Goal: Task Accomplishment & Management: Manage account settings

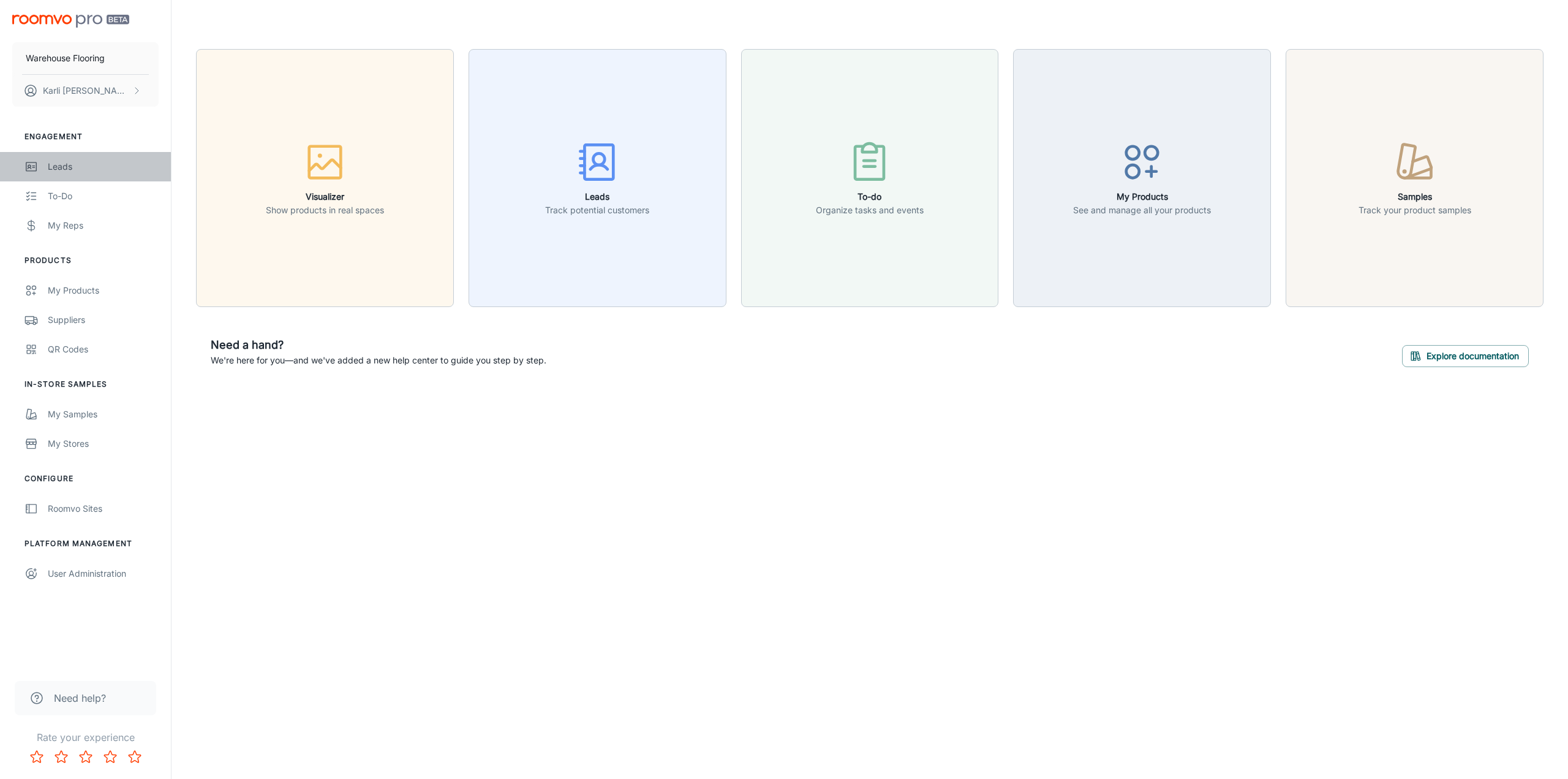
click at [53, 168] on div "Leads" at bounding box center [103, 166] width 111 height 13
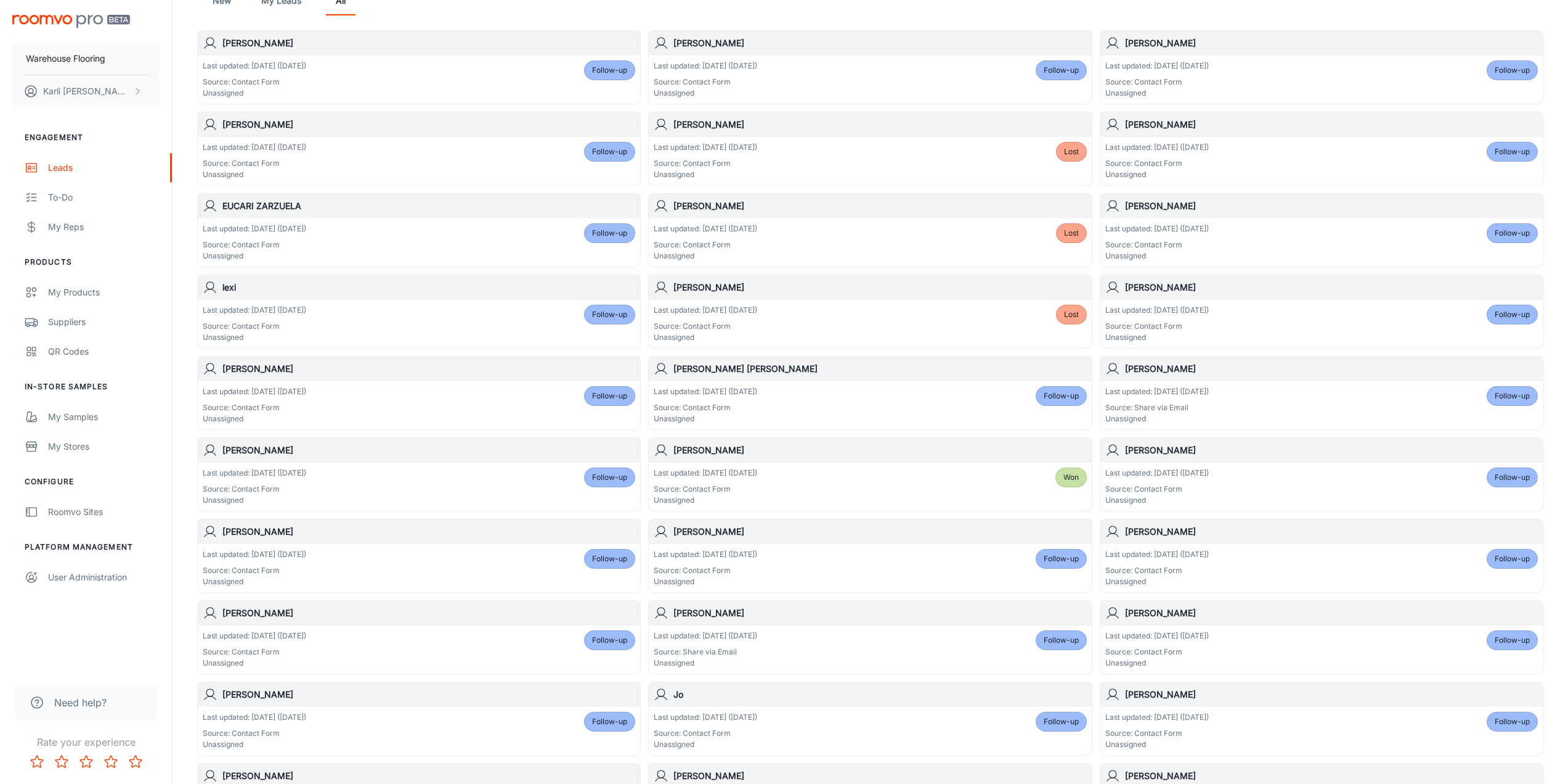
scroll to position [396, 0]
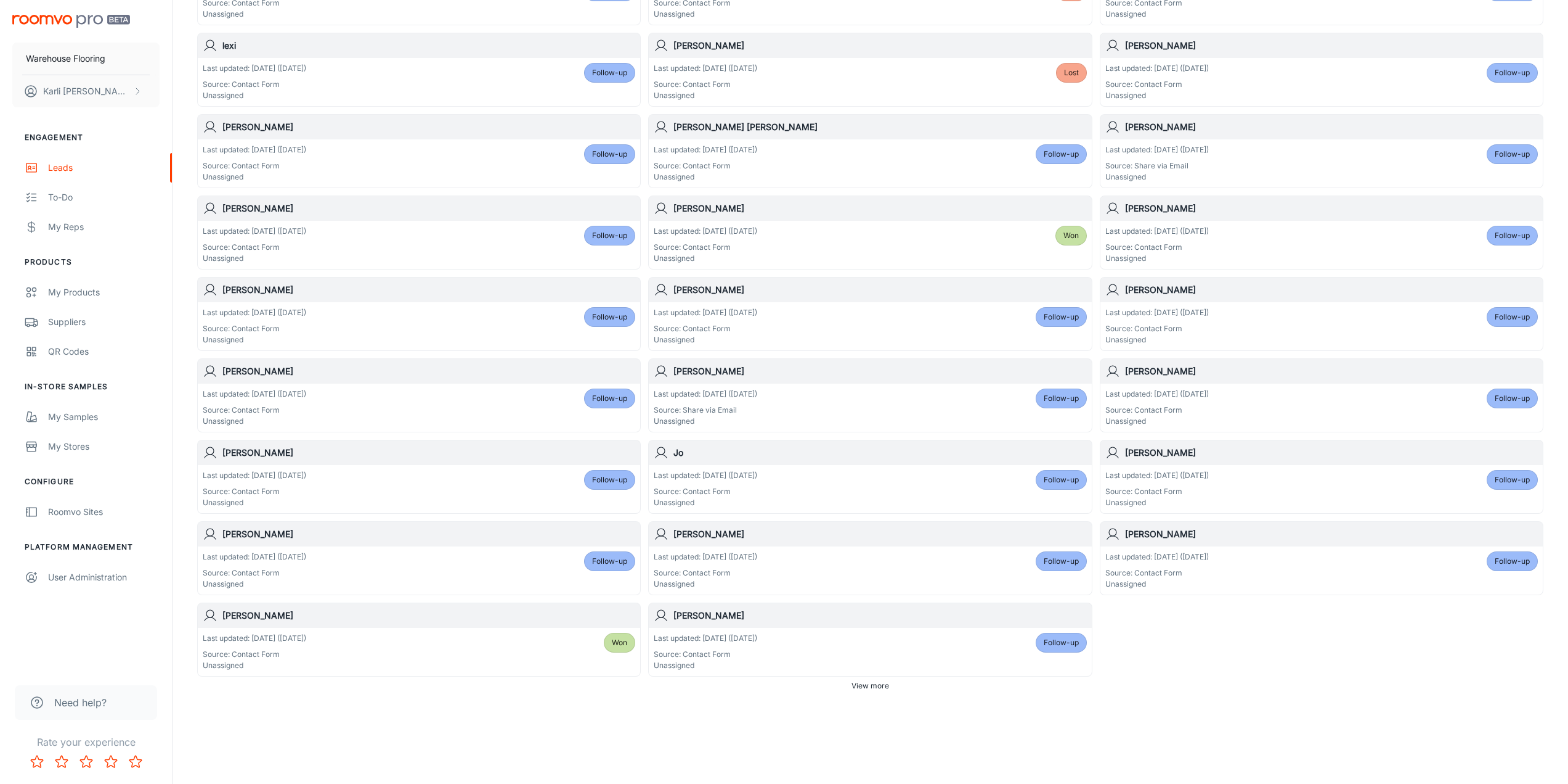
click at [1514, 560] on span "Follow-up" at bounding box center [1513, 560] width 35 height 11
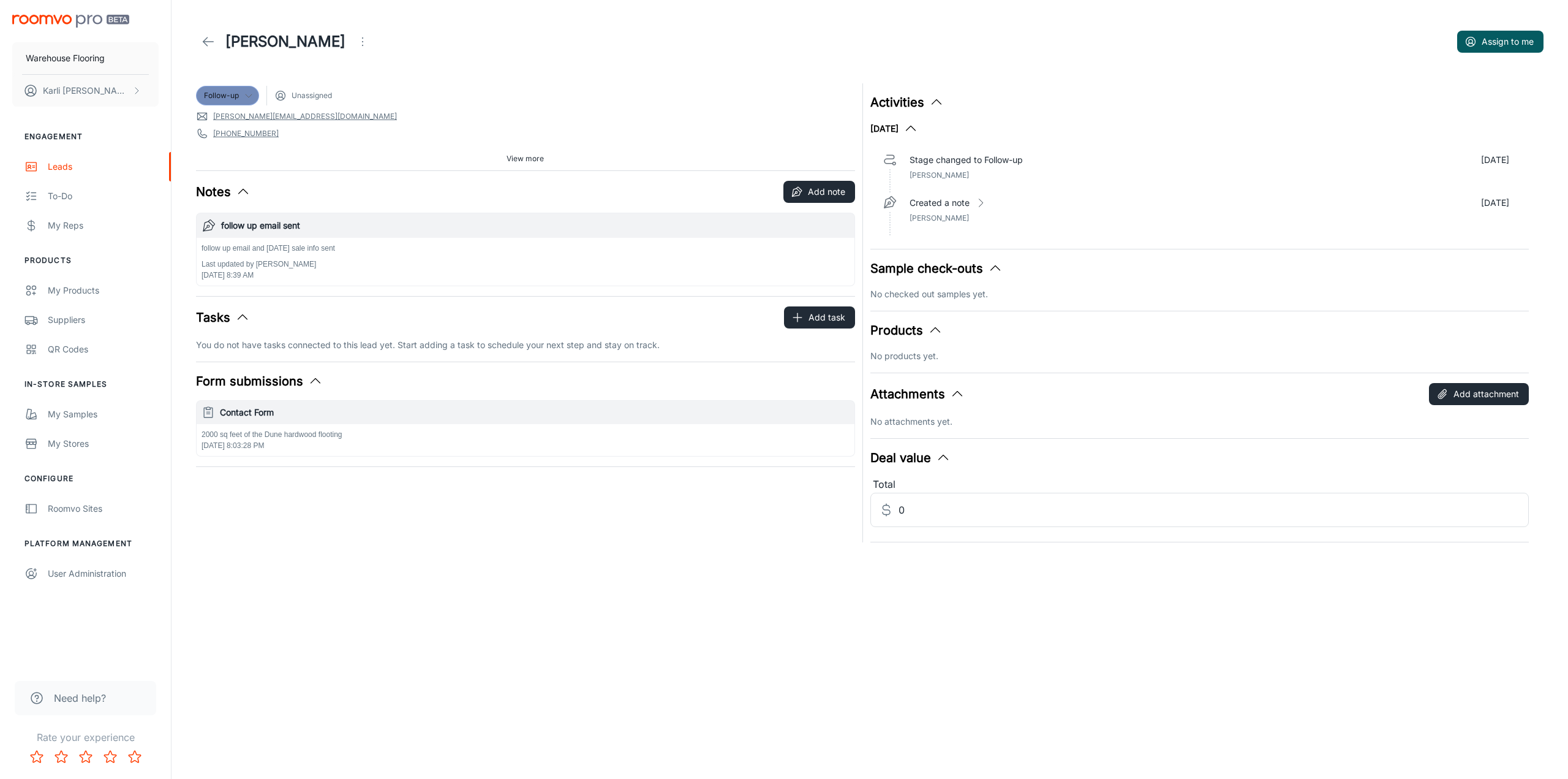
click at [252, 96] on icon at bounding box center [249, 95] width 10 height 10
click at [267, 42] on div at bounding box center [784, 390] width 1568 height 779
click at [355, 42] on icon "Open menu" at bounding box center [363, 42] width 15 height 15
click at [325, 113] on span "Mark as spam" at bounding box center [337, 115] width 79 height 15
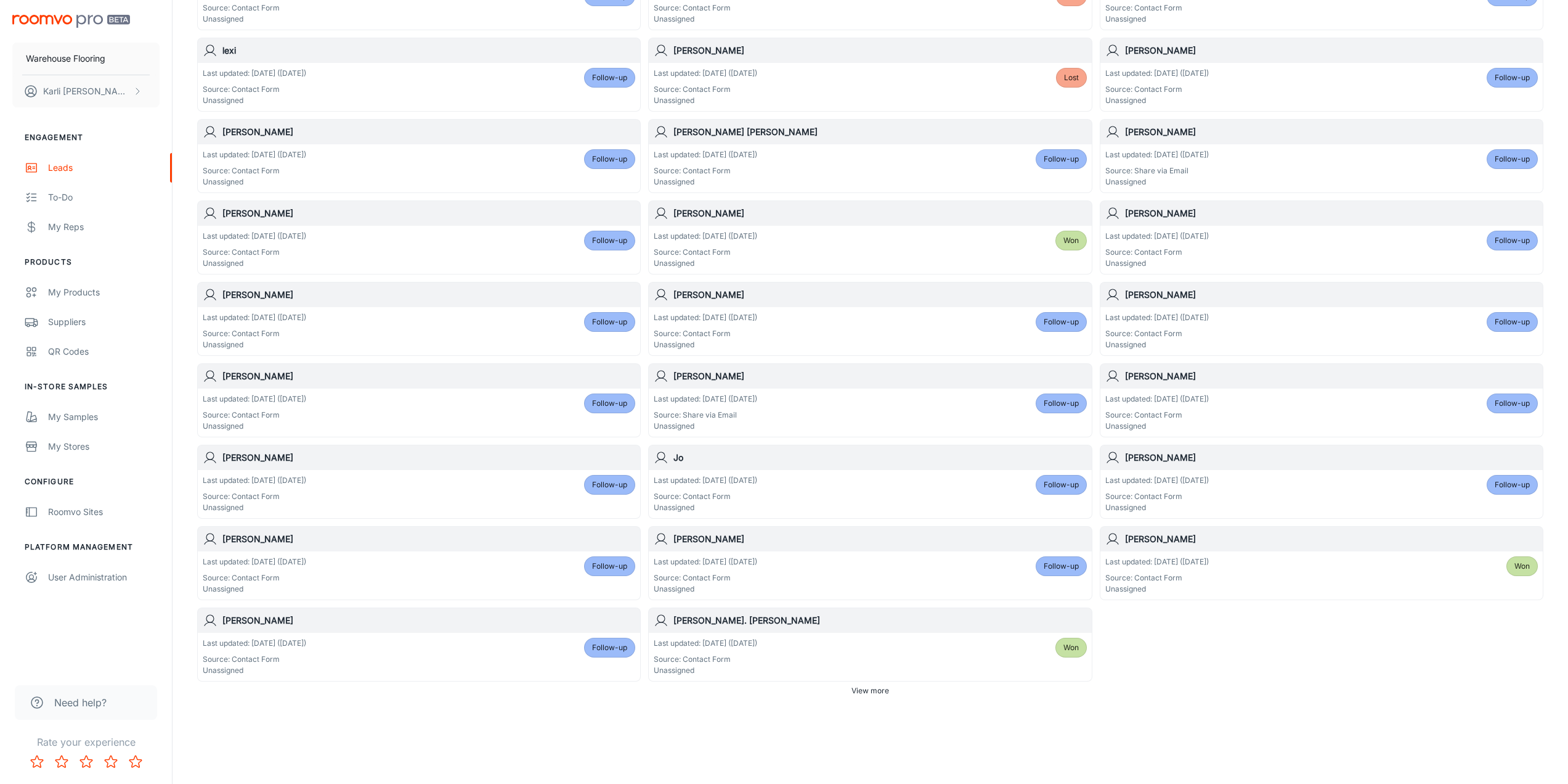
scroll to position [396, 0]
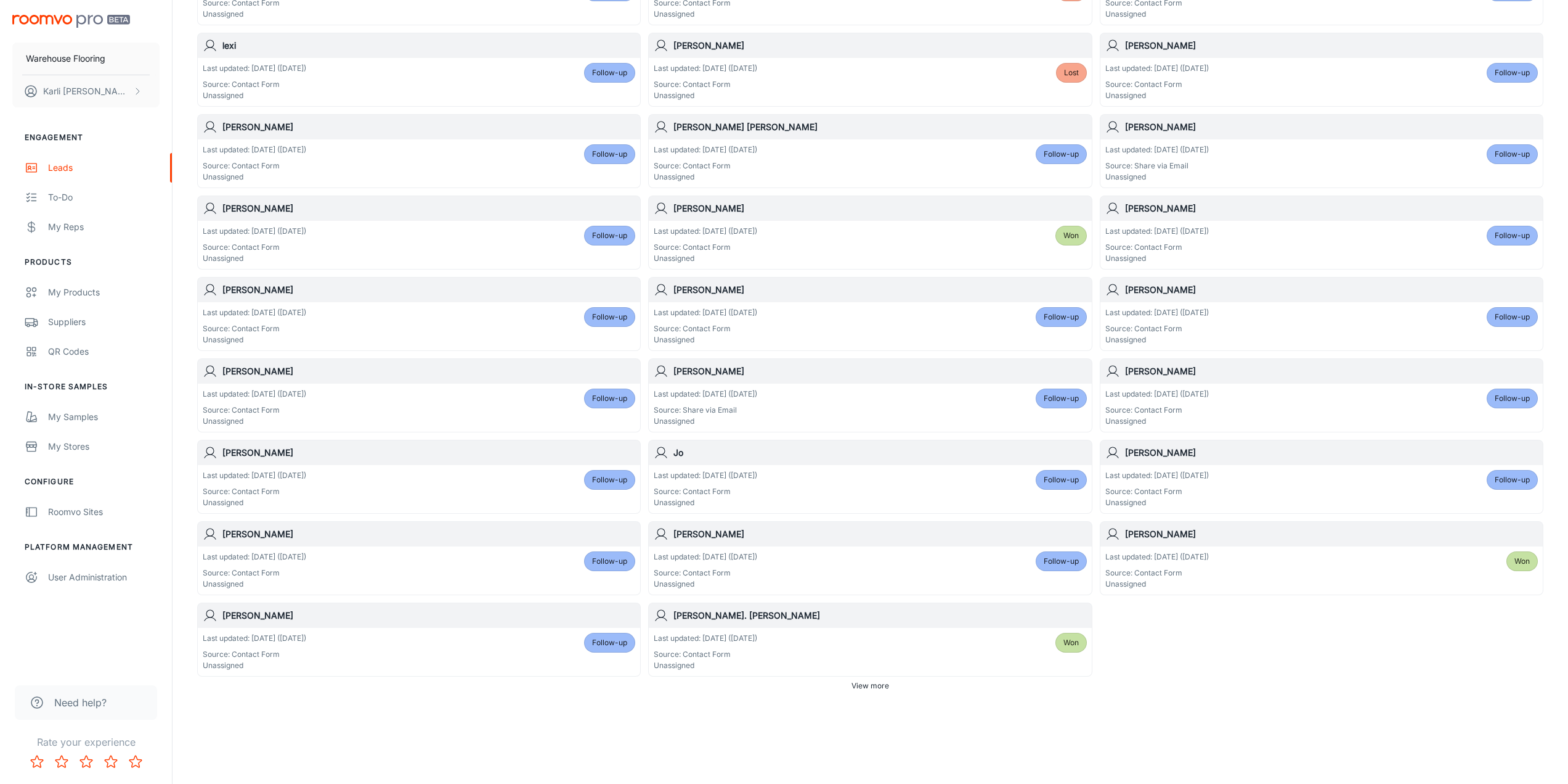
click at [606, 644] on span "Follow-up" at bounding box center [610, 642] width 35 height 11
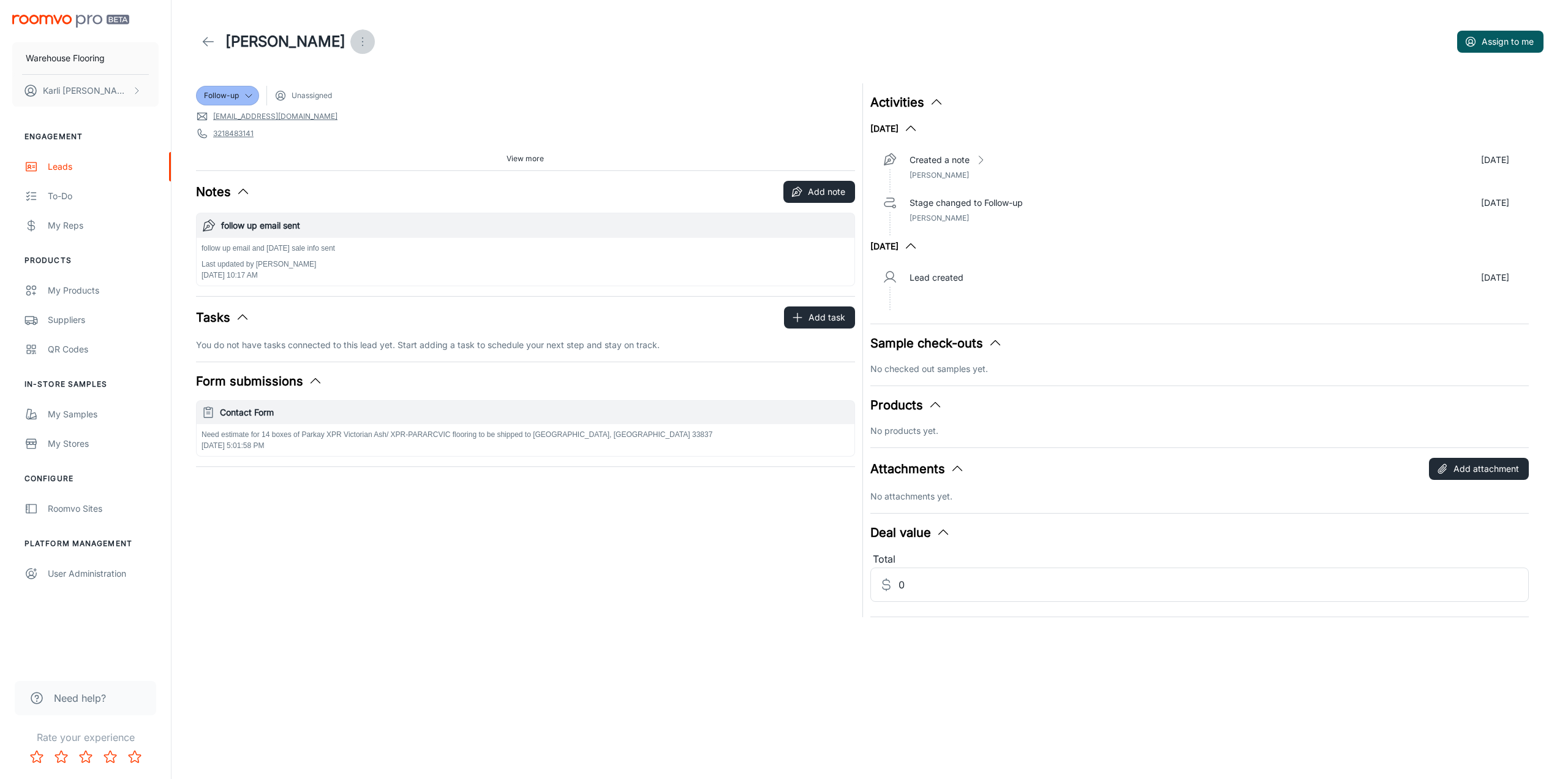
click at [350, 36] on button "Open menu" at bounding box center [362, 41] width 24 height 24
click at [374, 117] on span "Mark as spam" at bounding box center [400, 115] width 79 height 15
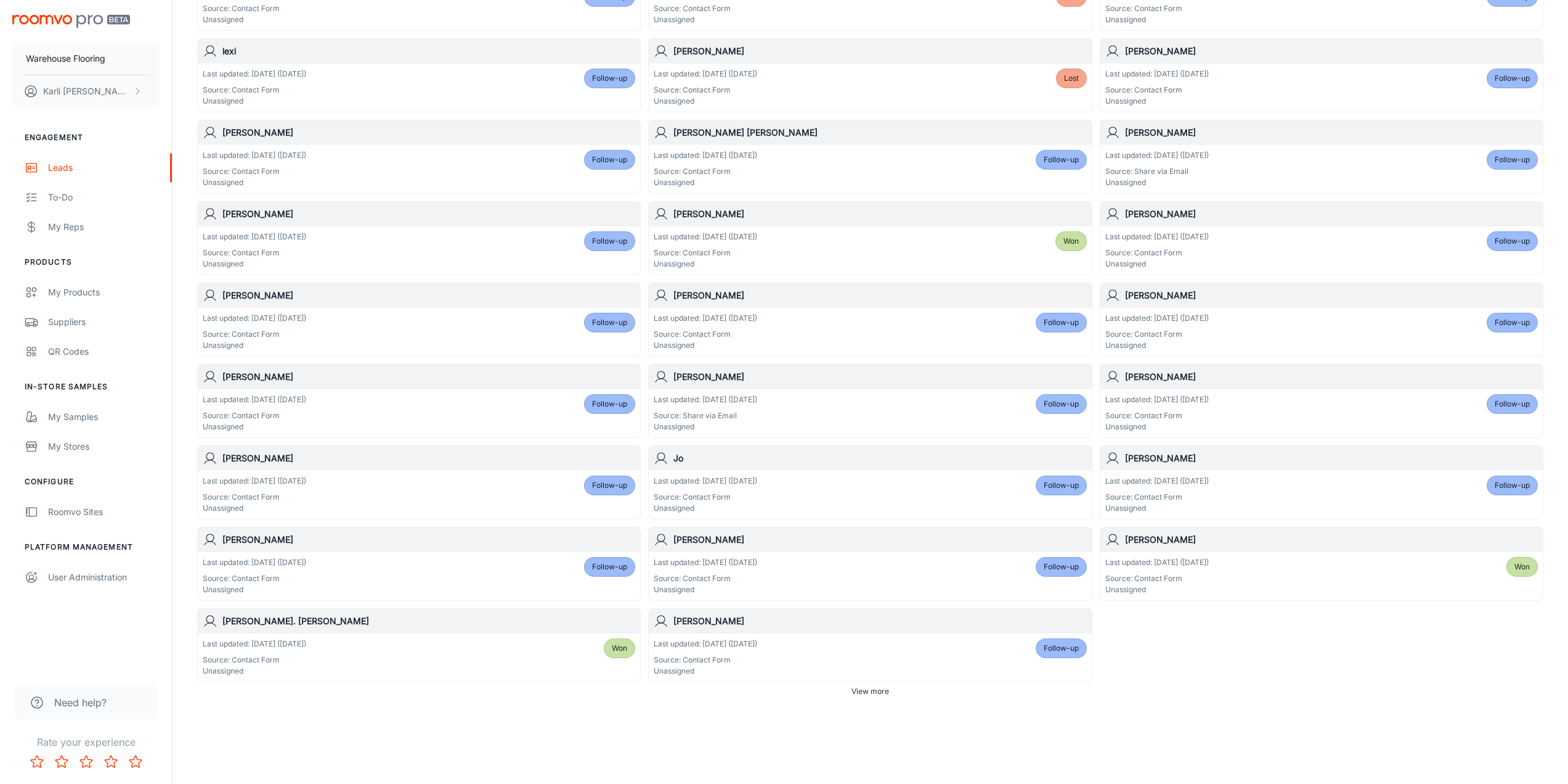
scroll to position [396, 0]
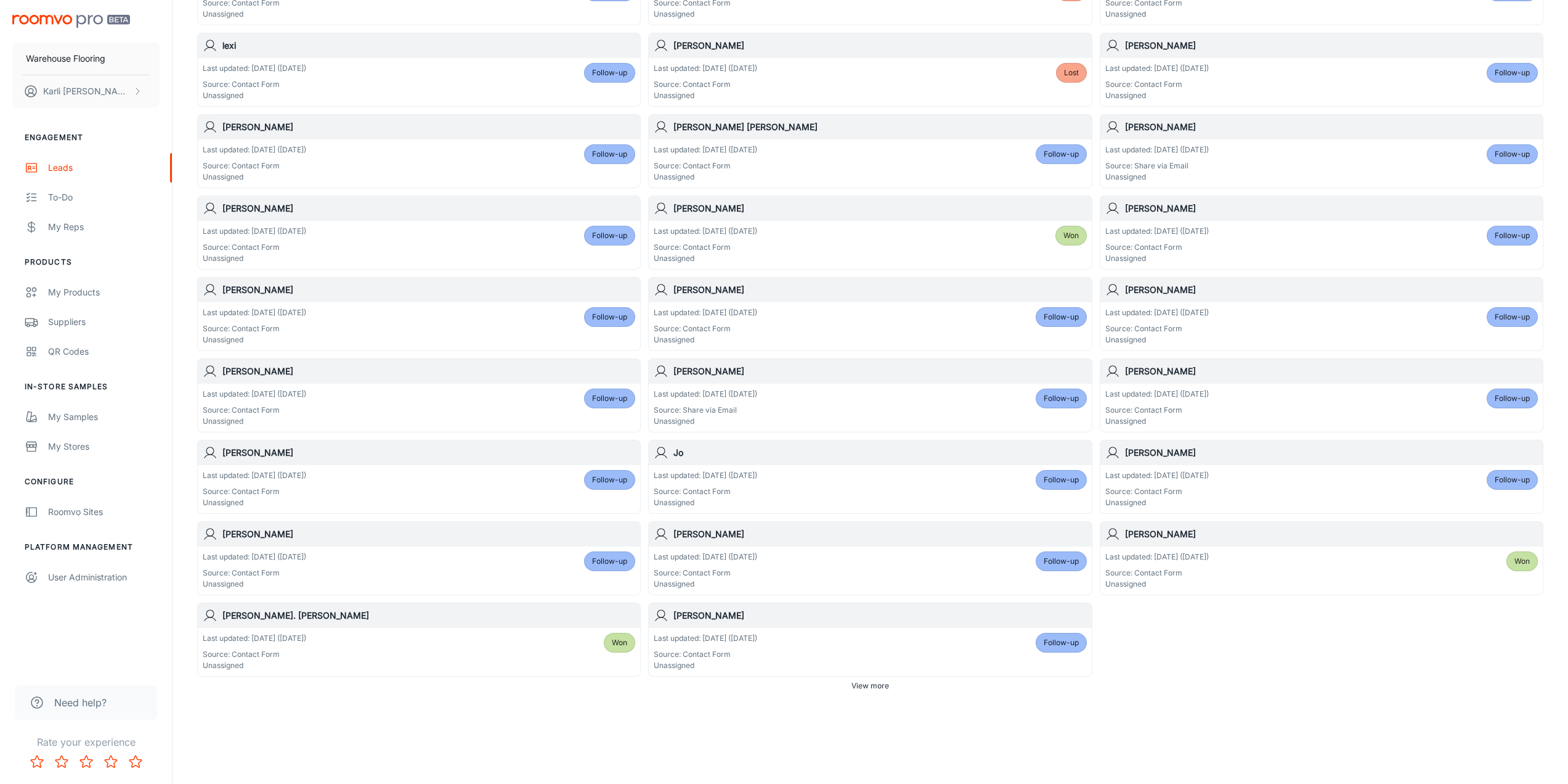
click at [1007, 641] on div "Last updated: [DATE] ([DATE]) Source: Contact Form Unassigned Follow-up" at bounding box center [870, 651] width 433 height 38
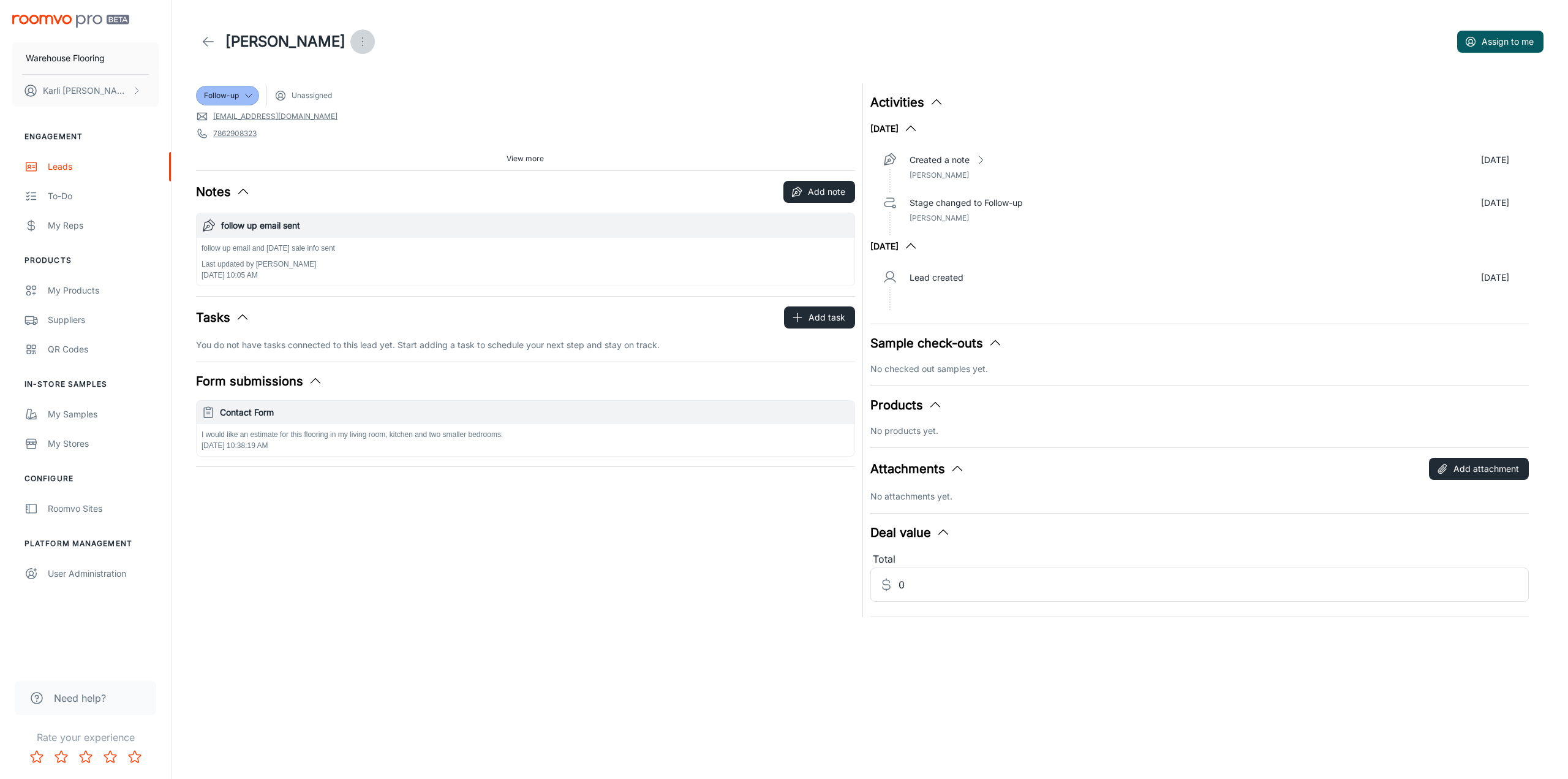
click at [350, 37] on button "Open menu" at bounding box center [362, 41] width 24 height 24
click at [366, 122] on li "Mark as spam" at bounding box center [391, 114] width 130 height 22
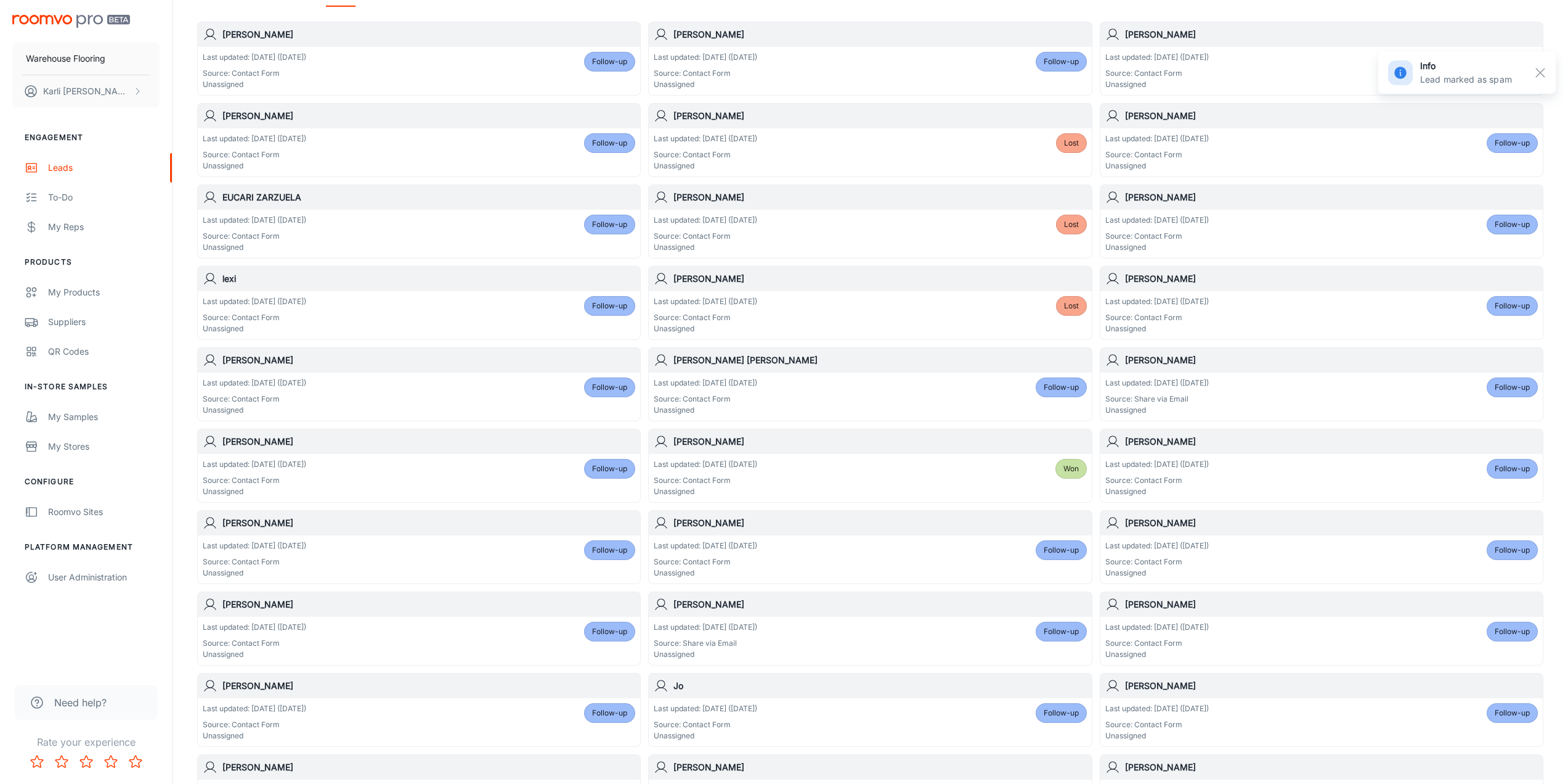
scroll to position [396, 0]
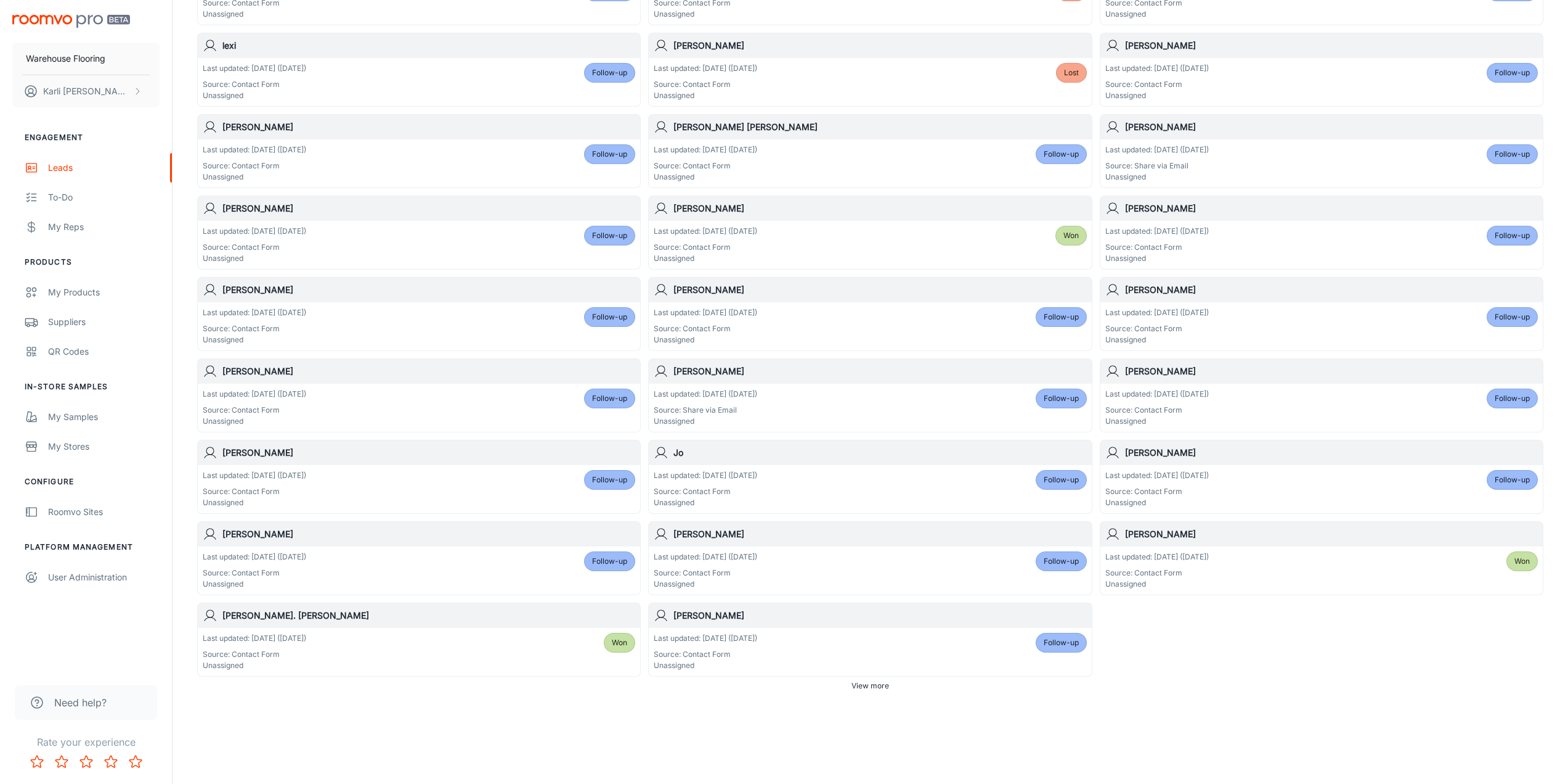
click at [1045, 638] on span "Follow-up" at bounding box center [1062, 642] width 35 height 11
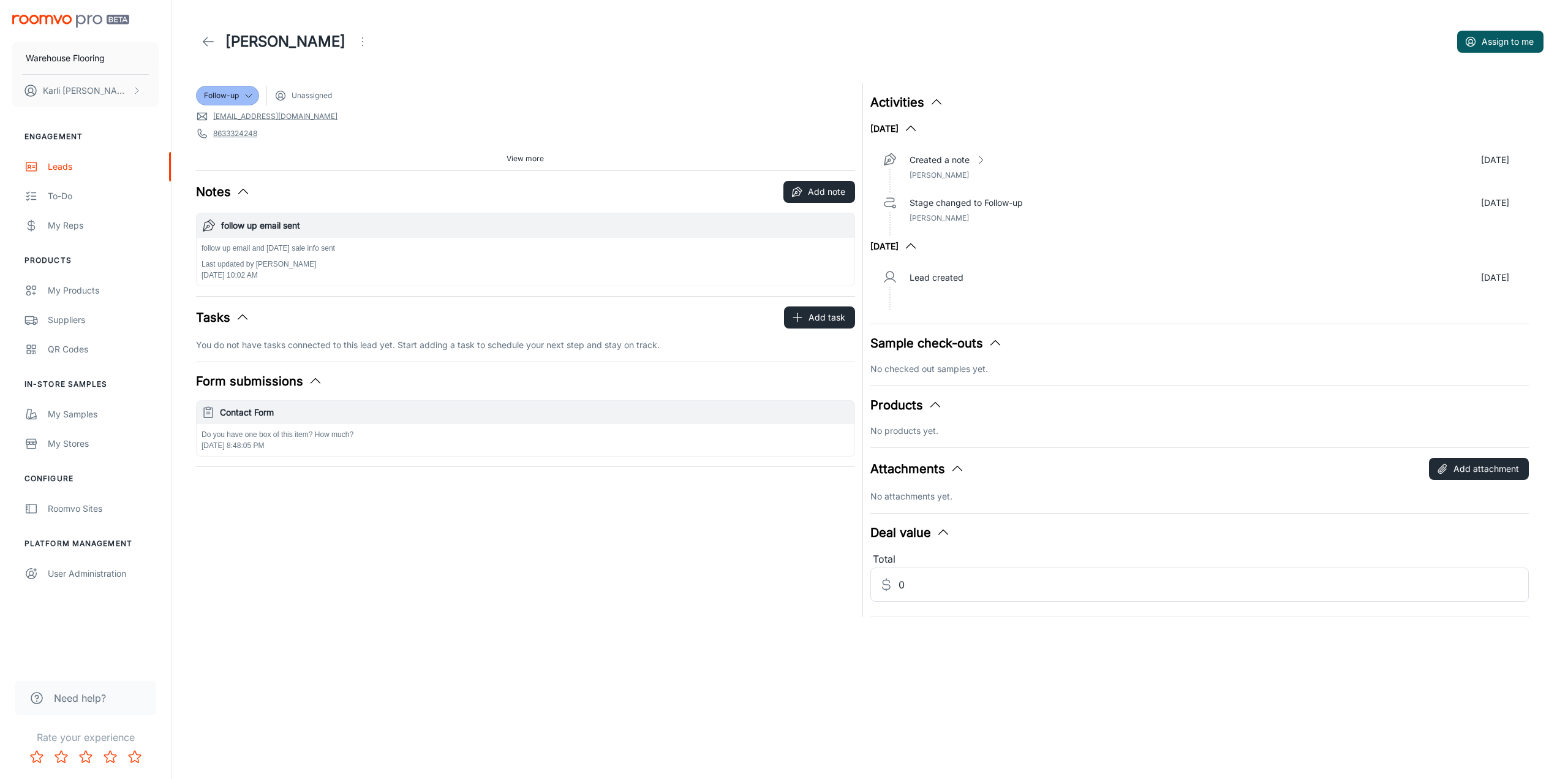
click at [355, 43] on icon "Open menu" at bounding box center [363, 42] width 15 height 15
click at [387, 120] on span "Mark as spam" at bounding box center [422, 115] width 79 height 15
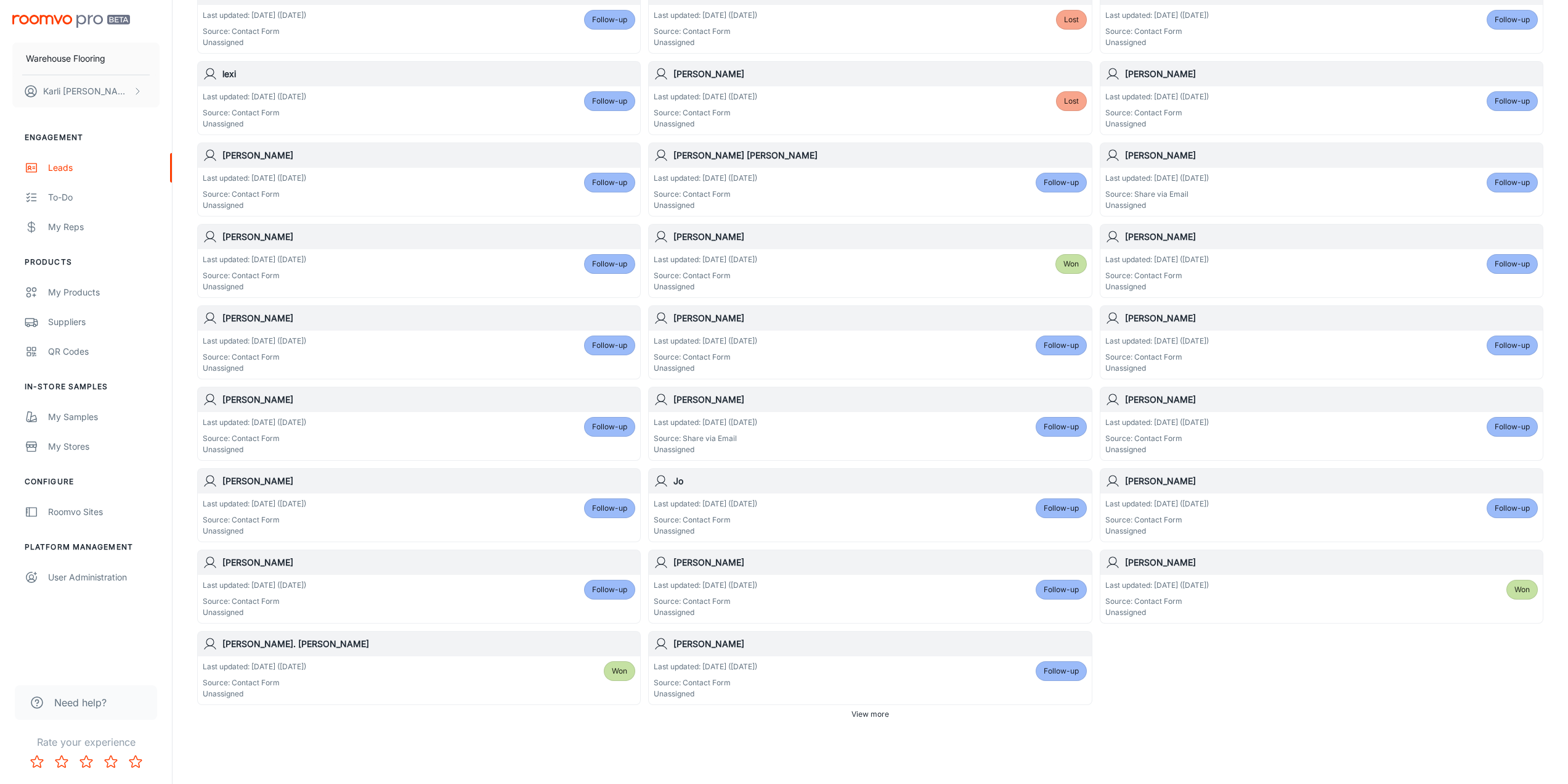
scroll to position [370, 0]
click at [1072, 673] on span "Follow-up" at bounding box center [1062, 669] width 35 height 11
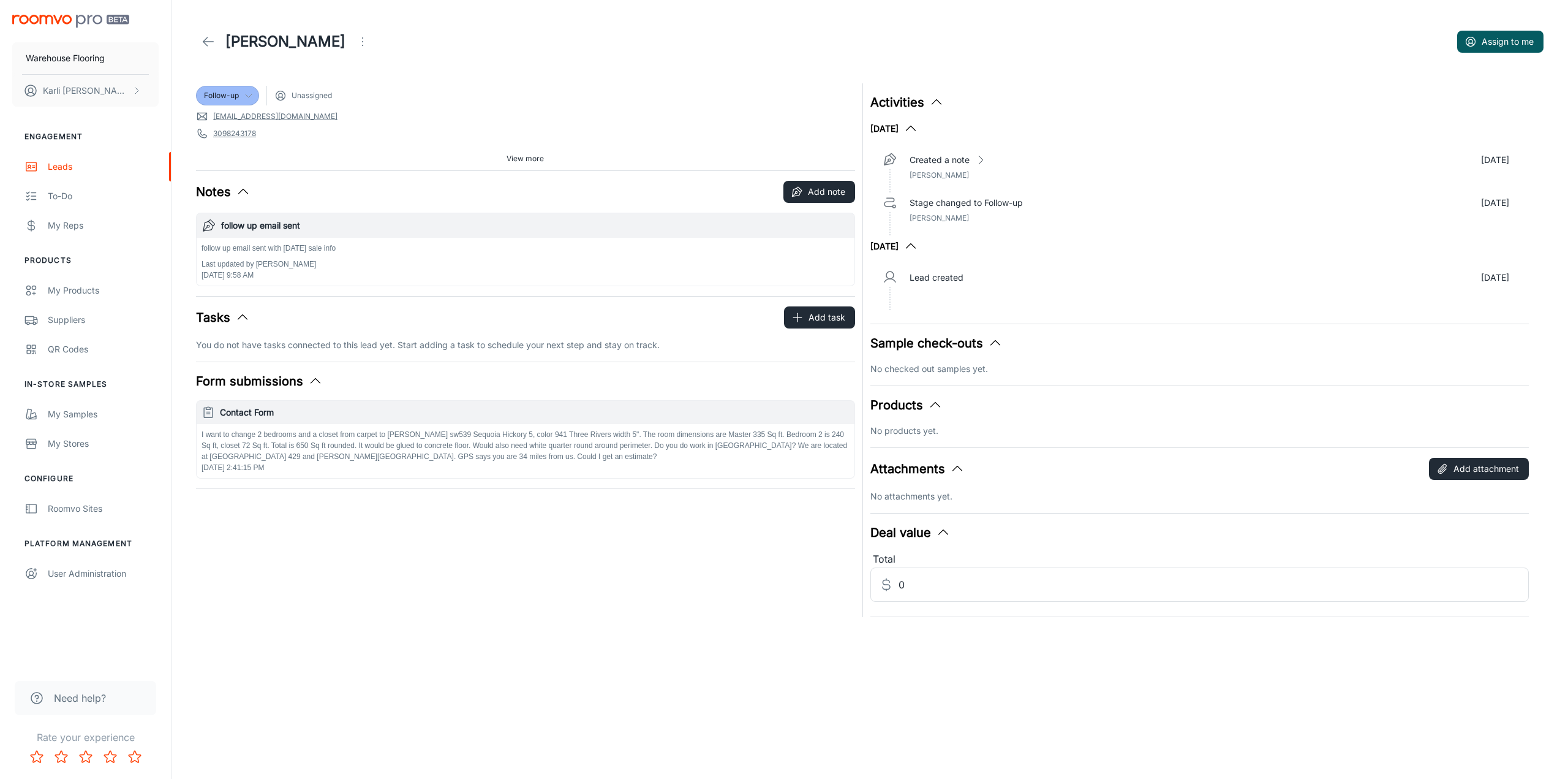
click at [247, 97] on icon at bounding box center [249, 95] width 10 height 10
click at [324, 47] on div at bounding box center [784, 390] width 1568 height 779
click at [355, 41] on icon "Open menu" at bounding box center [363, 42] width 15 height 15
click at [375, 114] on span "Mark as spam" at bounding box center [394, 115] width 79 height 15
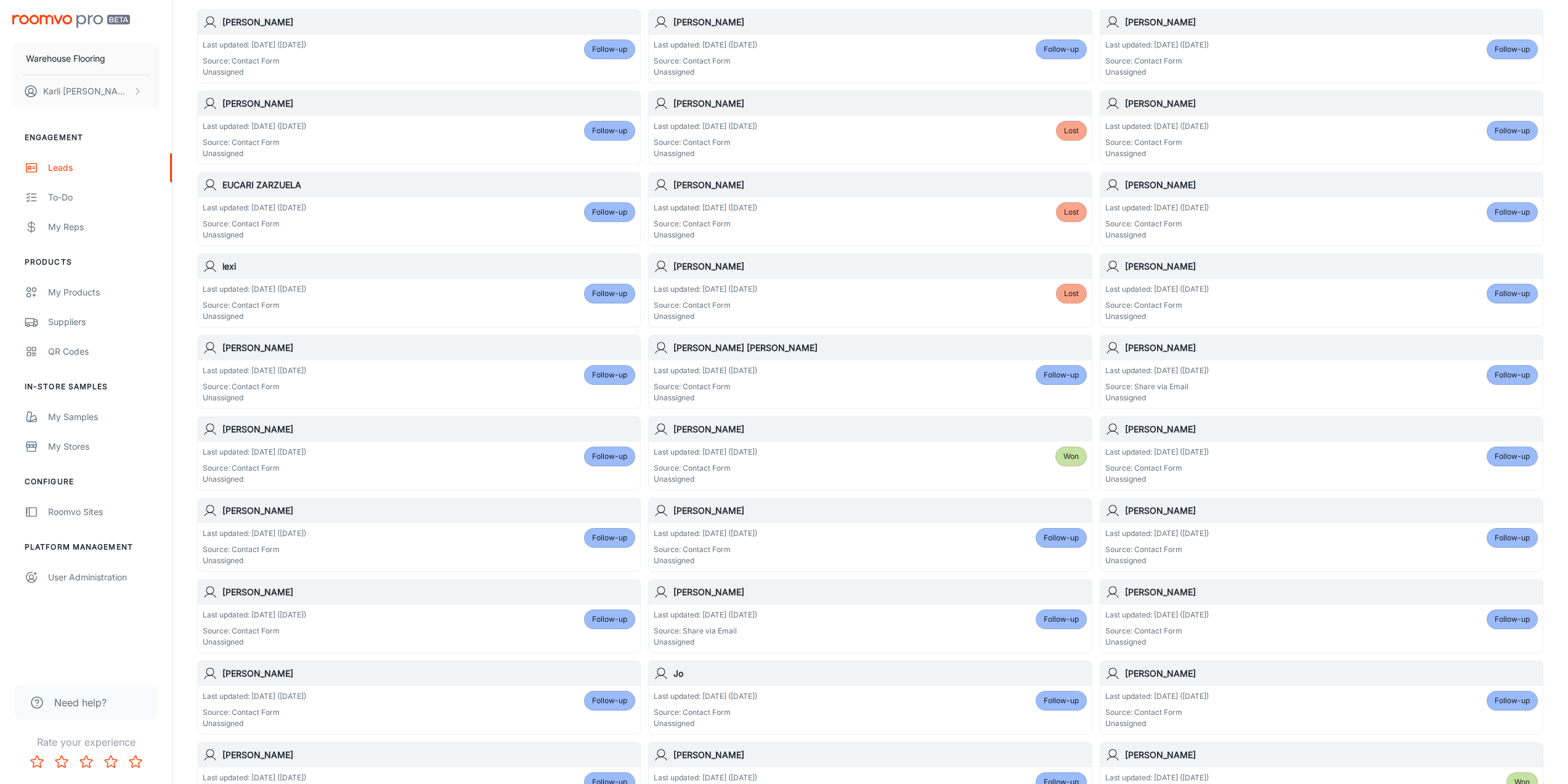
scroll to position [396, 0]
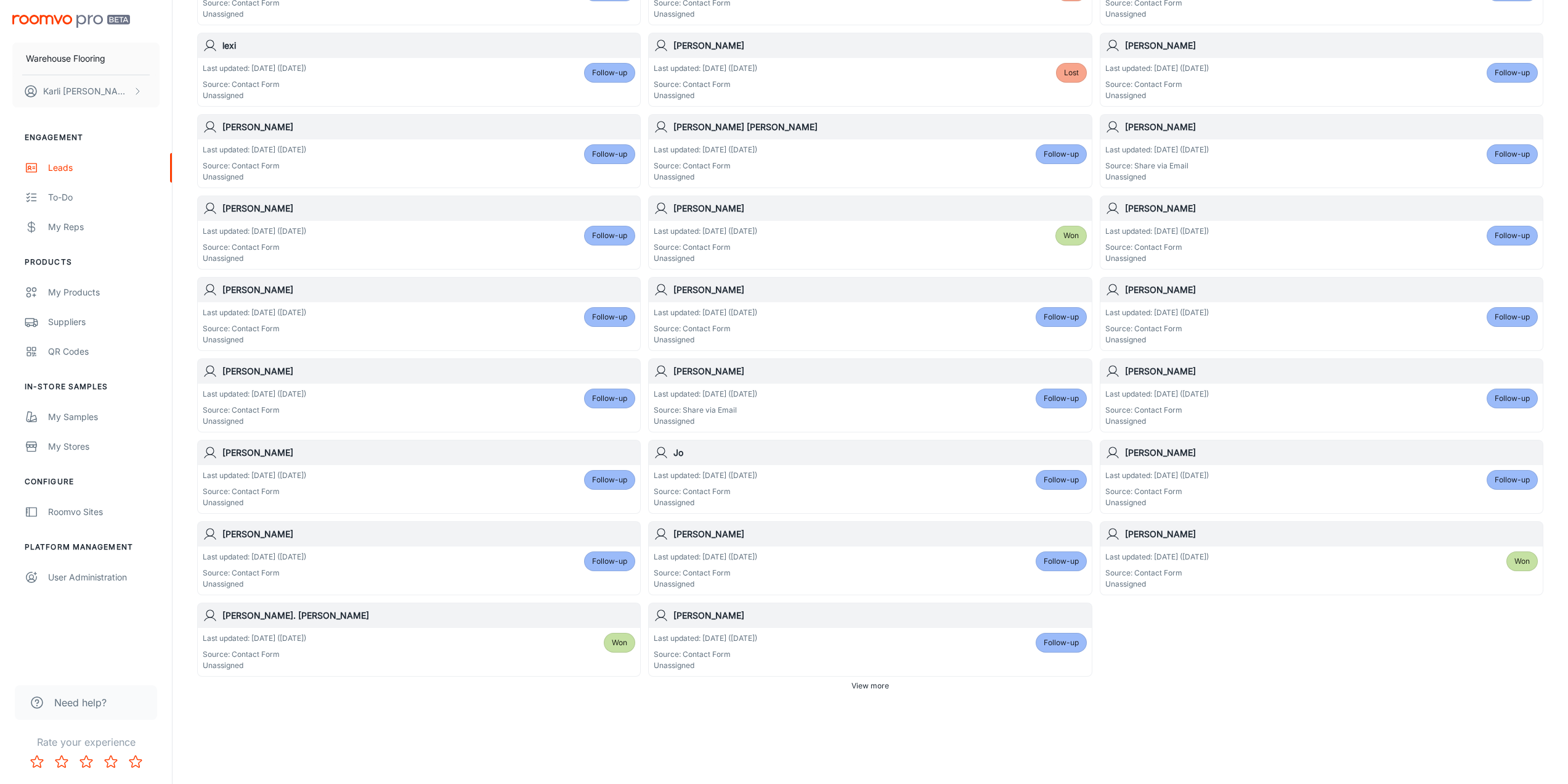
click at [889, 684] on span "View more" at bounding box center [870, 685] width 38 height 11
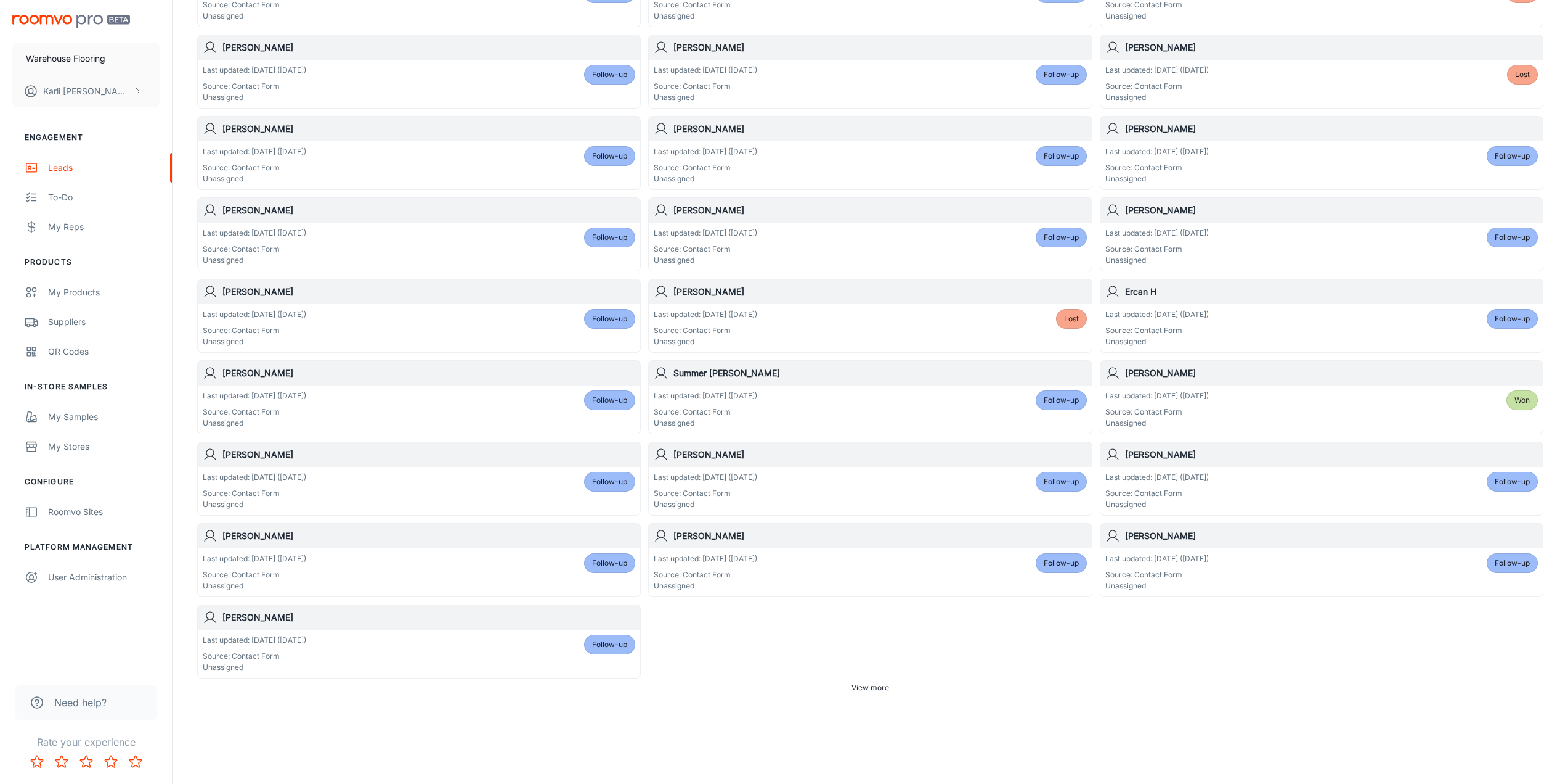
scroll to position [1291, 0]
click at [878, 685] on span "View more" at bounding box center [870, 685] width 38 height 11
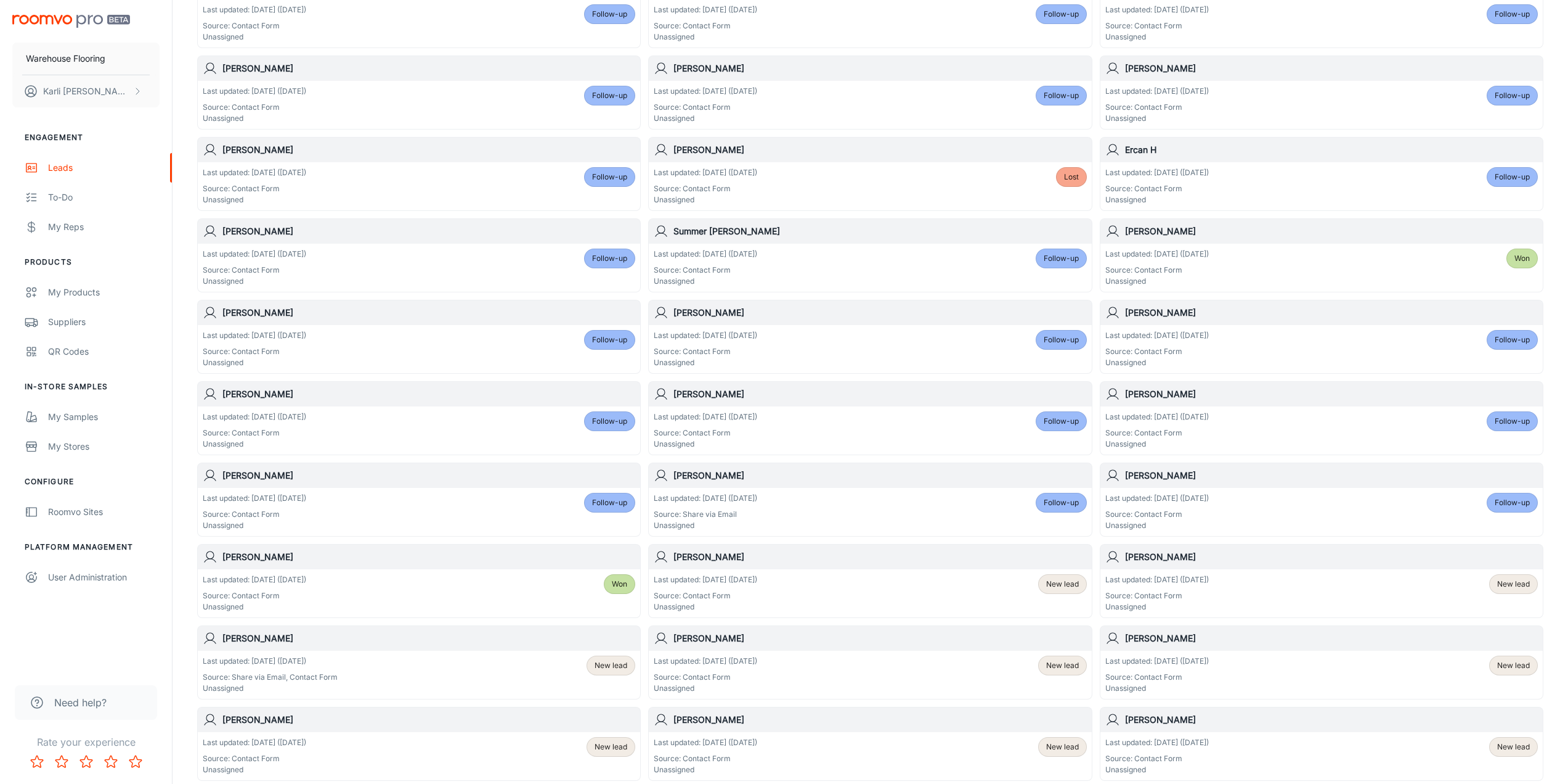
scroll to position [1415, 0]
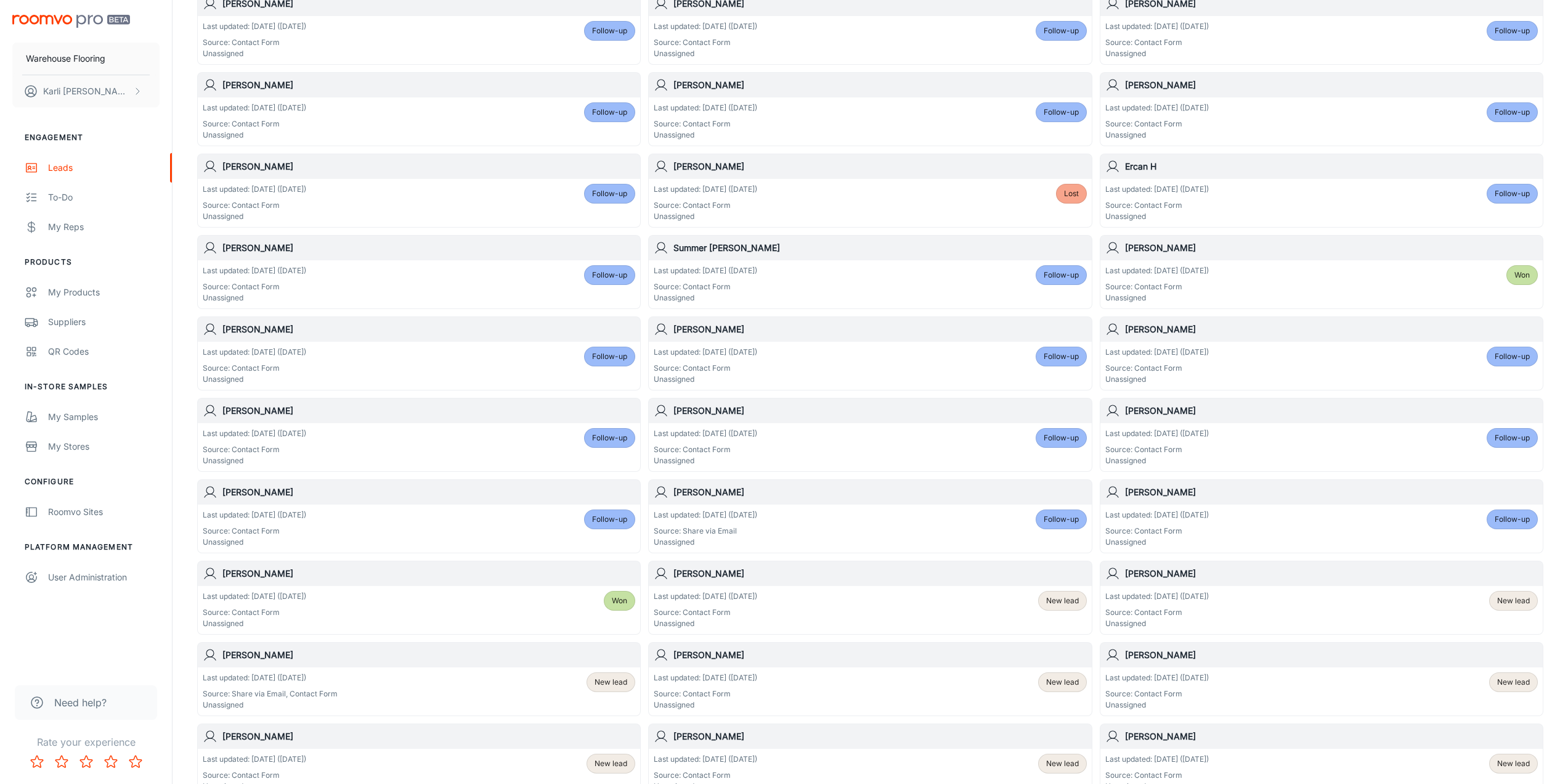
click at [920, 521] on div "Last updated: [DATE] ([DATE]) Source: Share via Email Unassigned Follow-up" at bounding box center [870, 527] width 433 height 38
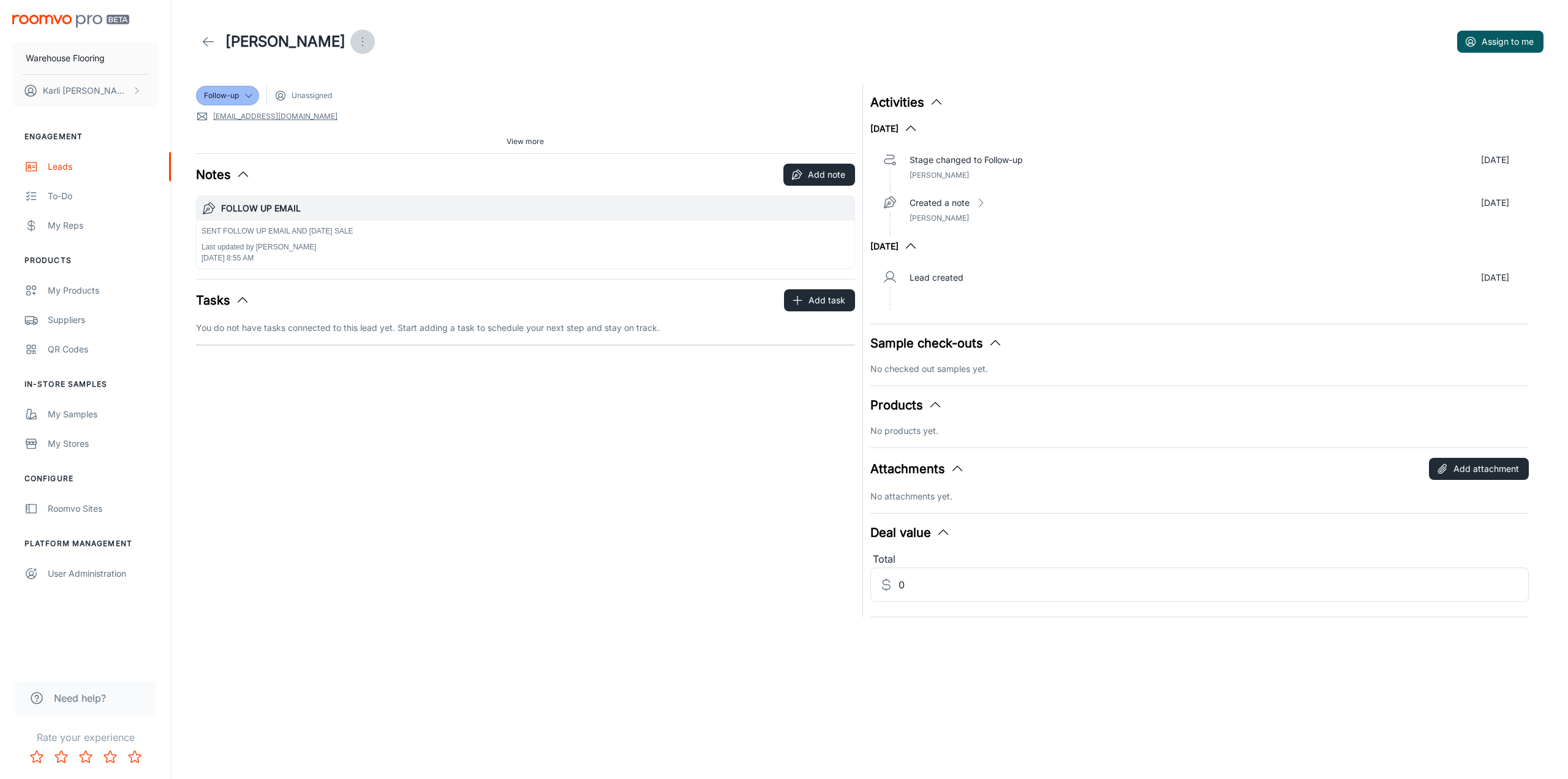
click at [366, 34] on icon "Open menu" at bounding box center [363, 42] width 15 height 15
click at [402, 117] on span "Mark as spam" at bounding box center [434, 115] width 79 height 15
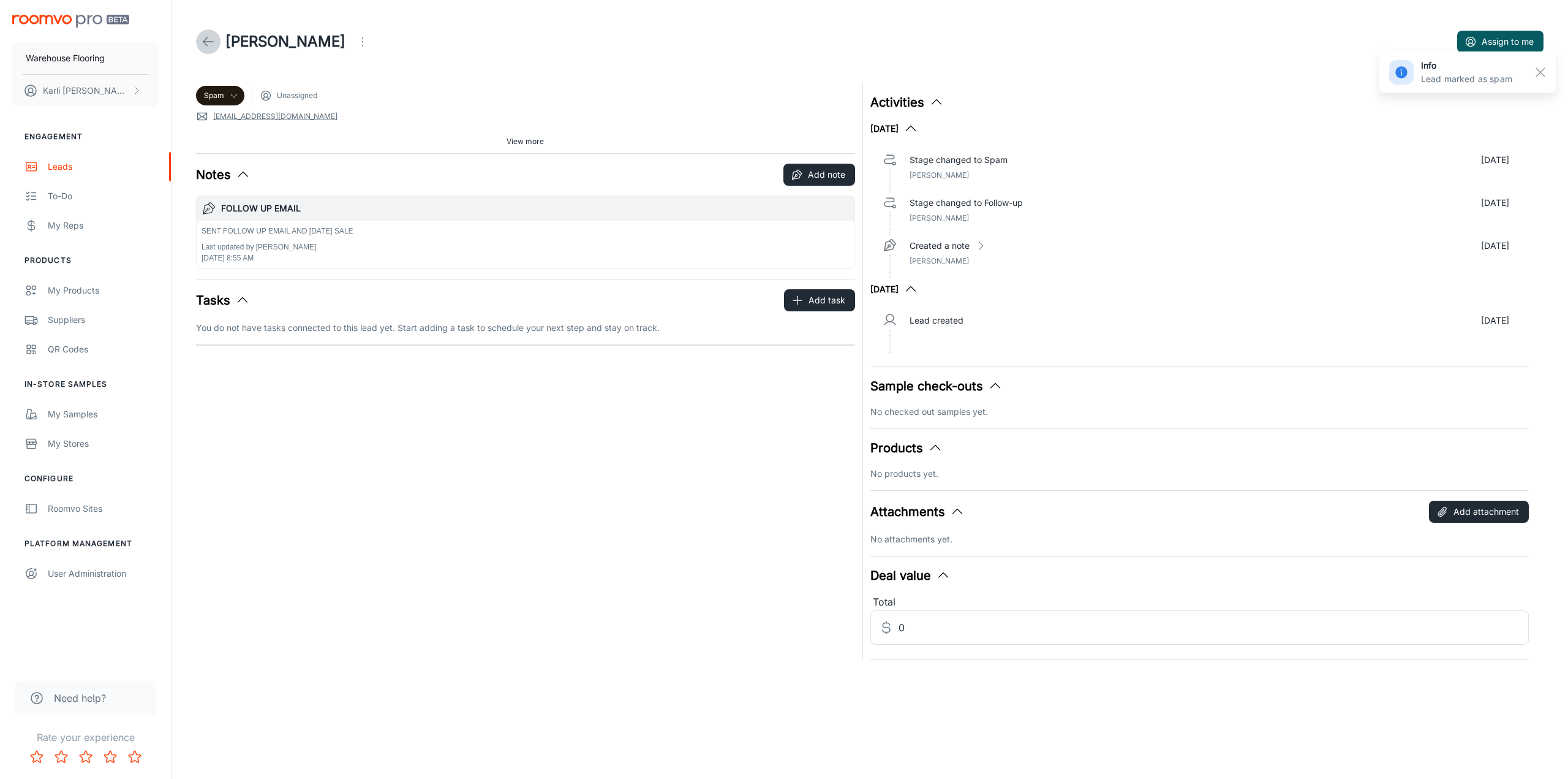
click at [210, 43] on icon at bounding box center [208, 42] width 15 height 15
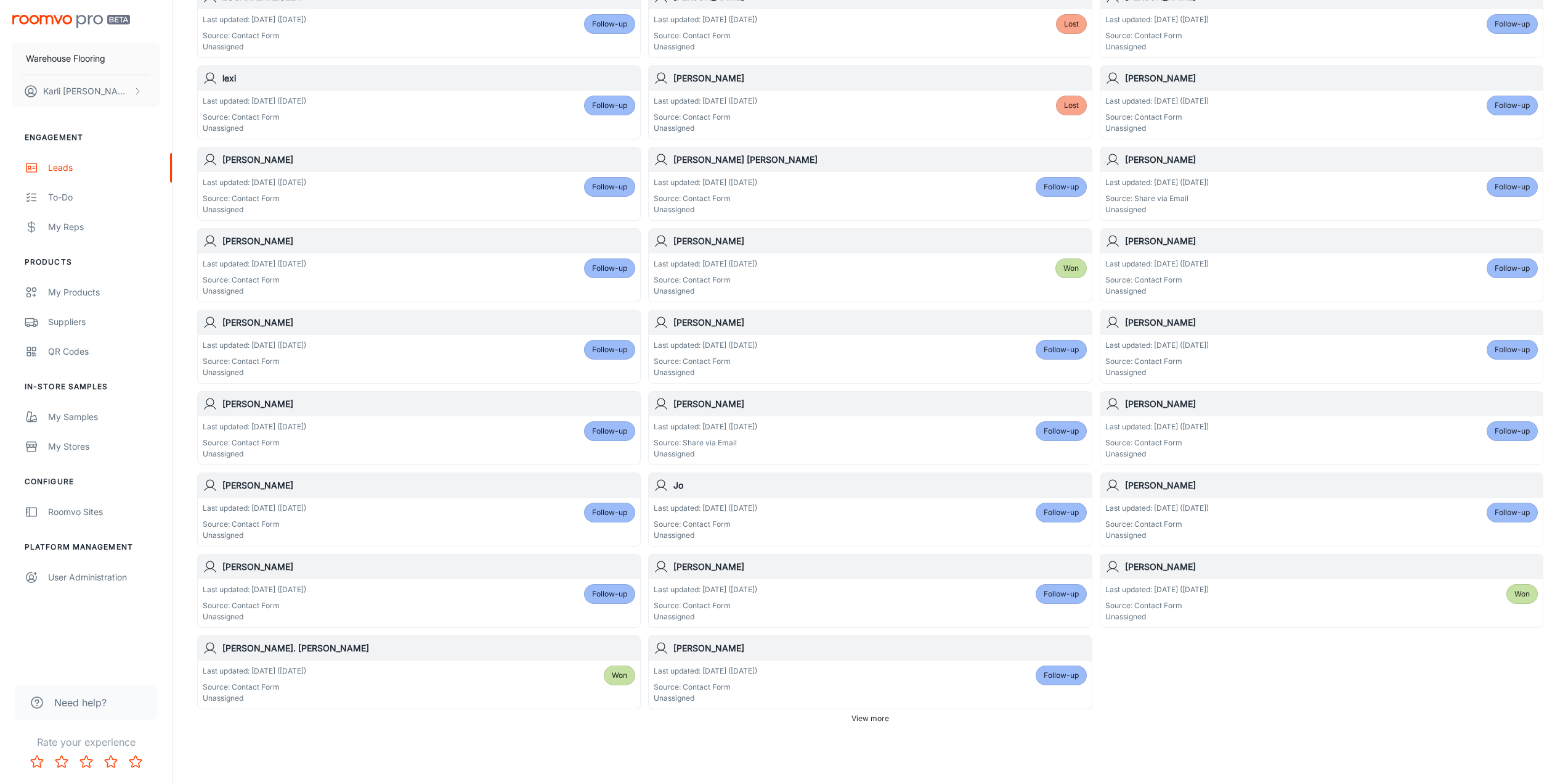
scroll to position [370, 0]
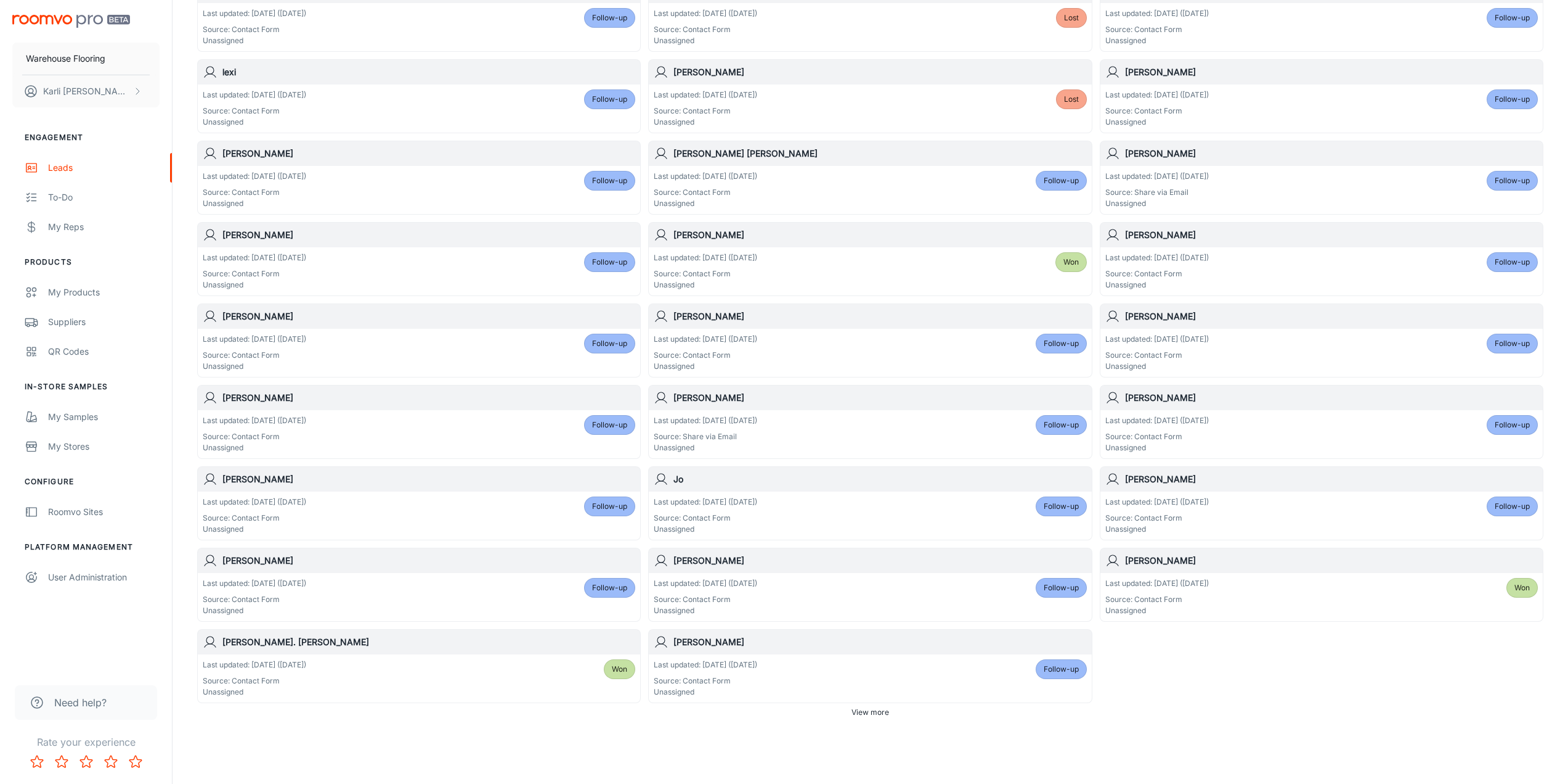
click at [1058, 667] on span "Follow-up" at bounding box center [1062, 669] width 35 height 11
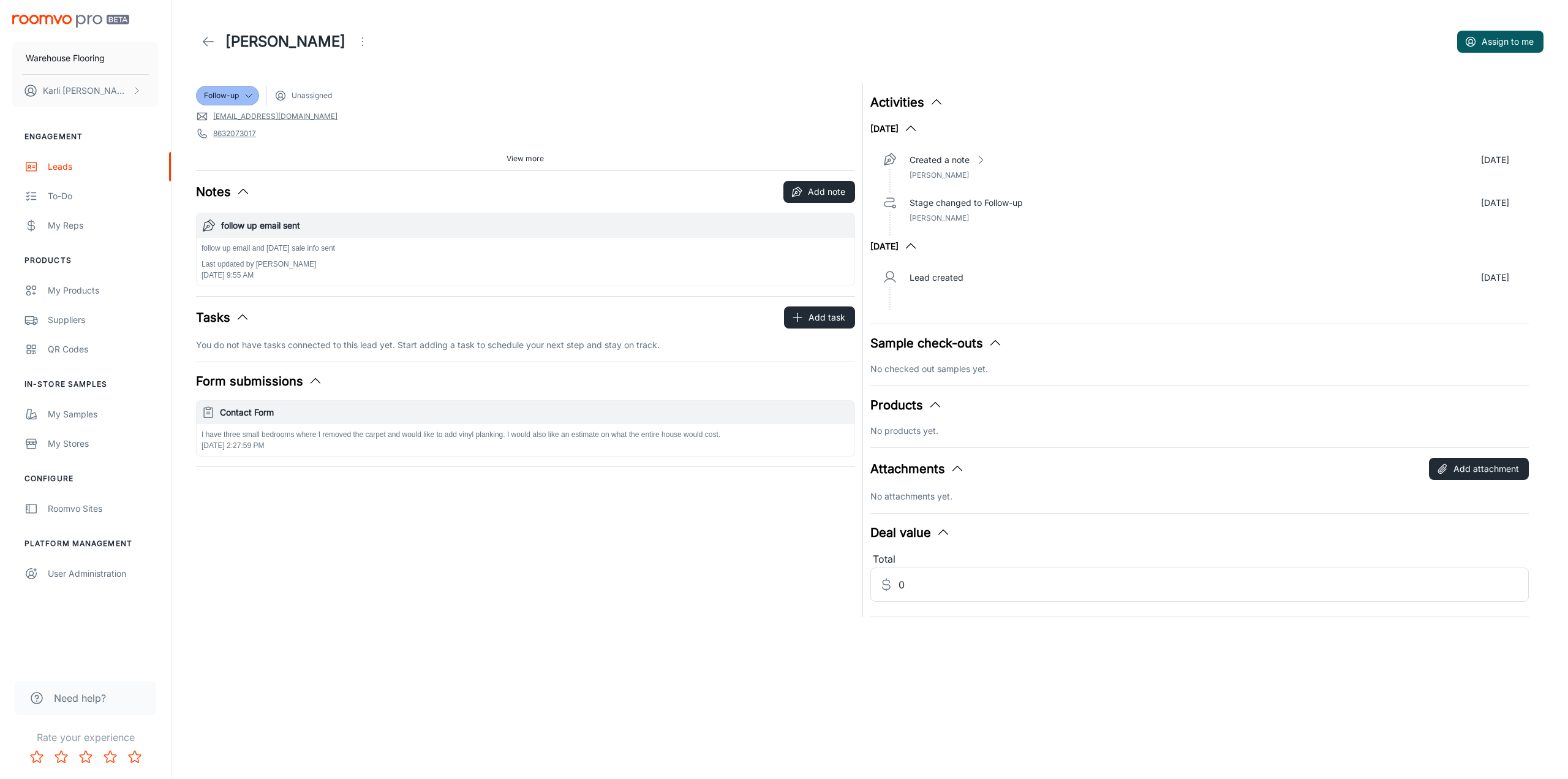
click at [356, 36] on icon "Open menu" at bounding box center [363, 42] width 15 height 15
click at [403, 120] on span "Mark as spam" at bounding box center [429, 115] width 79 height 15
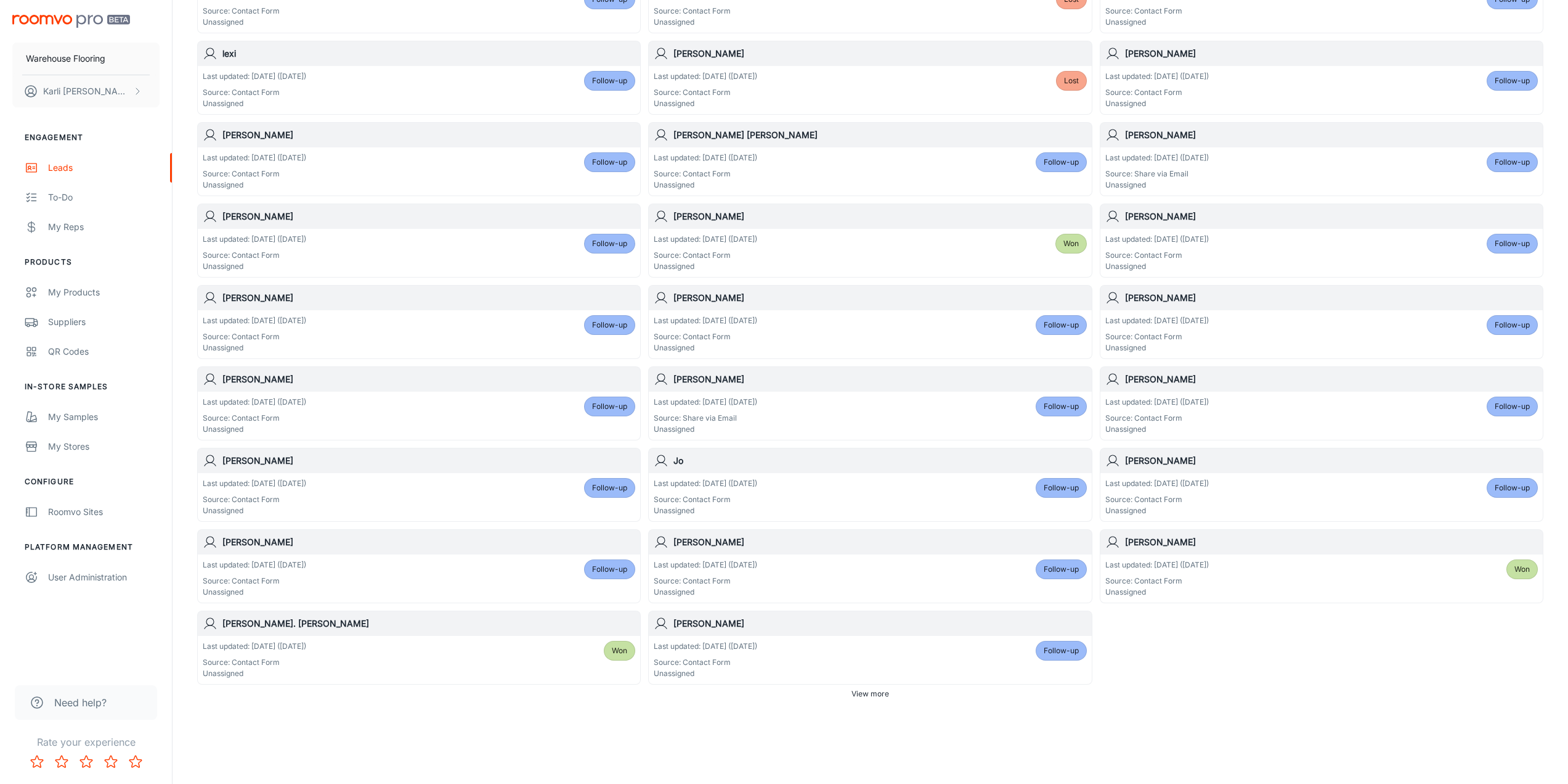
scroll to position [396, 0]
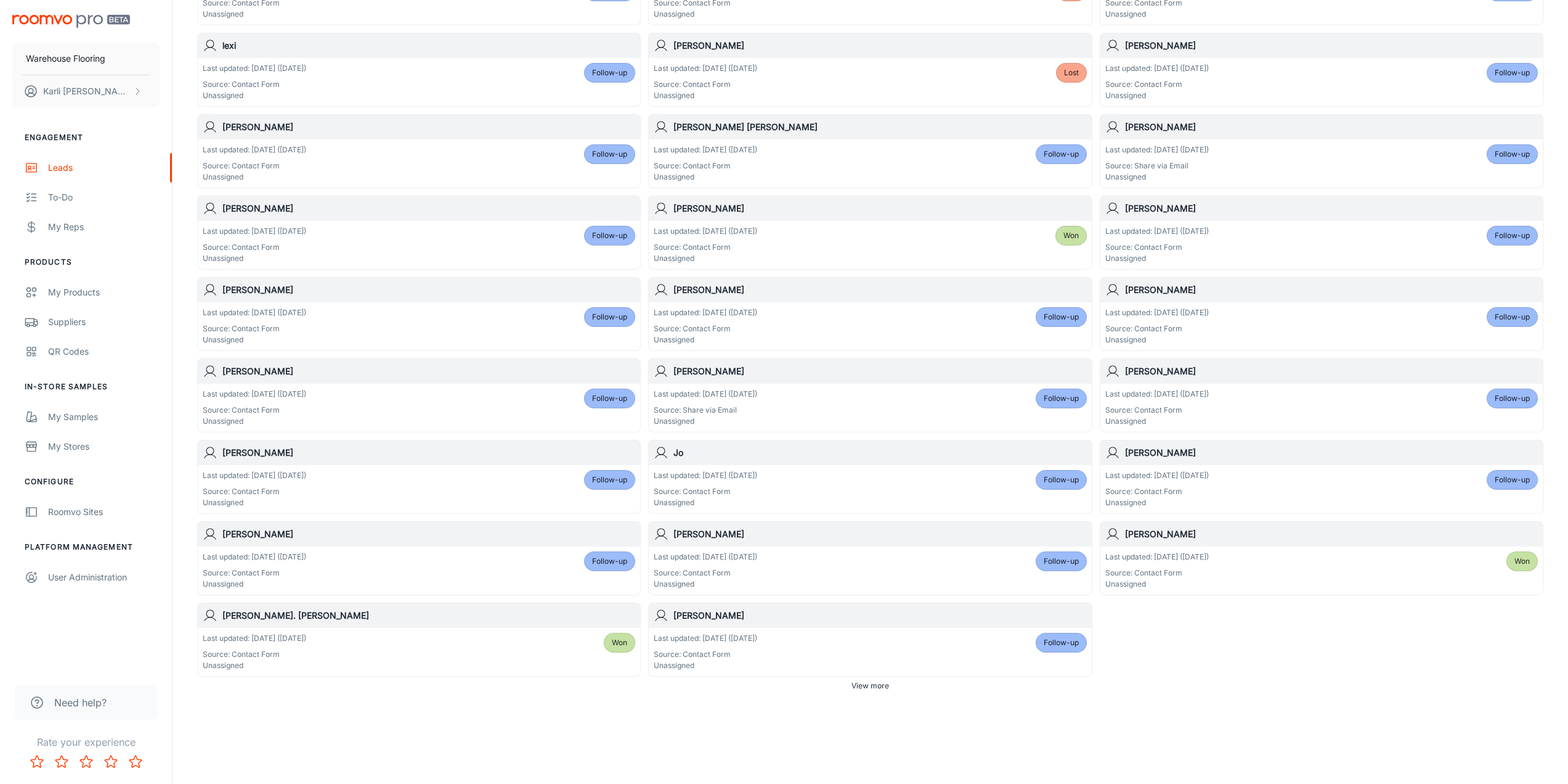
click at [1059, 645] on span "Follow-up" at bounding box center [1062, 642] width 35 height 11
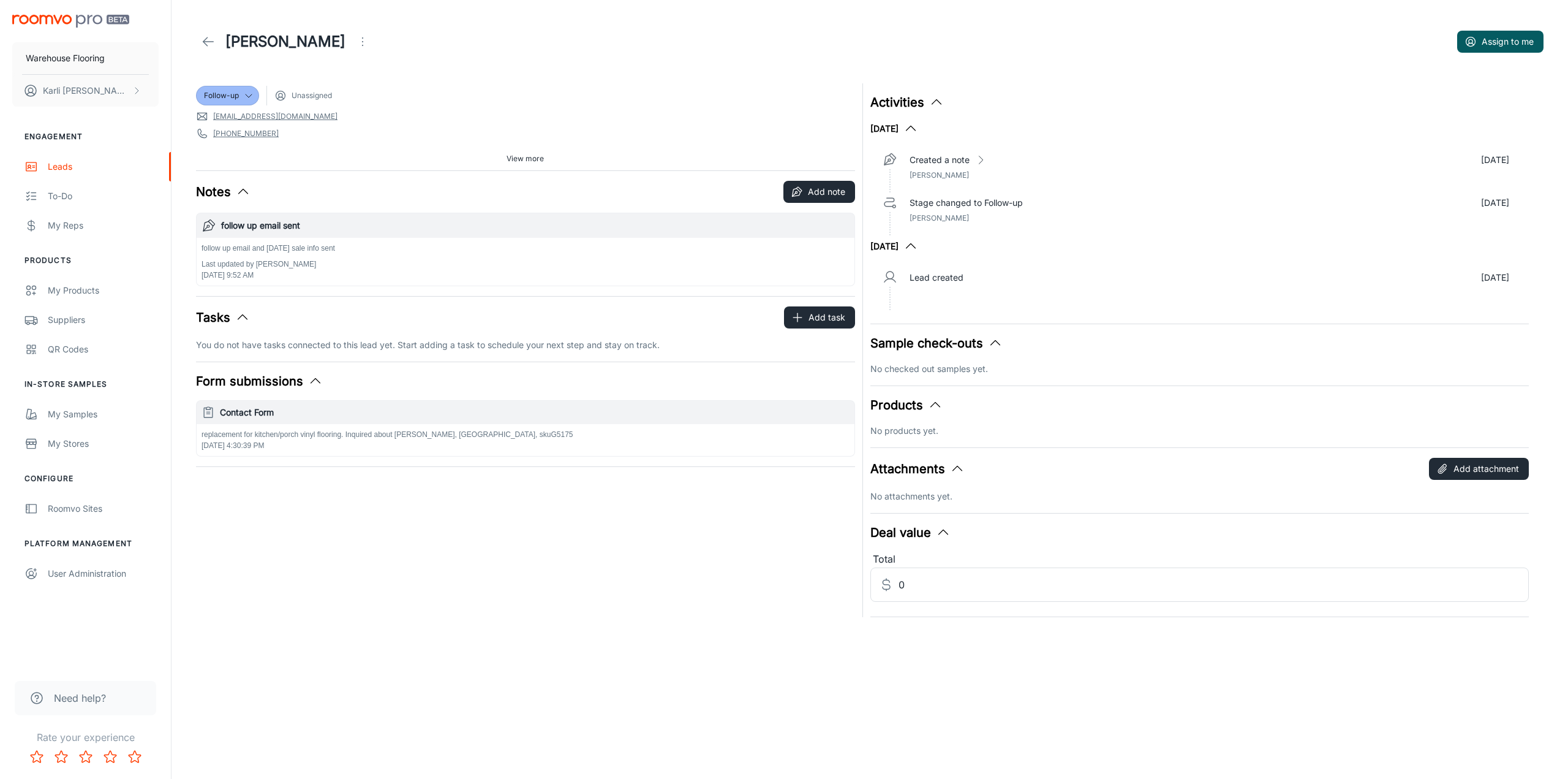
click at [355, 44] on icon "Open menu" at bounding box center [363, 42] width 15 height 15
click at [359, 116] on span "Mark as spam" at bounding box center [391, 115] width 79 height 15
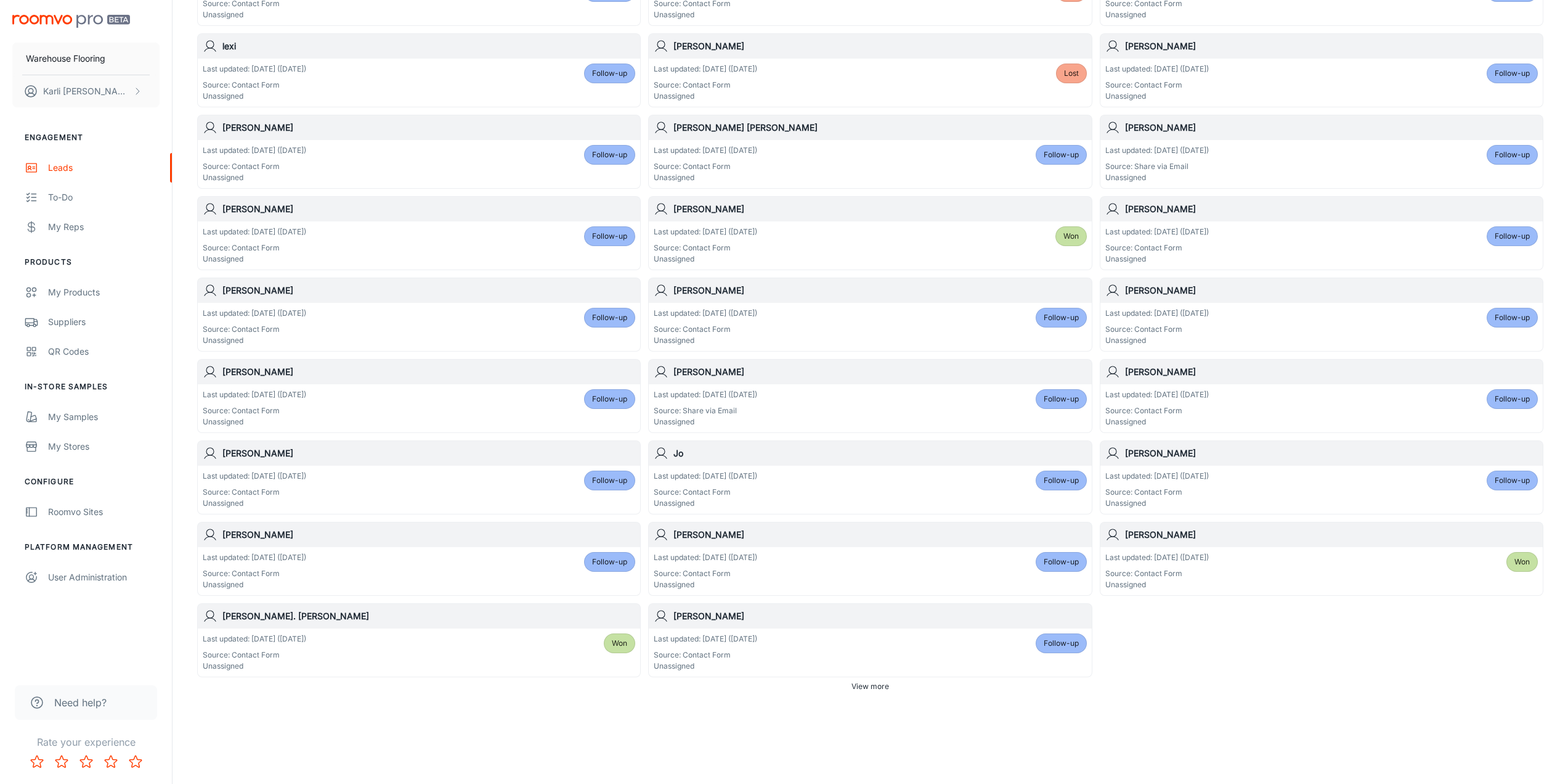
scroll to position [396, 0]
click at [913, 644] on div "Last updated: [DATE] ([DATE]) Source: Contact Form Unassigned Follow-up" at bounding box center [870, 651] width 433 height 38
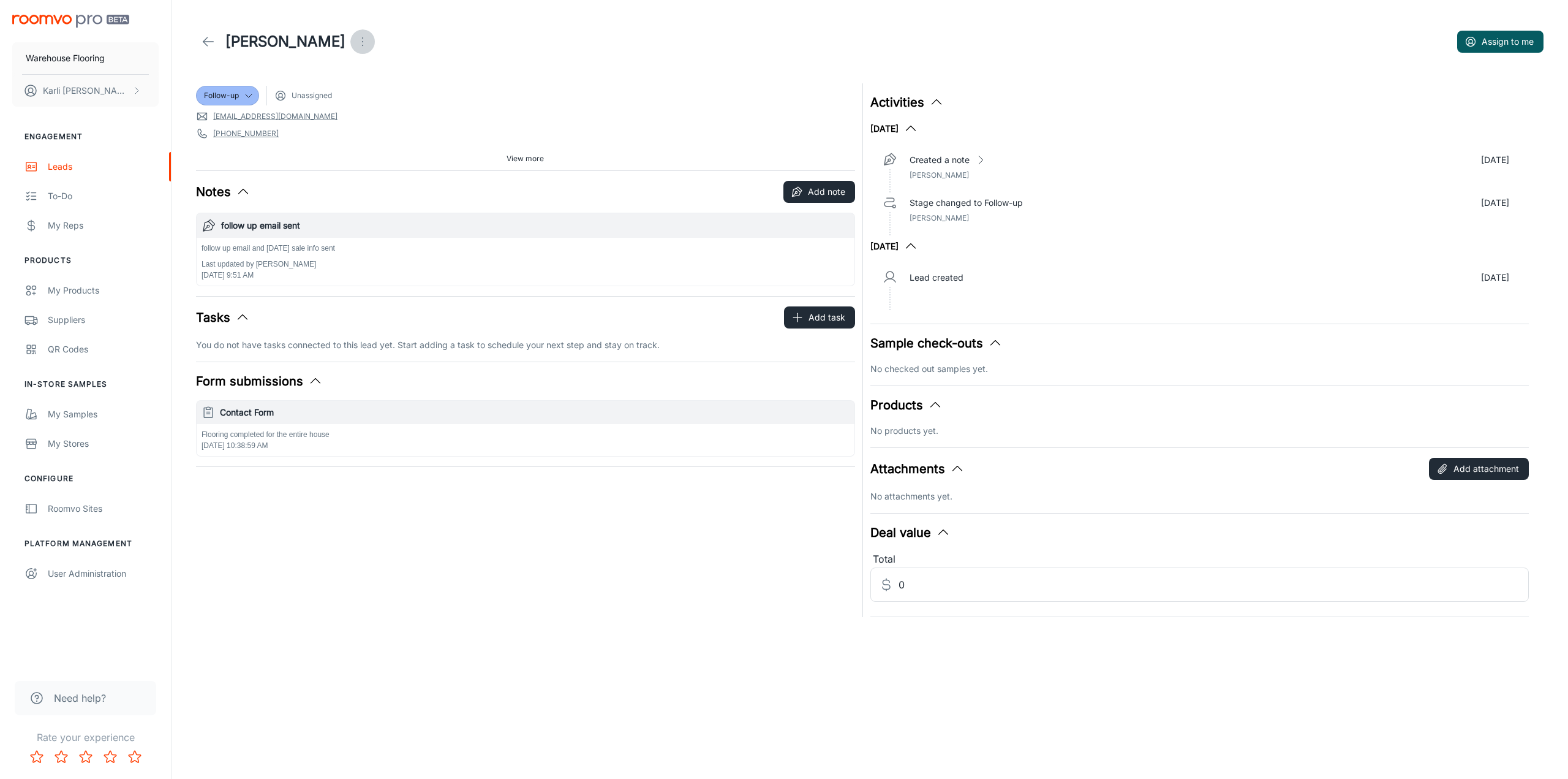
click at [355, 39] on icon "Open menu" at bounding box center [363, 42] width 15 height 15
click at [427, 109] on span "Mark as spam" at bounding box center [416, 115] width 79 height 15
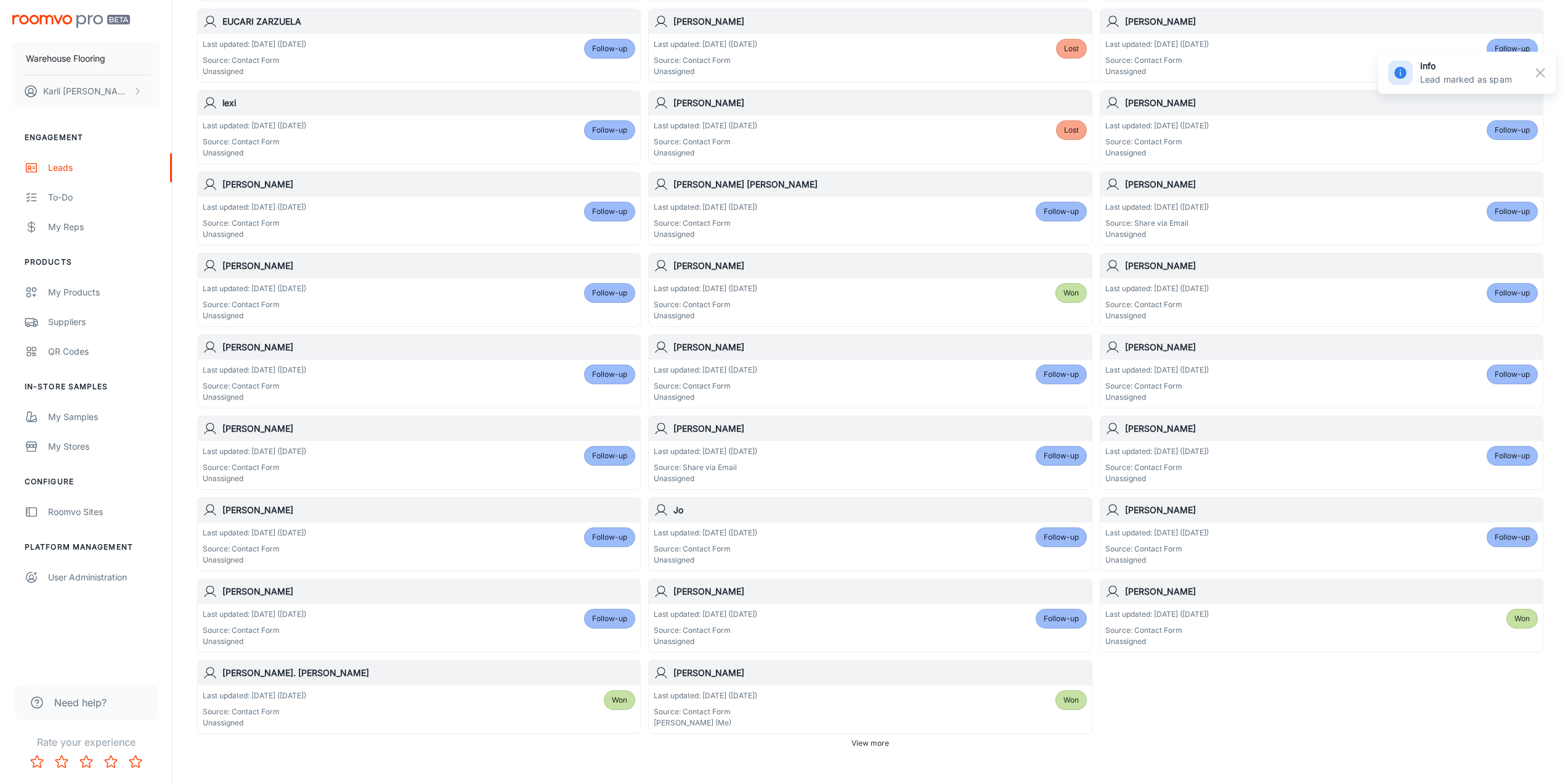
scroll to position [396, 0]
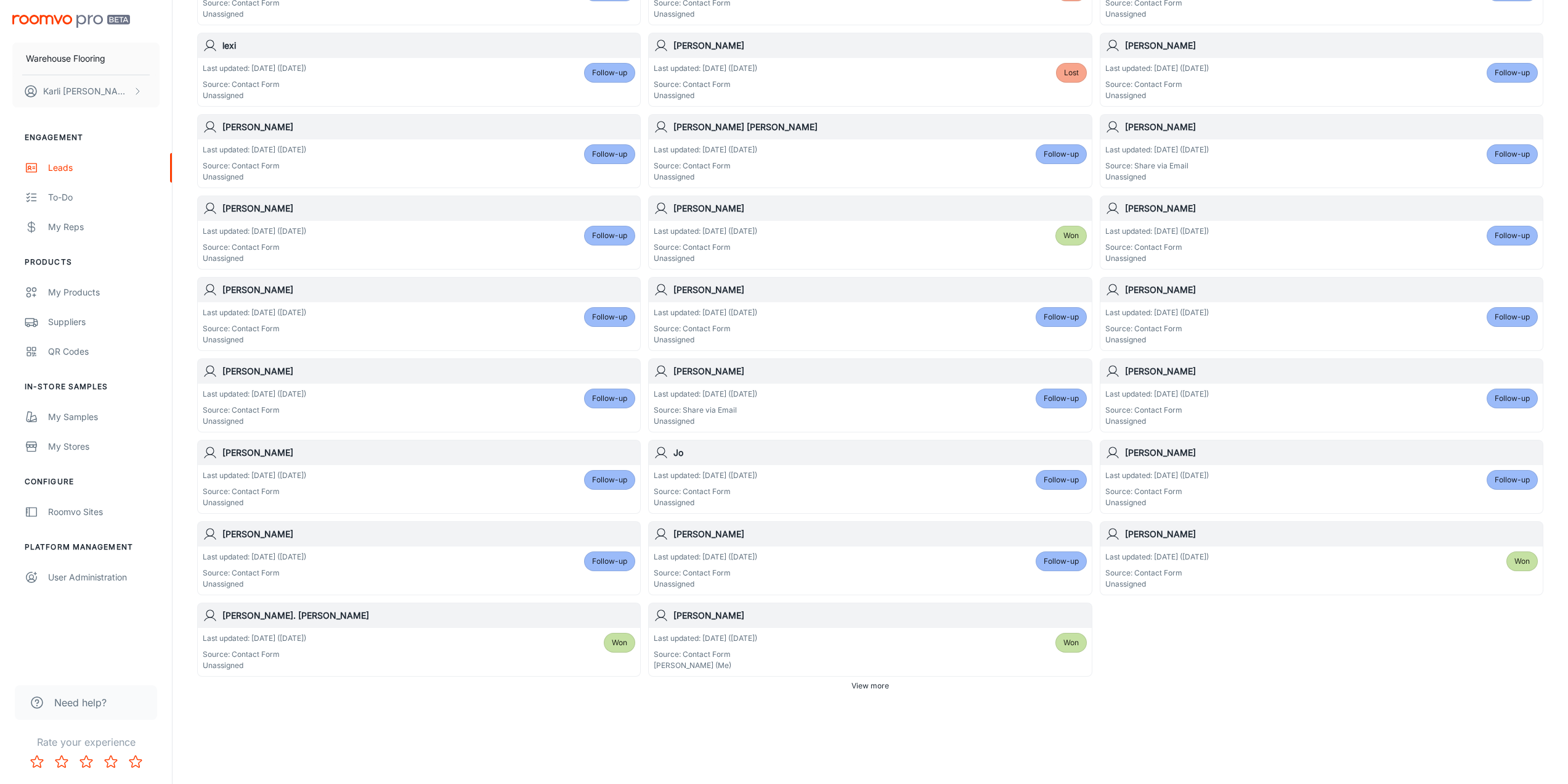
click at [1006, 566] on div "Last updated: [DATE] ([DATE]) Source: Contact Form Unassigned Follow-up" at bounding box center [870, 569] width 433 height 38
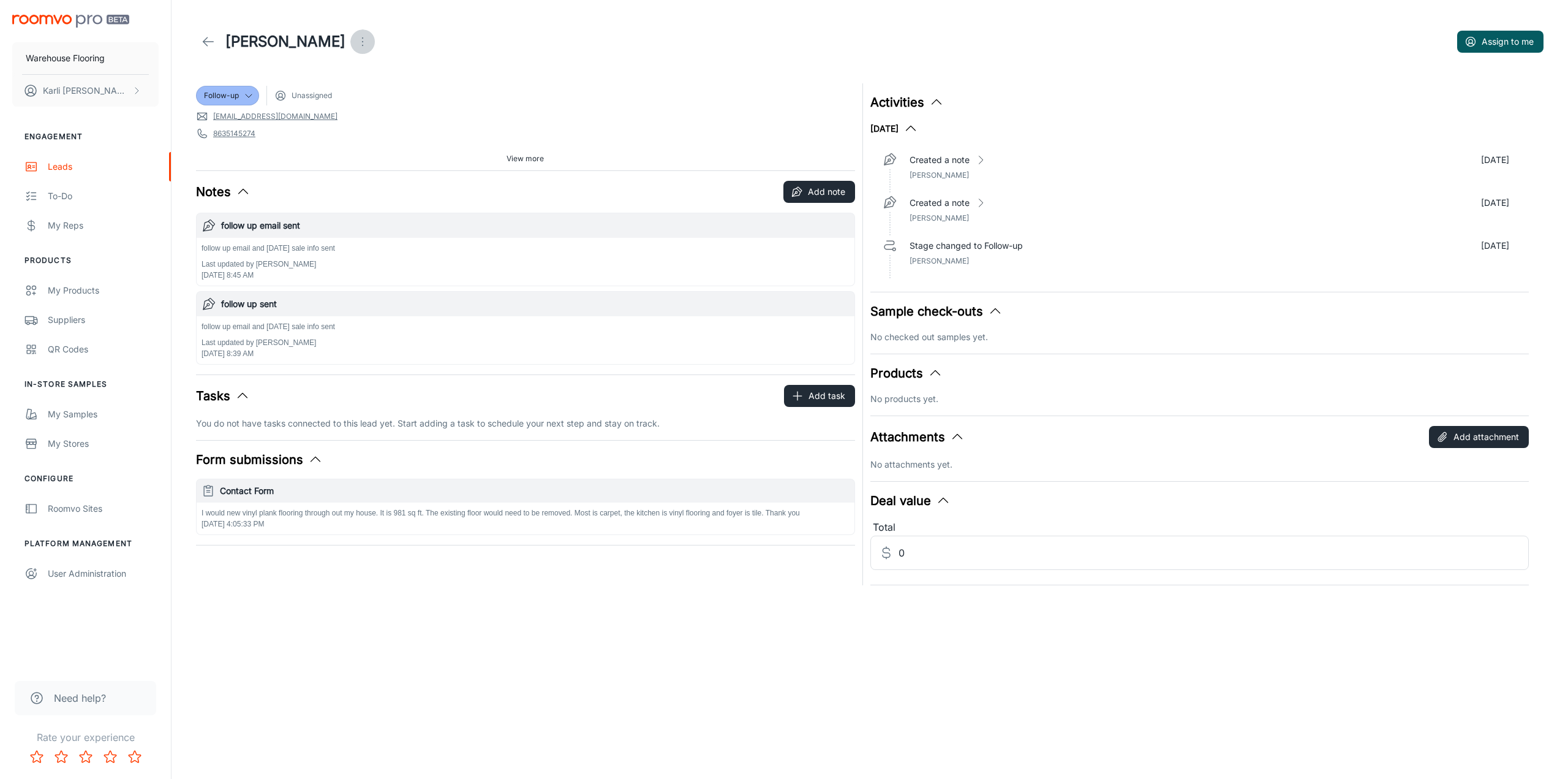
click at [355, 40] on icon "Open menu" at bounding box center [363, 42] width 15 height 15
click at [395, 109] on span "Mark as spam" at bounding box center [396, 115] width 79 height 15
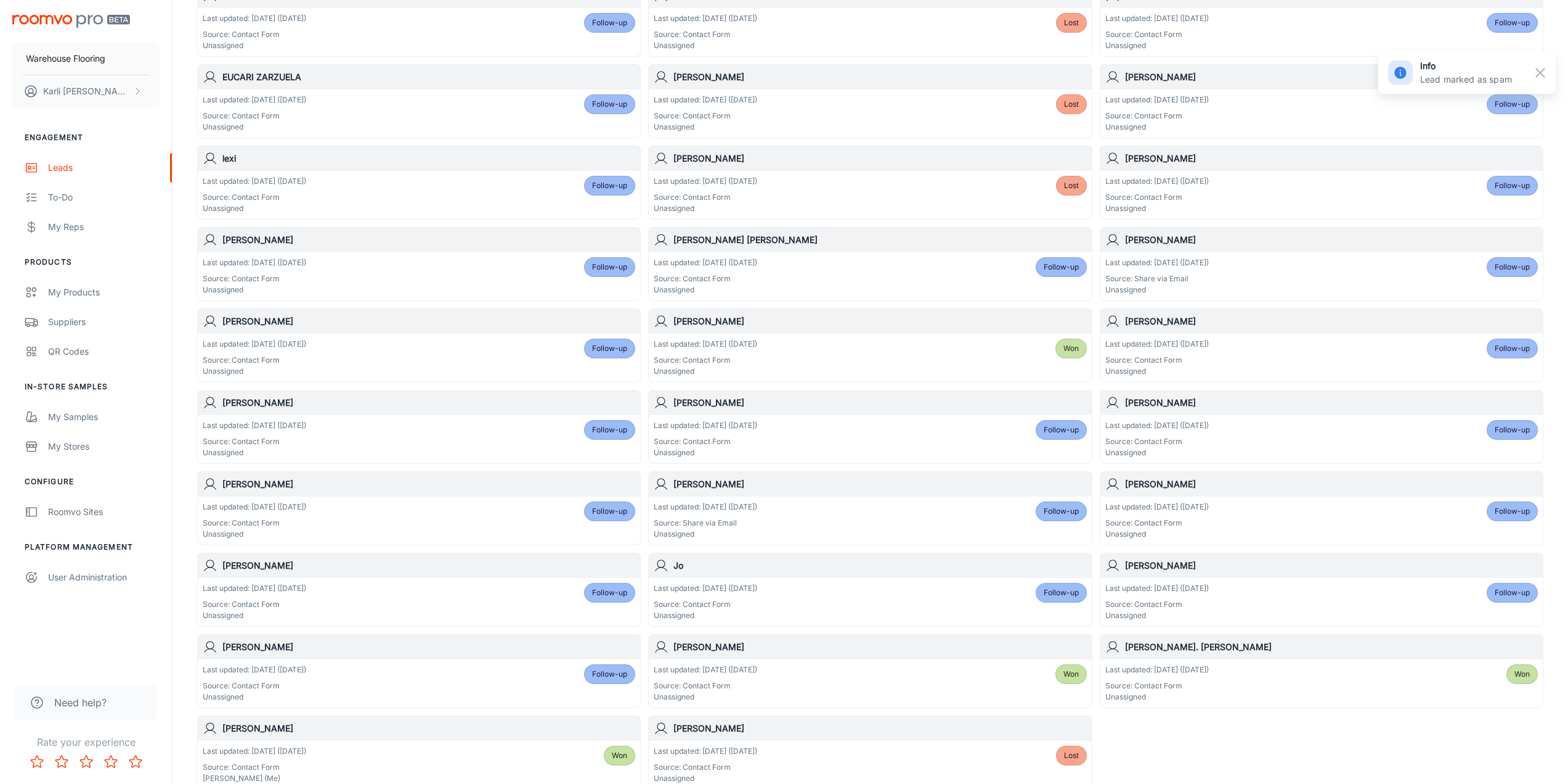
scroll to position [396, 0]
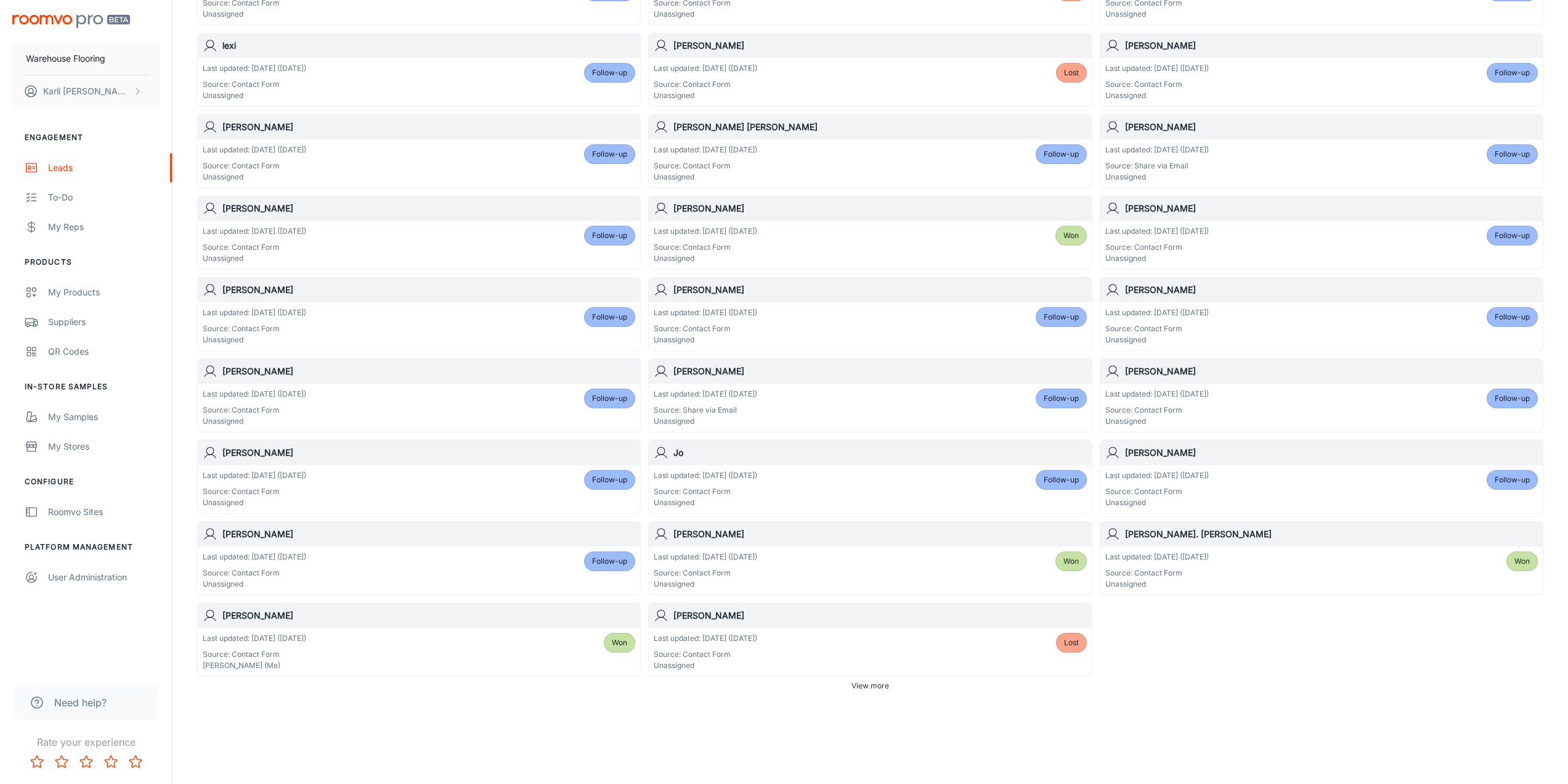
click at [573, 559] on div "Last updated: [DATE] ([DATE]) Source: Contact Form Unassigned Follow-up" at bounding box center [419, 569] width 433 height 38
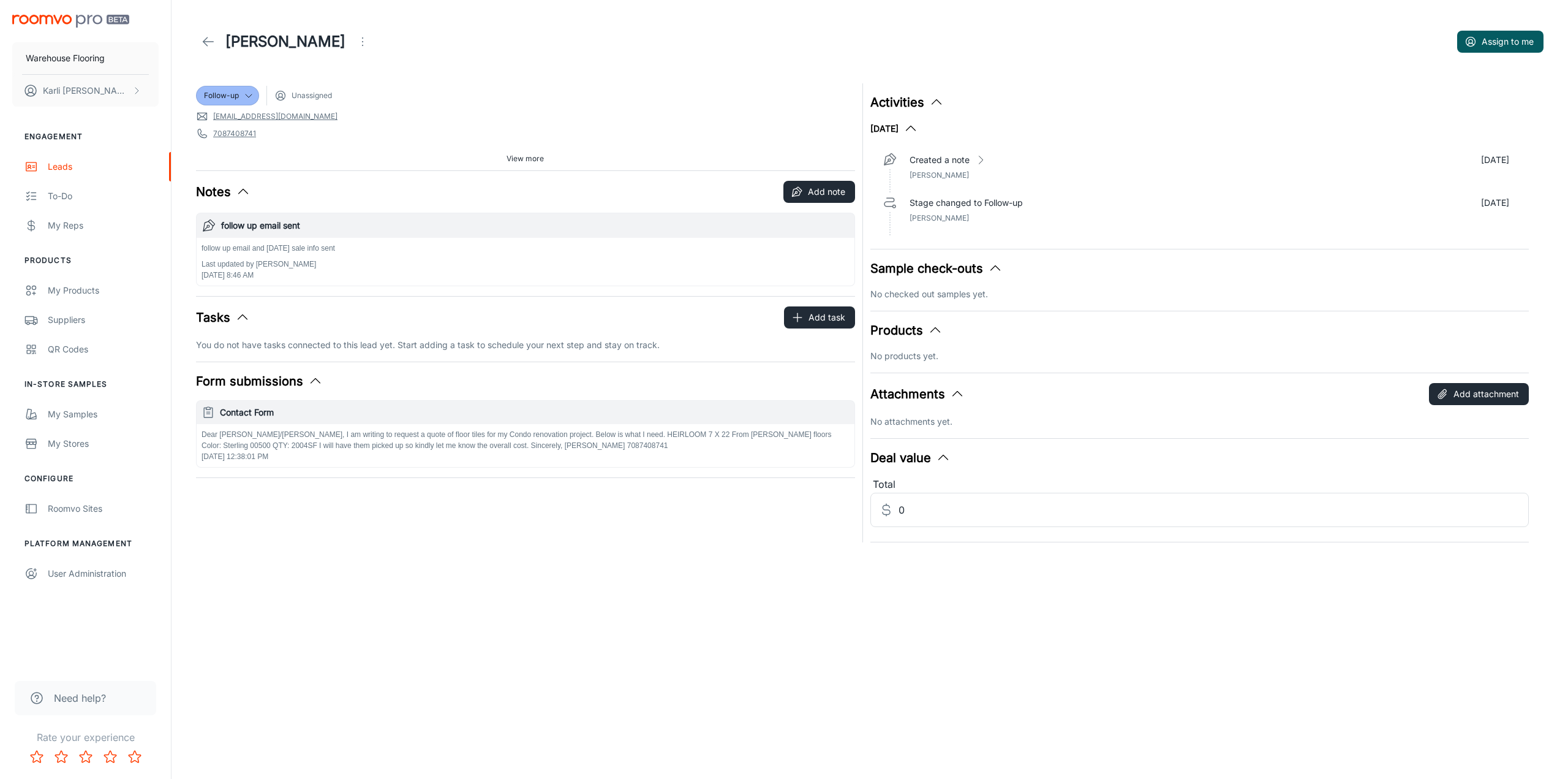
click at [355, 36] on icon "Open menu" at bounding box center [363, 42] width 15 height 15
click at [345, 120] on span "Mark as spam" at bounding box center [344, 115] width 79 height 15
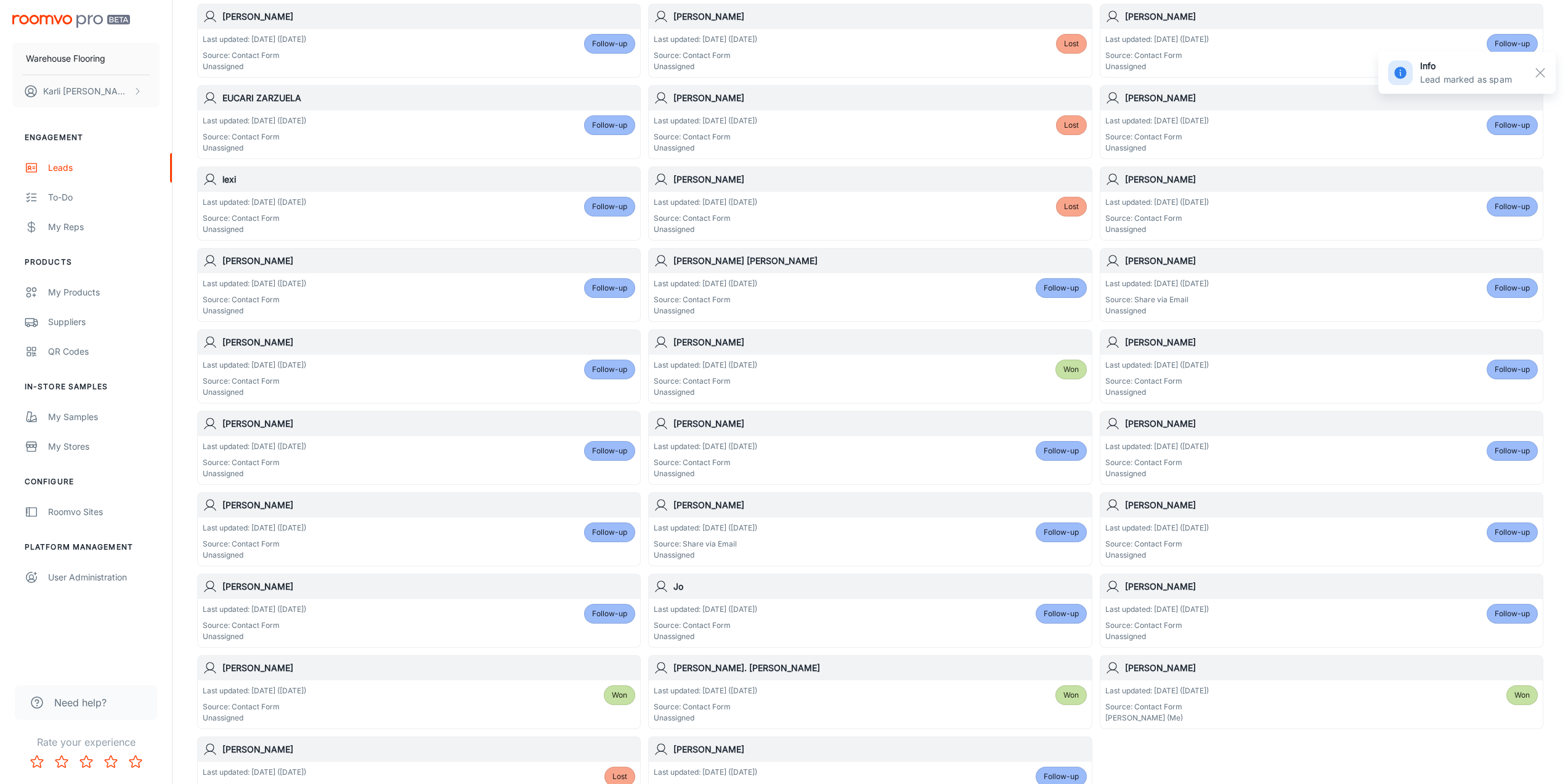
scroll to position [370, 0]
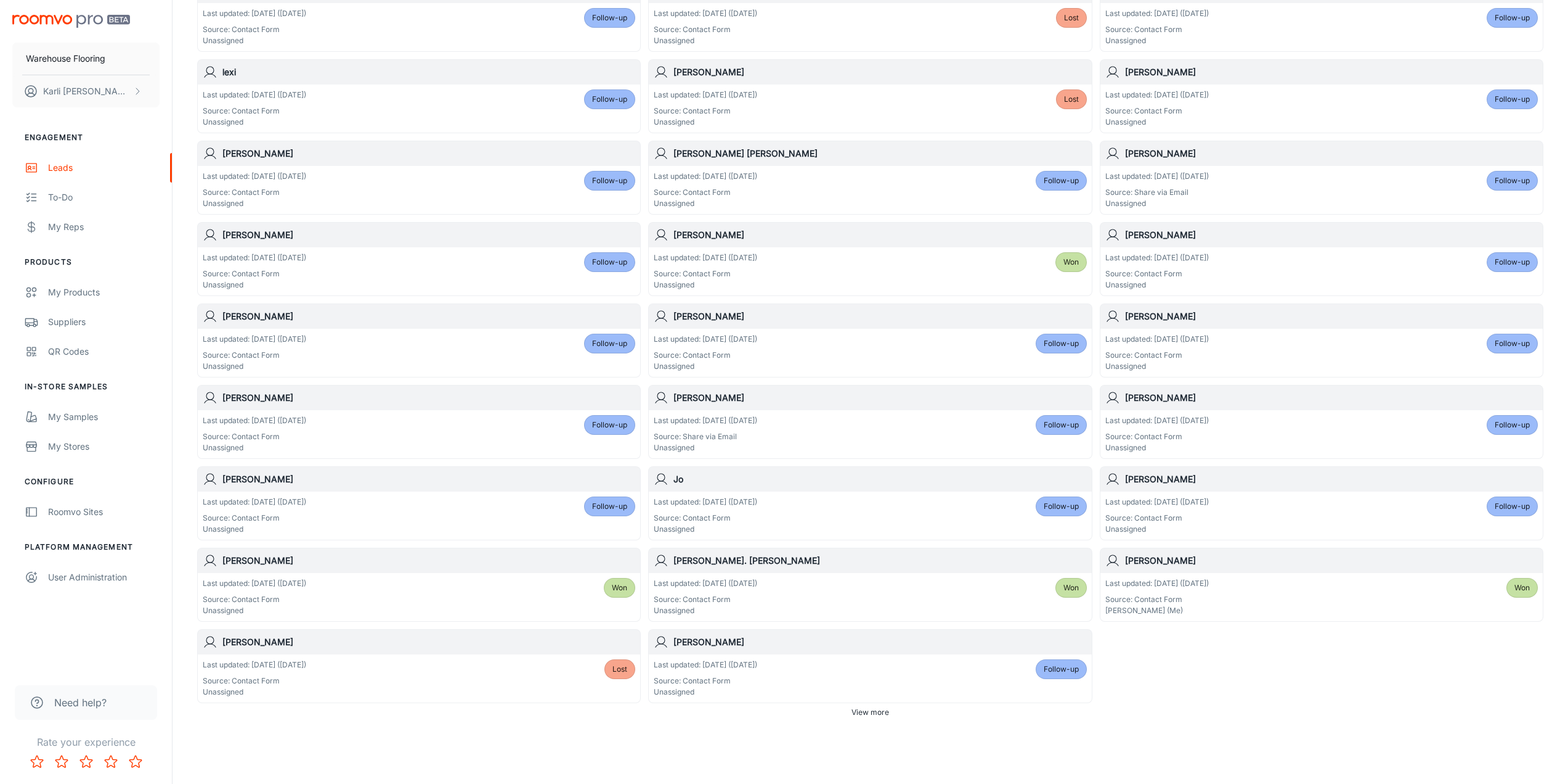
click at [868, 672] on div "Last updated: [DATE] ([DATE]) Source: Contact Form Unassigned Follow-up" at bounding box center [870, 677] width 433 height 38
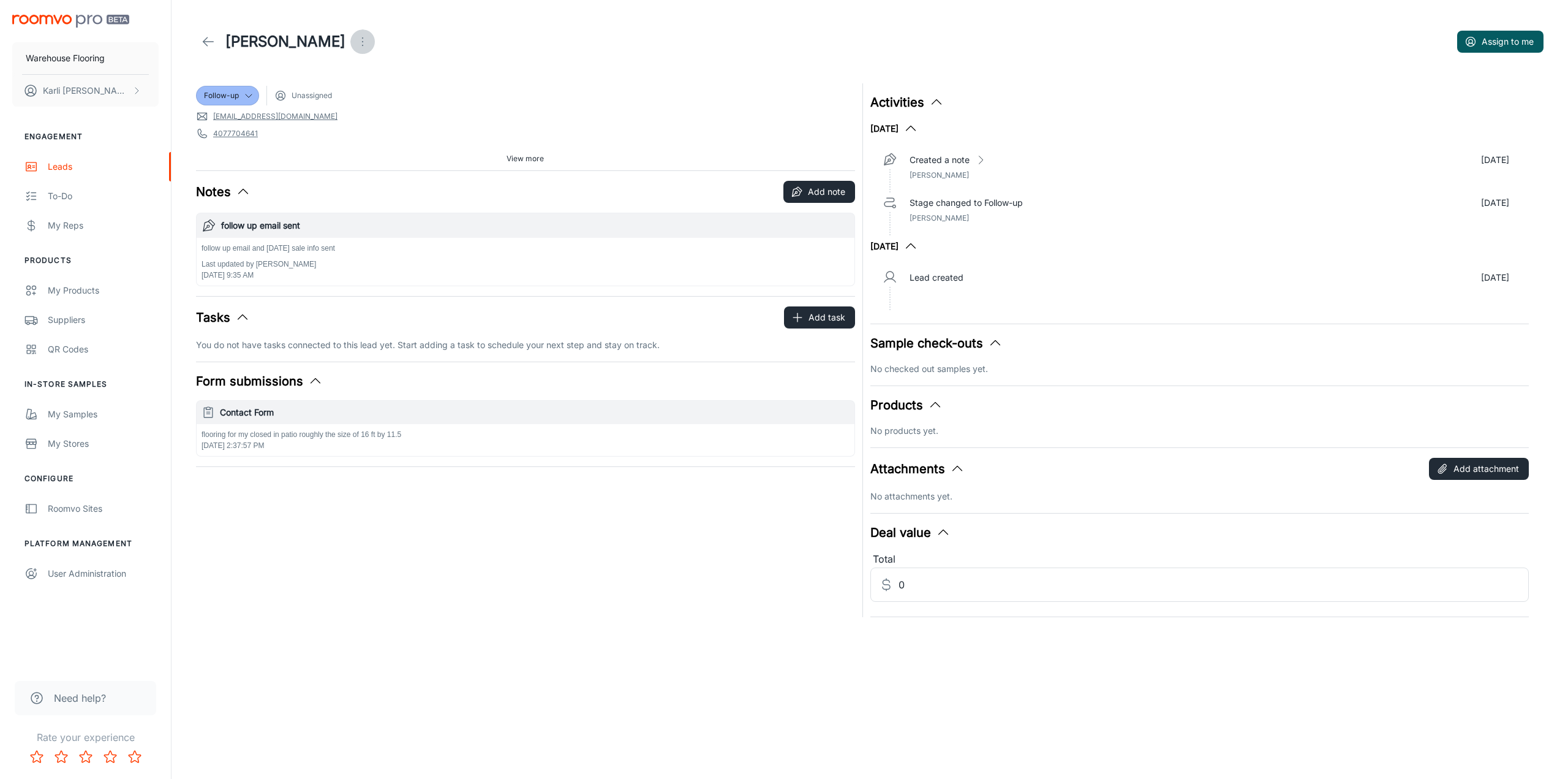
click at [355, 45] on icon "Open menu" at bounding box center [363, 42] width 15 height 15
click at [357, 119] on div at bounding box center [347, 115] width 22 height 15
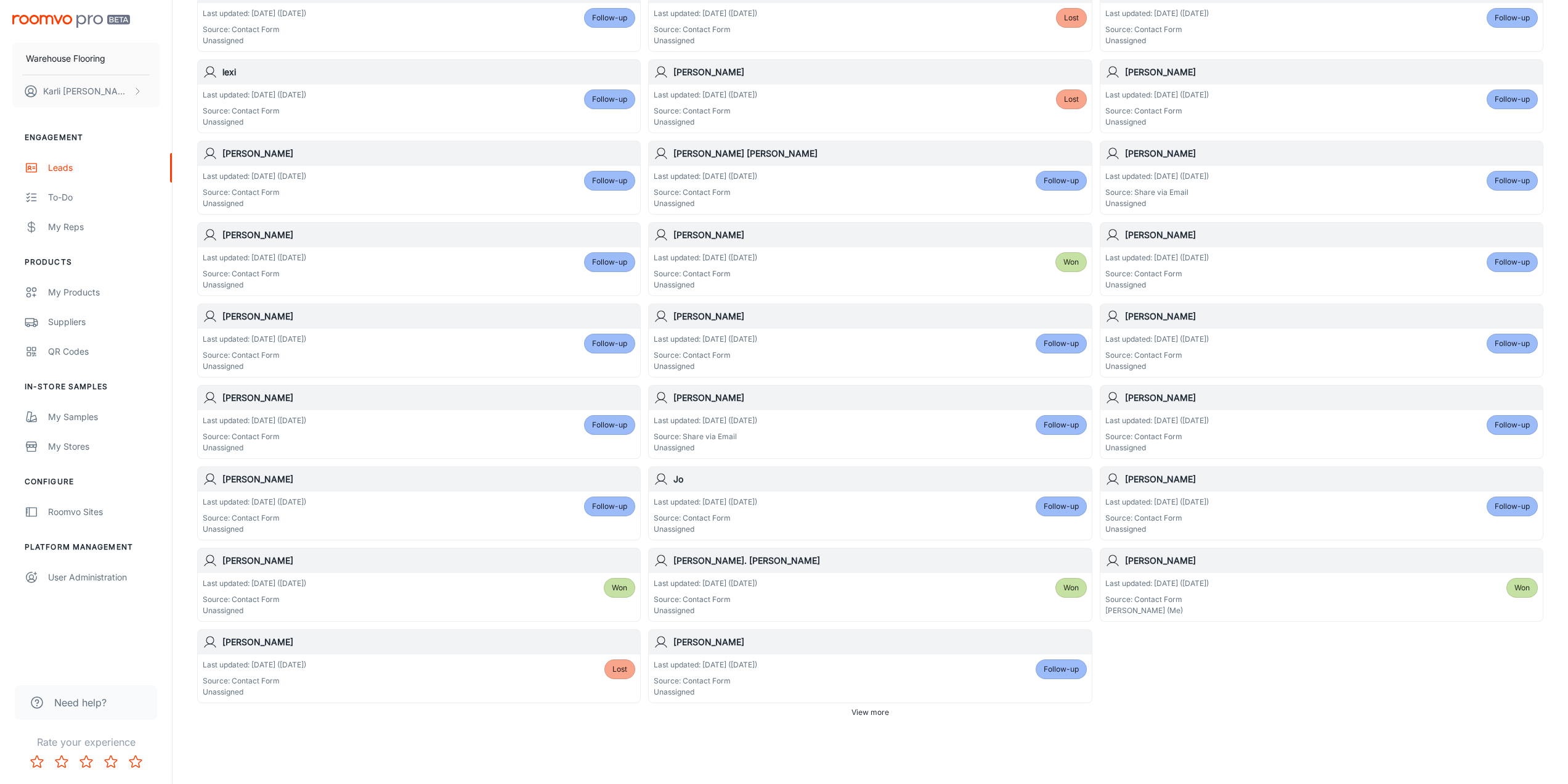
scroll to position [396, 0]
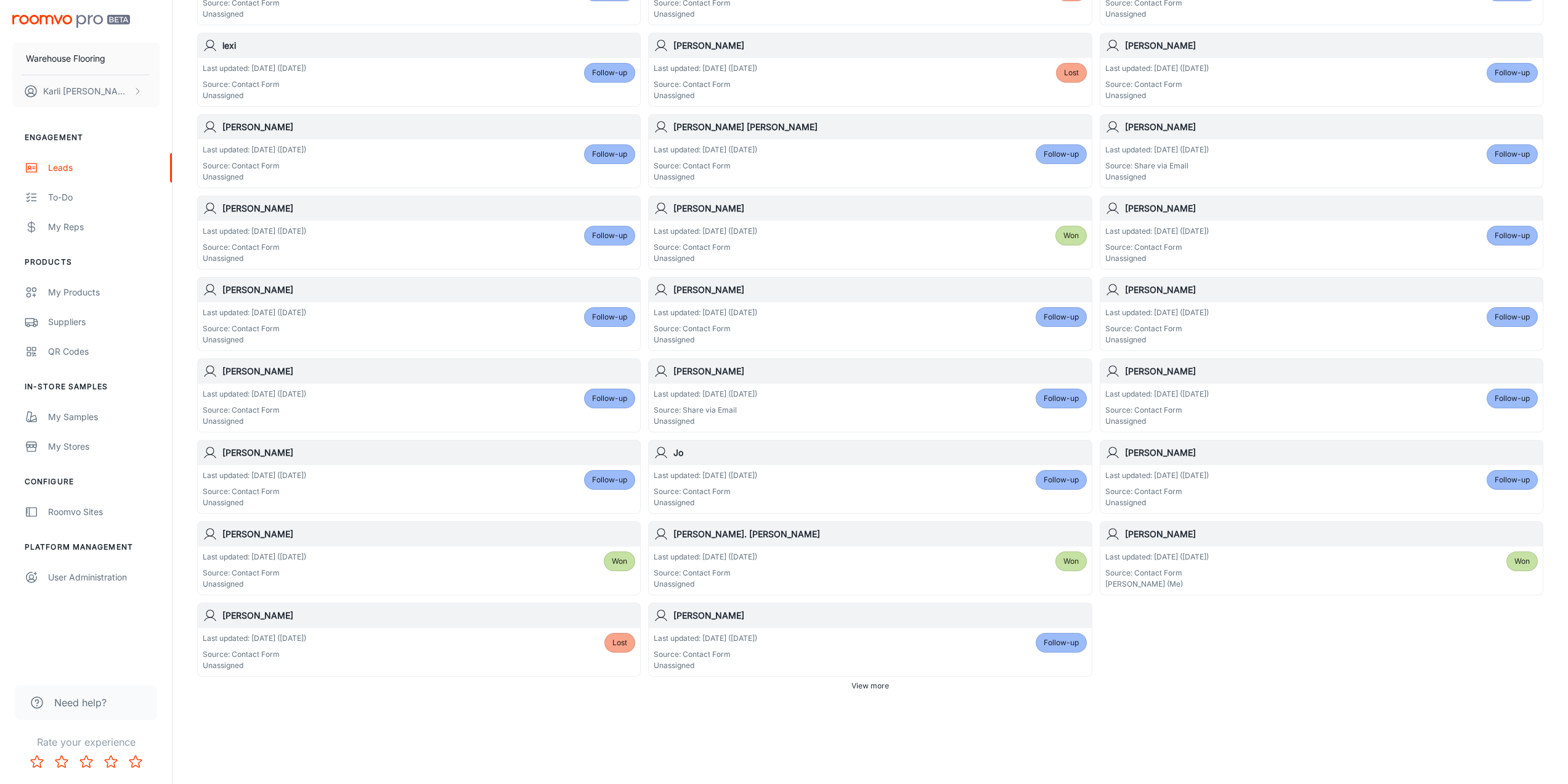
click at [758, 645] on div "Last updated: [DATE] ([DATE]) Source: Contact Form Unassigned" at bounding box center [705, 651] width 103 height 38
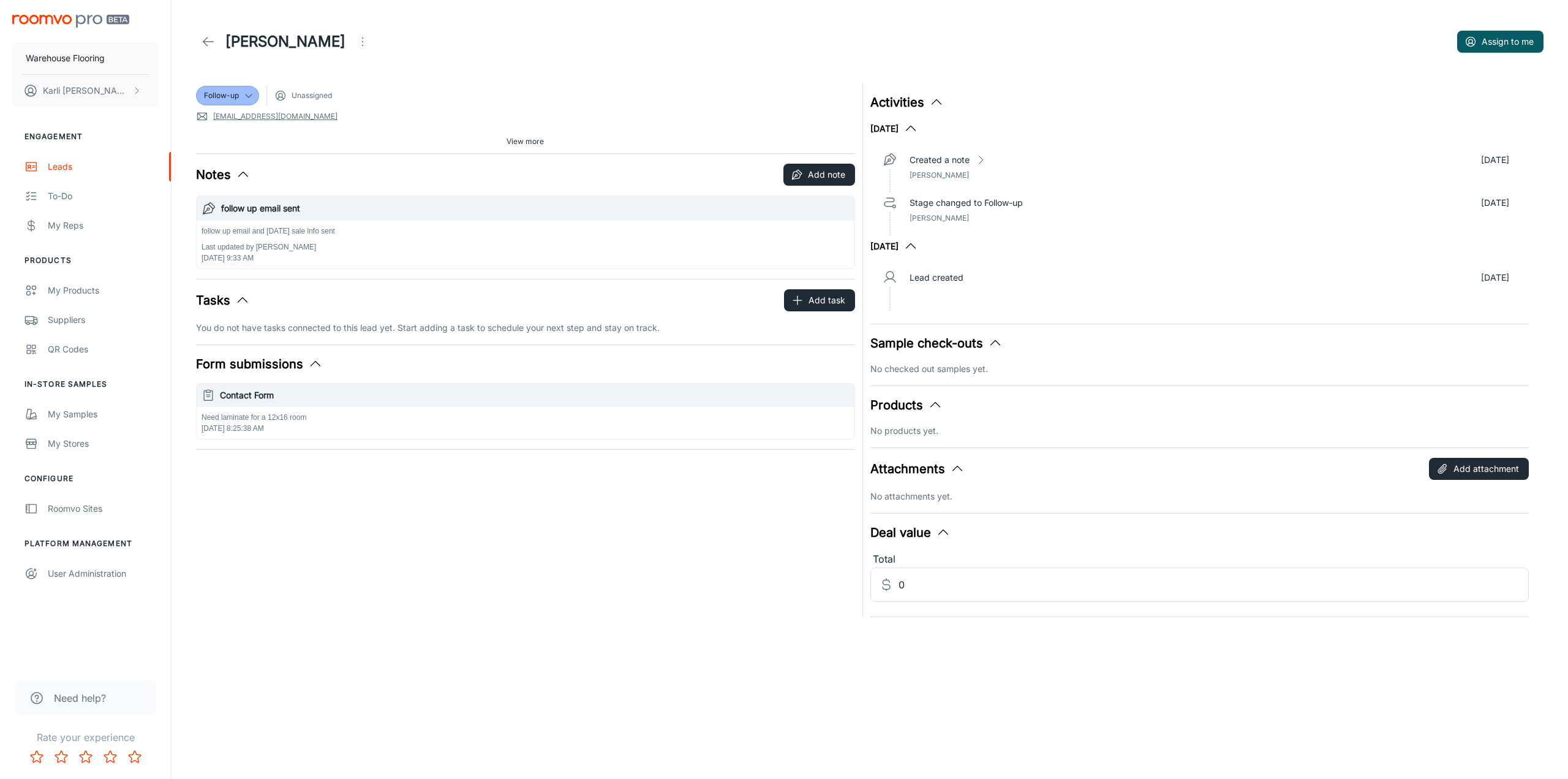
click at [355, 43] on icon "Open menu" at bounding box center [363, 42] width 15 height 15
click at [304, 113] on div at bounding box center [298, 115] width 22 height 15
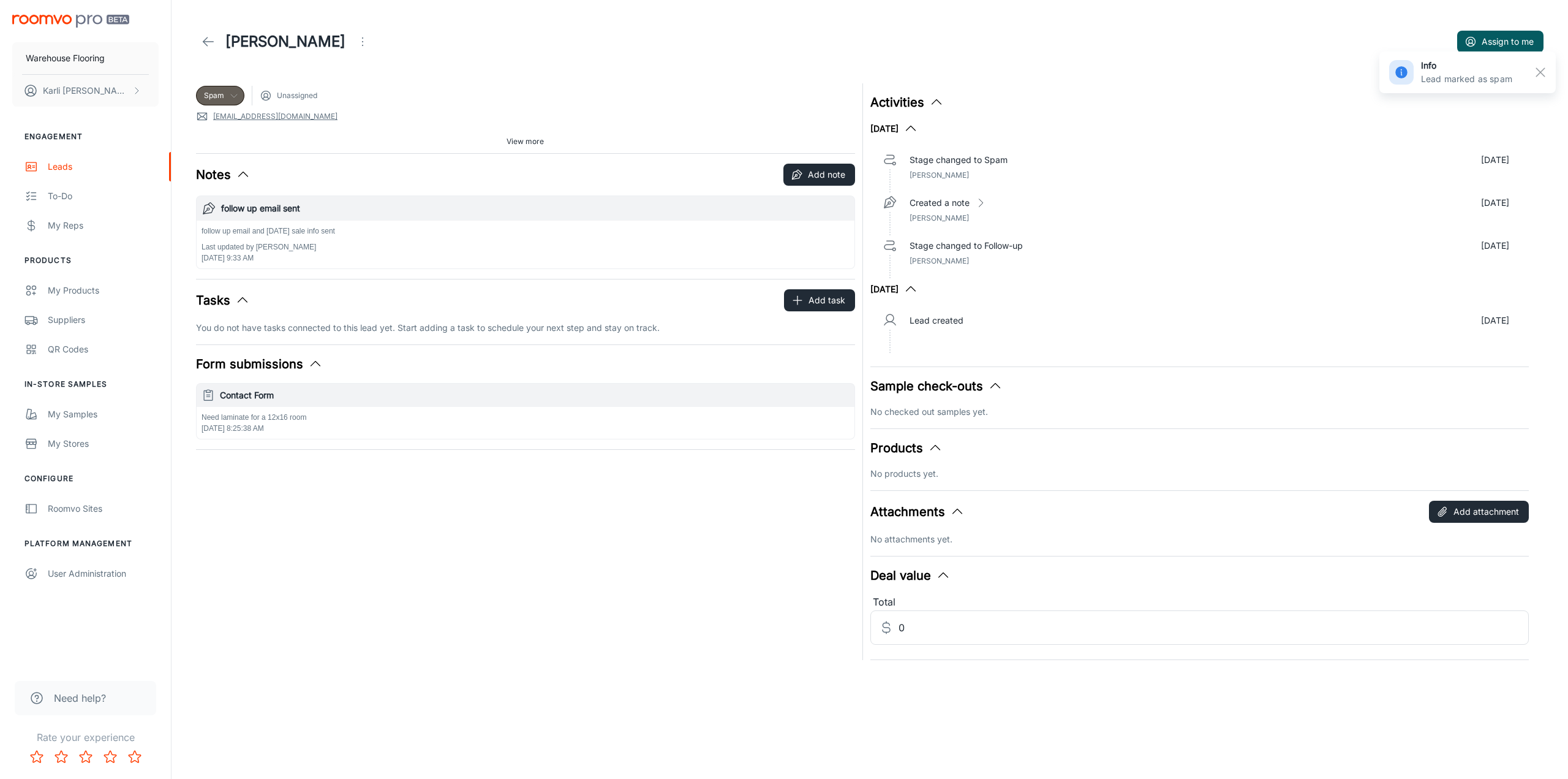
click at [231, 92] on icon at bounding box center [234, 95] width 10 height 10
click at [231, 92] on div at bounding box center [784, 390] width 1568 height 779
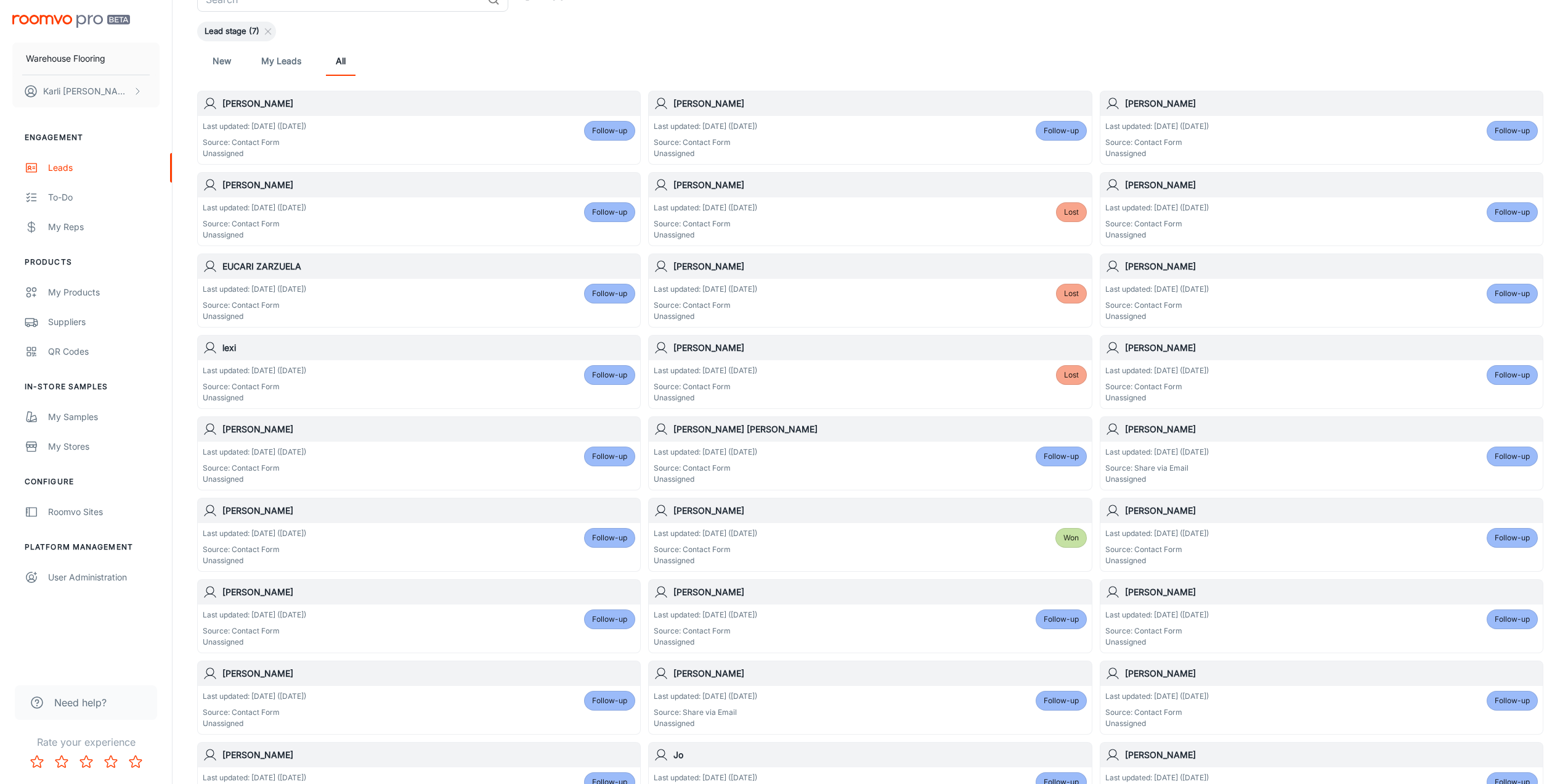
scroll to position [396, 0]
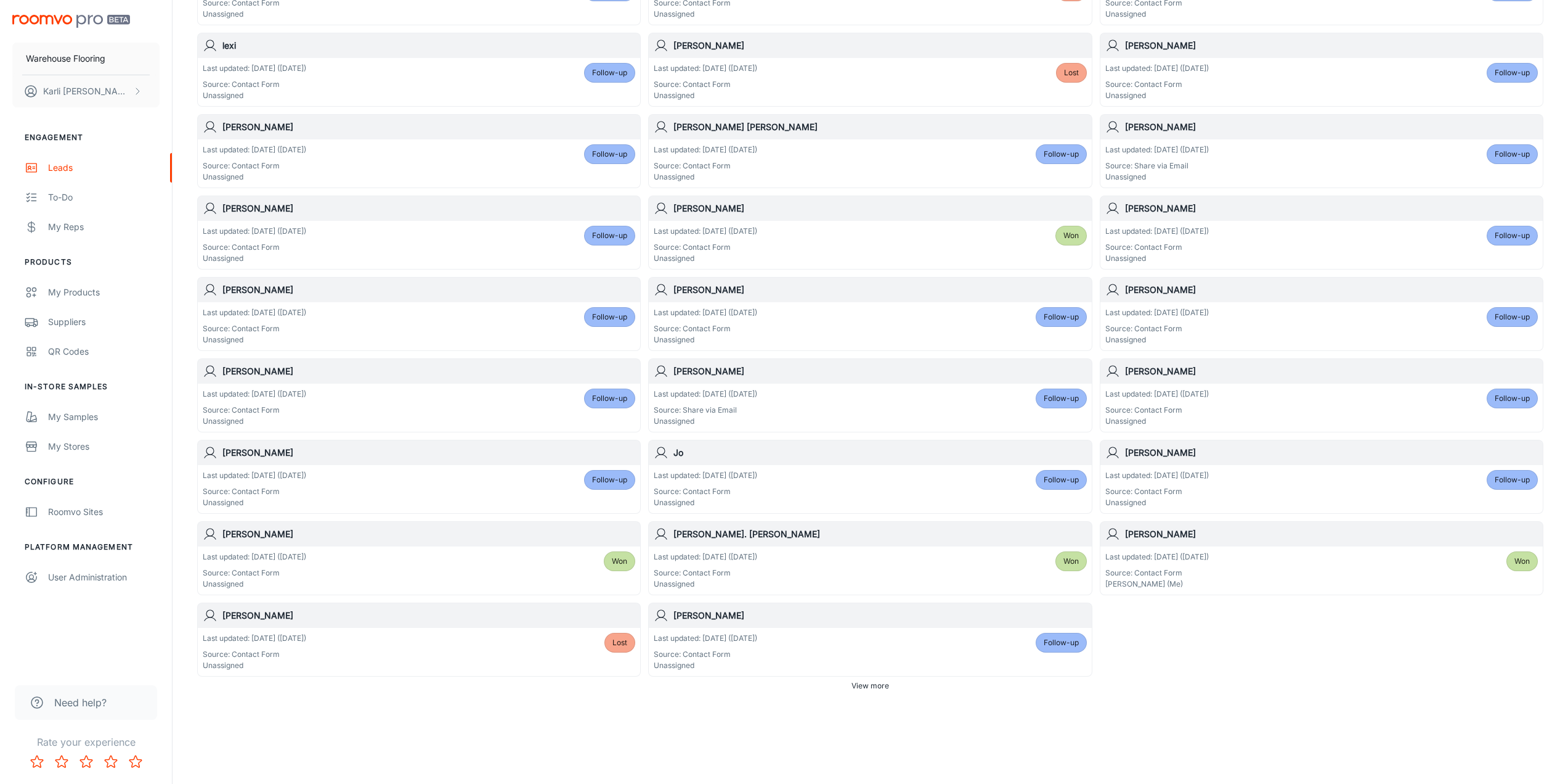
click at [960, 652] on div "Last updated: [DATE] ([DATE]) Source: Contact Form Unassigned Follow-up" at bounding box center [870, 651] width 433 height 38
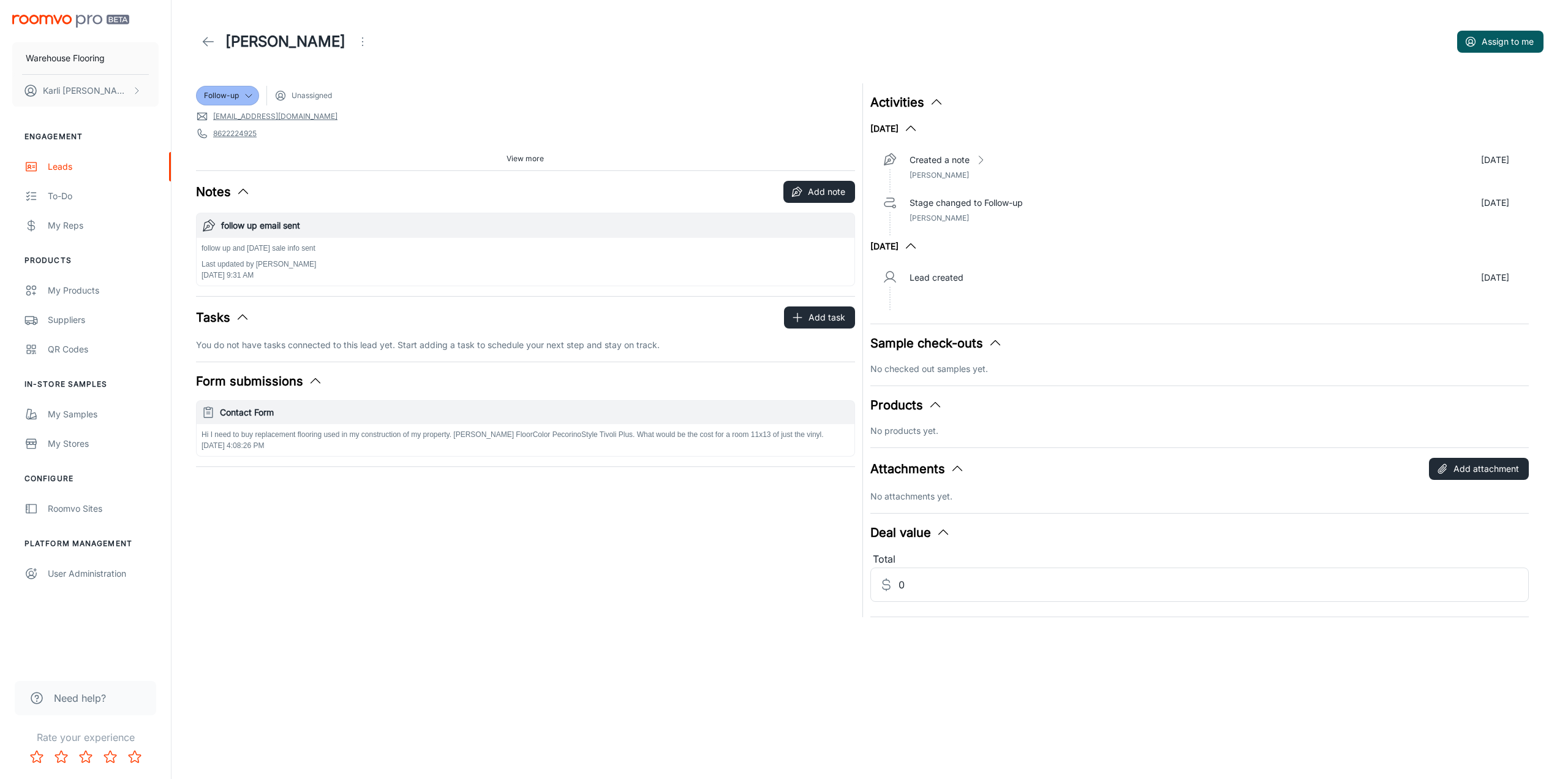
click at [355, 39] on icon "Open menu" at bounding box center [363, 42] width 15 height 15
click at [315, 116] on span "Mark as spam" at bounding box center [347, 115] width 79 height 15
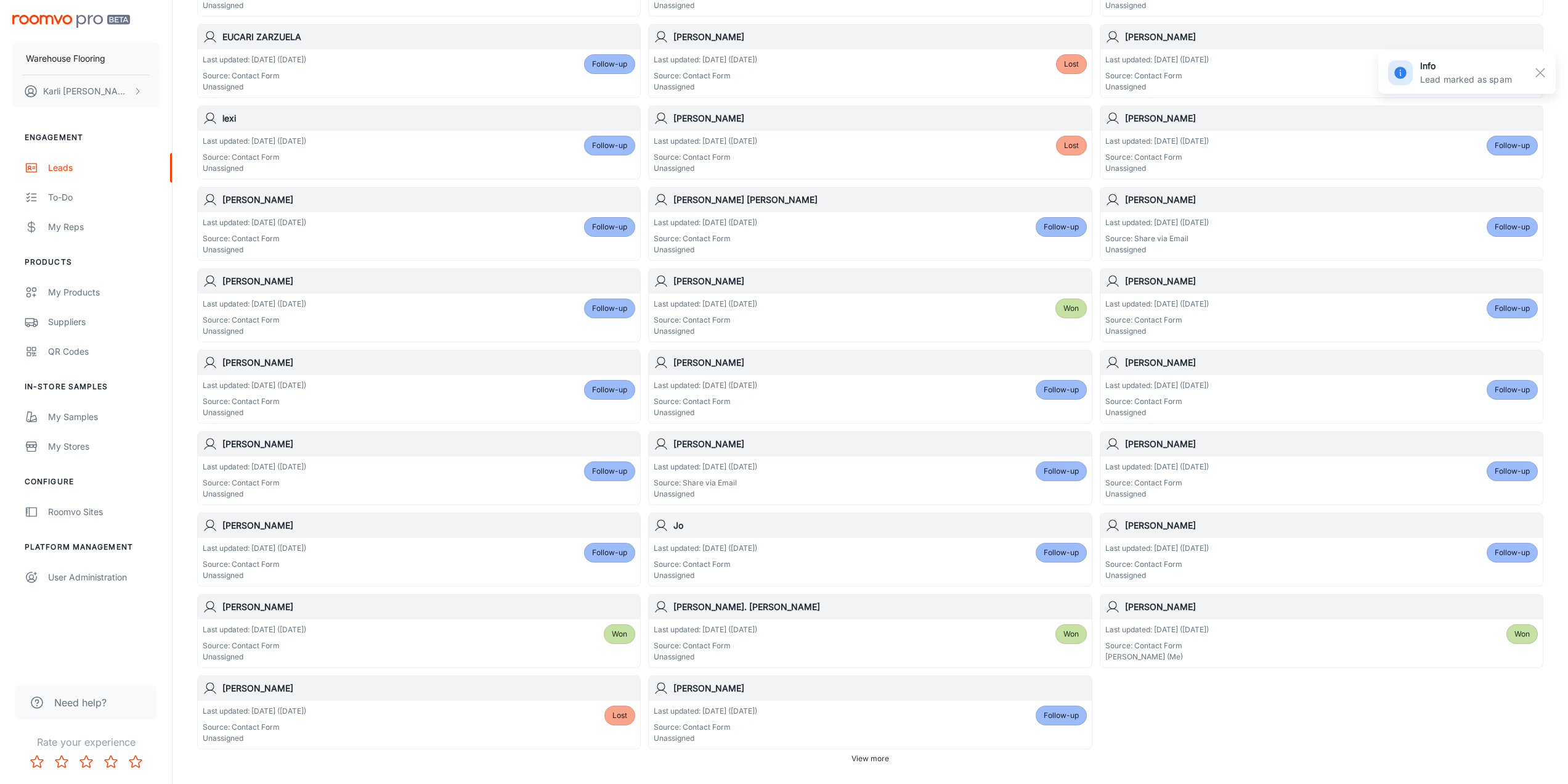
scroll to position [396, 0]
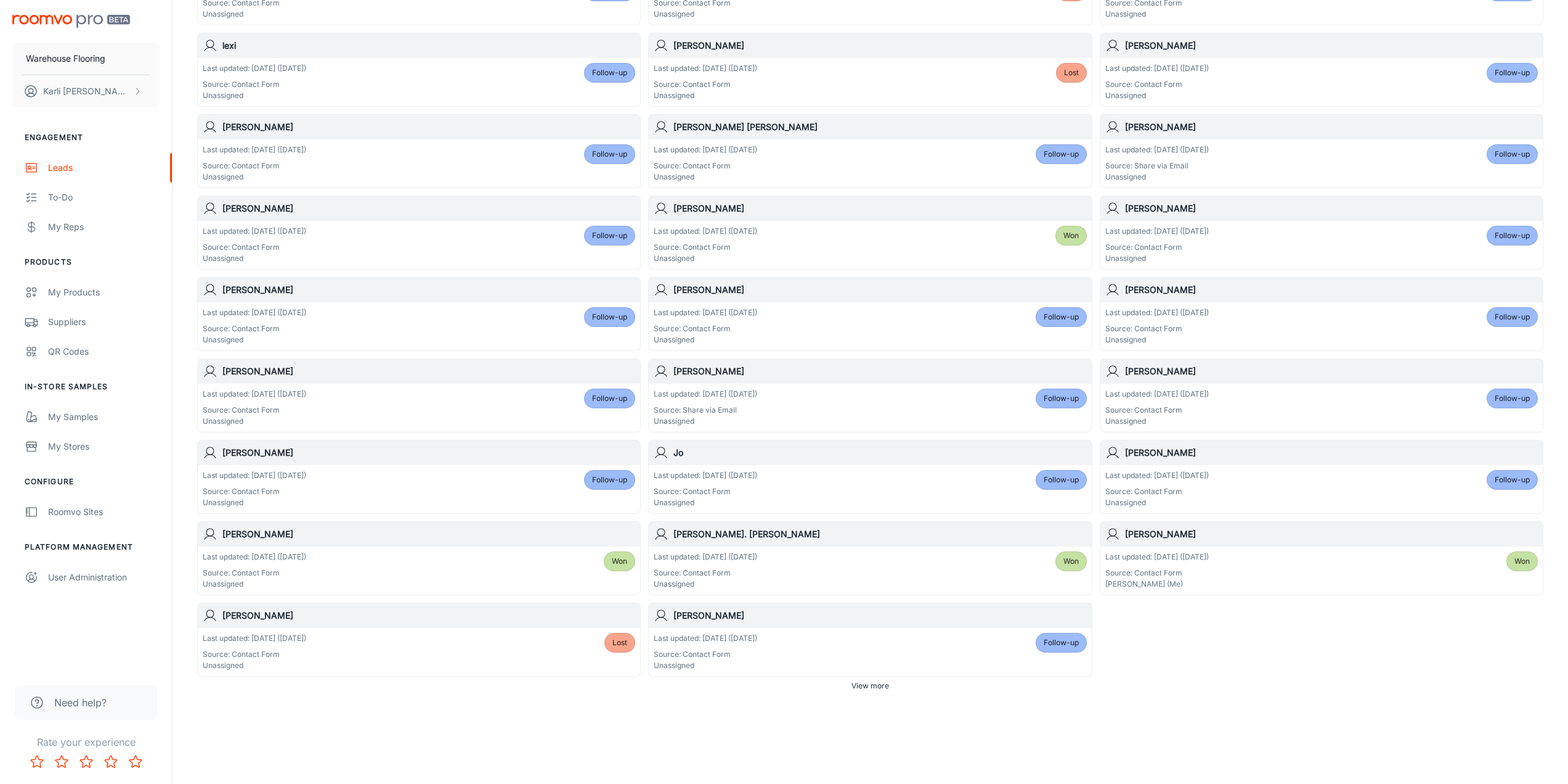
click at [952, 664] on div "Last updated: [DATE] ([DATE]) Source: Contact Form Unassigned Follow-up" at bounding box center [870, 651] width 433 height 38
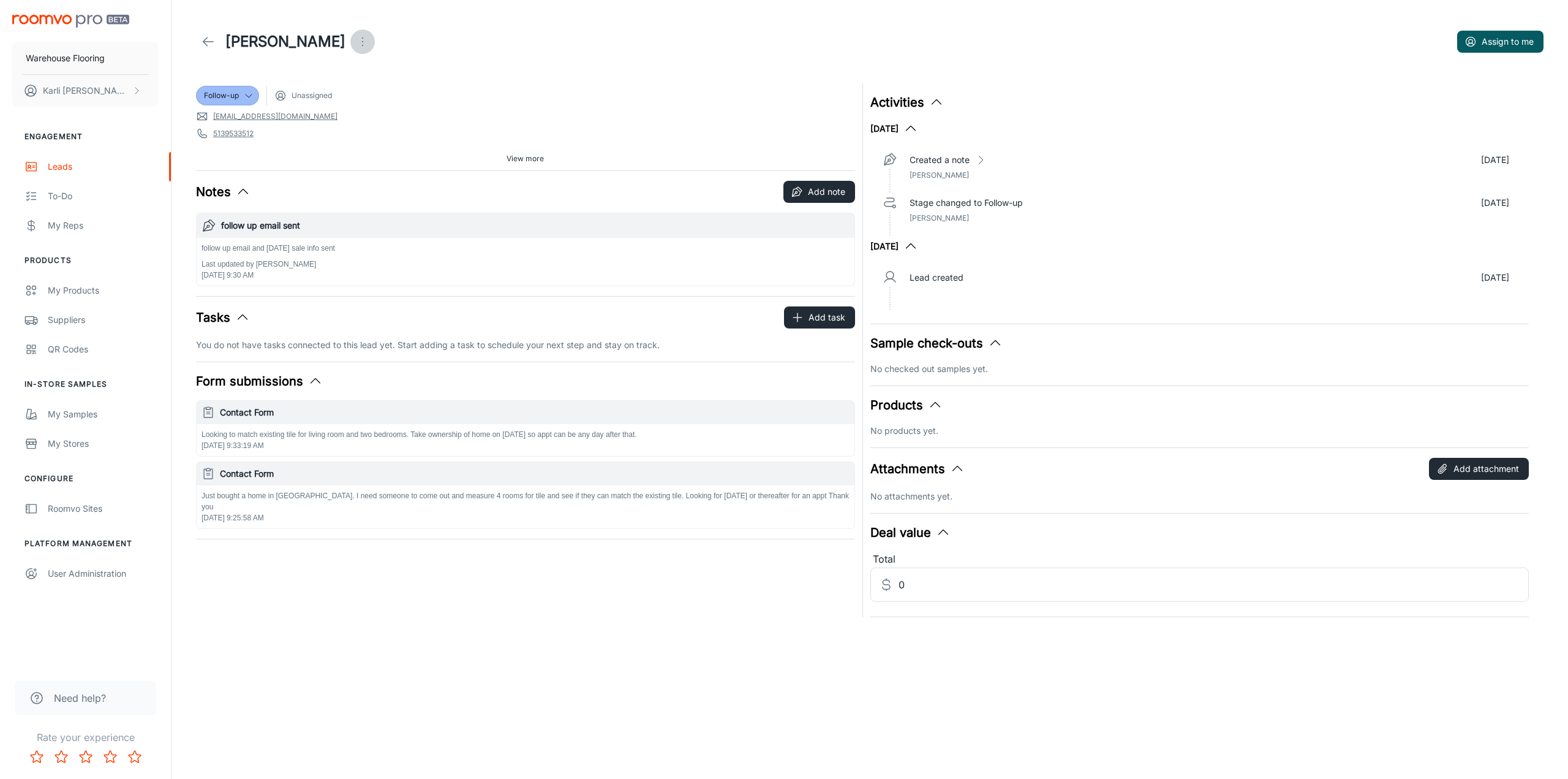
click at [355, 38] on icon "Open menu" at bounding box center [363, 42] width 15 height 15
click at [385, 109] on span "Mark as spam" at bounding box center [418, 115] width 79 height 15
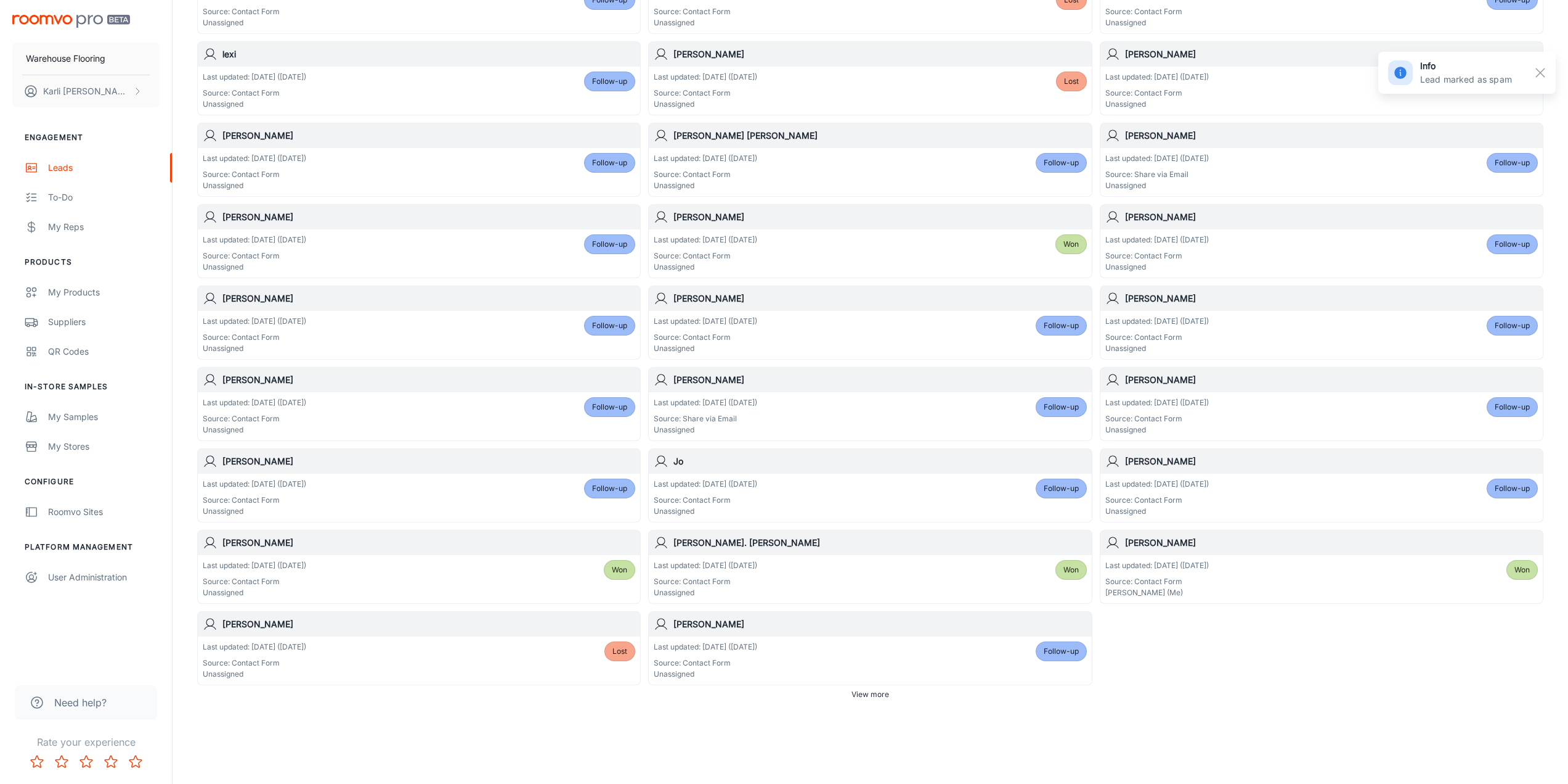
scroll to position [396, 0]
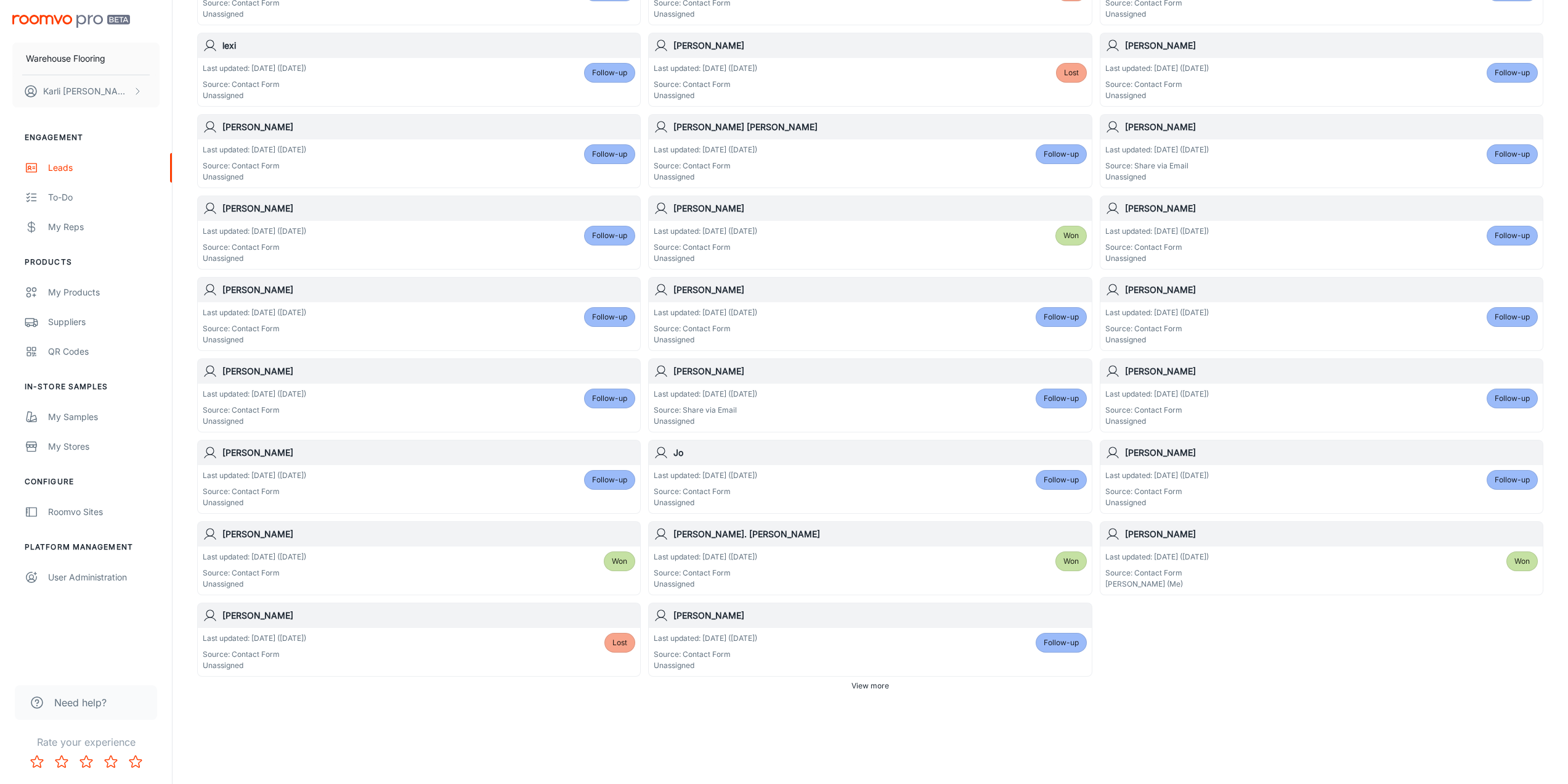
click at [805, 660] on div "Last updated: [DATE] ([DATE]) Source: Contact Form Unassigned Follow-up" at bounding box center [870, 651] width 433 height 38
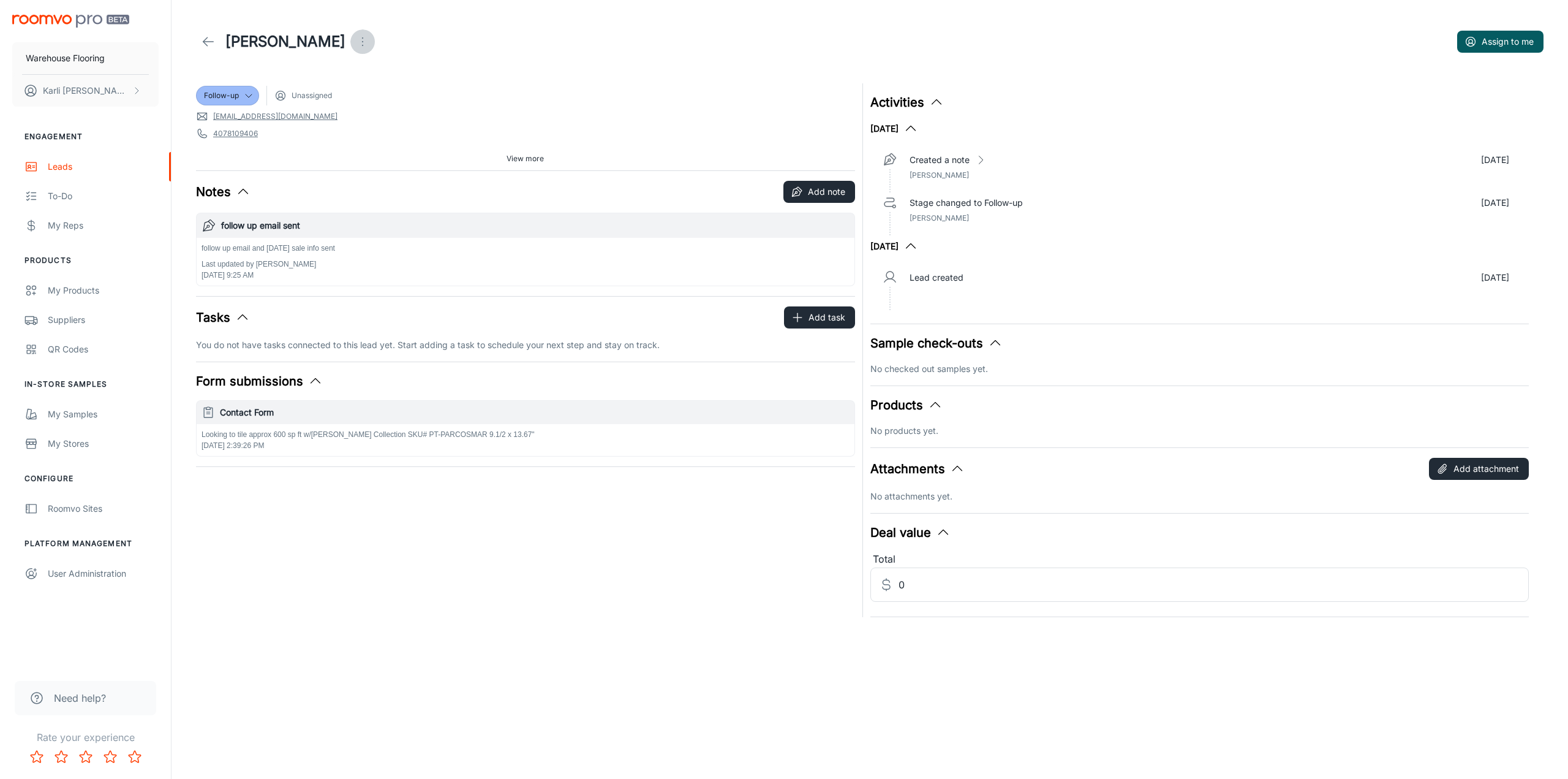
click at [355, 37] on icon "Open menu" at bounding box center [363, 42] width 15 height 15
click at [349, 113] on span "Mark as spam" at bounding box center [379, 115] width 79 height 15
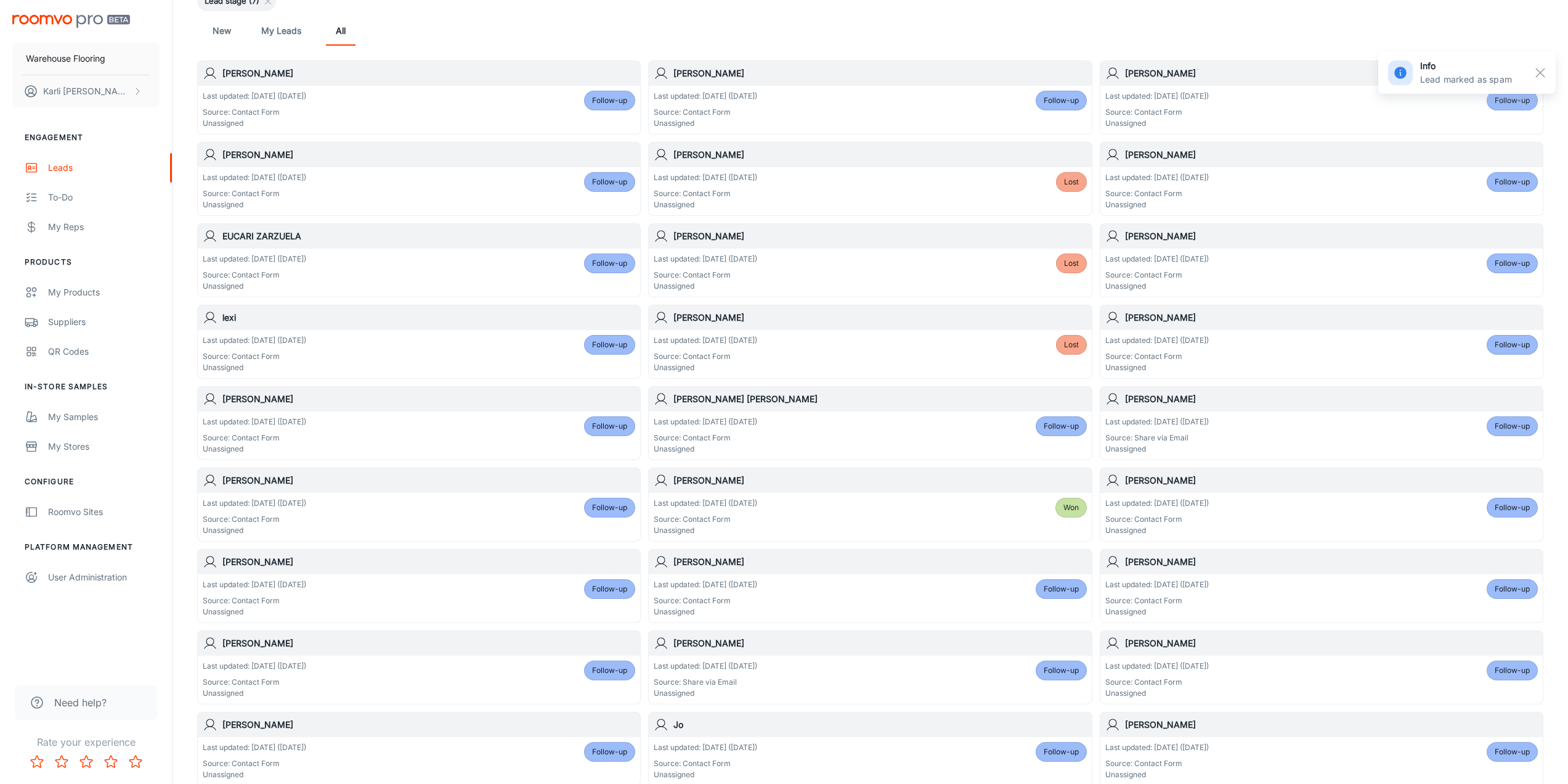
scroll to position [396, 0]
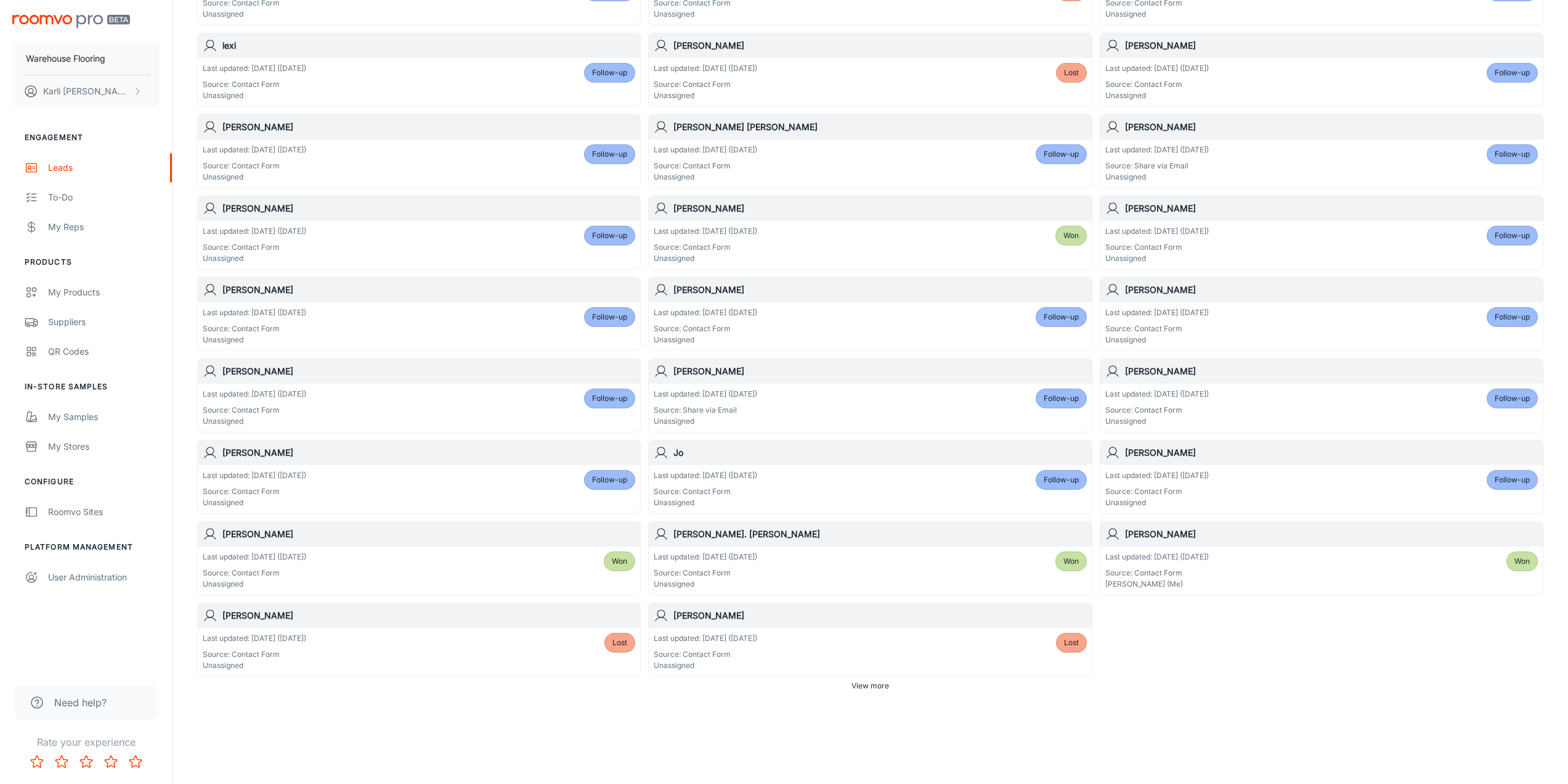
click at [862, 642] on div "Last updated: [DATE] ([DATE]) Source: Contact Form Unassigned Lost" at bounding box center [870, 651] width 433 height 38
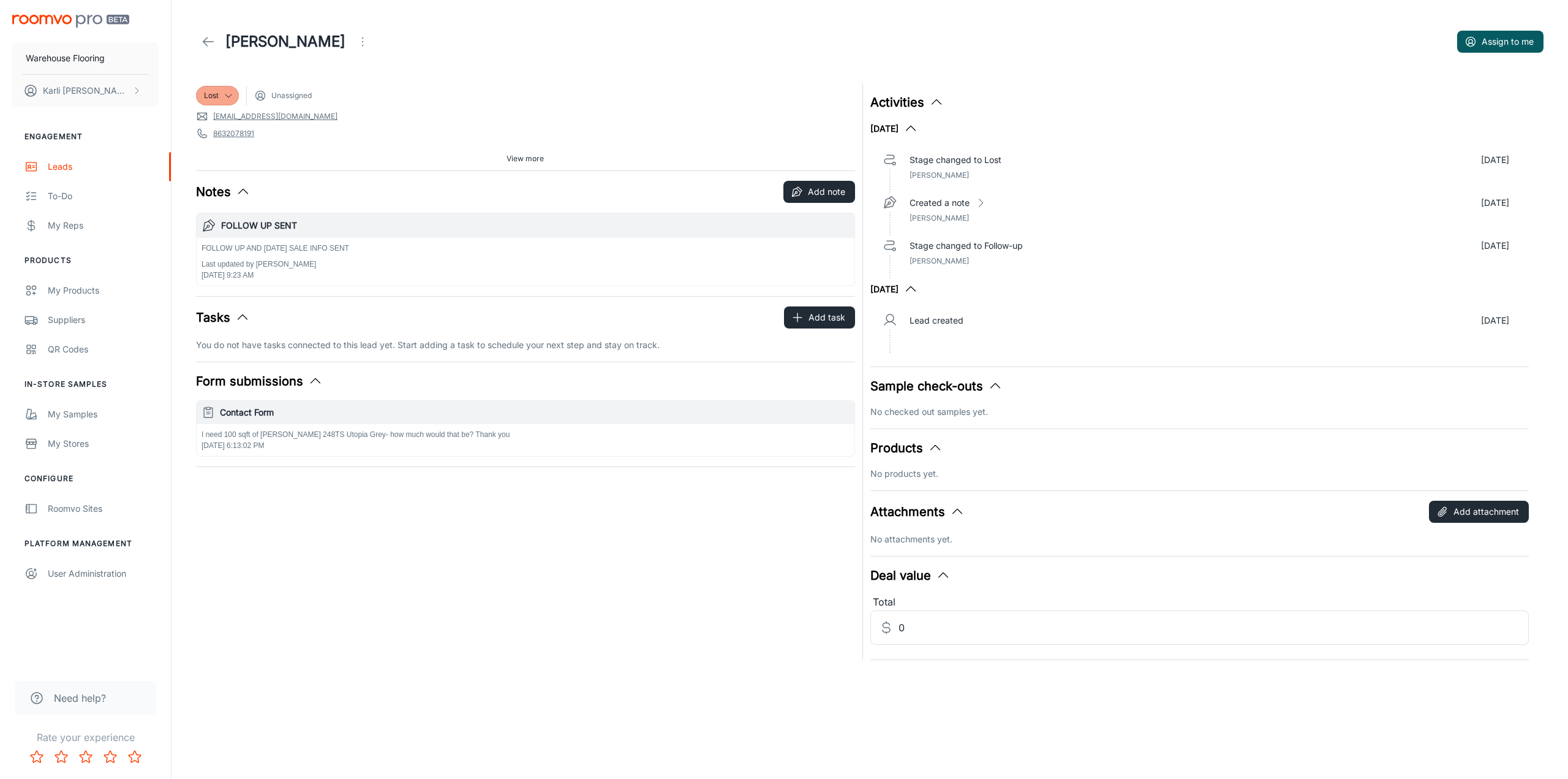
click at [355, 36] on icon "Open menu" at bounding box center [363, 42] width 15 height 15
click at [314, 124] on li "Mark as spam" at bounding box center [344, 114] width 130 height 22
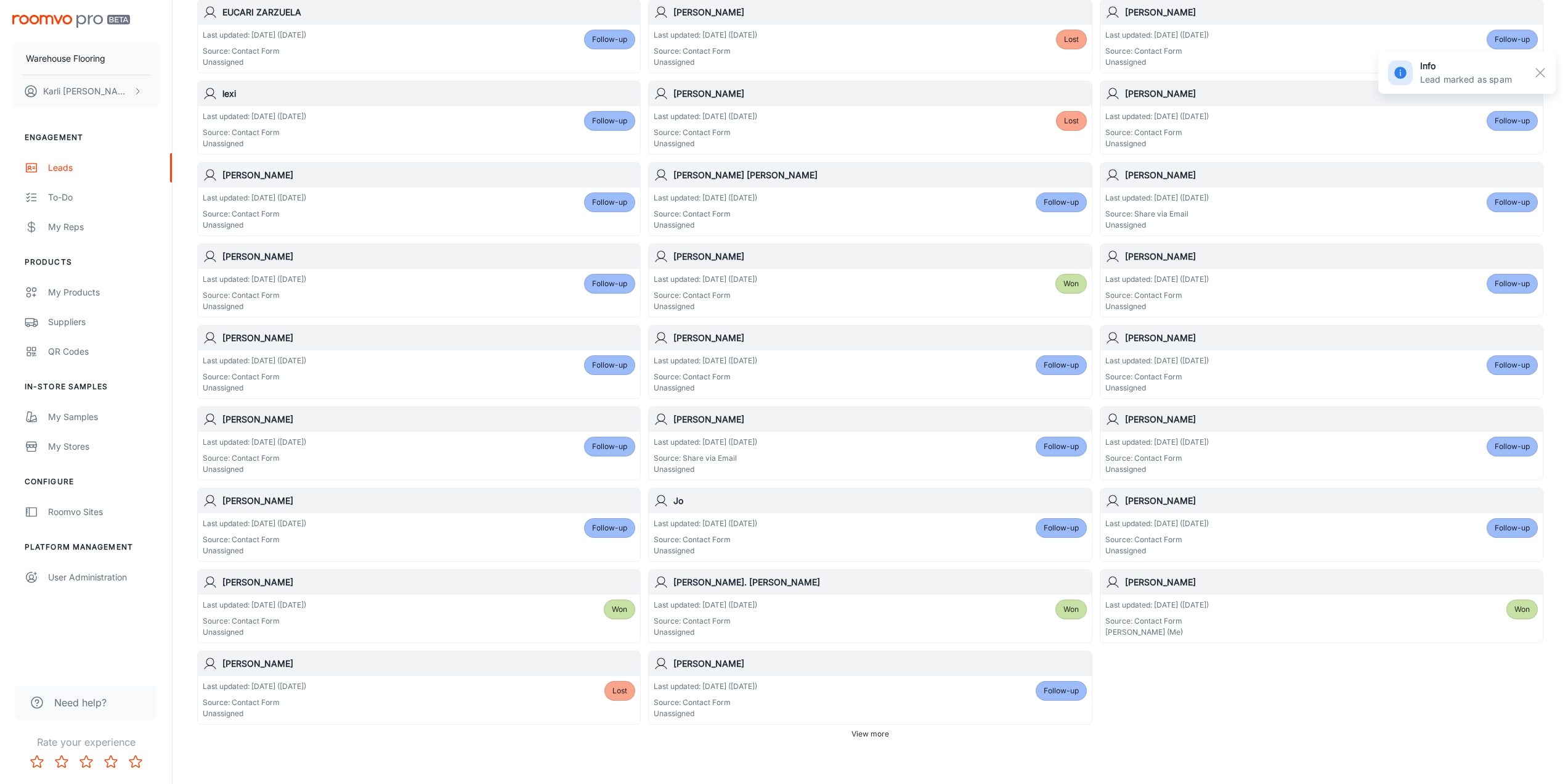
scroll to position [396, 0]
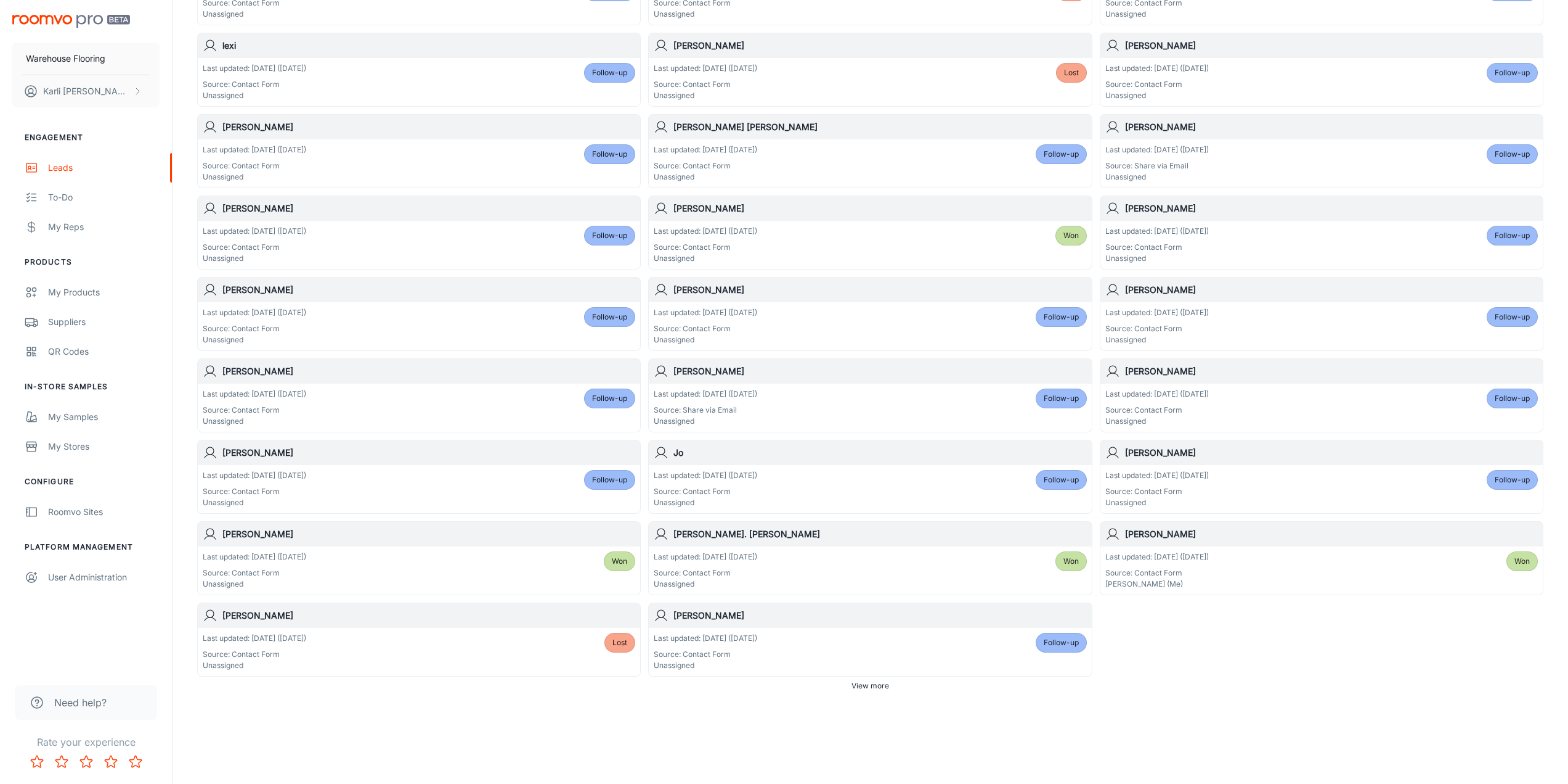
click at [604, 648] on div "Lost" at bounding box center [620, 651] width 31 height 38
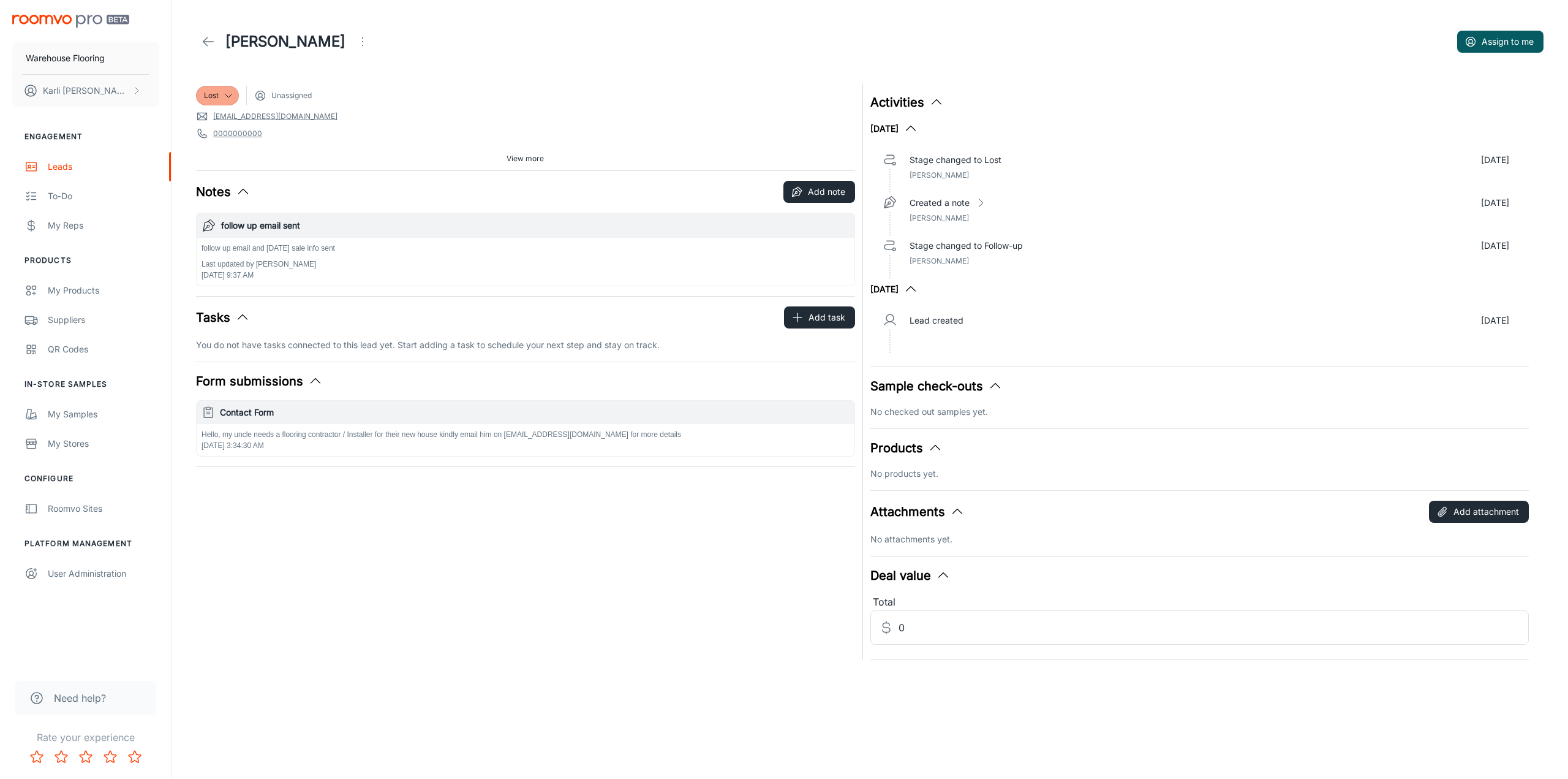
click at [355, 45] on icon "Open menu" at bounding box center [363, 42] width 15 height 15
click at [358, 120] on span "Mark as spam" at bounding box center [350, 115] width 79 height 15
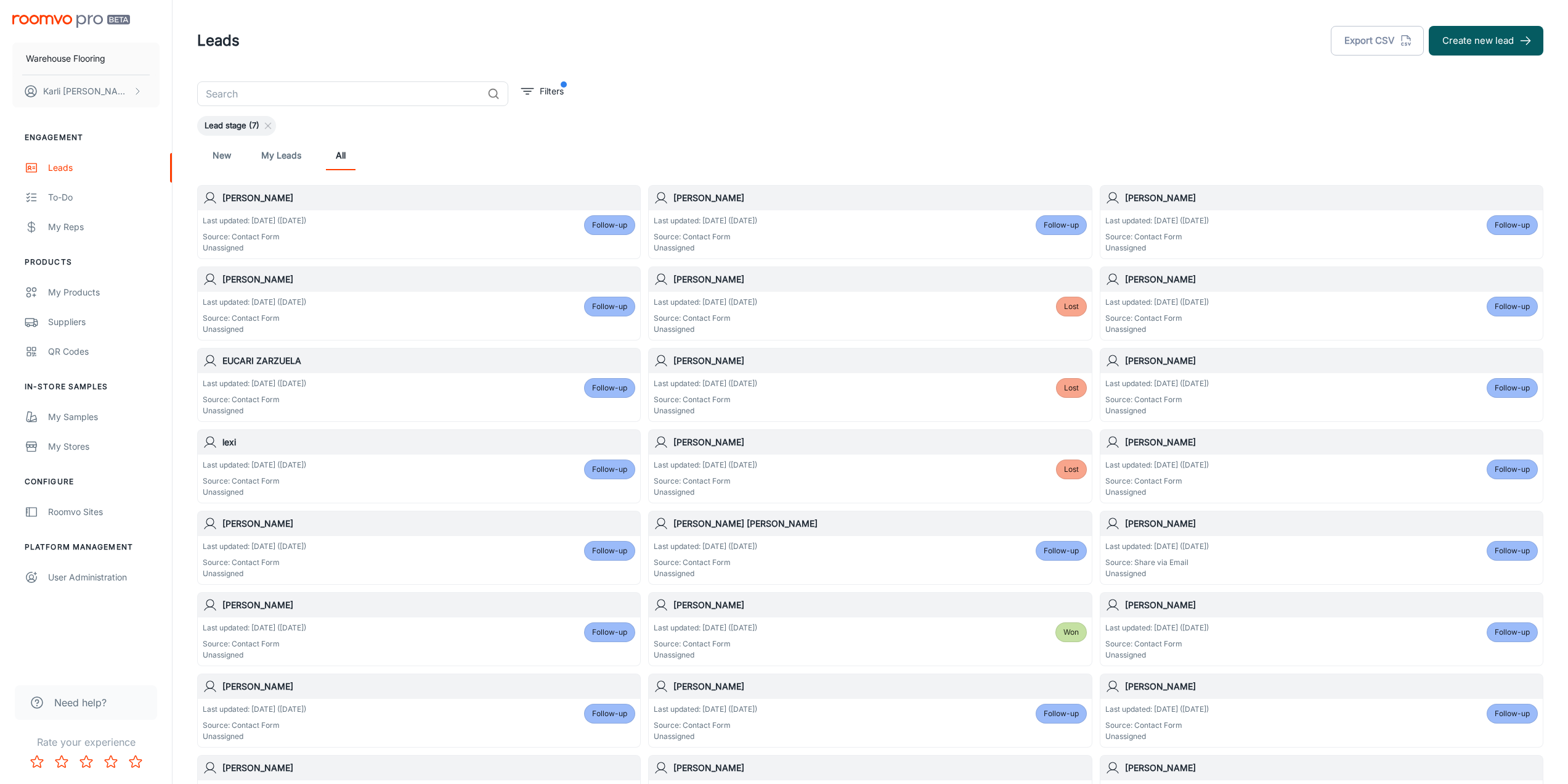
click at [977, 315] on div "Last updated: [DATE] ([DATE]) Source: Contact Form Unassigned Lost" at bounding box center [870, 315] width 433 height 38
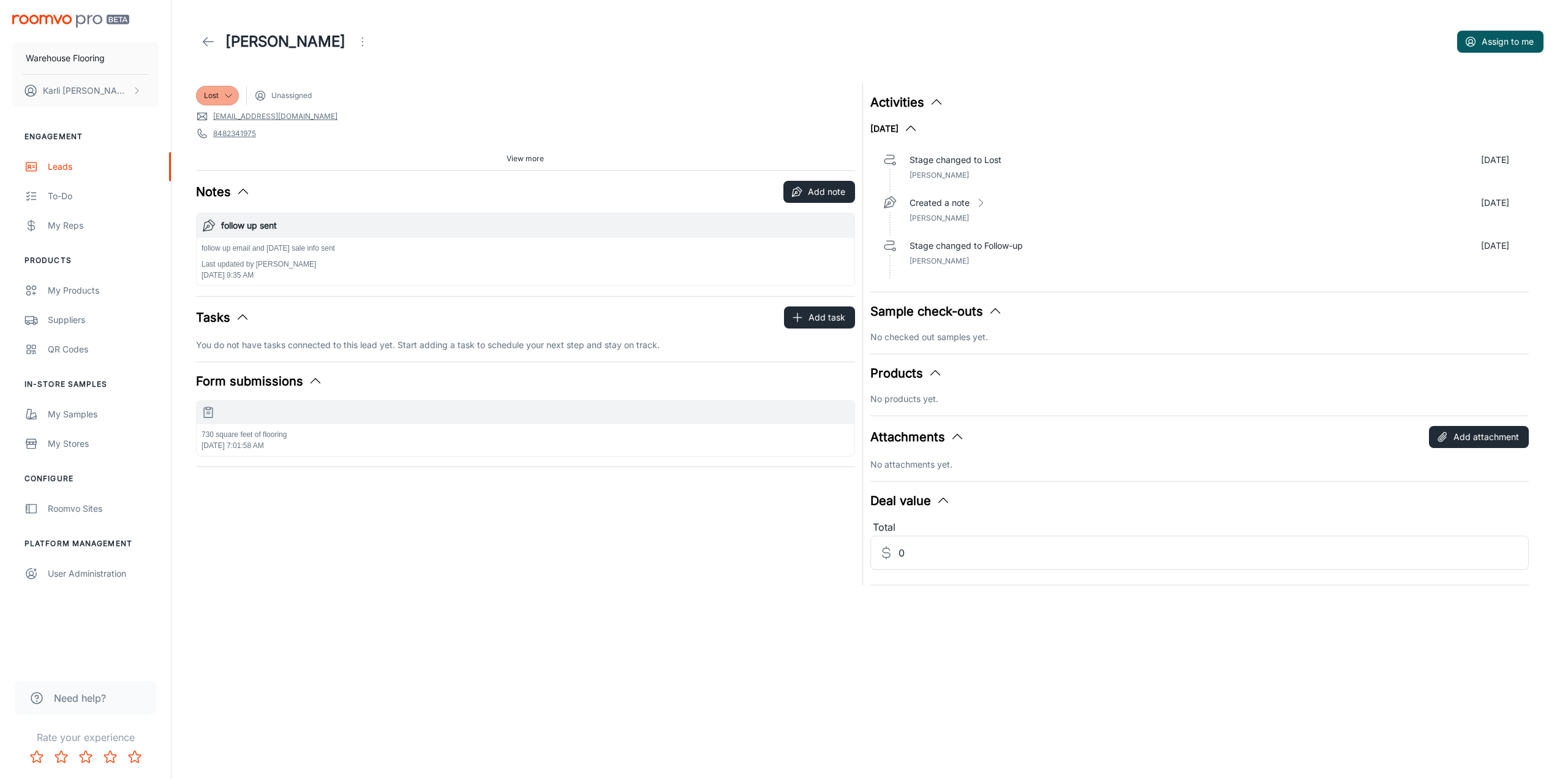
click at [355, 48] on icon "Open menu" at bounding box center [363, 42] width 15 height 15
click at [383, 112] on span "Mark as spam" at bounding box center [411, 115] width 79 height 15
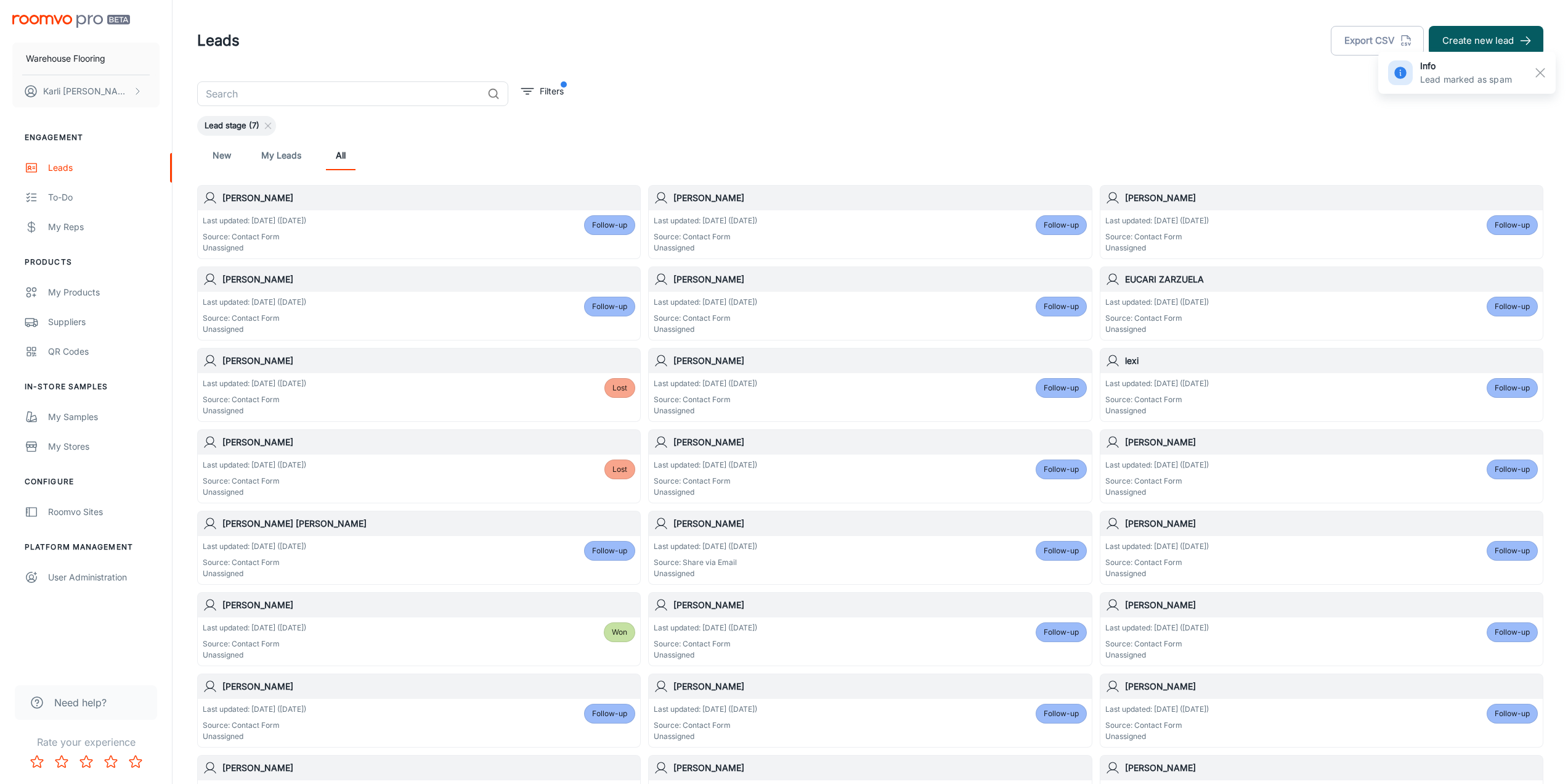
click at [496, 379] on div "Last updated: [DATE] ([DATE]) Source: Contact Form Unassigned Lost" at bounding box center [419, 396] width 433 height 38
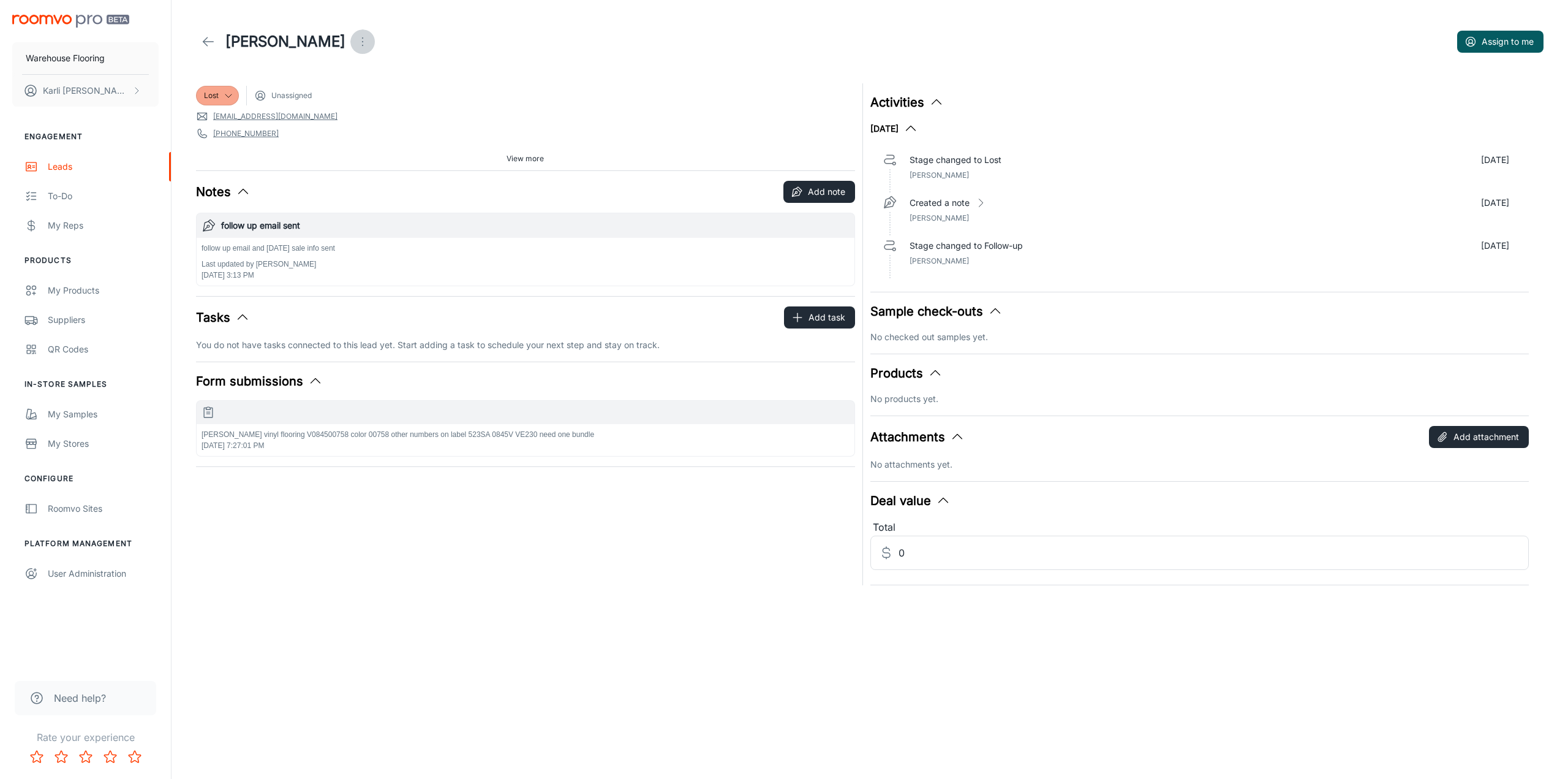
click at [368, 43] on icon "Open menu" at bounding box center [363, 42] width 15 height 15
click at [413, 120] on span "Mark as spam" at bounding box center [435, 115] width 79 height 15
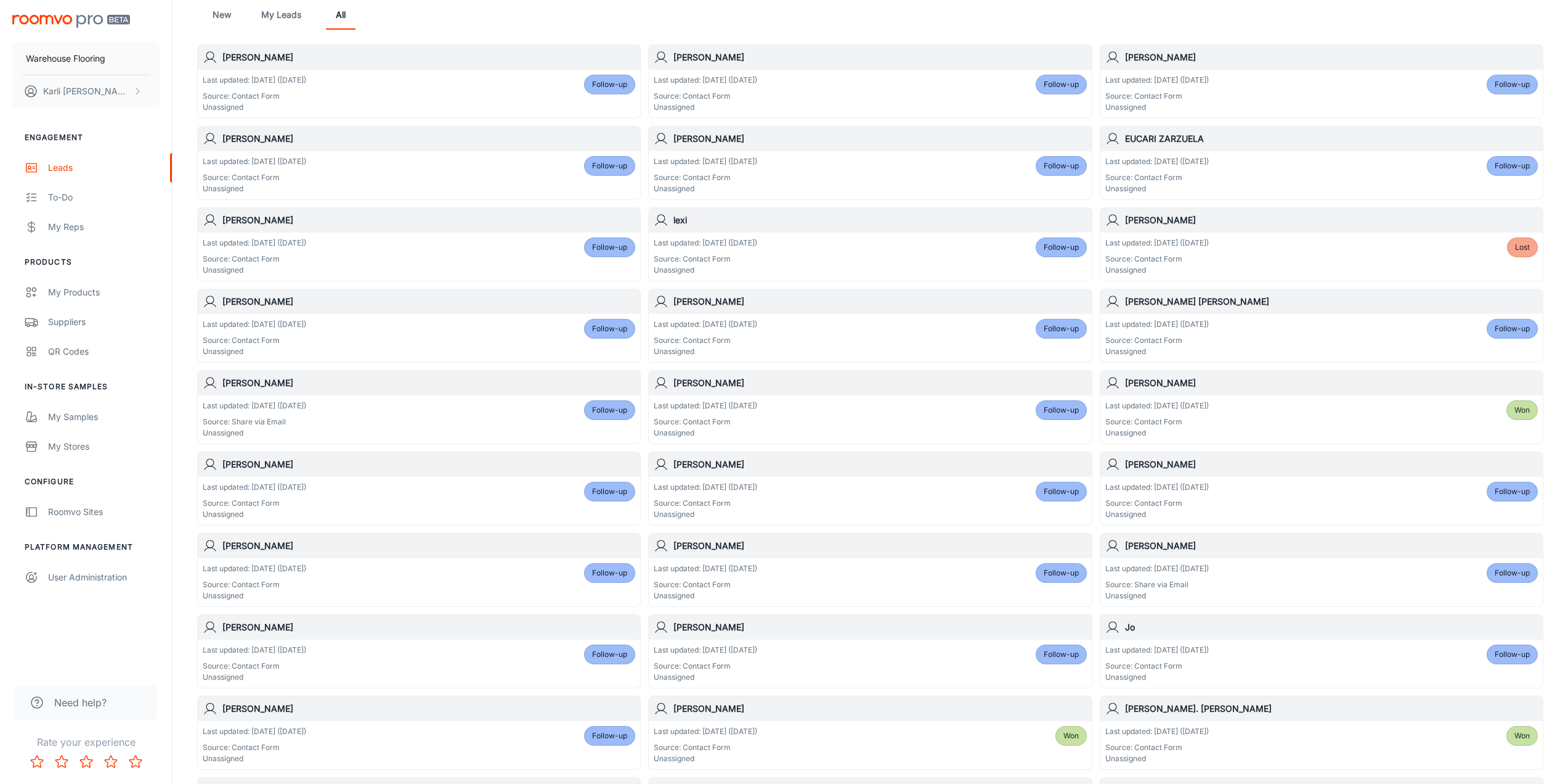
scroll to position [124, 0]
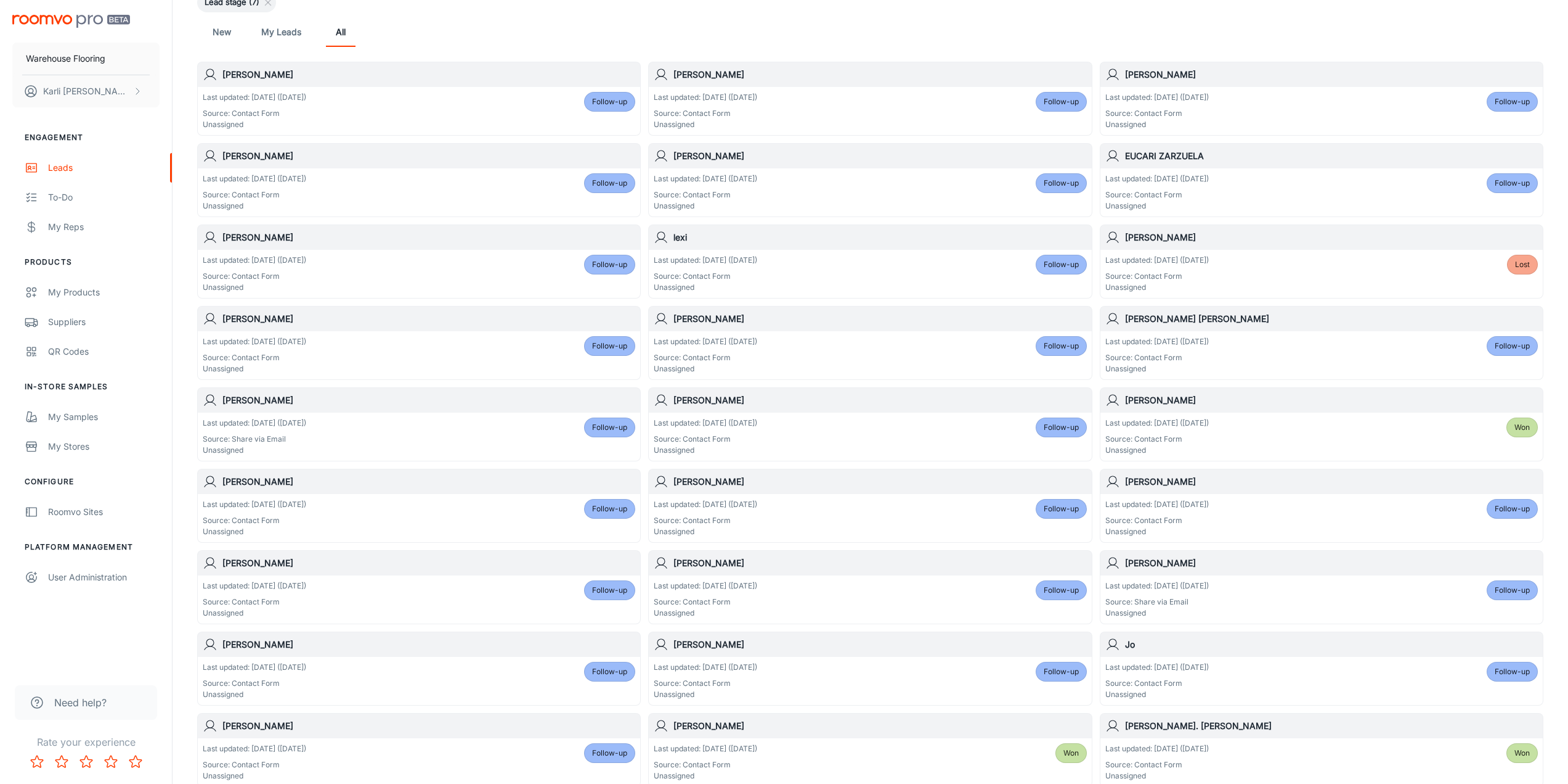
click at [1306, 264] on div "Last updated: [DATE] ([DATE]) Source: Contact Form Unassigned Lost" at bounding box center [1322, 273] width 433 height 38
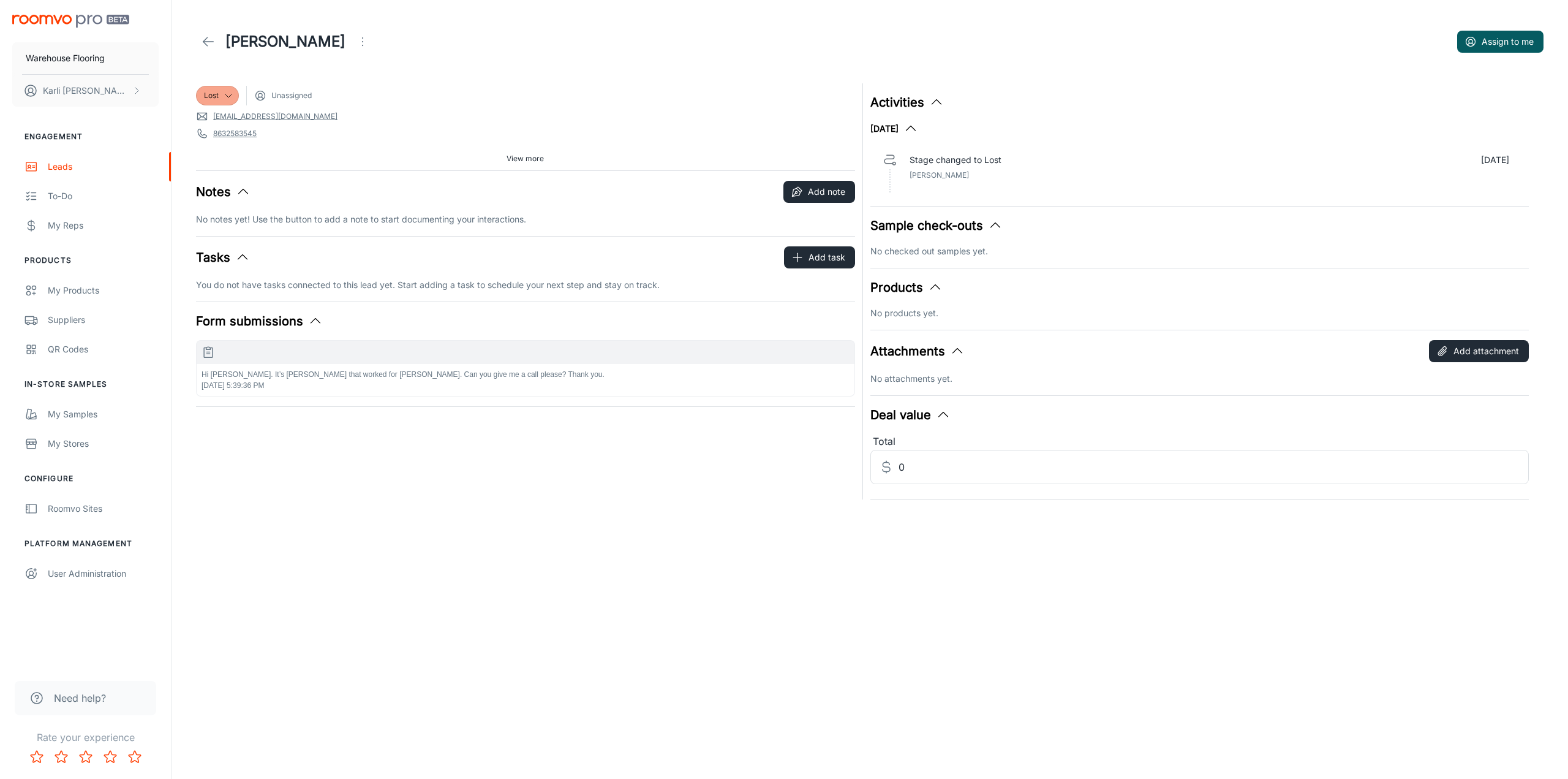
click at [366, 38] on icon "Open menu" at bounding box center [363, 42] width 15 height 15
click at [410, 114] on span "Mark as spam" at bounding box center [437, 115] width 79 height 15
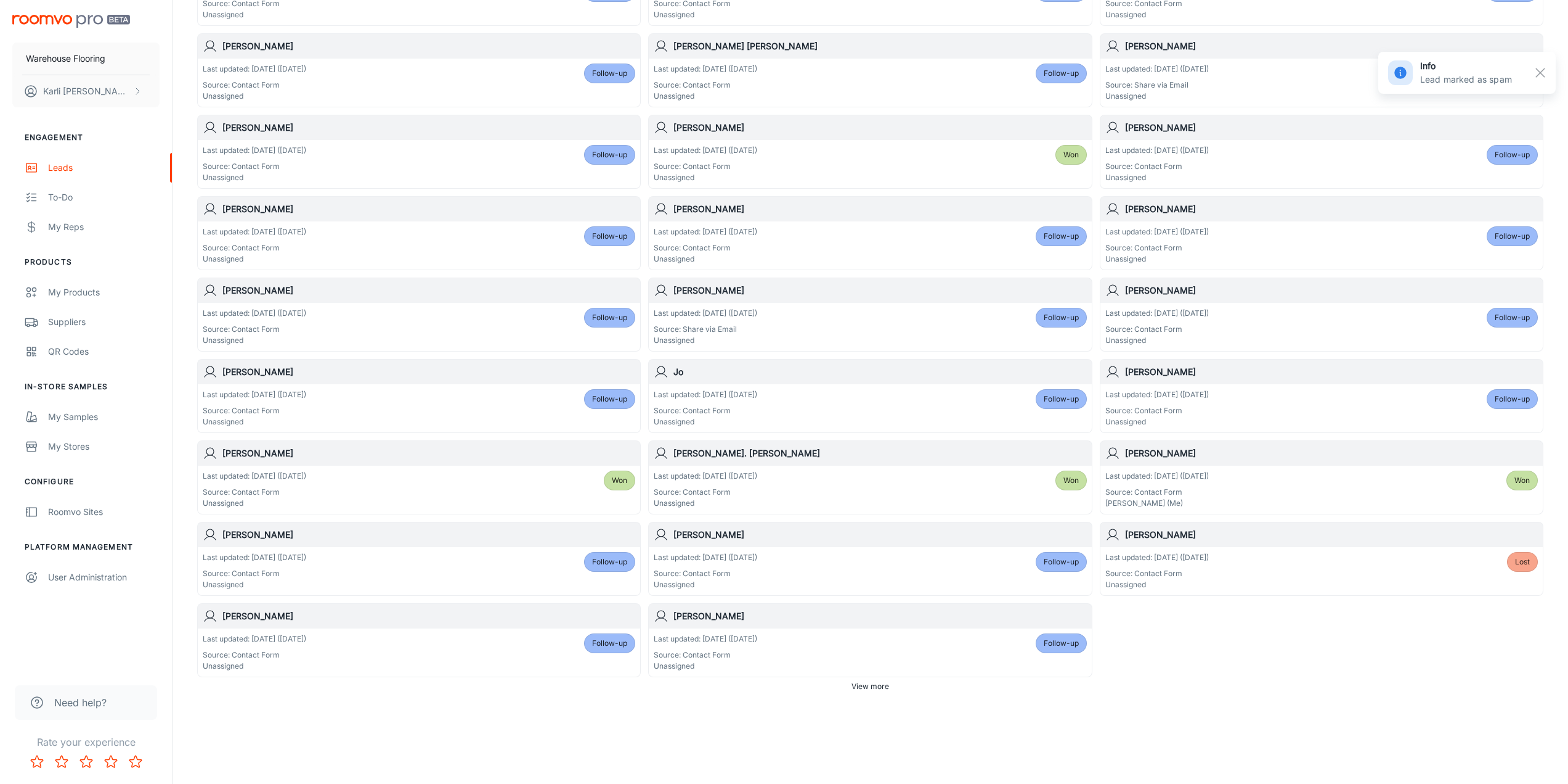
scroll to position [396, 0]
click at [1394, 571] on div "Last updated: [DATE] ([DATE]) Source: Contact Form Unassigned Lost" at bounding box center [1322, 569] width 433 height 38
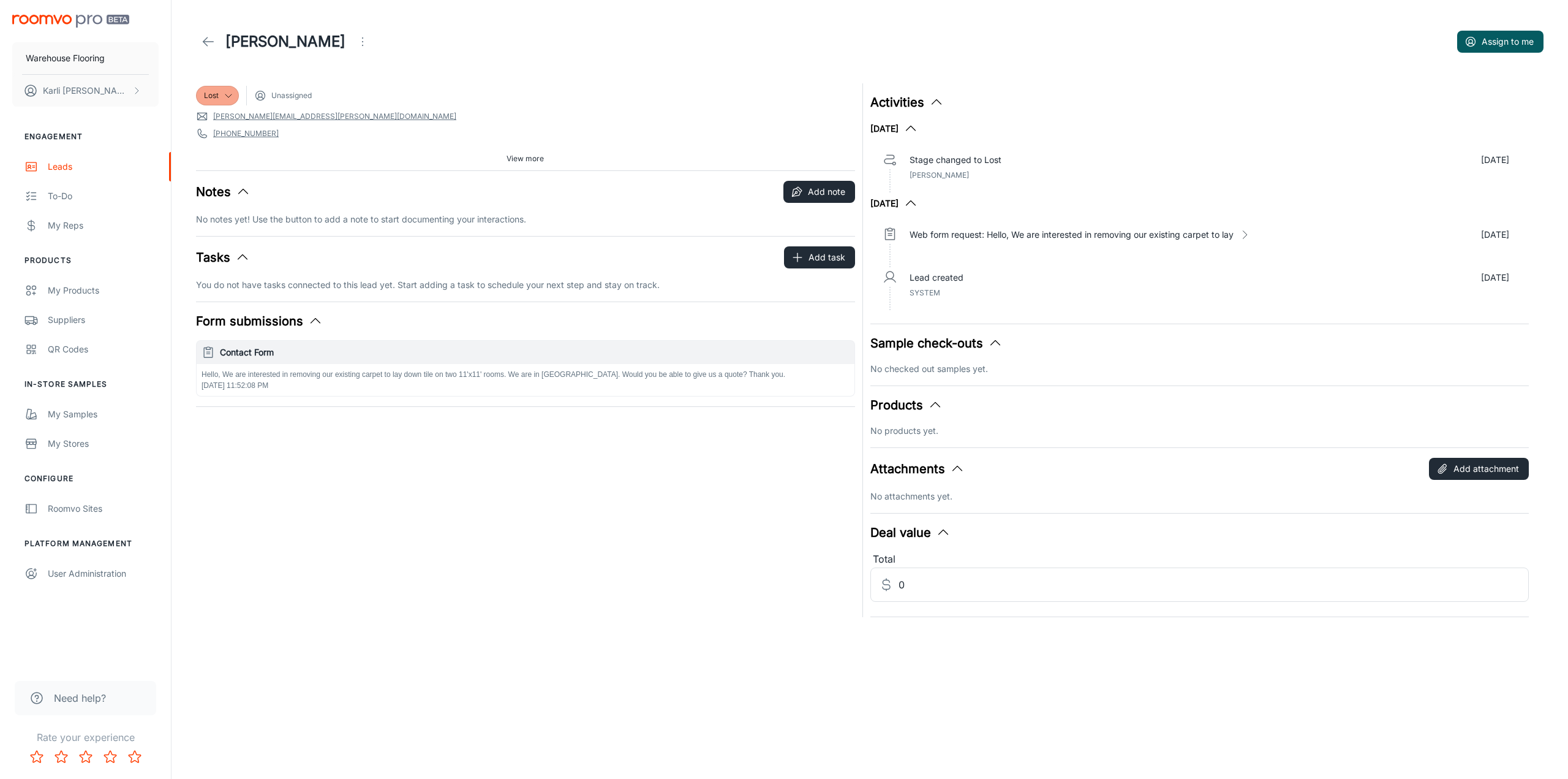
click at [360, 45] on button "Open menu" at bounding box center [362, 41] width 24 height 24
click at [400, 111] on span "Mark as spam" at bounding box center [437, 115] width 79 height 15
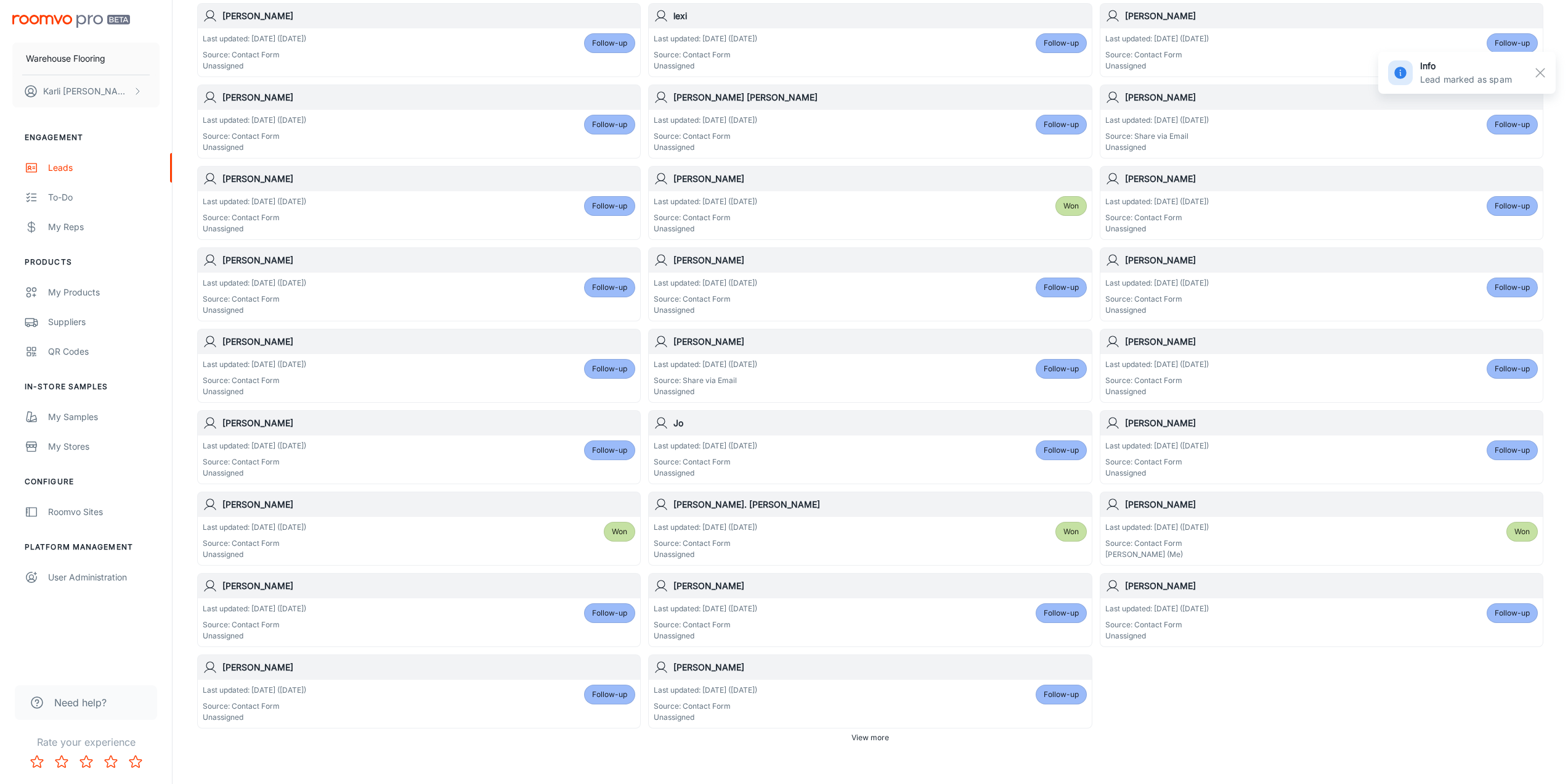
scroll to position [396, 0]
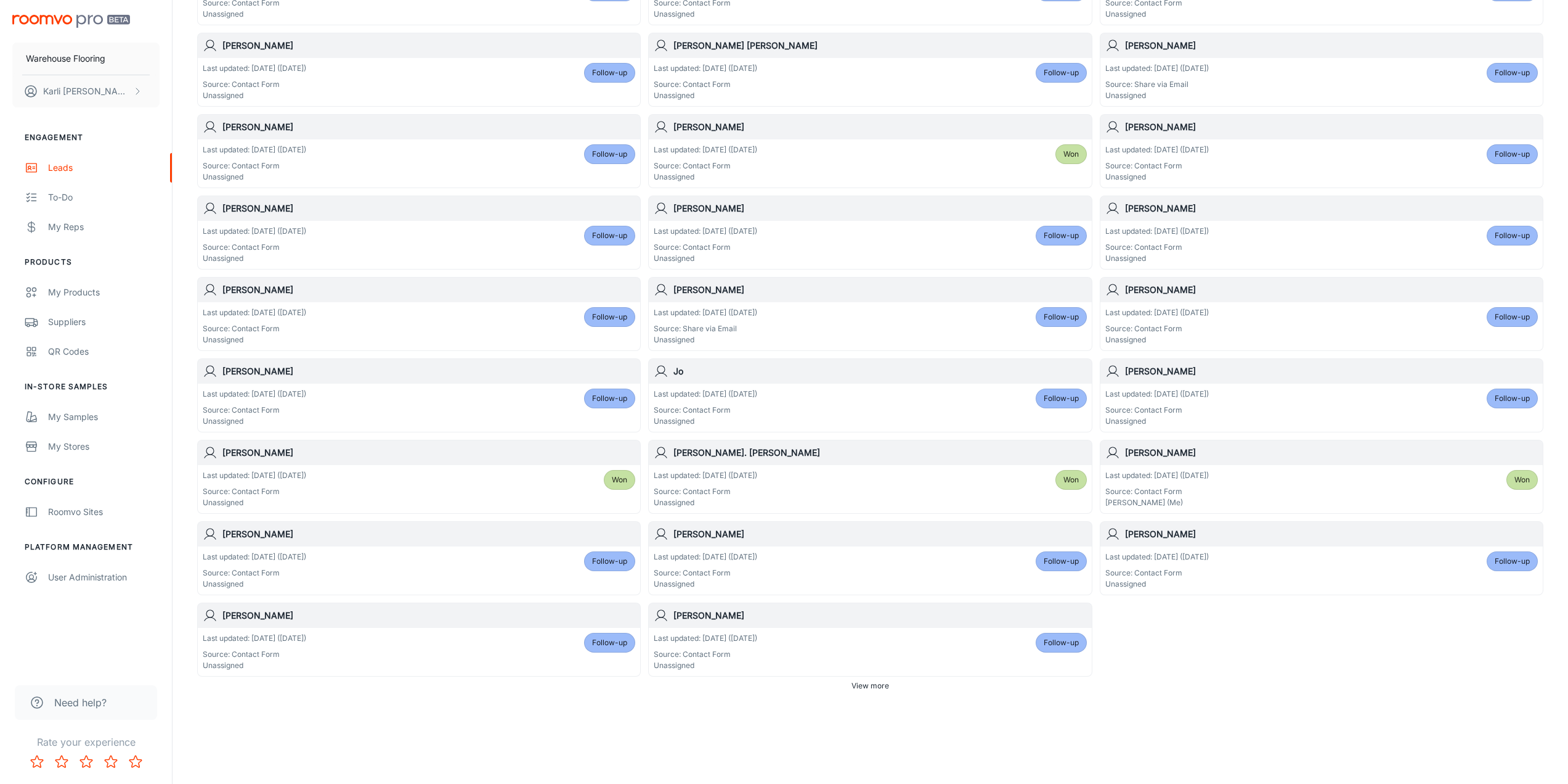
click at [1429, 572] on div "Last updated: [DATE] ([DATE]) Source: Contact Form Unassigned Follow-up" at bounding box center [1322, 569] width 433 height 38
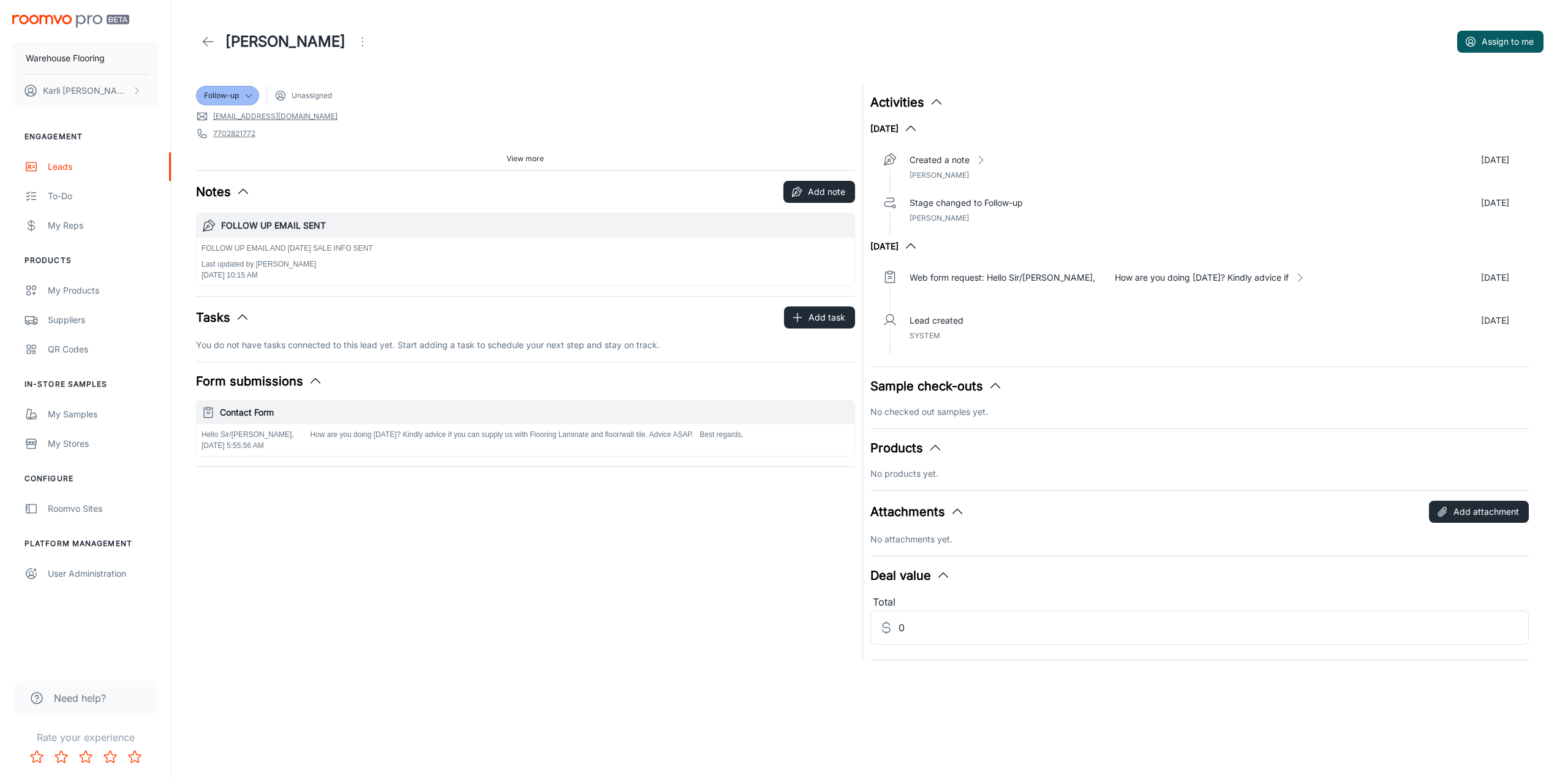
click at [355, 45] on icon "Open menu" at bounding box center [363, 42] width 15 height 15
click at [339, 118] on span "Mark as spam" at bounding box center [378, 115] width 79 height 15
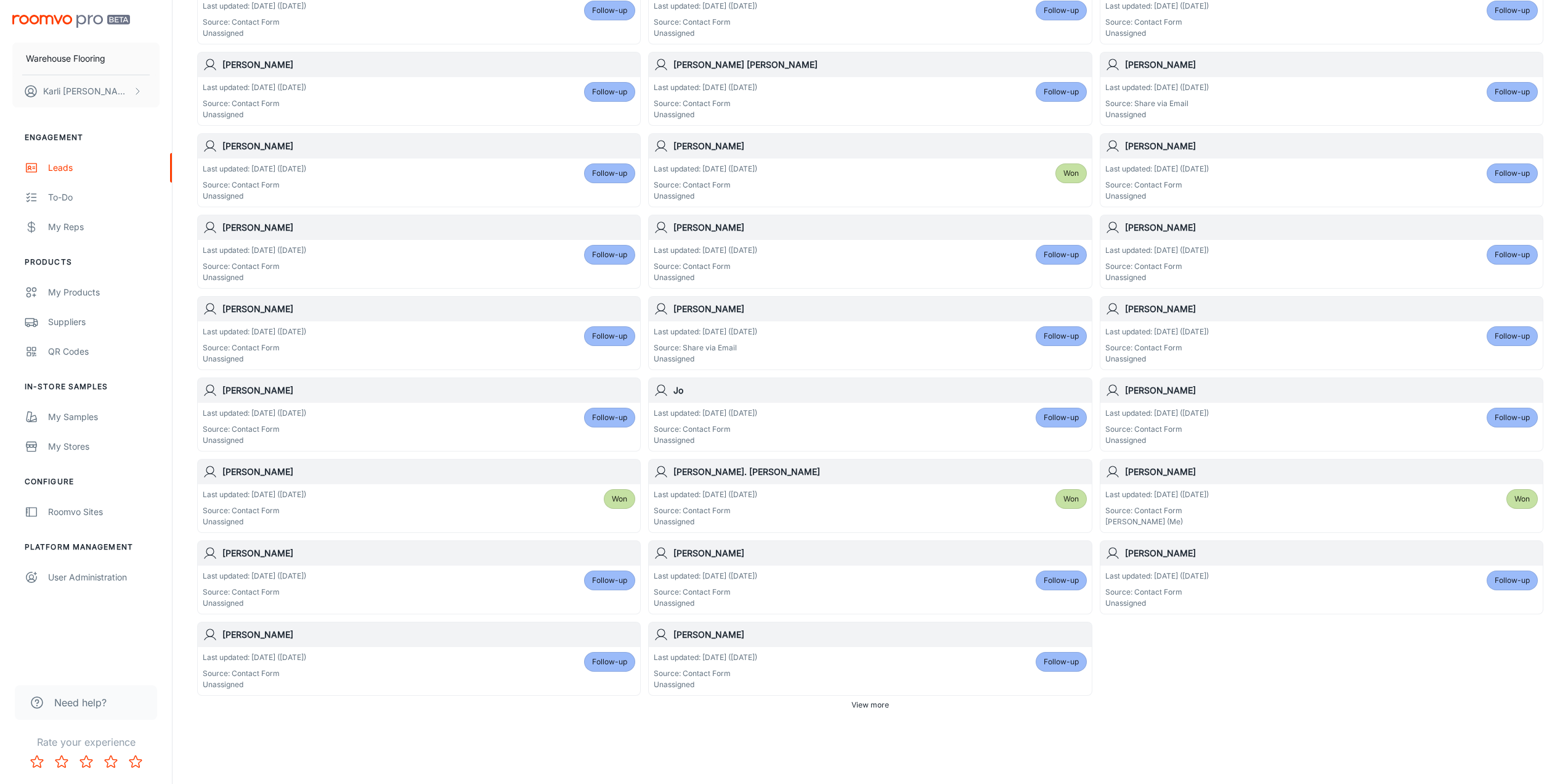
scroll to position [396, 0]
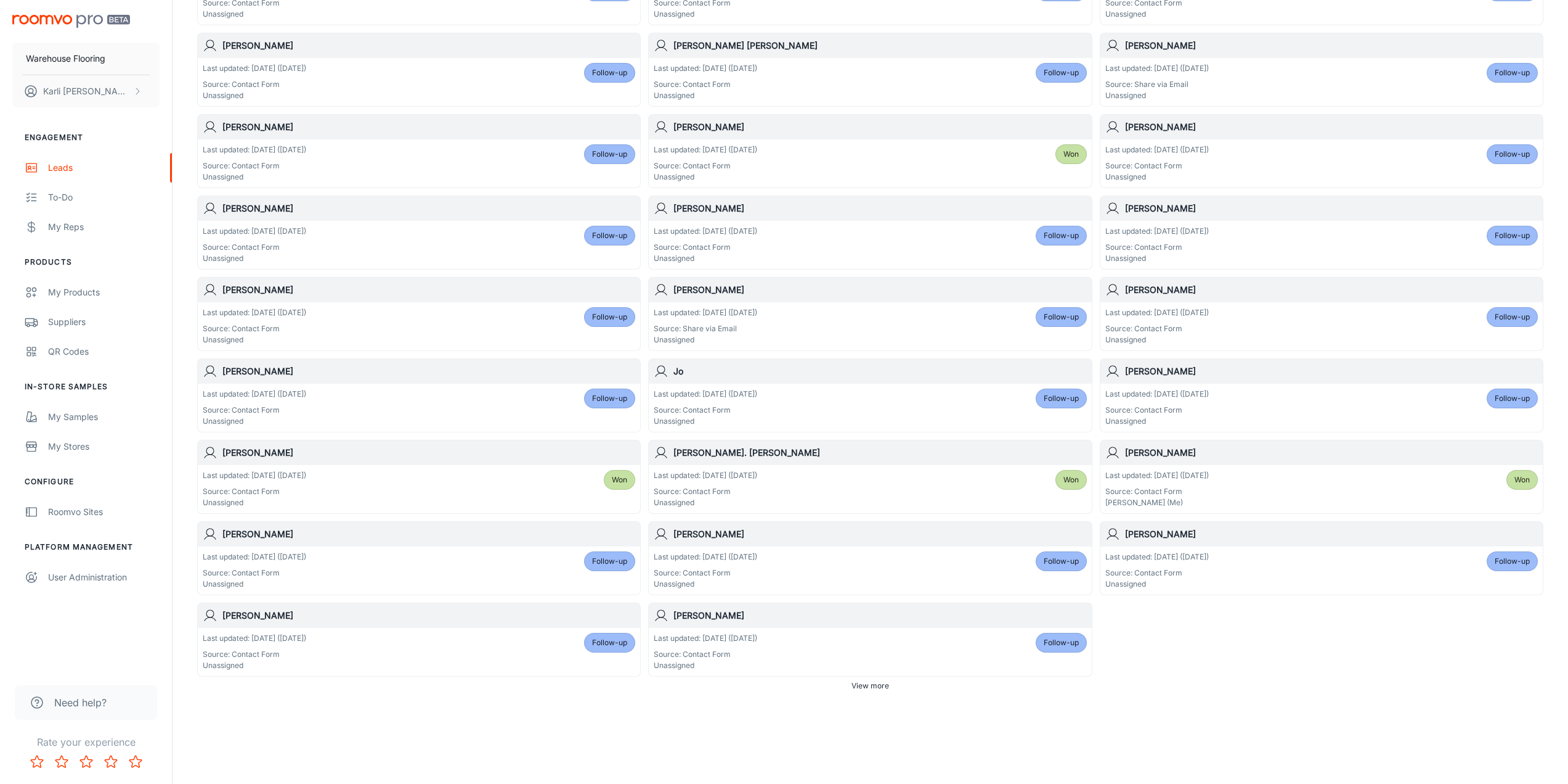
click at [1265, 559] on div "Last updated: [DATE] ([DATE]) Source: Contact Form Unassigned Follow-up" at bounding box center [1322, 569] width 433 height 38
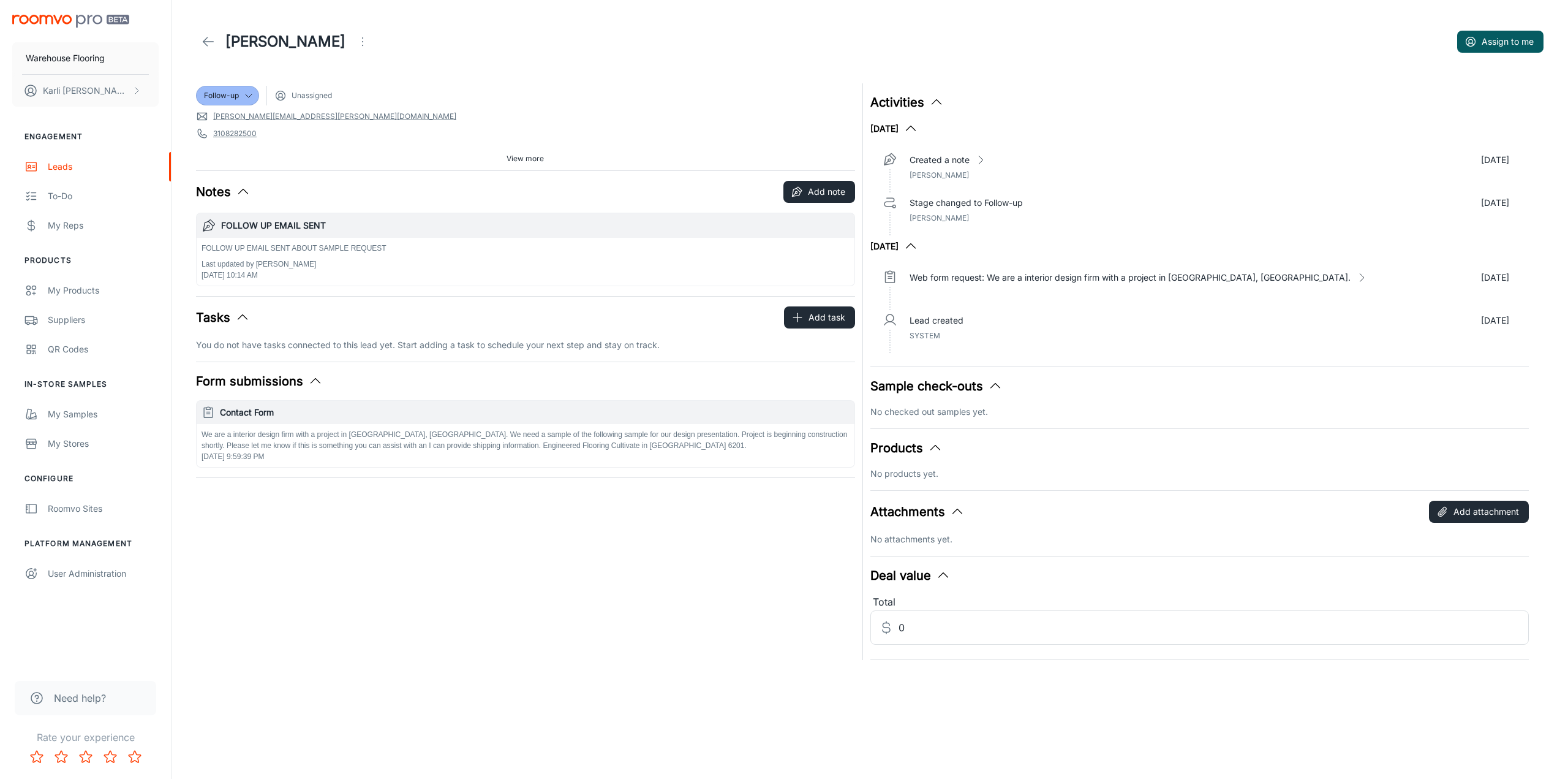
click at [355, 40] on icon "Open menu" at bounding box center [363, 42] width 15 height 15
click at [404, 119] on span "Mark as spam" at bounding box center [410, 115] width 79 height 15
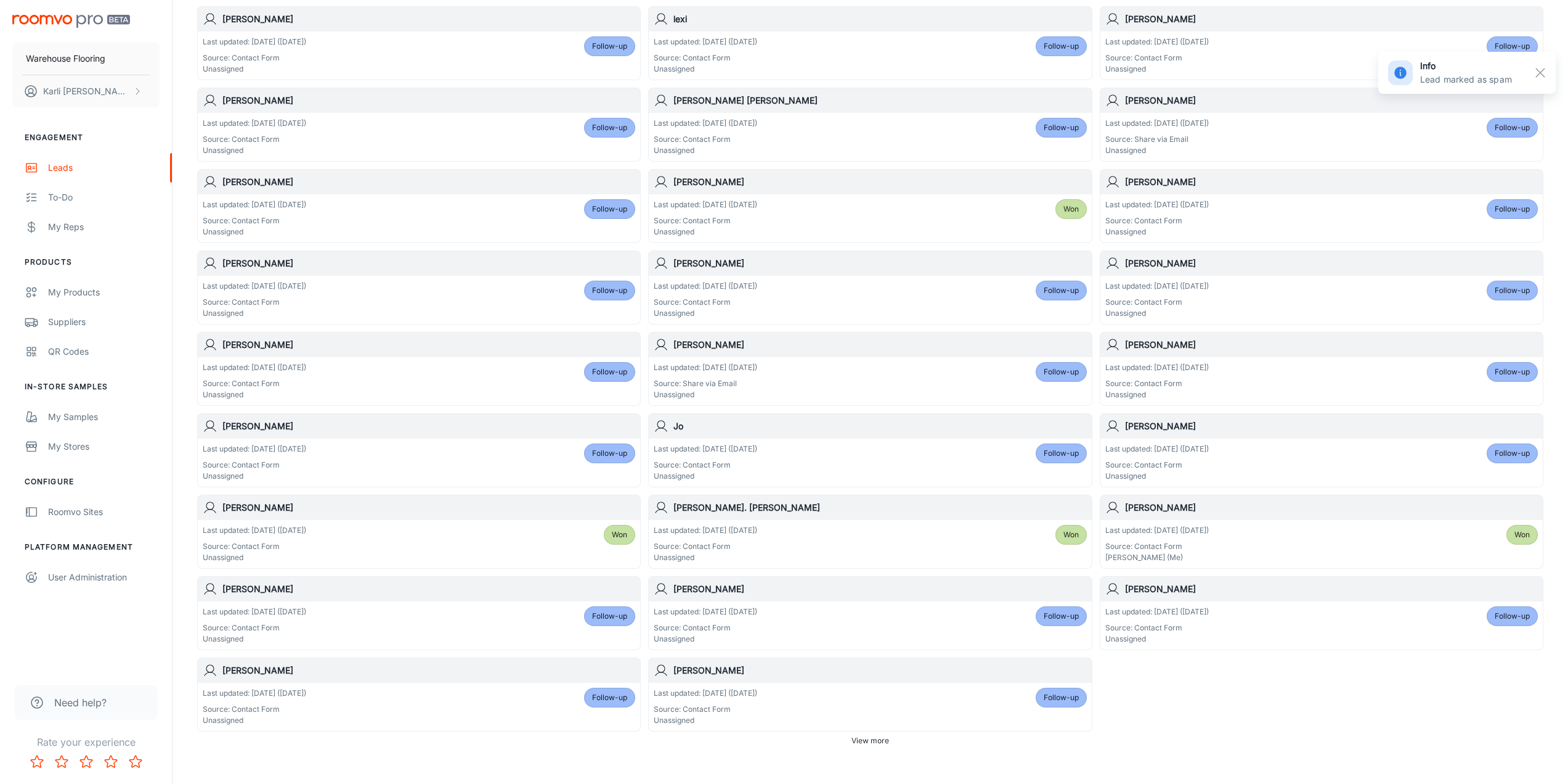
scroll to position [396, 0]
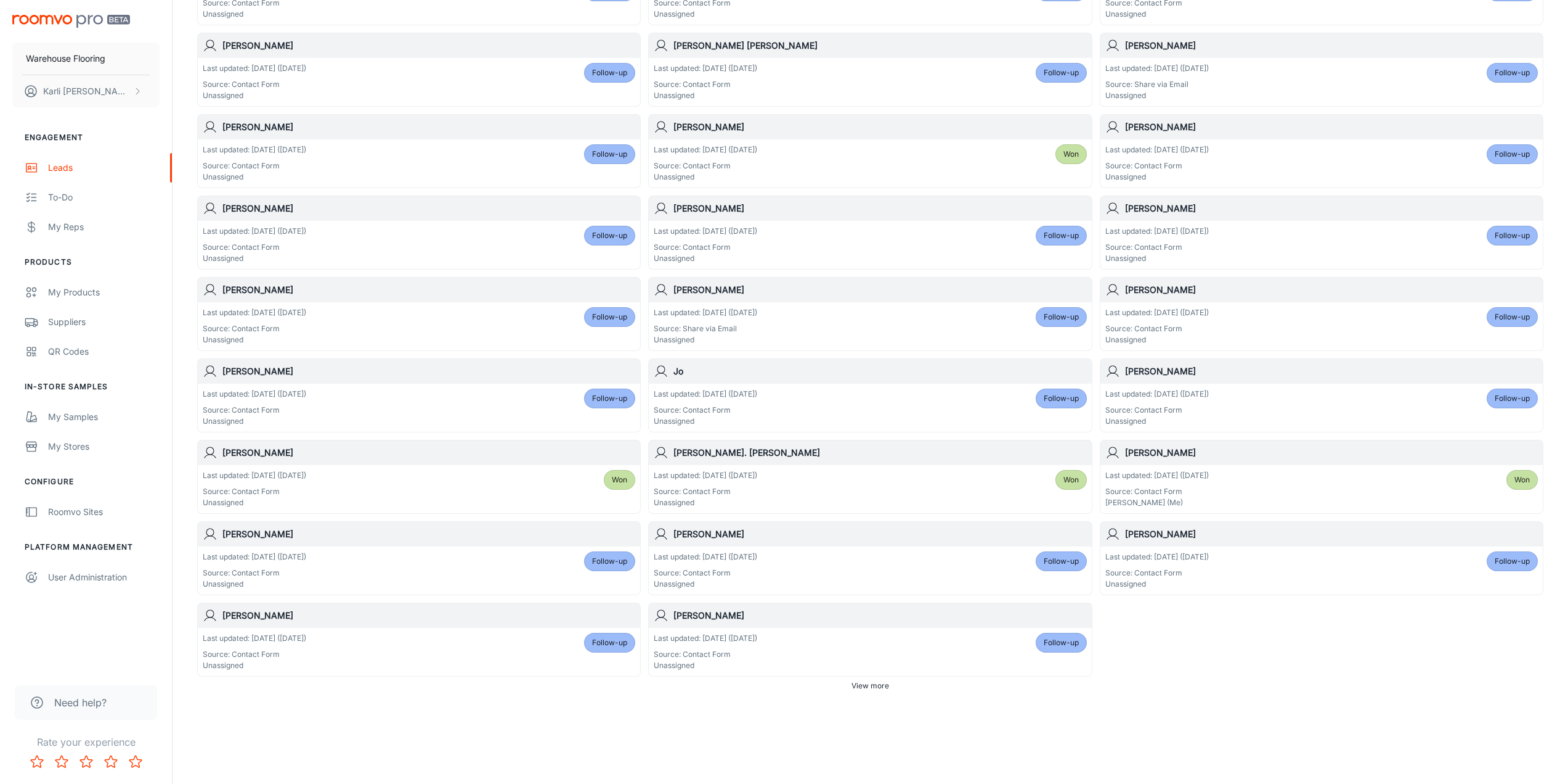
click at [863, 647] on div "Last updated: [DATE] ([DATE]) Source: Contact Form Unassigned Follow-up" at bounding box center [870, 651] width 433 height 38
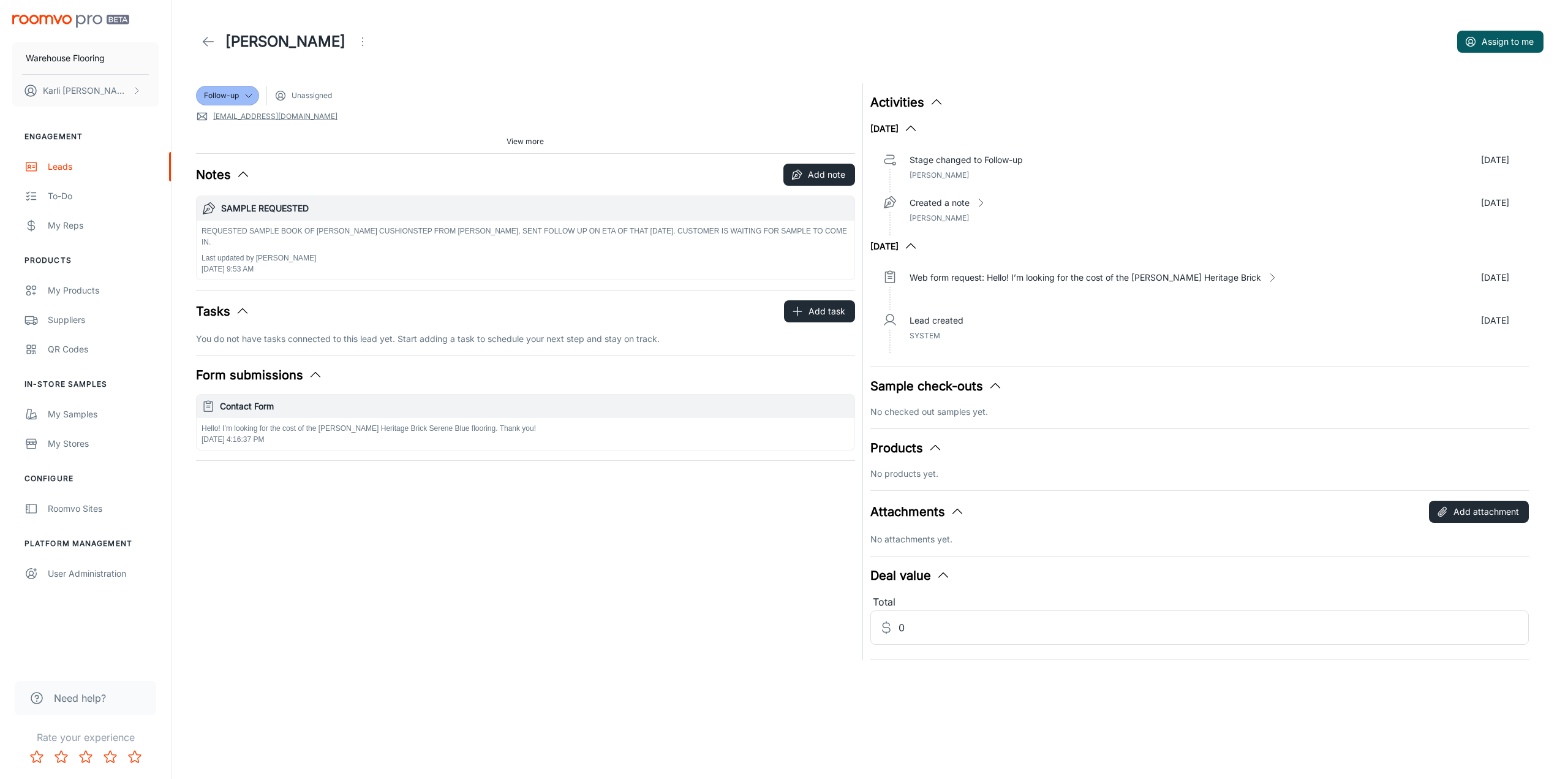
click at [350, 49] on button "Open menu" at bounding box center [362, 41] width 24 height 24
click at [310, 117] on span "Mark as spam" at bounding box center [339, 115] width 79 height 15
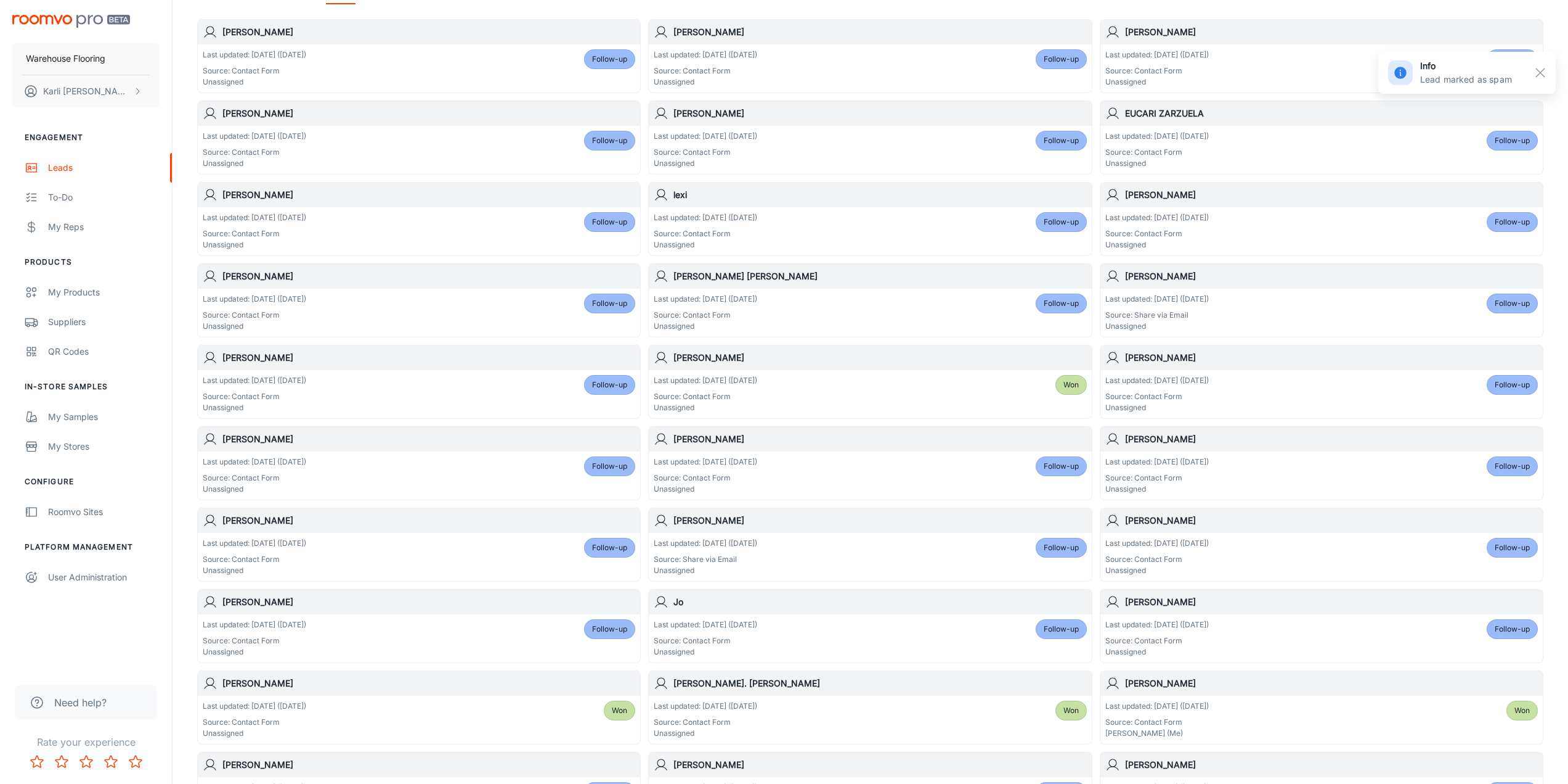
scroll to position [396, 0]
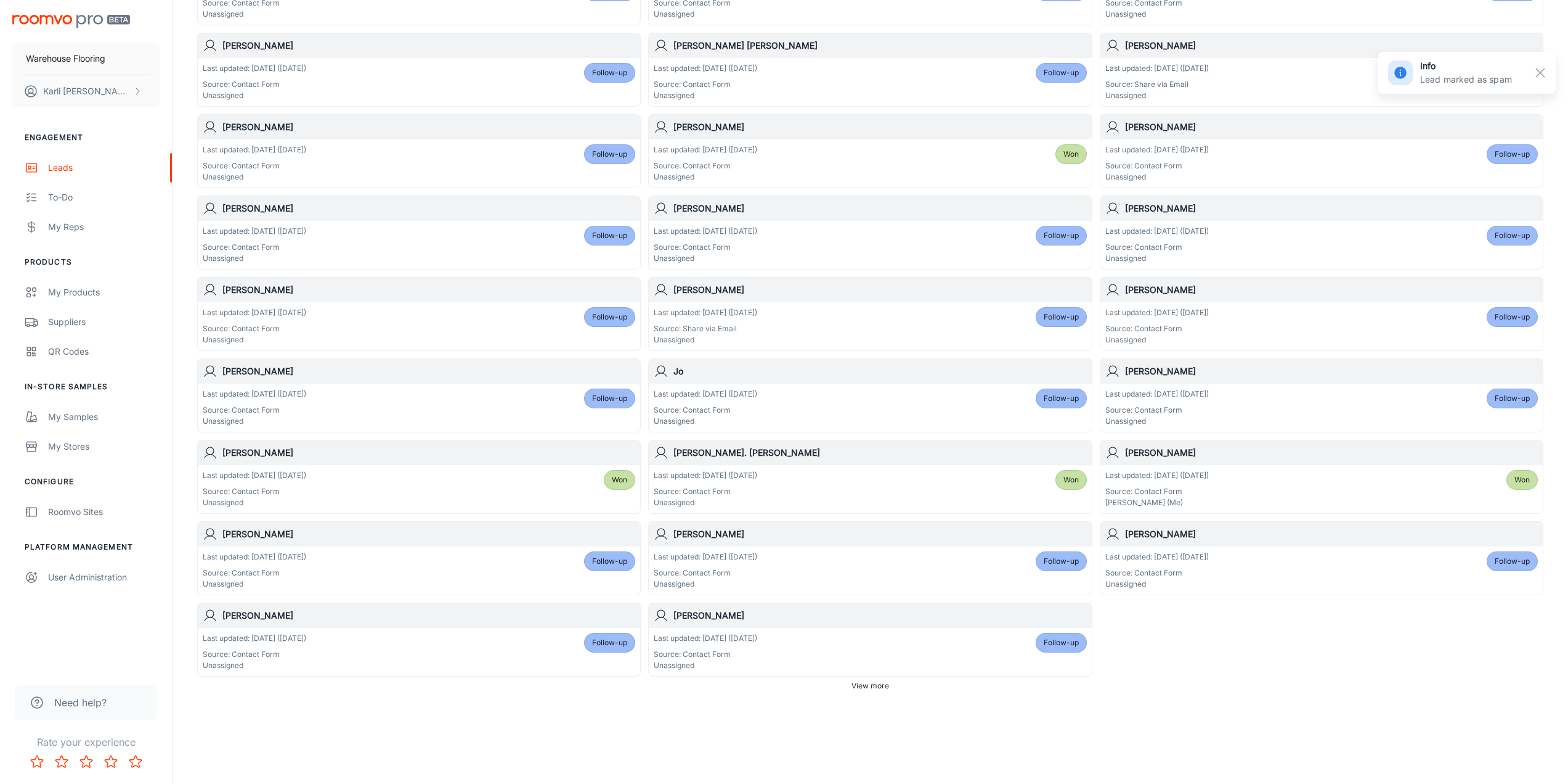
click at [852, 658] on div "Last updated: [DATE] ([DATE]) Source: Contact Form Unassigned Follow-up" at bounding box center [870, 651] width 433 height 38
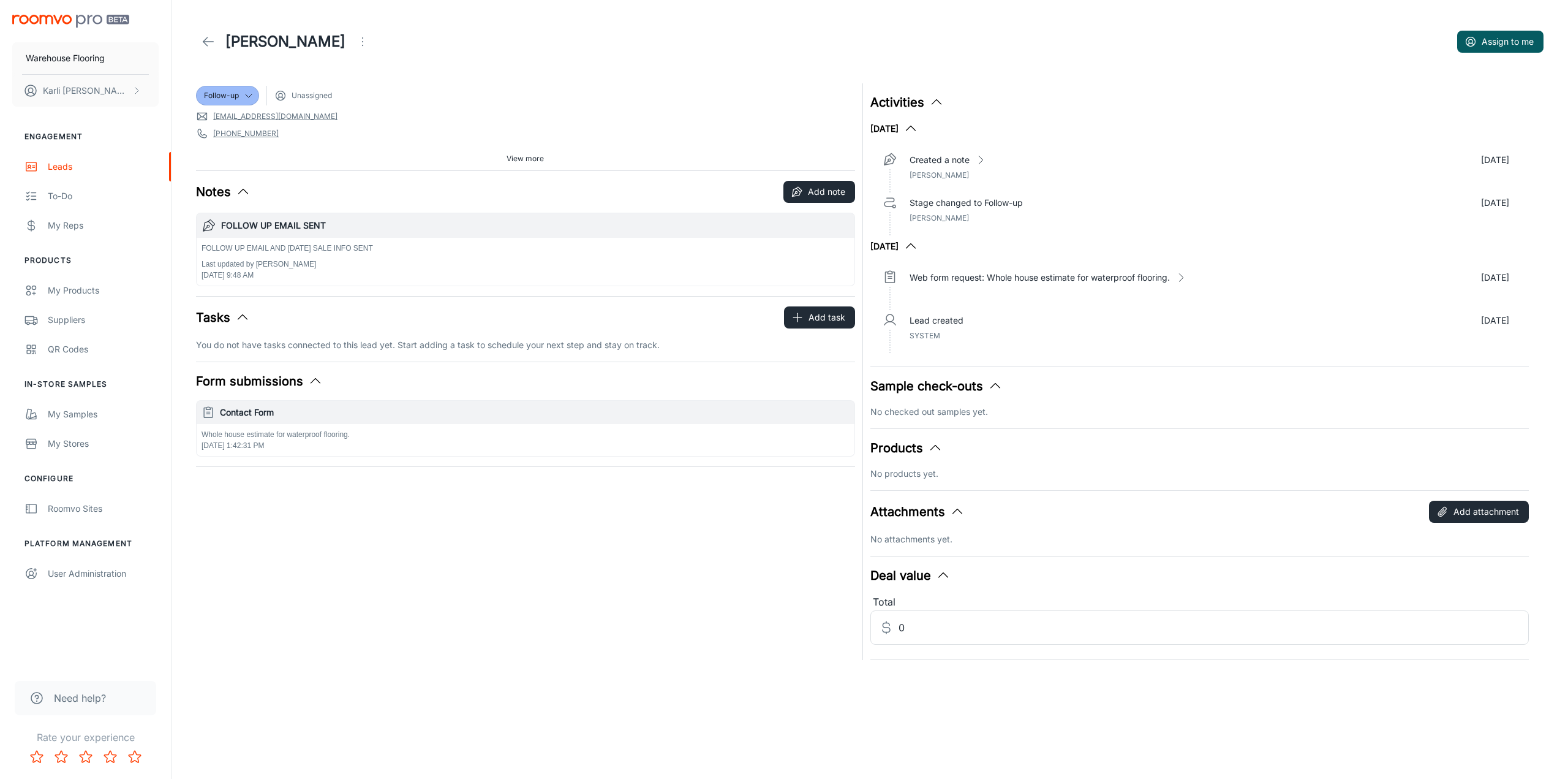
click at [355, 41] on icon "Open menu" at bounding box center [363, 42] width 15 height 15
click at [384, 122] on li "Mark as spam" at bounding box center [395, 114] width 130 height 22
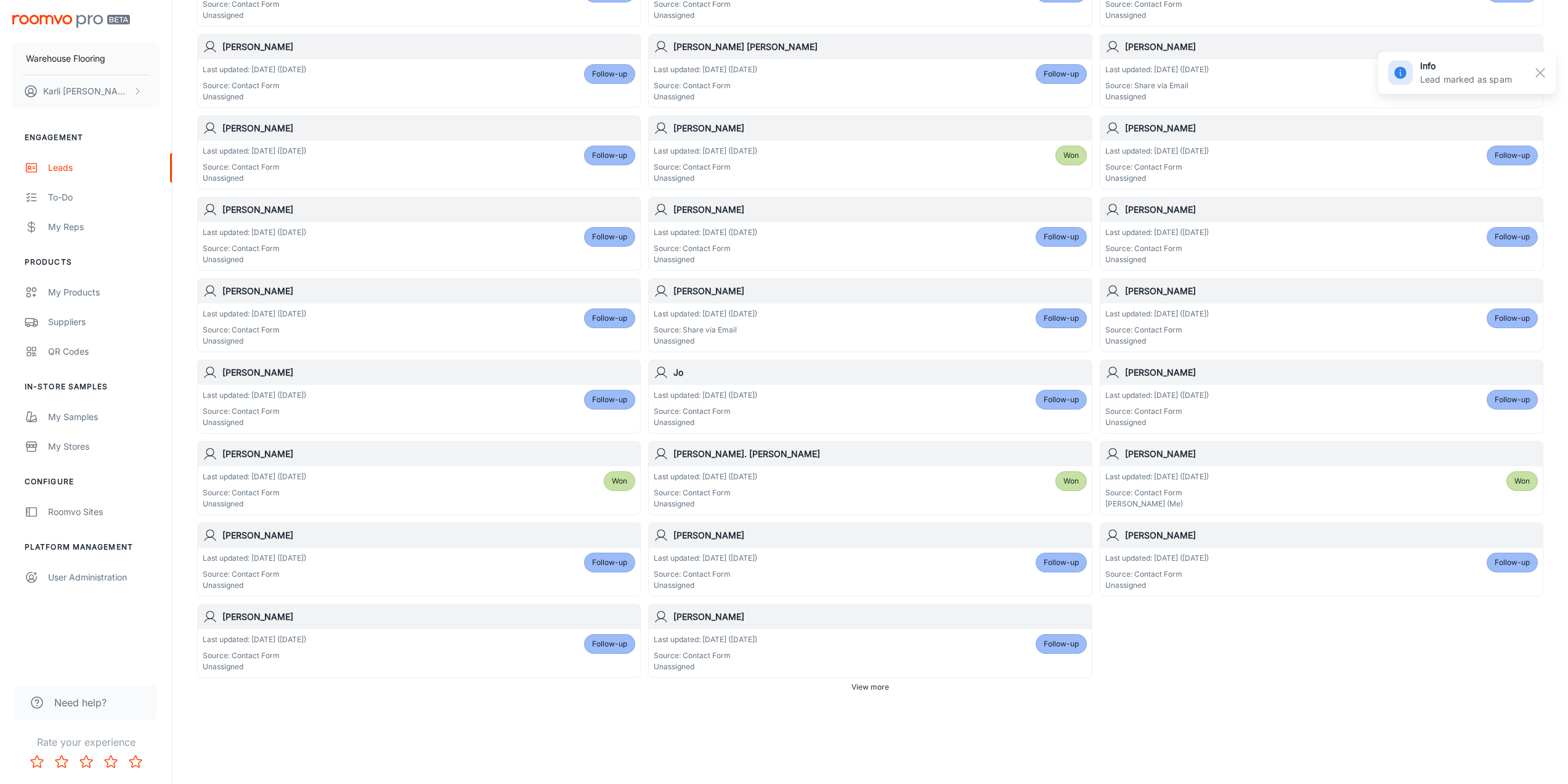
scroll to position [396, 0]
click at [903, 656] on div "Last updated: [DATE] ([DATE]) Source: Contact Form Unassigned Follow-up" at bounding box center [870, 651] width 433 height 38
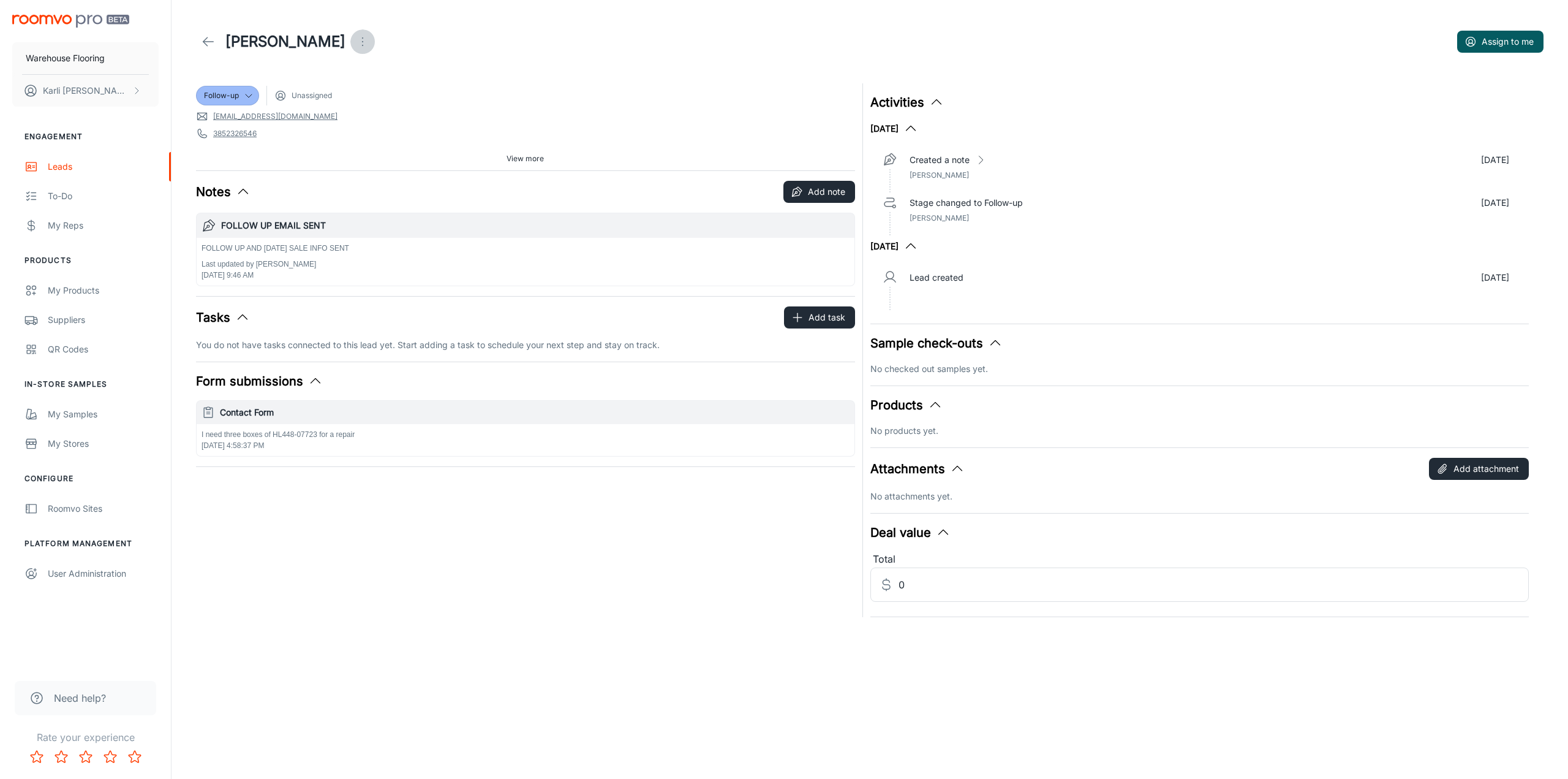
click at [370, 44] on icon "Open menu" at bounding box center [363, 42] width 15 height 15
click at [430, 120] on span "Mark as spam" at bounding box center [444, 115] width 79 height 15
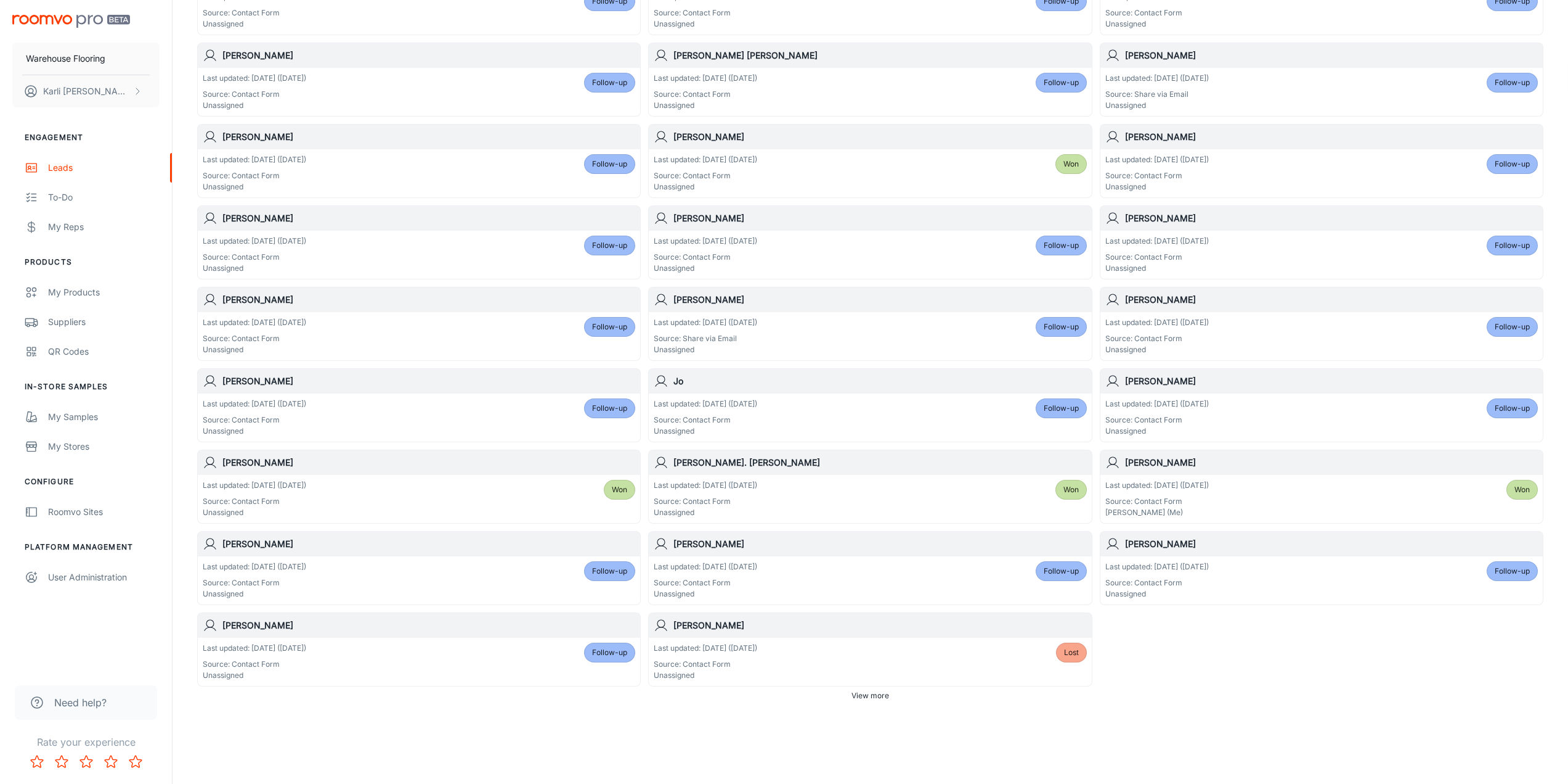
scroll to position [396, 0]
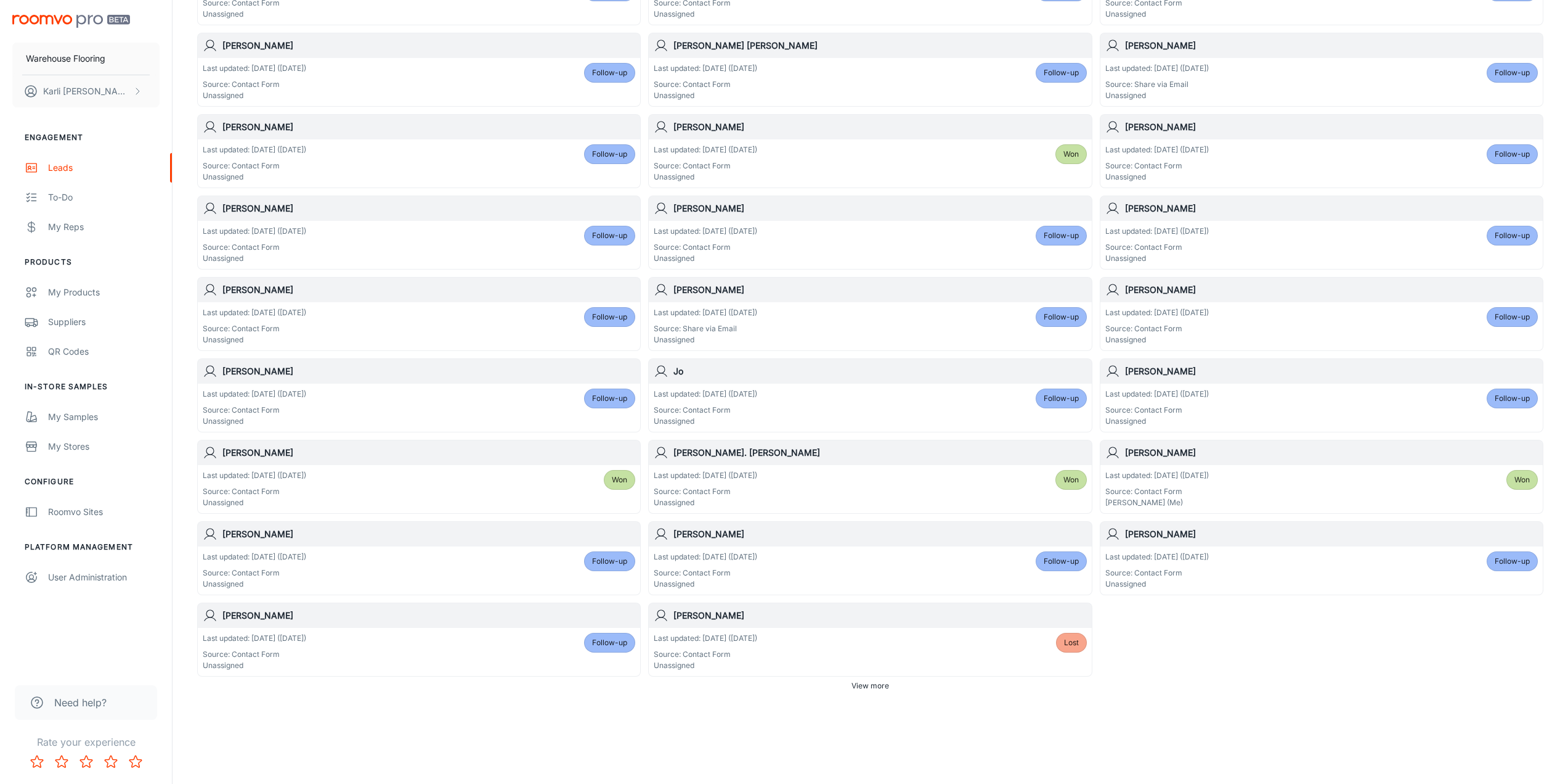
click at [821, 657] on div "Last updated: [DATE] ([DATE]) Source: Contact Form Unassigned Lost" at bounding box center [870, 651] width 433 height 38
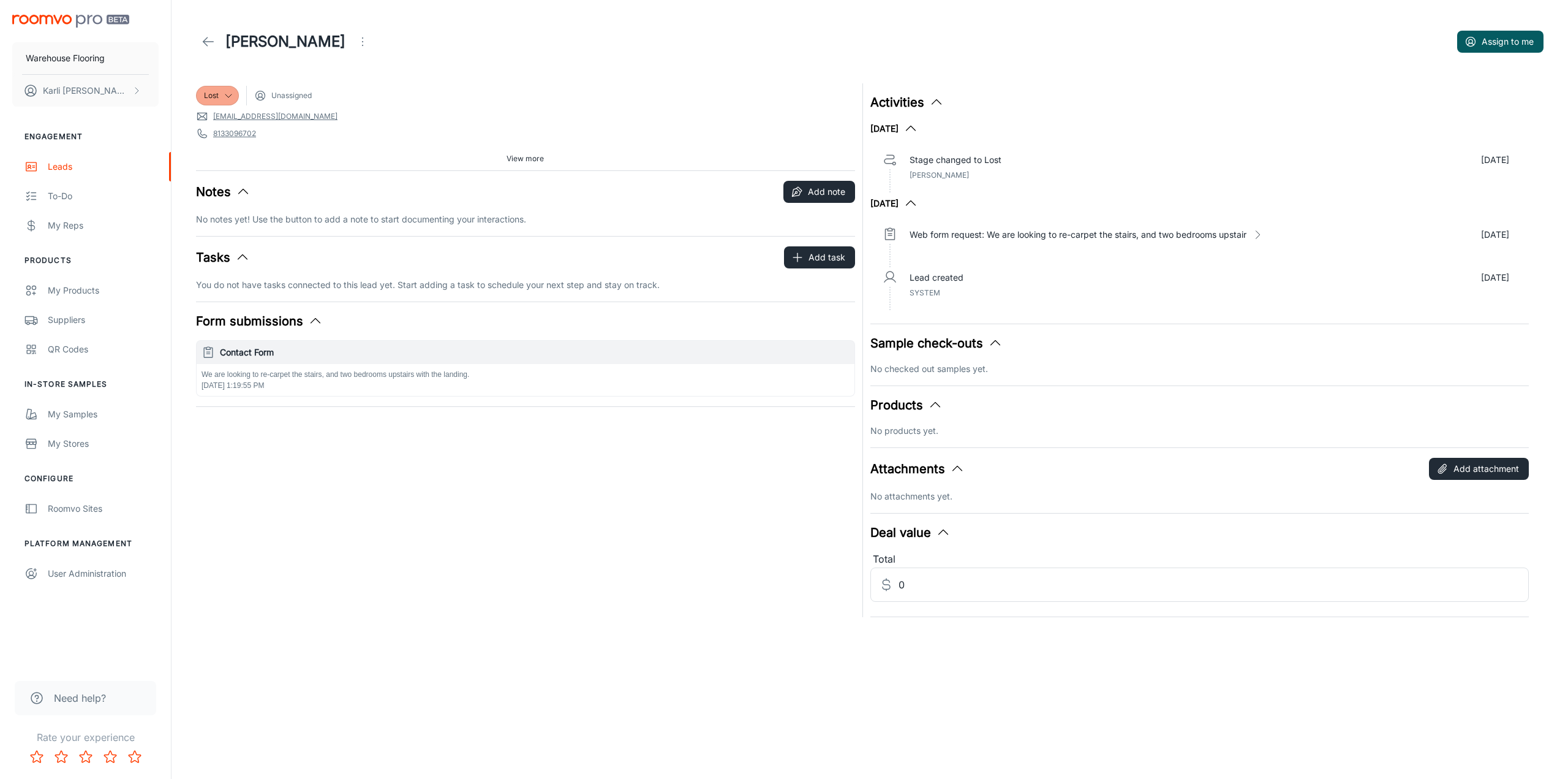
click at [362, 45] on circle "Open menu" at bounding box center [362, 45] width 1 height 1
click at [383, 117] on span "Mark as spam" at bounding box center [407, 115] width 79 height 15
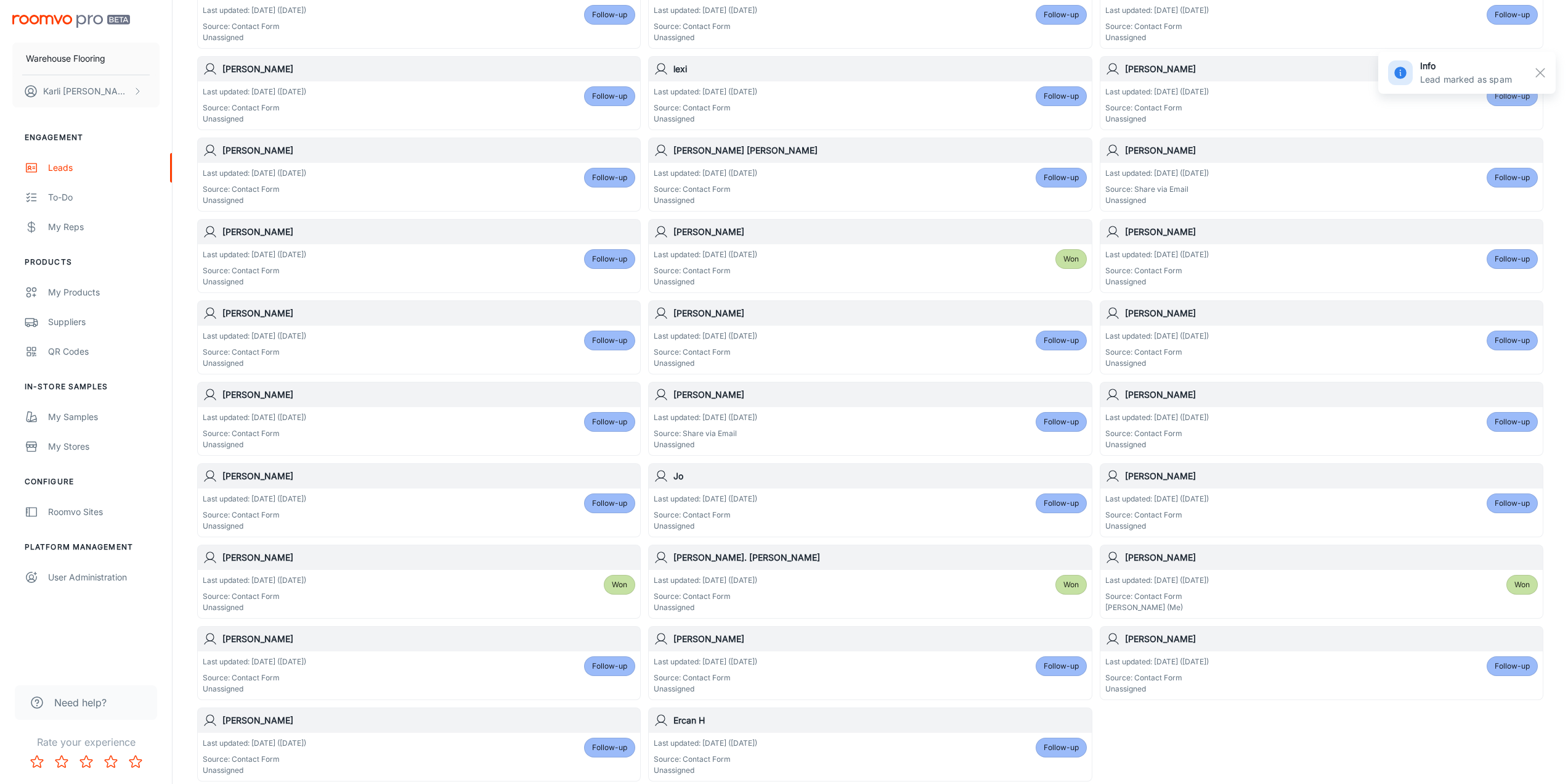
scroll to position [396, 0]
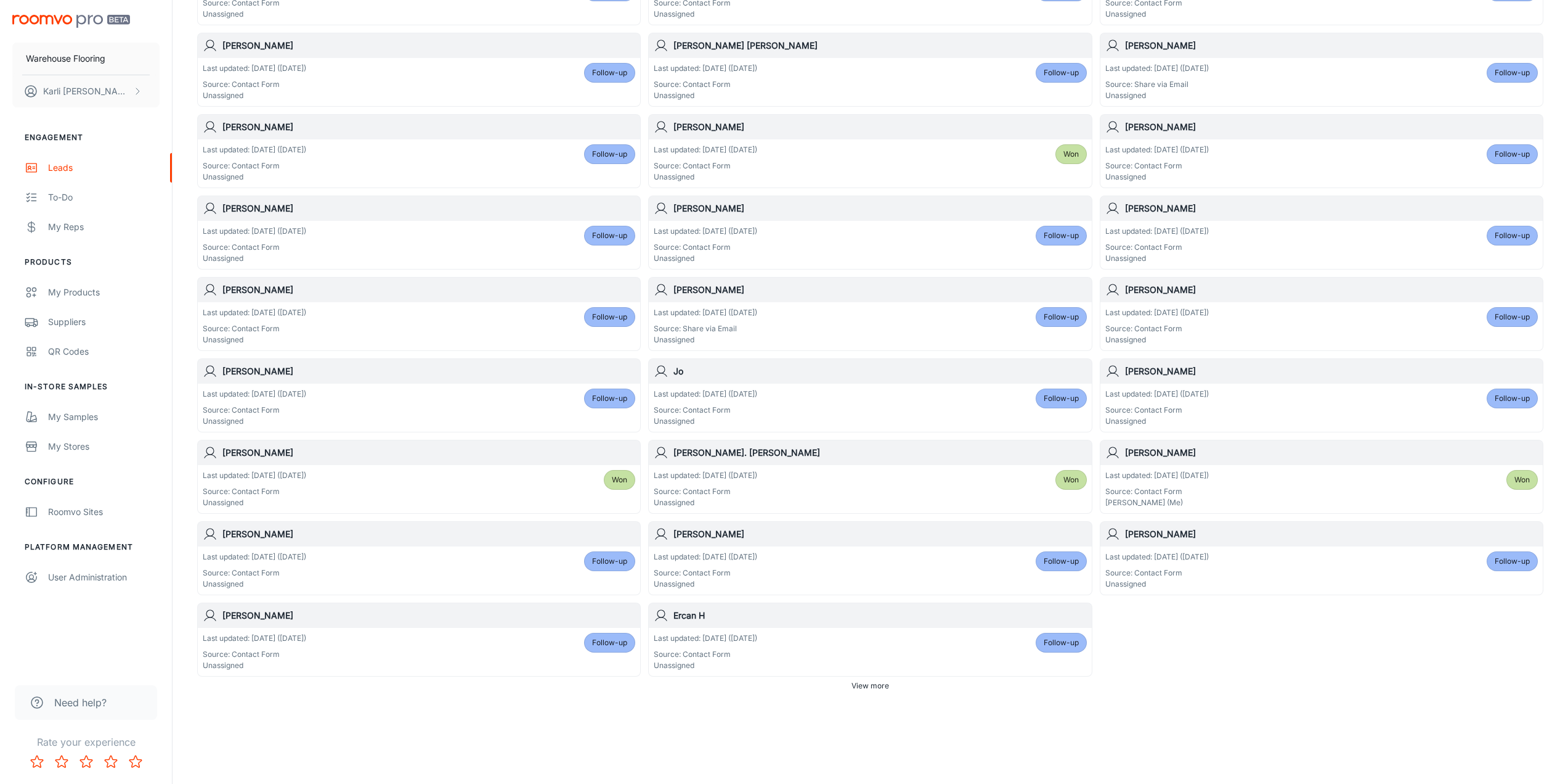
click at [839, 640] on div "Last updated: [DATE] ([DATE]) Source: Contact Form Unassigned Follow-up" at bounding box center [870, 651] width 433 height 38
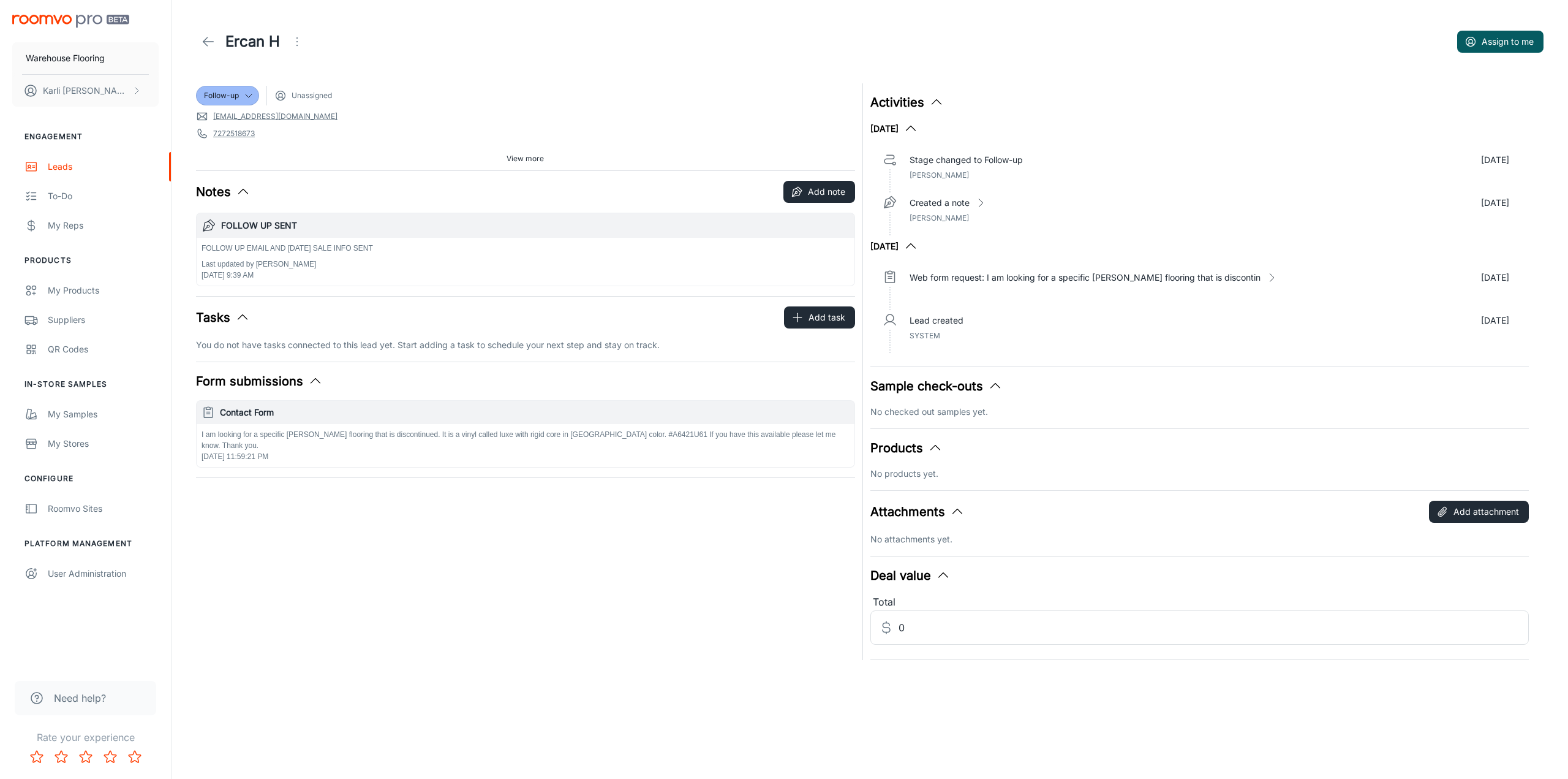
click at [295, 33] on button "Open menu" at bounding box center [297, 41] width 24 height 24
click at [318, 116] on li "Mark as spam" at bounding box center [350, 114] width 130 height 22
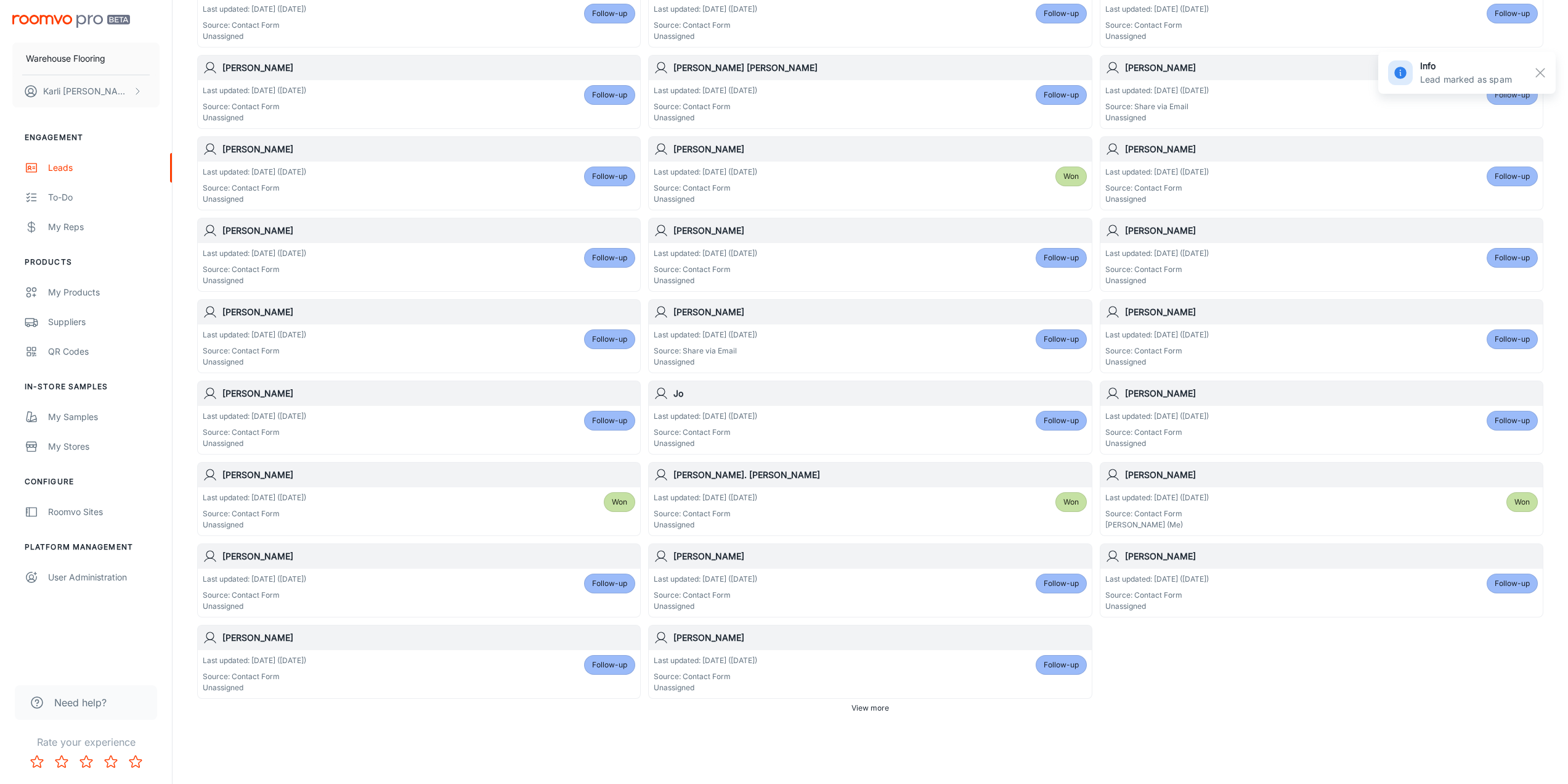
scroll to position [396, 0]
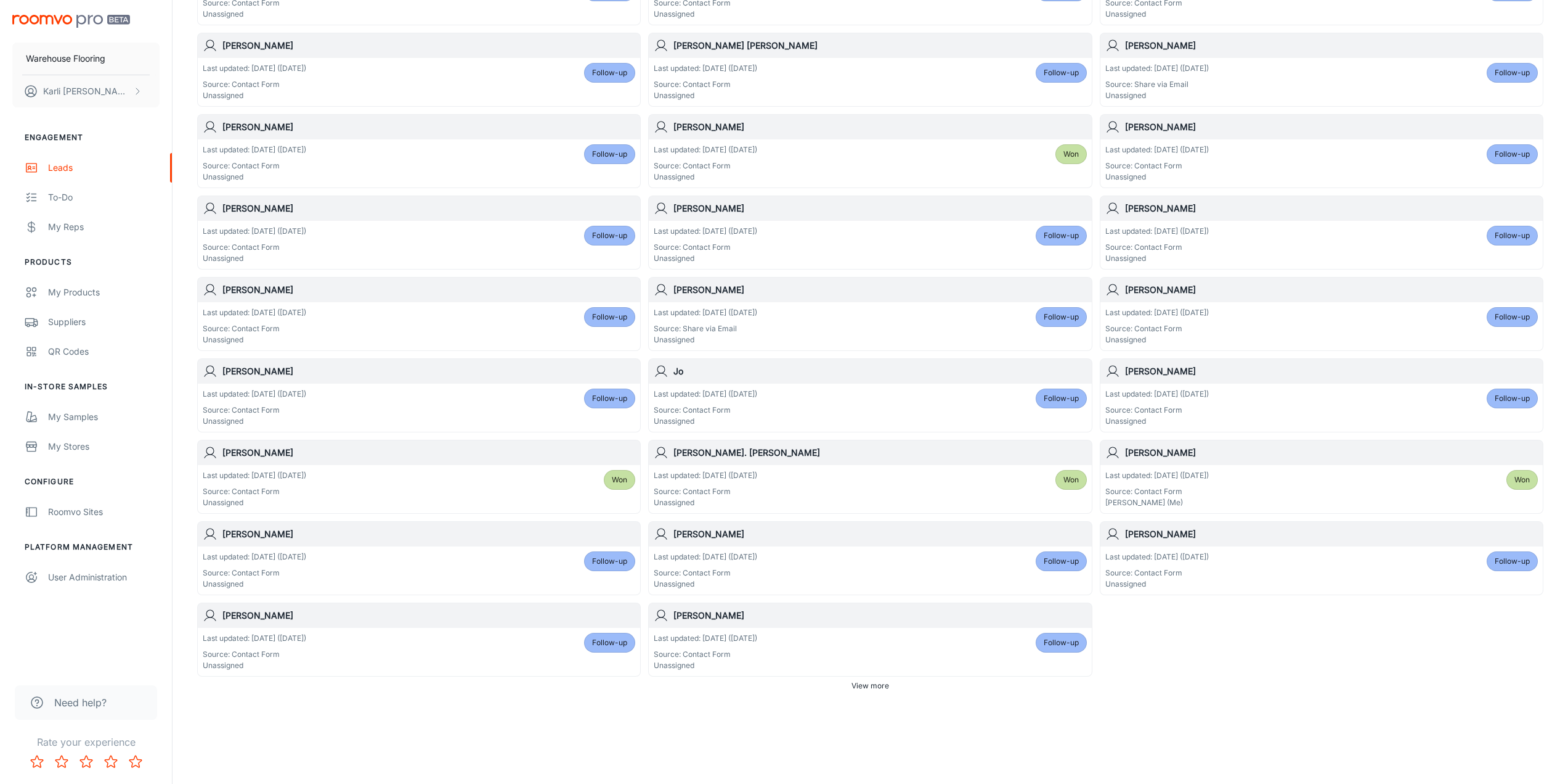
click at [822, 631] on div "Last updated: [DATE] ([DATE]) Source: Contact Form Unassigned Follow-up" at bounding box center [870, 651] width 442 height 48
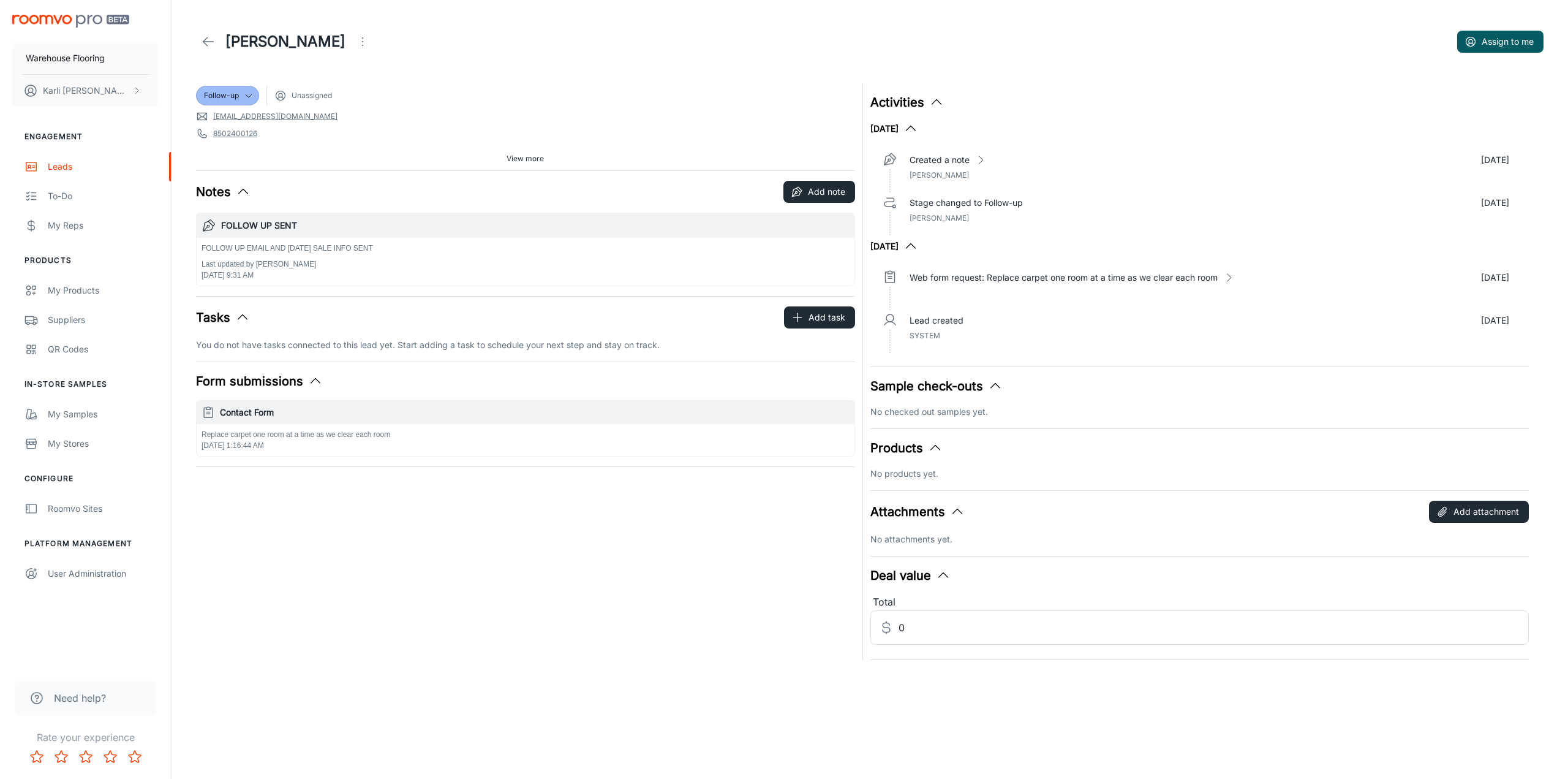
click at [355, 40] on icon "Open menu" at bounding box center [363, 42] width 15 height 15
click at [412, 114] on span "Mark as spam" at bounding box center [419, 115] width 79 height 15
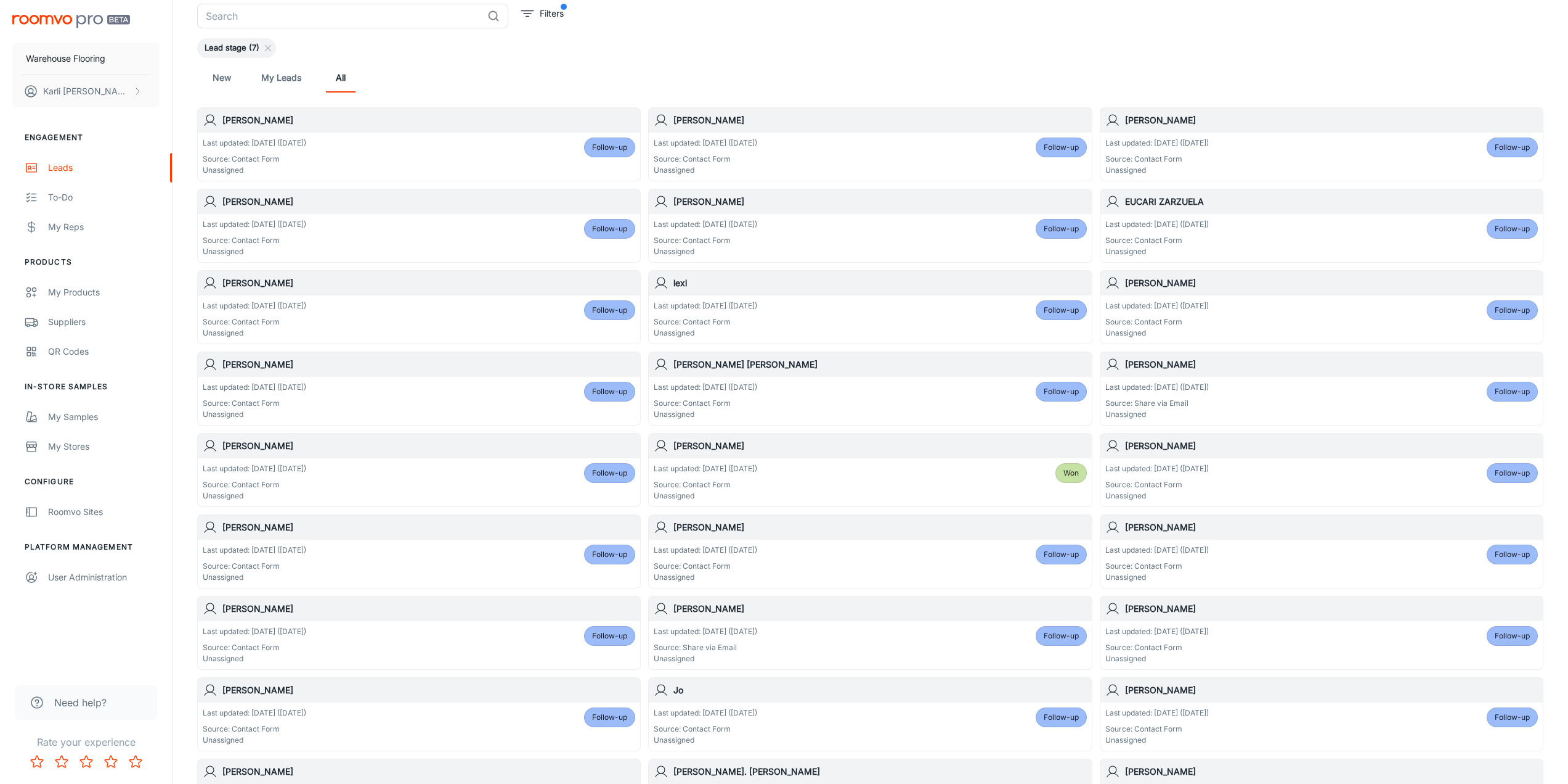
scroll to position [396, 0]
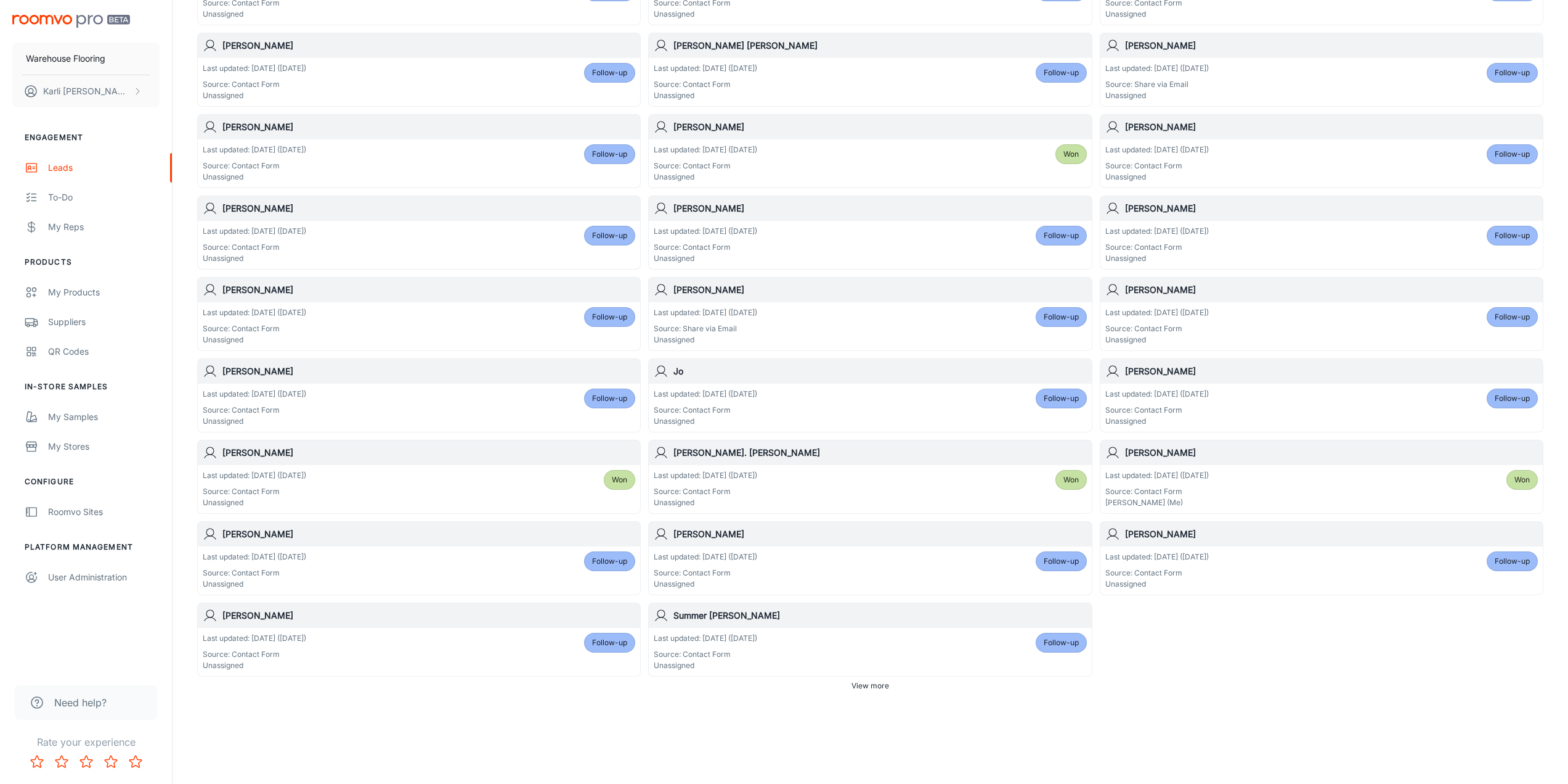
click at [858, 636] on div "Last updated: [DATE] ([DATE]) Source: Contact Form Unassigned Follow-up" at bounding box center [870, 651] width 433 height 38
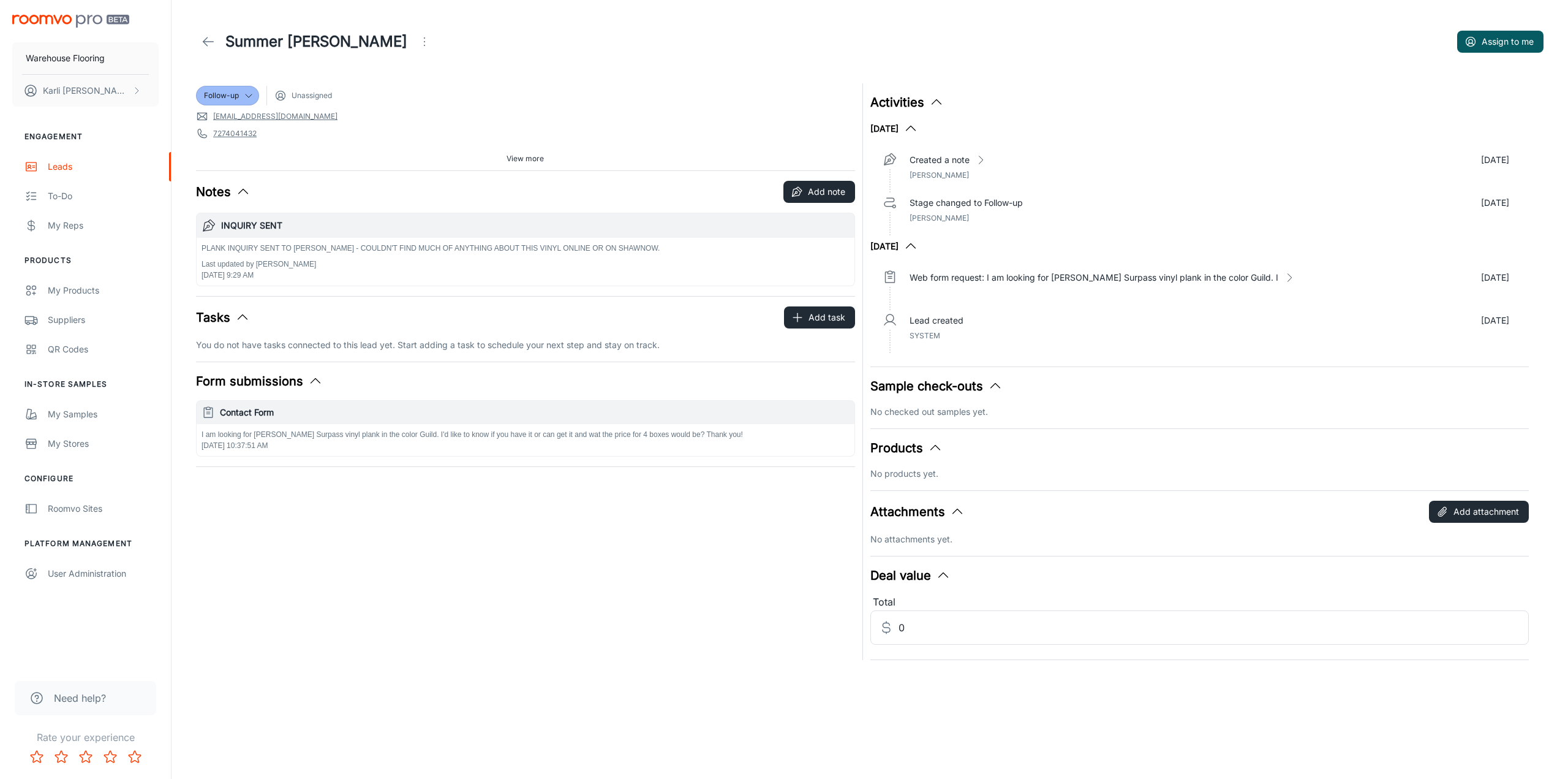
click at [417, 45] on icon "Open menu" at bounding box center [425, 42] width 15 height 15
click at [403, 115] on span "Mark as spam" at bounding box center [430, 115] width 79 height 15
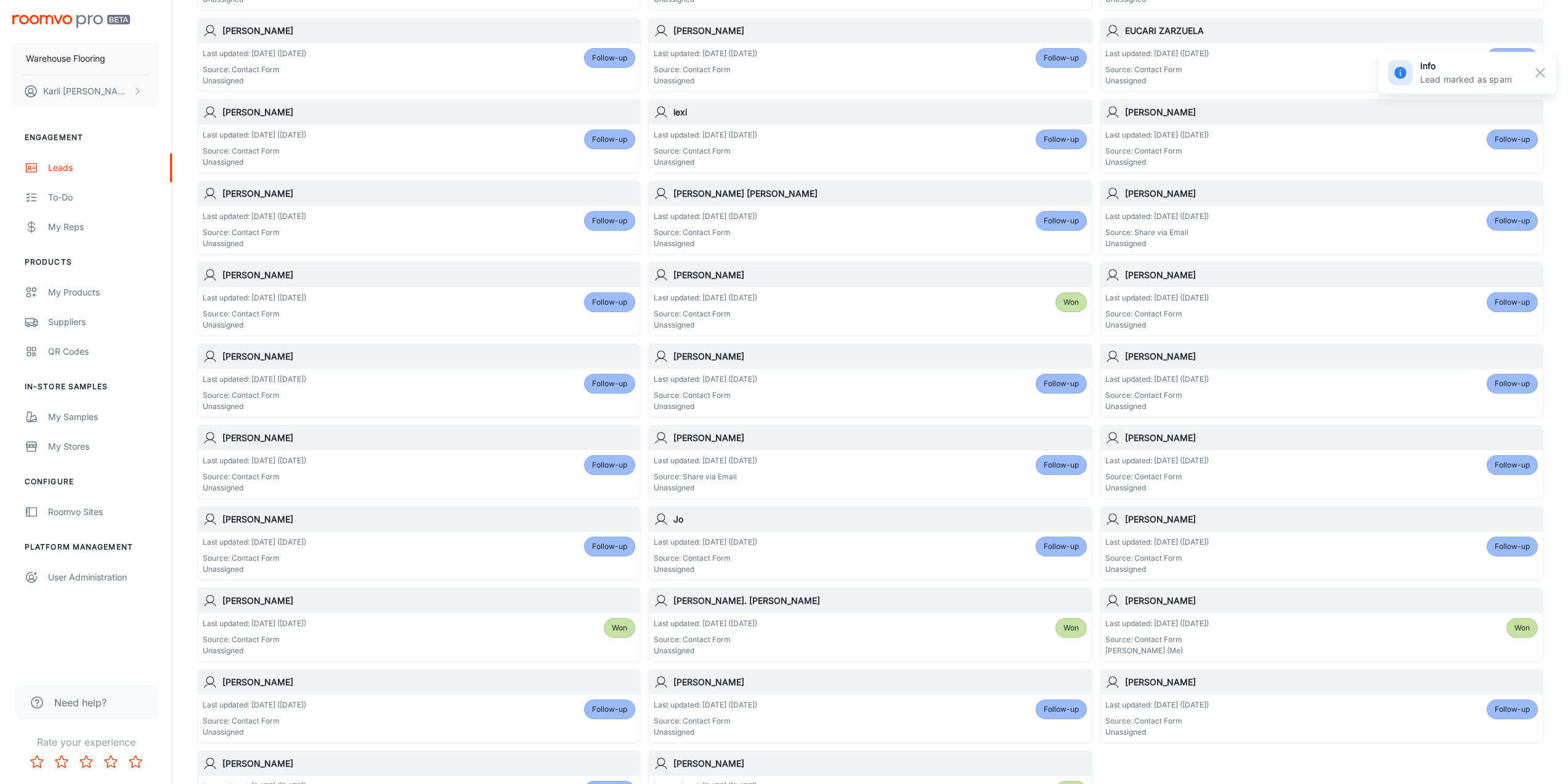
scroll to position [396, 0]
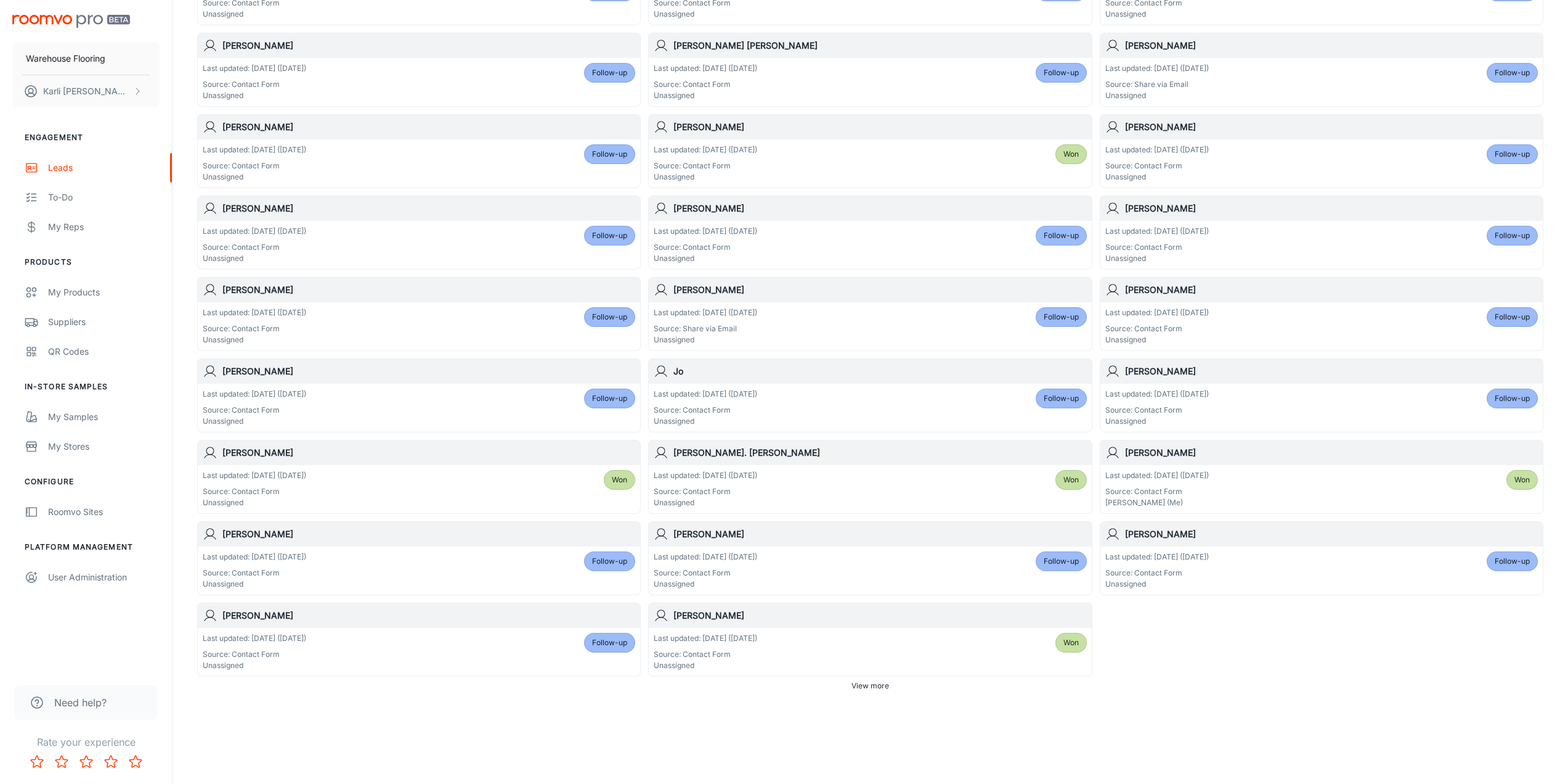
click at [468, 638] on div "Last updated: [DATE] ([DATE]) Source: Contact Form Unassigned Follow-up" at bounding box center [419, 651] width 433 height 38
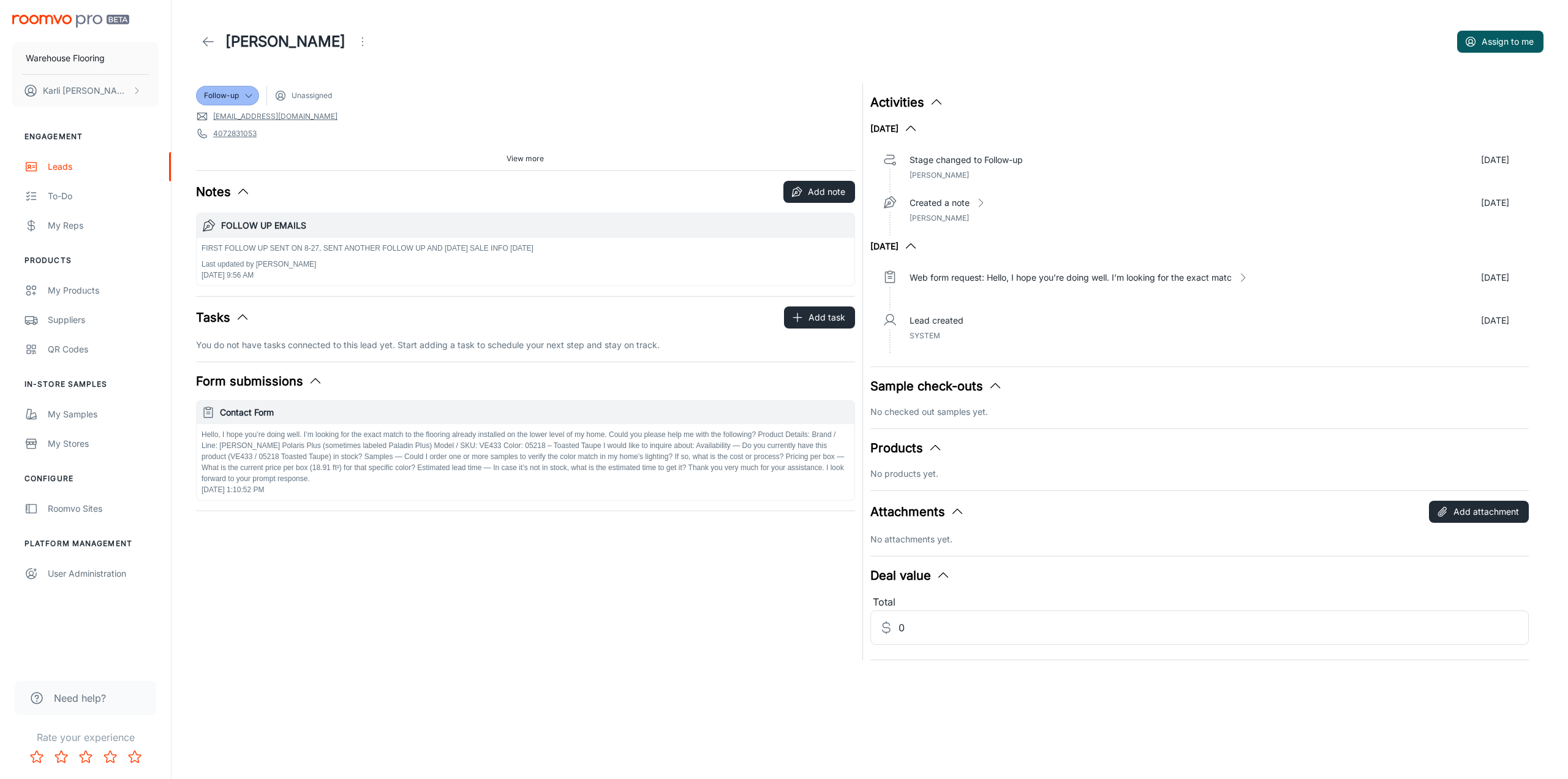
click at [363, 53] on div "[PERSON_NAME] Assign to me" at bounding box center [870, 41] width 1347 height 34
click at [359, 46] on icon "Open menu" at bounding box center [363, 42] width 15 height 15
click at [424, 116] on span "Mark as spam" at bounding box center [429, 115] width 79 height 15
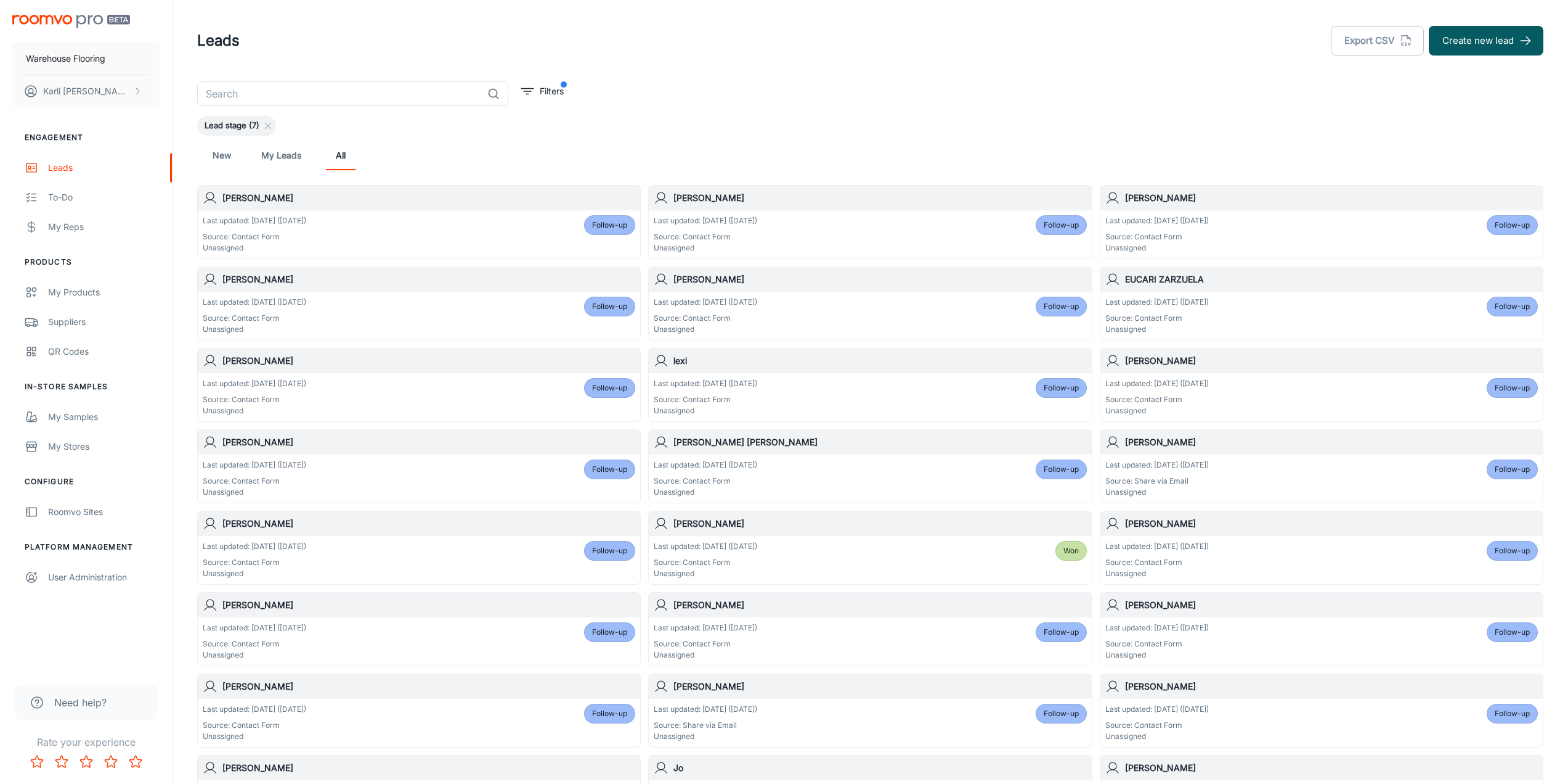
click at [1000, 564] on div "Last updated: [DATE] ([DATE]) Source: Contact Form Unassigned Won" at bounding box center [870, 559] width 433 height 38
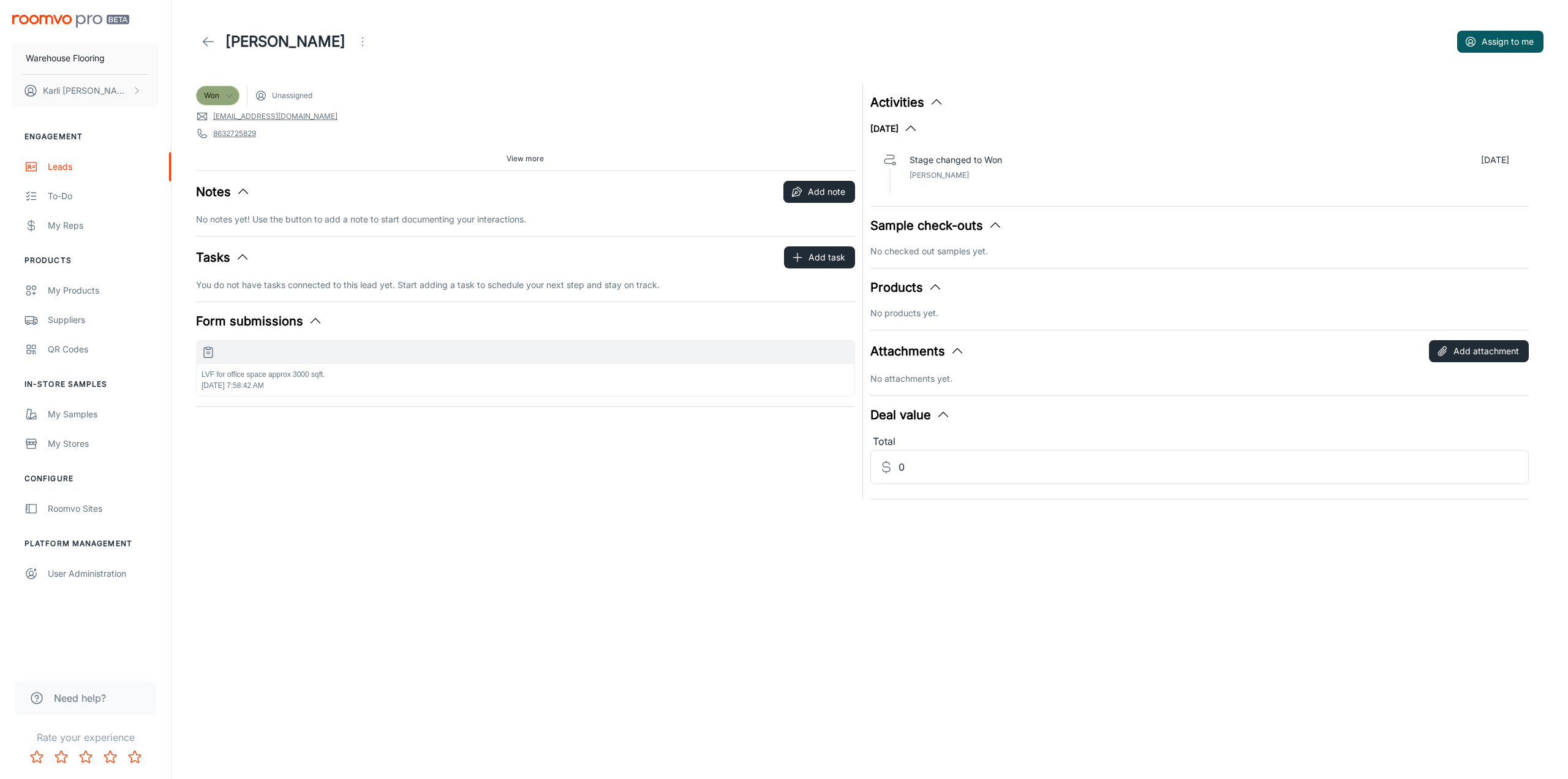
click at [232, 98] on icon at bounding box center [229, 95] width 10 height 10
click at [232, 98] on div at bounding box center [784, 390] width 1568 height 779
click at [355, 39] on icon "Open menu" at bounding box center [363, 42] width 15 height 15
click at [376, 28] on div at bounding box center [784, 390] width 1568 height 779
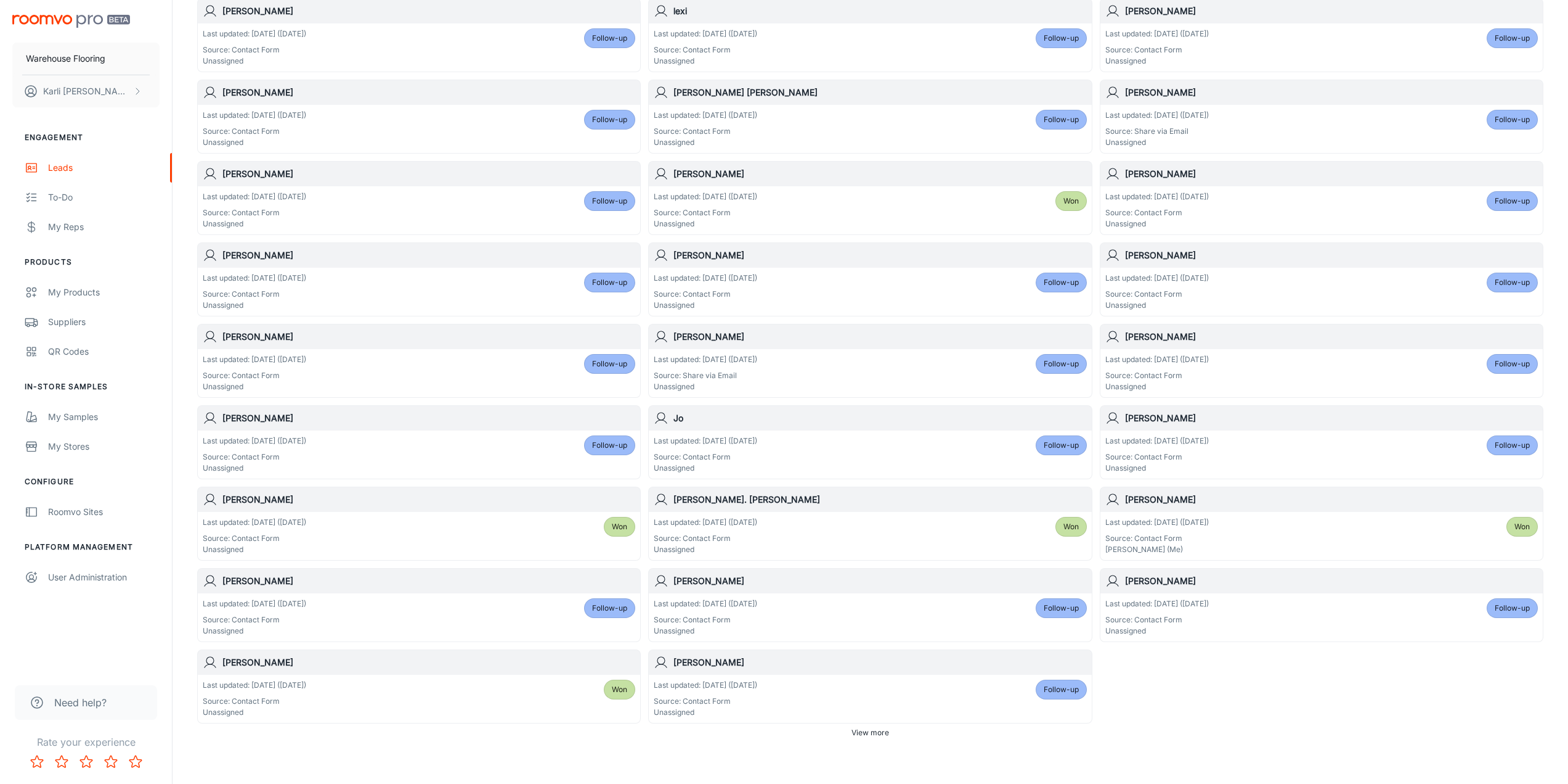
scroll to position [396, 0]
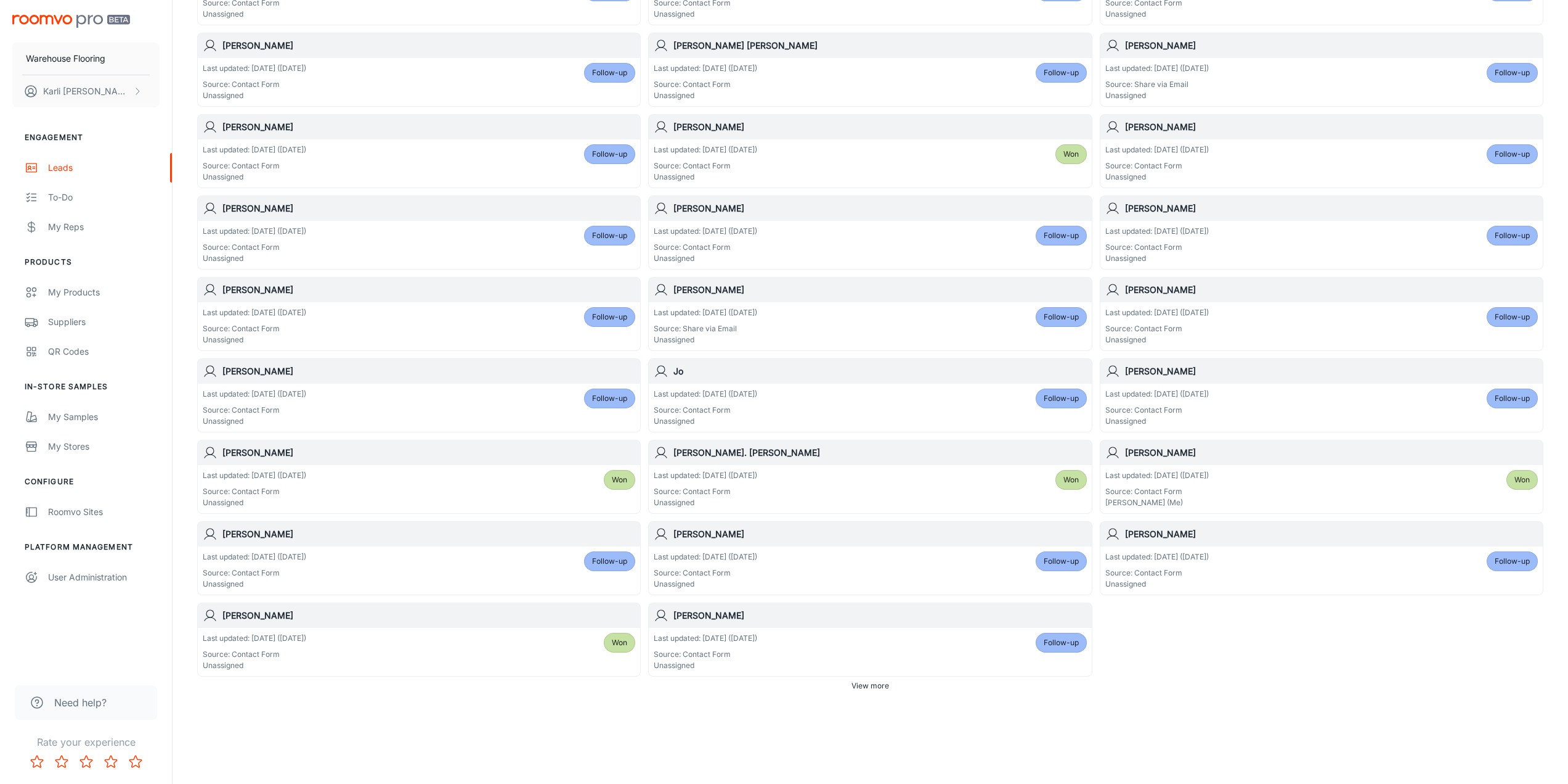
click at [857, 647] on div "Last updated: [DATE] ([DATE]) Source: Contact Form Unassigned Follow-up" at bounding box center [870, 651] width 433 height 38
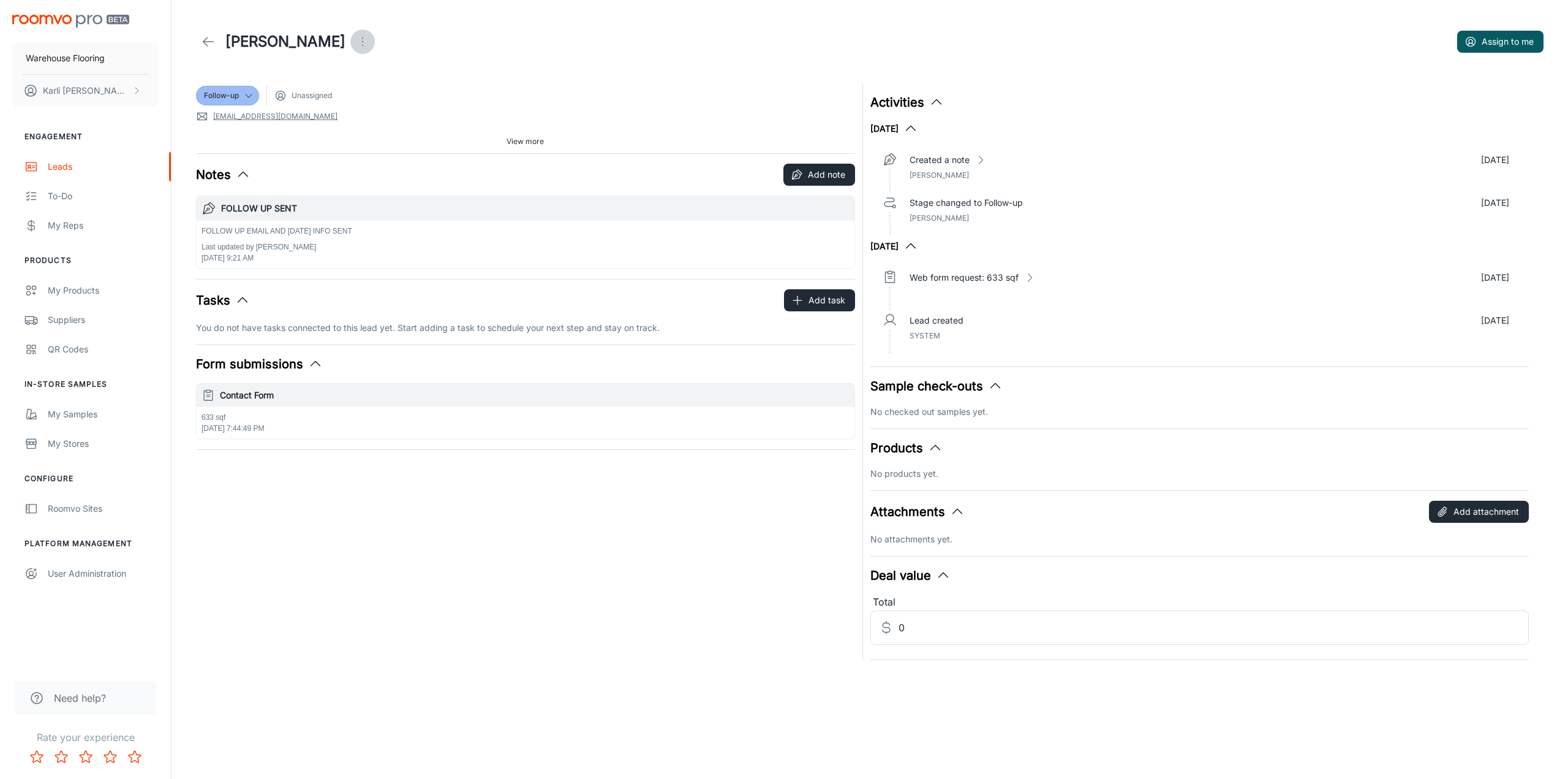
click at [375, 36] on button "Open menu" at bounding box center [362, 41] width 24 height 24
click at [420, 116] on span "Mark as spam" at bounding box center [440, 115] width 79 height 15
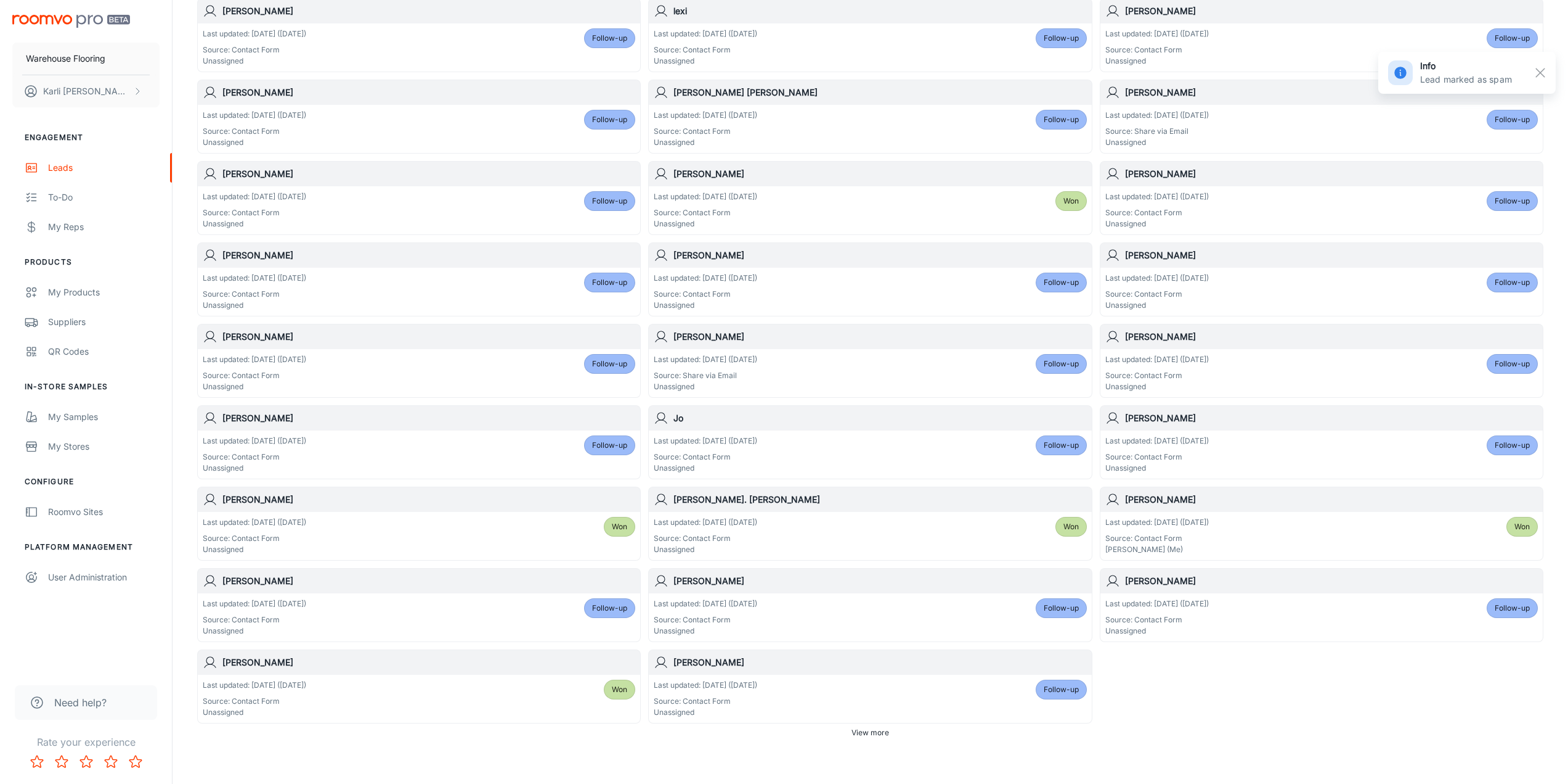
scroll to position [396, 0]
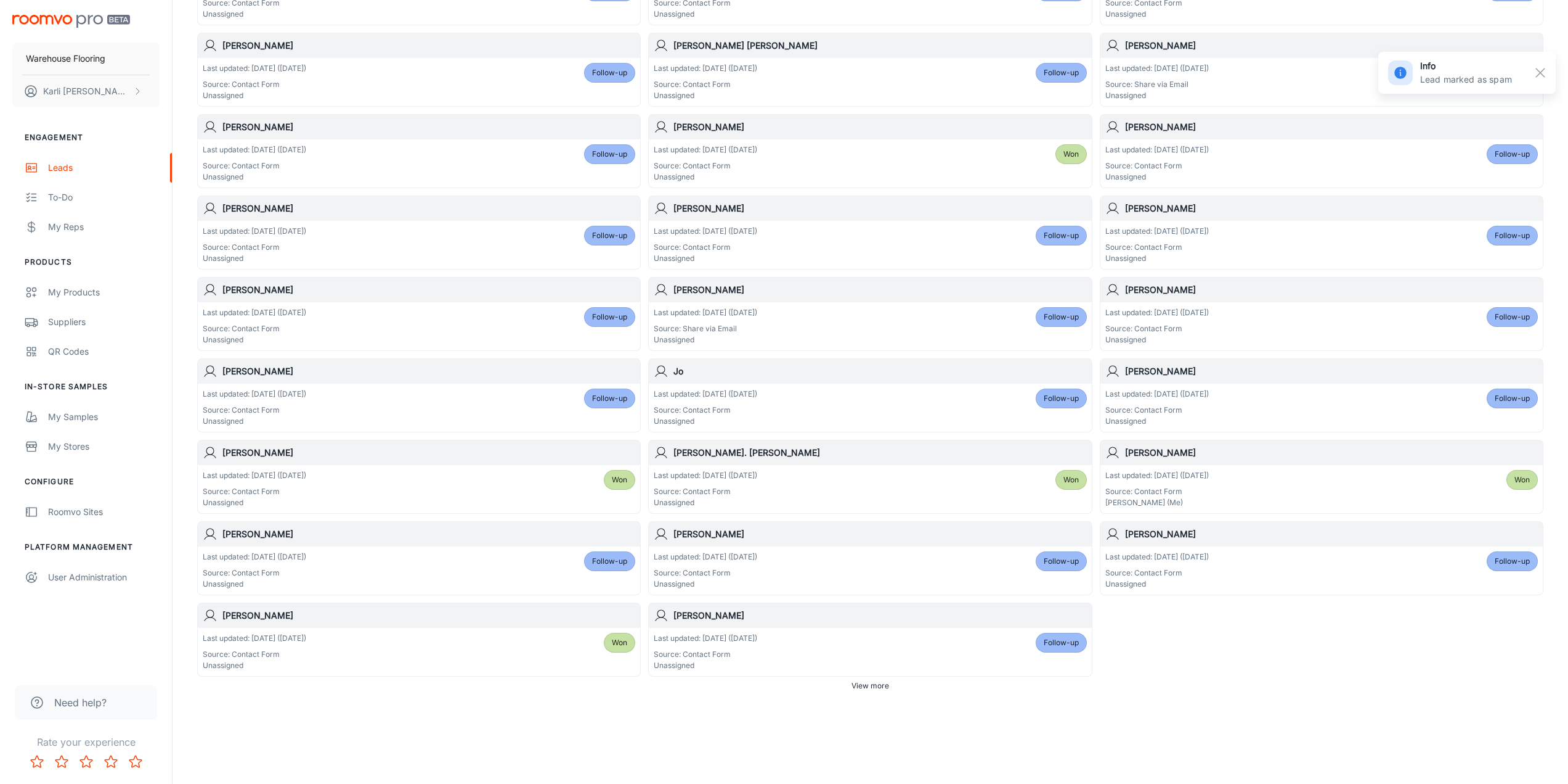
click at [800, 643] on div "Last updated: [DATE] ([DATE]) Source: Contact Form Unassigned Follow-up" at bounding box center [870, 651] width 433 height 38
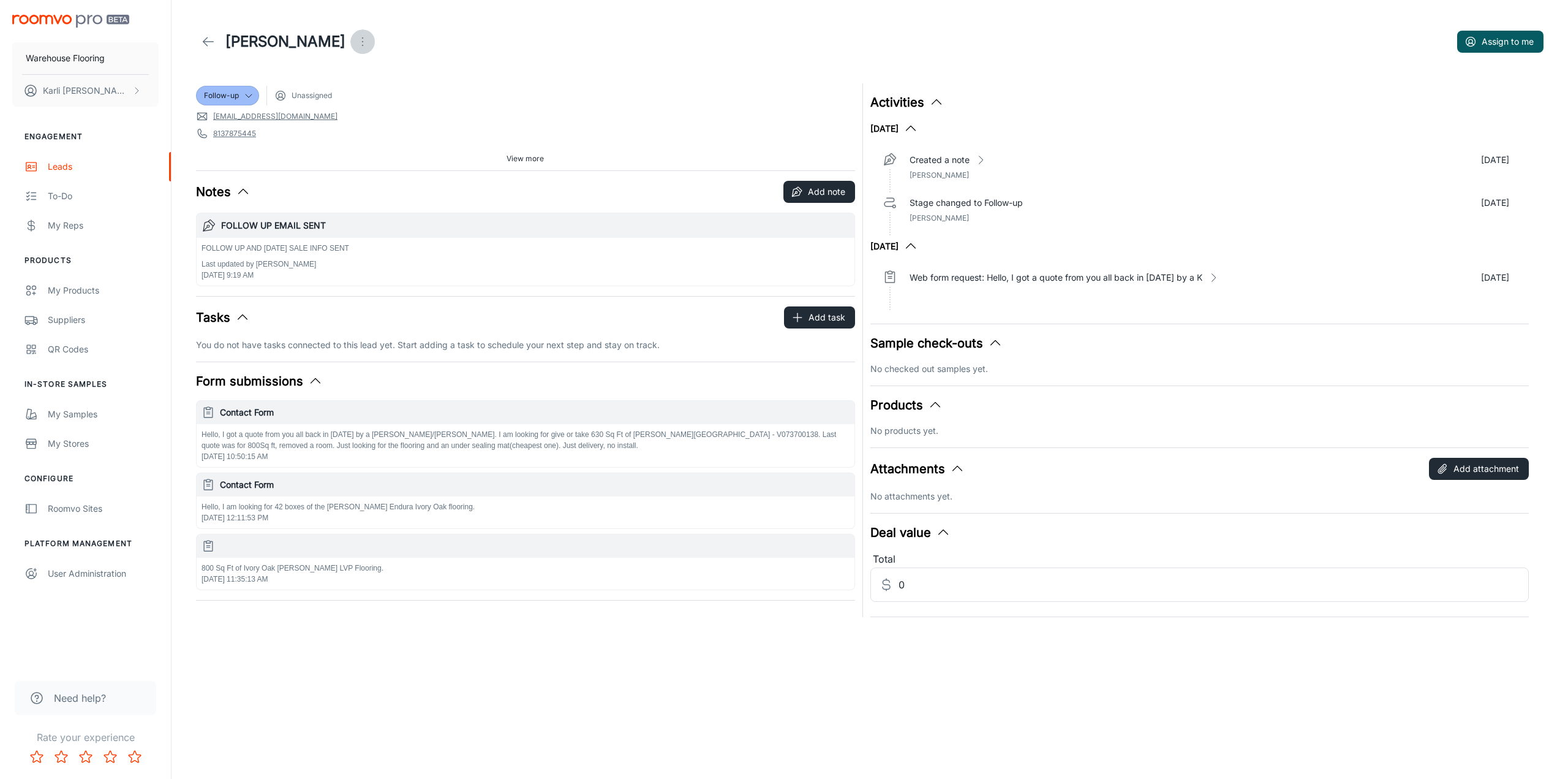
click at [365, 46] on icon "Open menu" at bounding box center [363, 42] width 15 height 15
click at [383, 115] on icon at bounding box center [377, 115] width 15 height 15
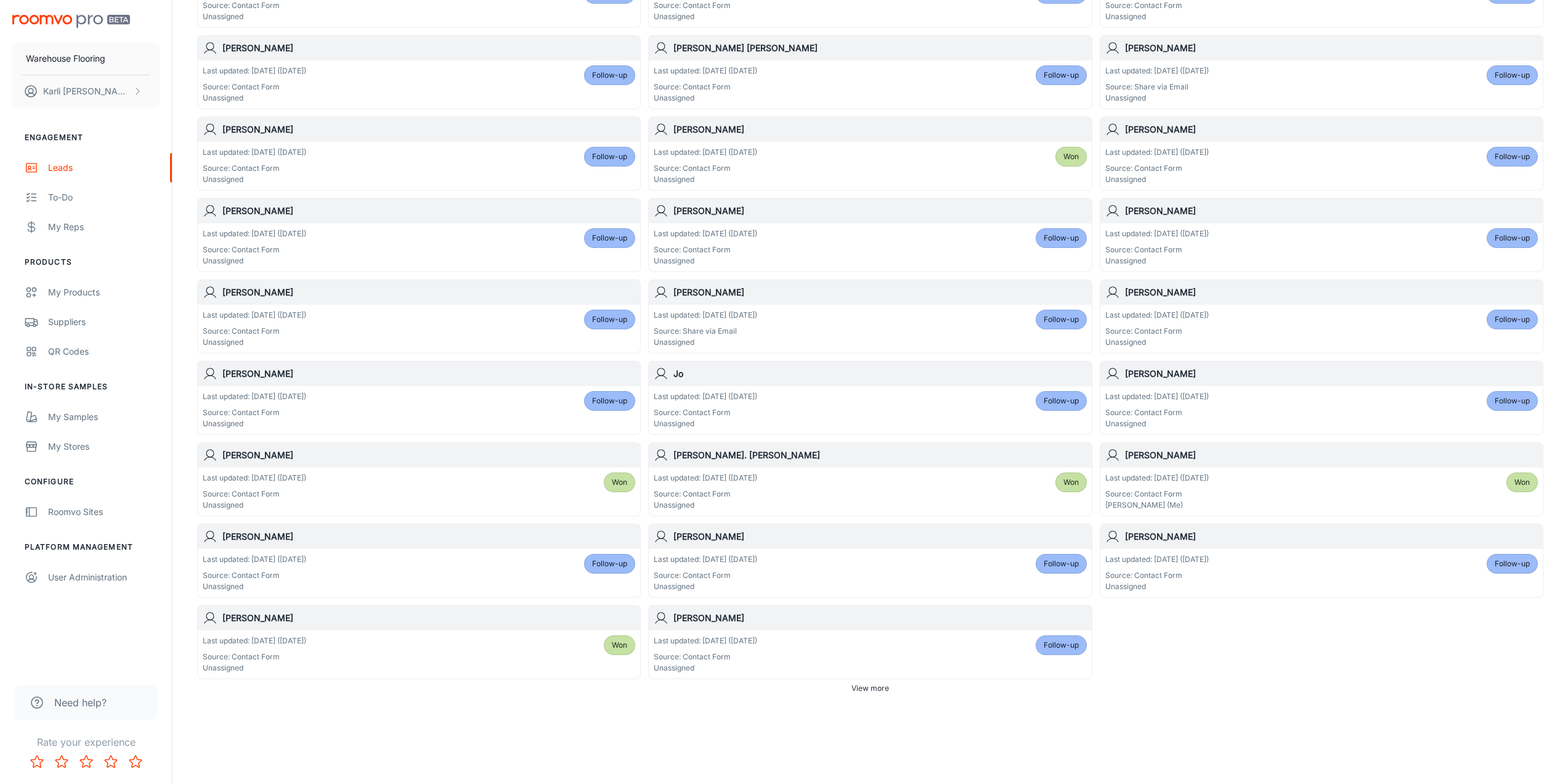
scroll to position [396, 0]
click at [794, 633] on div "Last updated: [DATE] ([DATE]) Source: Contact Form Unassigned Follow-up" at bounding box center [870, 651] width 433 height 38
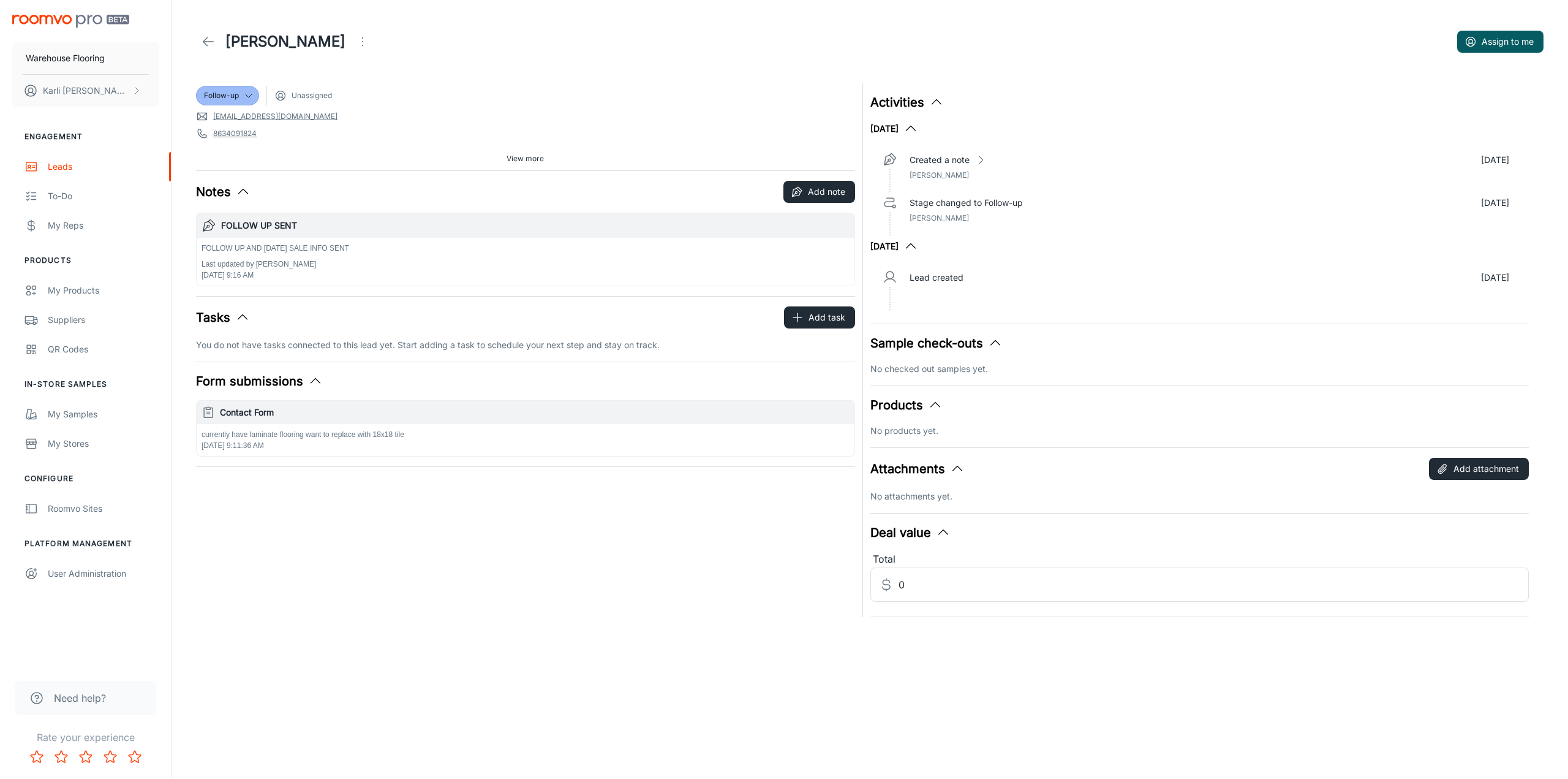
click at [355, 44] on icon "Open menu" at bounding box center [363, 42] width 15 height 15
click at [377, 111] on span "Mark as spam" at bounding box center [412, 115] width 79 height 15
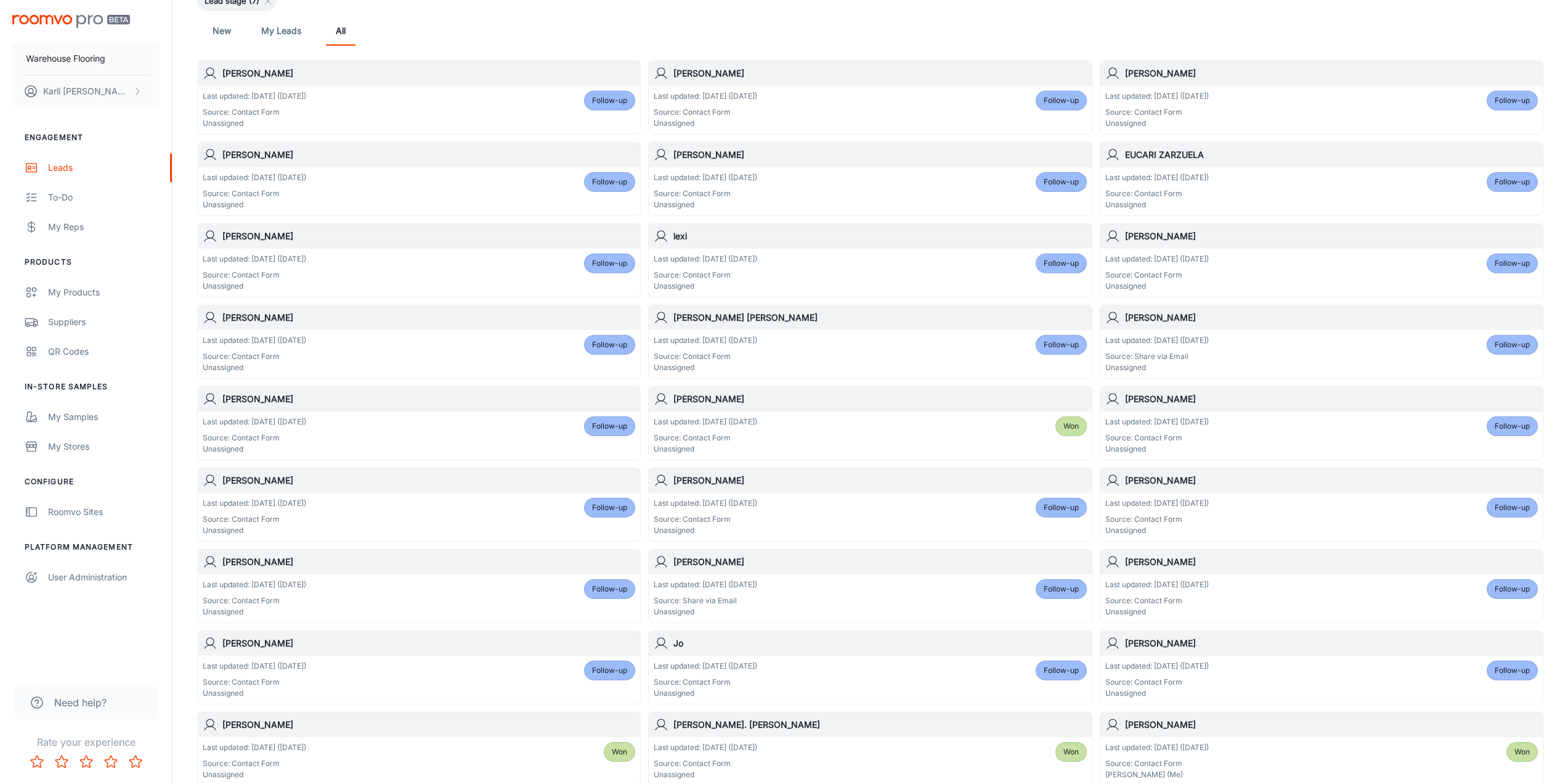
scroll to position [396, 0]
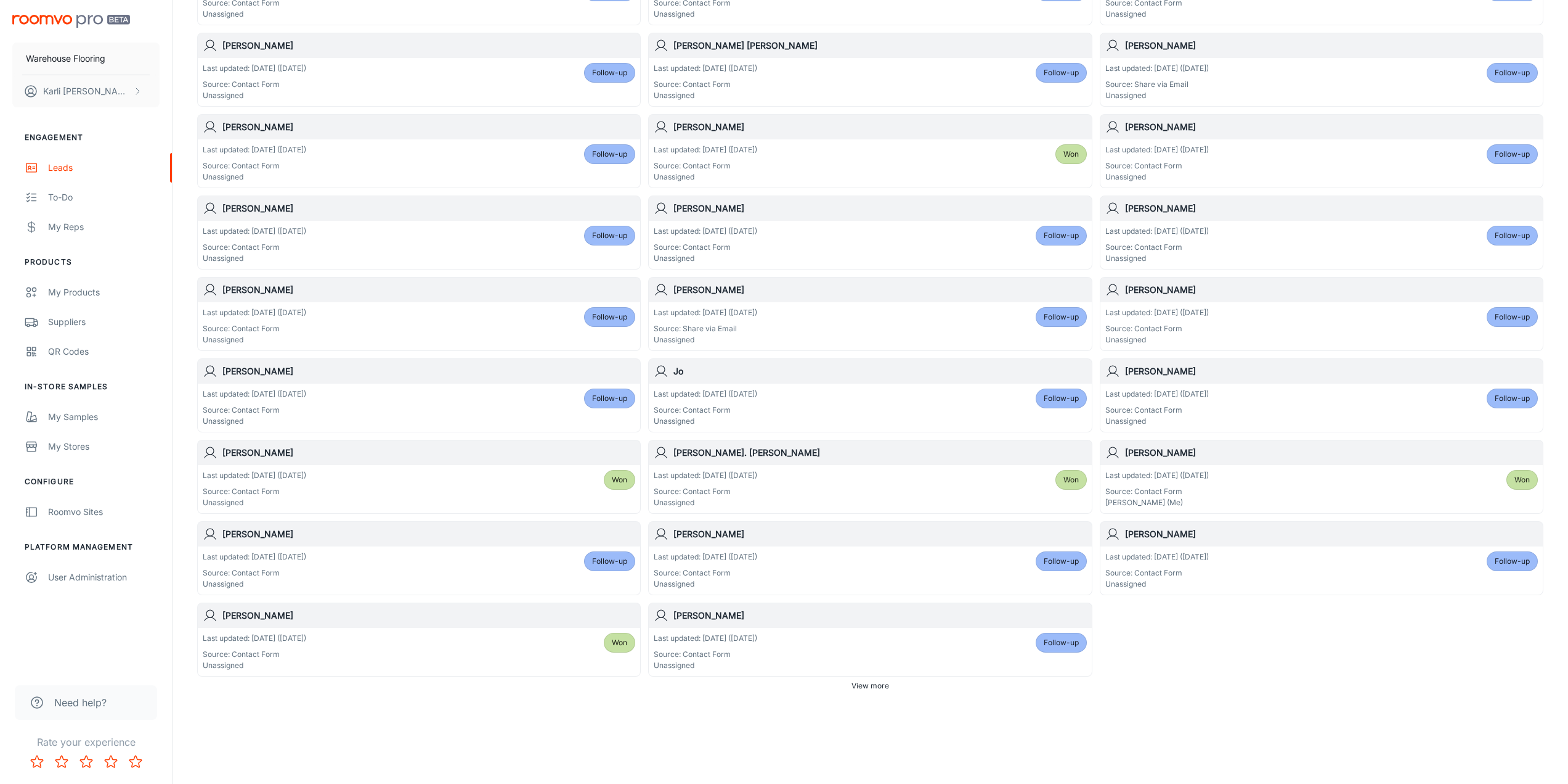
click at [880, 656] on div "Last updated: [DATE] ([DATE]) Source: Contact Form Unassigned Follow-up" at bounding box center [870, 651] width 433 height 38
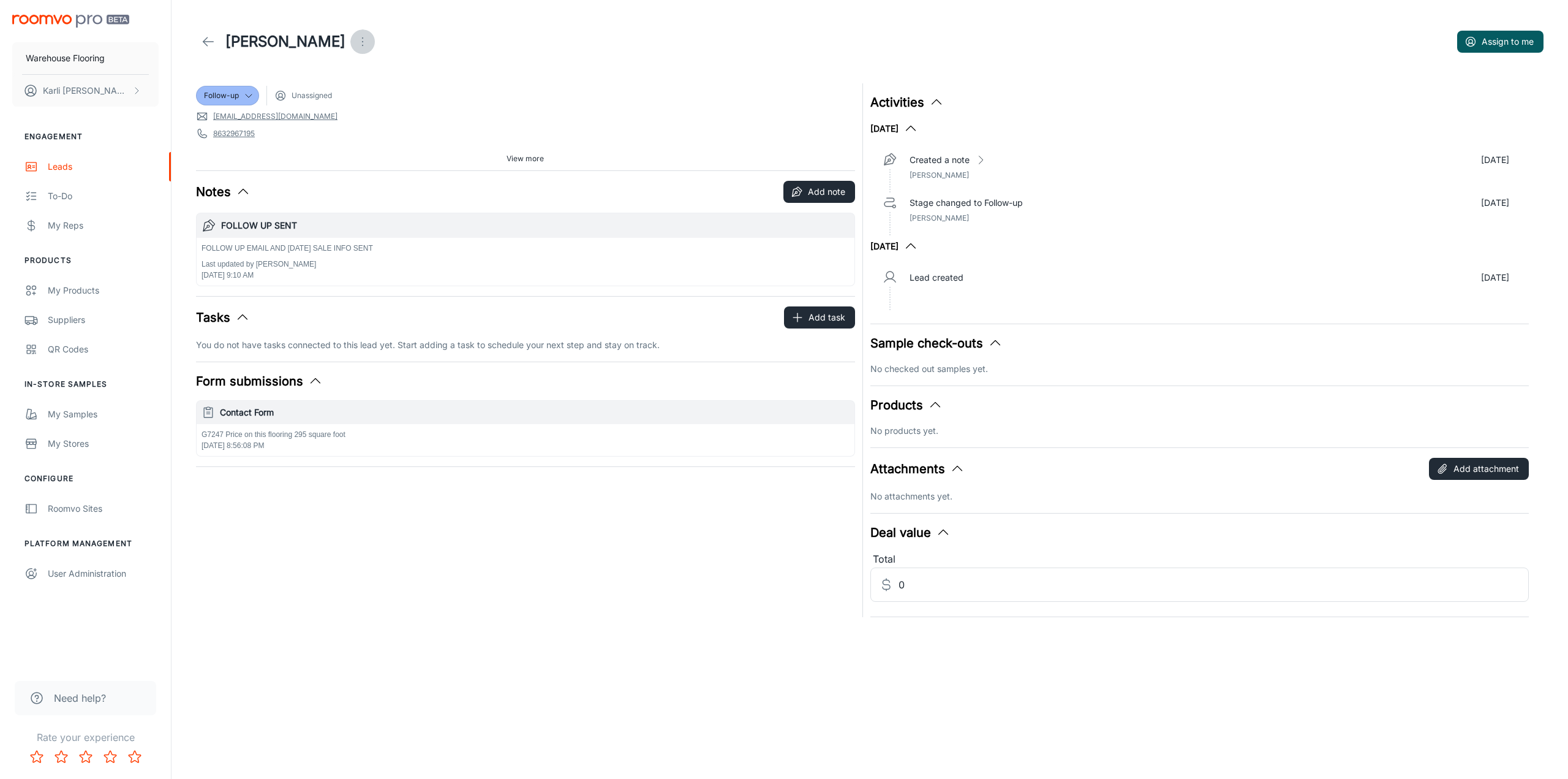
click at [355, 43] on icon "Open menu" at bounding box center [363, 42] width 15 height 15
click at [359, 118] on span "Mark as spam" at bounding box center [349, 115] width 79 height 15
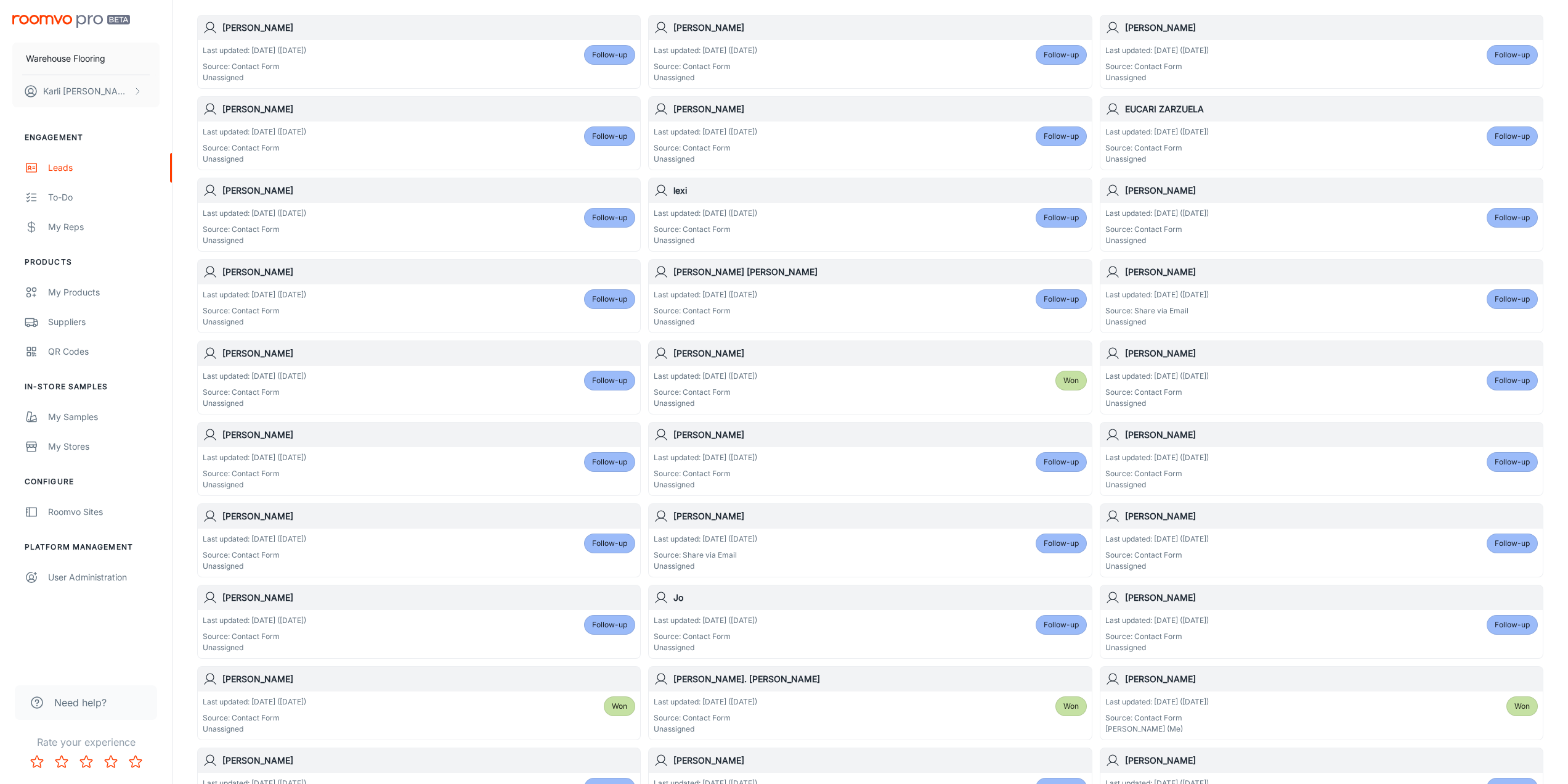
scroll to position [396, 0]
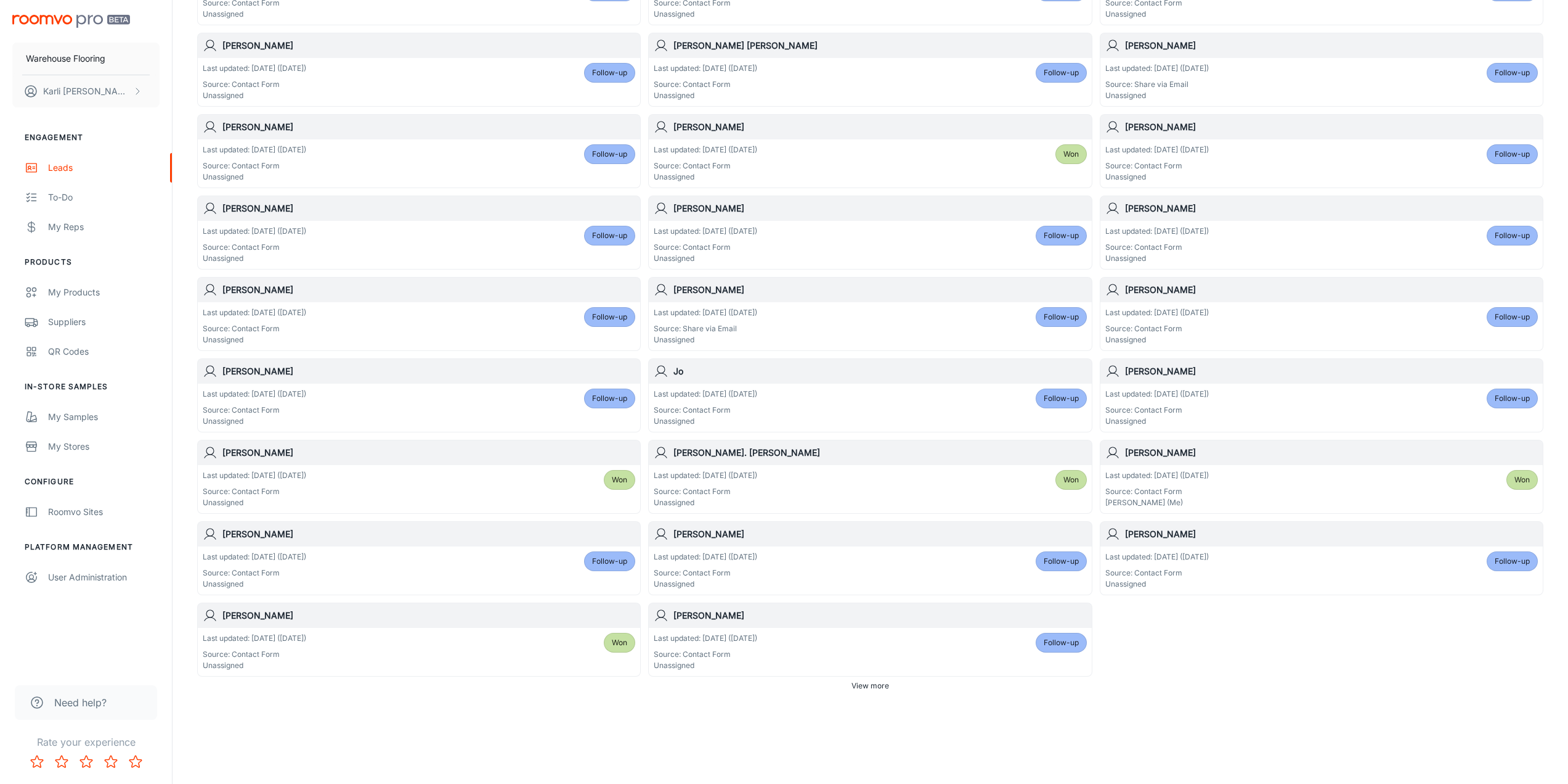
click at [976, 648] on div "Last updated: [DATE] ([DATE]) Source: Contact Form Unassigned Follow-up" at bounding box center [870, 651] width 433 height 38
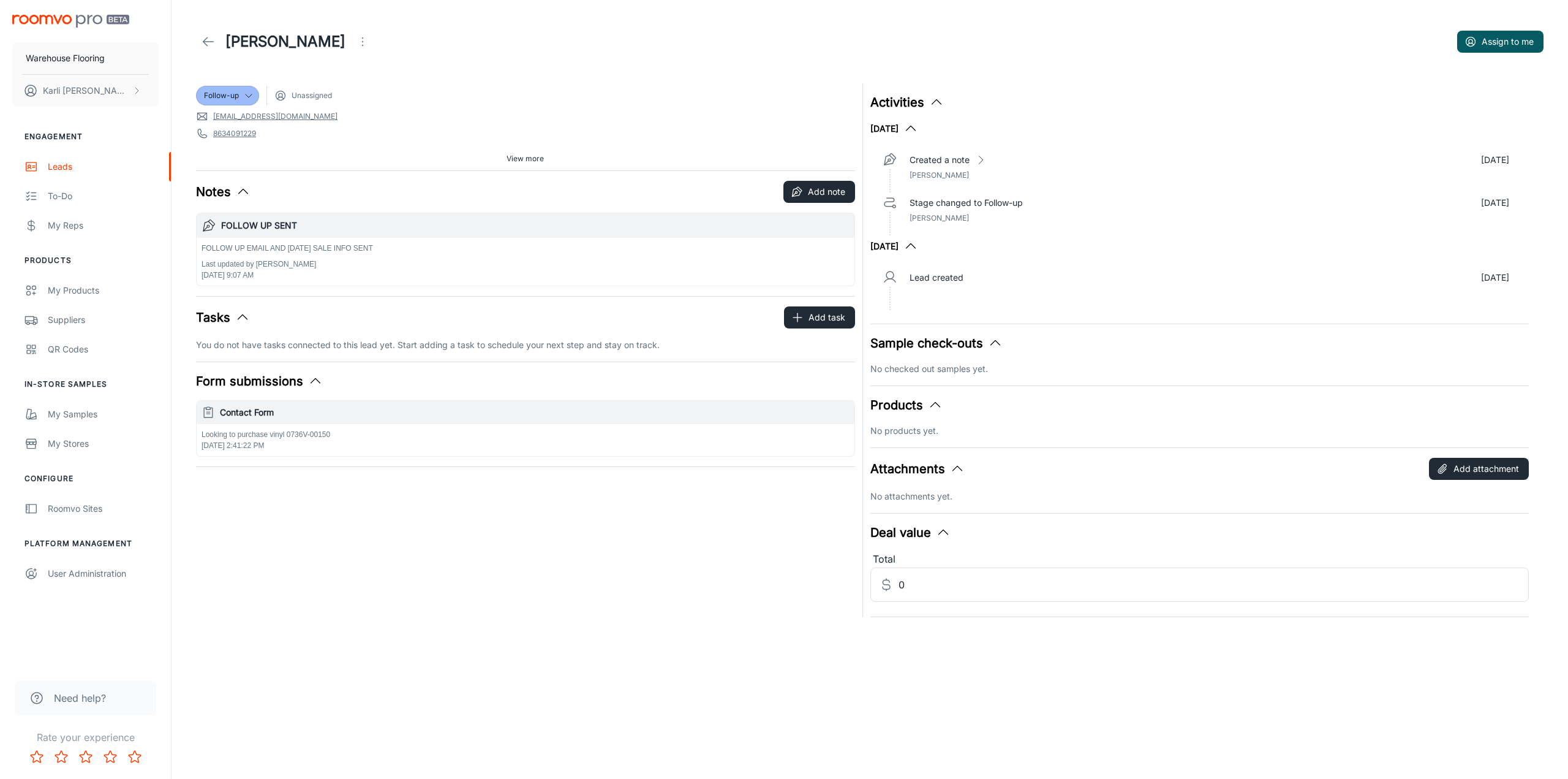
click at [350, 33] on button "Open menu" at bounding box center [362, 41] width 24 height 24
click at [354, 123] on li "Mark as spam" at bounding box center [342, 114] width 130 height 22
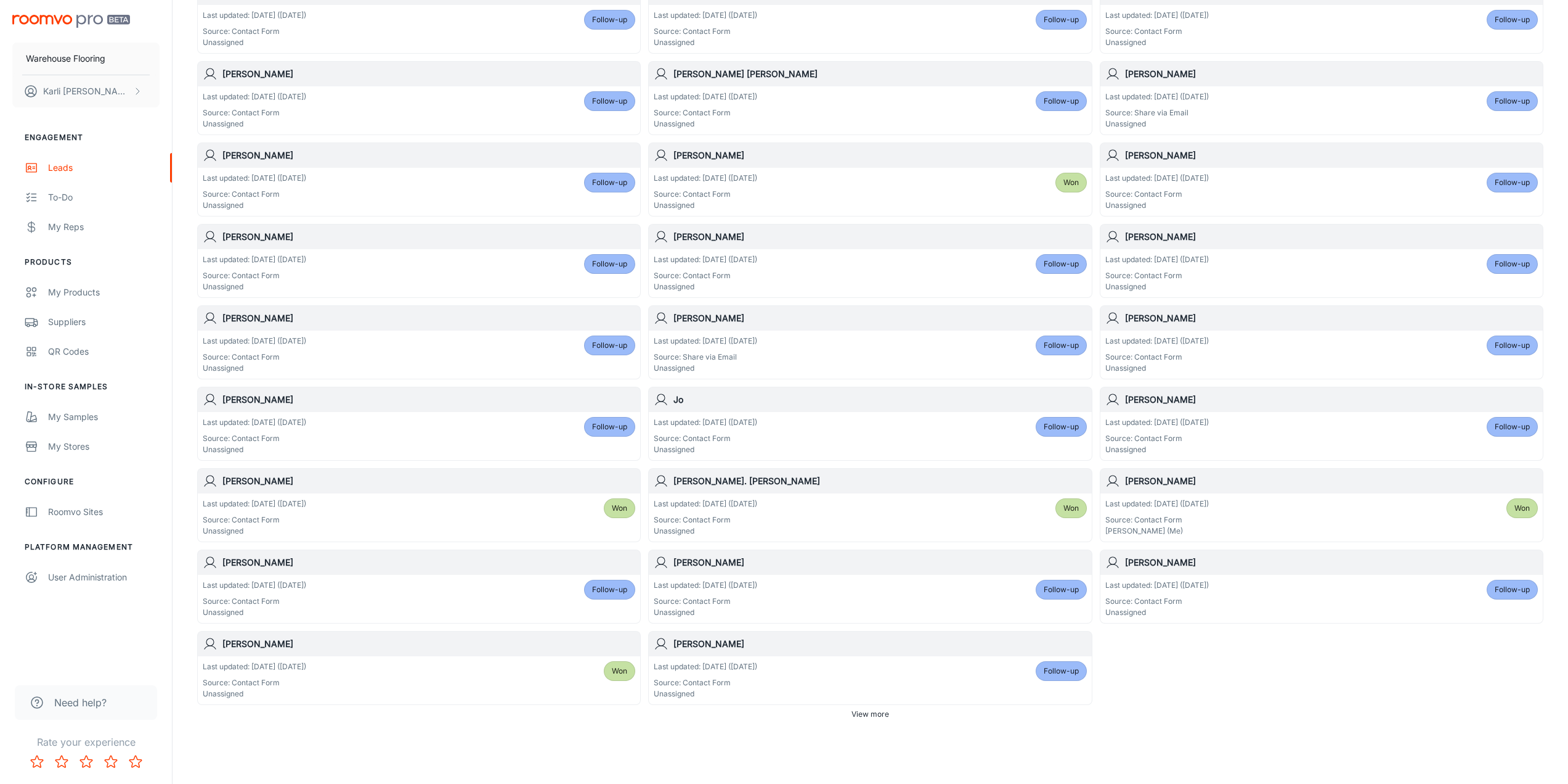
scroll to position [396, 0]
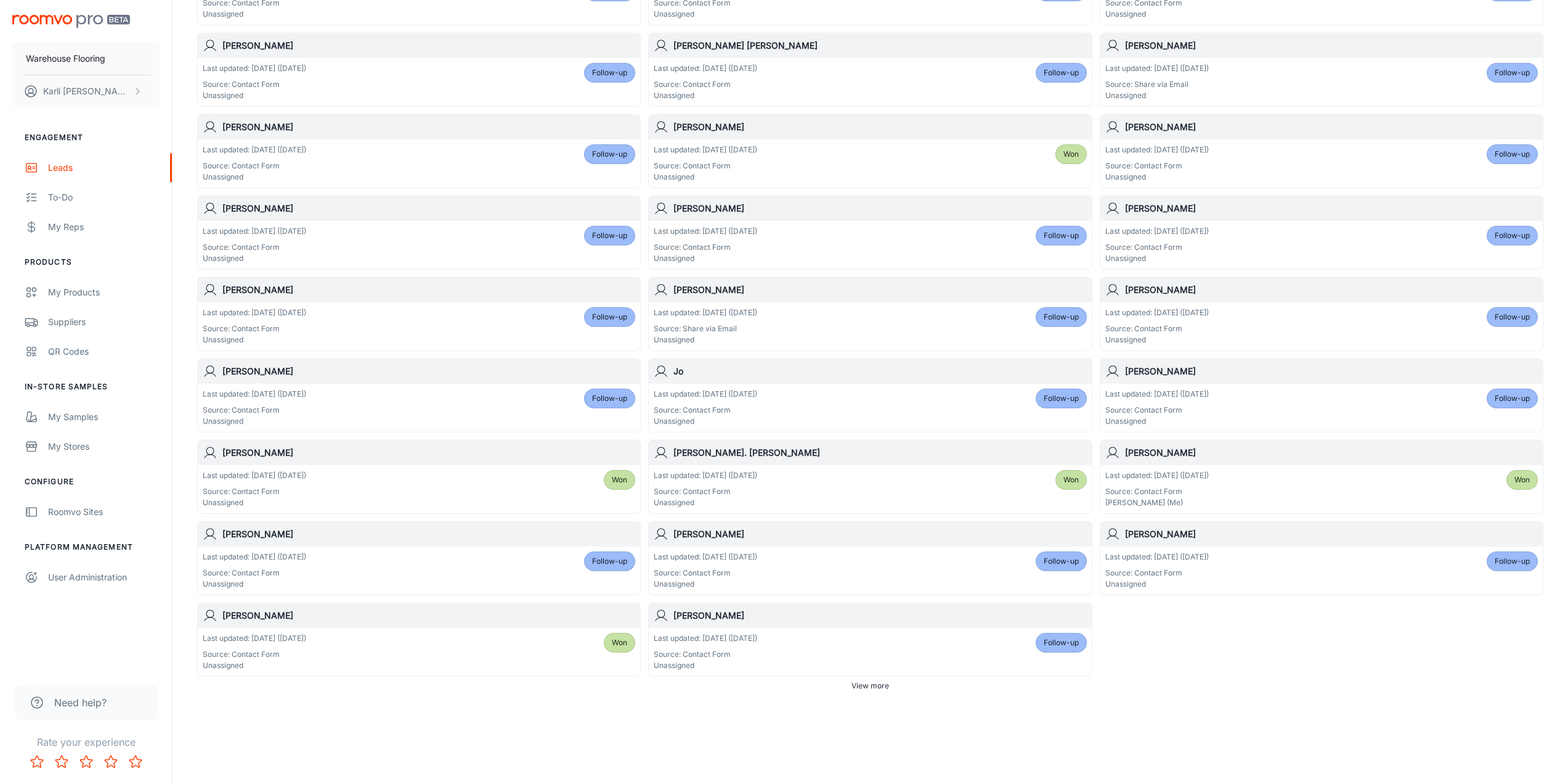
click at [992, 643] on div "Last updated: [DATE] ([DATE]) Source: Contact Form Unassigned Follow-up" at bounding box center [870, 651] width 433 height 38
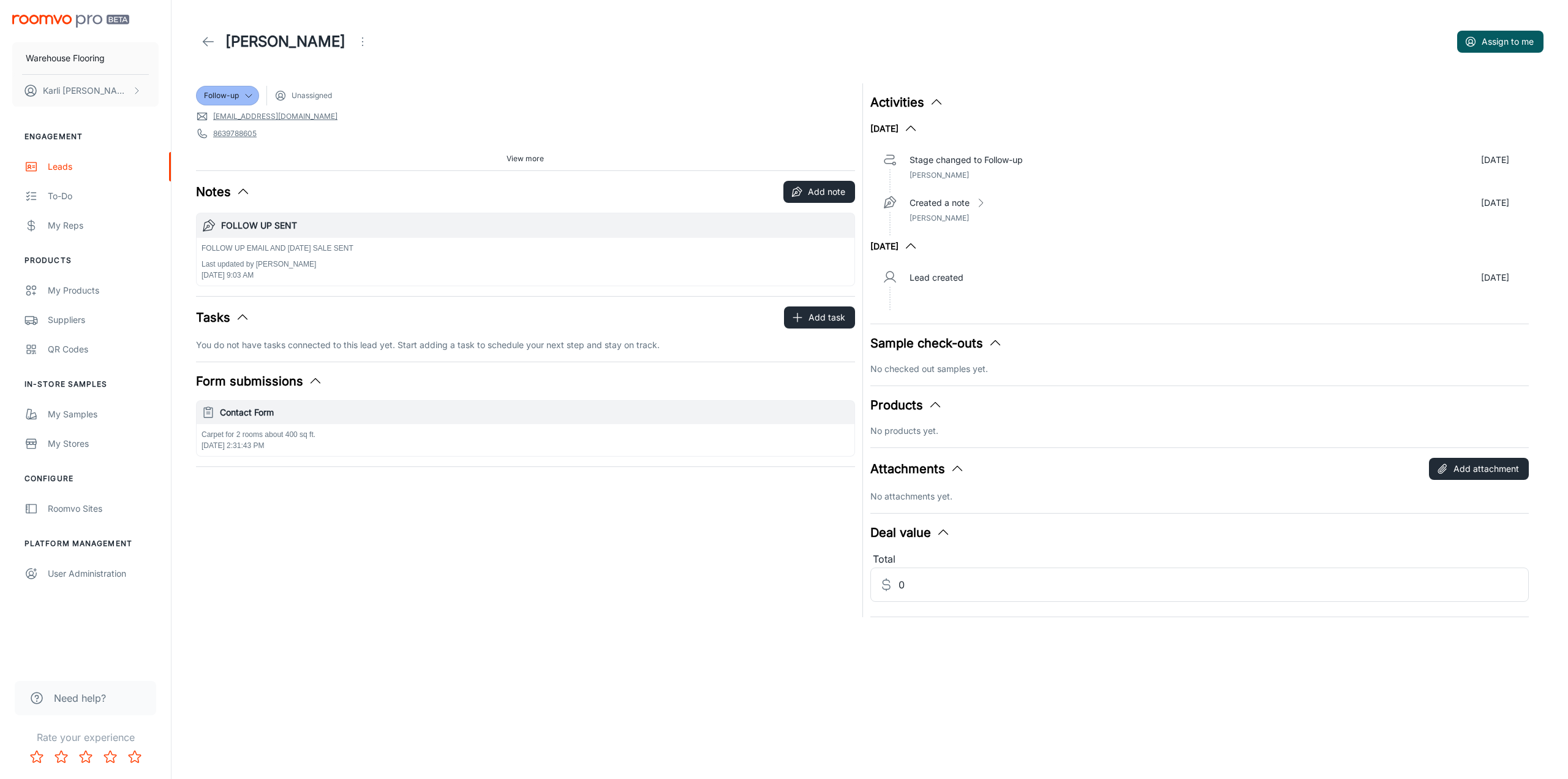
click at [355, 41] on icon "Open menu" at bounding box center [363, 42] width 15 height 15
click at [410, 115] on span "Mark as spam" at bounding box center [410, 115] width 79 height 15
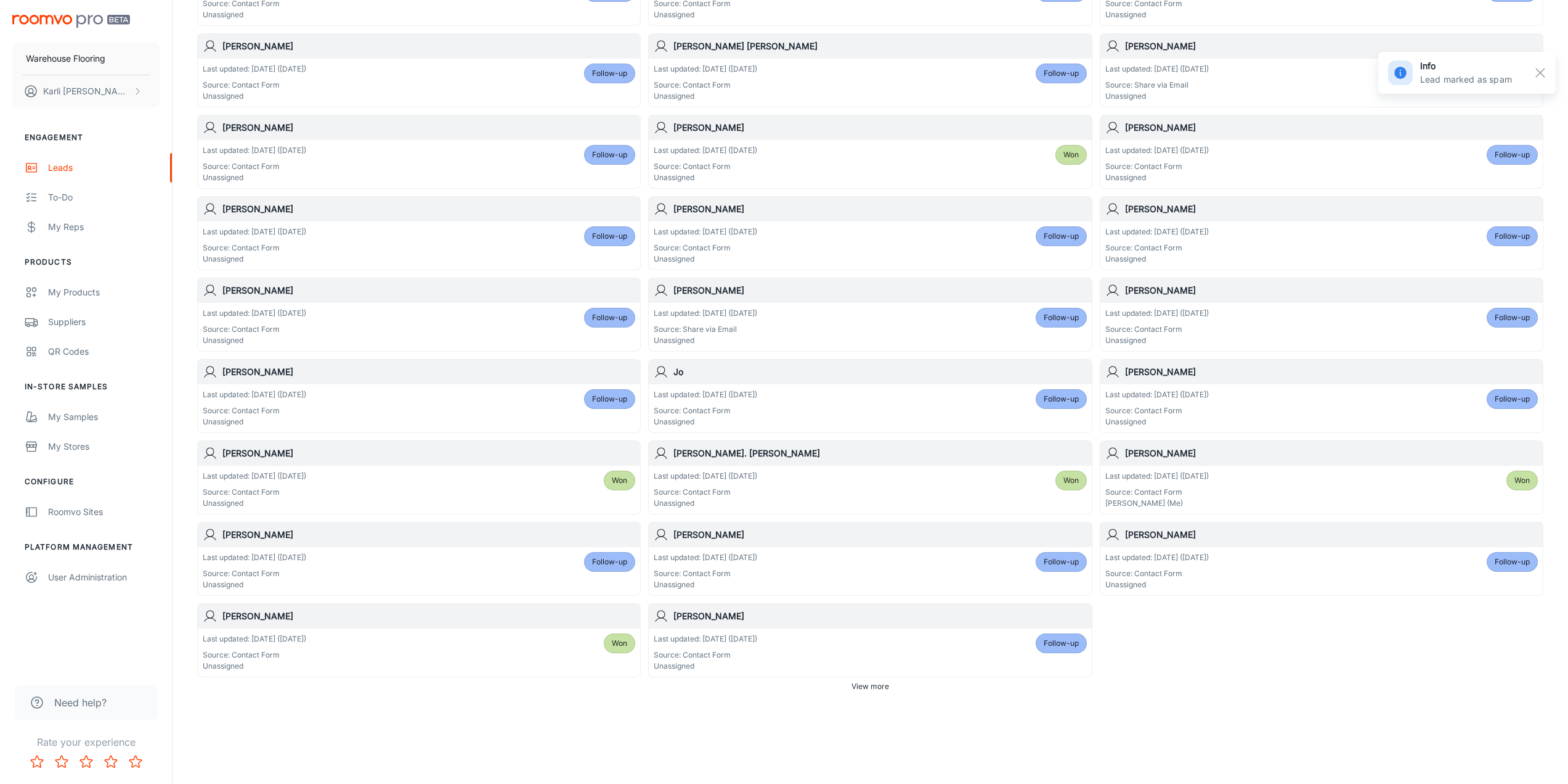
scroll to position [396, 0]
click at [845, 648] on div "Last updated: [DATE] ([DATE]) Source: Contact Form Unassigned Follow-up" at bounding box center [870, 651] width 433 height 38
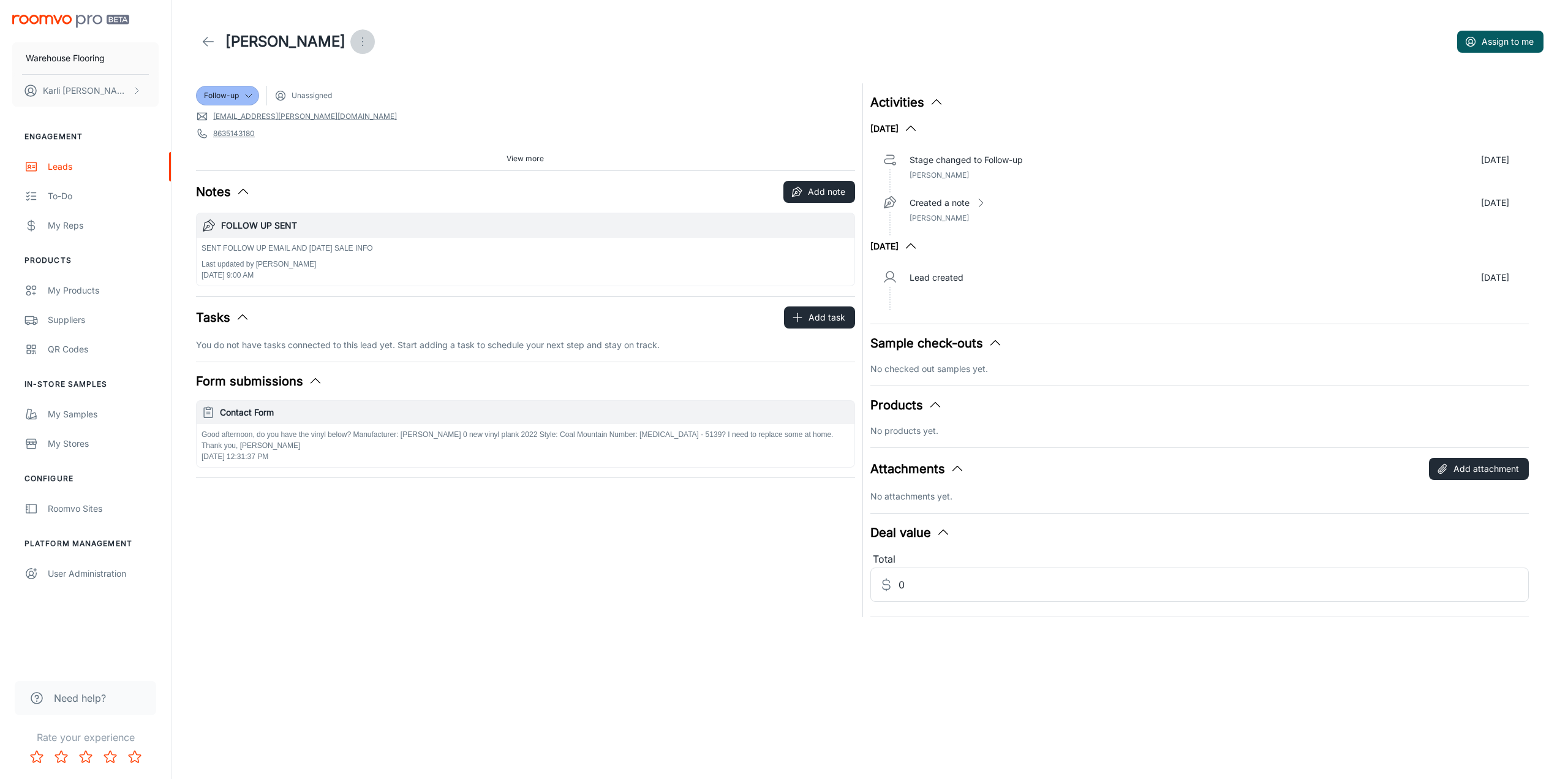
click at [355, 43] on icon "Open menu" at bounding box center [363, 42] width 15 height 15
click at [361, 120] on li "Mark as spam" at bounding box center [395, 114] width 130 height 22
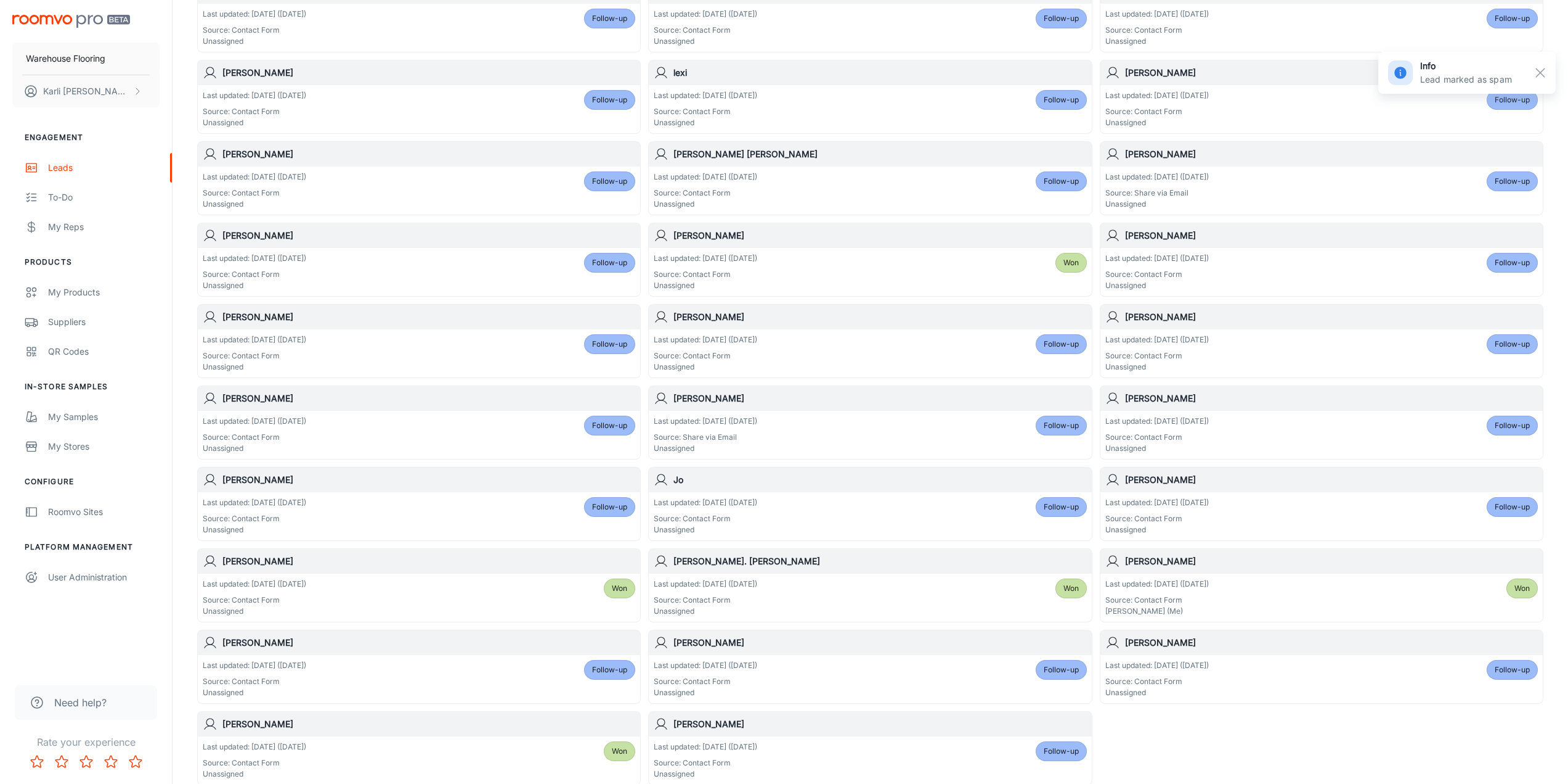
scroll to position [396, 0]
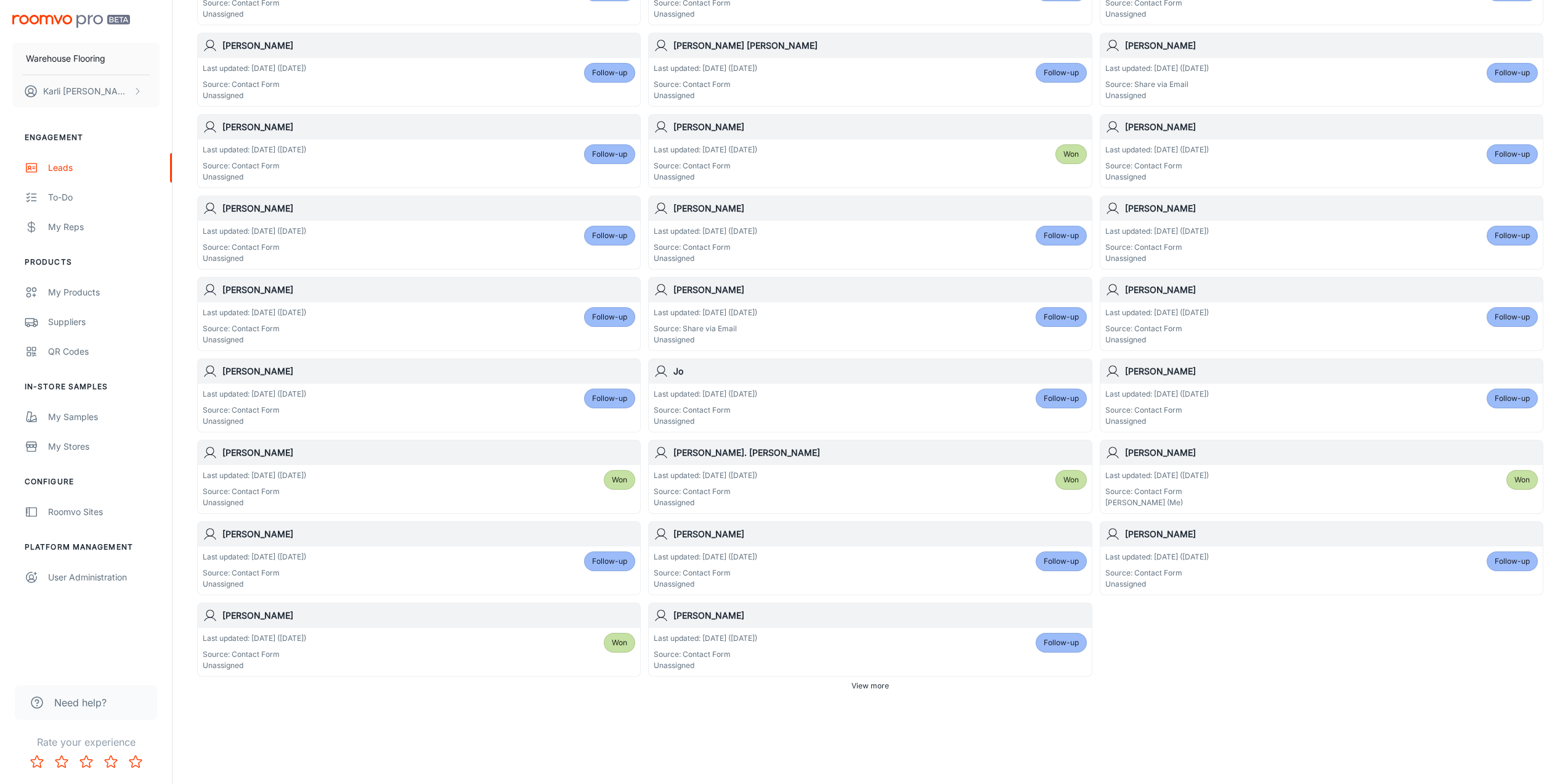
click at [979, 646] on div "Last updated: [DATE] ([DATE]) Source: Contact Form Unassigned Follow-up" at bounding box center [870, 651] width 433 height 38
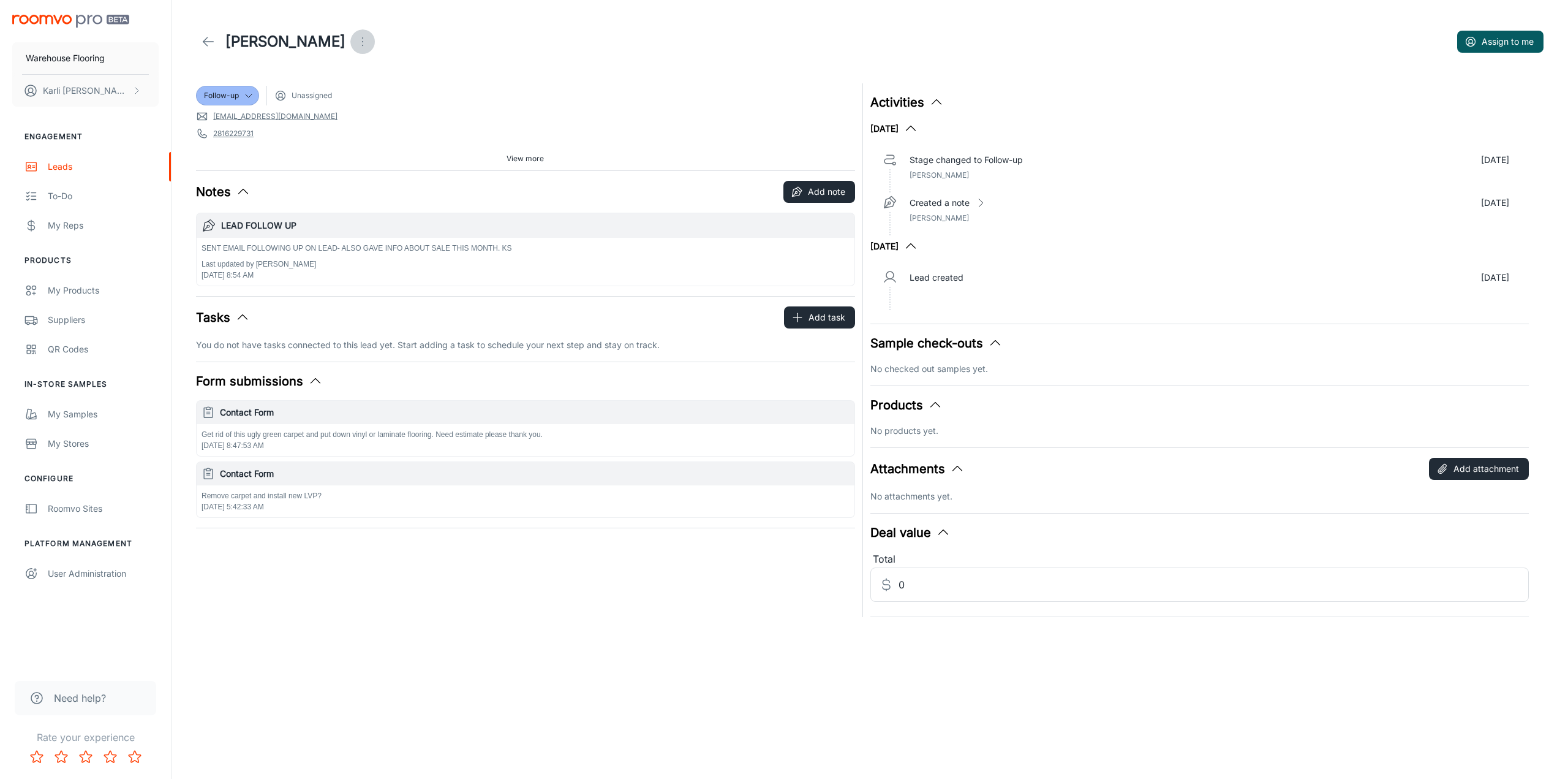
click at [350, 33] on button "Open menu" at bounding box center [362, 41] width 24 height 24
click at [323, 118] on span "Mark as spam" at bounding box center [361, 115] width 79 height 15
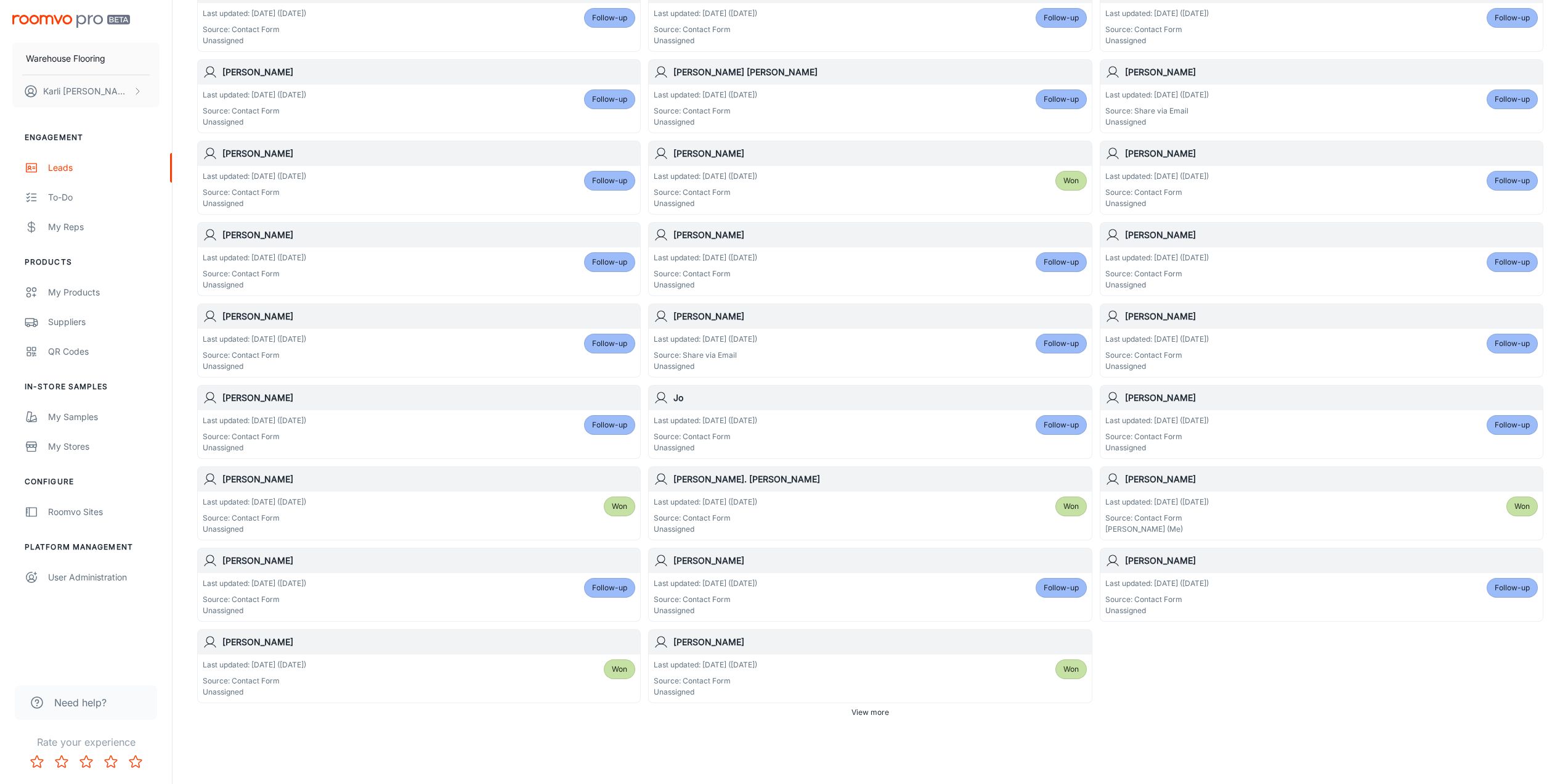
scroll to position [396, 0]
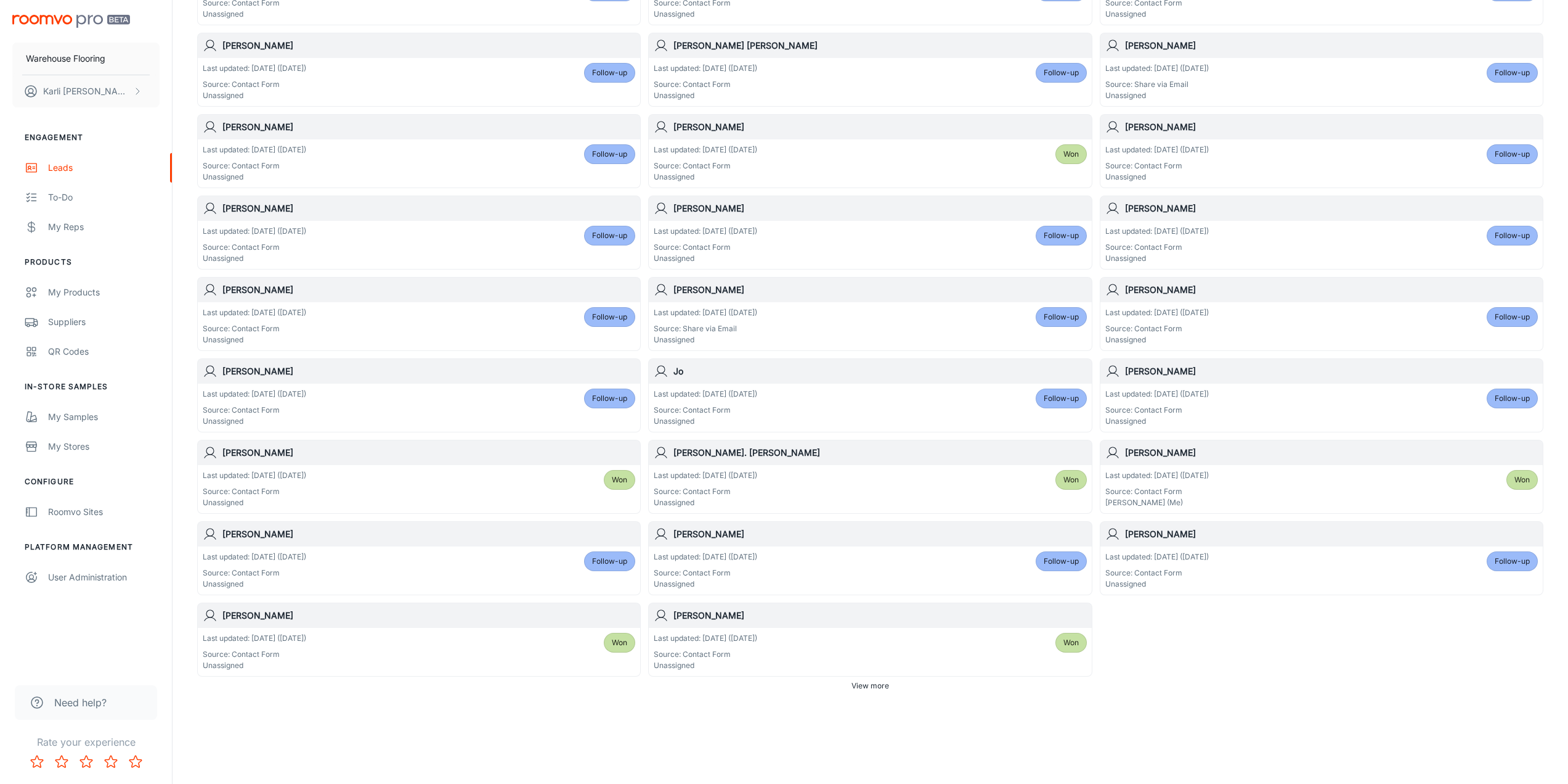
click at [857, 576] on div "Last updated: [DATE] ([DATE]) Source: Contact Form Unassigned Follow-up" at bounding box center [870, 569] width 433 height 38
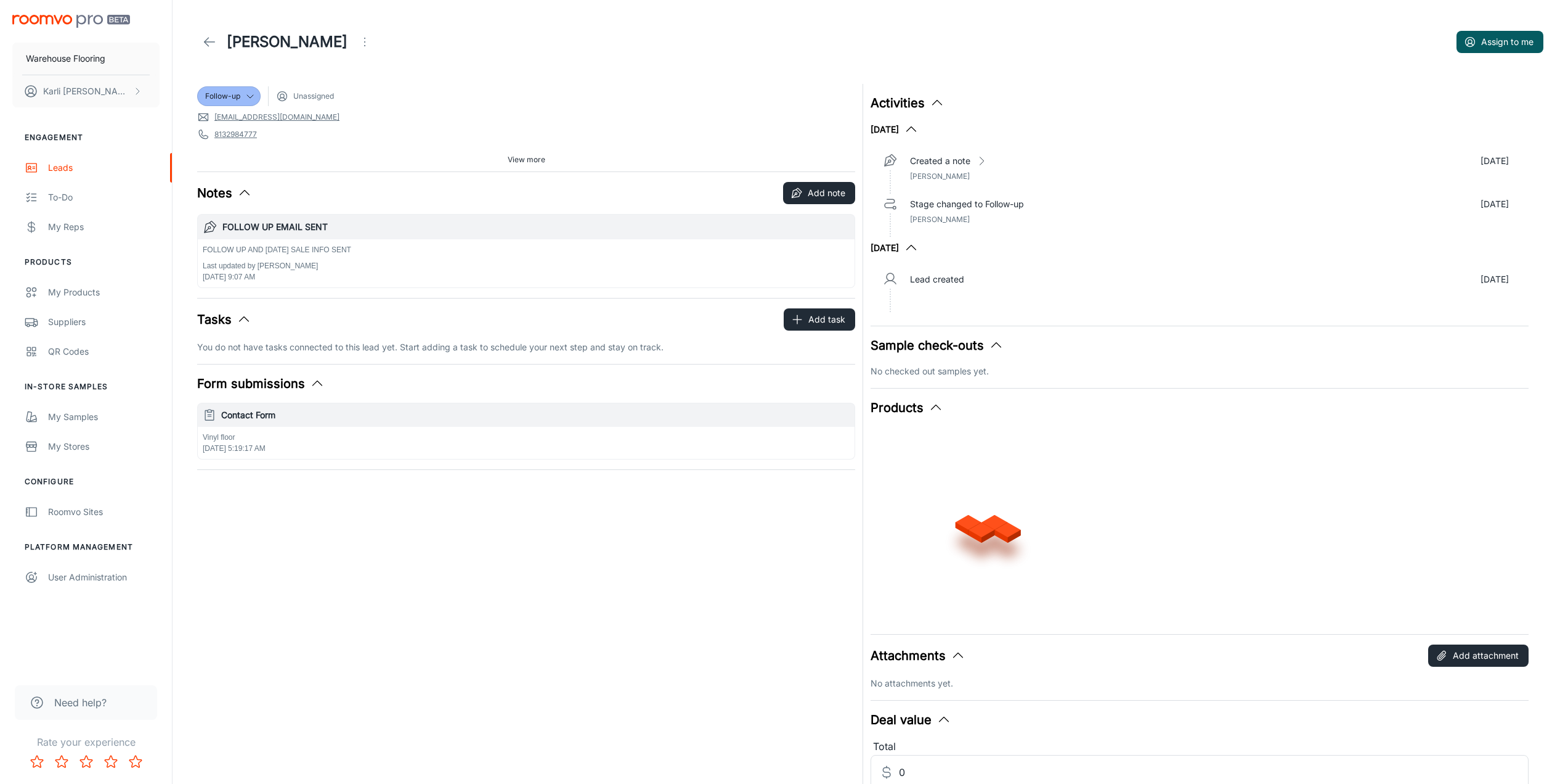
click at [357, 40] on icon "Open menu" at bounding box center [365, 42] width 15 height 15
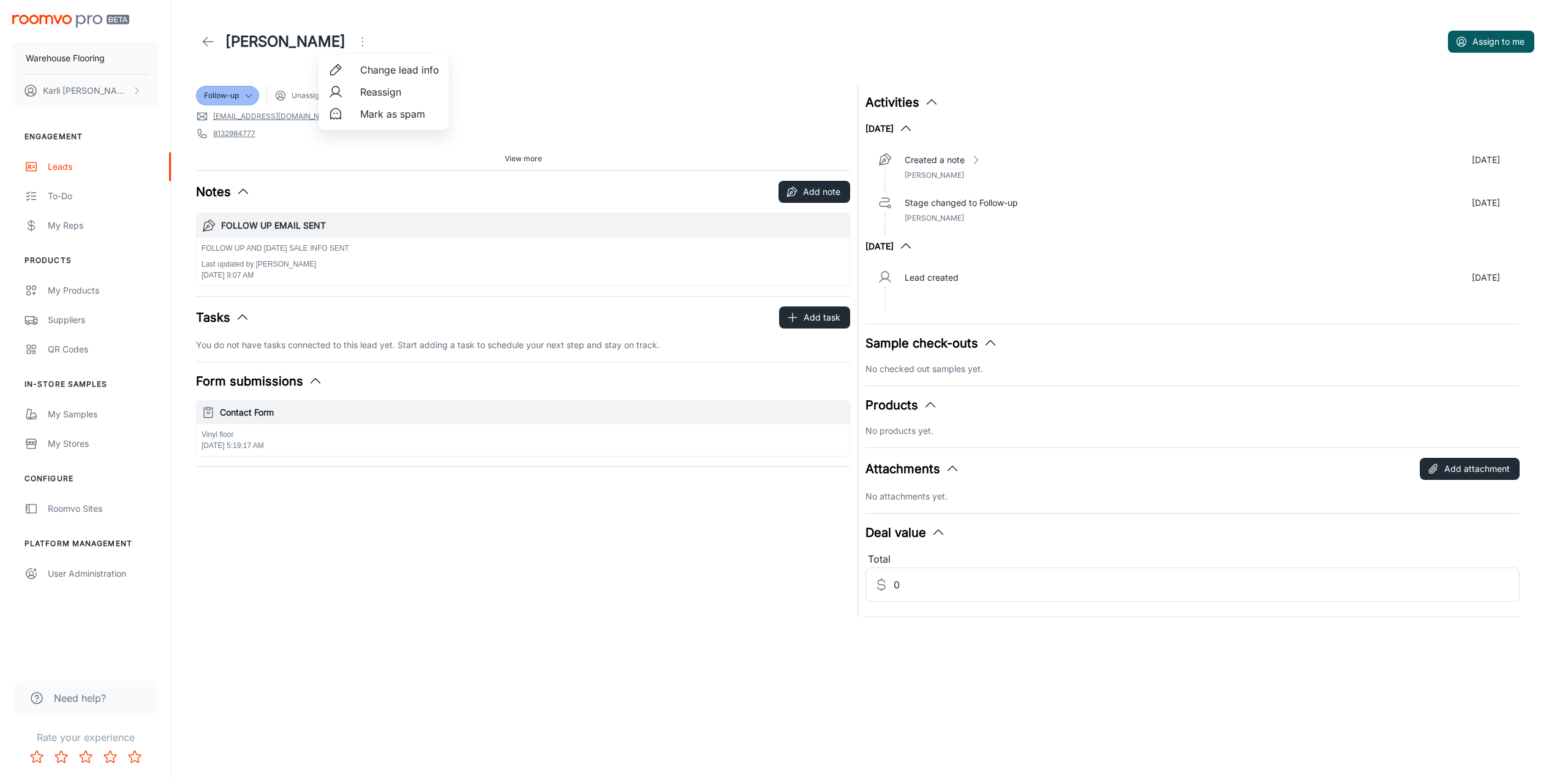
click at [395, 116] on span "Mark as spam" at bounding box center [400, 115] width 79 height 15
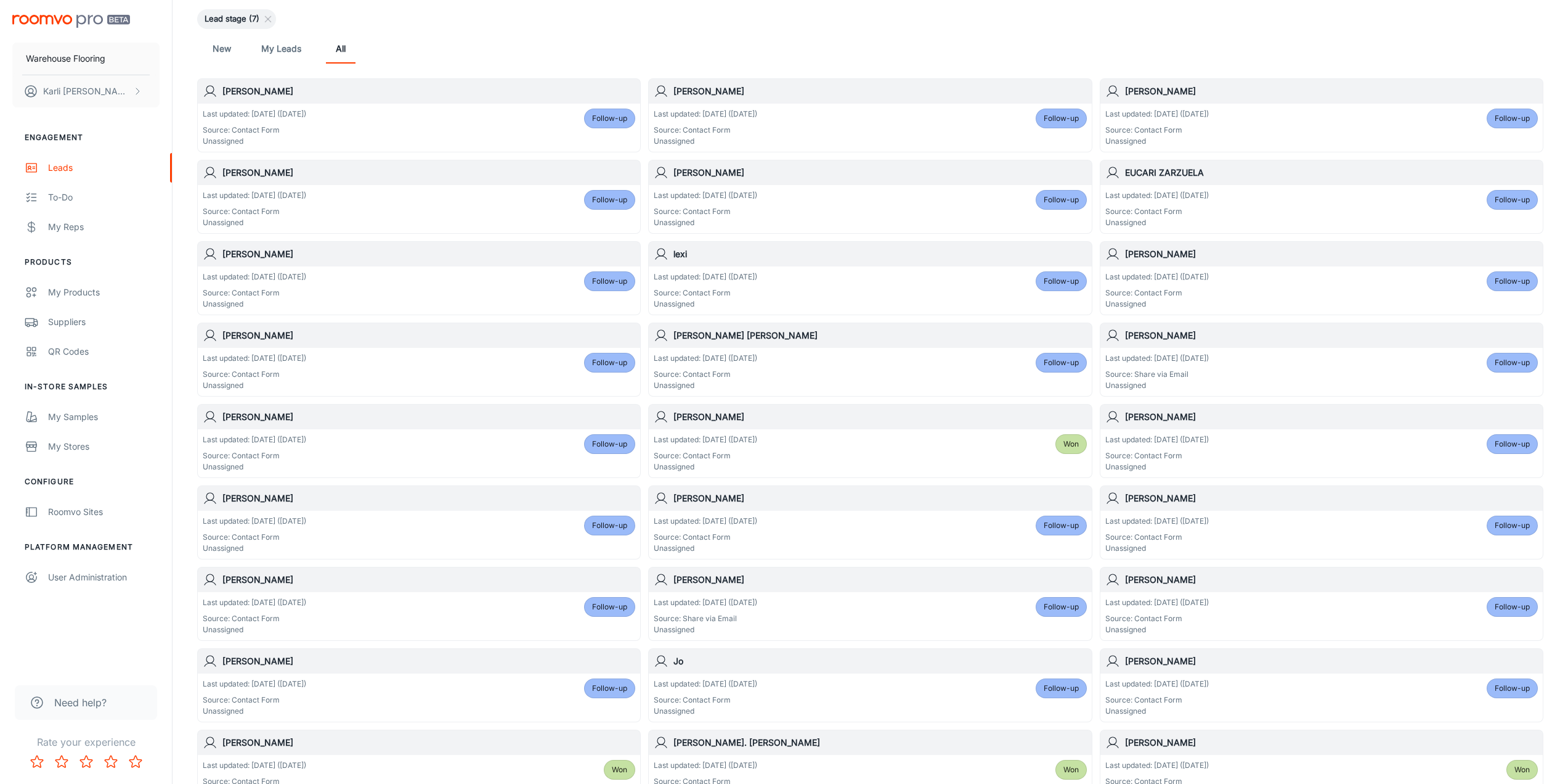
scroll to position [396, 0]
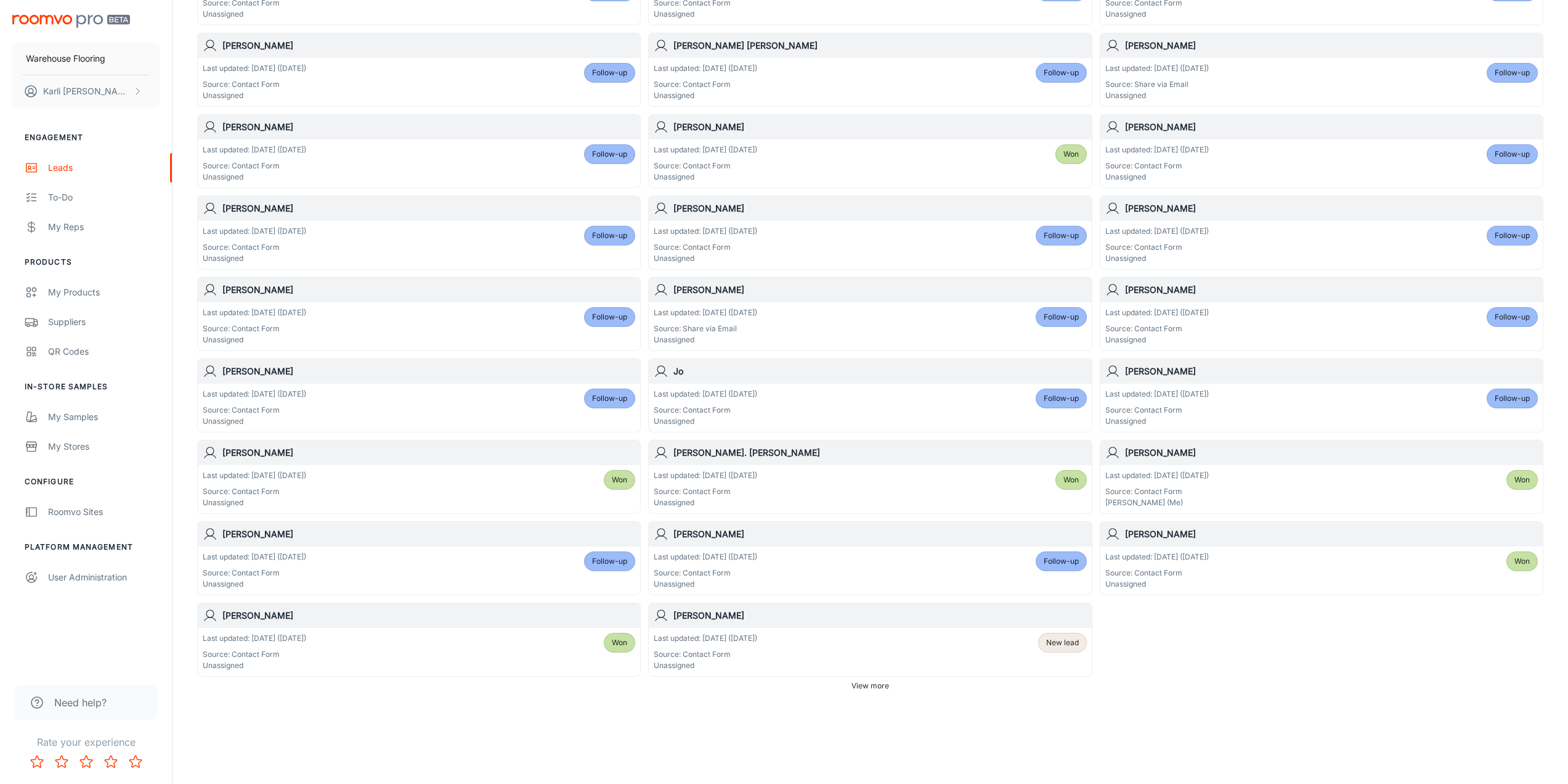
click at [885, 571] on div "Last updated: [DATE] ([DATE]) Source: Contact Form Unassigned Follow-up" at bounding box center [870, 569] width 433 height 38
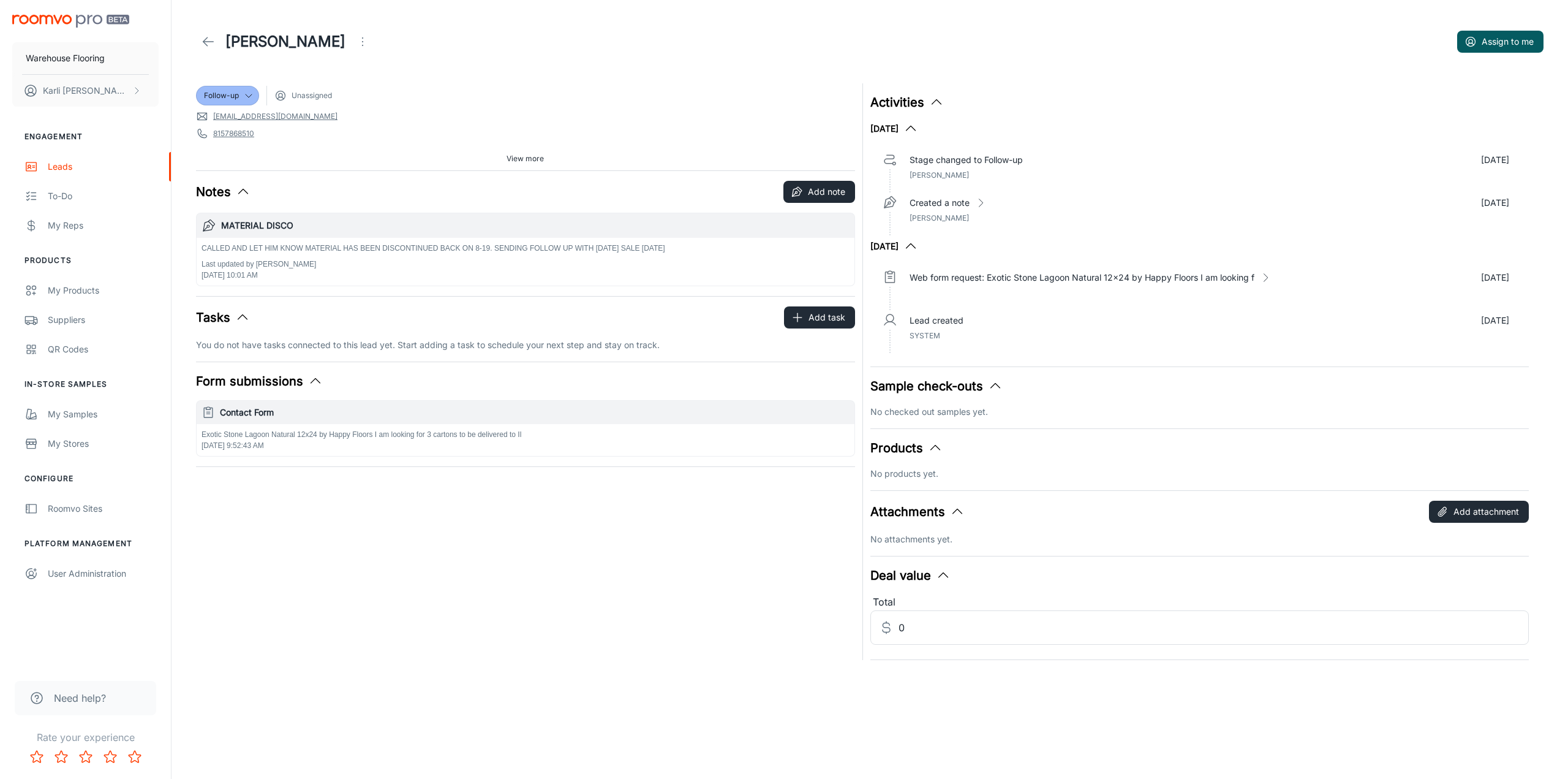
click at [364, 40] on icon "Open menu" at bounding box center [363, 42] width 15 height 15
click at [406, 117] on span "Mark as spam" at bounding box center [430, 115] width 79 height 15
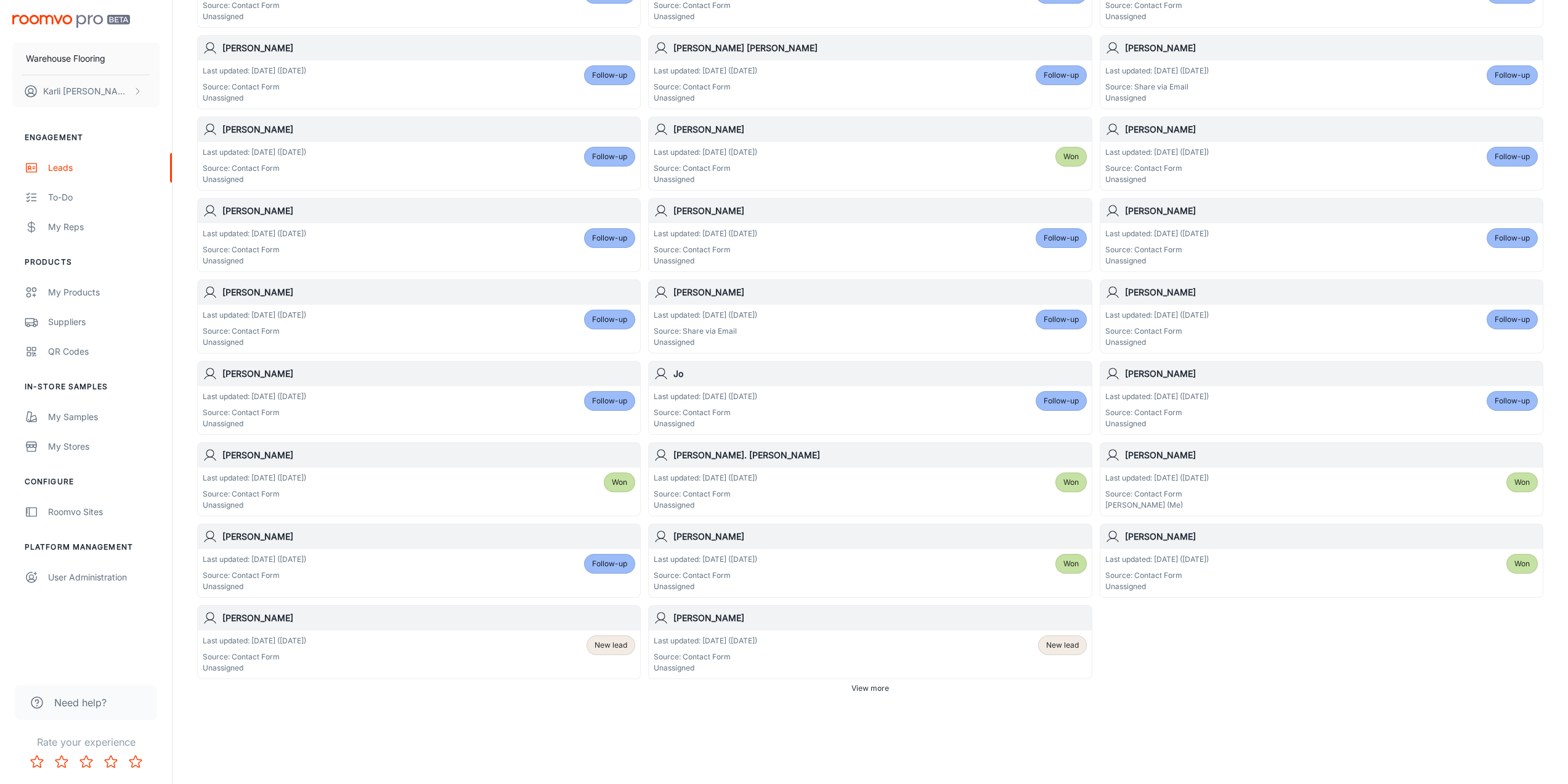
scroll to position [396, 0]
click at [522, 559] on div "Last updated: [DATE] ([DATE]) Source: Contact Form Unassigned Follow-up" at bounding box center [419, 569] width 433 height 38
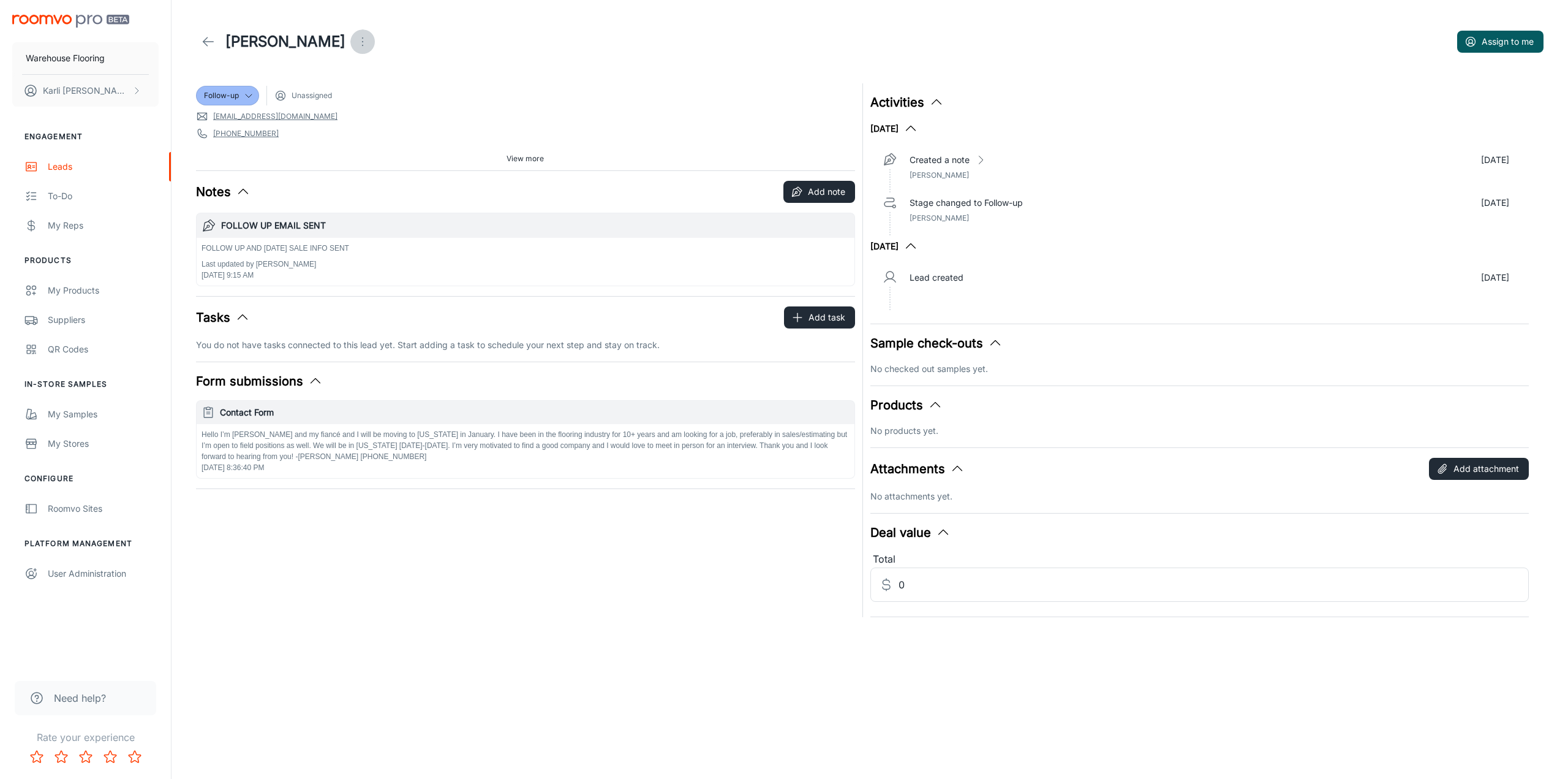
click at [355, 40] on icon "Open menu" at bounding box center [363, 42] width 15 height 15
click at [389, 107] on span "Mark as spam" at bounding box center [428, 115] width 79 height 15
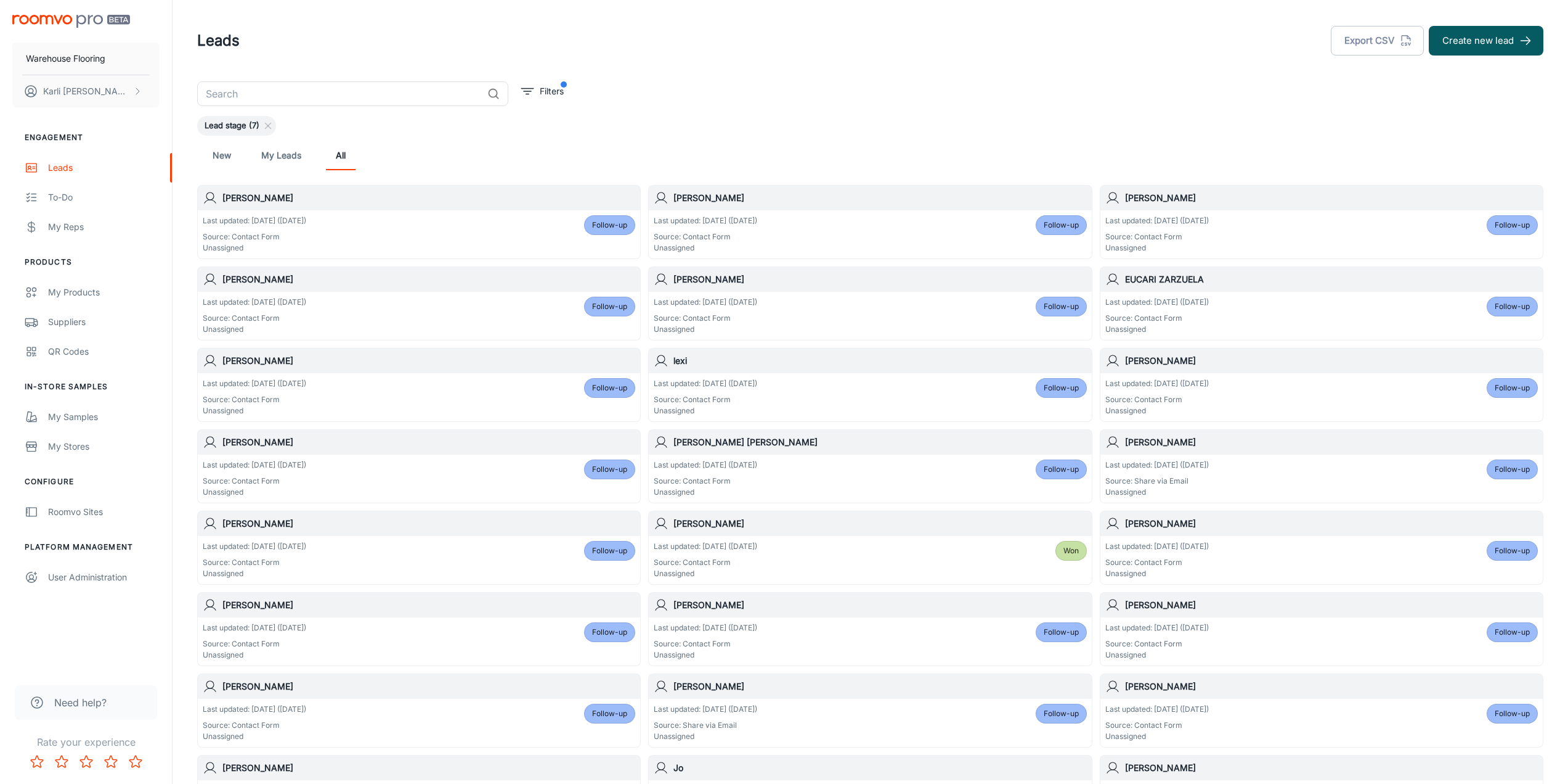
click at [564, 401] on div "Last updated: [DATE] ([DATE]) Source: Contact Form Unassigned Follow-up" at bounding box center [419, 396] width 433 height 38
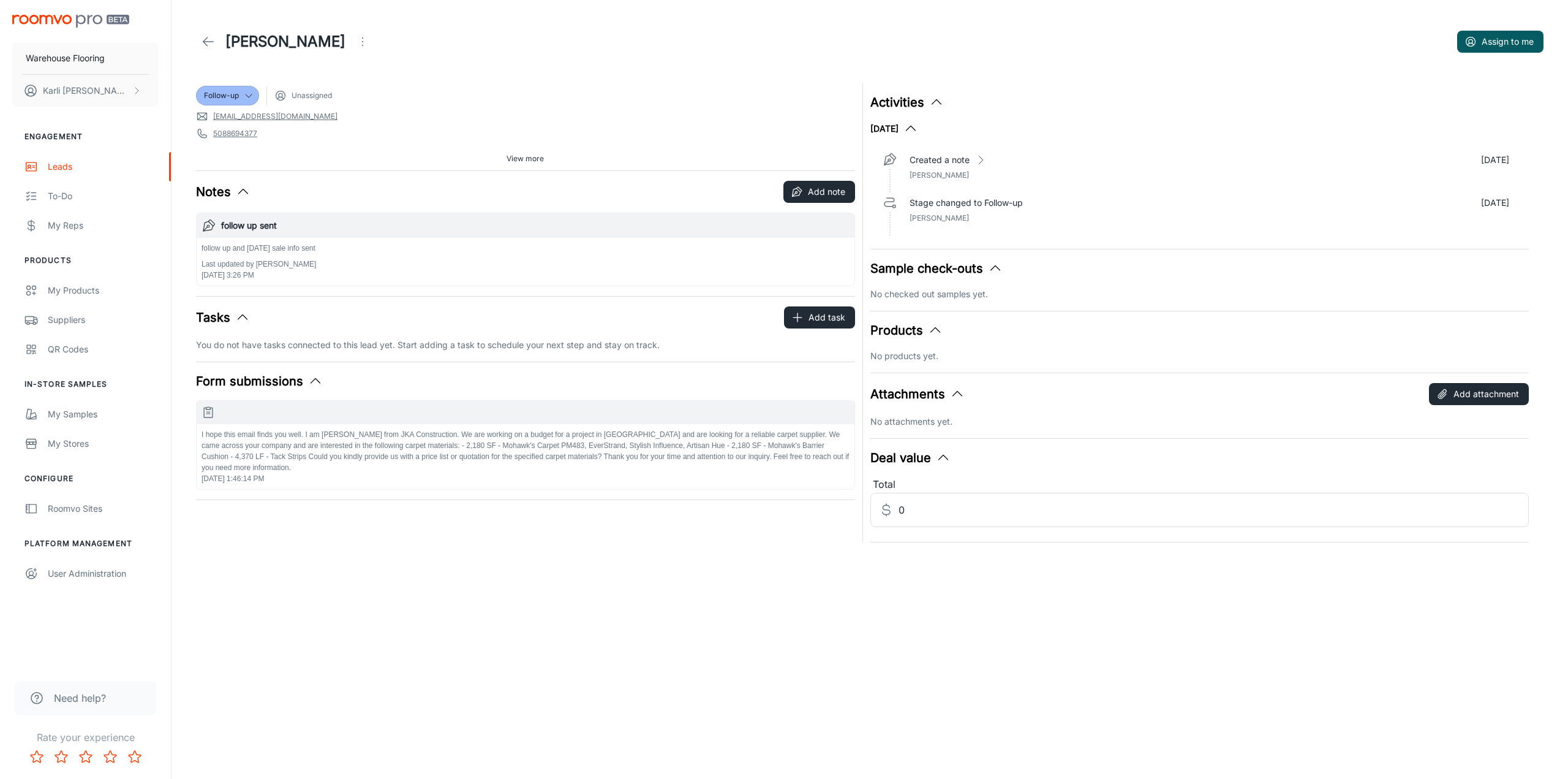
click at [355, 40] on icon "Open menu" at bounding box center [363, 42] width 15 height 15
click at [373, 120] on span "Mark as spam" at bounding box center [401, 115] width 79 height 15
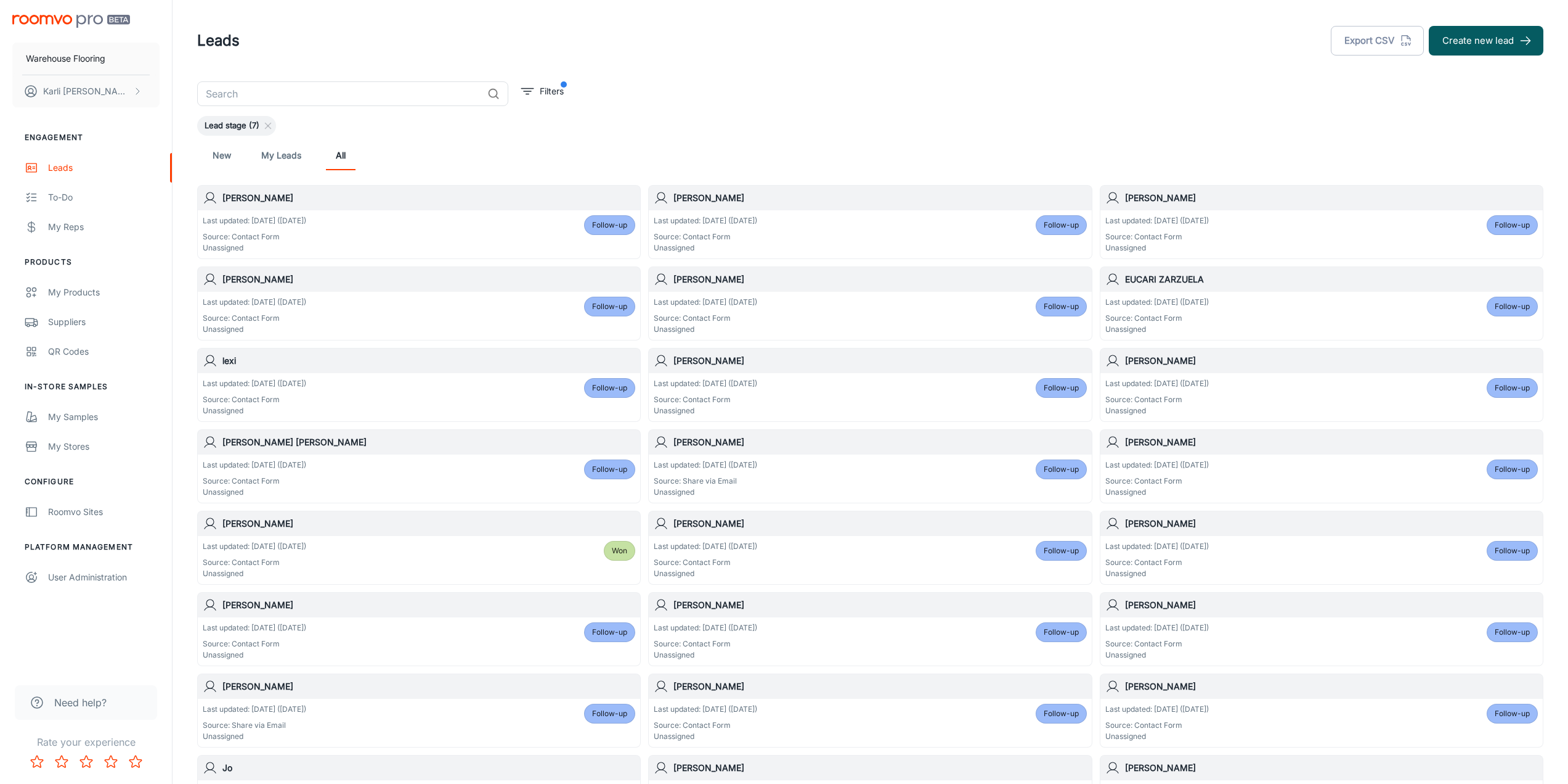
click at [444, 395] on div "Last updated: [DATE] ([DATE]) Source: Contact Form Unassigned Follow-up" at bounding box center [419, 396] width 433 height 38
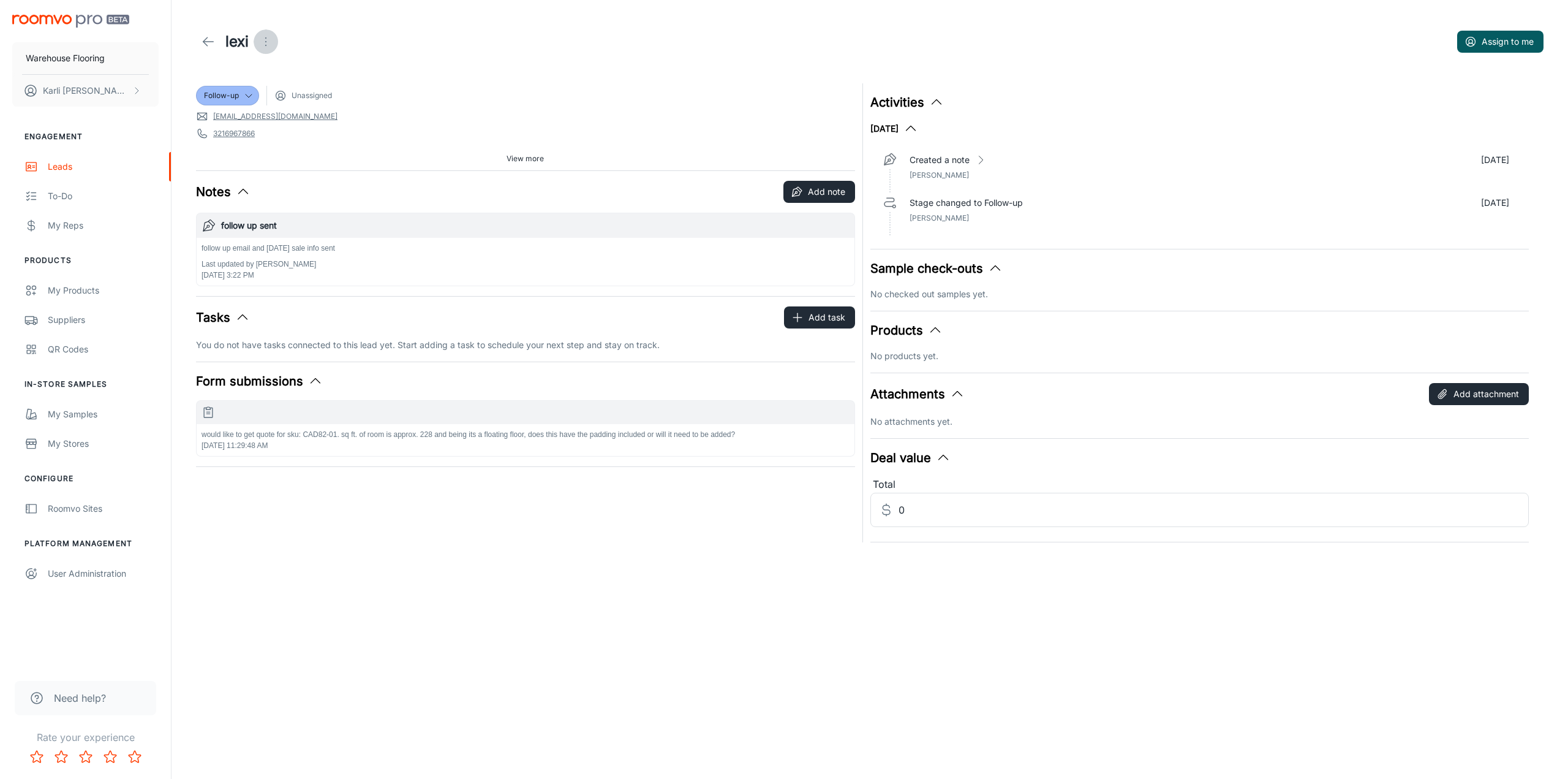
click at [272, 33] on button "Open menu" at bounding box center [265, 41] width 24 height 24
click at [306, 114] on span "Mark as spam" at bounding box center [334, 115] width 79 height 15
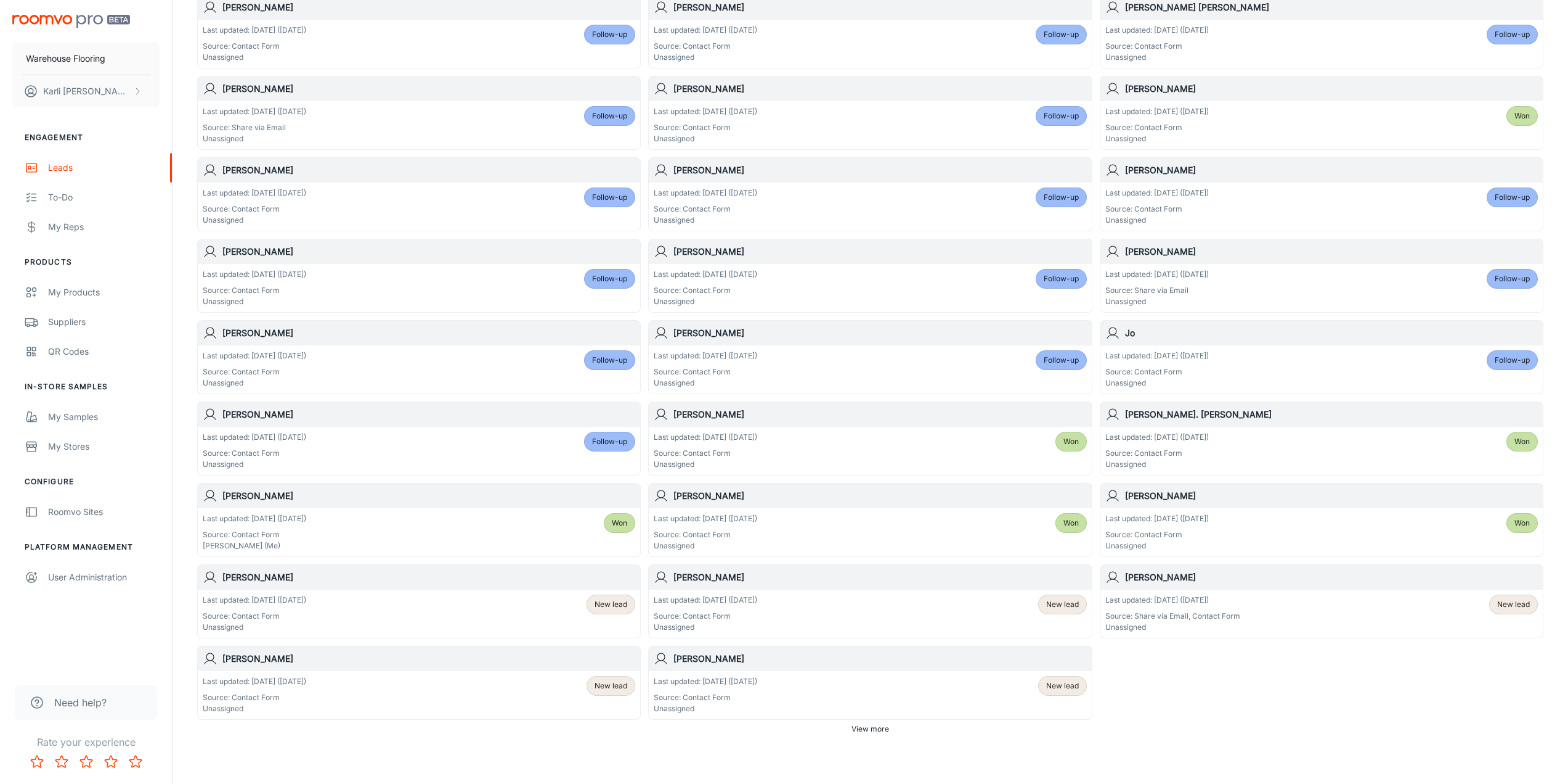
scroll to position [370, 0]
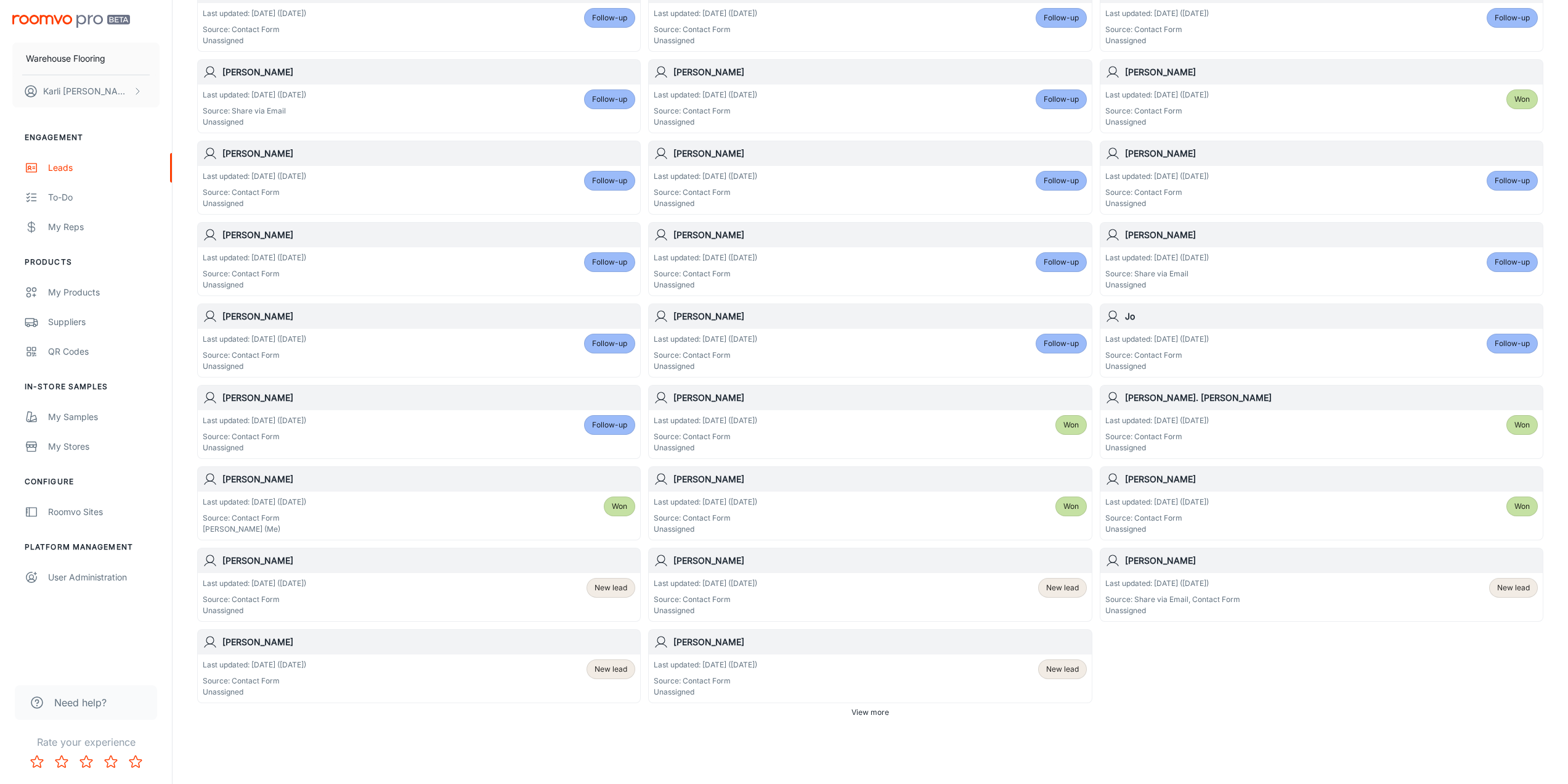
click at [505, 440] on div "Last updated: [DATE] ([DATE]) Source: Contact Form Unassigned Follow-up" at bounding box center [419, 433] width 433 height 38
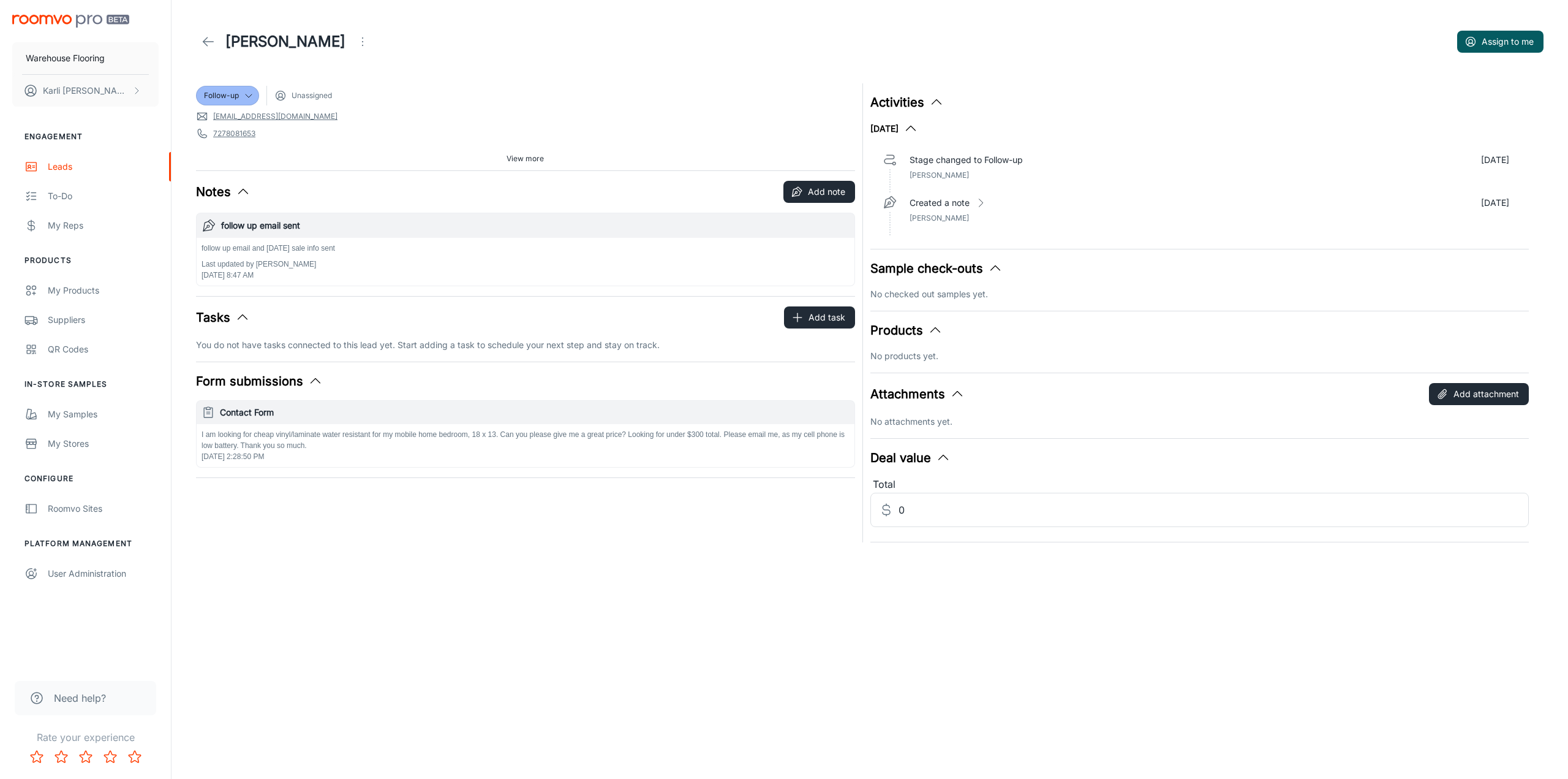
click at [355, 38] on icon "Open menu" at bounding box center [363, 42] width 15 height 15
click at [360, 112] on span "Mark as spam" at bounding box center [381, 115] width 79 height 15
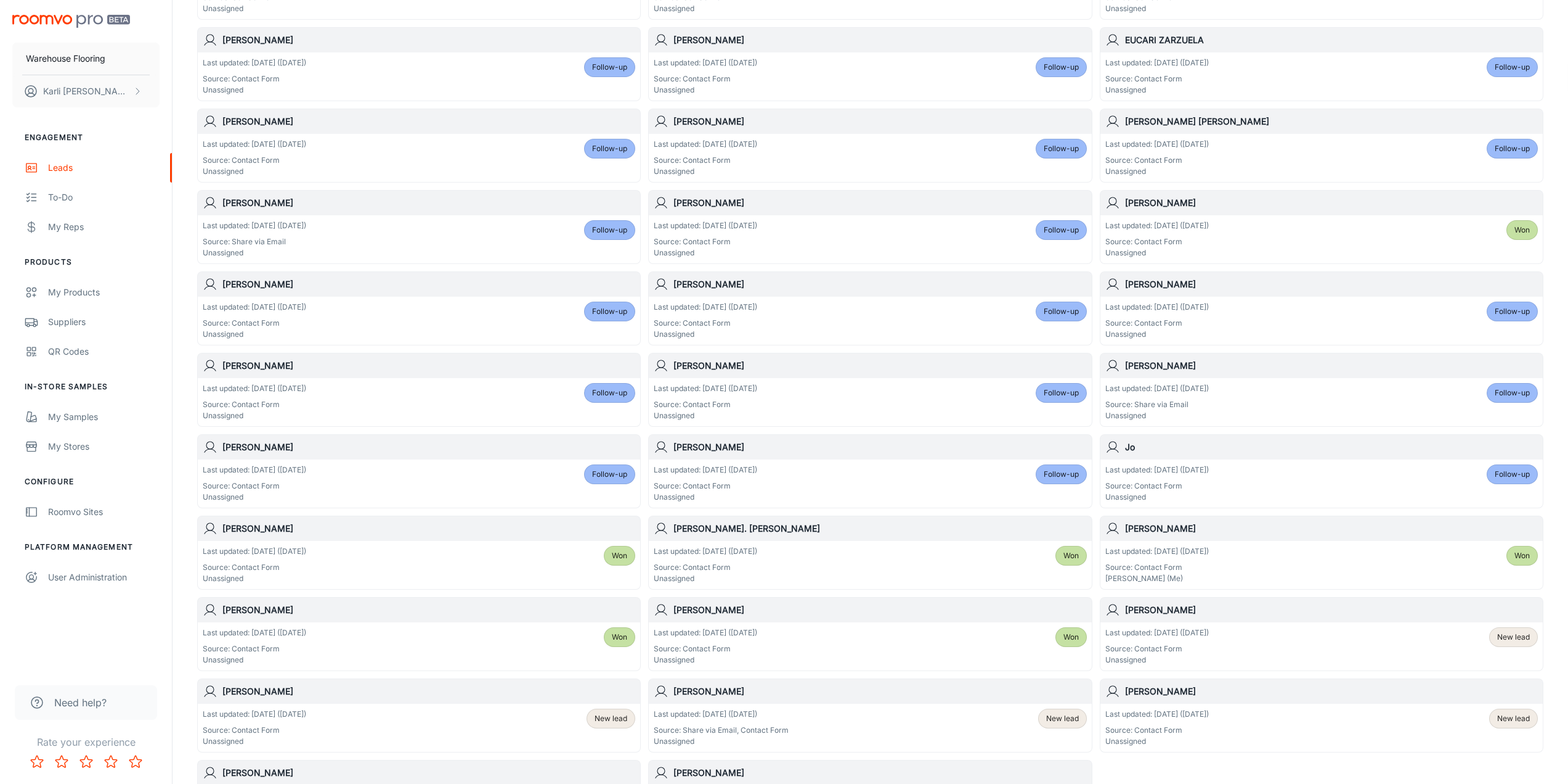
scroll to position [396, 0]
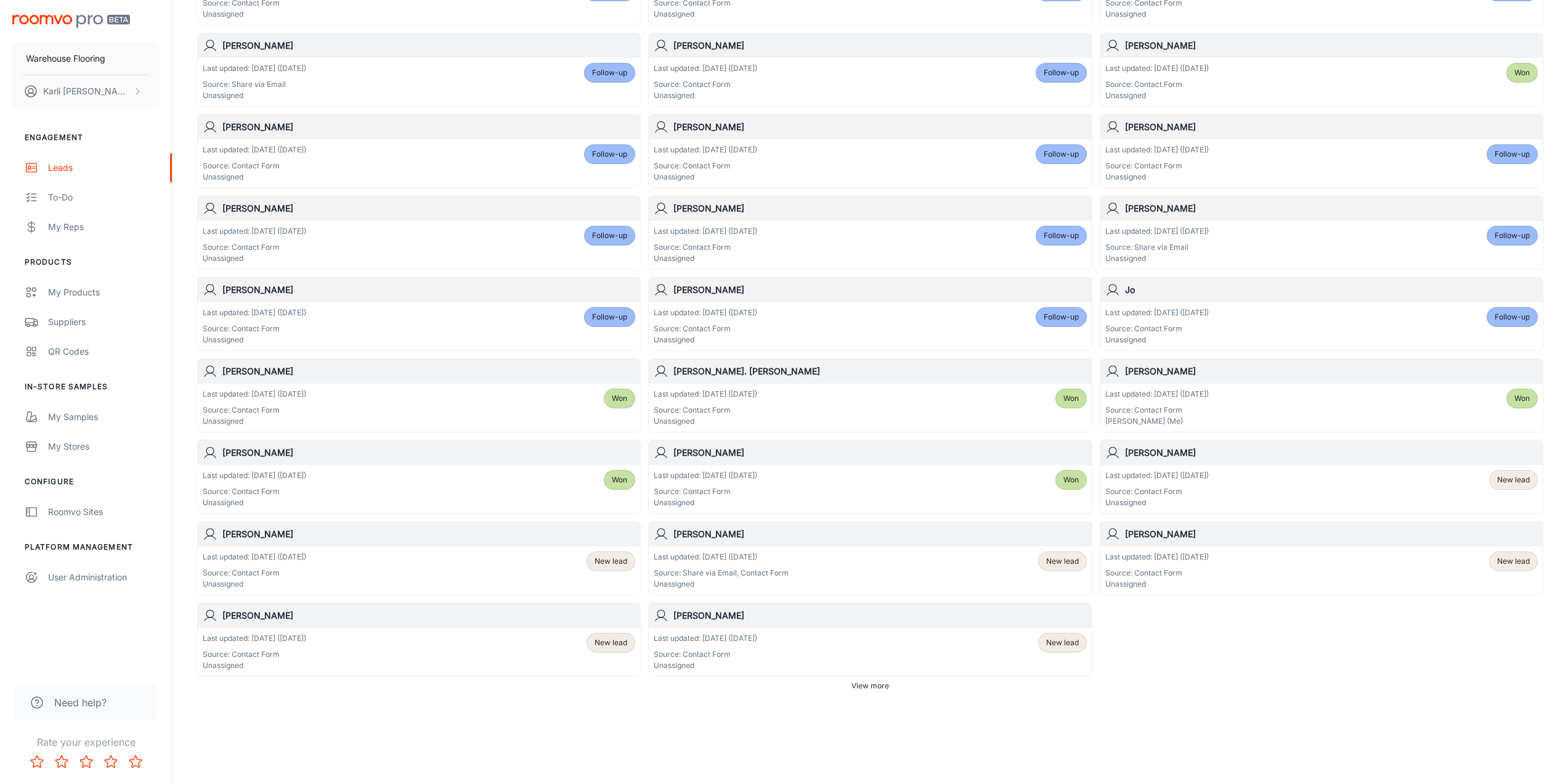
click at [555, 317] on div "Last updated: [DATE] ([DATE]) Source: Contact Form Unassigned Follow-up" at bounding box center [419, 326] width 433 height 38
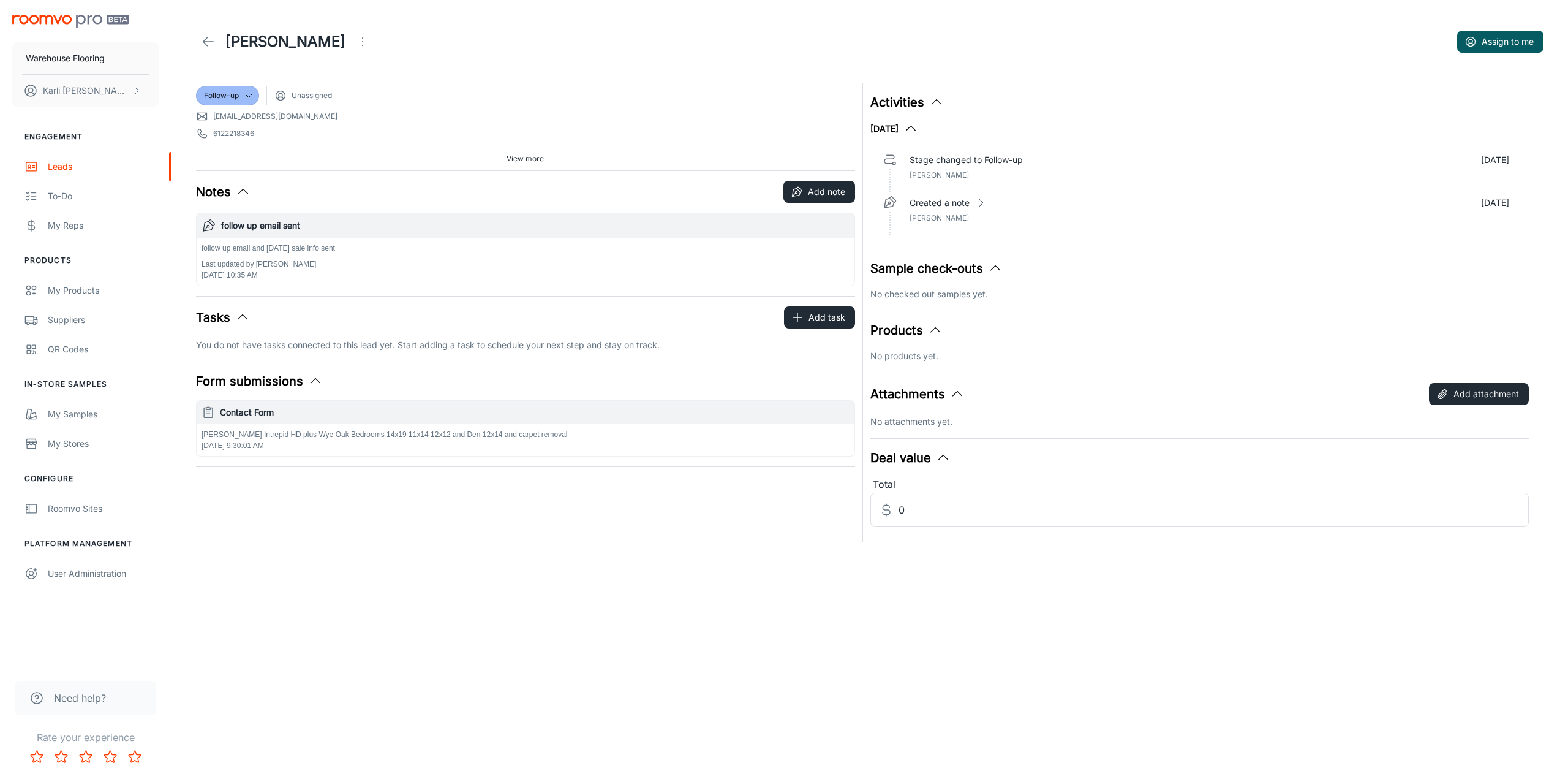
click at [355, 42] on icon "Open menu" at bounding box center [363, 42] width 15 height 15
click at [364, 118] on icon at bounding box center [358, 114] width 10 height 10
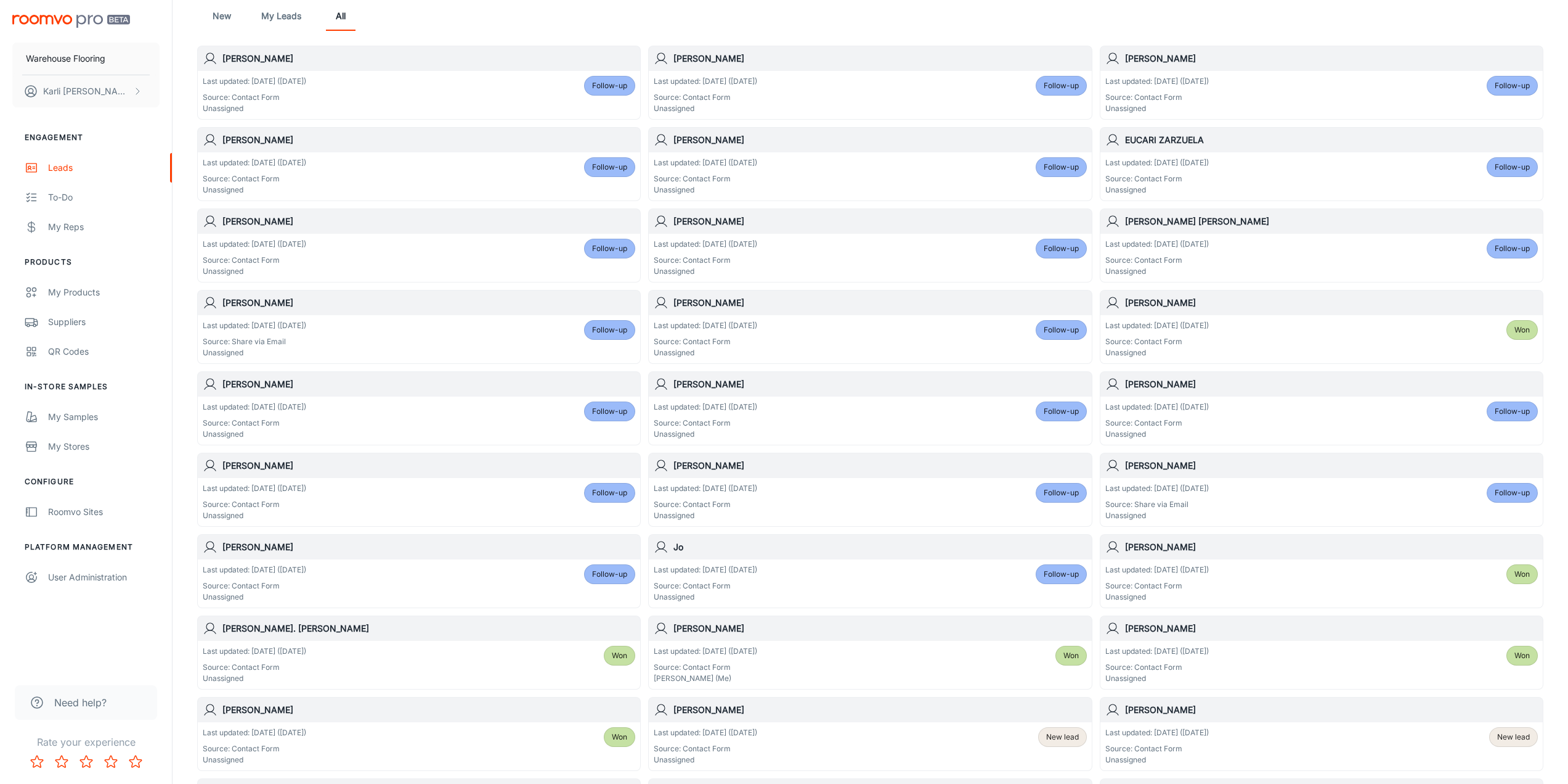
scroll to position [185, 0]
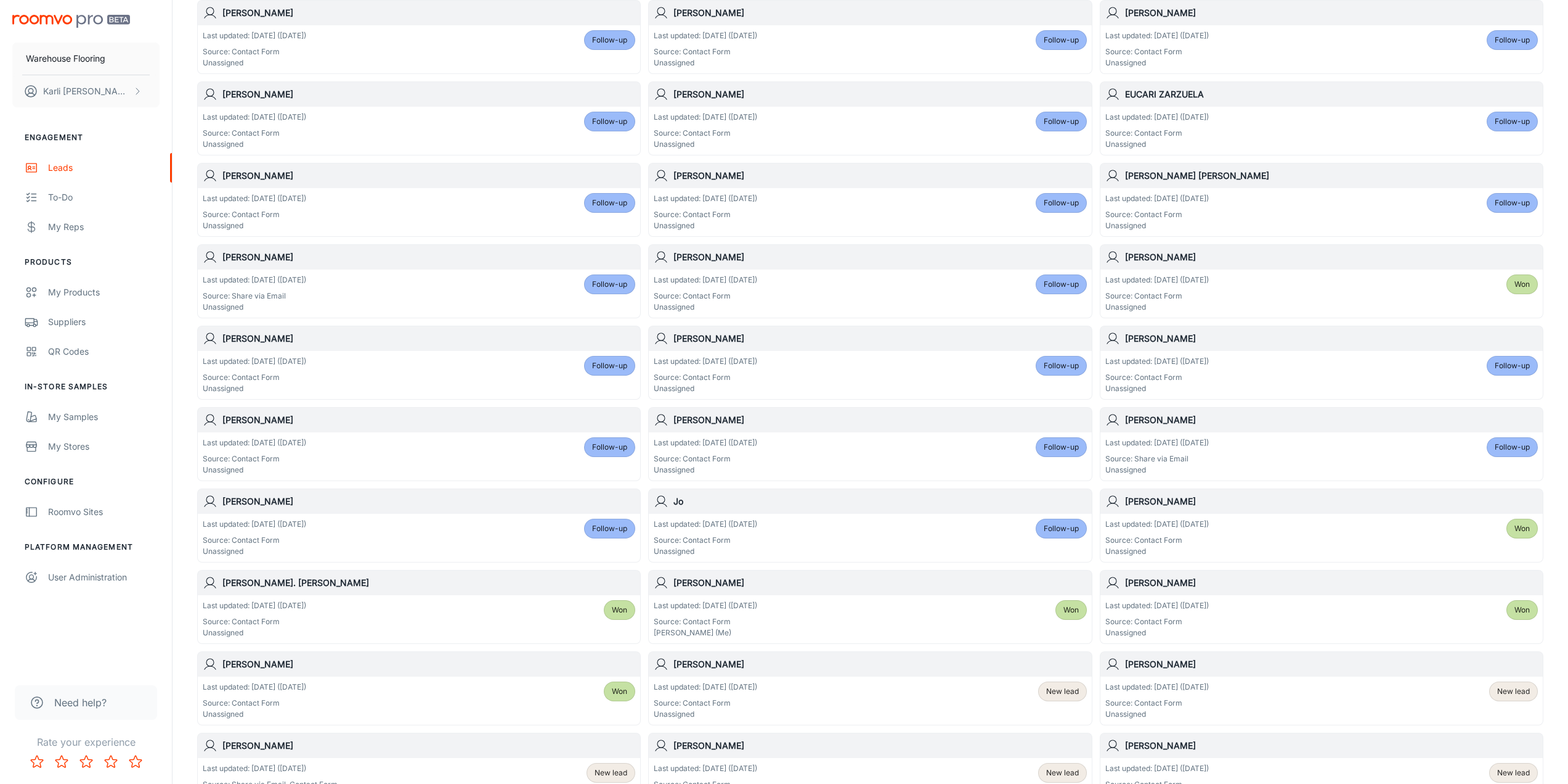
click at [1386, 375] on div "Last updated: [DATE] ([DATE]) Source: Contact Form Unassigned Follow-up" at bounding box center [1322, 374] width 433 height 38
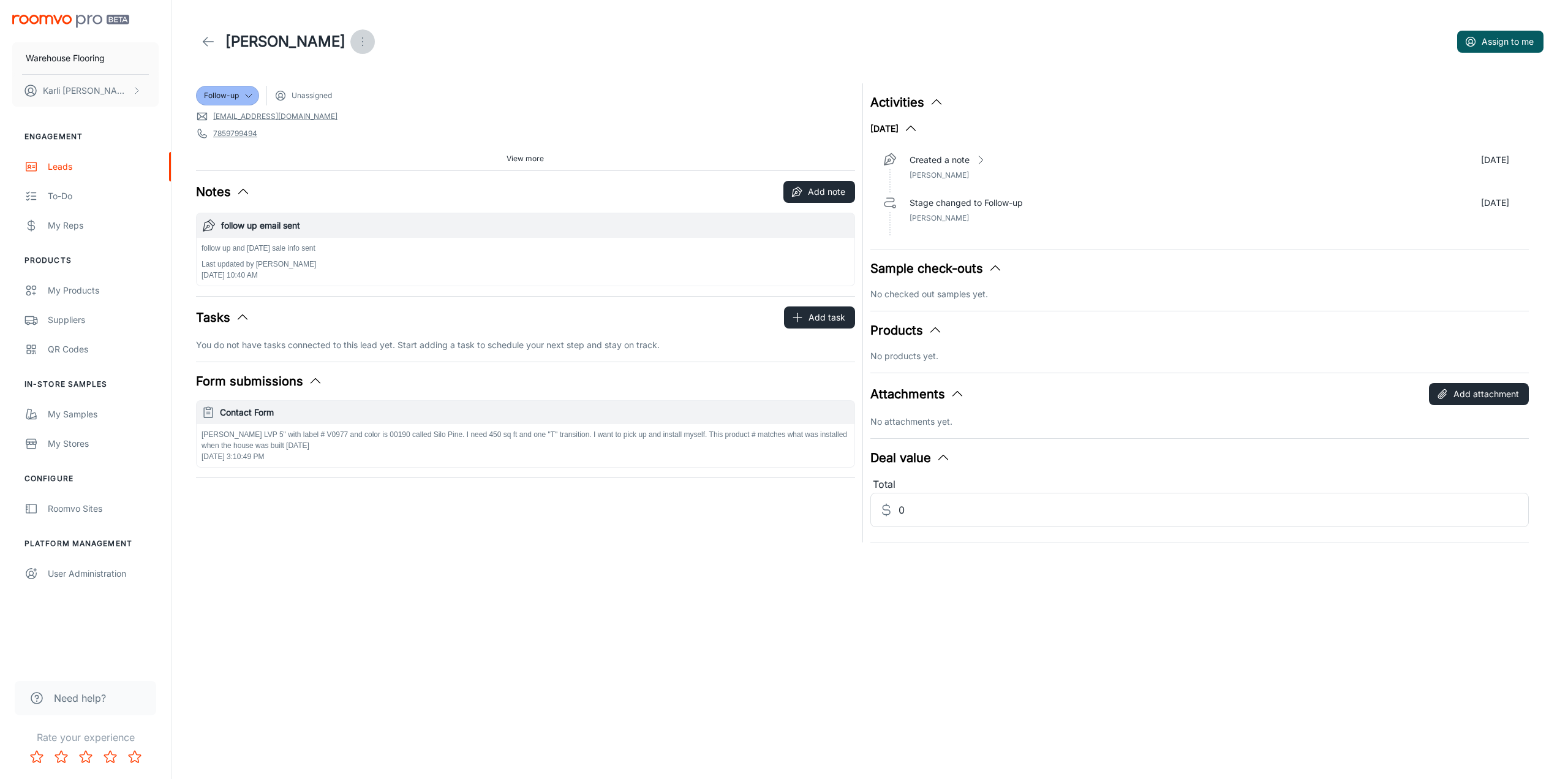
click at [355, 45] on icon "Open menu" at bounding box center [363, 42] width 15 height 15
click at [320, 109] on div at bounding box center [316, 115] width 22 height 15
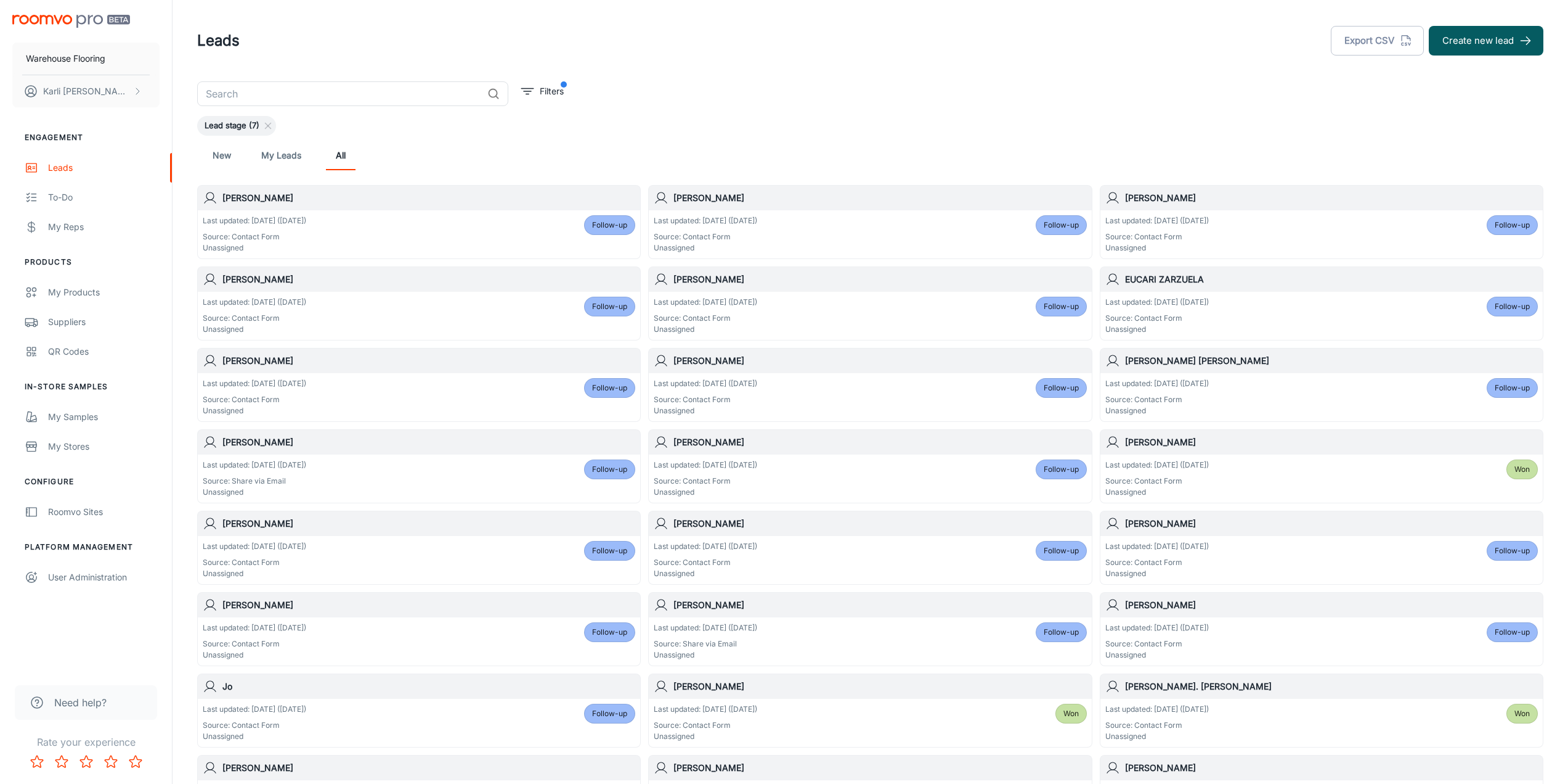
click at [1300, 567] on div "Last updated: [DATE] ([DATE]) Source: Contact Form Unassigned Follow-up" at bounding box center [1322, 559] width 433 height 38
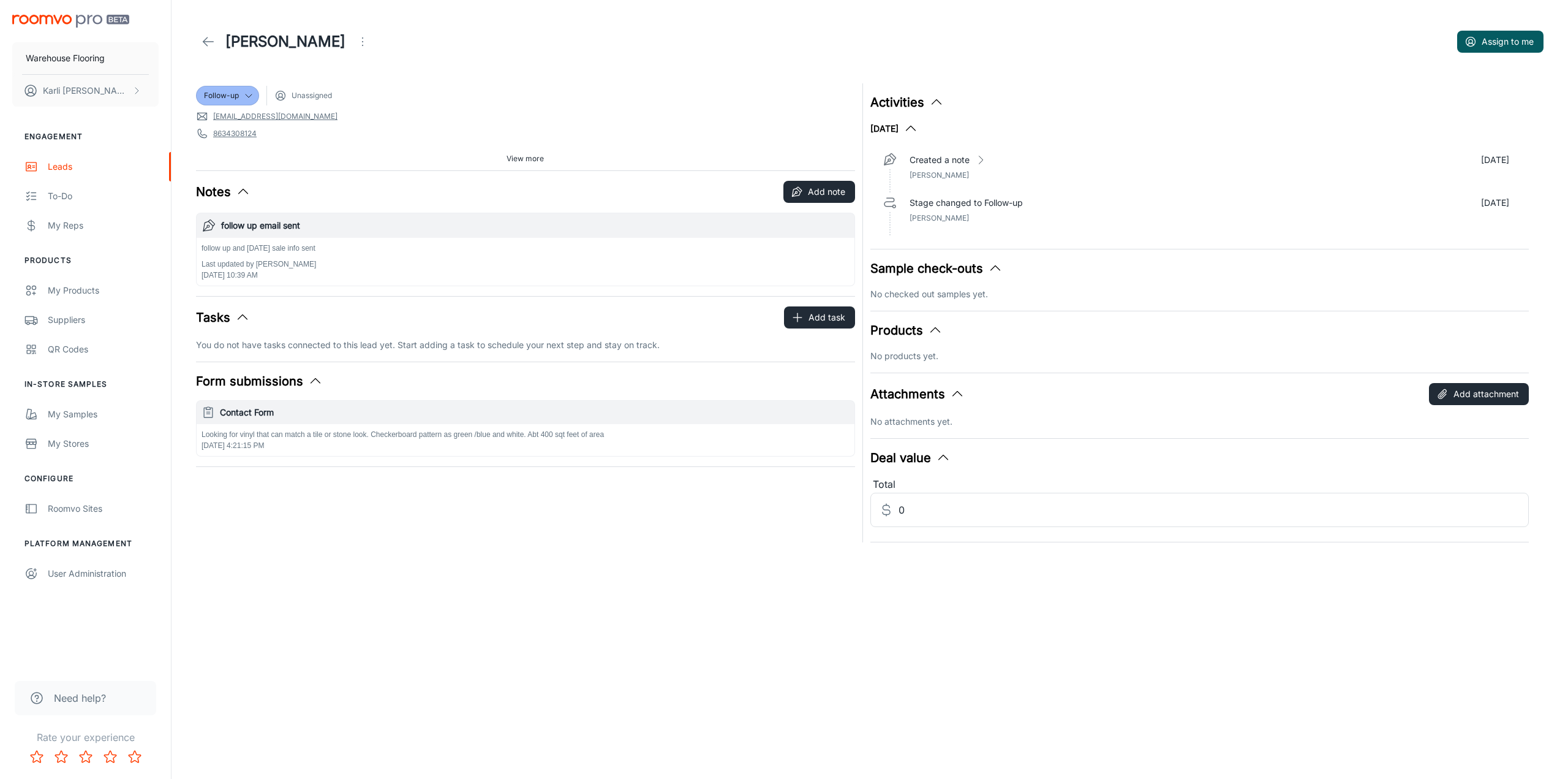
click at [355, 41] on icon "Open menu" at bounding box center [363, 42] width 15 height 15
click at [387, 115] on span "Mark as spam" at bounding box center [413, 115] width 79 height 15
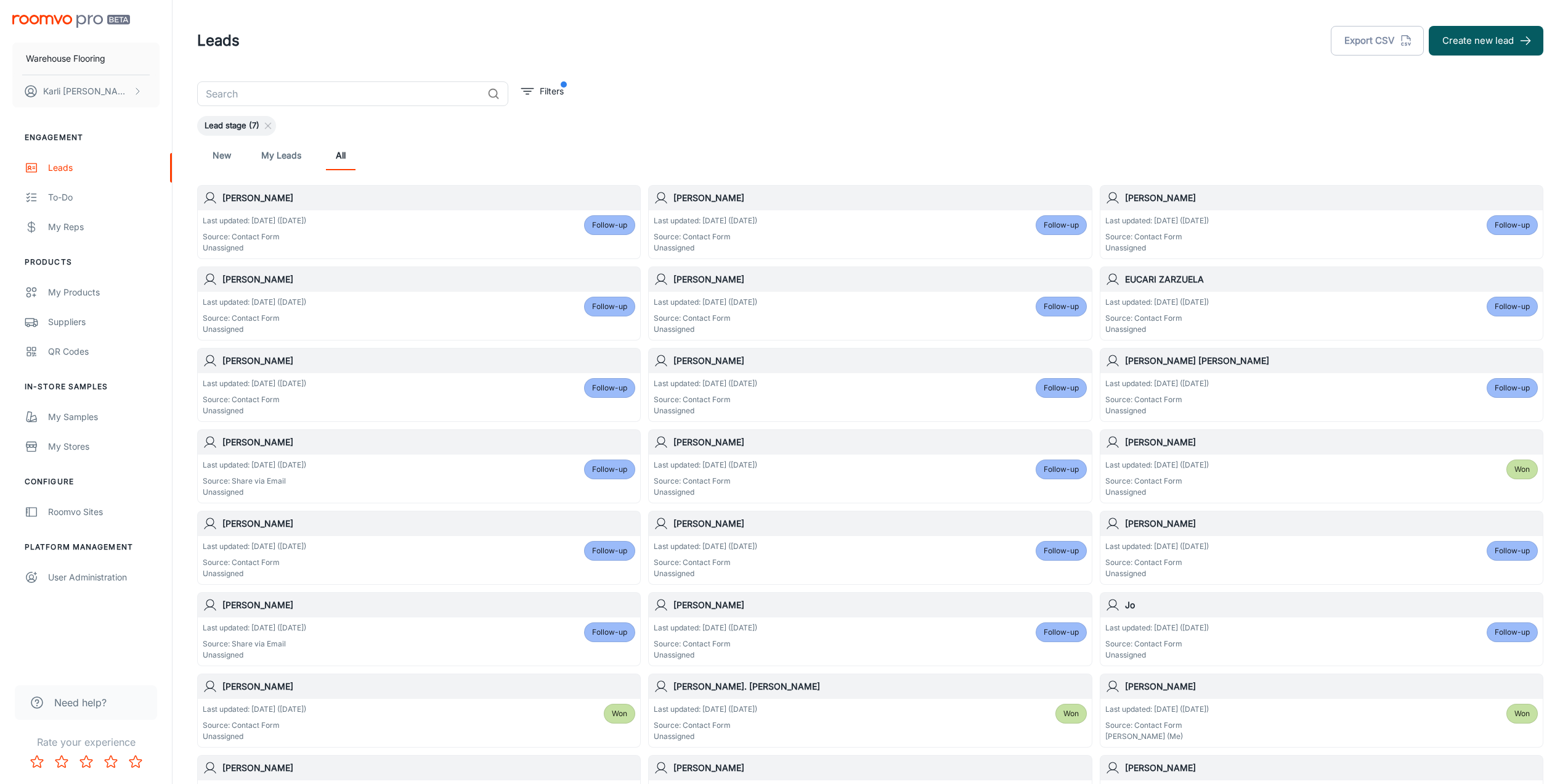
click at [1276, 564] on div "Last updated: [DATE] ([DATE]) Source: Contact Form Unassigned Follow-up" at bounding box center [1322, 559] width 433 height 38
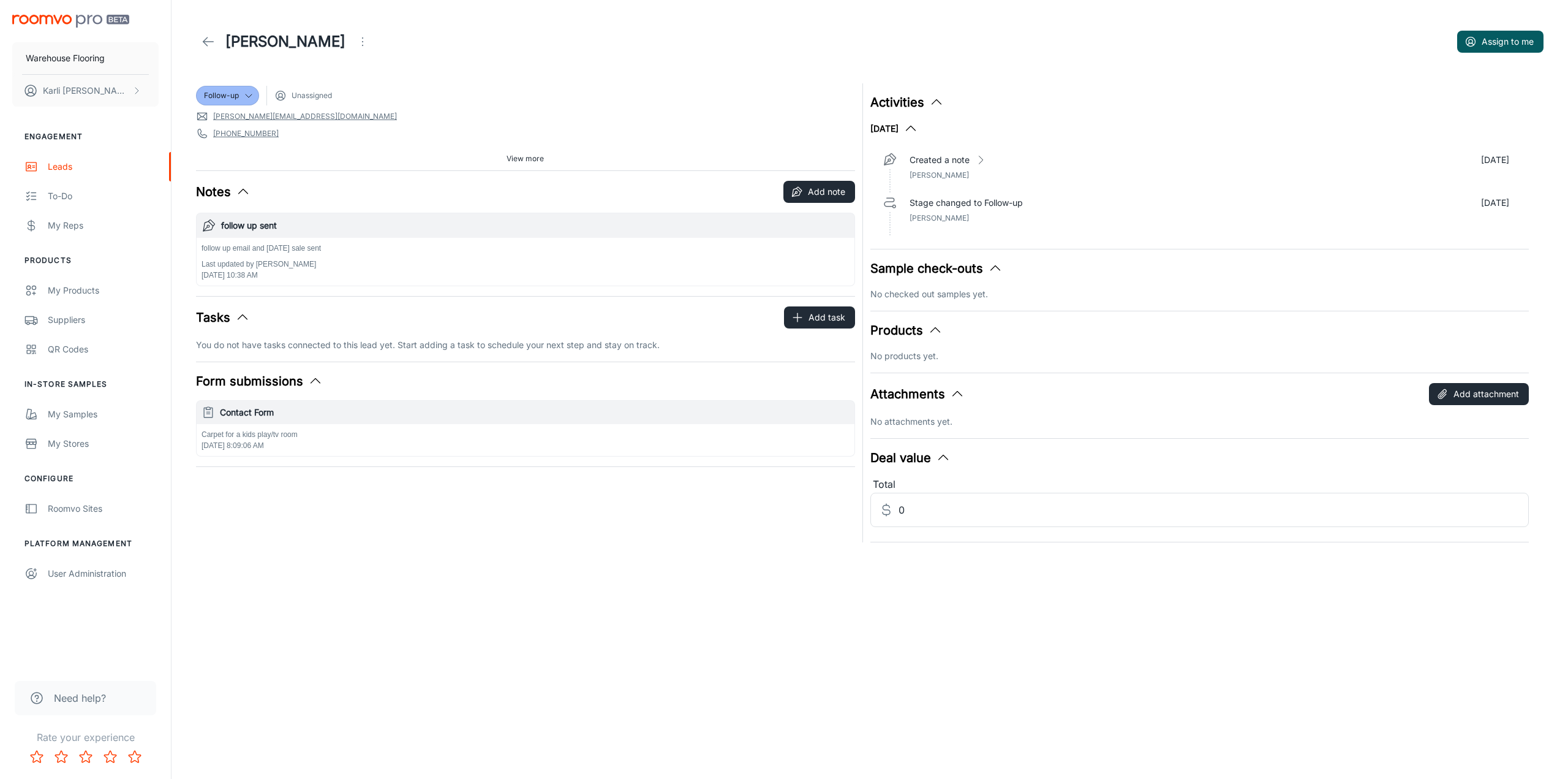
click at [355, 39] on icon "Open menu" at bounding box center [363, 42] width 15 height 15
click at [366, 107] on span "Mark as spam" at bounding box center [397, 115] width 79 height 15
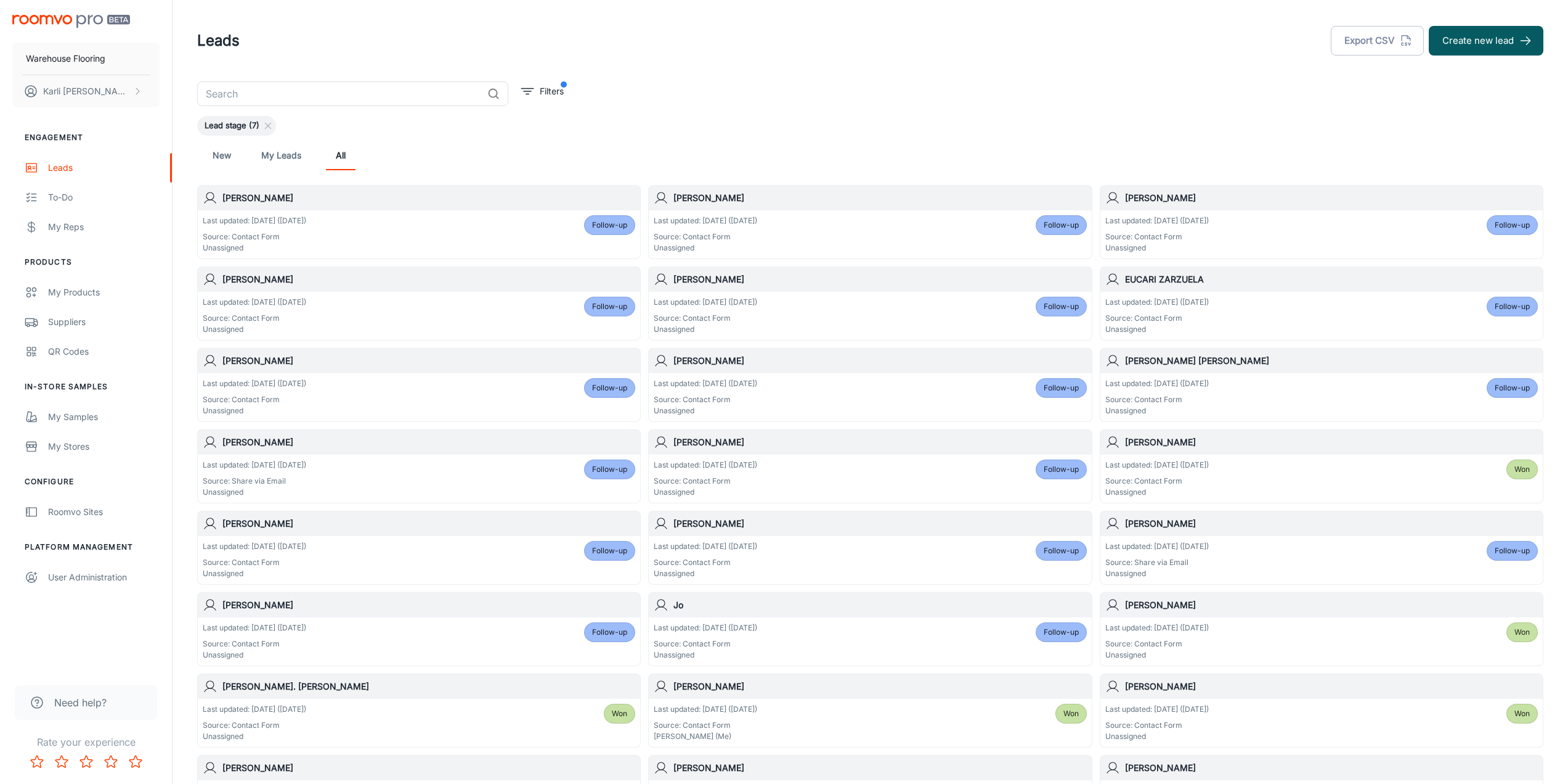
click at [1270, 550] on div "Last updated: [DATE] ([DATE]) Source: Share via Email Unassigned Follow-up" at bounding box center [1322, 559] width 433 height 38
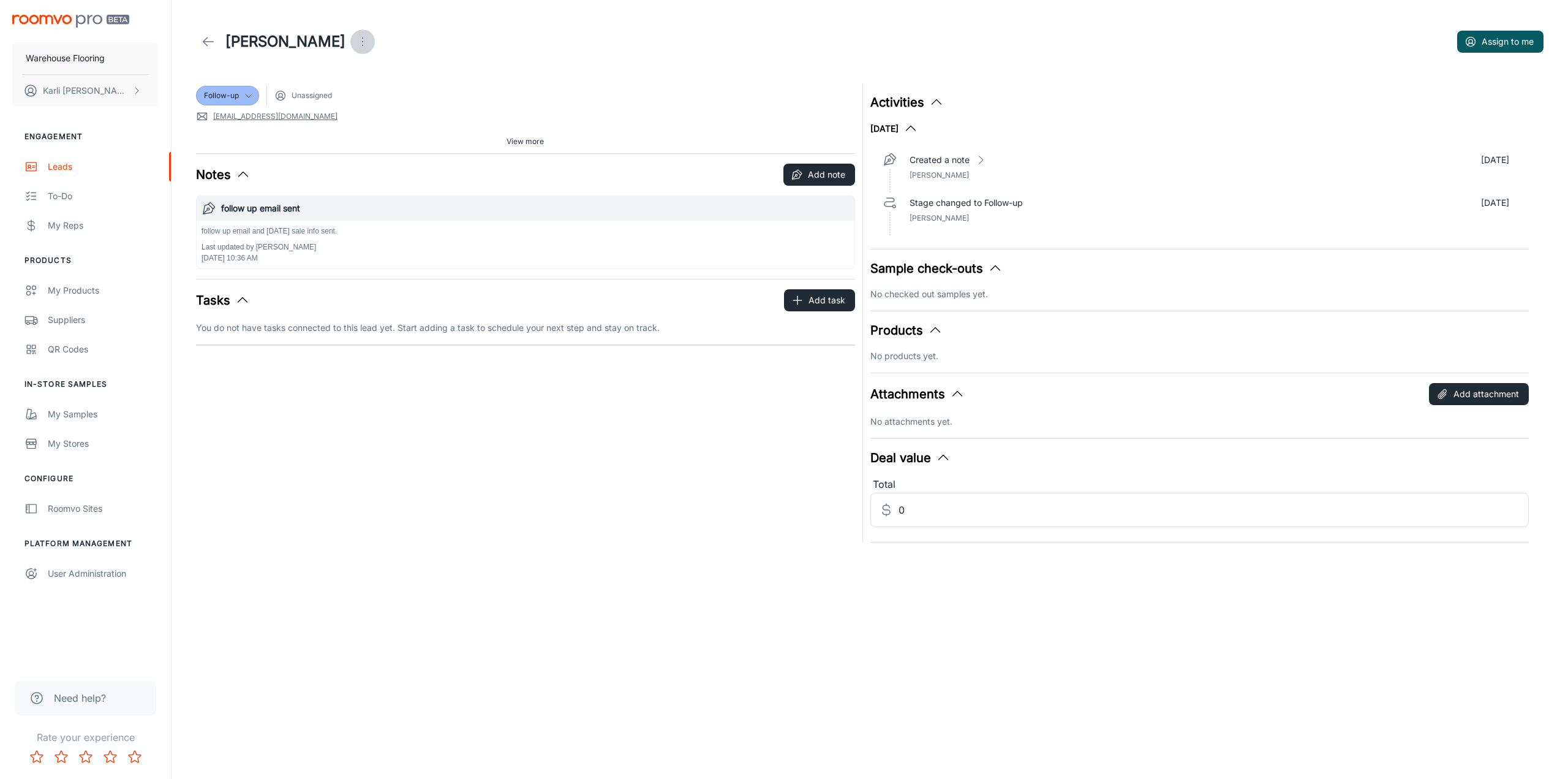
click at [355, 38] on icon "Open menu" at bounding box center [363, 42] width 15 height 15
click at [407, 120] on span "Mark as spam" at bounding box center [412, 115] width 79 height 15
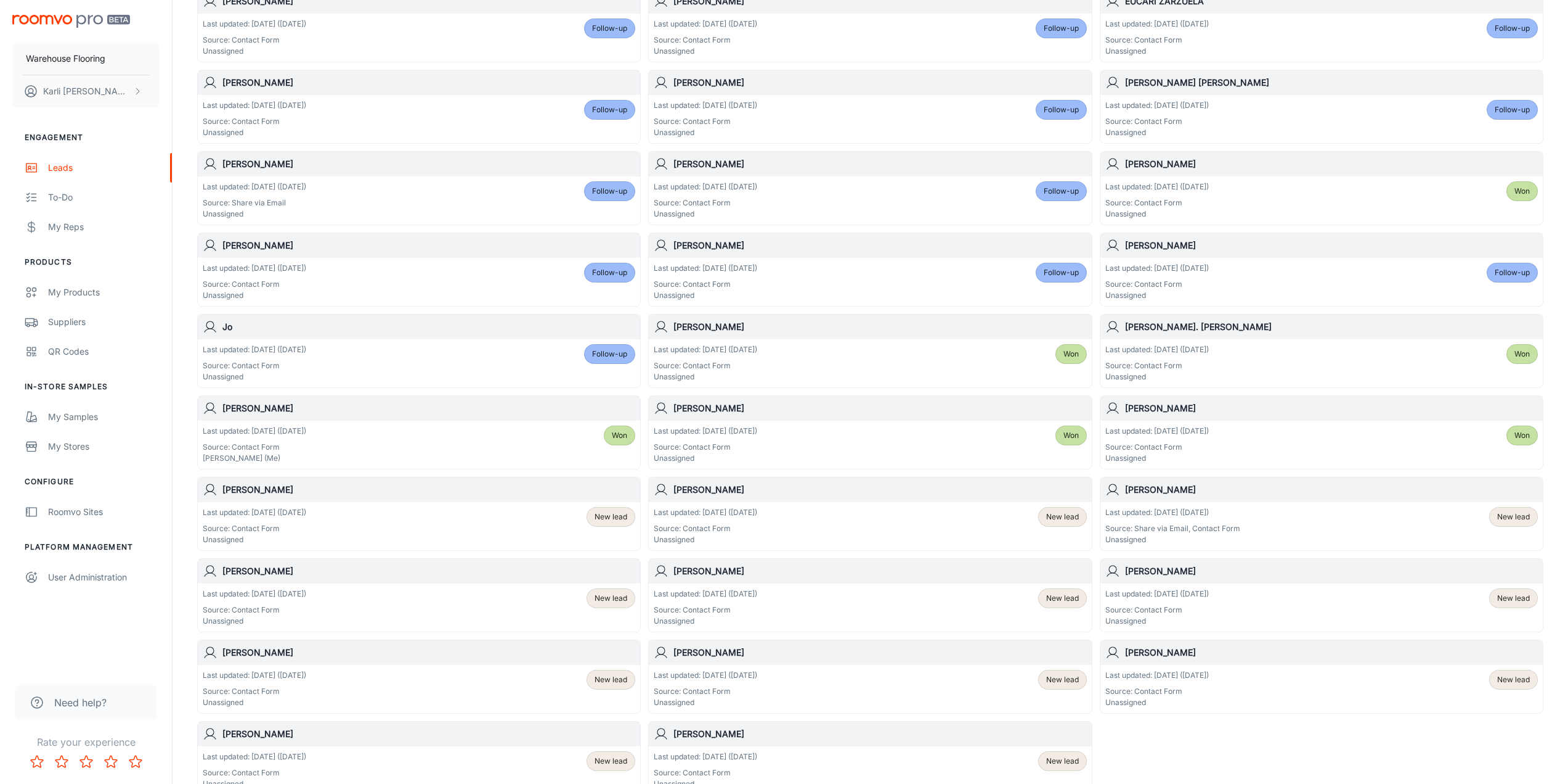
scroll to position [308, 0]
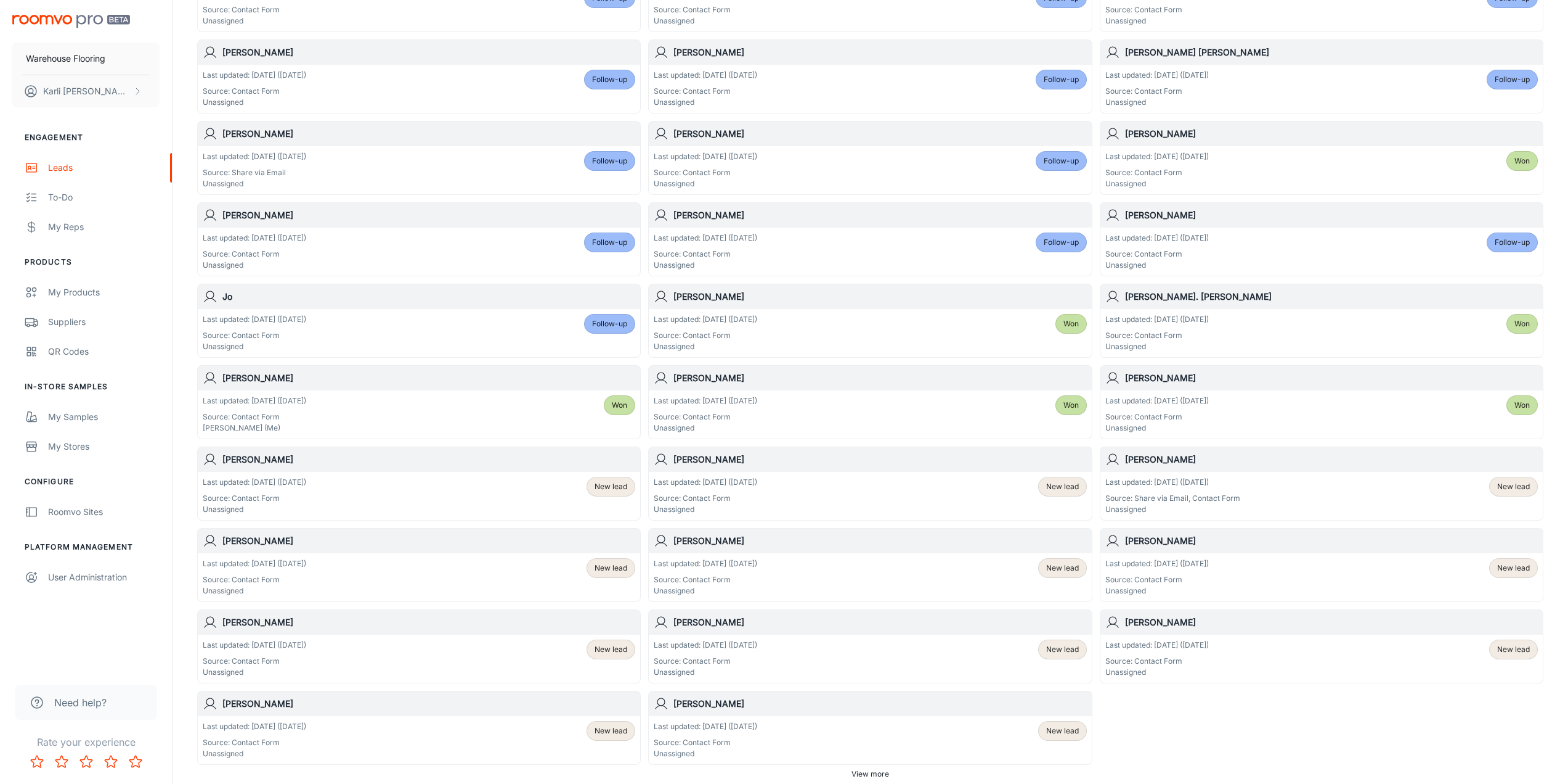
click at [1263, 252] on div "Last updated: [DATE] ([DATE]) Source: Contact Form Unassigned Follow-up" at bounding box center [1322, 251] width 433 height 38
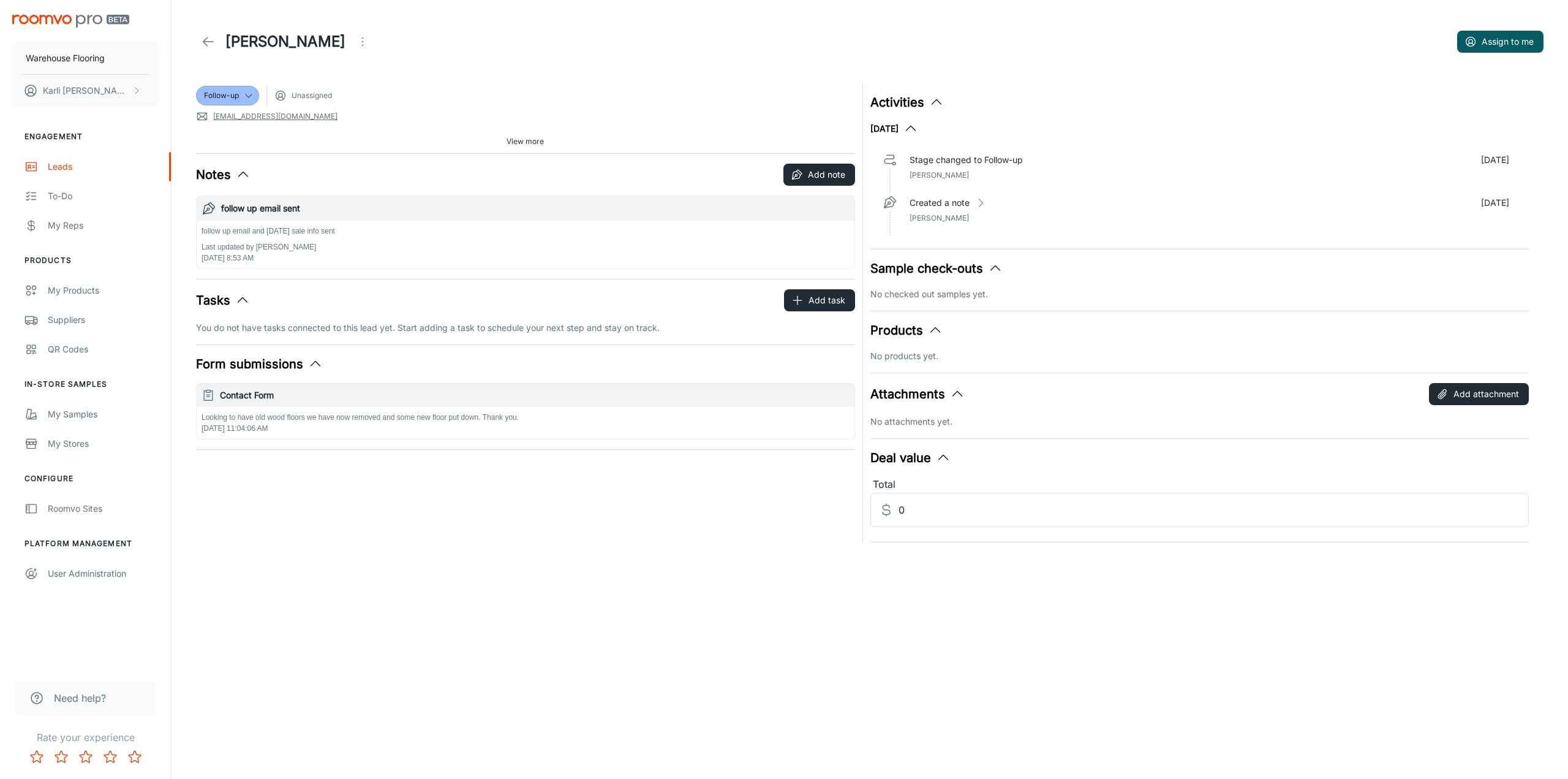
click at [355, 42] on icon "Open menu" at bounding box center [363, 42] width 15 height 15
click at [370, 120] on span "Mark as spam" at bounding box center [406, 115] width 79 height 15
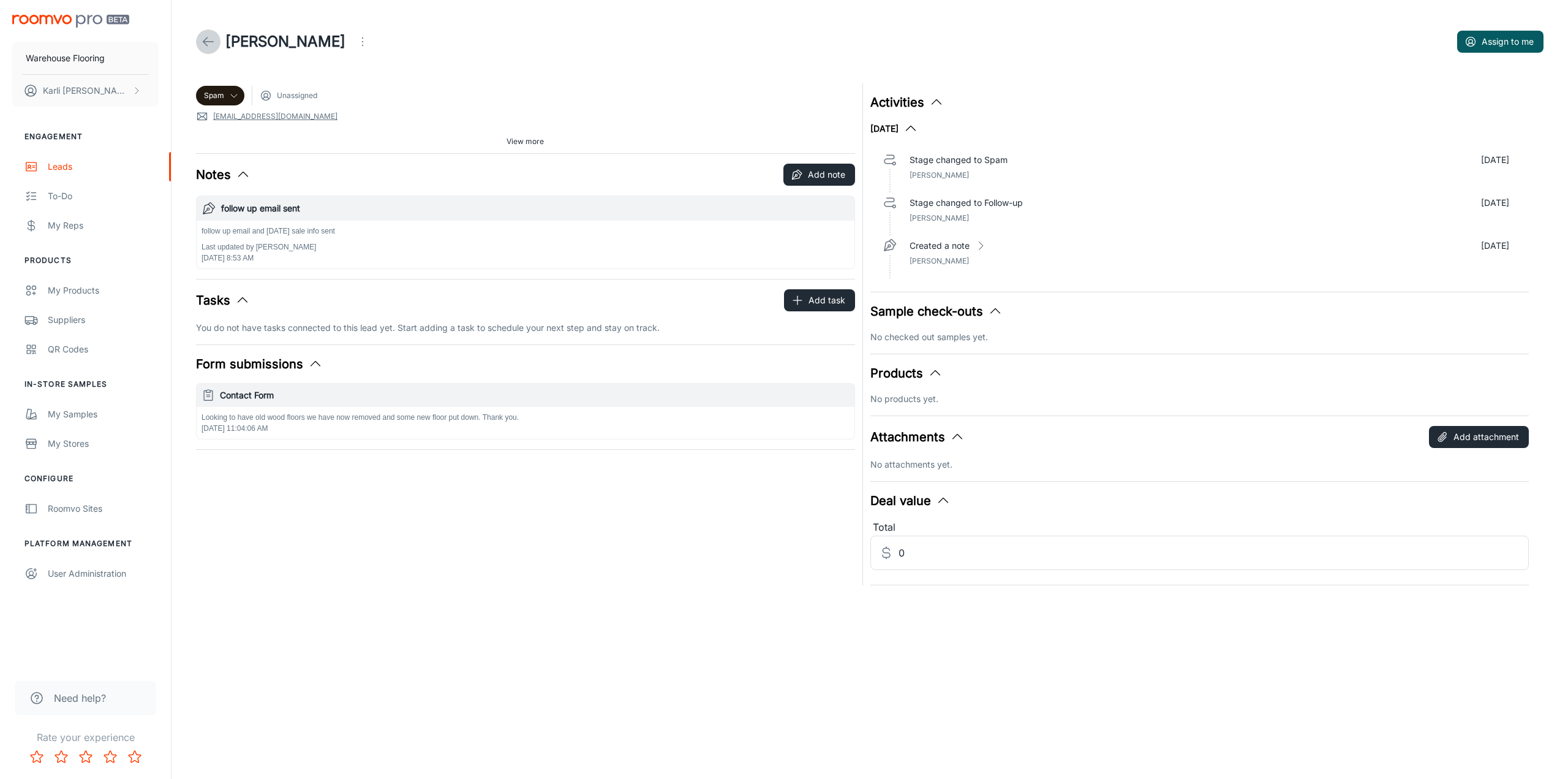
click at [211, 37] on icon at bounding box center [208, 42] width 15 height 15
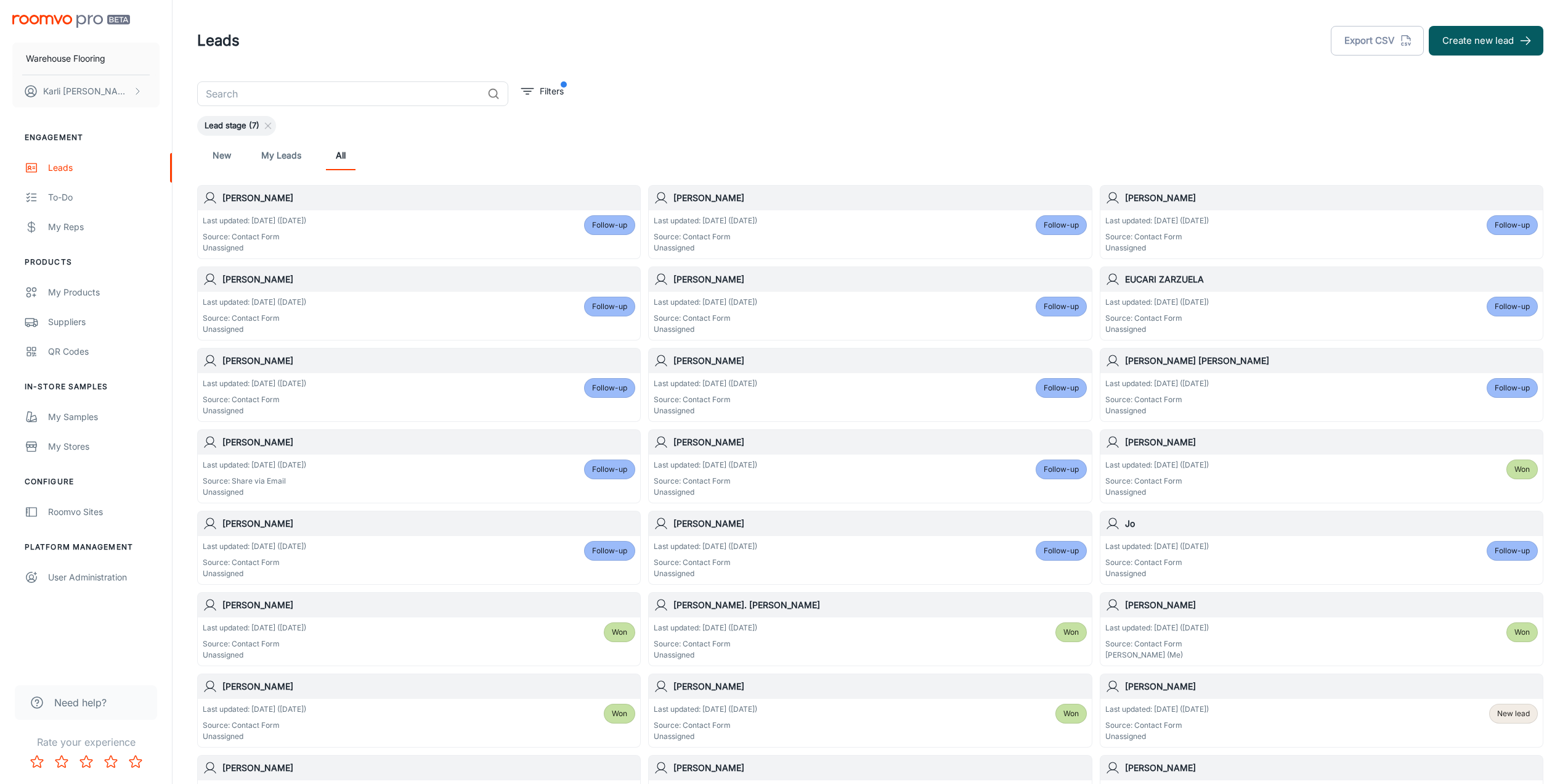
click at [1291, 553] on div "Last updated: [DATE] ([DATE]) Source: Contact Form Unassigned Follow-up" at bounding box center [1322, 559] width 433 height 38
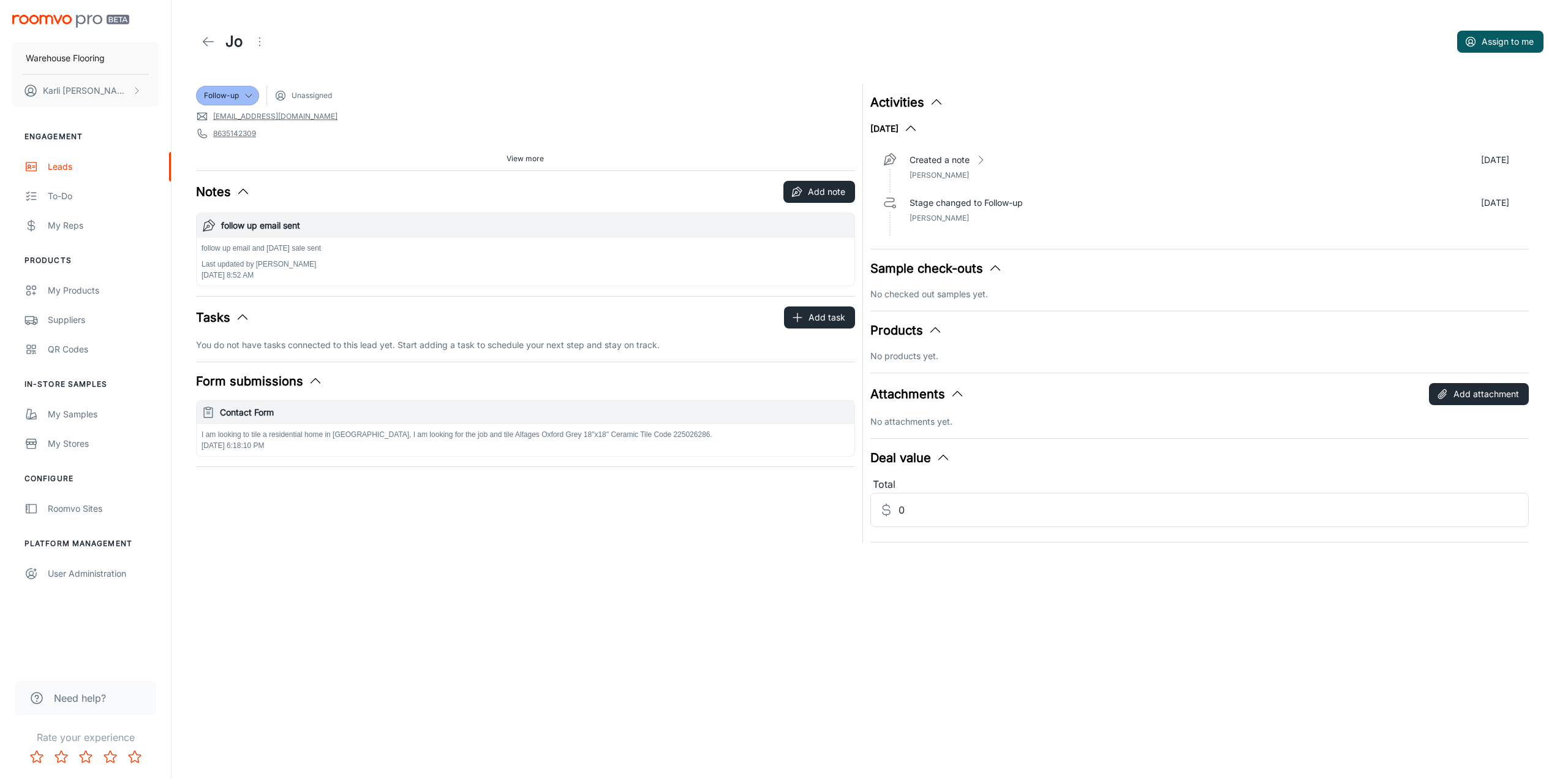
click at [257, 42] on icon "Open menu" at bounding box center [260, 42] width 15 height 15
click at [313, 118] on span "Mark as spam" at bounding box center [328, 115] width 79 height 15
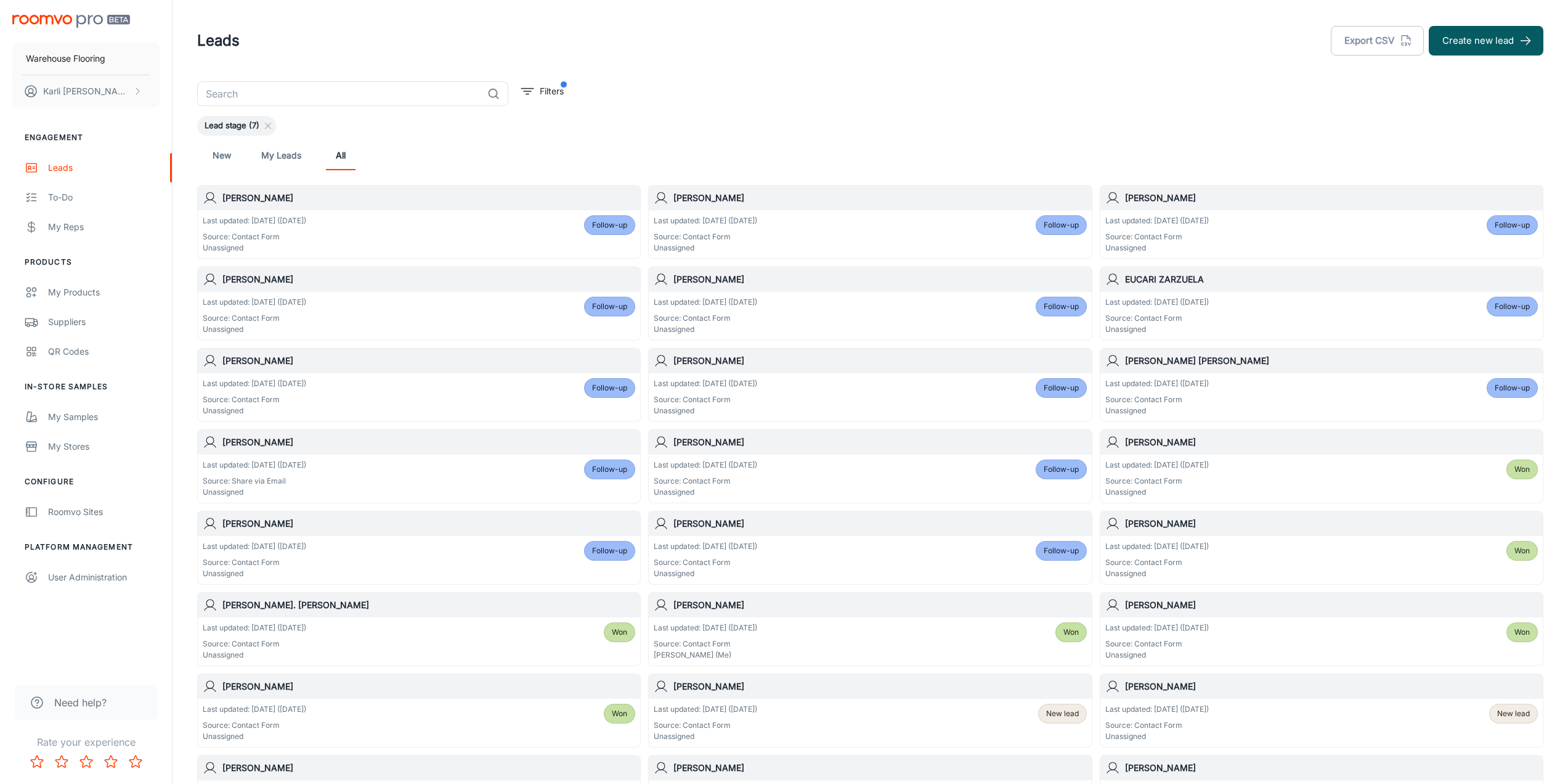
click at [949, 564] on div "Last updated: [DATE] ([DATE]) Source: Contact Form Unassigned Follow-up" at bounding box center [870, 559] width 433 height 38
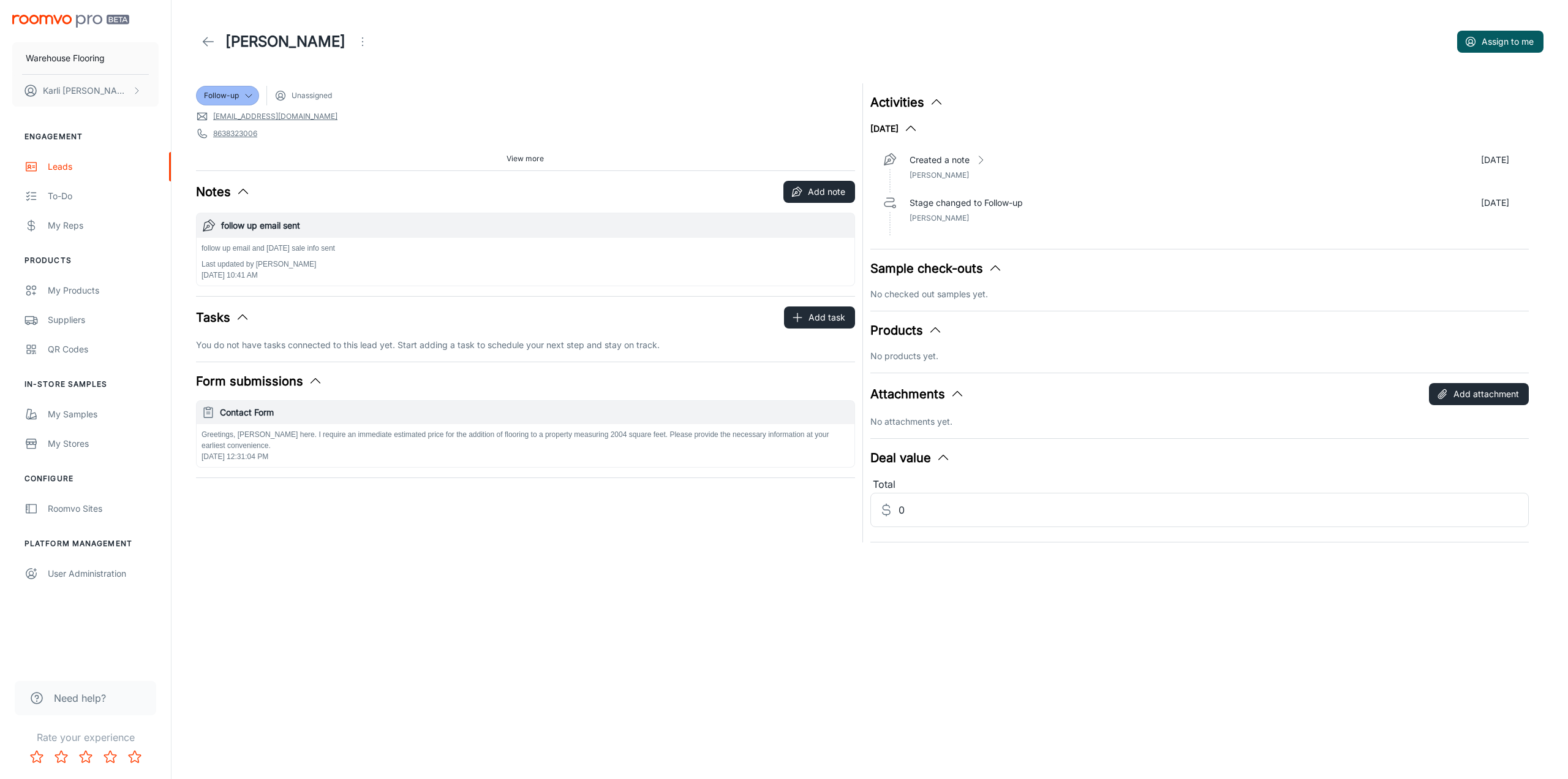
click at [355, 34] on icon "Open menu" at bounding box center [363, 42] width 15 height 15
click at [395, 114] on span "Mark as spam" at bounding box center [405, 115] width 79 height 15
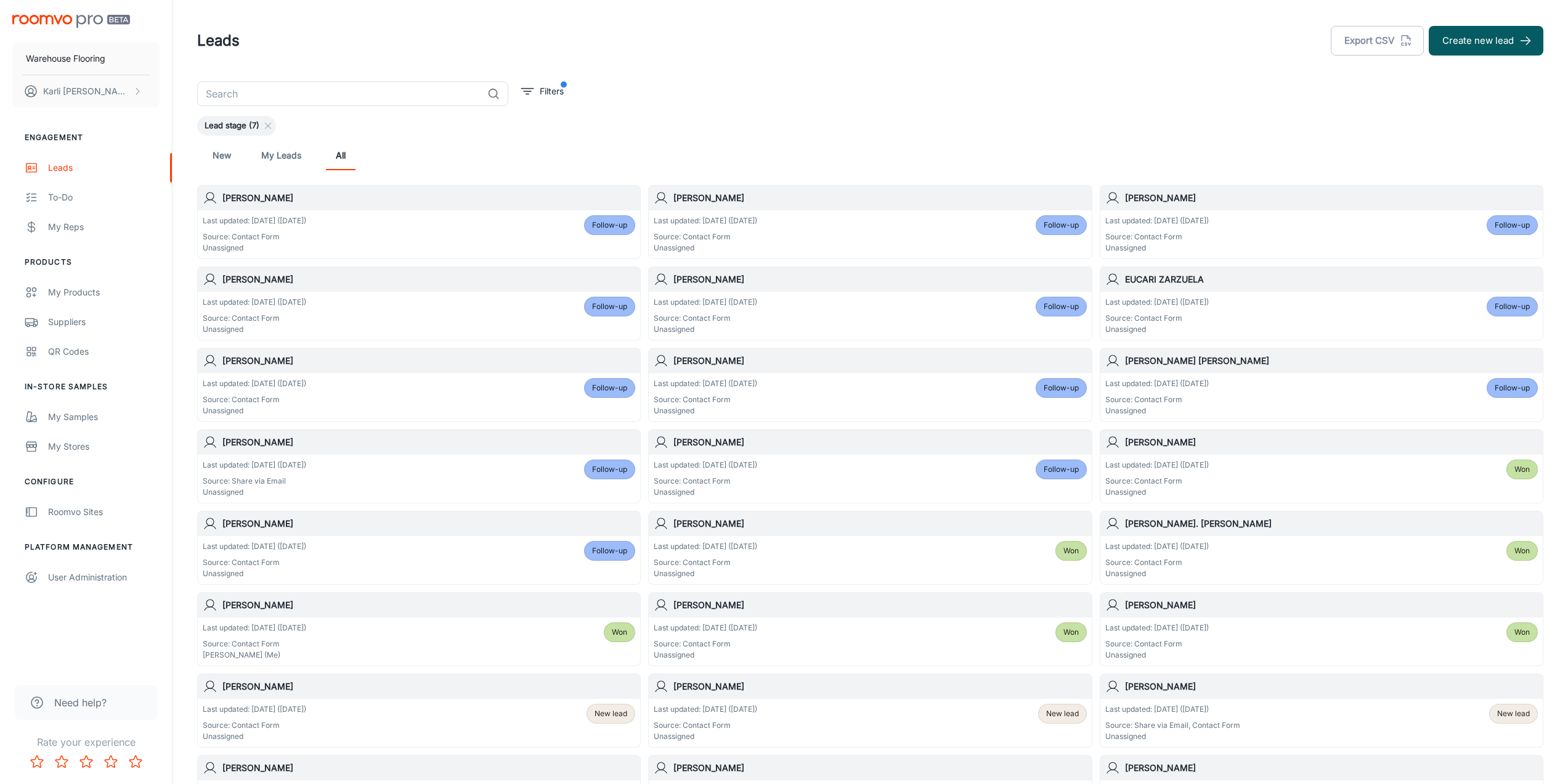
click at [396, 564] on div "Last updated: [DATE] ([DATE]) Source: Contact Form Unassigned Follow-up" at bounding box center [419, 559] width 433 height 38
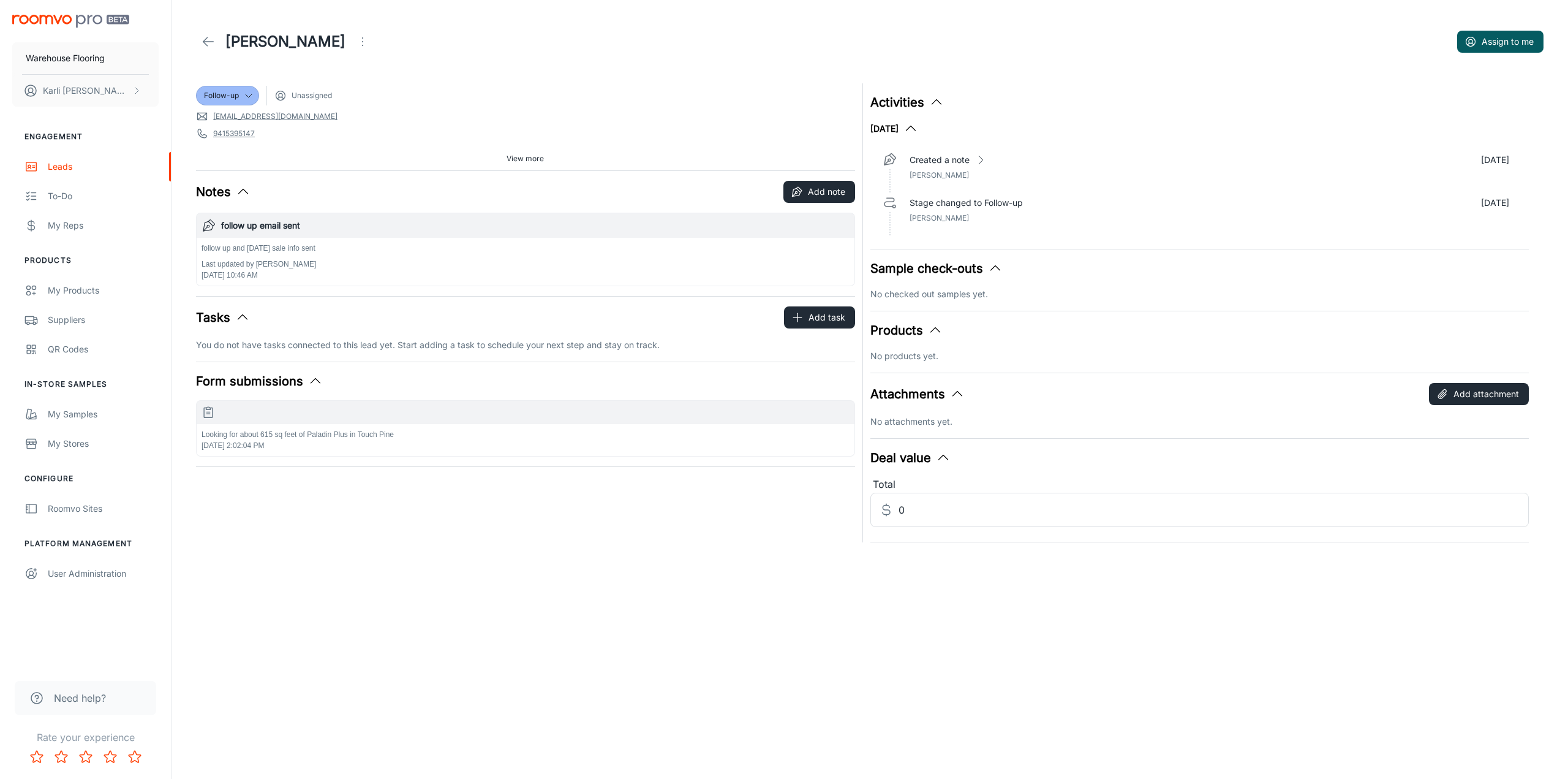
click at [355, 43] on icon "Open menu" at bounding box center [363, 42] width 15 height 15
click at [367, 115] on span "Mark as spam" at bounding box center [396, 115] width 79 height 15
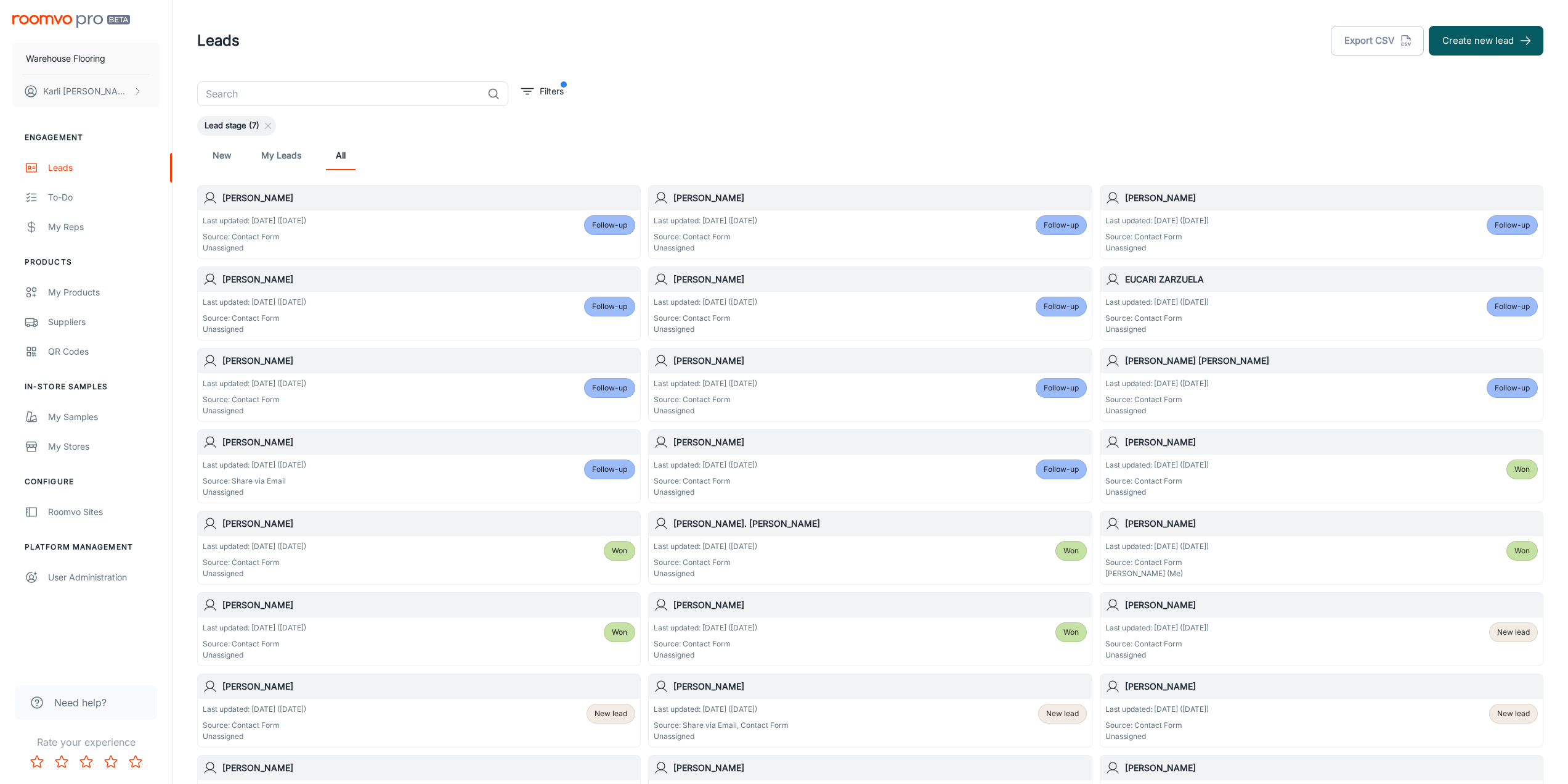
click at [1000, 479] on div "Last updated: [DATE] ([DATE]) Source: Contact Form Unassigned Follow-up" at bounding box center [870, 478] width 433 height 38
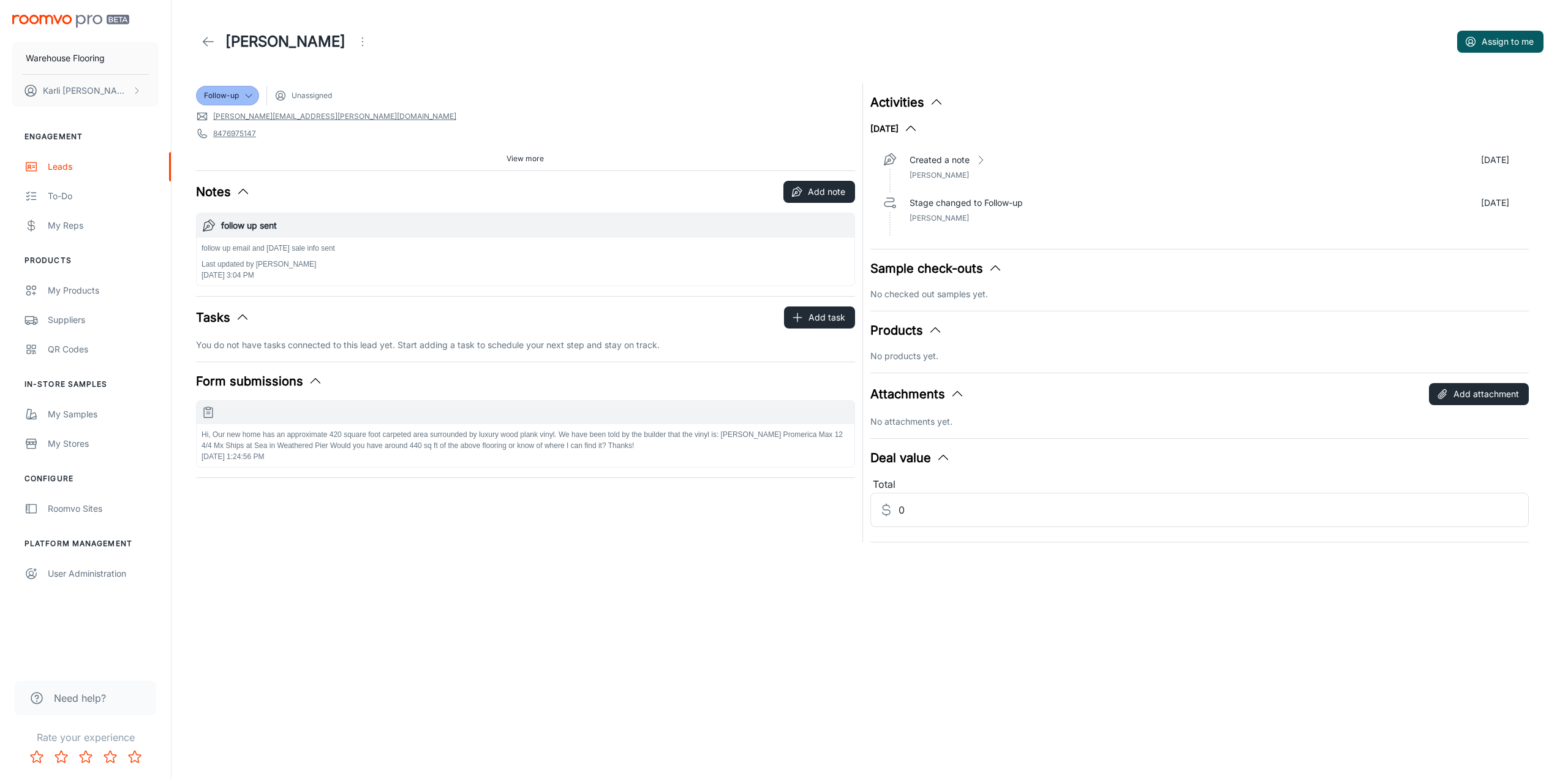
click at [357, 42] on icon "Open menu" at bounding box center [363, 42] width 15 height 15
click at [395, 118] on span "Mark as spam" at bounding box center [428, 115] width 79 height 15
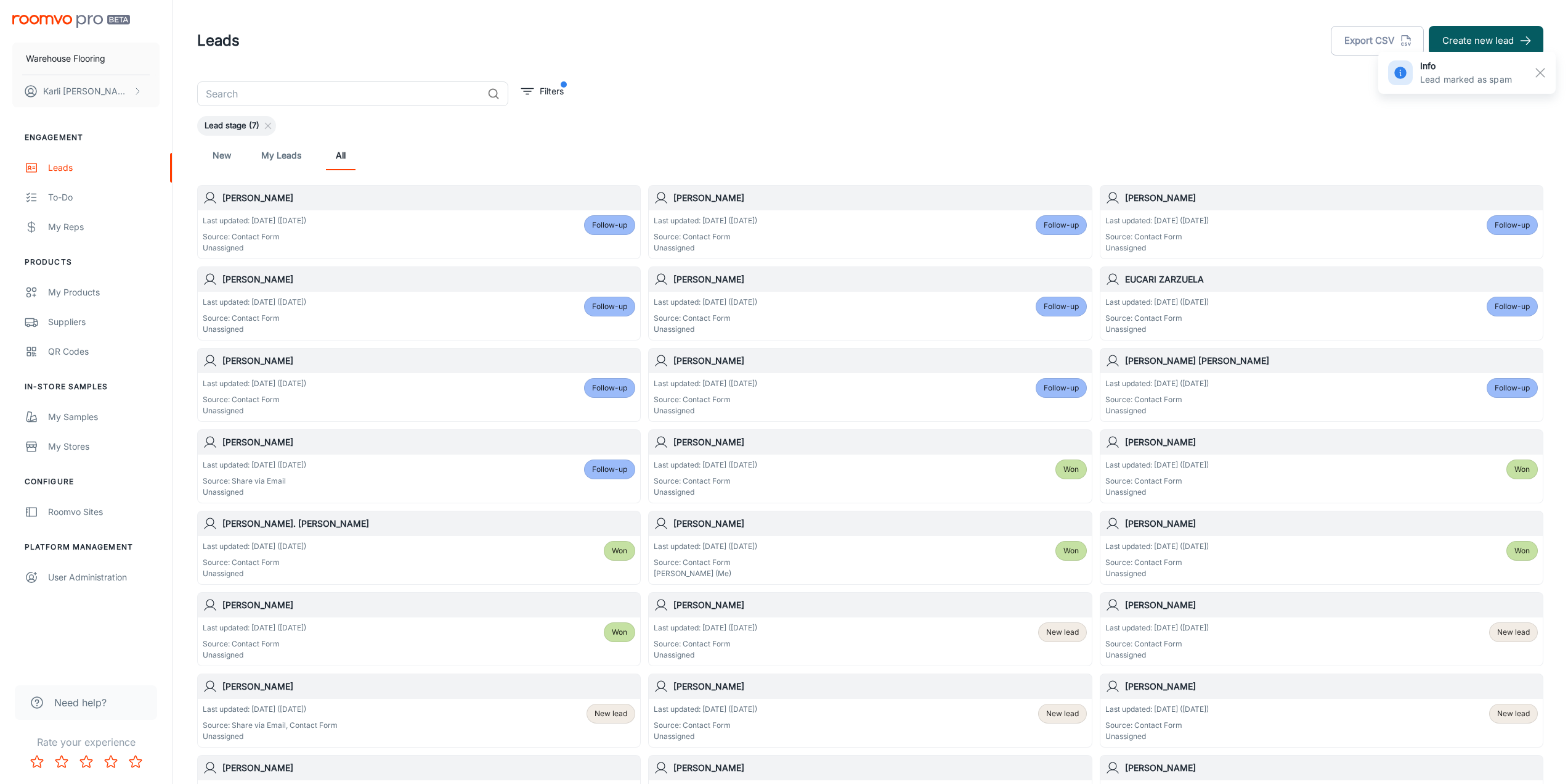
click at [452, 481] on div "Last updated: [DATE] ([DATE]) Source: Share via Email Unassigned Follow-up" at bounding box center [419, 478] width 433 height 38
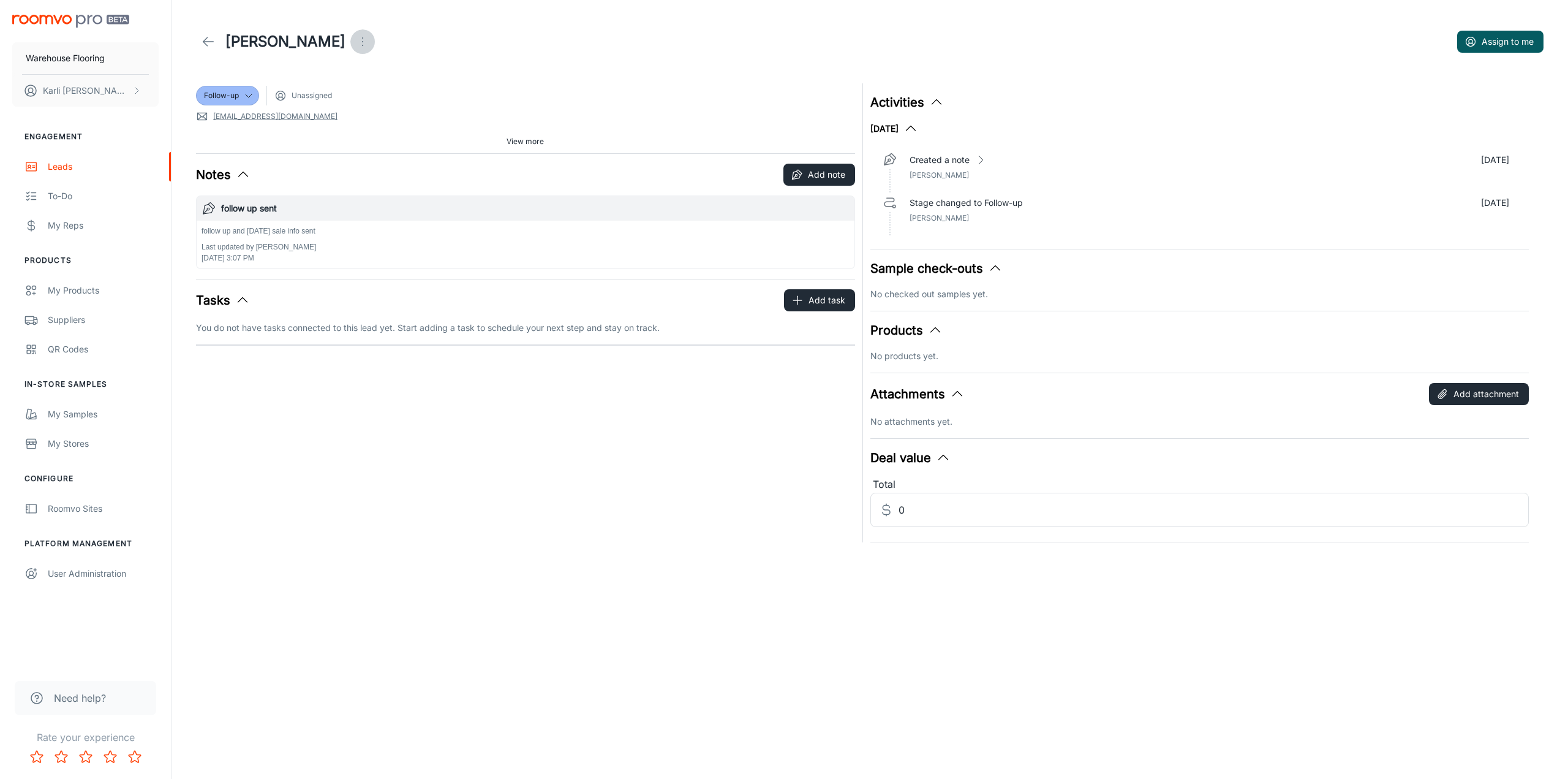
click at [350, 49] on button "Open menu" at bounding box center [362, 41] width 24 height 24
click at [313, 125] on ul "Change lead info Reassign Mark as spam" at bounding box center [333, 91] width 130 height 76
click at [309, 113] on span "Mark as spam" at bounding box center [349, 115] width 79 height 15
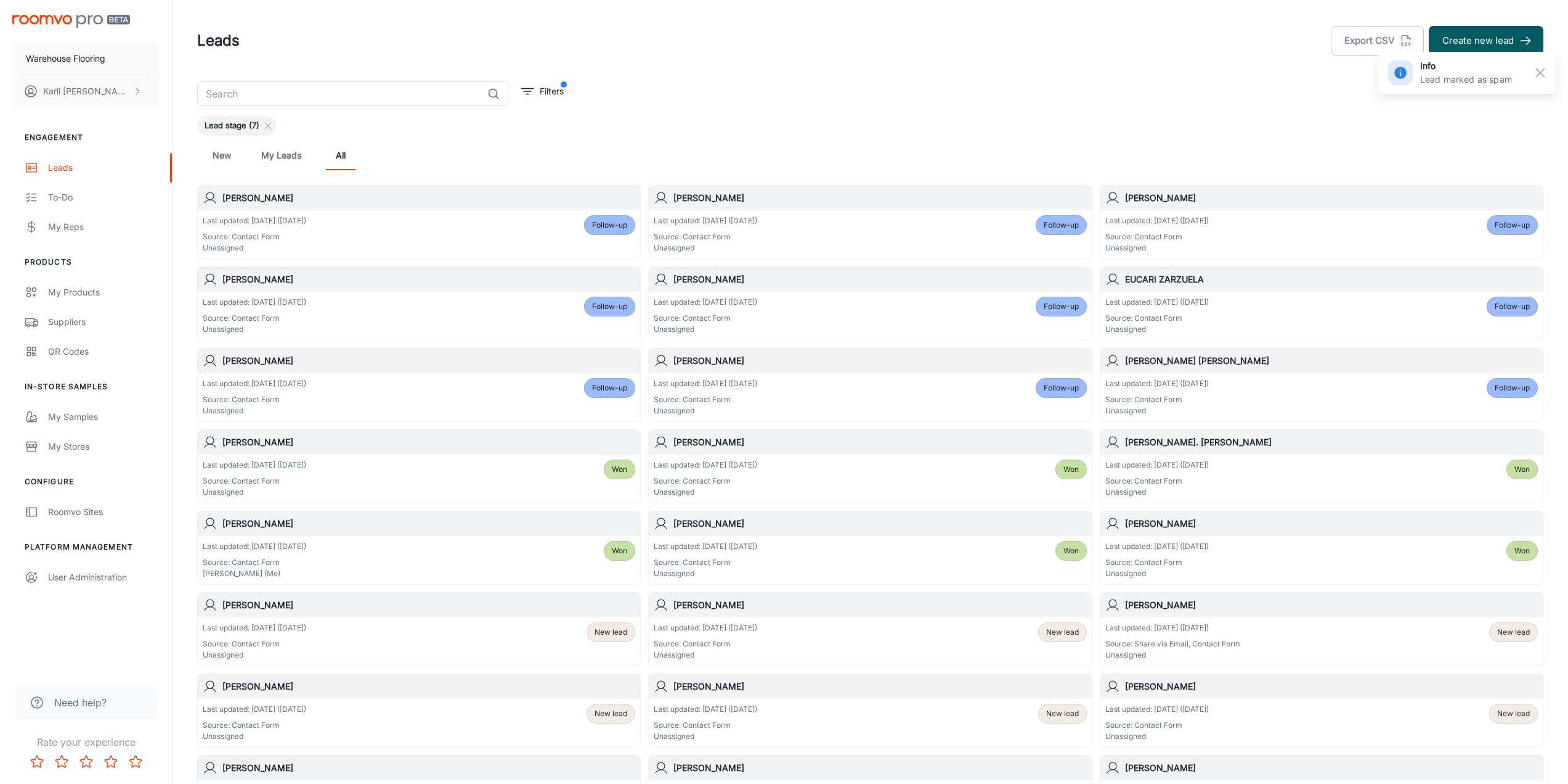
click at [478, 405] on div "Last updated: [DATE] ([DATE]) Source: Contact Form Unassigned Follow-up" at bounding box center [419, 396] width 433 height 38
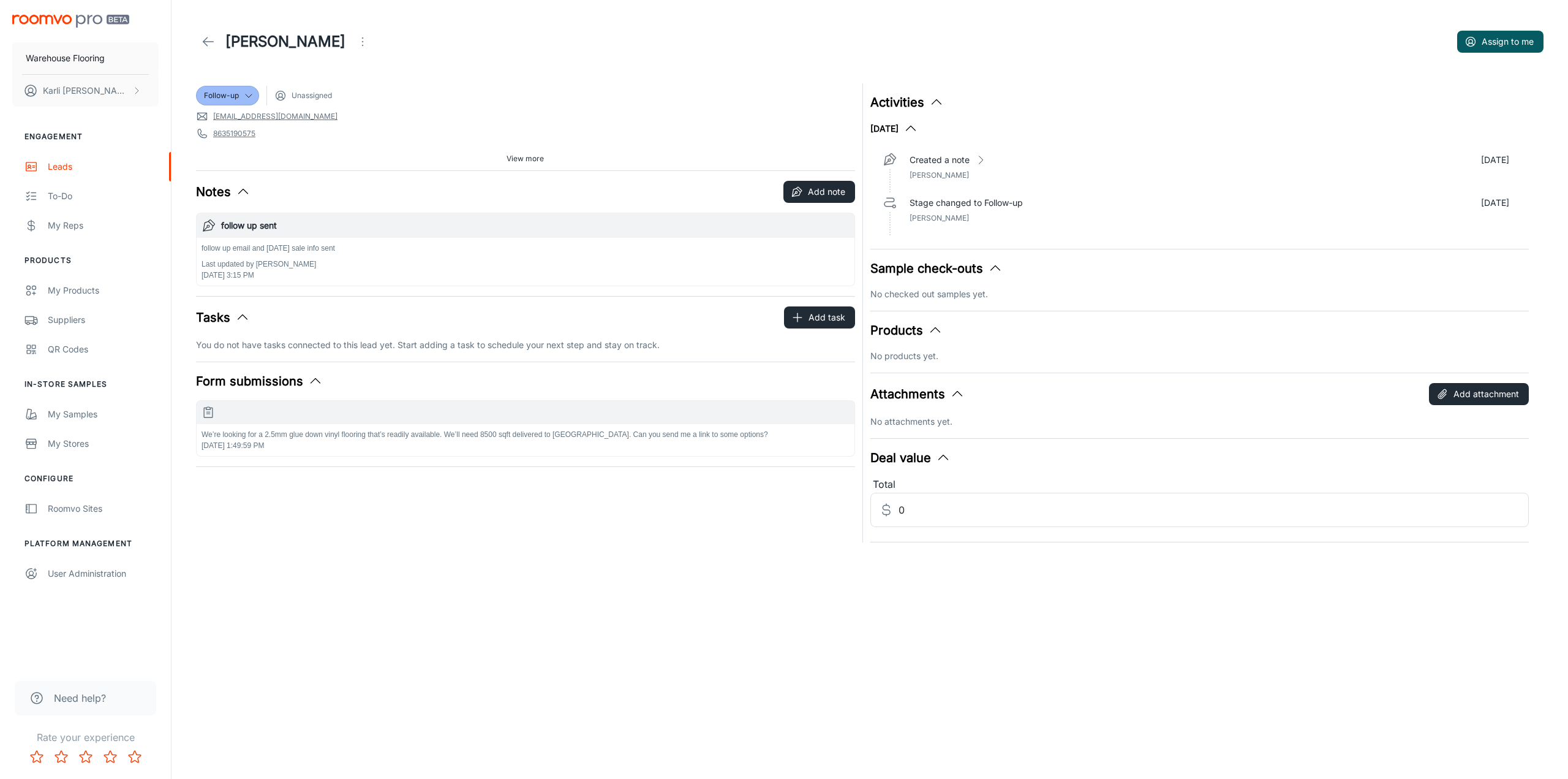
click at [350, 38] on button "Open menu" at bounding box center [362, 41] width 24 height 24
click at [335, 123] on li "Mark as spam" at bounding box center [364, 114] width 130 height 22
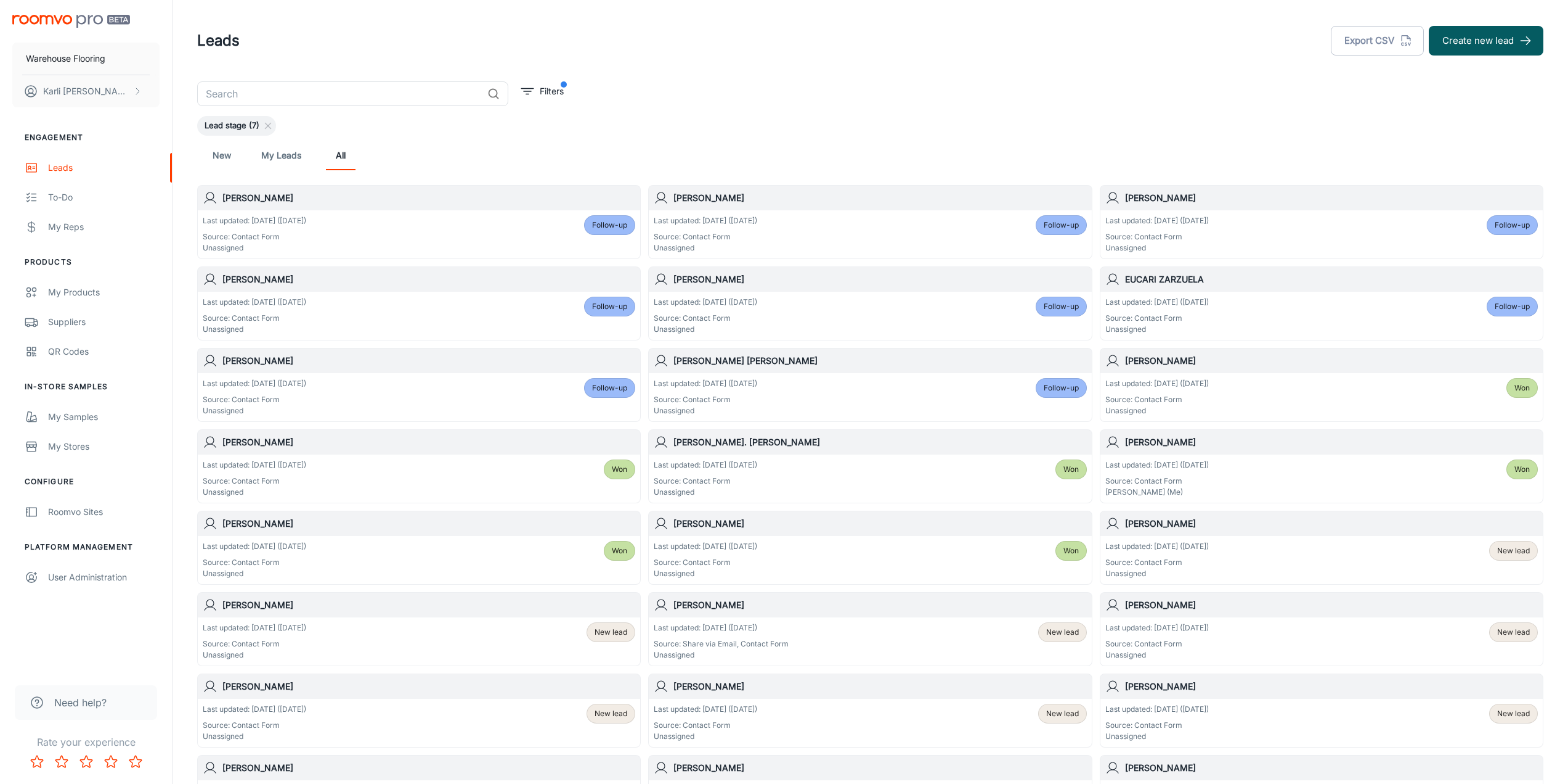
click at [1322, 394] on div "Last updated: [DATE] ([DATE]) Source: Contact Form Unassigned Won" at bounding box center [1322, 396] width 433 height 38
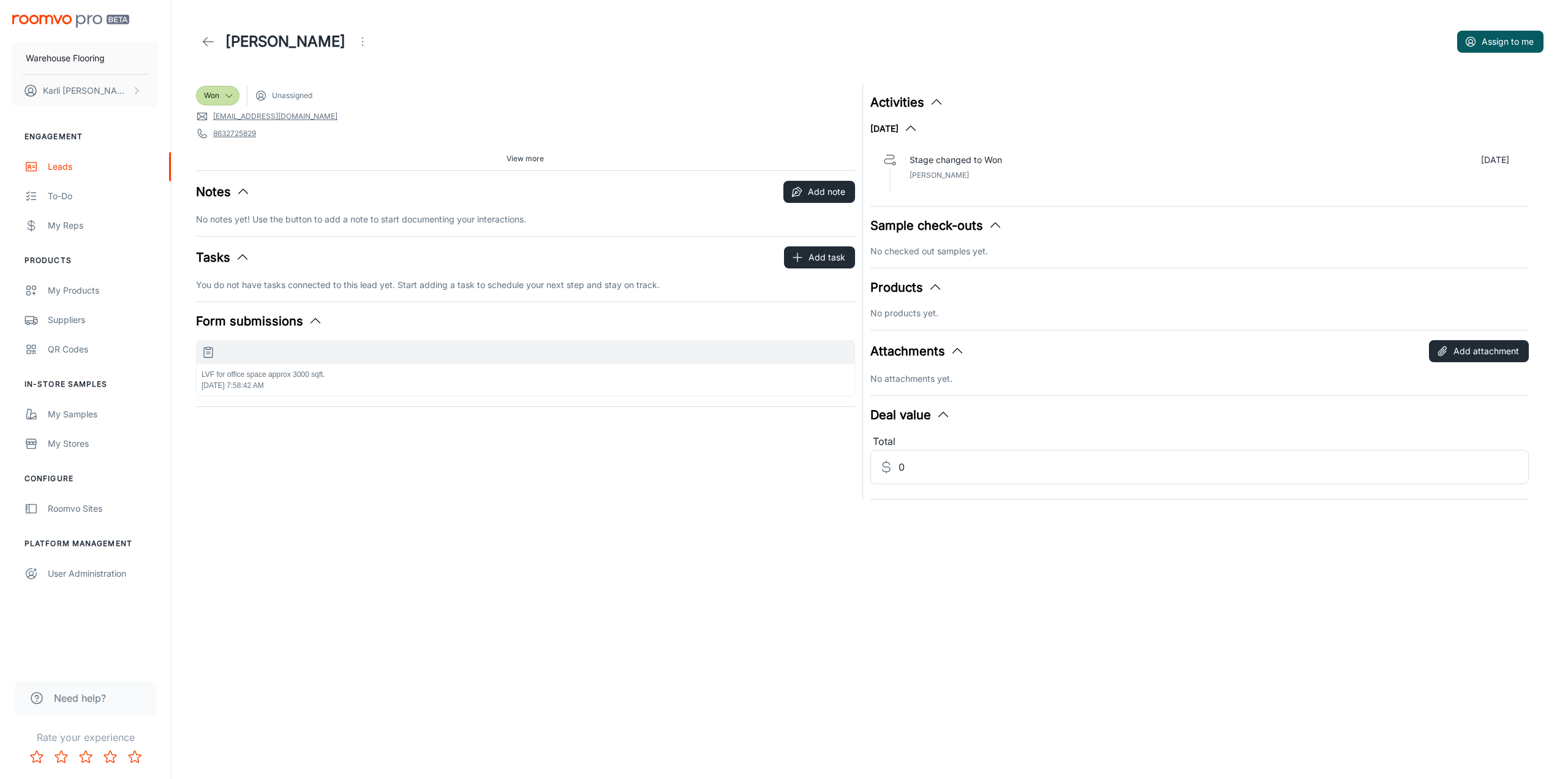
click at [355, 47] on icon "Open menu" at bounding box center [363, 42] width 15 height 15
click at [348, 112] on div at bounding box center [342, 115] width 22 height 15
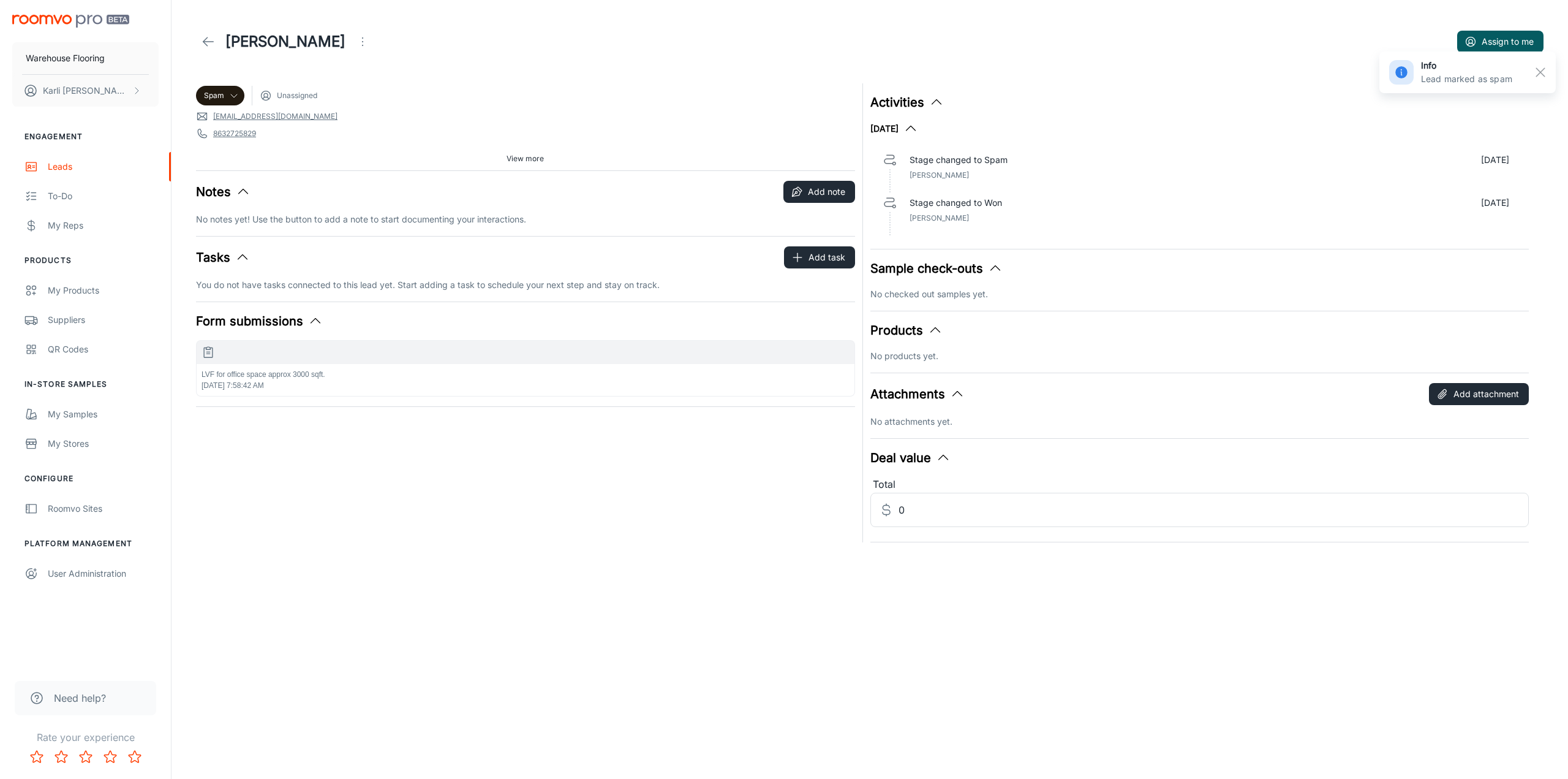
click at [355, 44] on icon "Open menu" at bounding box center [363, 42] width 15 height 15
click at [228, 93] on div at bounding box center [784, 390] width 1568 height 779
click at [231, 93] on icon at bounding box center [234, 95] width 10 height 10
click at [252, 230] on li "Won" at bounding box center [240, 232] width 87 height 22
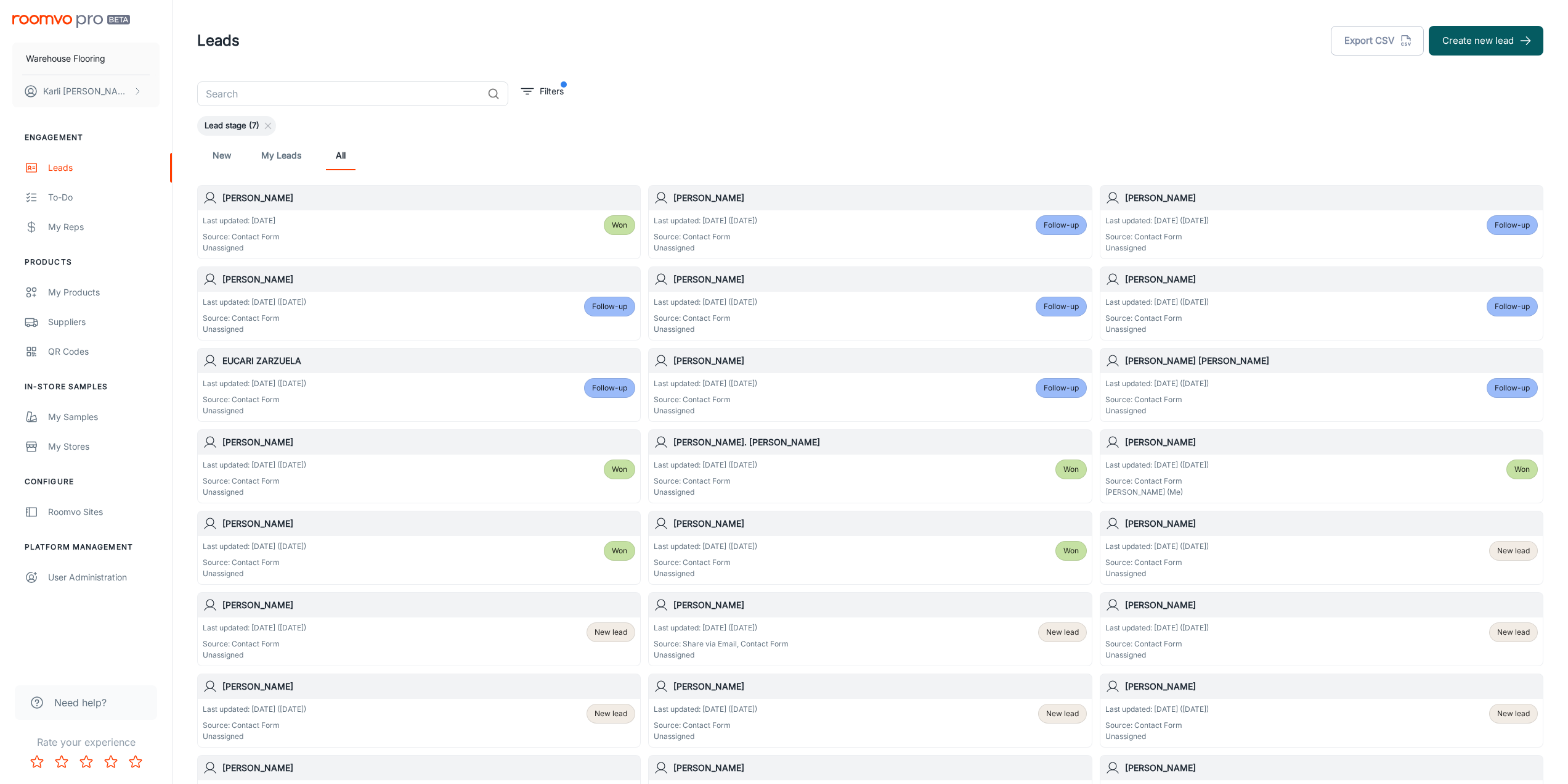
click at [1423, 404] on div "Last updated: [DATE] ([DATE]) Source: Contact Form Unassigned Follow-up" at bounding box center [1322, 396] width 433 height 38
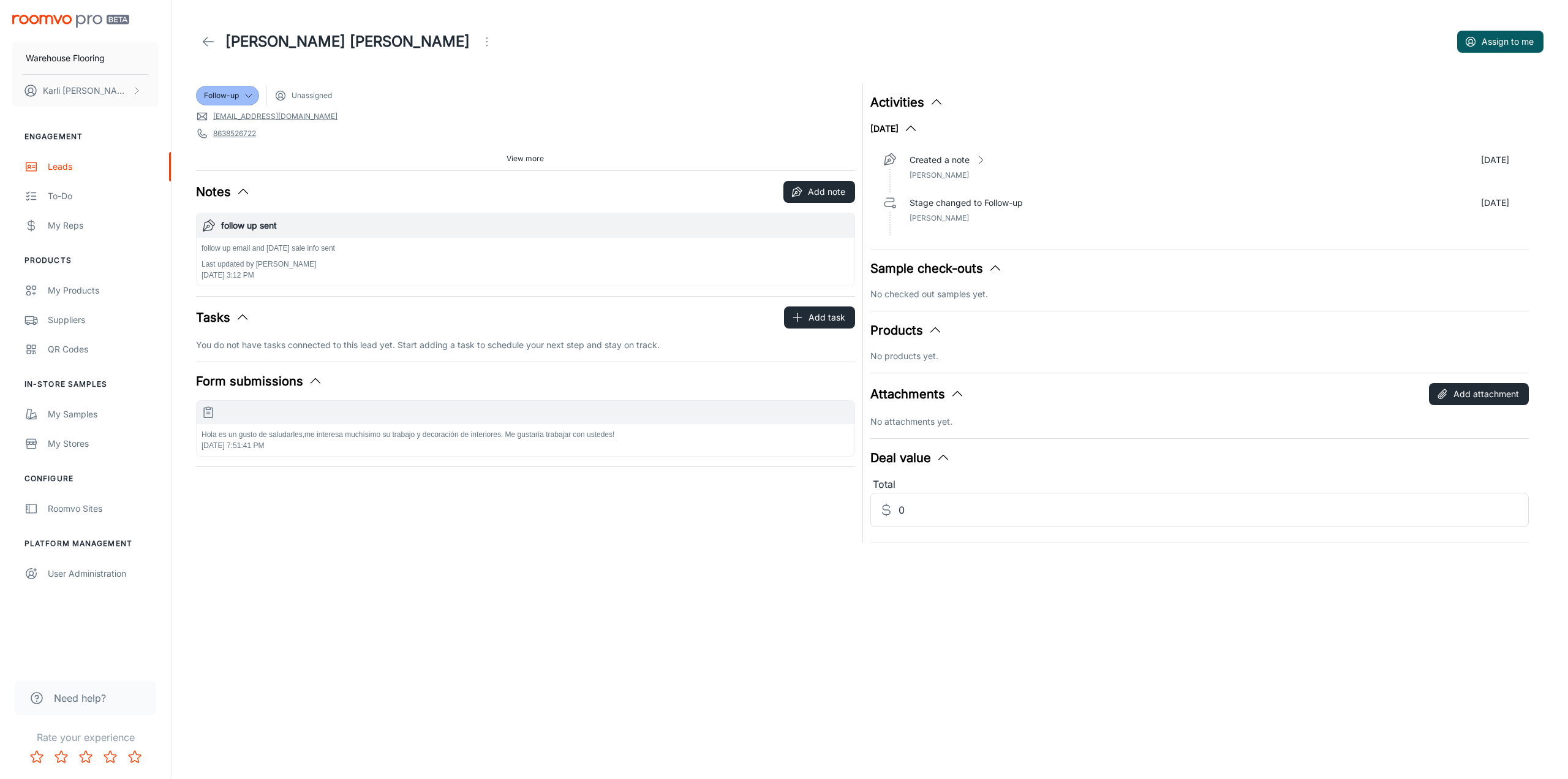
click at [480, 36] on icon "Open menu" at bounding box center [487, 42] width 15 height 15
click at [474, 123] on li "Mark as spam" at bounding box center [480, 114] width 130 height 22
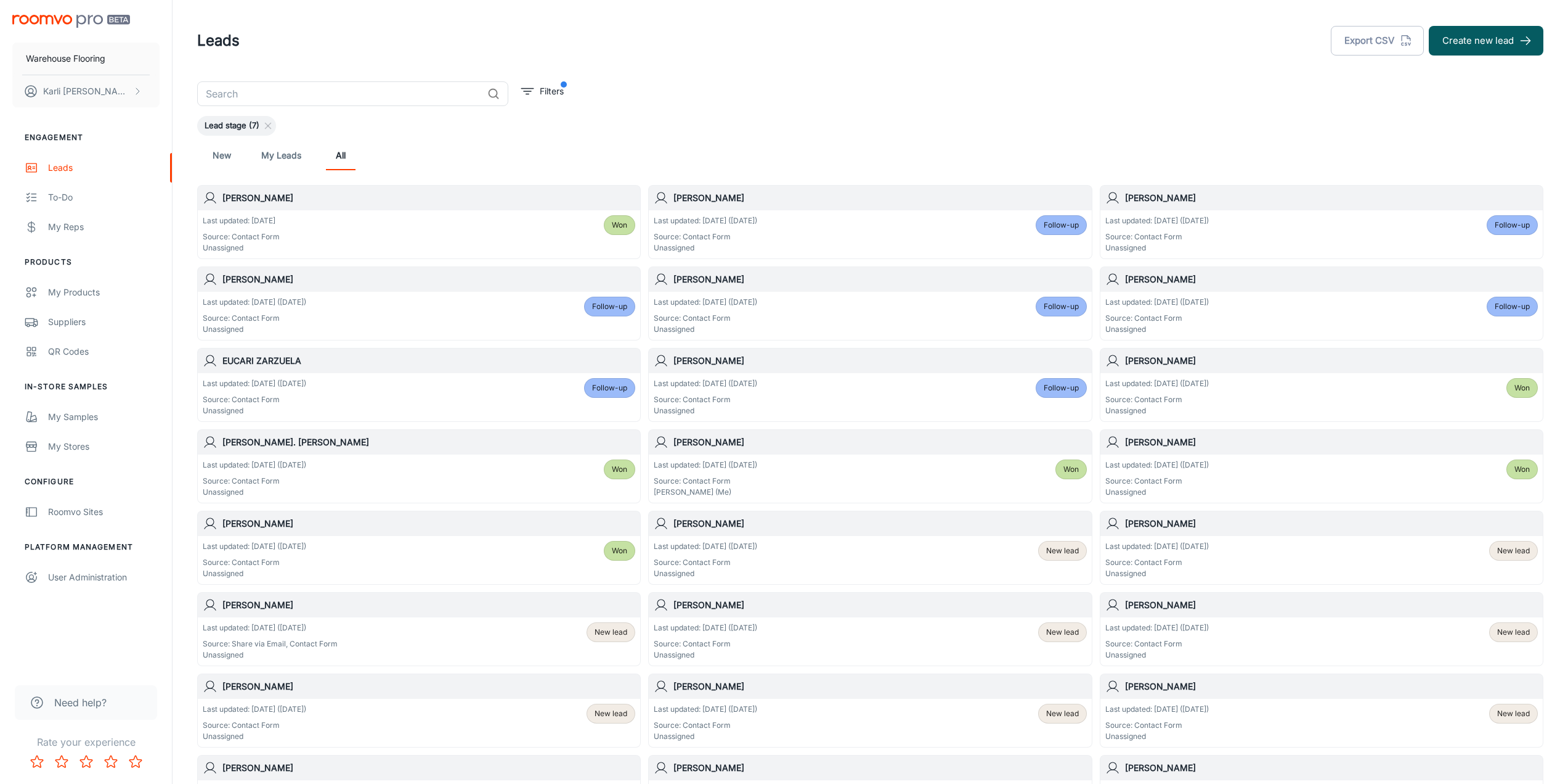
click at [1209, 410] on p "Unassigned" at bounding box center [1157, 411] width 103 height 11
click at [895, 384] on div "Last updated: [DATE] ([DATE]) Source: Contact Form Unassigned Follow-up" at bounding box center [870, 396] width 433 height 38
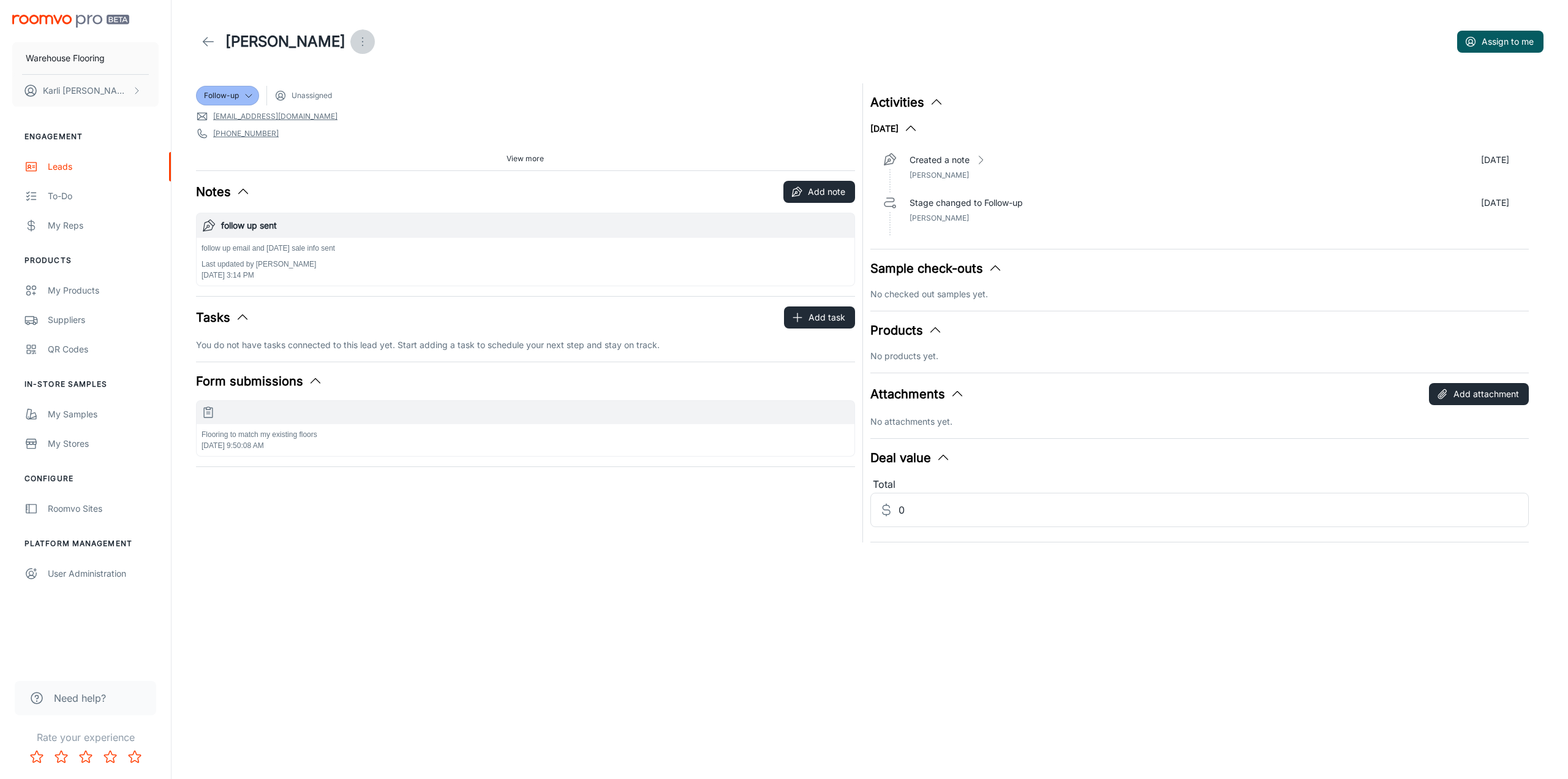
click at [355, 43] on icon "Open menu" at bounding box center [363, 42] width 15 height 15
click at [395, 115] on span "Mark as spam" at bounding box center [415, 115] width 79 height 15
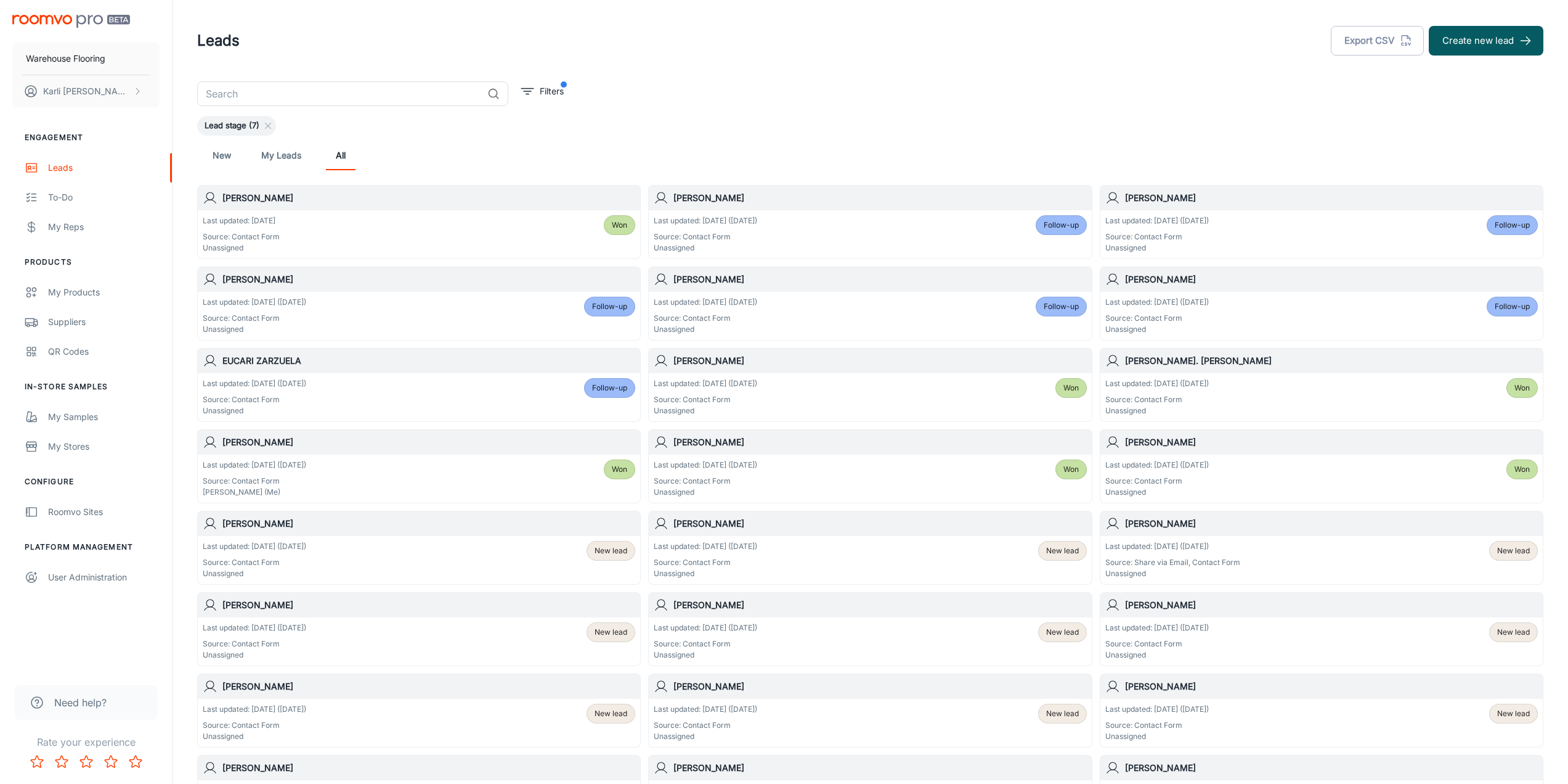
click at [447, 394] on div "Last updated: [DATE] ([DATE]) Source: Contact Form Unassigned Follow-up" at bounding box center [419, 396] width 433 height 38
click at [874, 473] on div "Last updated: [DATE] ([DATE]) Source: Contact Form Unassigned Won" at bounding box center [870, 478] width 433 height 38
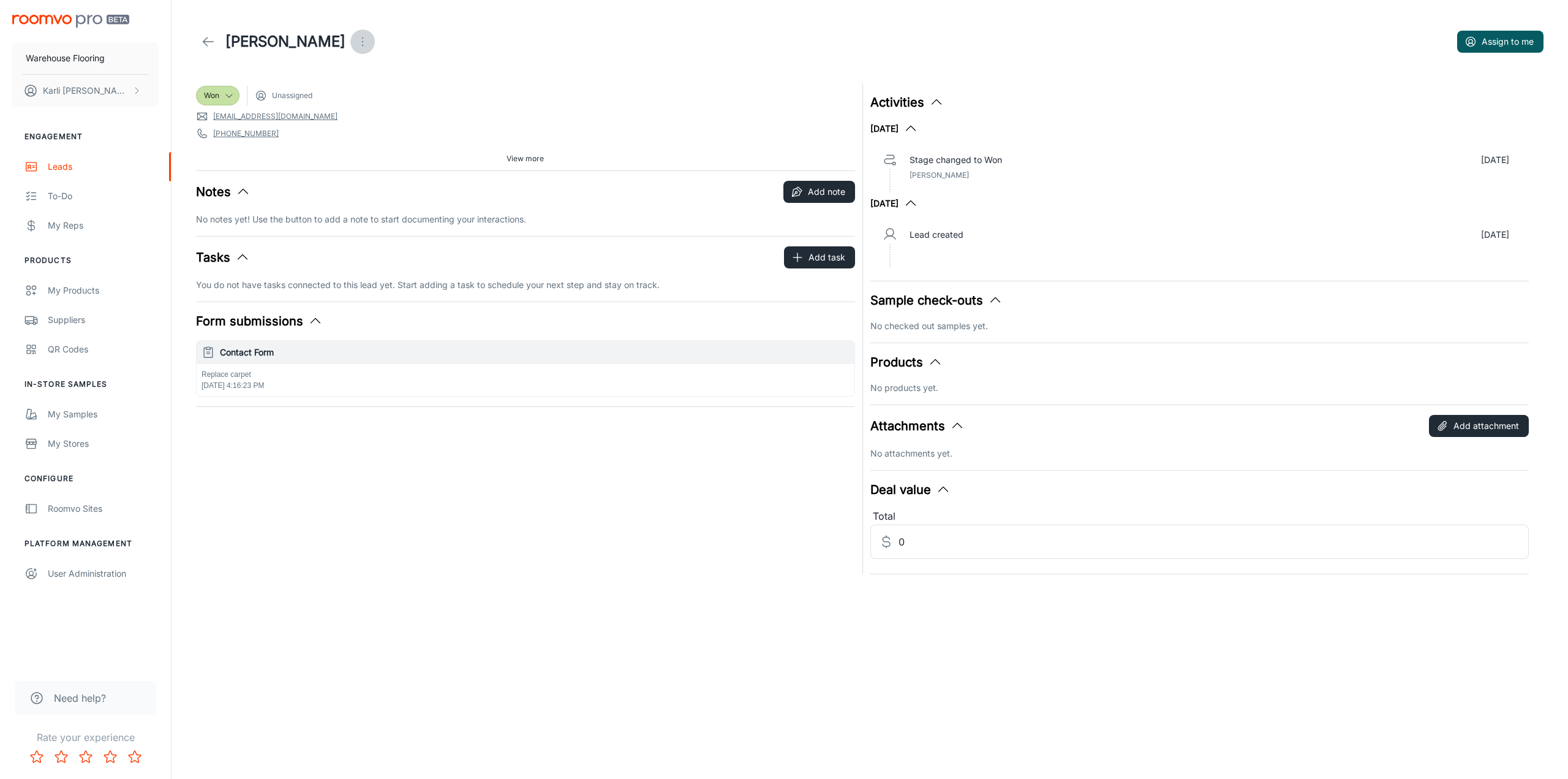
click at [355, 43] on icon "Open menu" at bounding box center [363, 42] width 15 height 15
click at [384, 119] on span "Mark as spam" at bounding box center [396, 115] width 79 height 15
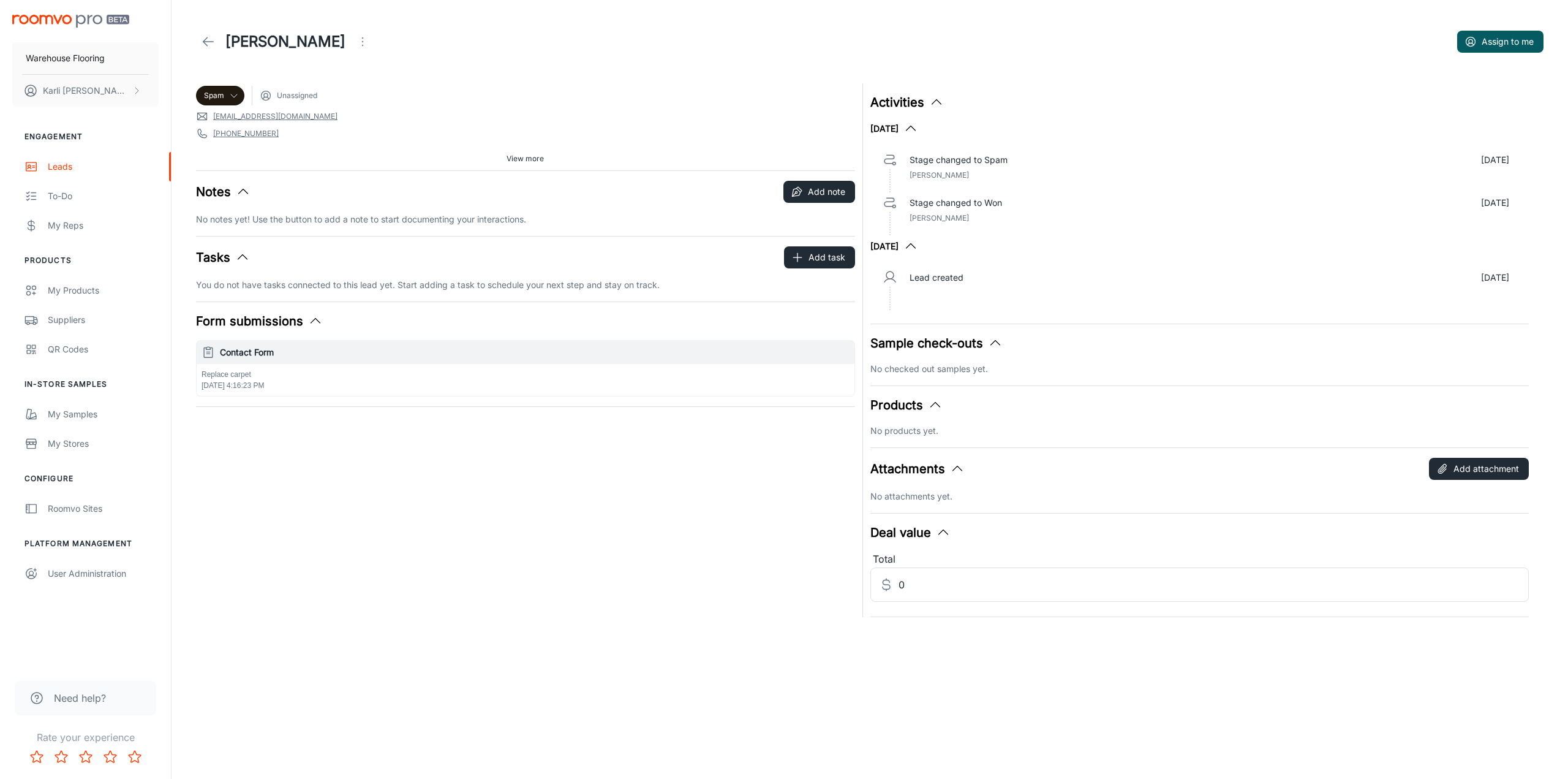
click at [202, 47] on icon at bounding box center [208, 42] width 15 height 15
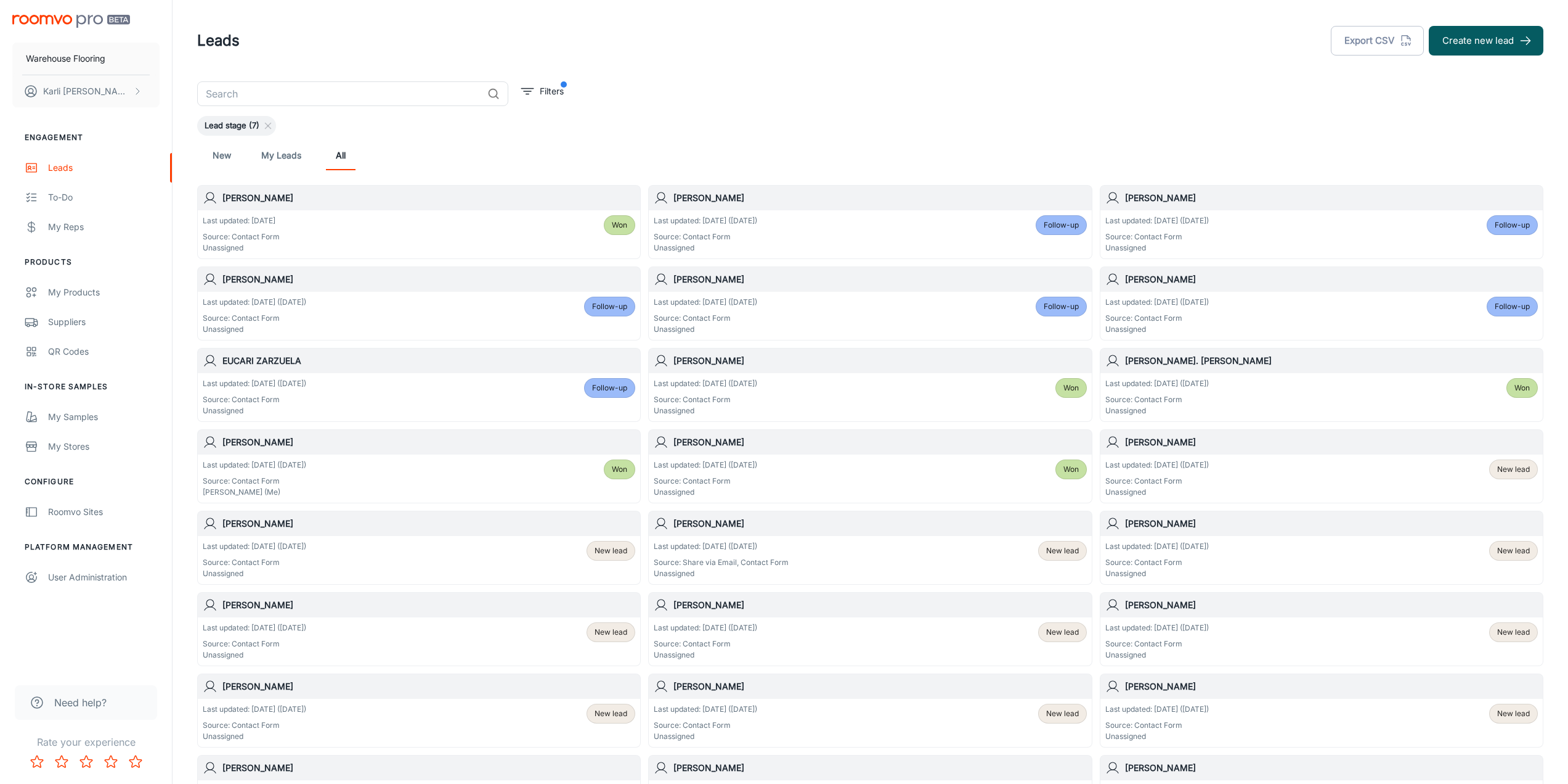
click at [798, 396] on div "Last updated: [DATE] ([DATE]) Source: Contact Form Unassigned Won" at bounding box center [870, 396] width 433 height 38
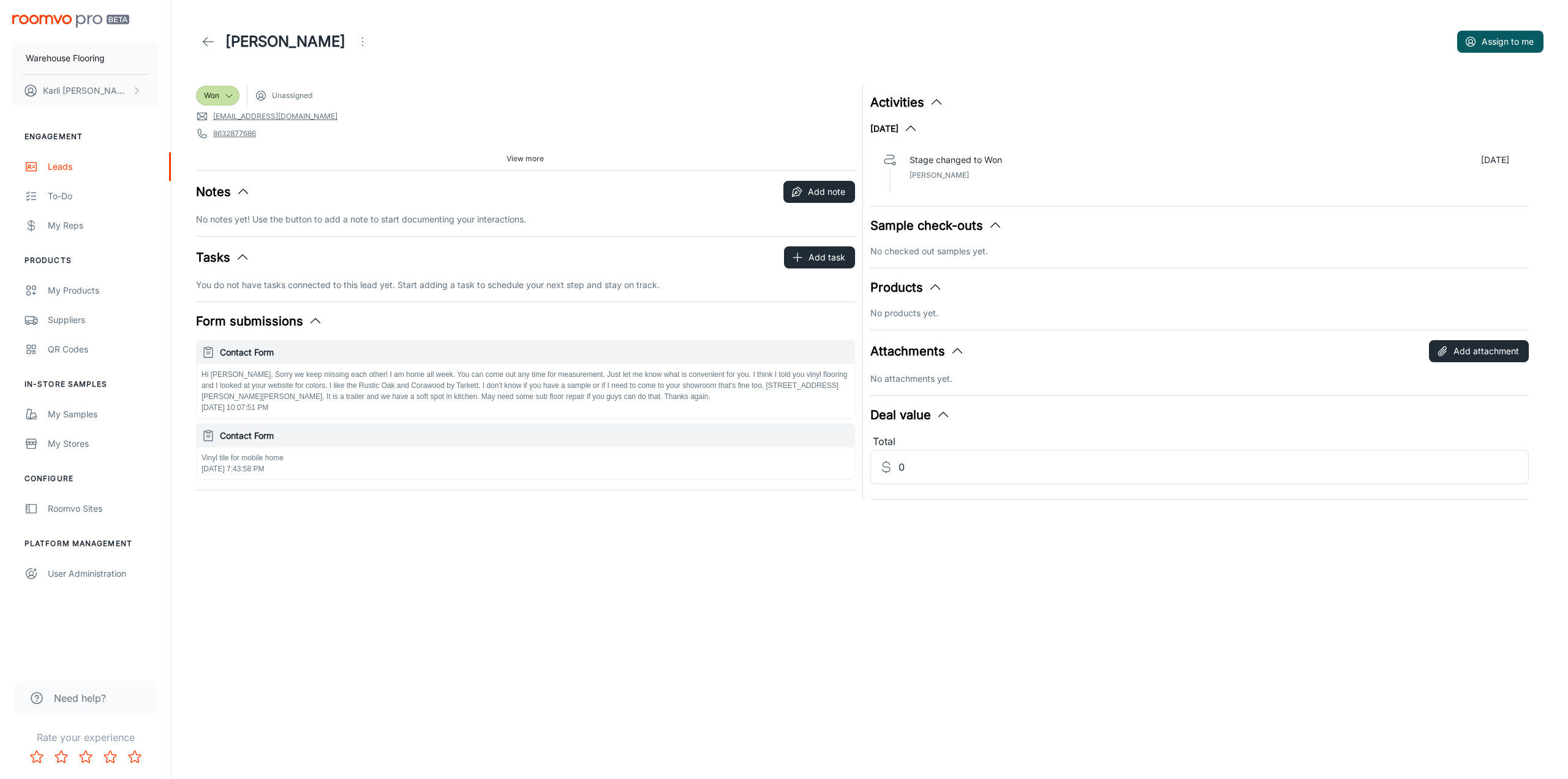
click at [355, 43] on icon "Open menu" at bounding box center [363, 42] width 15 height 15
click at [364, 120] on span "Mark as spam" at bounding box center [402, 115] width 79 height 15
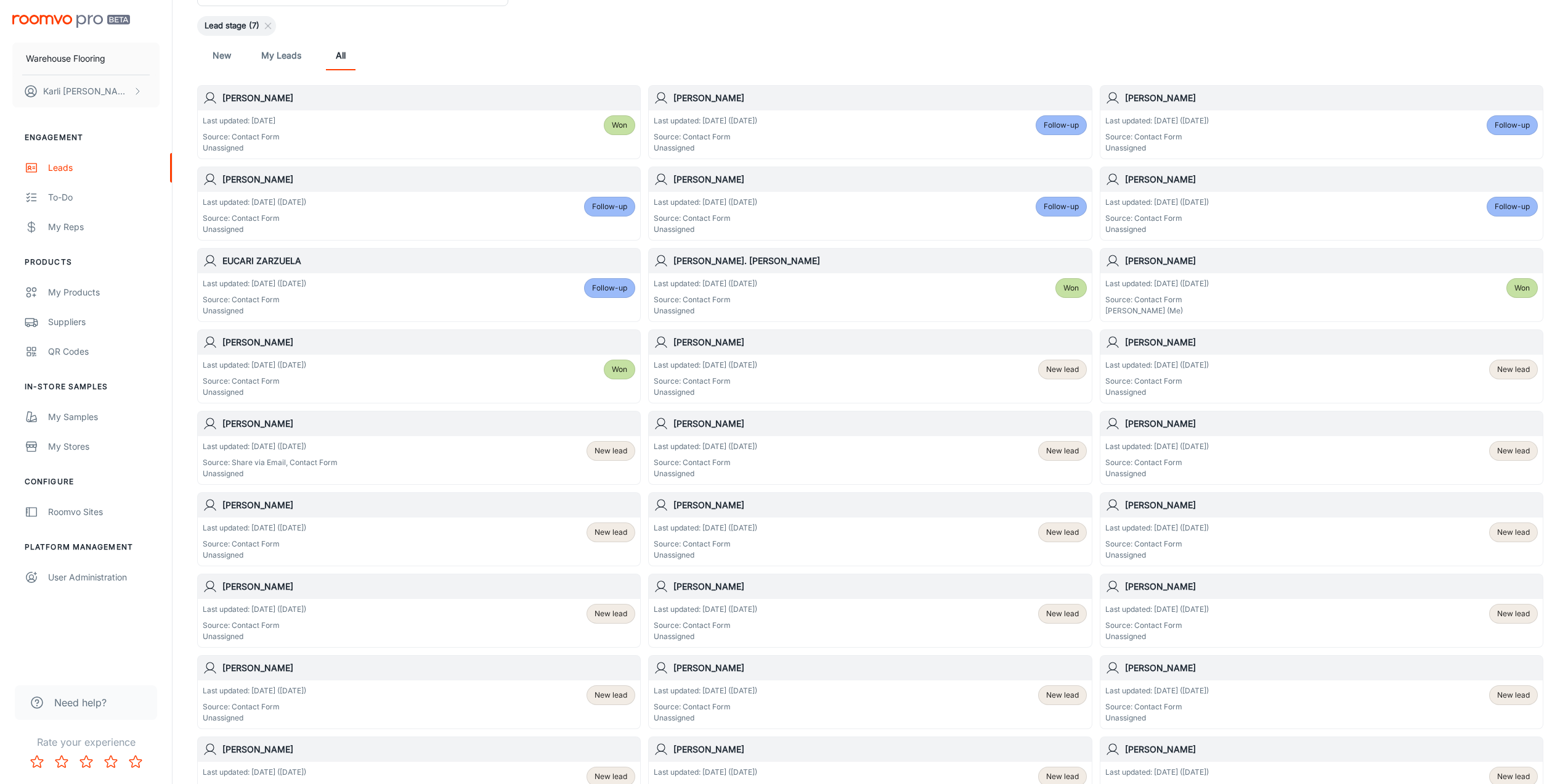
scroll to position [185, 0]
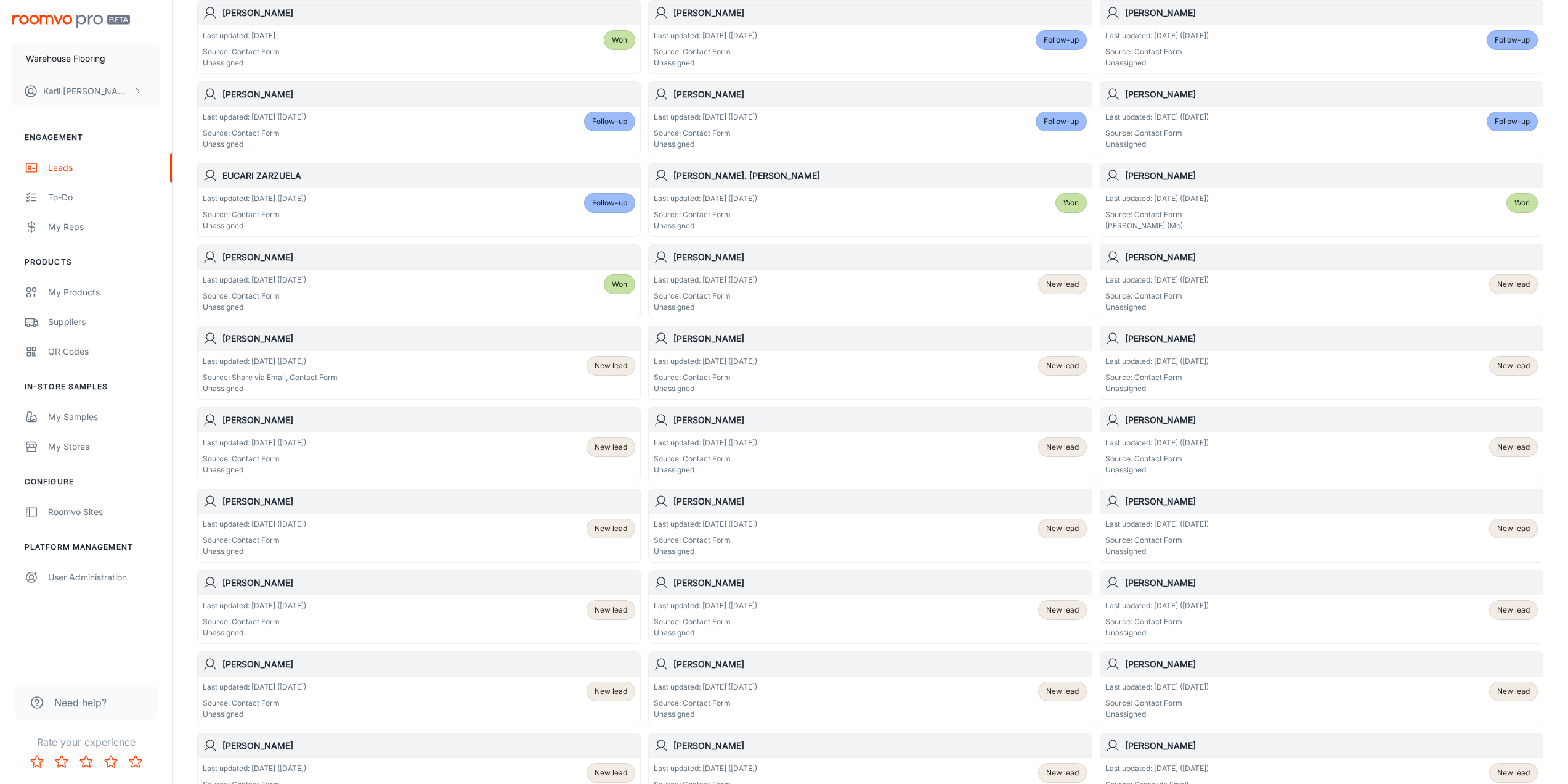
click at [404, 220] on div "Last updated: [DATE] ([DATE]) Source: Contact Form Unassigned Follow-up" at bounding box center [419, 211] width 433 height 38
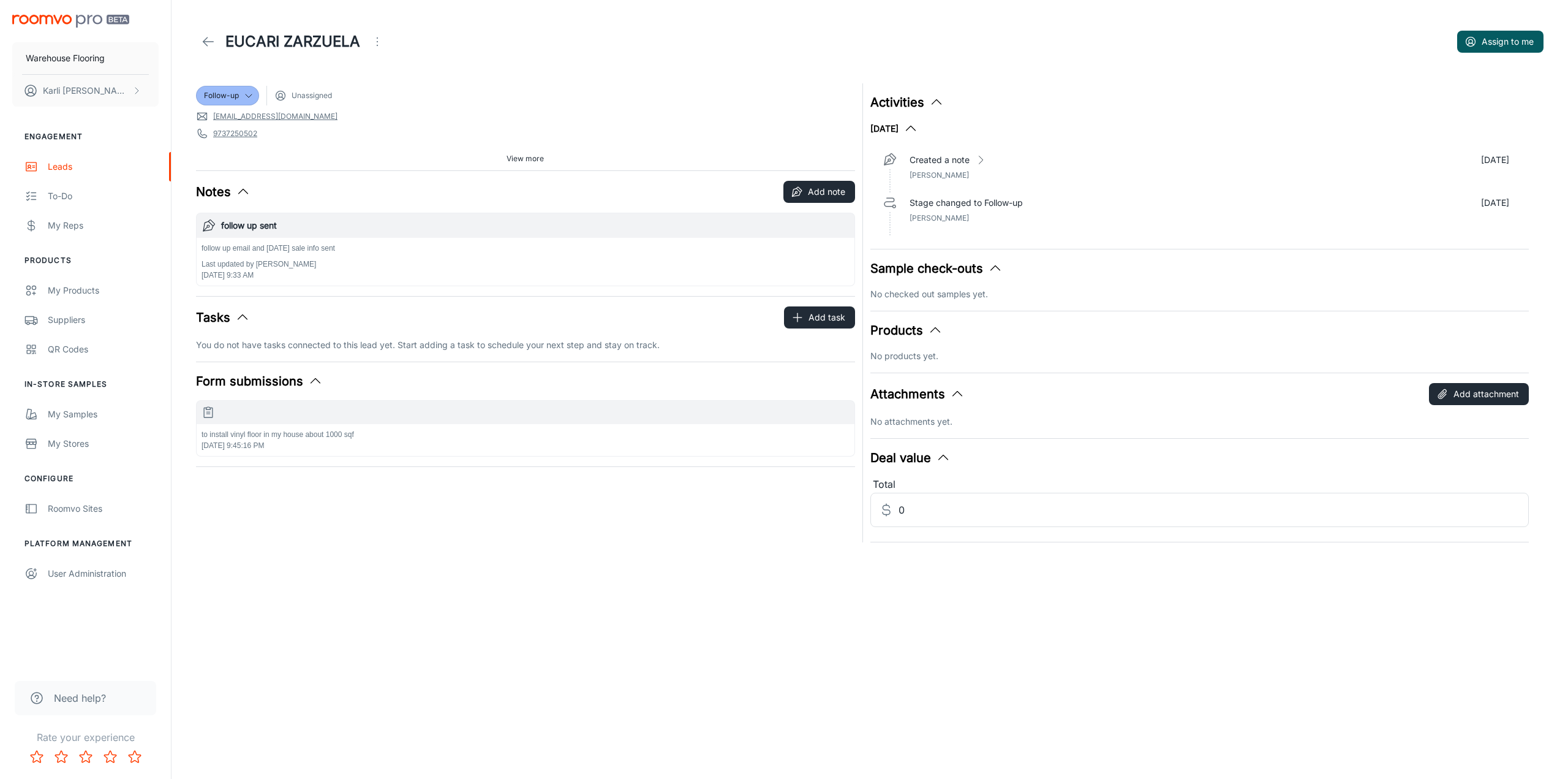
click at [374, 43] on icon "Open menu" at bounding box center [378, 42] width 15 height 15
click at [435, 30] on div at bounding box center [784, 390] width 1568 height 779
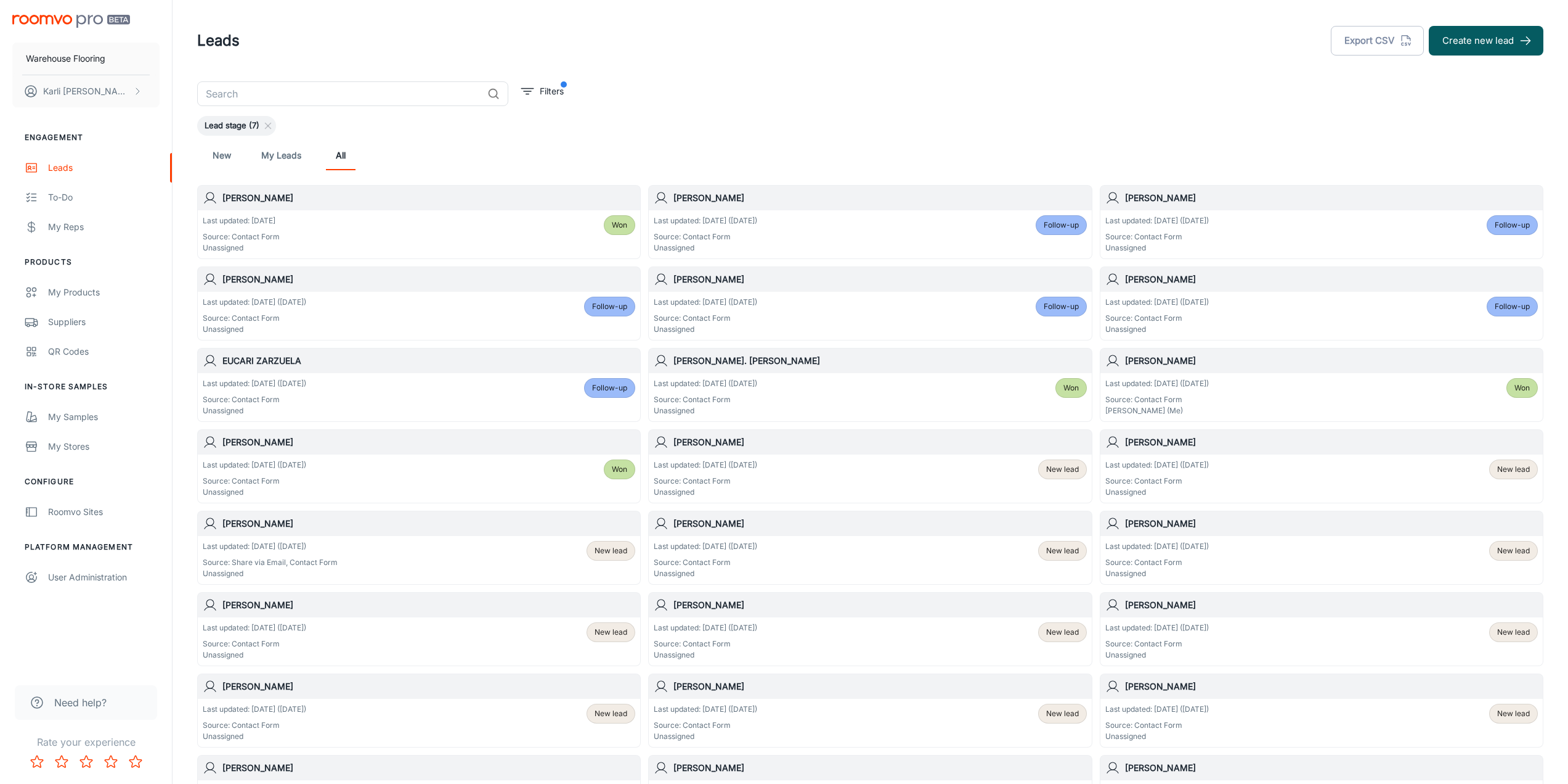
click at [388, 240] on div "Last updated: [DATE] Source: Contact Form Unassigned Won" at bounding box center [419, 234] width 433 height 38
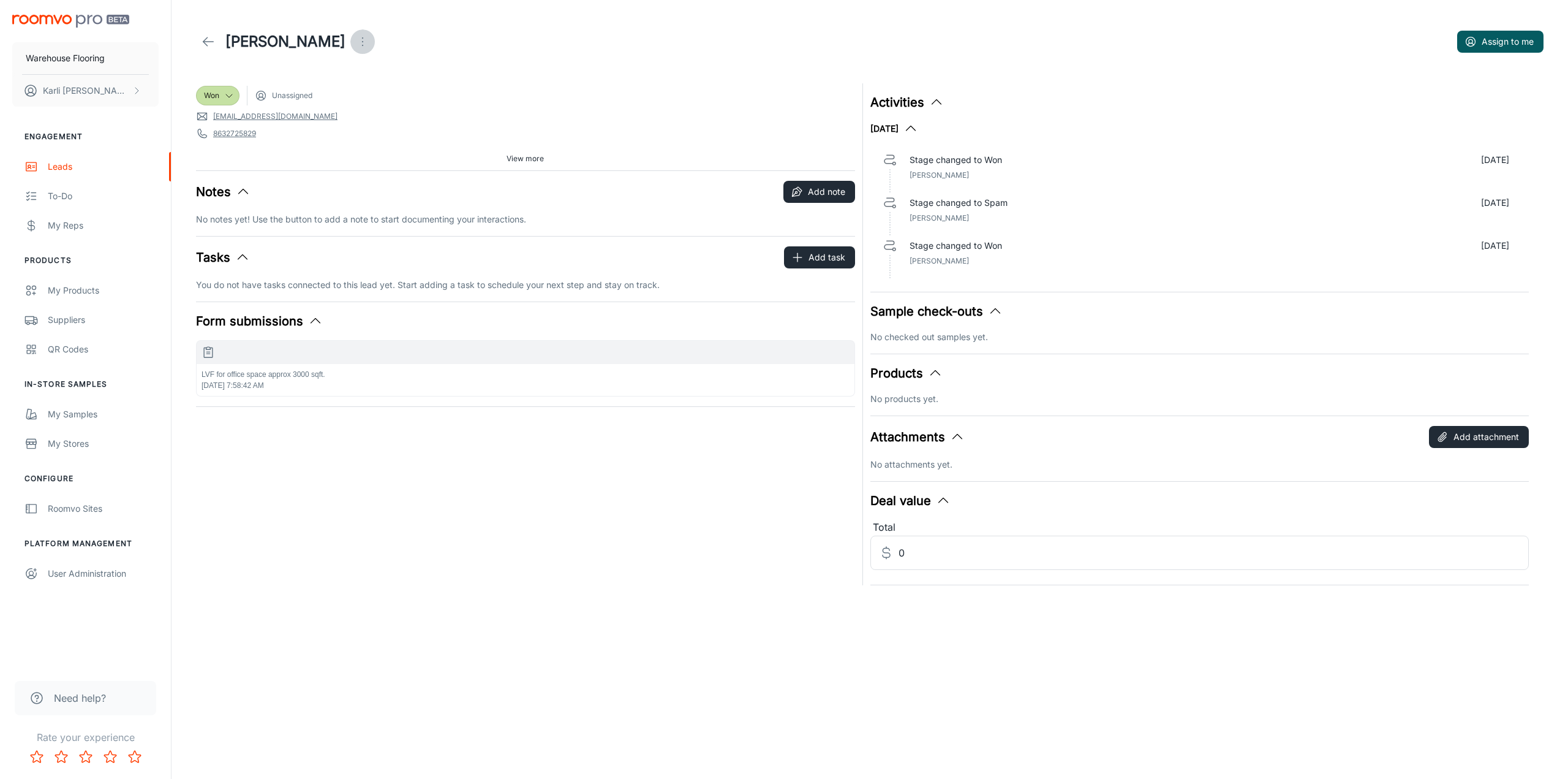
click at [355, 43] on icon "Open menu" at bounding box center [363, 42] width 15 height 15
click at [373, 127] on ul "Change lead info Reassign Mark as spam" at bounding box center [386, 91] width 130 height 76
click at [373, 118] on span "Mark as spam" at bounding box center [402, 115] width 79 height 15
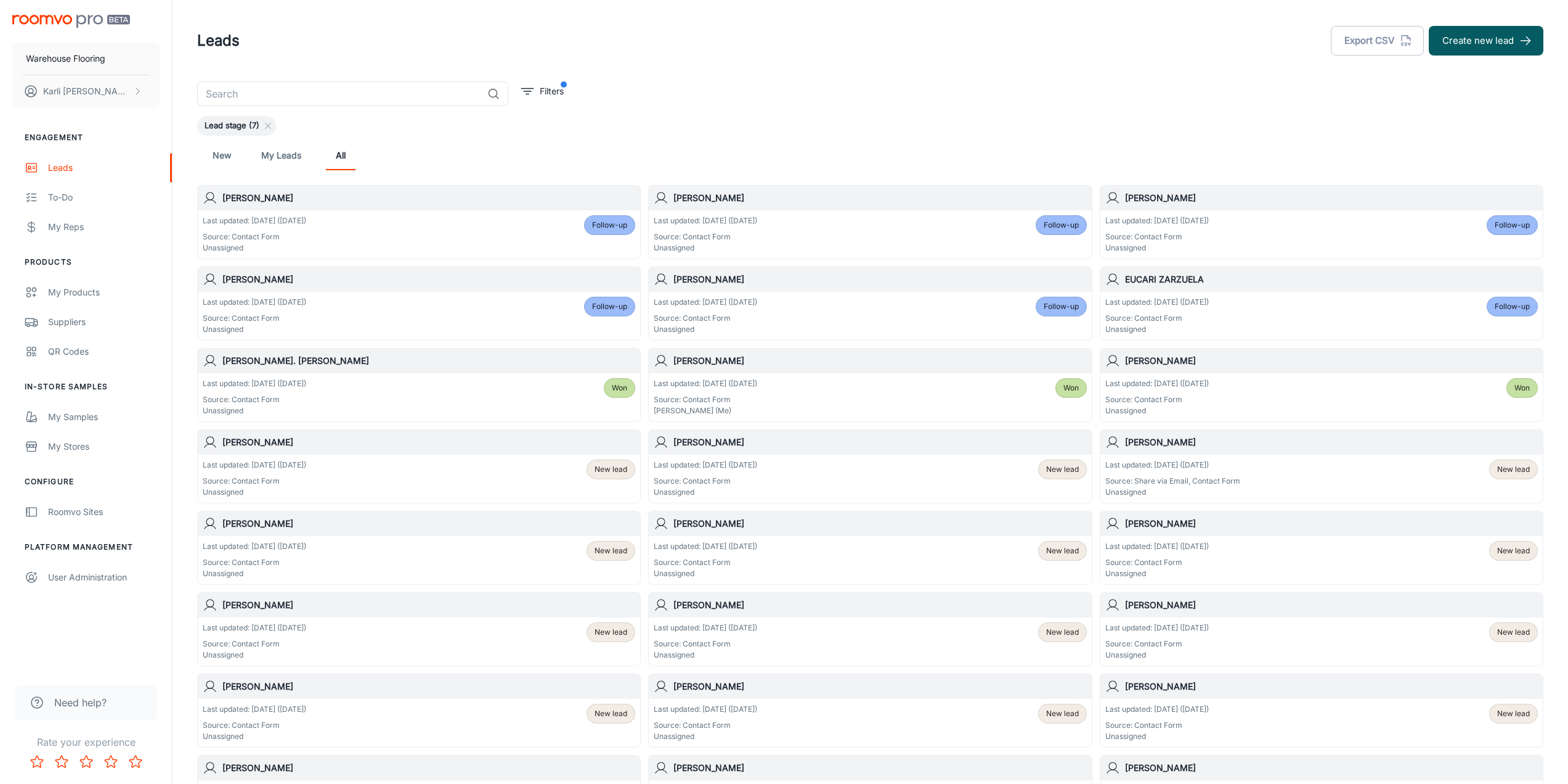
click at [450, 388] on div "Last updated: [DATE] ([DATE]) Source: Contact Form Unassigned Won" at bounding box center [419, 396] width 433 height 38
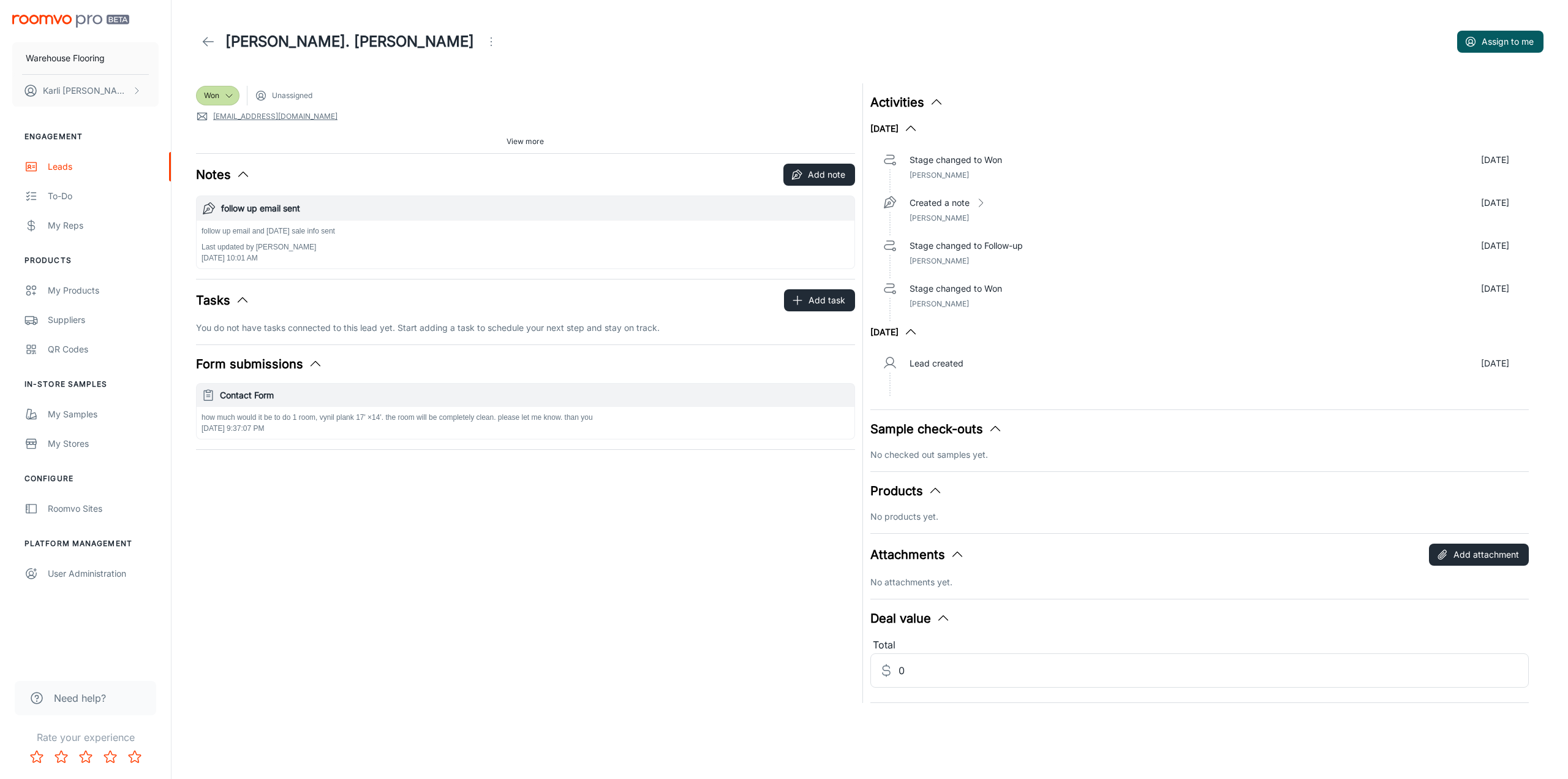
click at [484, 39] on icon "Open menu" at bounding box center [491, 42] width 15 height 15
click at [348, 113] on span "Mark as spam" at bounding box center [380, 115] width 79 height 15
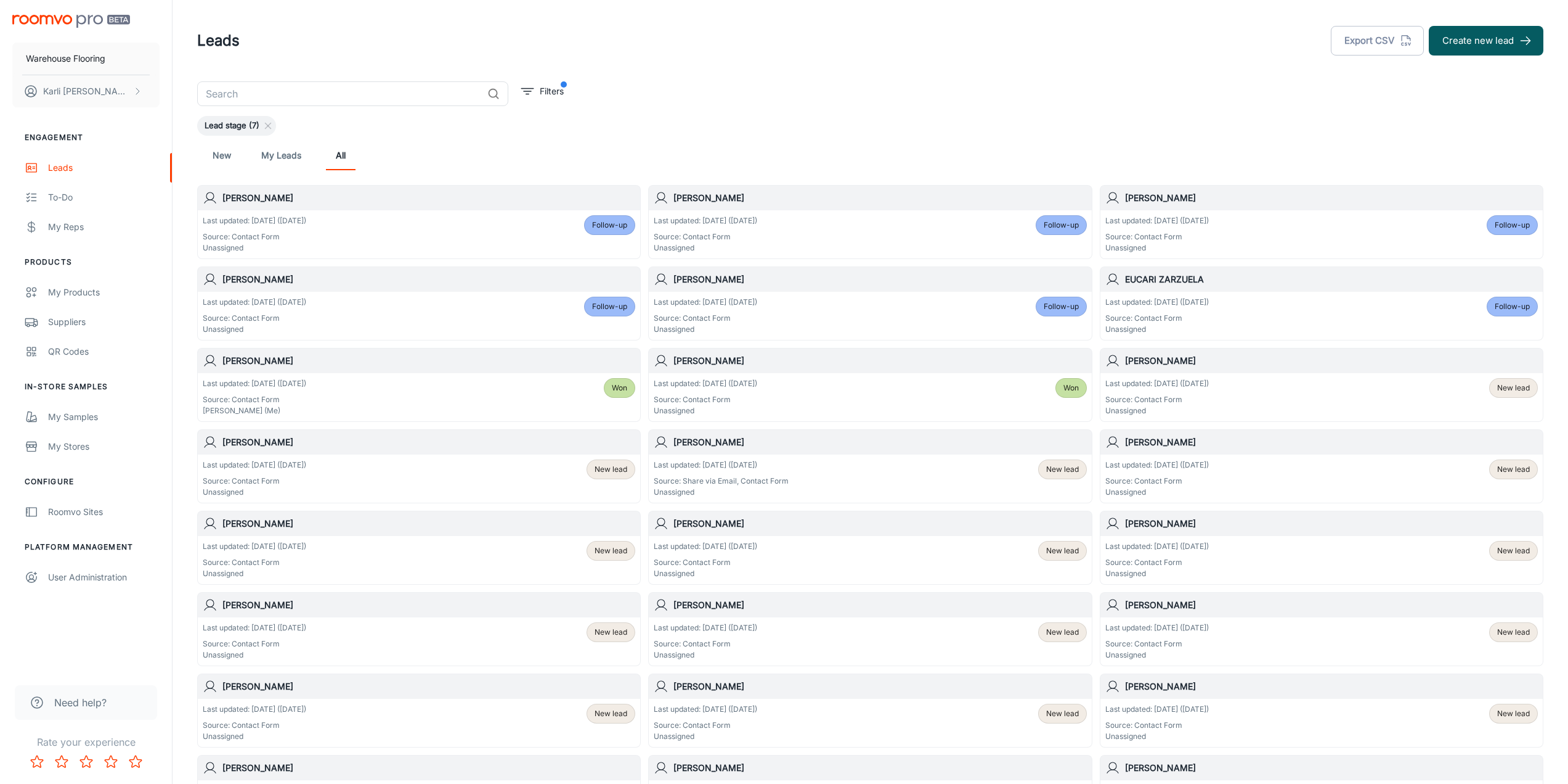
click at [1314, 394] on div "Last updated: [DATE] ([DATE]) Source: Contact Form Unassigned New lead" at bounding box center [1322, 396] width 433 height 38
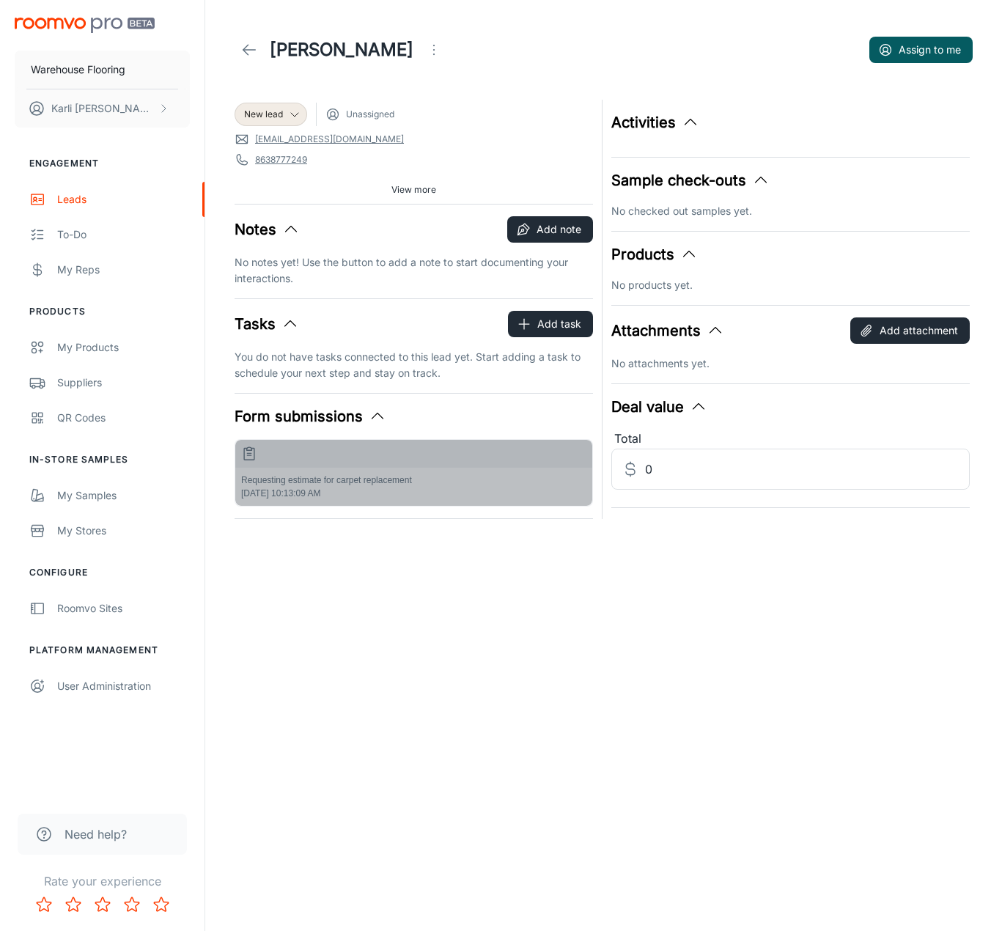
click at [363, 468] on div "Requesting estimate for carpet replacement [DATE] 10:13:09 AM" at bounding box center [413, 487] width 357 height 38
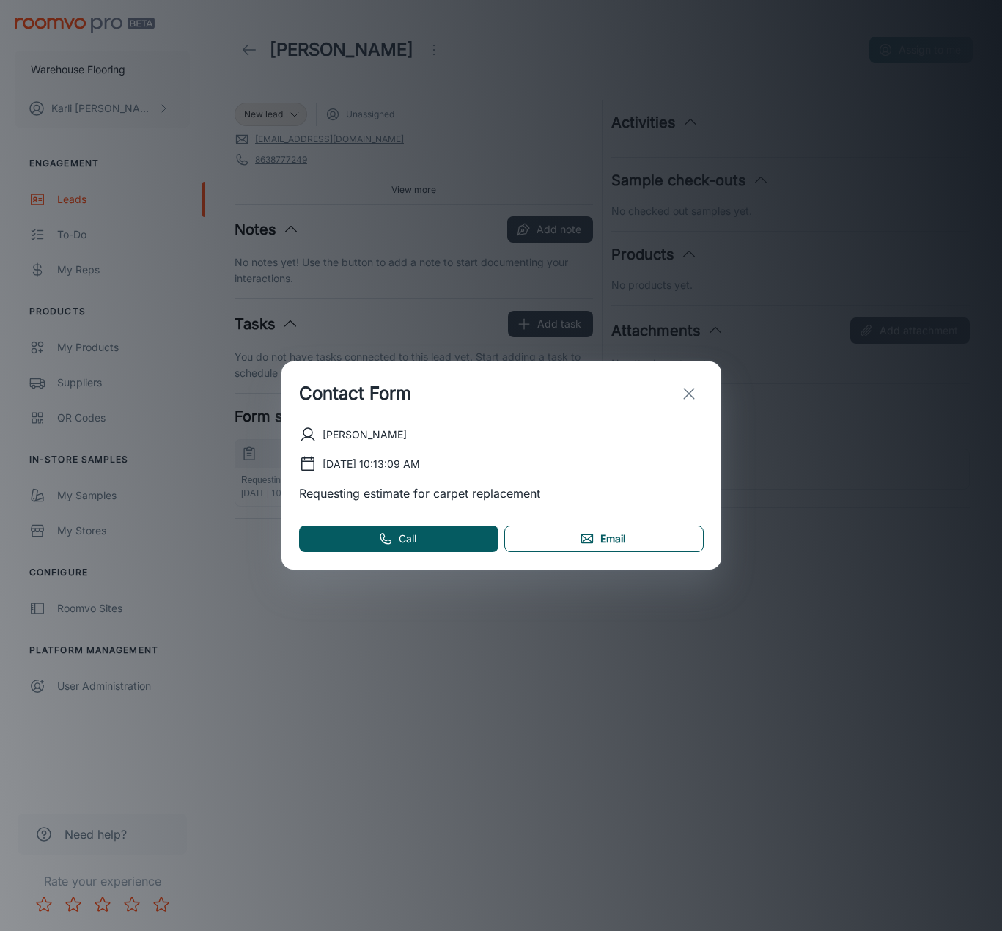
click at [636, 535] on link "Email" at bounding box center [603, 538] width 199 height 26
drag, startPoint x: 690, startPoint y: 394, endPoint x: 682, endPoint y: 393, distance: 8.8
click at [690, 394] on icon "exit" at bounding box center [689, 394] width 18 height 18
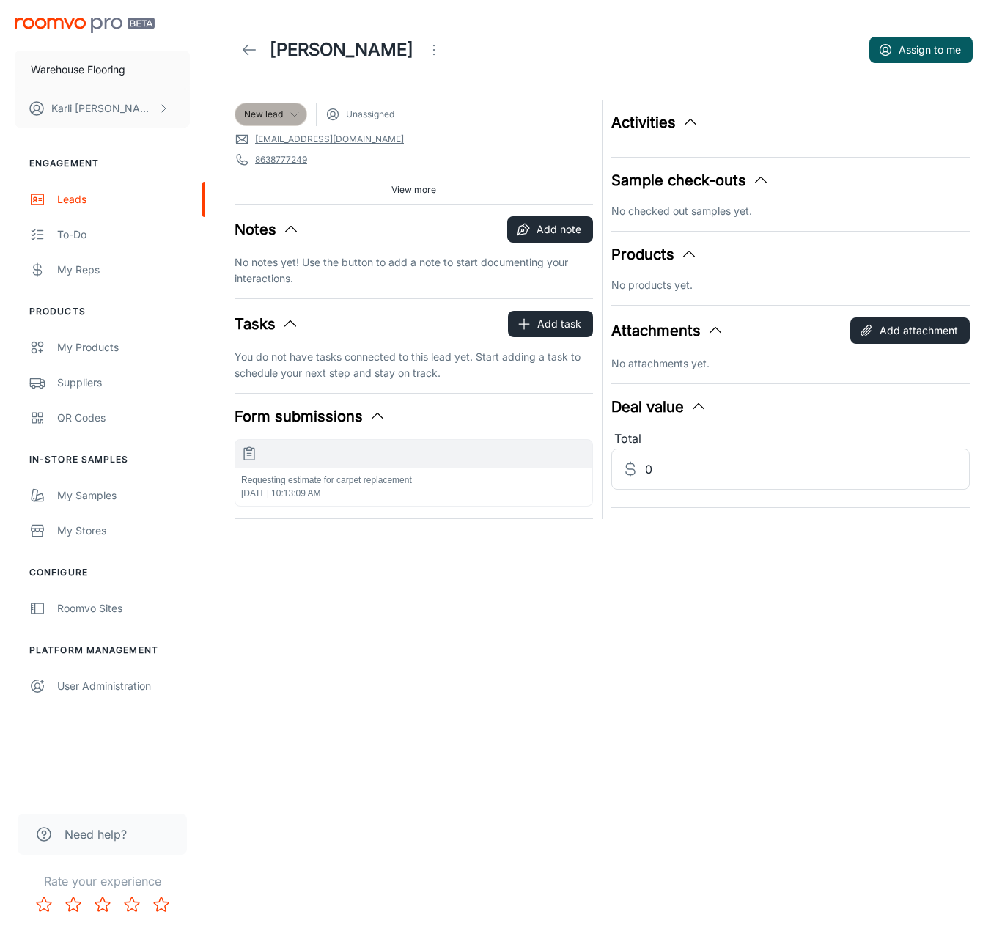
click at [289, 105] on div "New lead" at bounding box center [271, 114] width 73 height 23
click at [273, 166] on li "Follow-up" at bounding box center [287, 171] width 104 height 26
click at [549, 224] on button "Add note" at bounding box center [550, 229] width 86 height 26
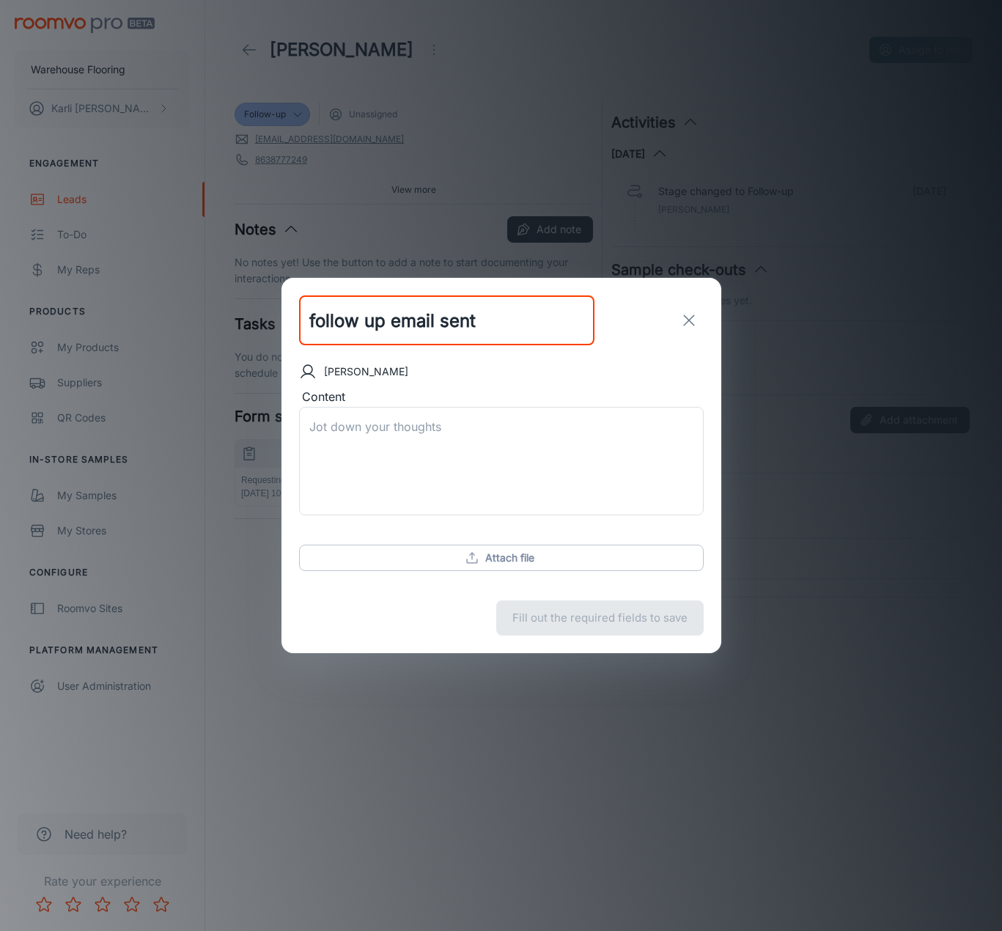
type input "follow up email sent"
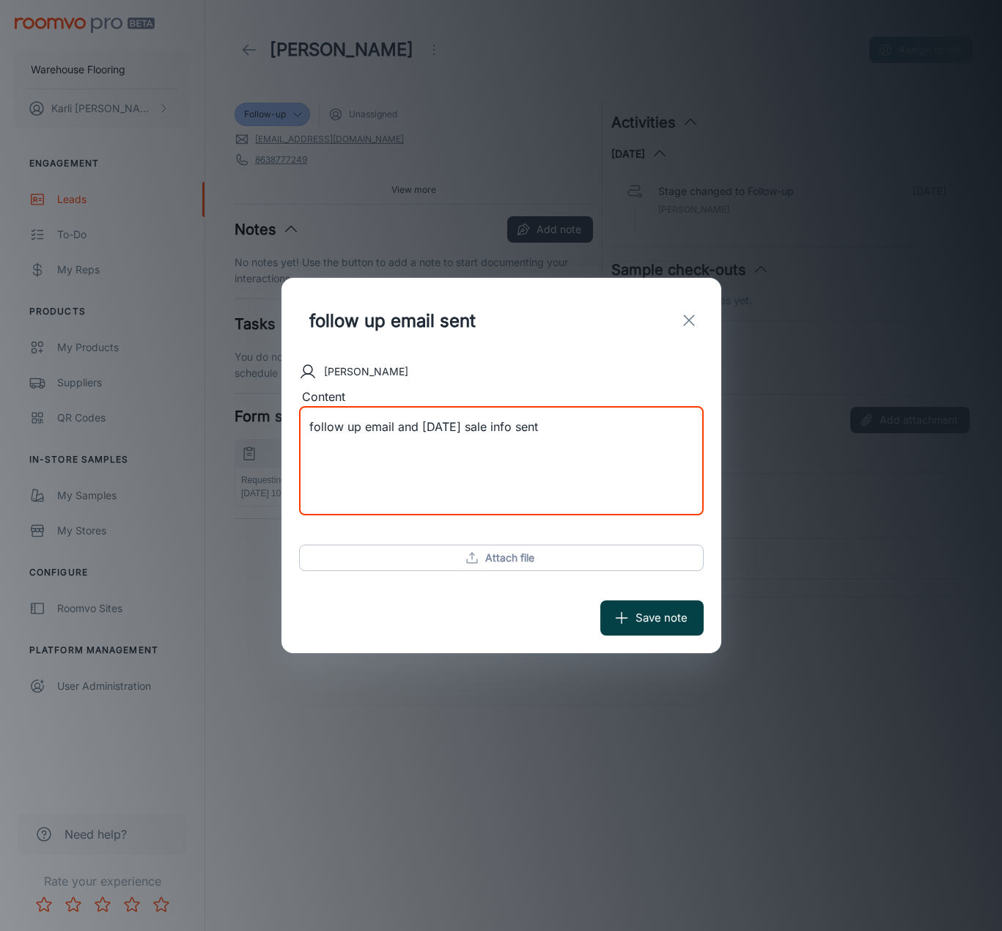
type textarea "follow up email and [DATE] sale info sent"
click at [661, 624] on button "Save note" at bounding box center [651, 617] width 103 height 35
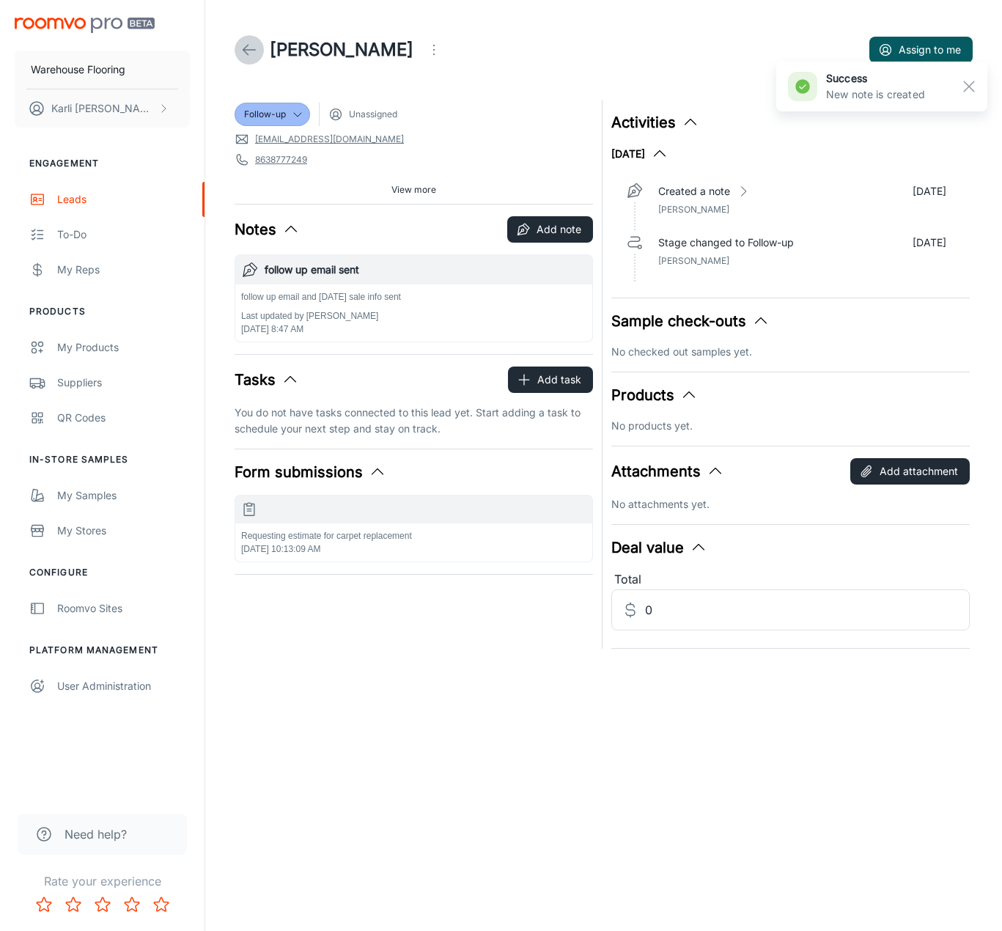
click at [249, 54] on icon at bounding box center [249, 50] width 18 height 18
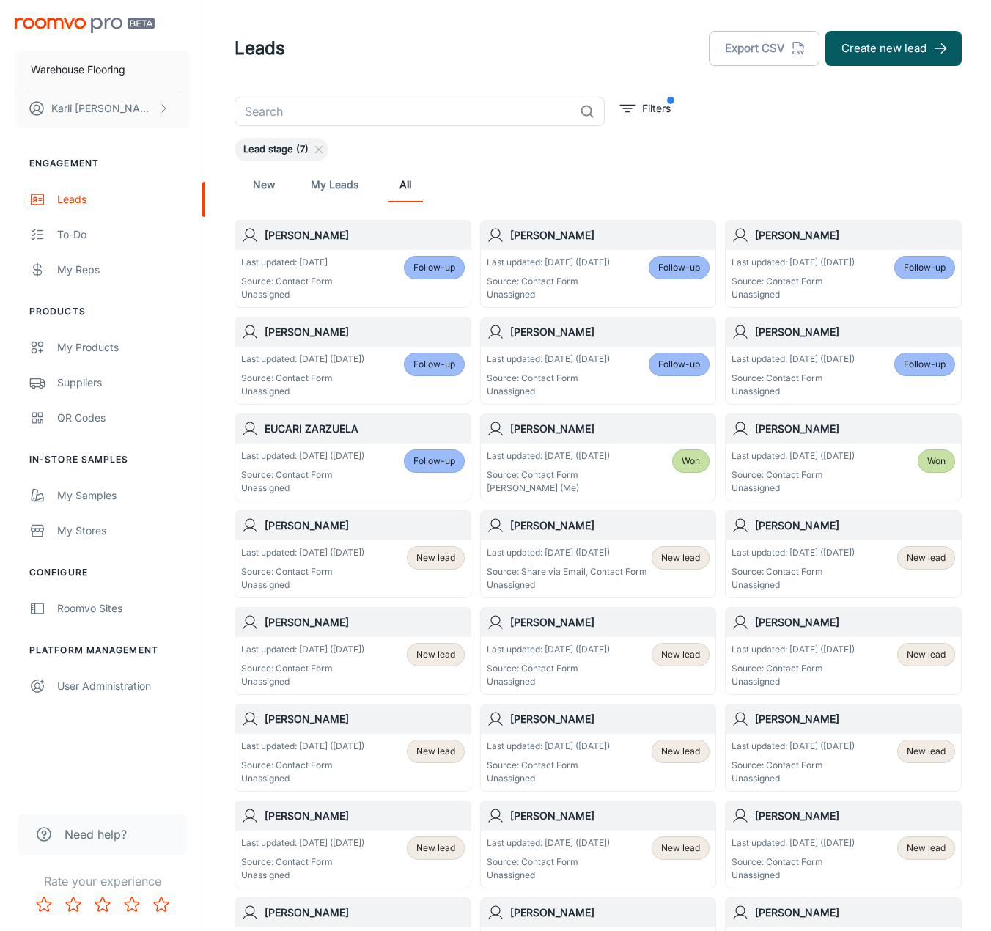
click at [318, 567] on p "Source: Contact Form" at bounding box center [302, 571] width 123 height 13
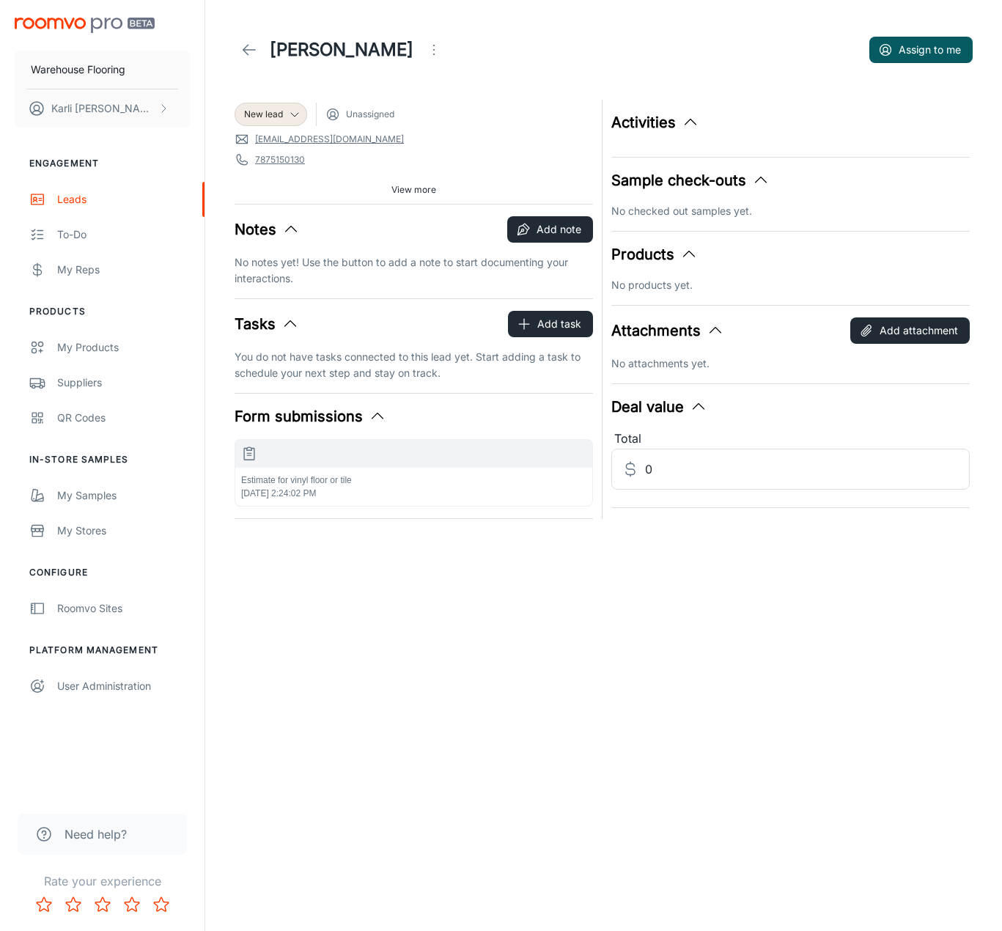
click at [318, 479] on p "Estimate for vinyl floor or tile" at bounding box center [413, 479] width 345 height 13
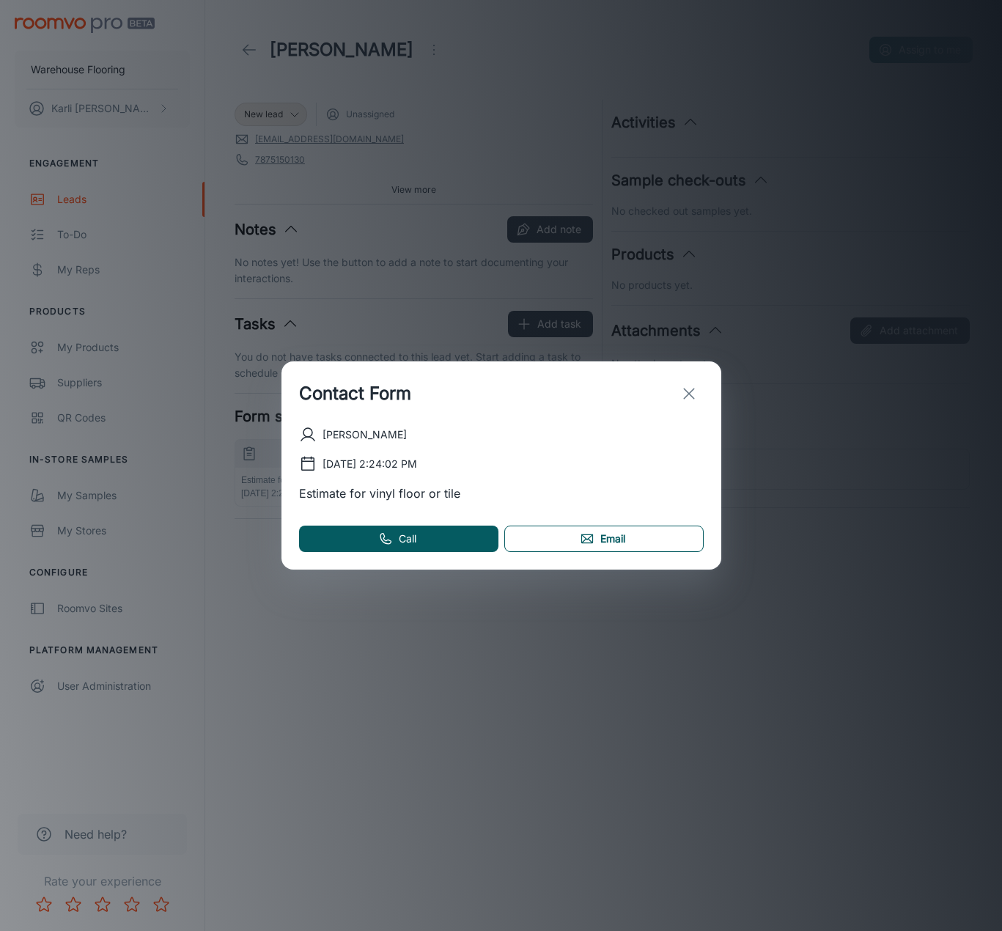
click at [607, 528] on link "Email" at bounding box center [603, 538] width 199 height 26
click at [690, 394] on icon "exit" at bounding box center [689, 394] width 18 height 18
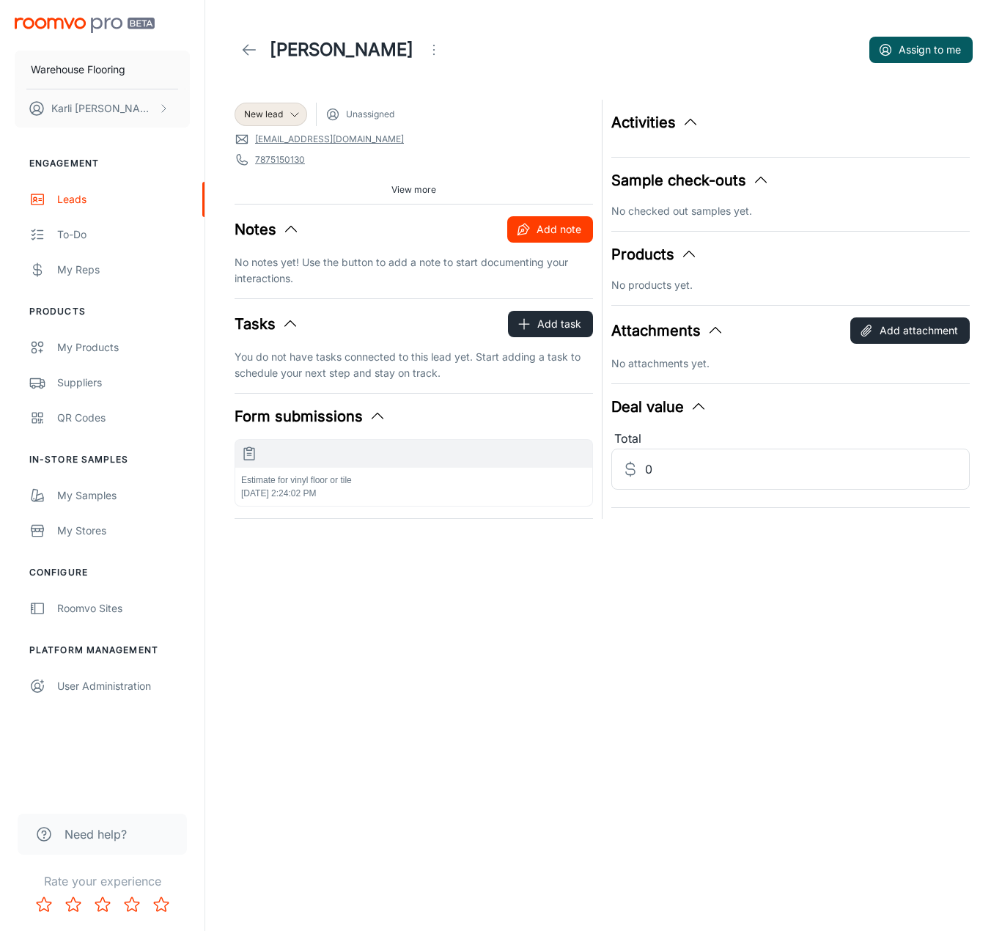
click at [511, 232] on button "Add note" at bounding box center [550, 229] width 86 height 26
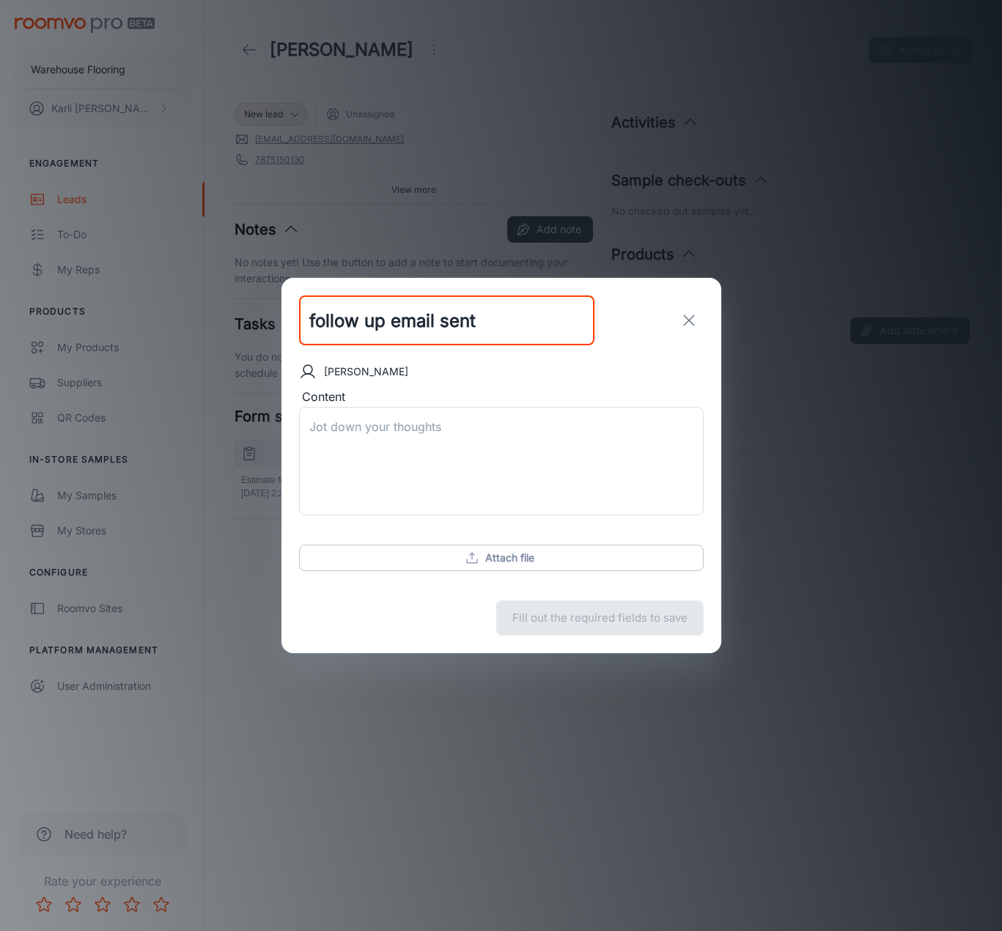
type input "follow up email sent"
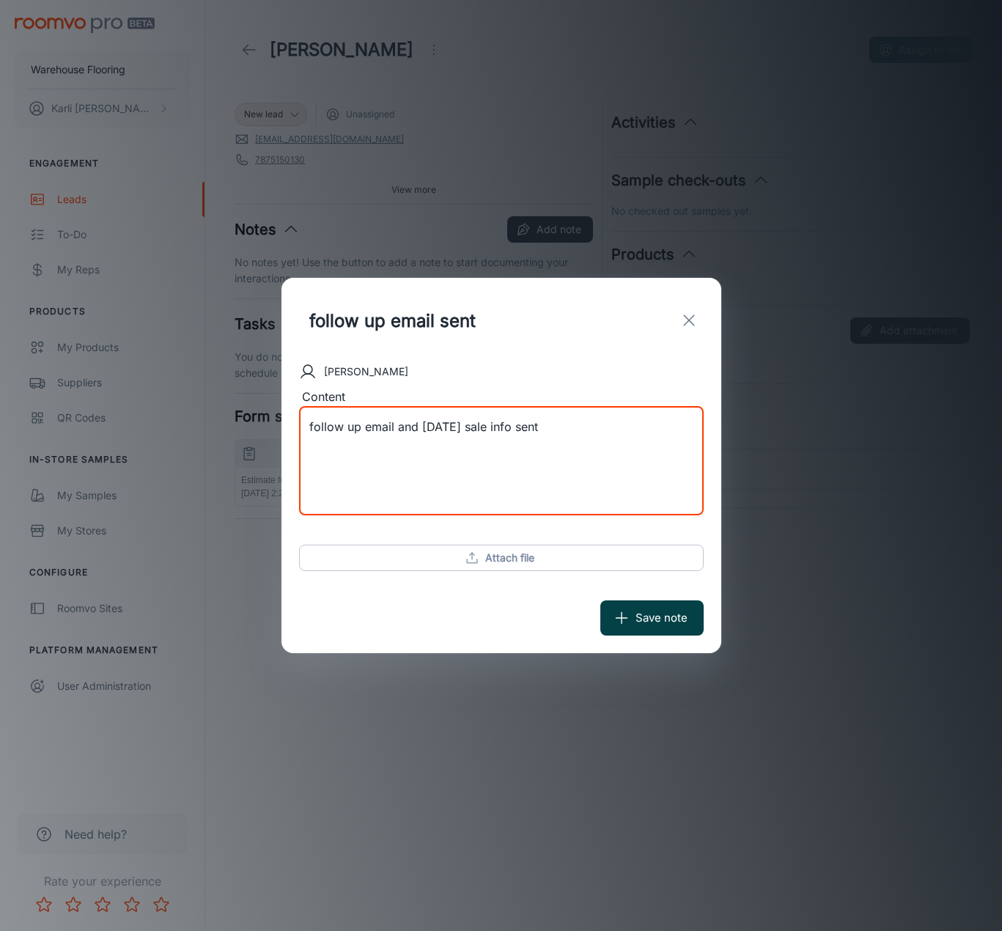
type textarea "follow up email and [DATE] sale info sent"
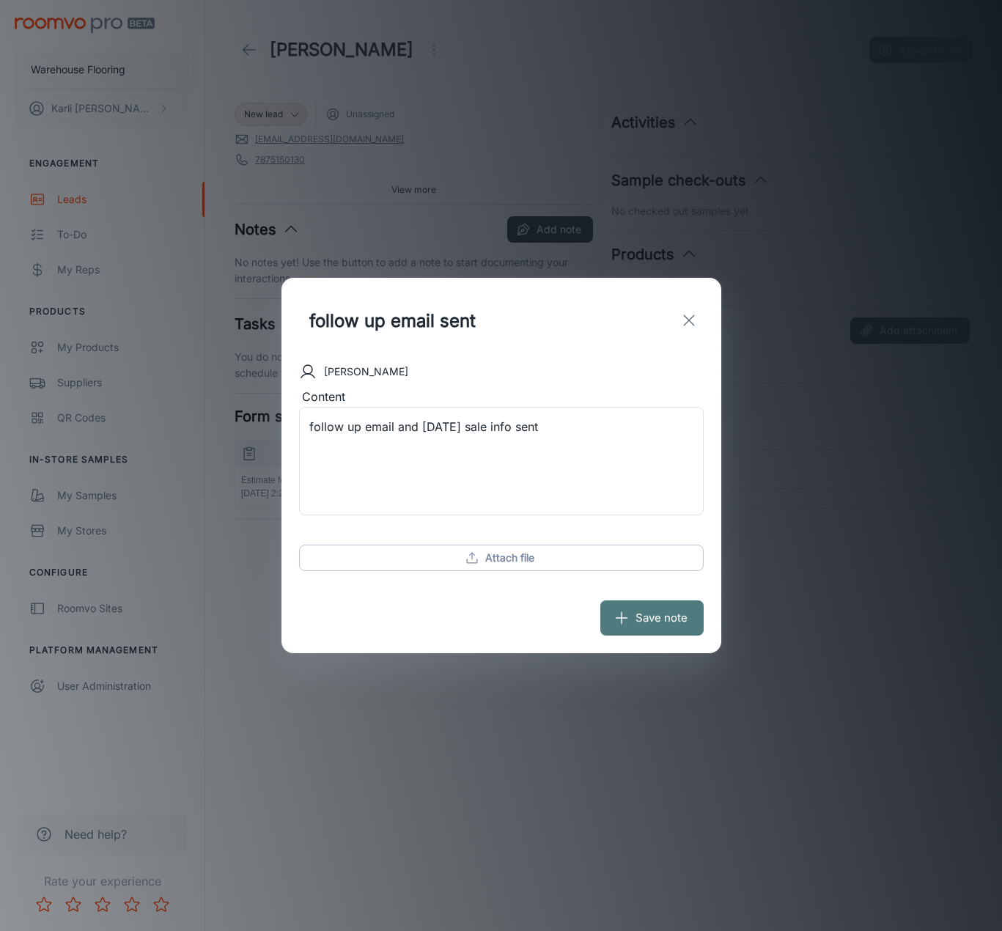
click at [674, 606] on button "Save note" at bounding box center [651, 617] width 103 height 35
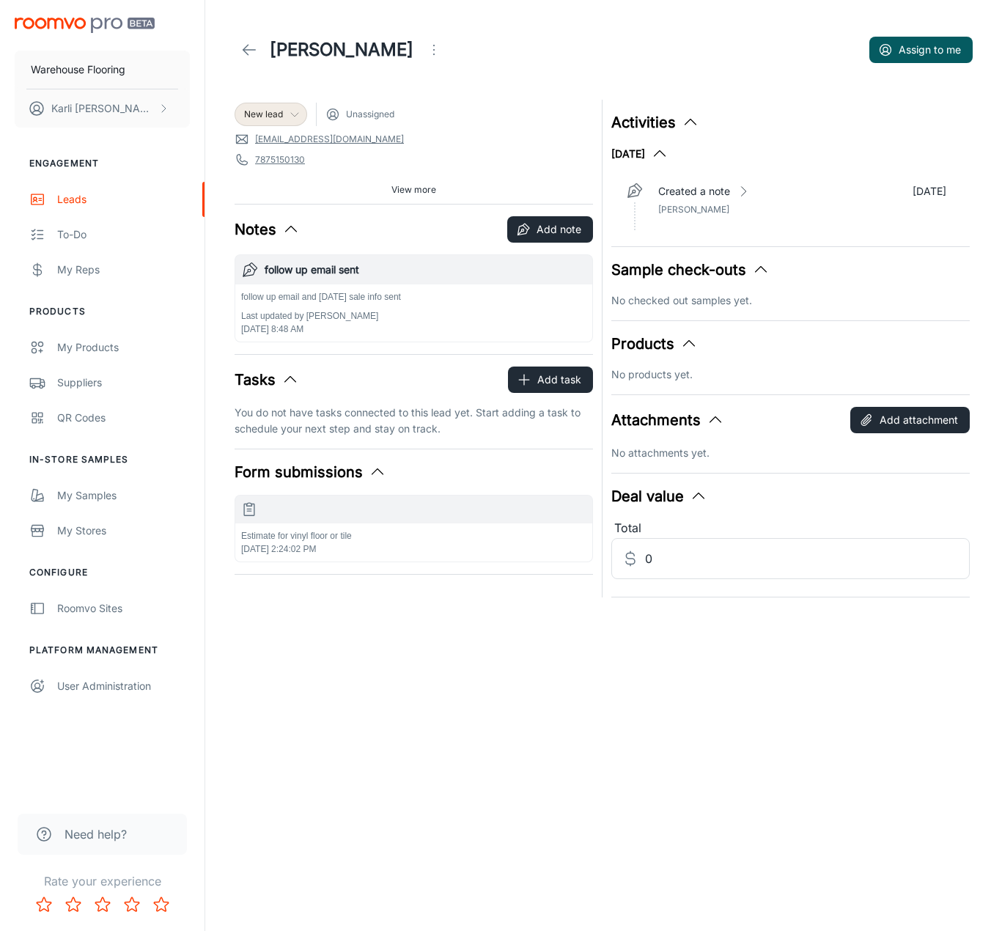
click at [285, 112] on div "New lead" at bounding box center [271, 114] width 54 height 13
click at [295, 173] on li "Follow-up" at bounding box center [287, 171] width 104 height 26
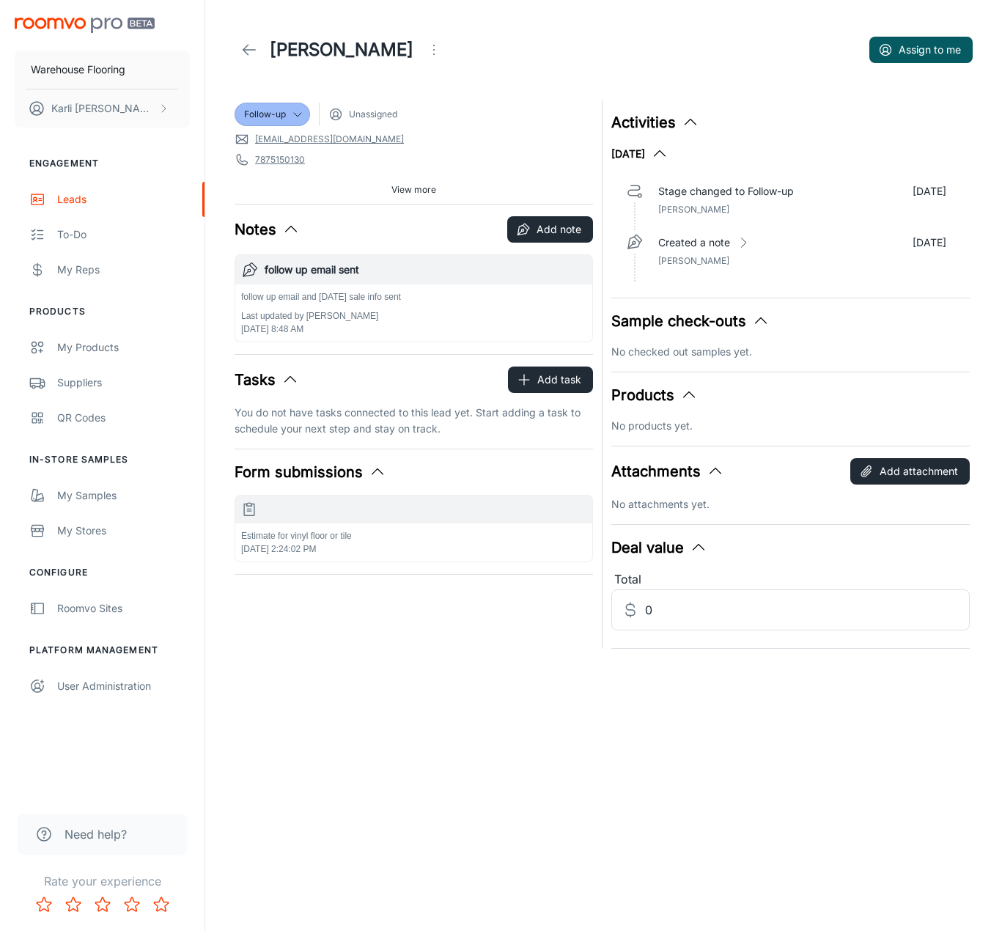
click at [254, 52] on icon at bounding box center [249, 50] width 18 height 18
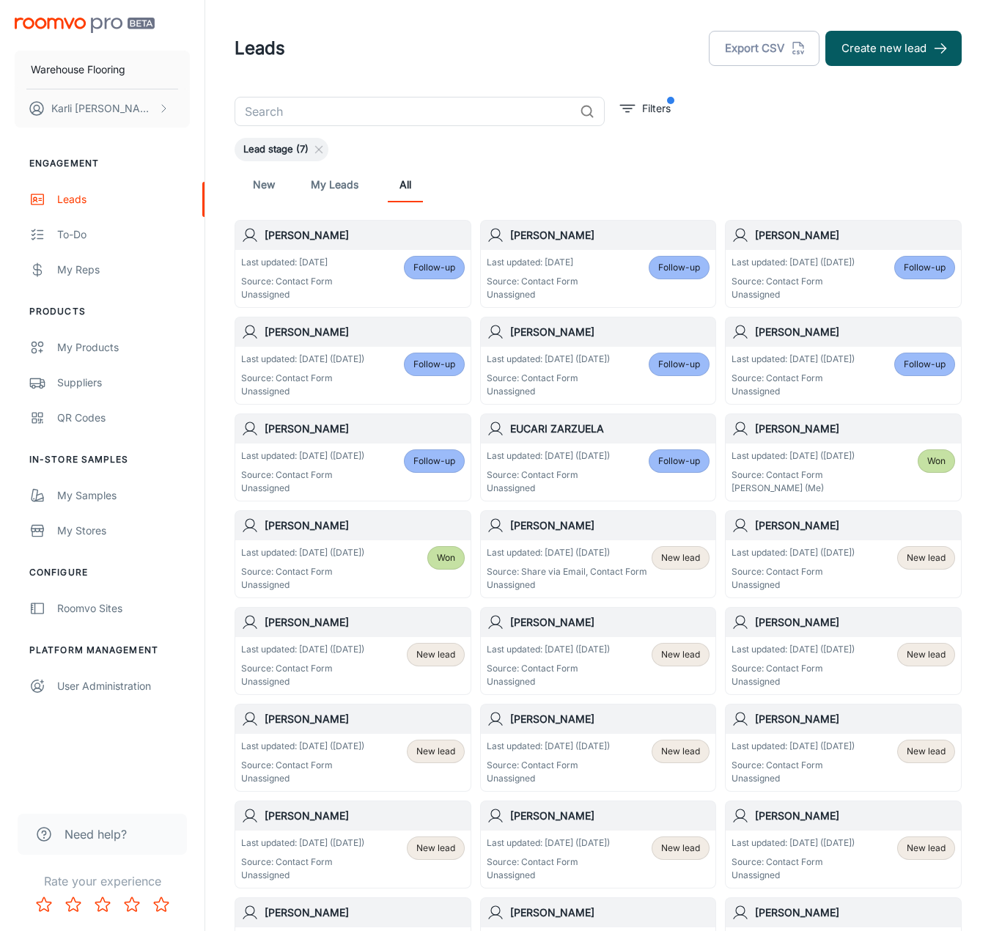
scroll to position [73, 0]
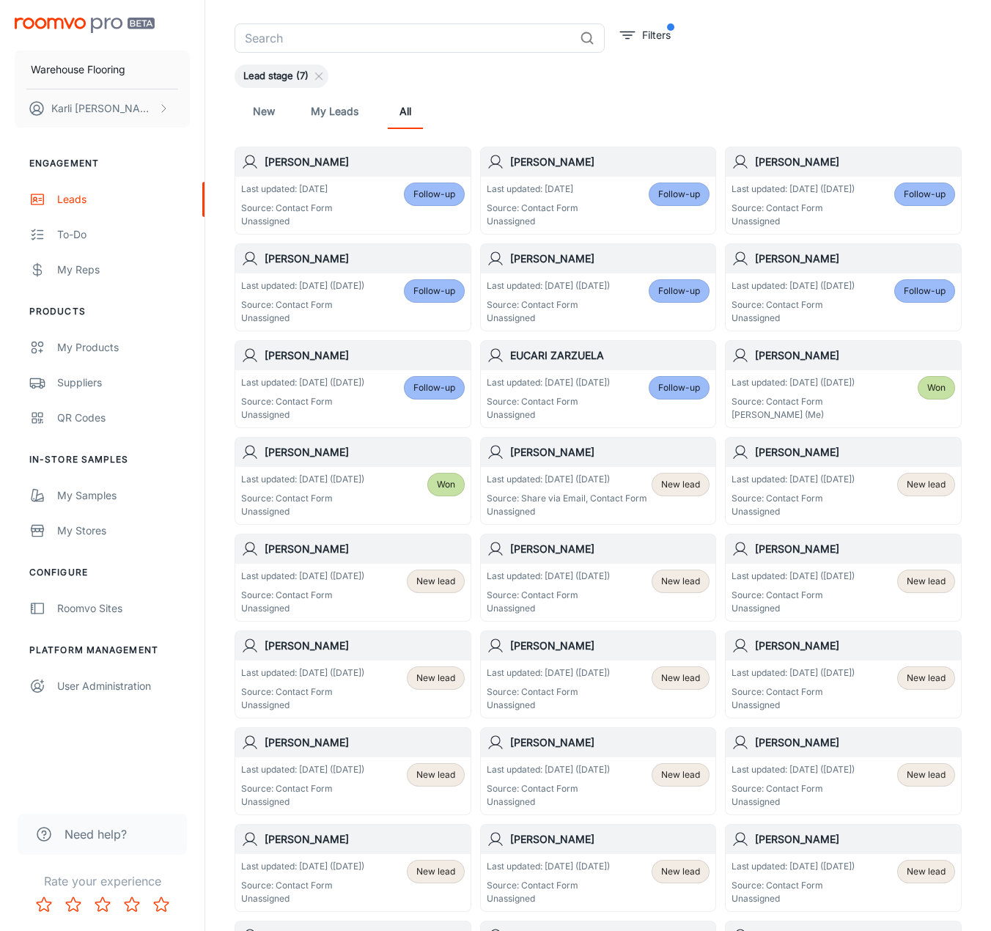
click at [591, 487] on div "Last updated: [DATE] ([DATE]) Source: Share via Email, Contact Form Unassigned" at bounding box center [567, 495] width 161 height 45
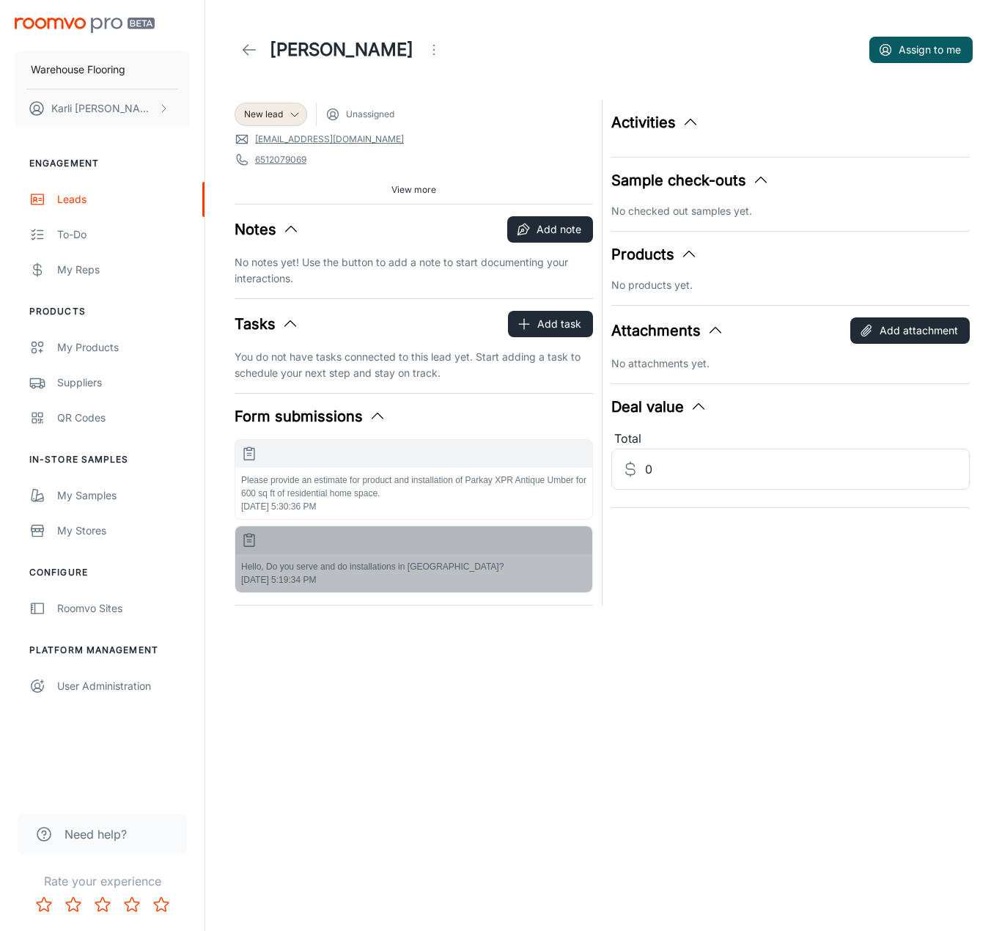
click at [359, 569] on p "Hello, Do you serve and do installations in [GEOGRAPHIC_DATA]?" at bounding box center [413, 566] width 345 height 13
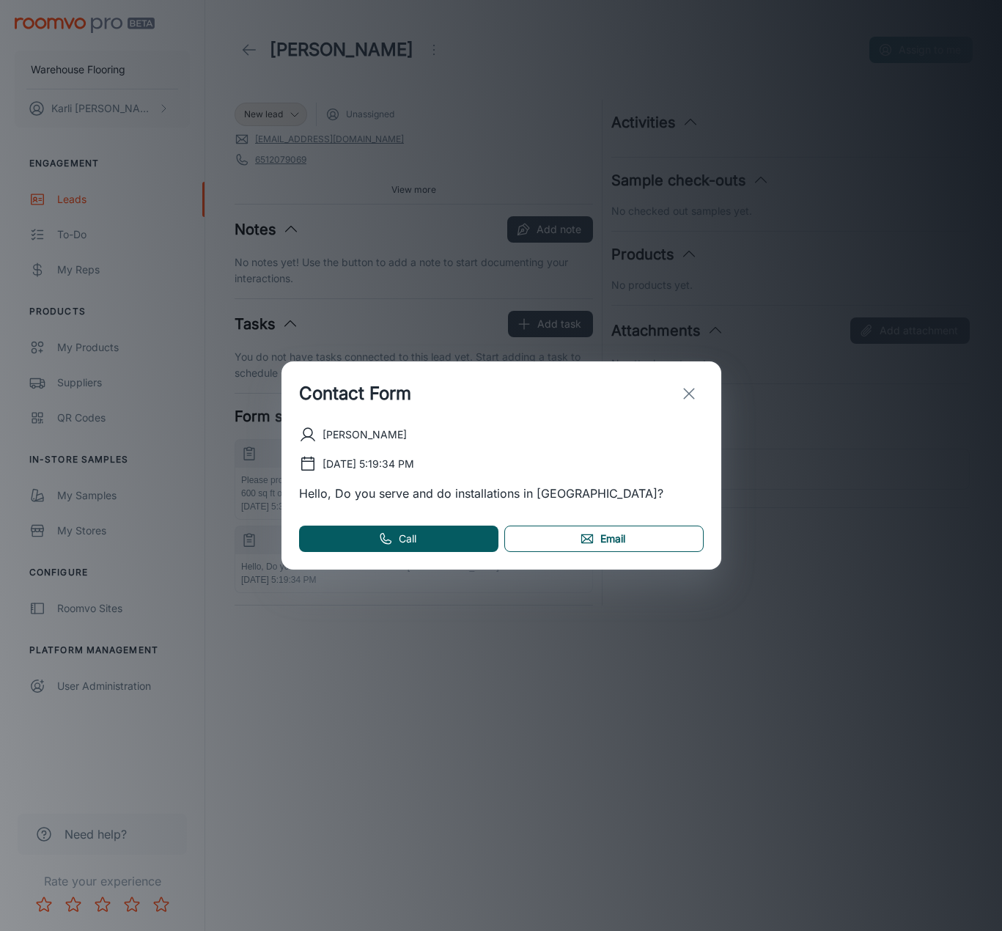
click at [627, 537] on link "Email" at bounding box center [603, 538] width 199 height 26
drag, startPoint x: 701, startPoint y: 398, endPoint x: 680, endPoint y: 369, distance: 35.6
click at [701, 398] on button "exit" at bounding box center [688, 393] width 29 height 29
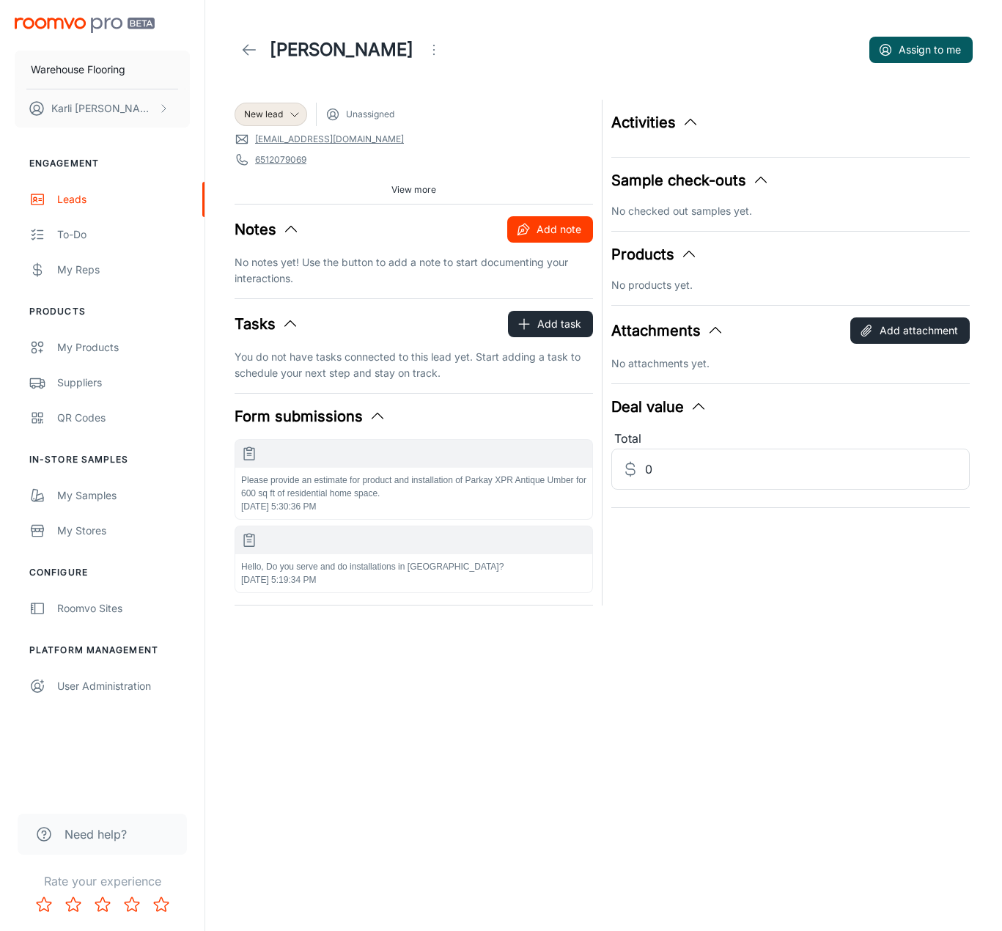
click at [569, 219] on button "Add note" at bounding box center [550, 229] width 86 height 26
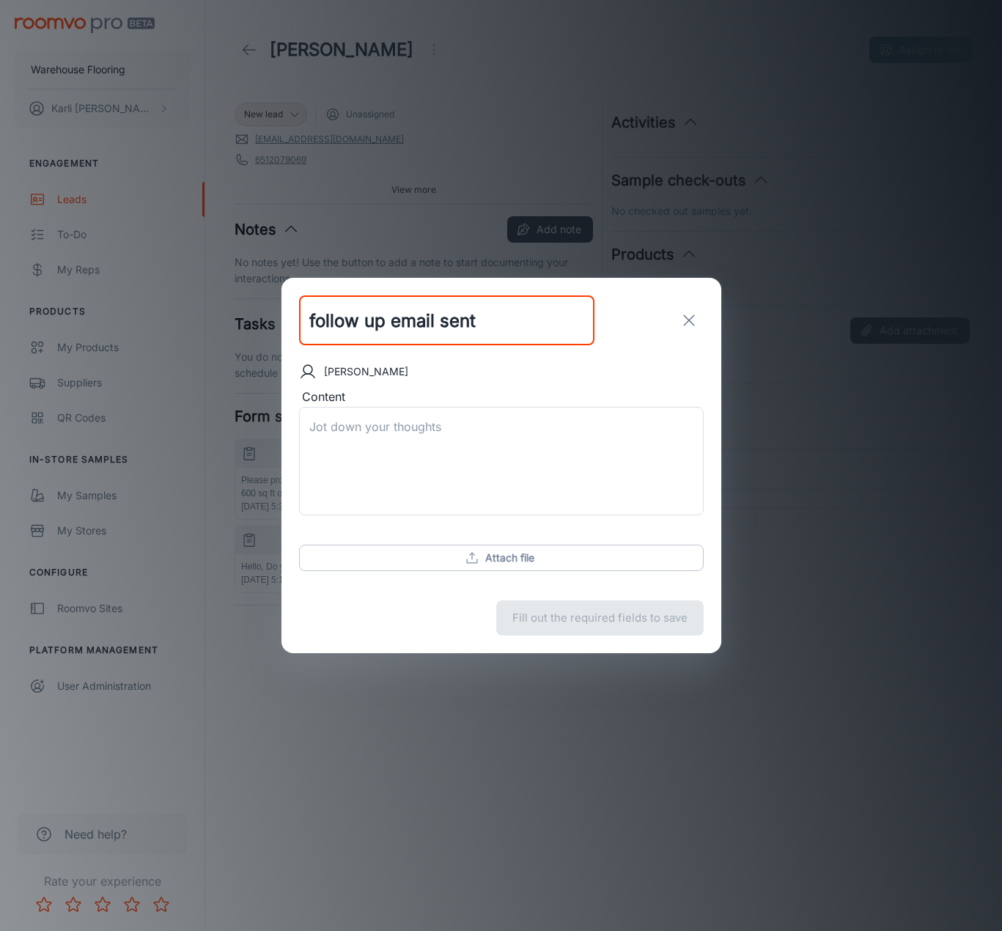
type input "follow up email sent"
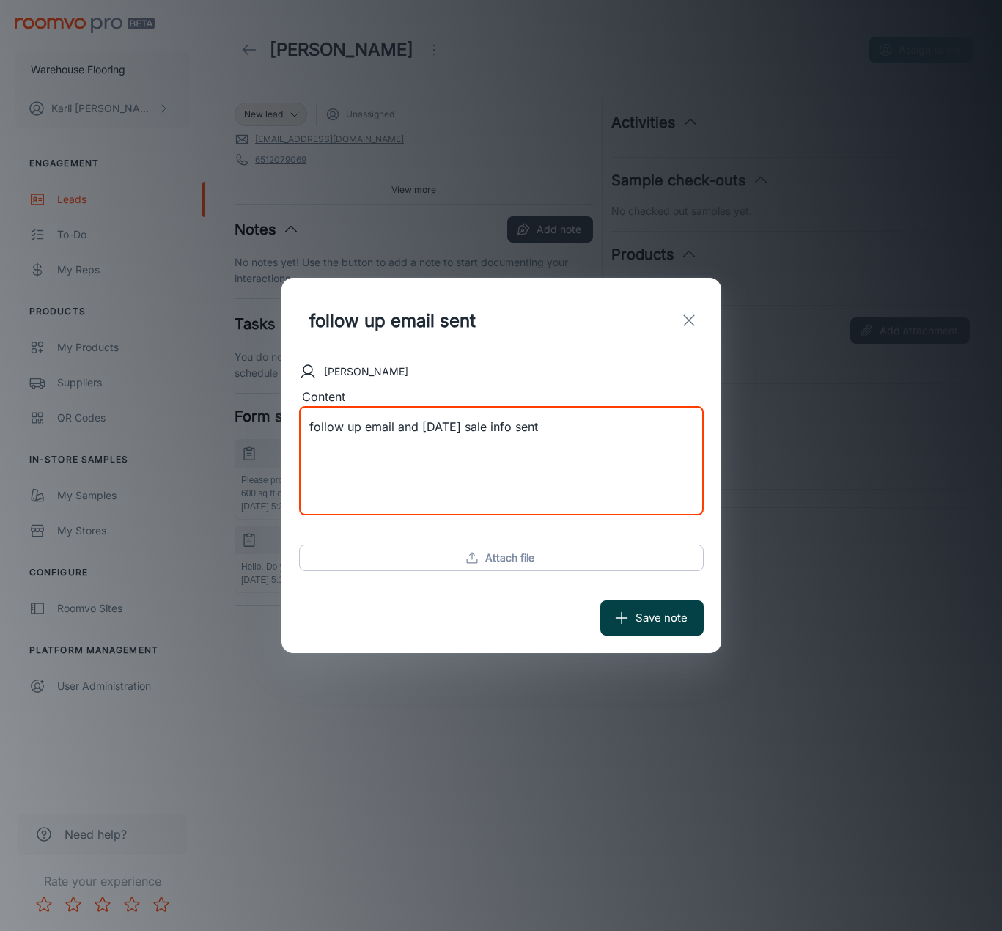
type textarea "follow up email and [DATE] sale info sent"
click at [671, 619] on button "Save note" at bounding box center [651, 617] width 103 height 35
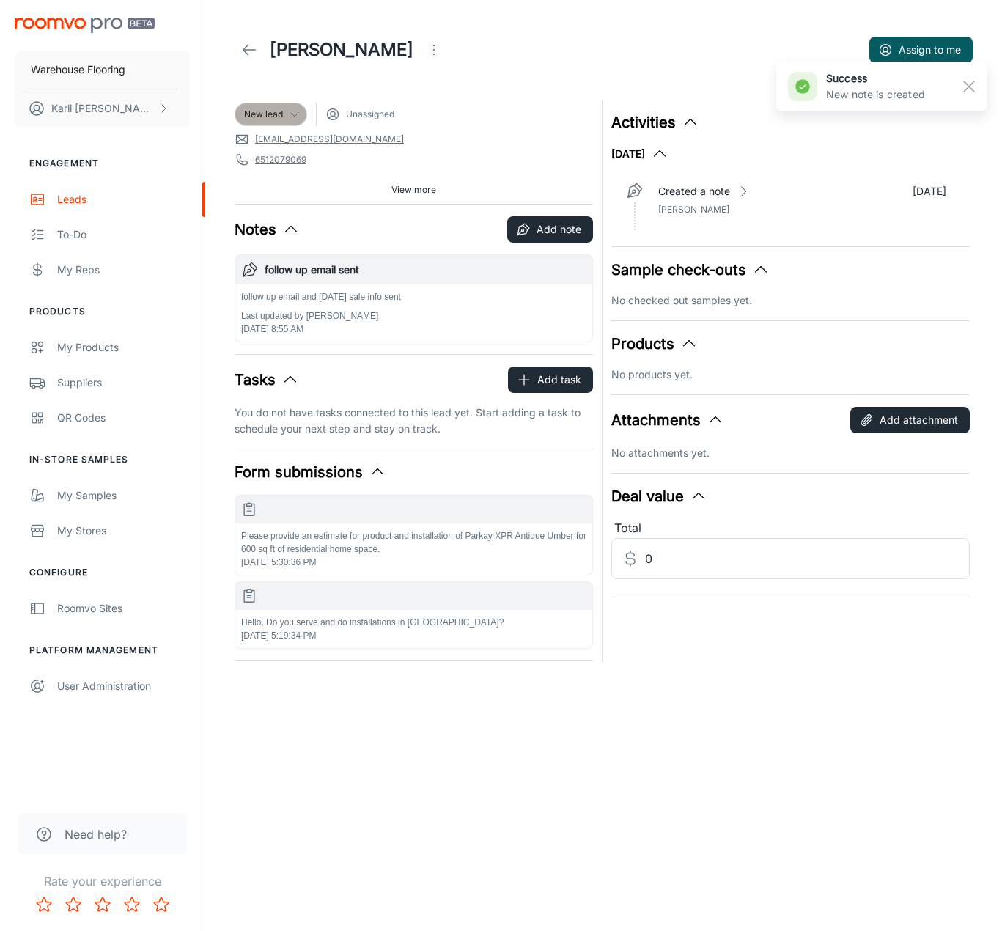
click at [276, 124] on div "New lead" at bounding box center [271, 114] width 73 height 23
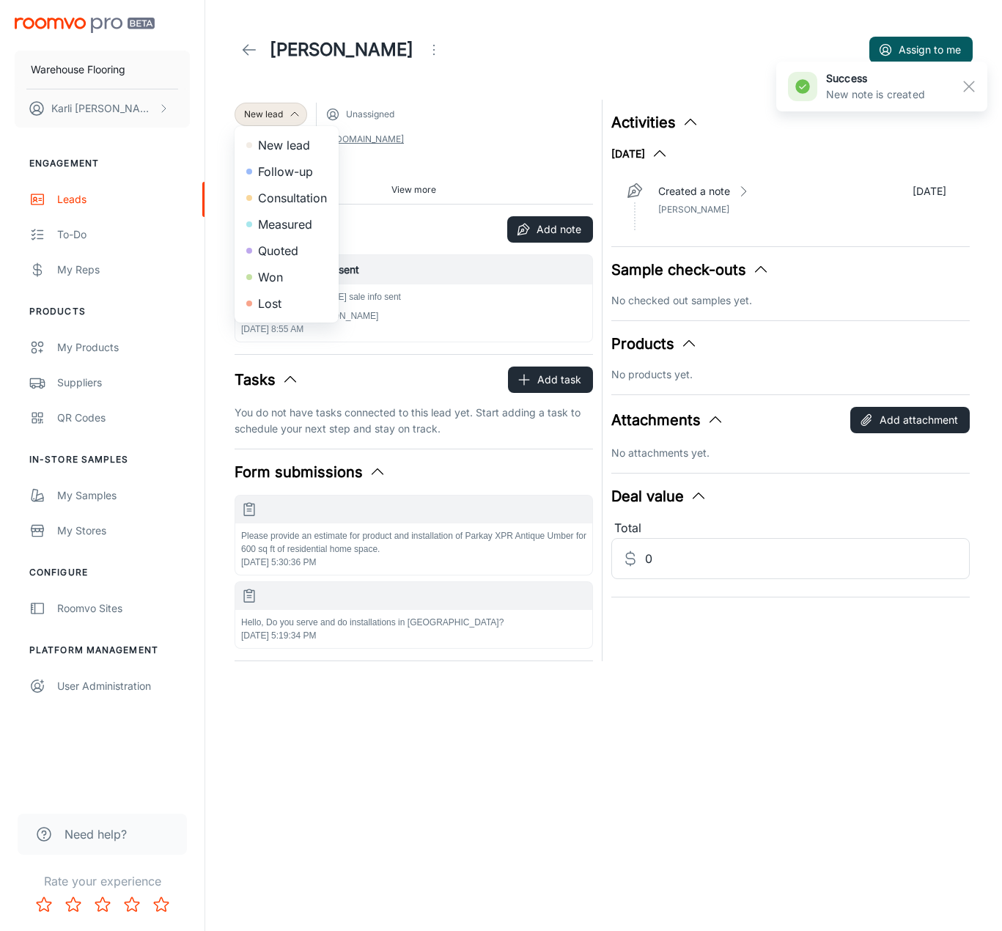
click at [289, 182] on li "Follow-up" at bounding box center [287, 171] width 104 height 26
click at [249, 45] on icon at bounding box center [249, 50] width 18 height 18
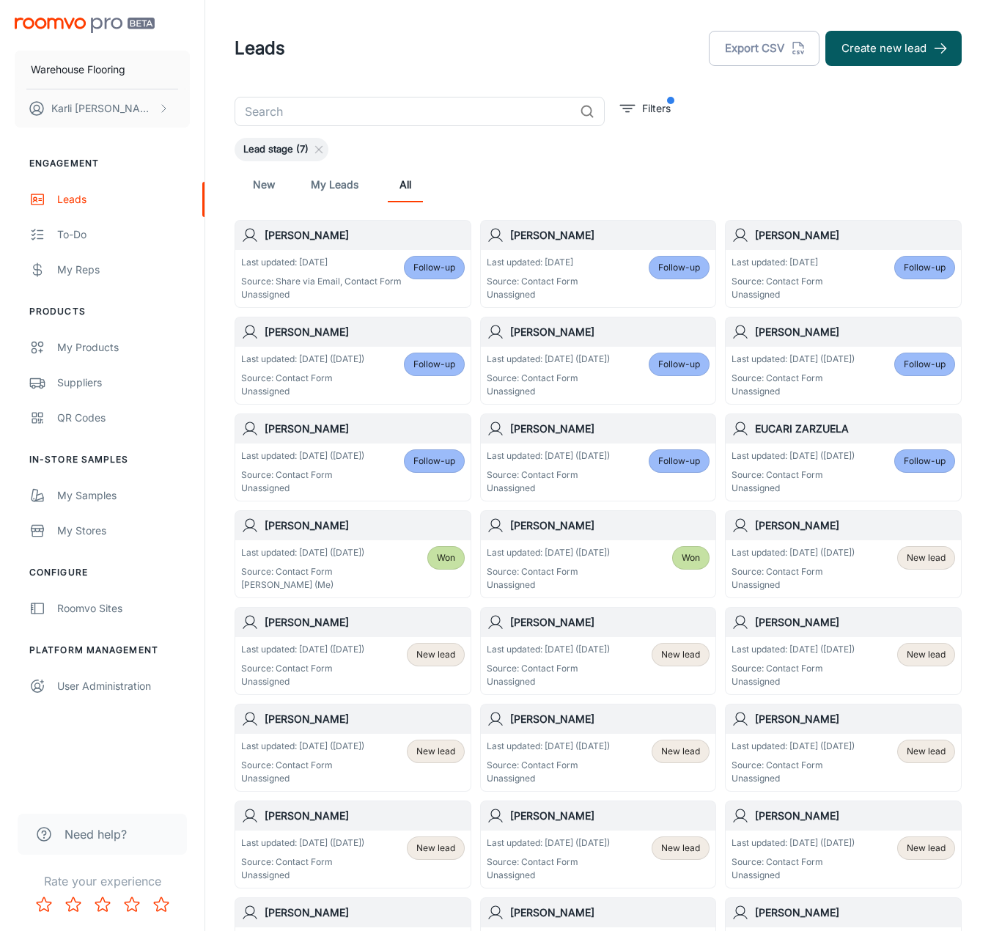
click at [844, 578] on p "Source: Contact Form" at bounding box center [792, 571] width 123 height 13
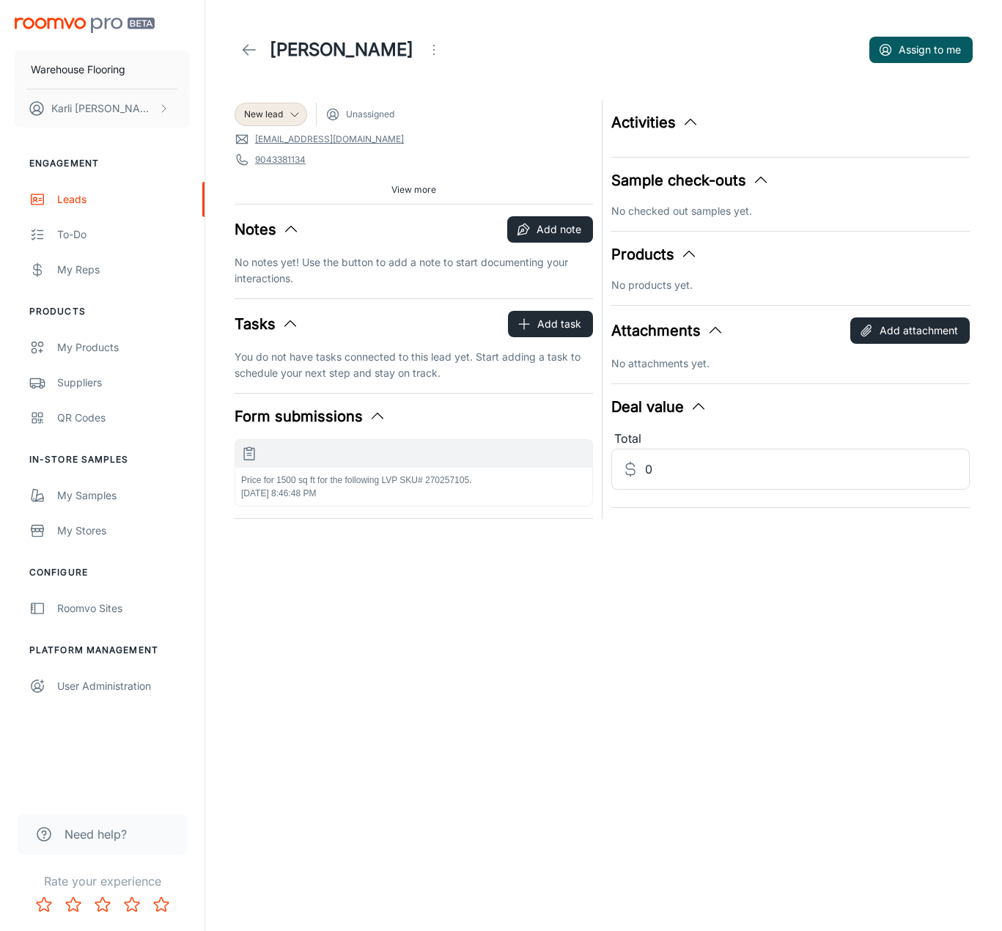
click at [308, 494] on span "[DATE] 8:46:48 PM" at bounding box center [278, 493] width 75 height 10
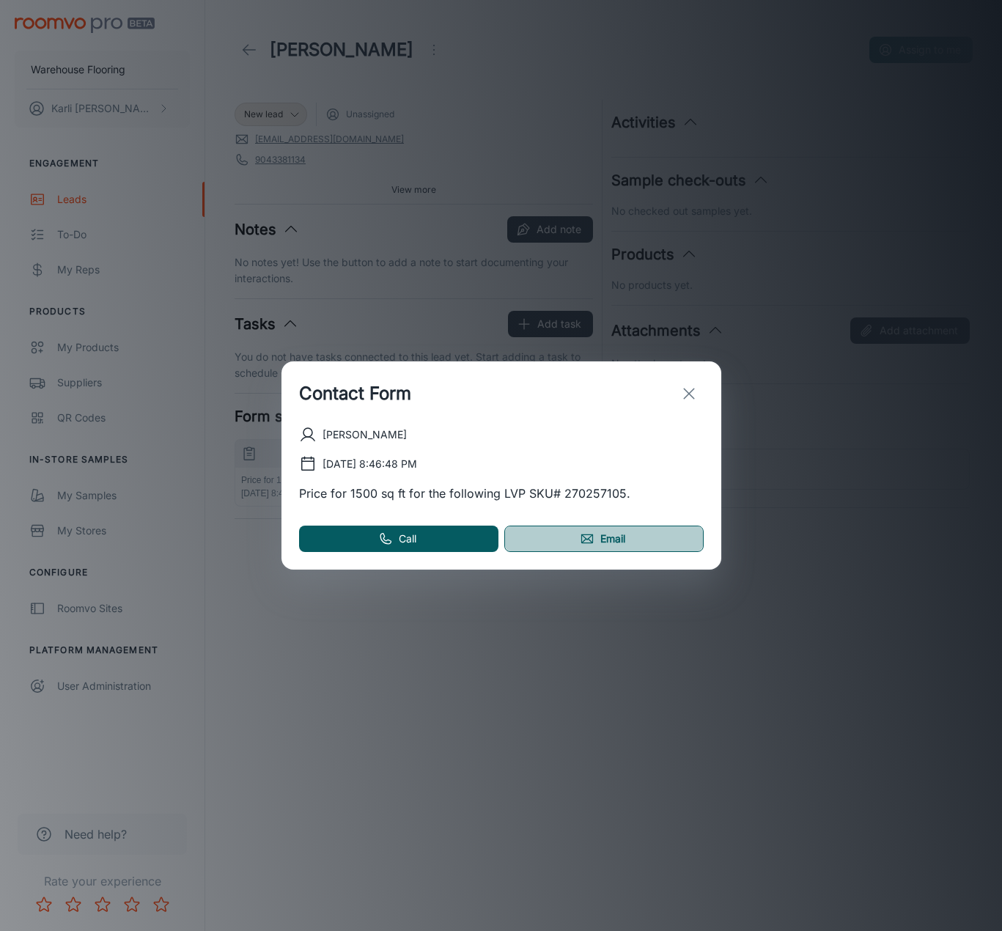
click at [568, 537] on link "Email" at bounding box center [603, 538] width 199 height 26
drag, startPoint x: 694, startPoint y: 388, endPoint x: 627, endPoint y: 330, distance: 88.8
click at [694, 388] on icon "exit" at bounding box center [689, 394] width 18 height 18
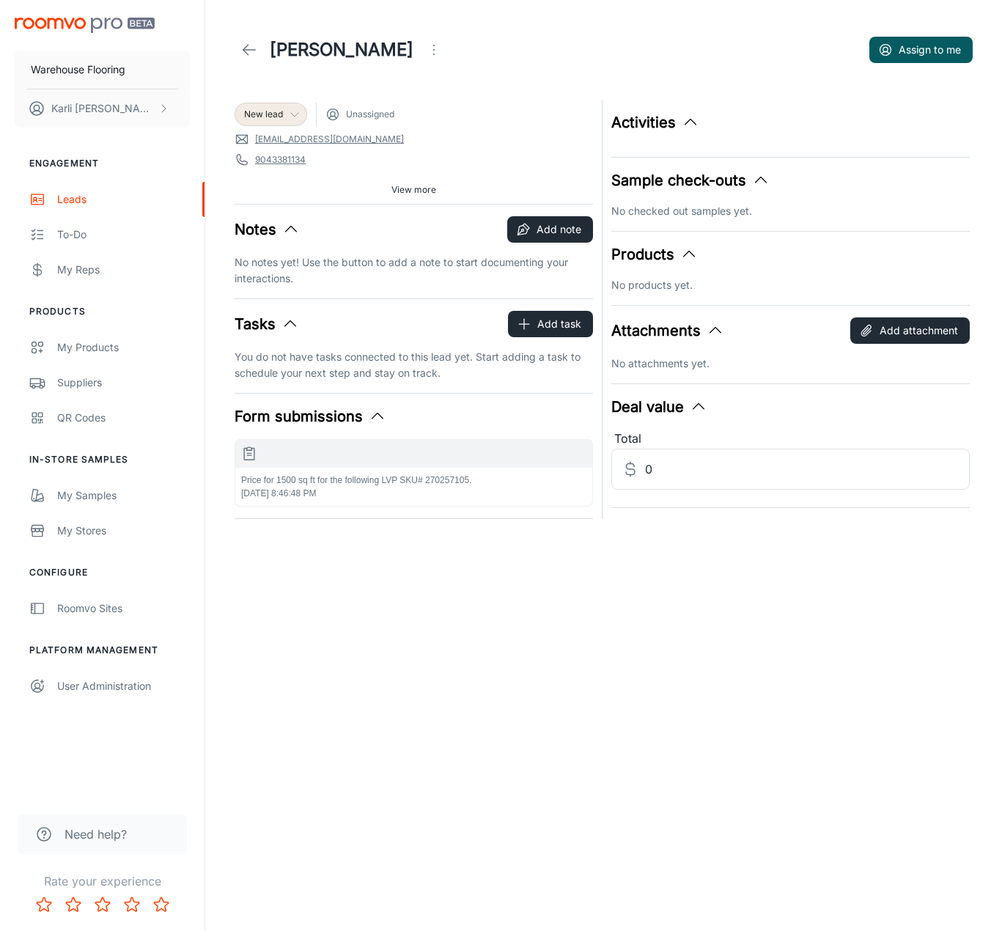
click at [269, 117] on span "New lead" at bounding box center [263, 114] width 39 height 13
click at [278, 161] on li "Follow-up" at bounding box center [287, 171] width 104 height 26
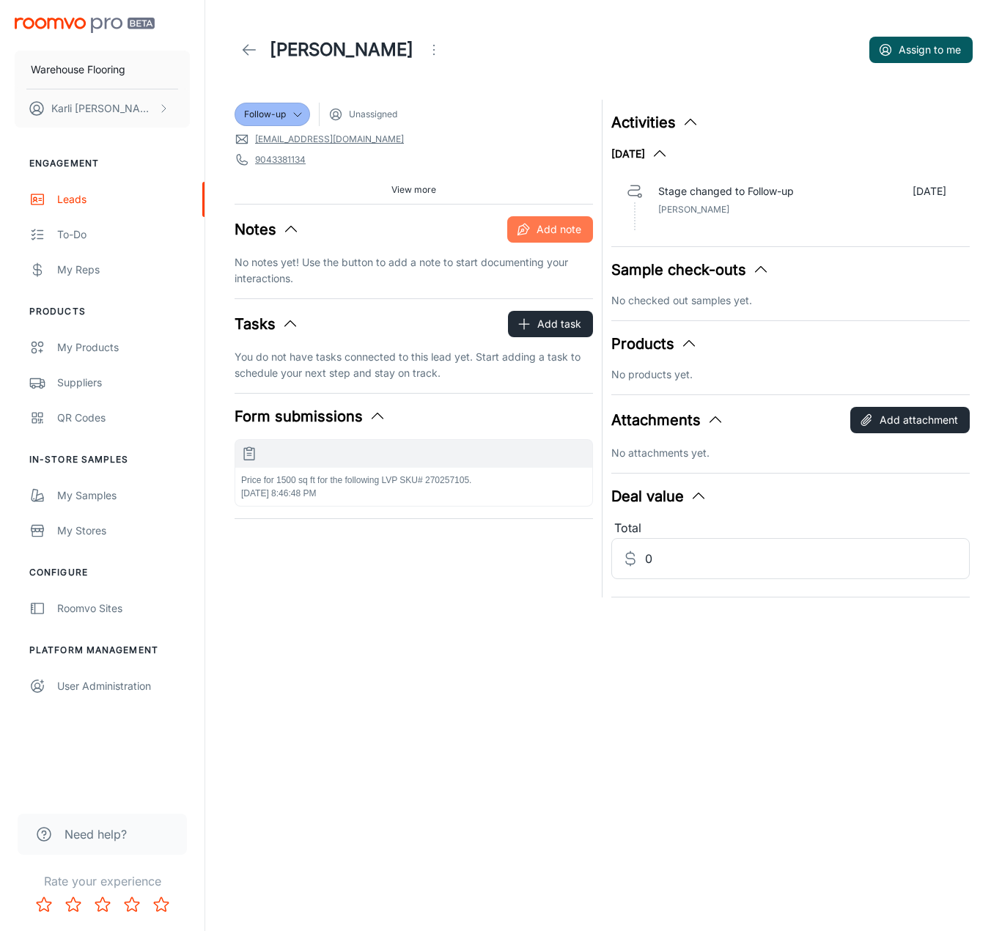
click at [551, 227] on button "Add note" at bounding box center [550, 229] width 86 height 26
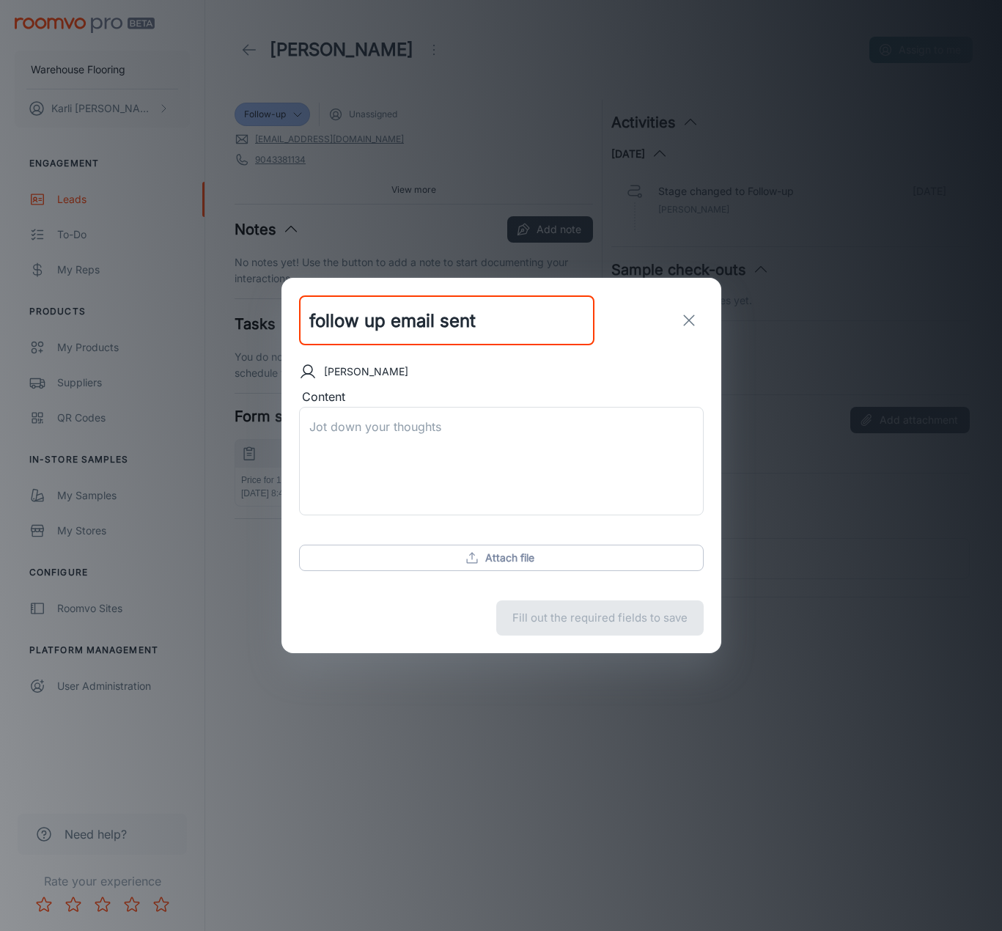
type input "follow up email sent"
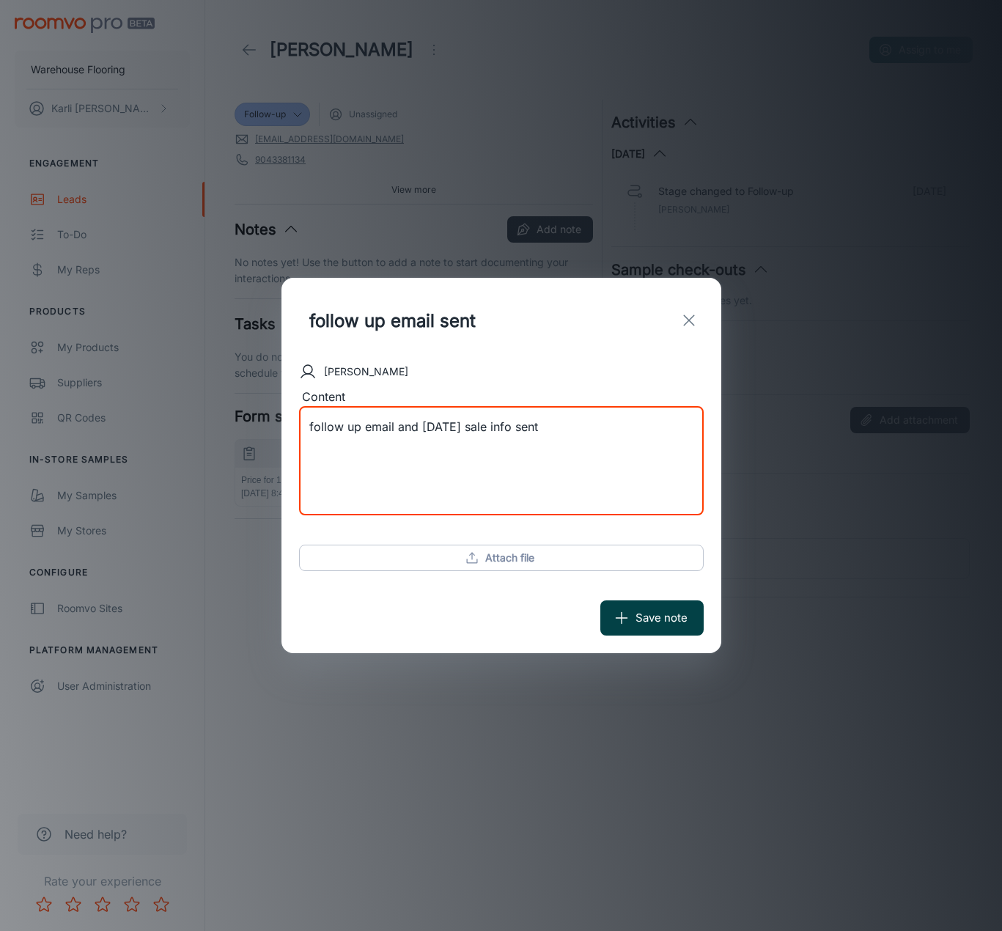
type textarea "follow up email and [DATE] sale info sent"
click at [695, 626] on button "Save note" at bounding box center [651, 617] width 103 height 35
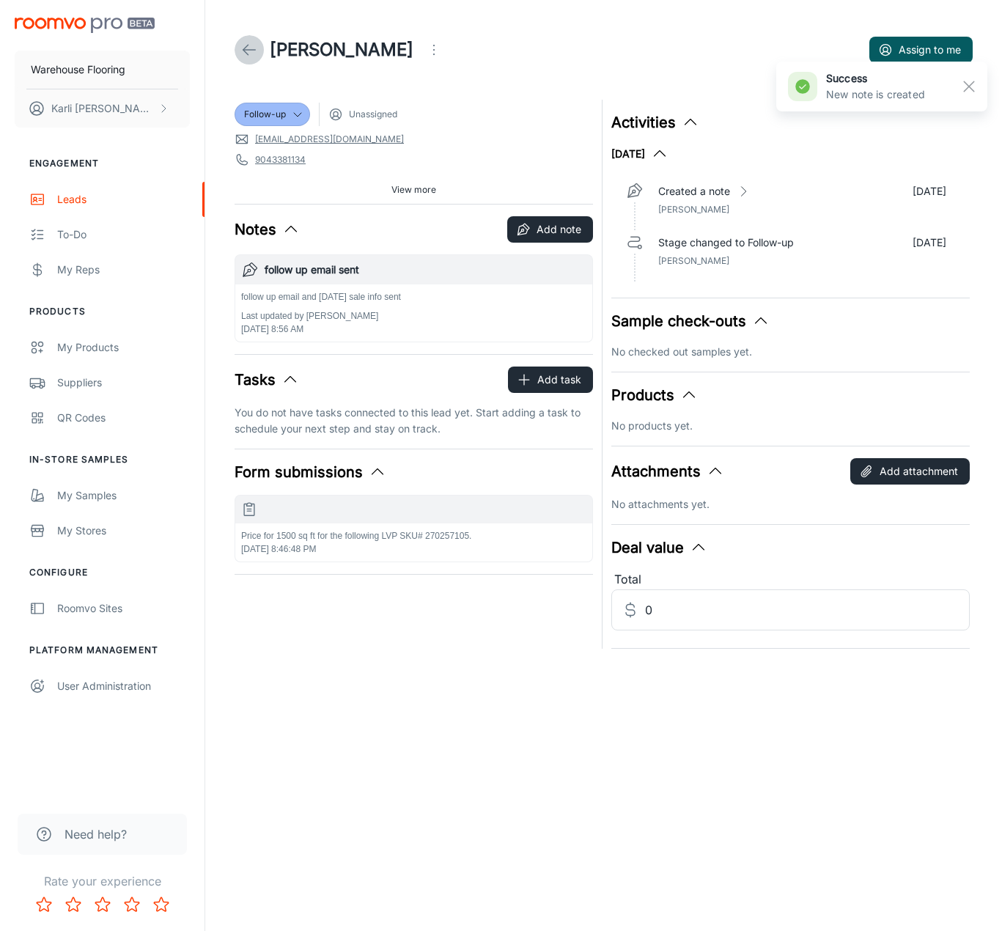
click at [248, 51] on icon at bounding box center [249, 50] width 18 height 18
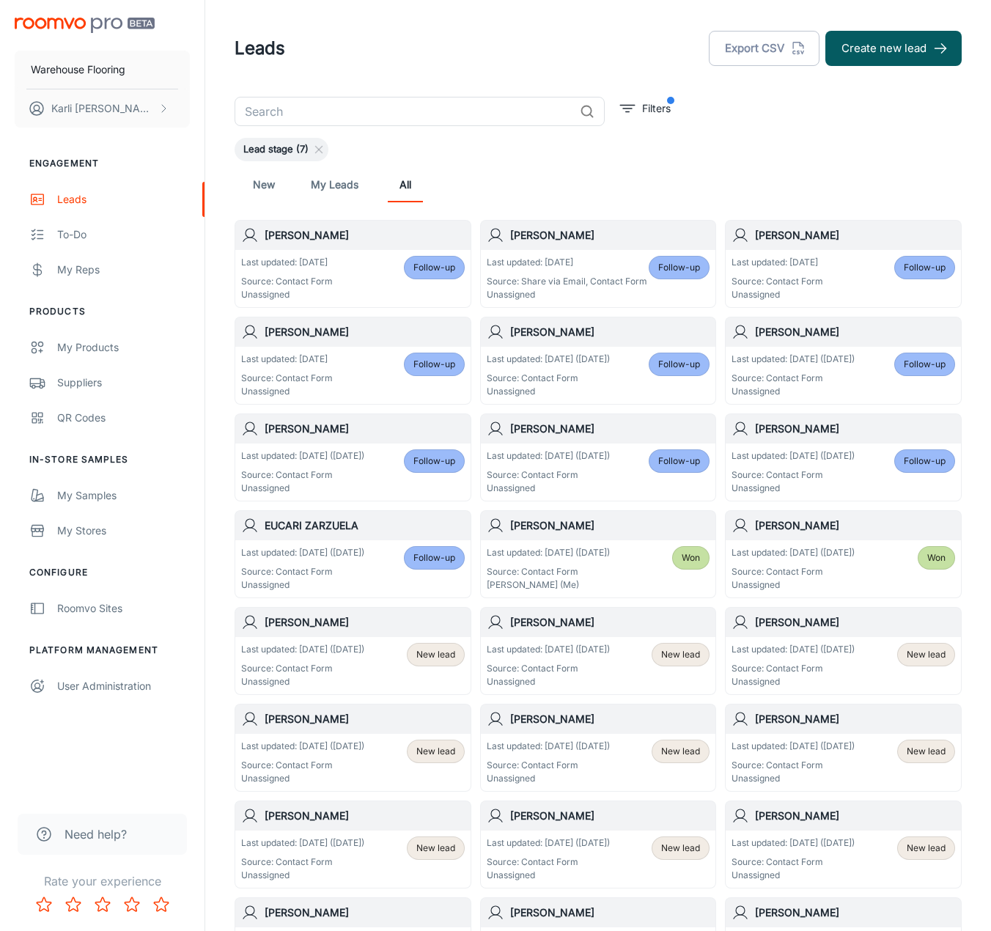
click at [391, 665] on div "Last updated: [DATE] ([DATE]) Source: Contact Form Unassigned New lead" at bounding box center [353, 665] width 224 height 45
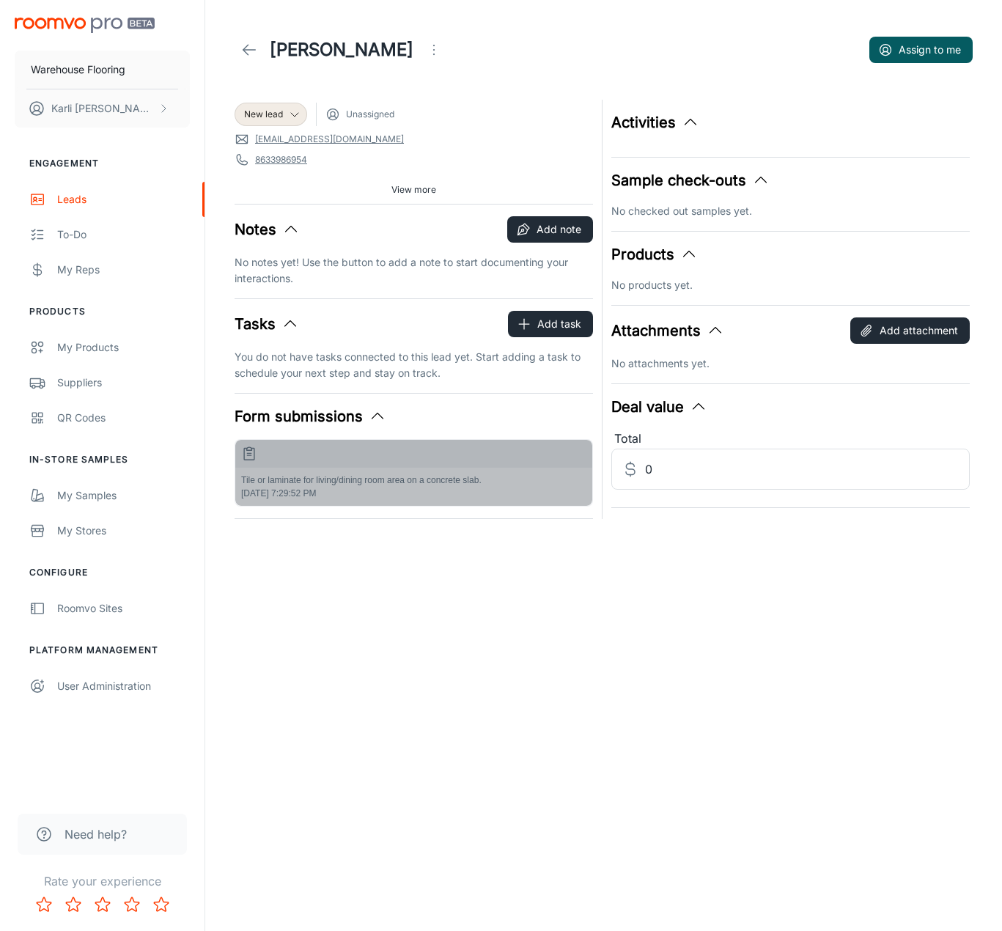
click at [380, 490] on div "Tile or laminate for living/dining room area on a concrete slab. [DATE] 7:29:52…" at bounding box center [413, 487] width 357 height 38
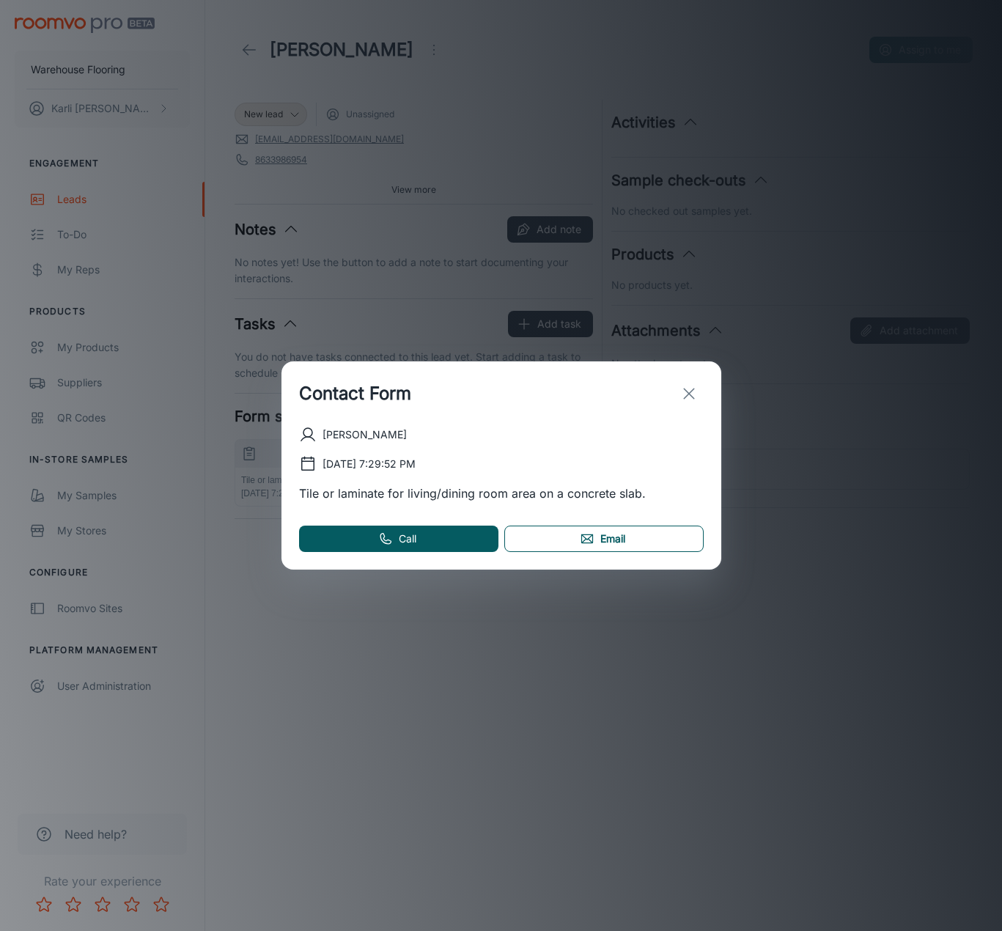
click at [614, 546] on link "Email" at bounding box center [603, 538] width 199 height 26
click at [685, 394] on icon "exit" at bounding box center [689, 394] width 18 height 18
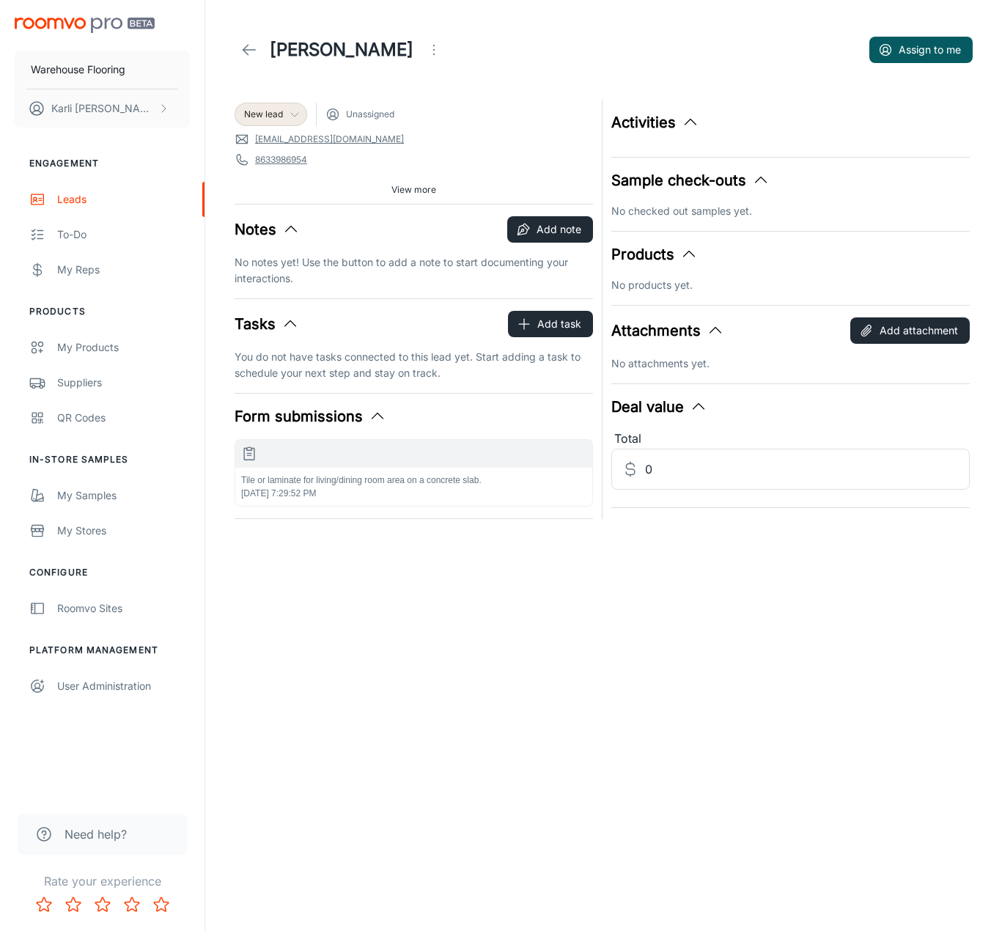
click at [276, 116] on span "New lead" at bounding box center [263, 114] width 39 height 13
click at [280, 171] on li "Follow-up" at bounding box center [287, 171] width 104 height 26
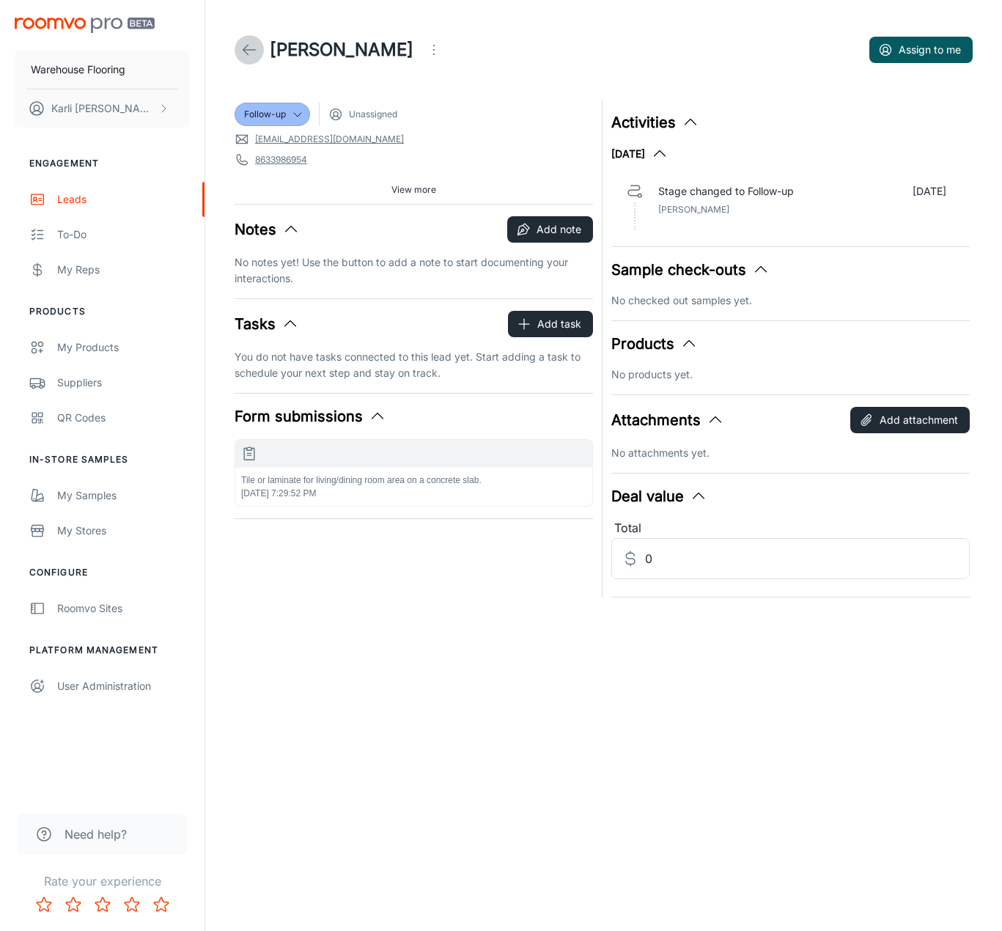
click at [243, 54] on icon at bounding box center [249, 50] width 18 height 18
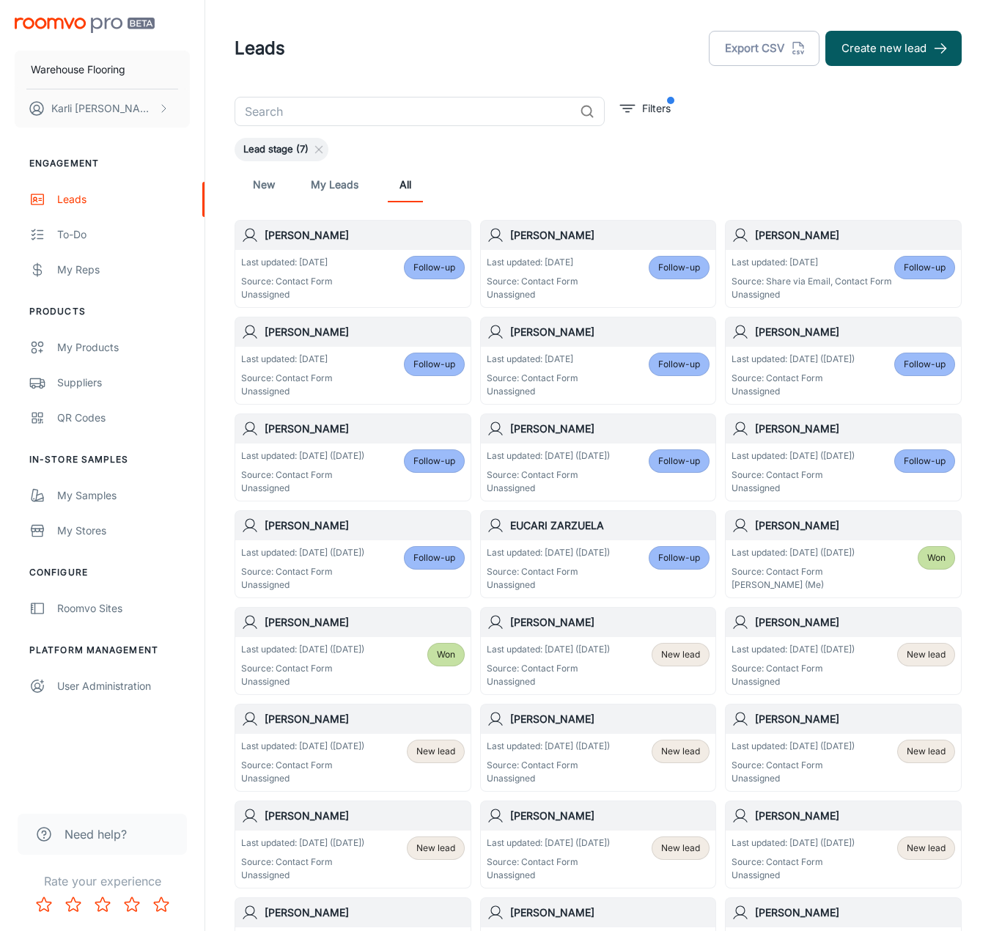
click at [610, 674] on p "Source: Contact Form" at bounding box center [548, 668] width 123 height 13
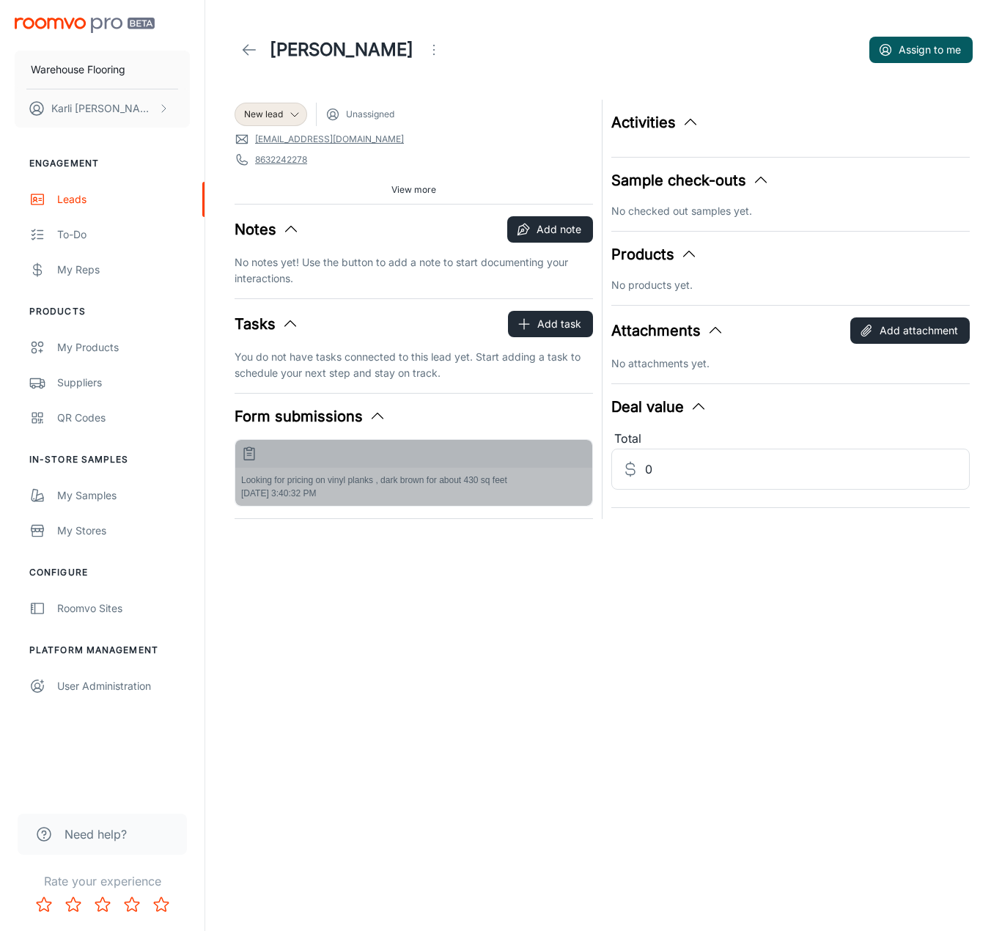
click at [367, 484] on p "Looking for pricing on vinyl planks , dark brown for about 430 sq feet" at bounding box center [413, 479] width 345 height 13
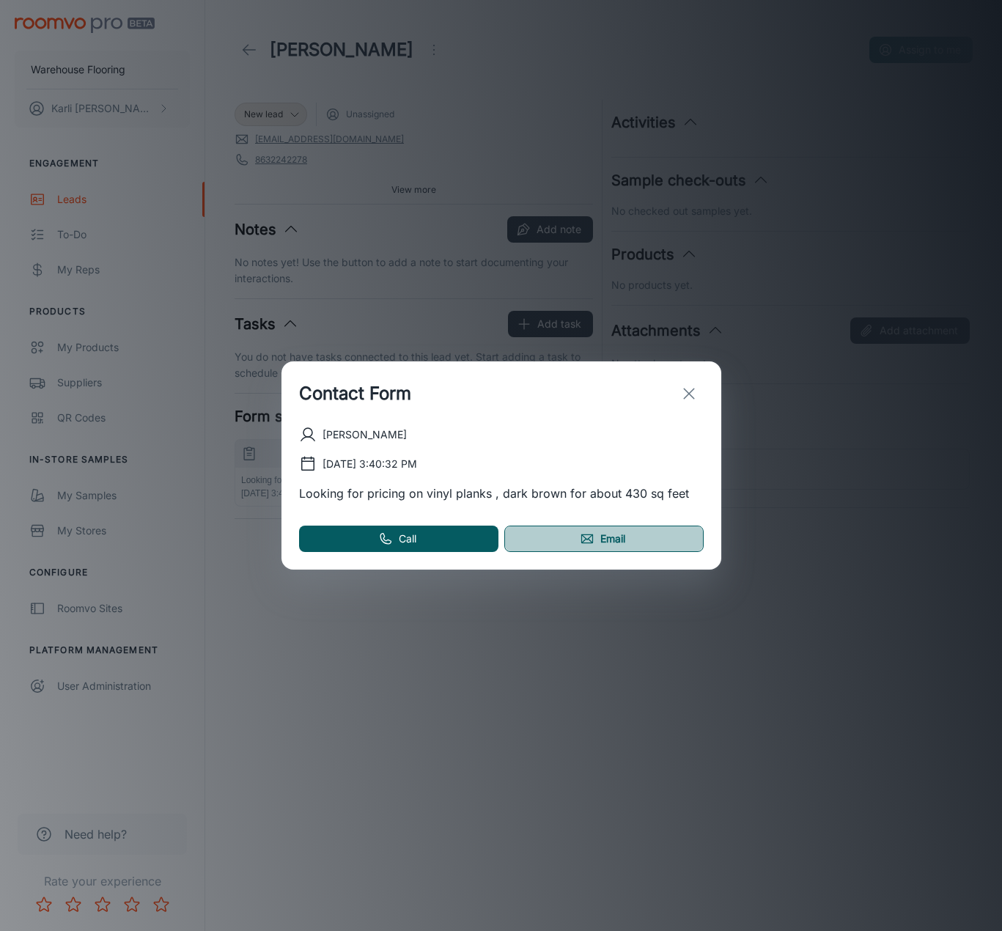
click at [589, 540] on line at bounding box center [590, 541] width 4 height 4
click at [692, 399] on icon "exit" at bounding box center [689, 394] width 18 height 18
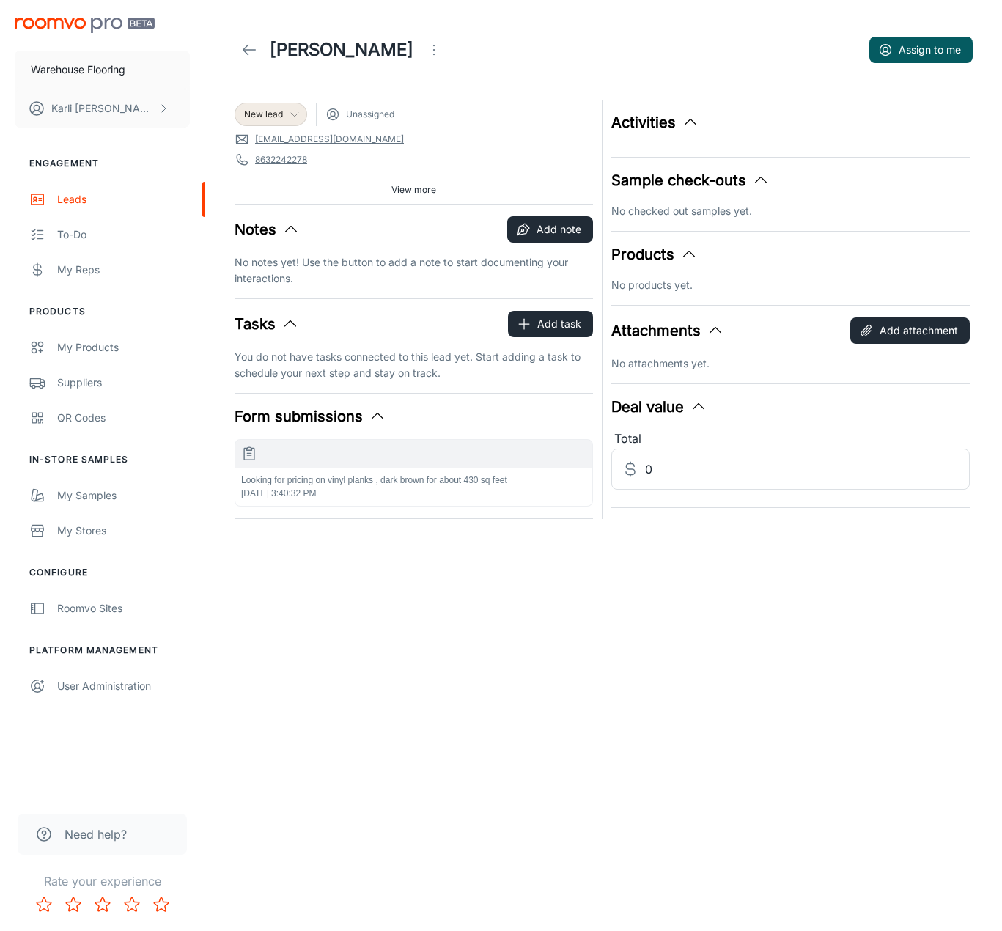
click at [277, 112] on span "New lead" at bounding box center [263, 114] width 39 height 13
click at [293, 172] on li "Follow-up" at bounding box center [287, 171] width 104 height 26
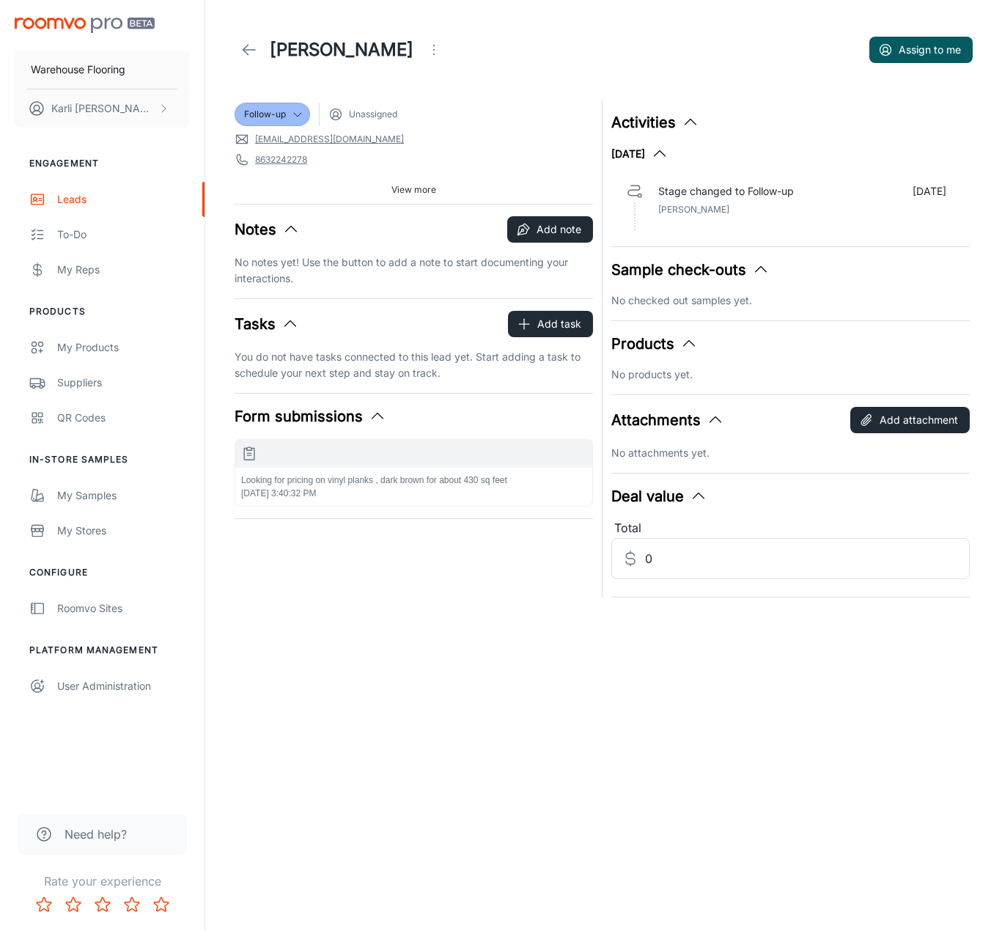
click at [241, 41] on icon at bounding box center [249, 50] width 18 height 18
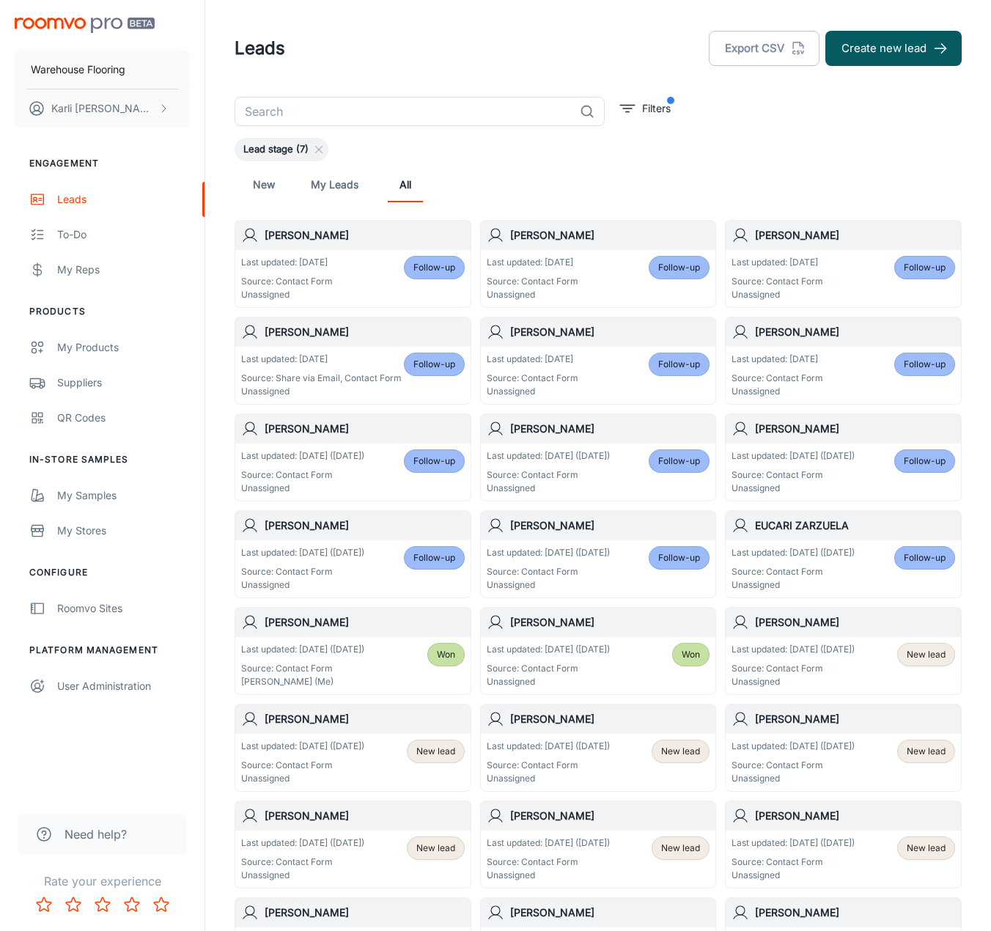
click at [836, 676] on p "Unassigned" at bounding box center [792, 681] width 123 height 13
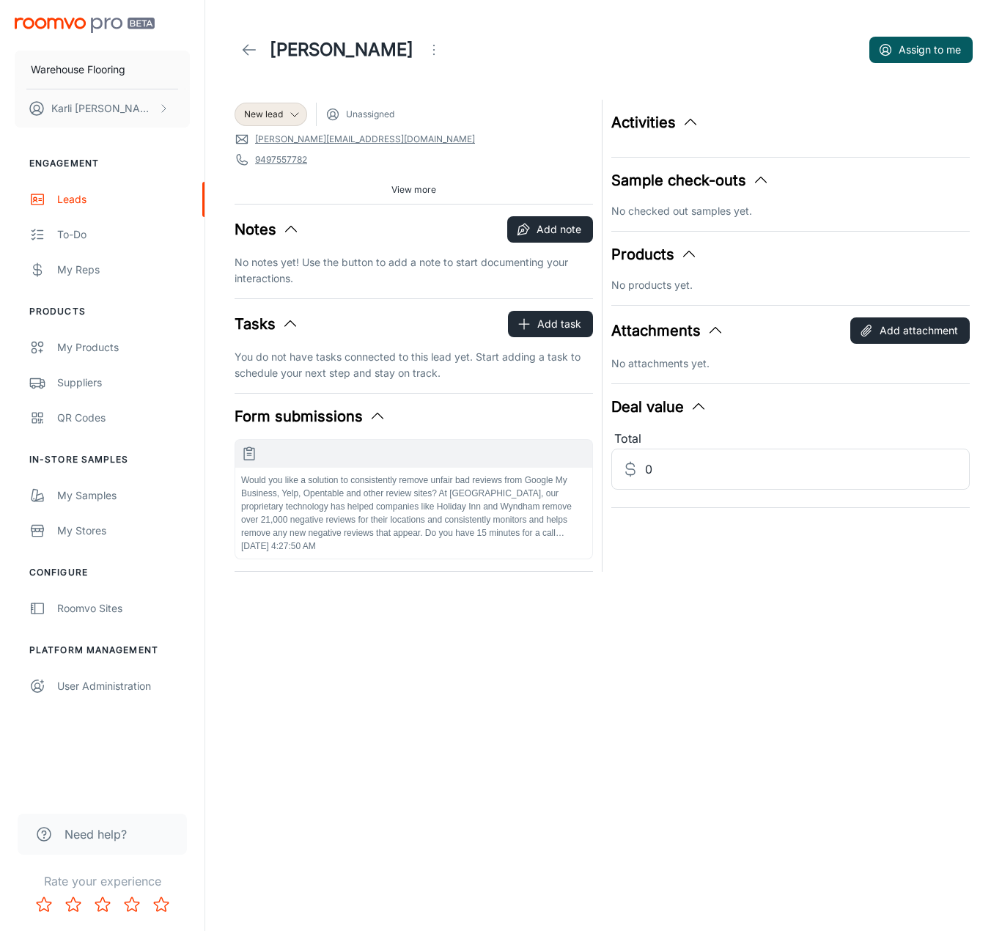
click at [427, 43] on icon "Open menu" at bounding box center [434, 50] width 18 height 18
click at [475, 133] on span "Mark as spam" at bounding box center [501, 137] width 95 height 18
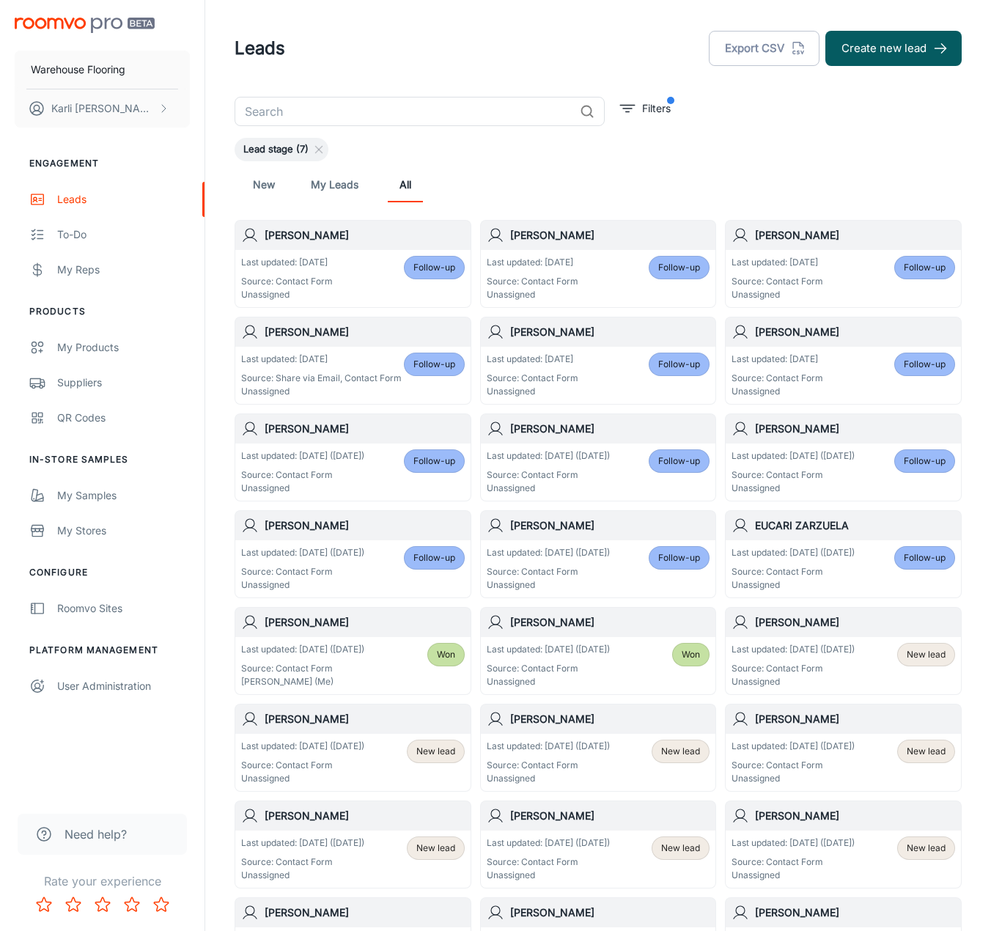
click at [817, 664] on p "Source: Contact Form" at bounding box center [792, 668] width 123 height 13
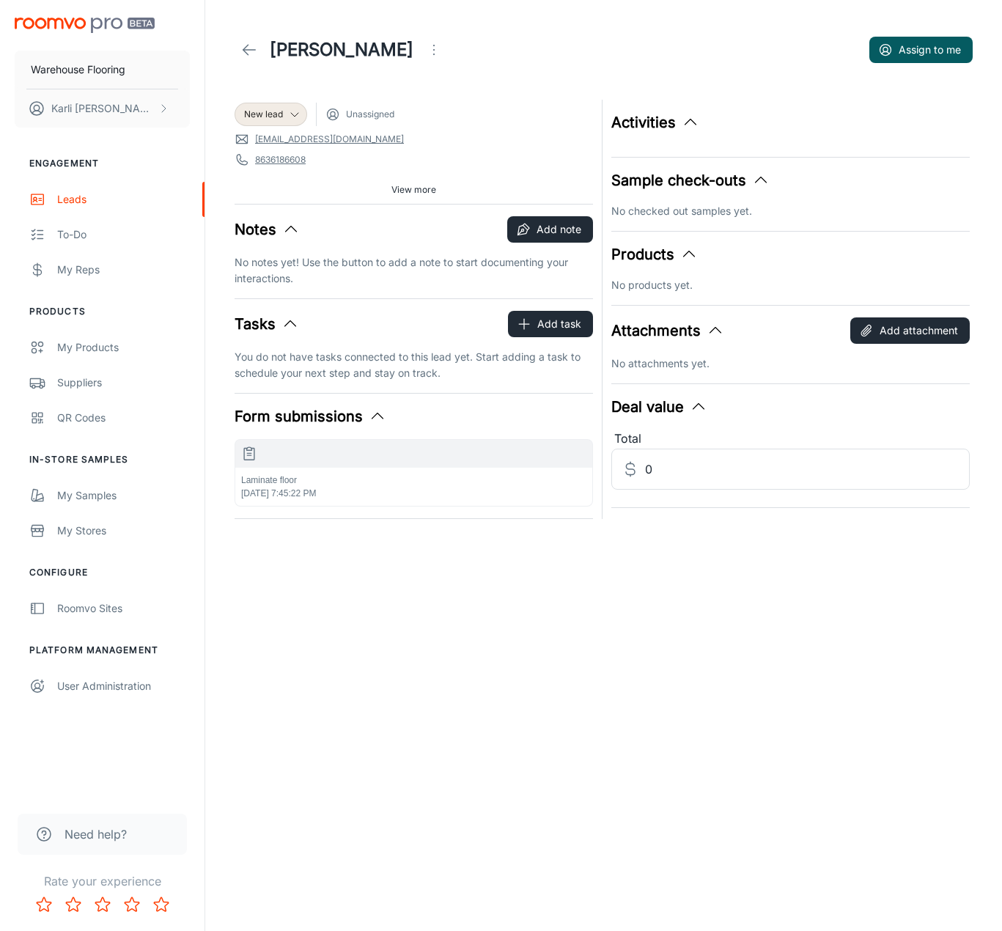
click at [422, 486] on p "Laminate floor" at bounding box center [413, 479] width 345 height 13
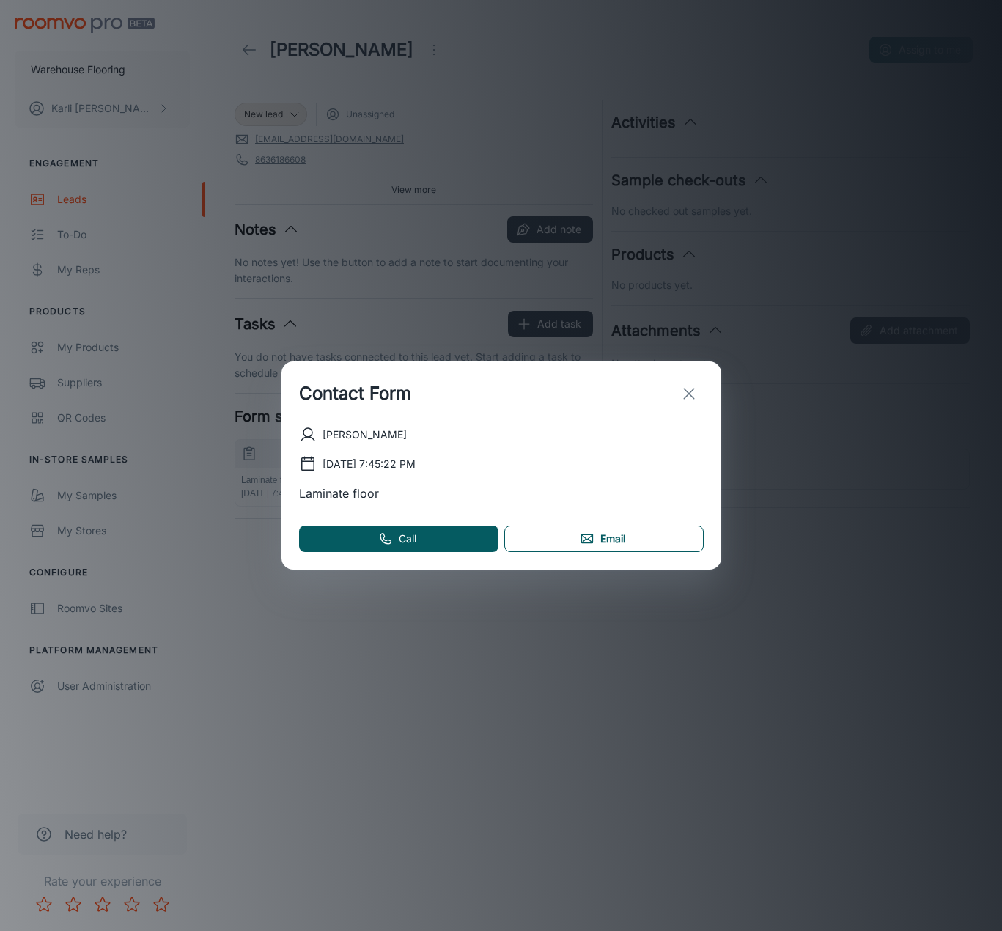
click at [597, 543] on link "Email" at bounding box center [603, 538] width 199 height 26
click at [675, 387] on button "exit" at bounding box center [688, 393] width 29 height 29
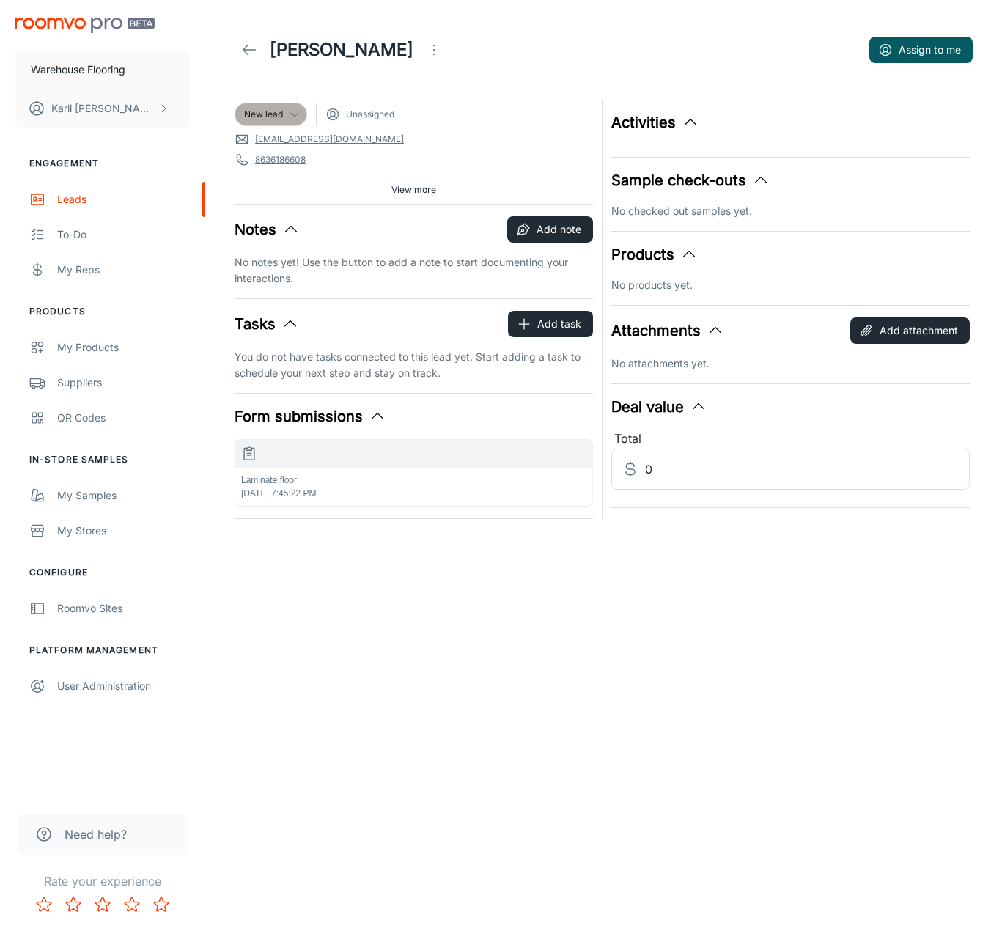
click at [251, 115] on span "New lead" at bounding box center [263, 114] width 39 height 13
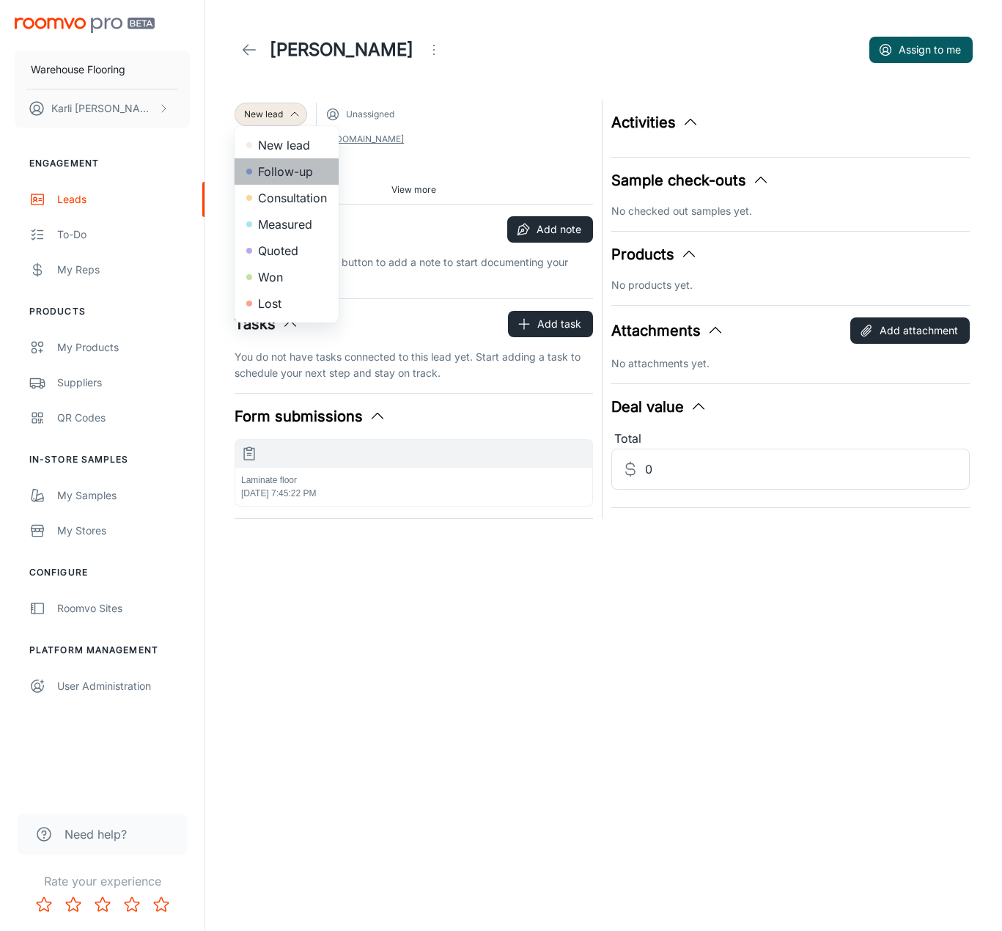
click at [294, 174] on li "Follow-up" at bounding box center [287, 171] width 104 height 26
click at [251, 58] on icon at bounding box center [249, 50] width 18 height 18
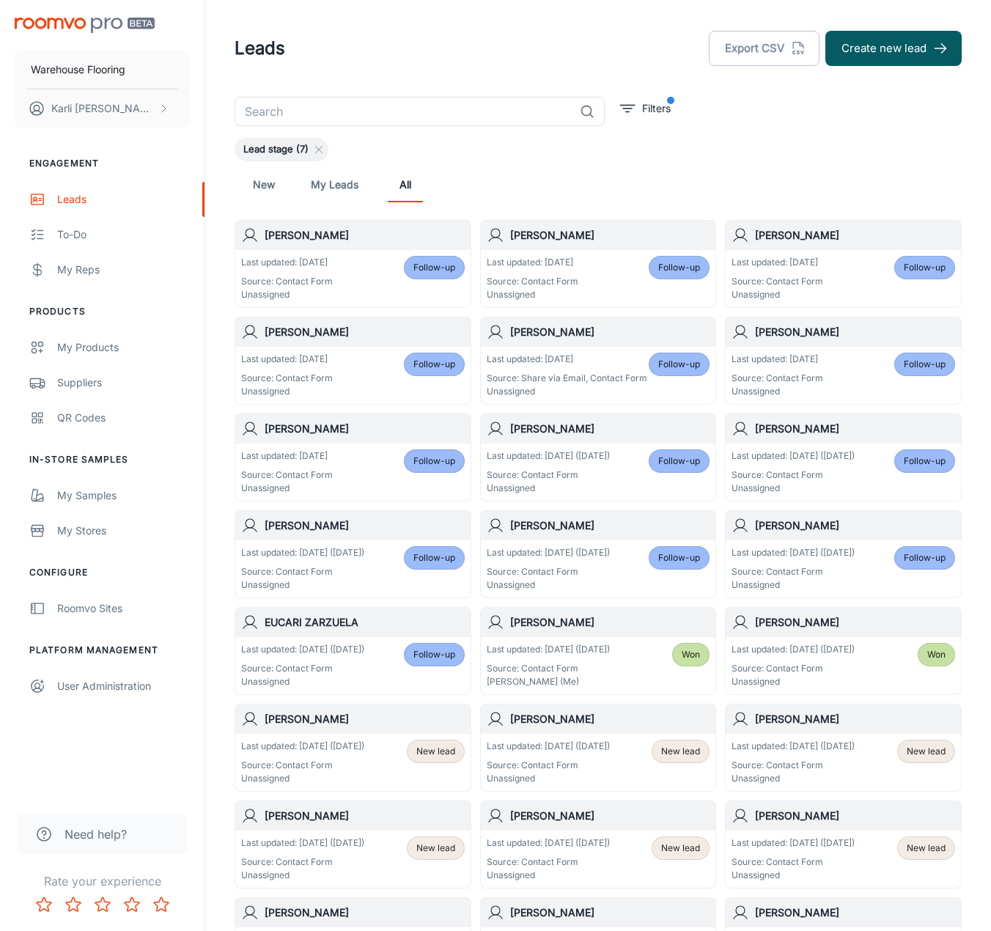
click at [361, 760] on p "Source: Contact Form" at bounding box center [302, 765] width 123 height 13
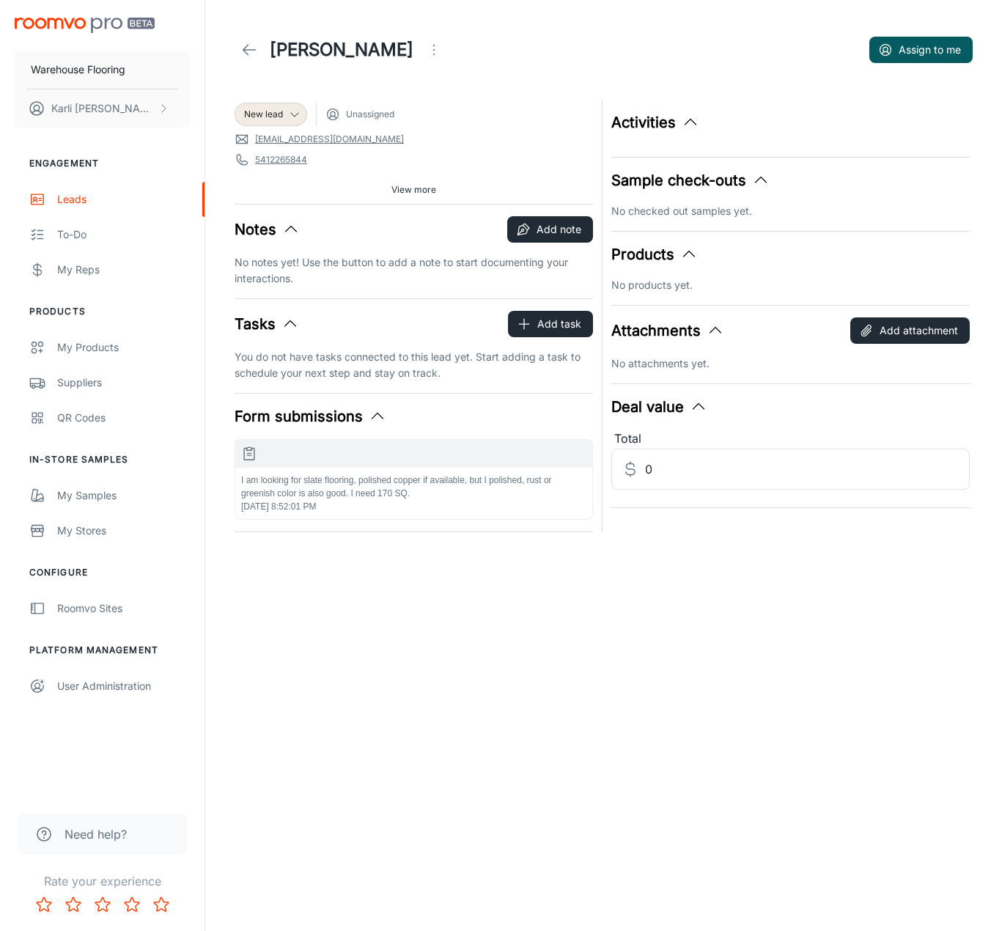
click at [416, 480] on p "I am looking for slate flooring, polished copper if available, but I polished, …" at bounding box center [413, 486] width 345 height 26
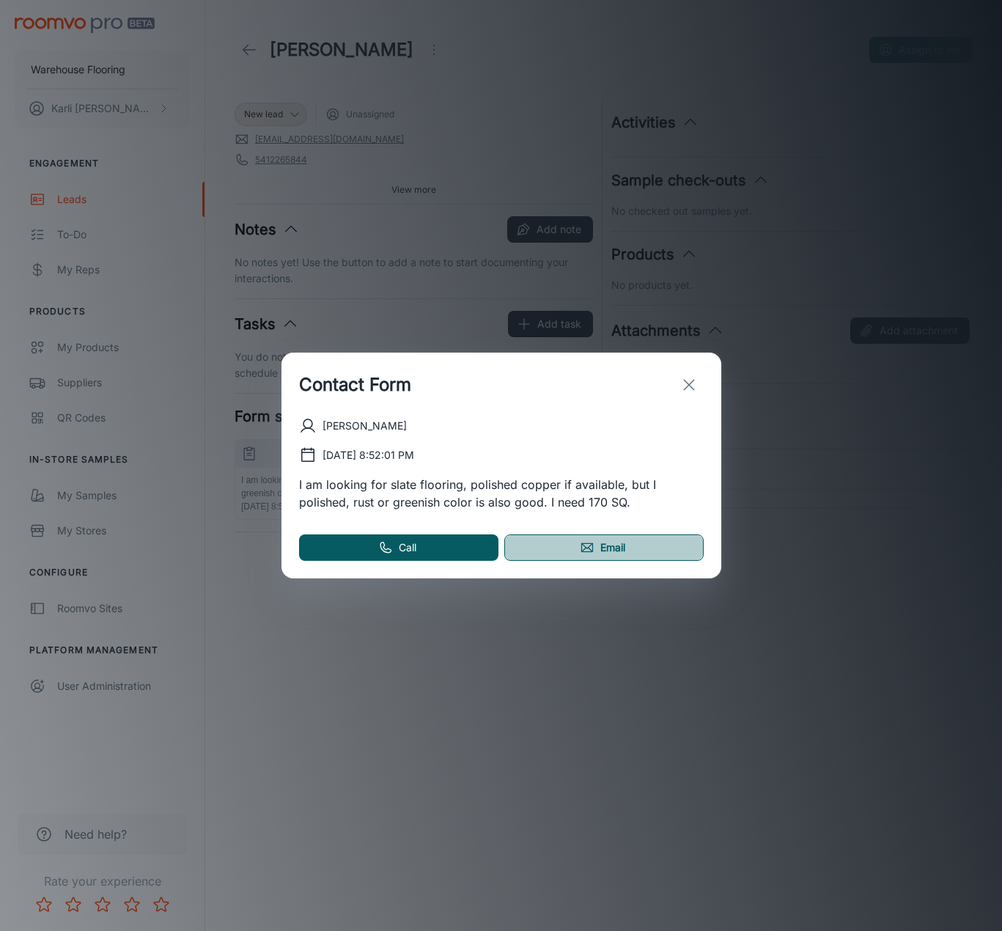
click at [608, 540] on link "Email" at bounding box center [603, 547] width 199 height 26
click at [687, 383] on line "exit" at bounding box center [689, 385] width 10 height 10
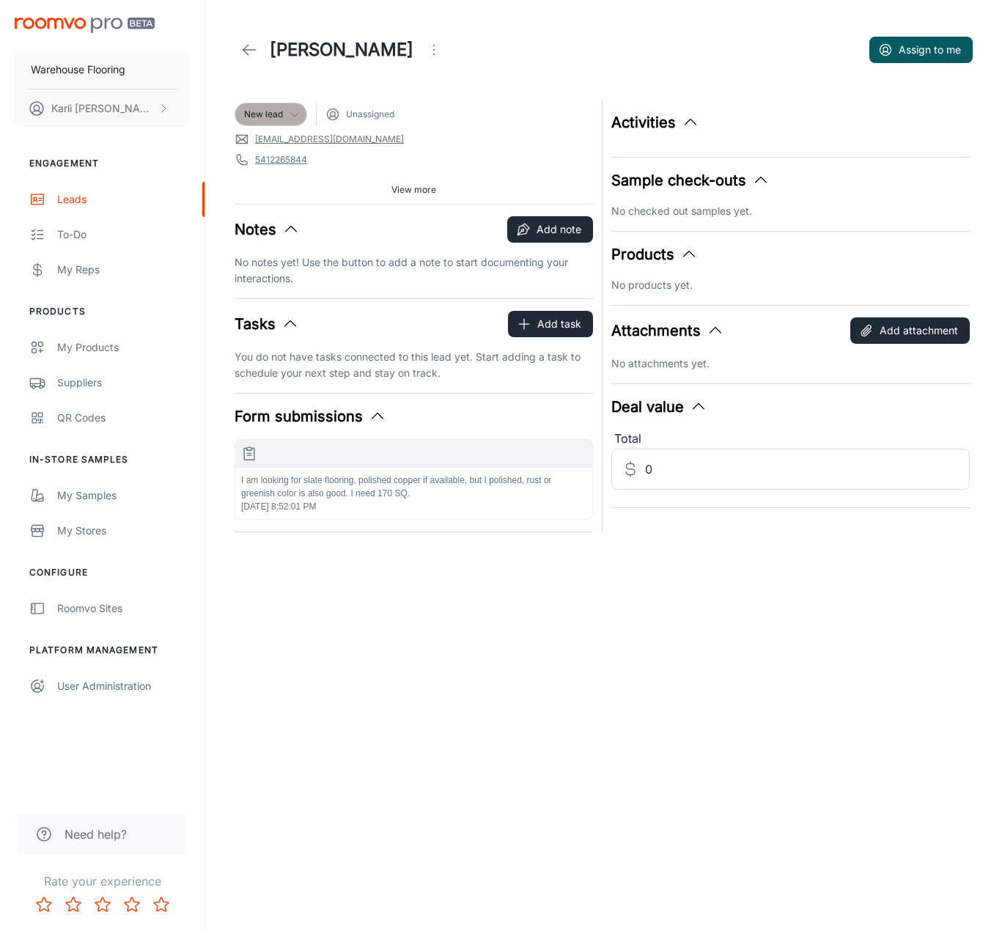
click at [283, 116] on span "New lead" at bounding box center [263, 114] width 39 height 13
click at [287, 177] on li "Follow-up" at bounding box center [287, 171] width 104 height 26
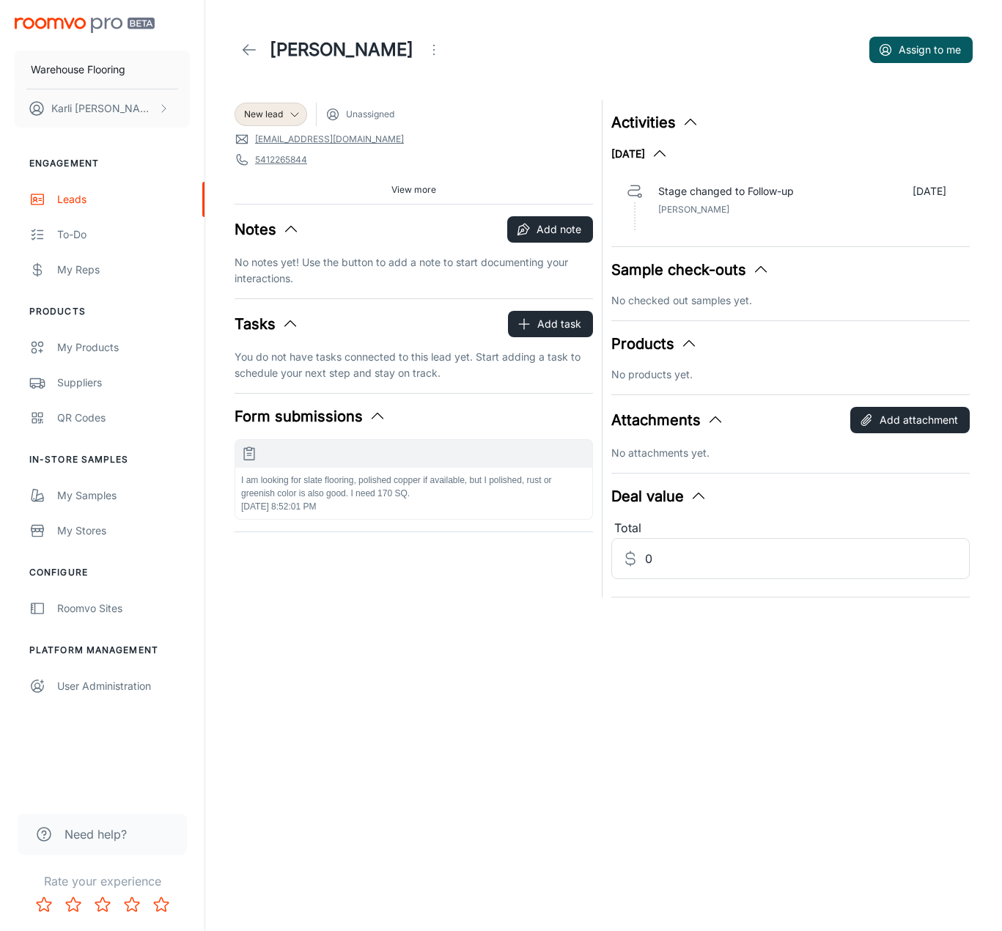
click at [257, 46] on icon at bounding box center [249, 50] width 18 height 18
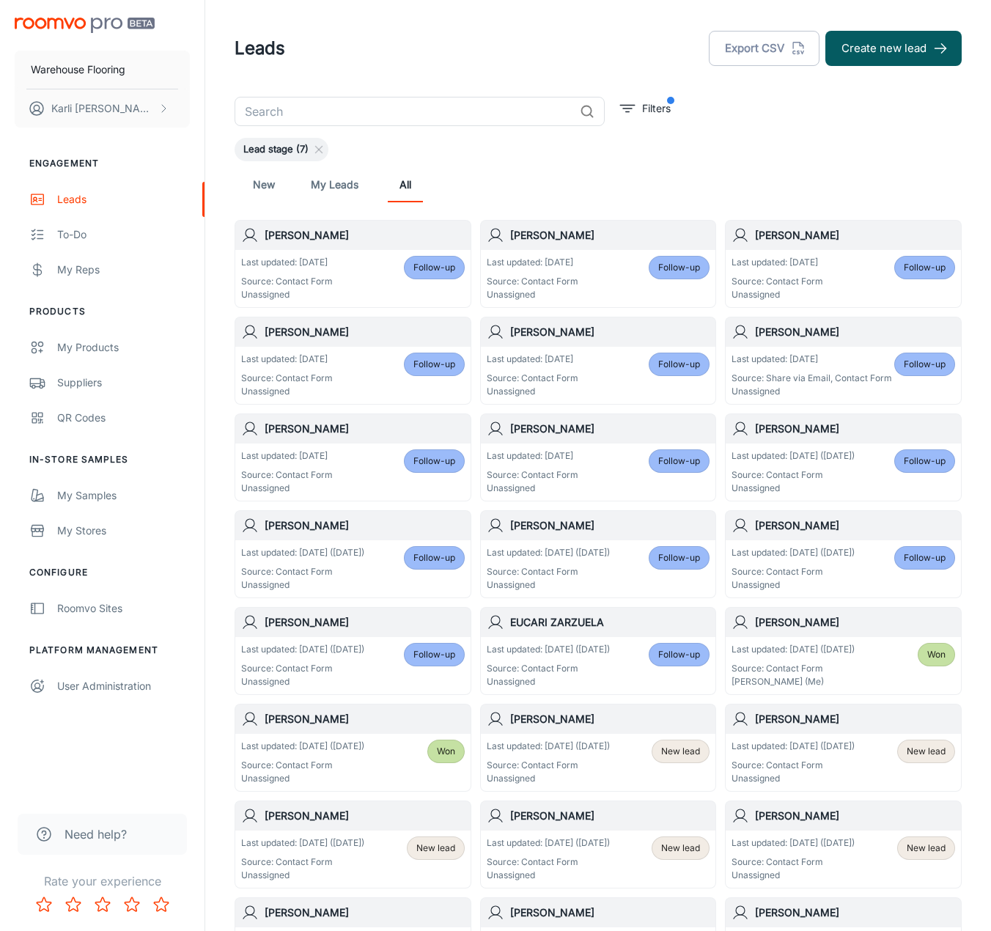
click at [609, 759] on p "Source: Contact Form" at bounding box center [548, 765] width 123 height 13
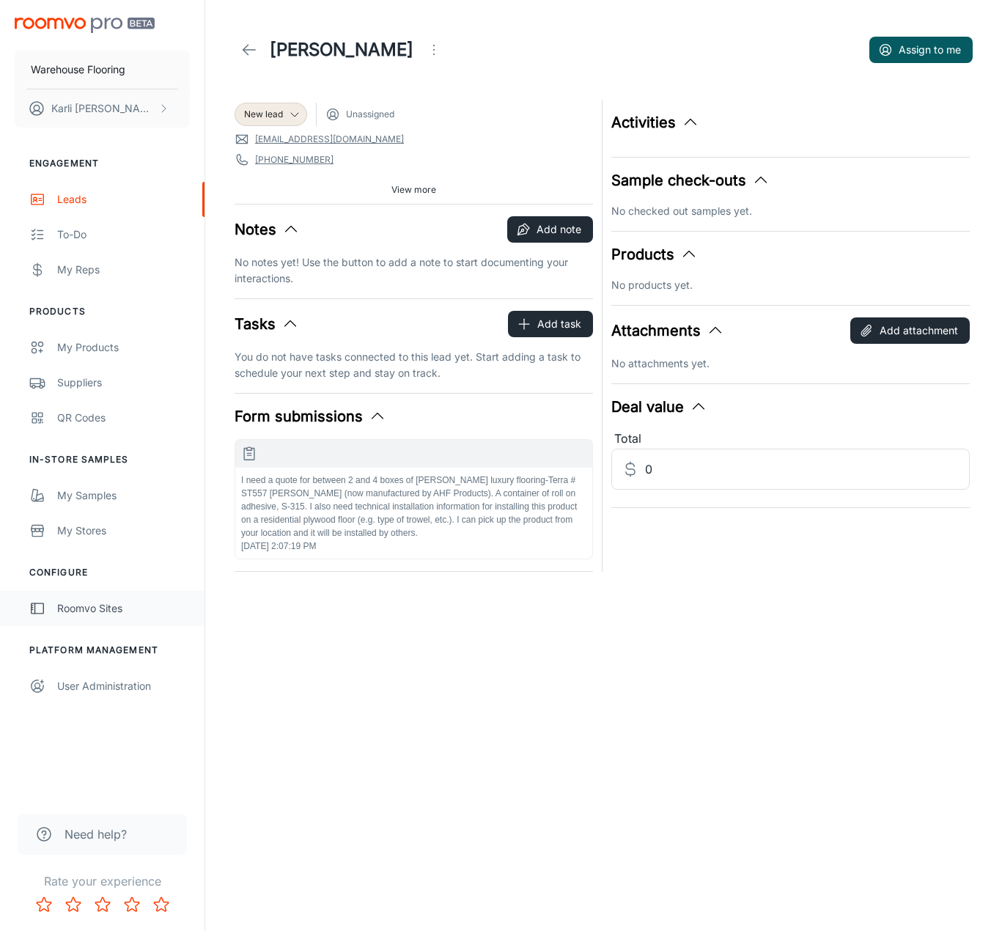
click at [98, 611] on div "Roomvo Sites" at bounding box center [123, 608] width 133 height 16
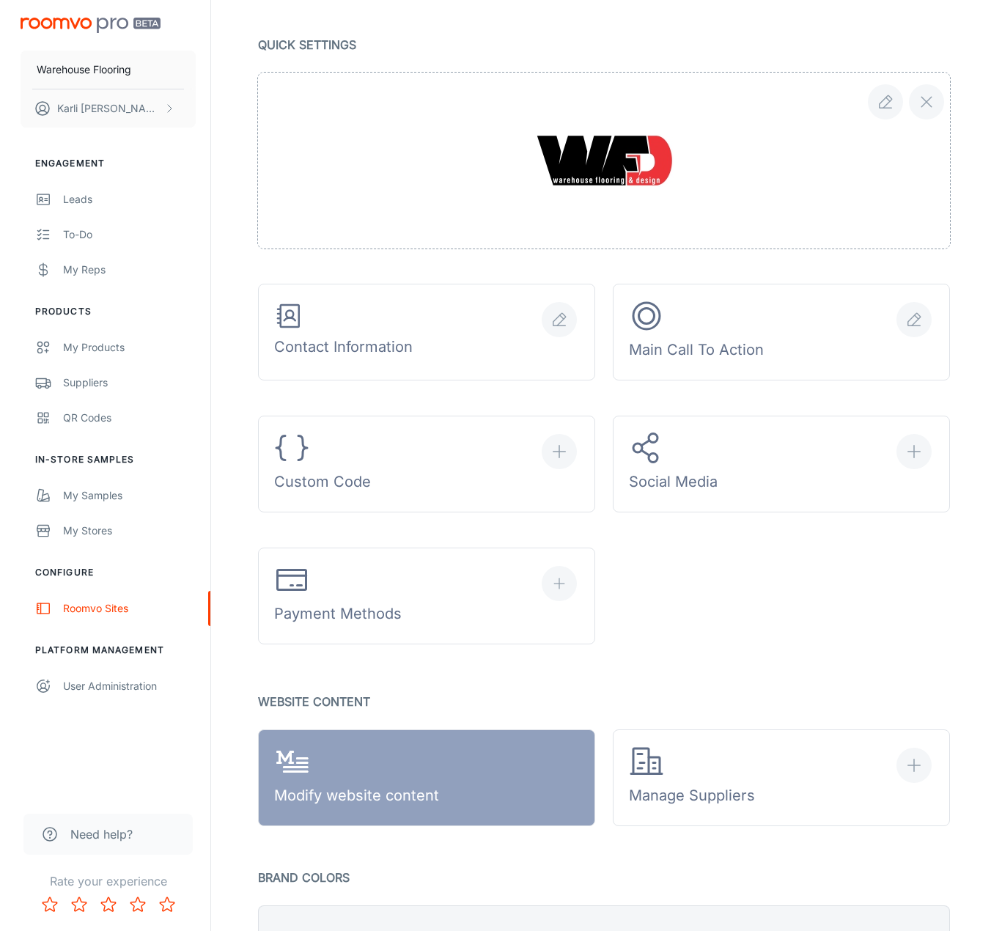
scroll to position [293, 0]
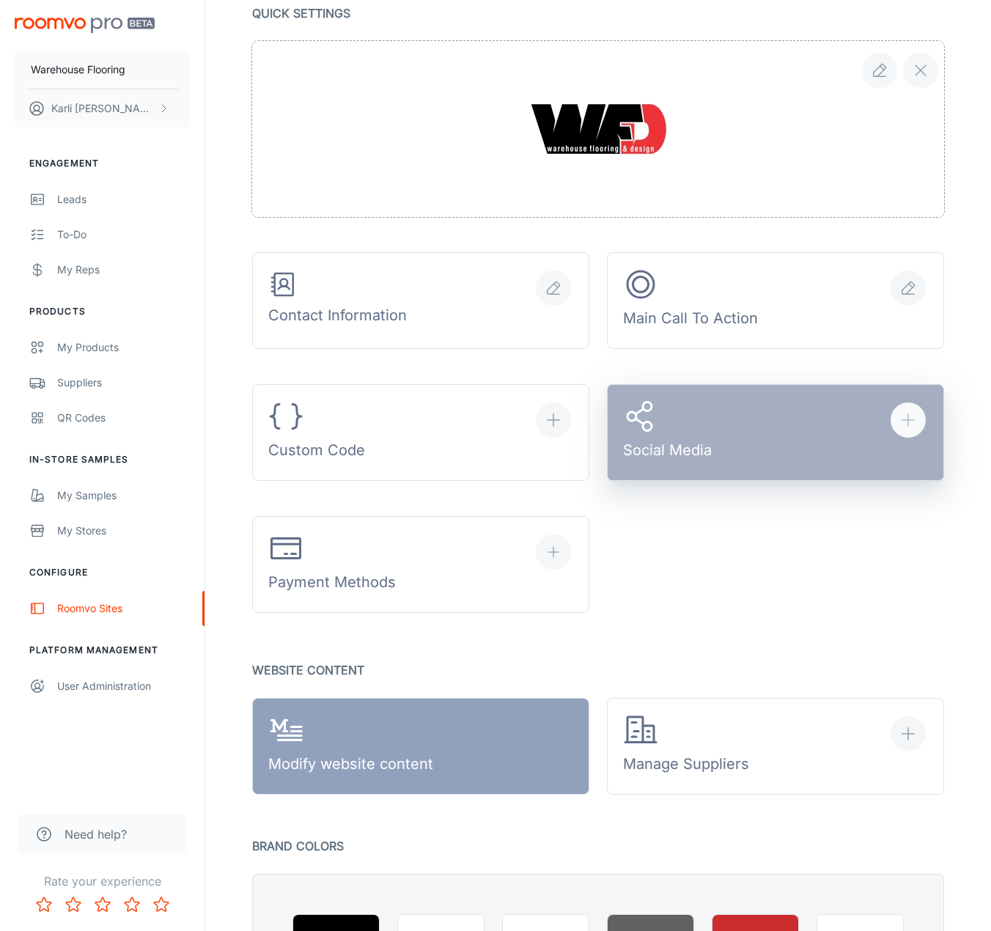
click at [813, 447] on button "Social Media" at bounding box center [775, 432] width 337 height 97
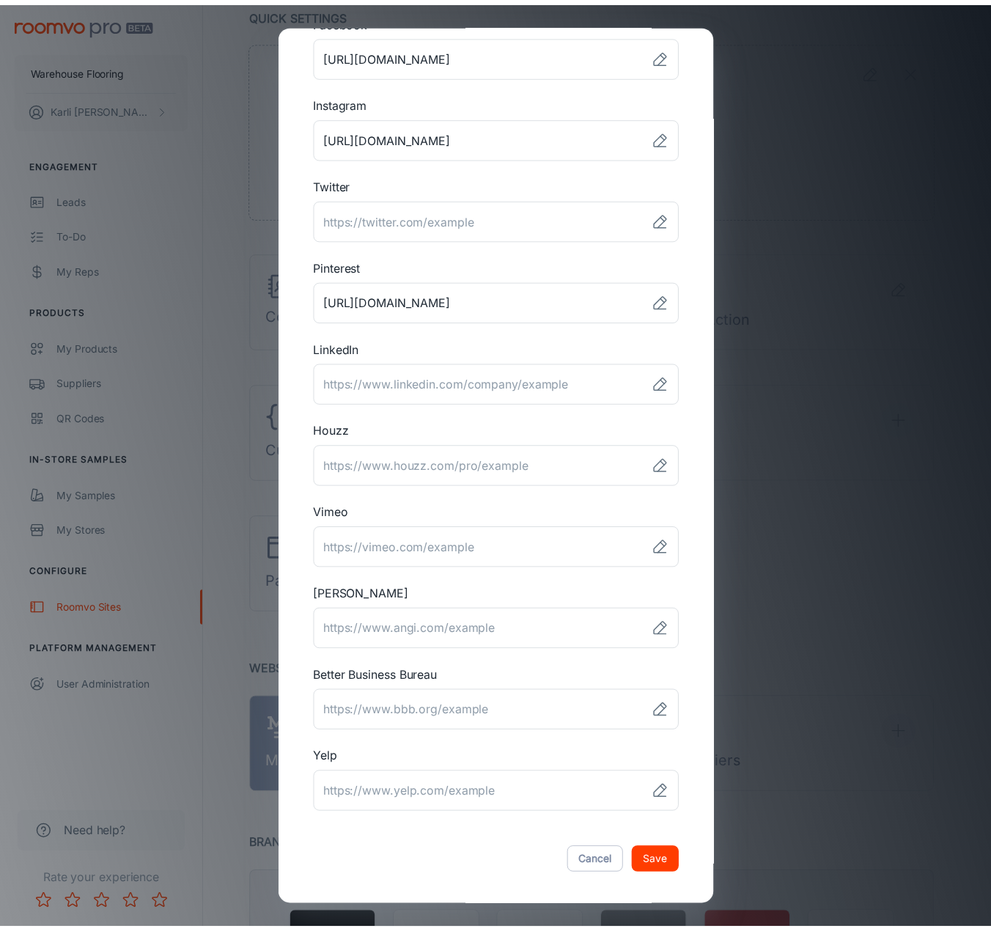
scroll to position [101, 0]
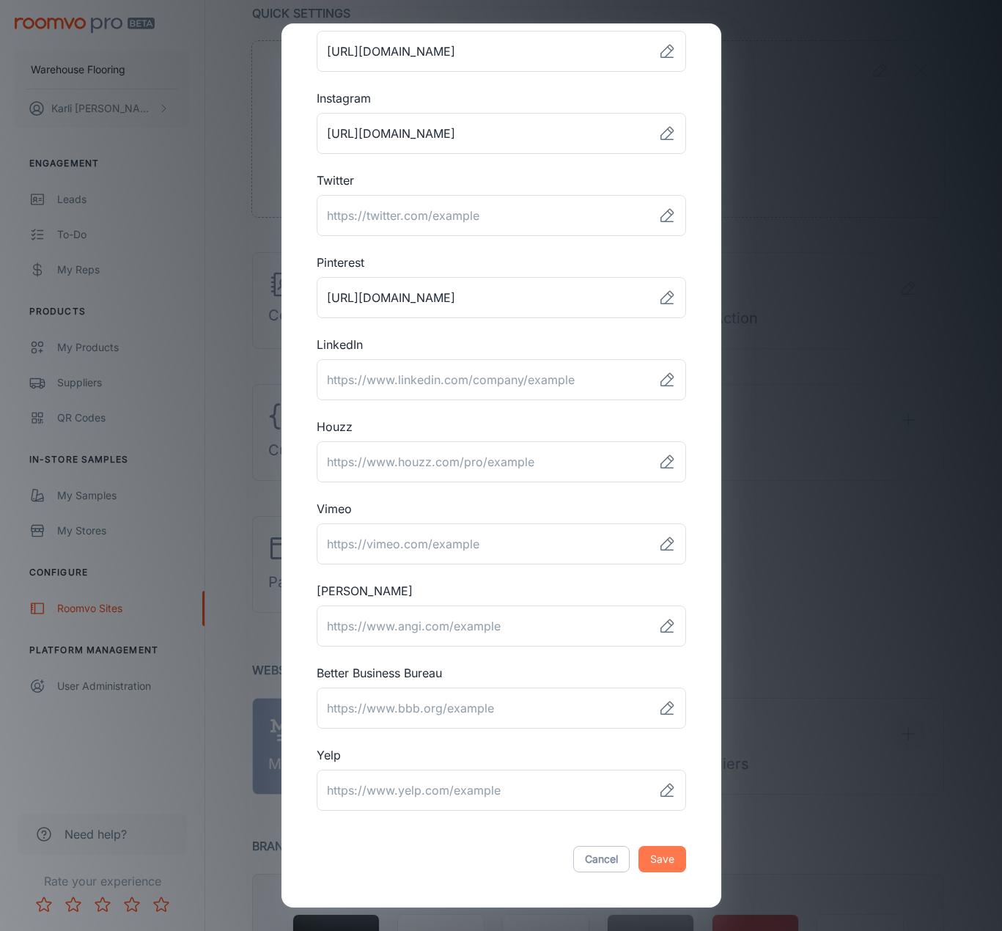
click at [649, 859] on button "Save" at bounding box center [662, 859] width 48 height 26
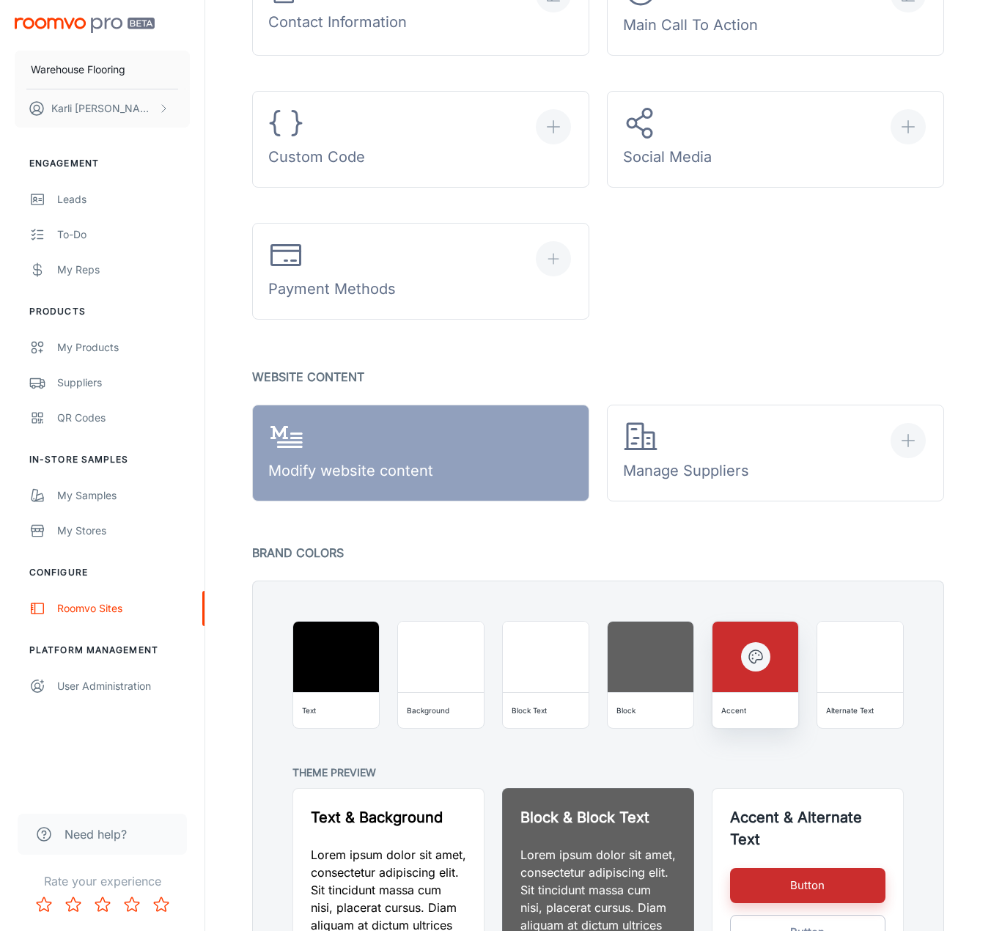
scroll to position [730, 0]
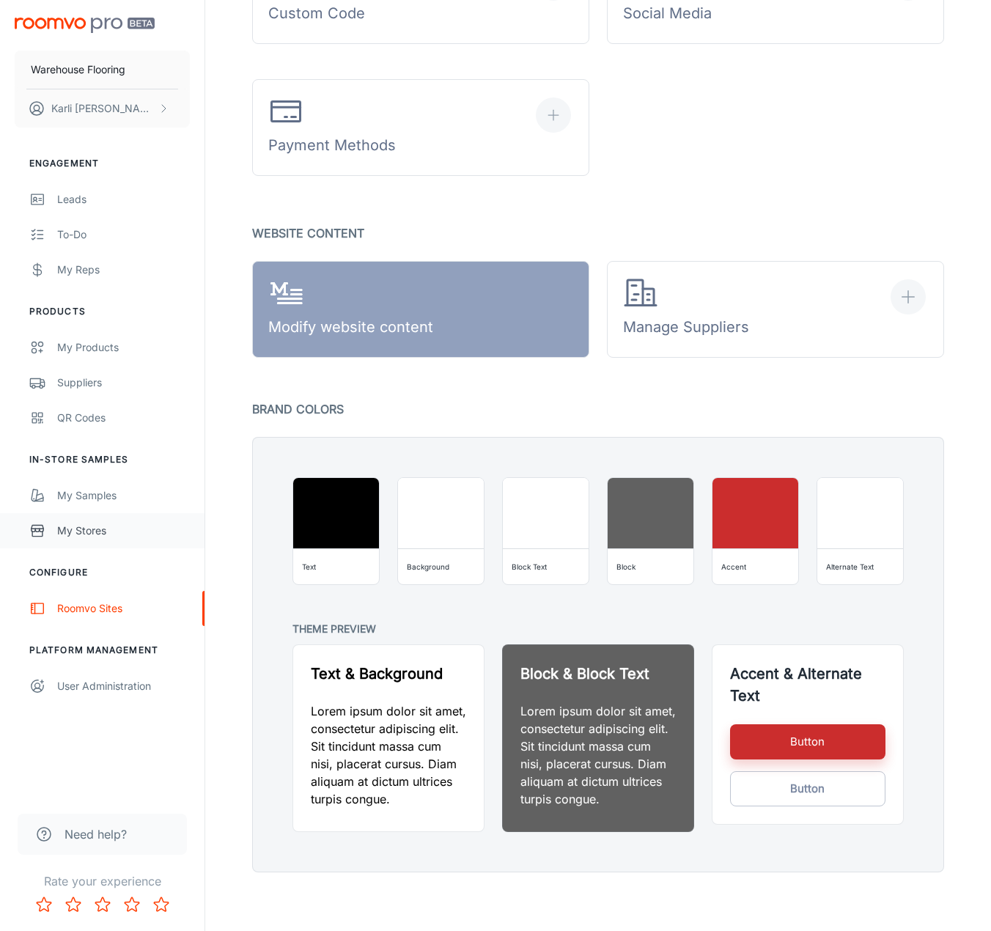
click at [77, 524] on div "My Stores" at bounding box center [123, 531] width 133 height 16
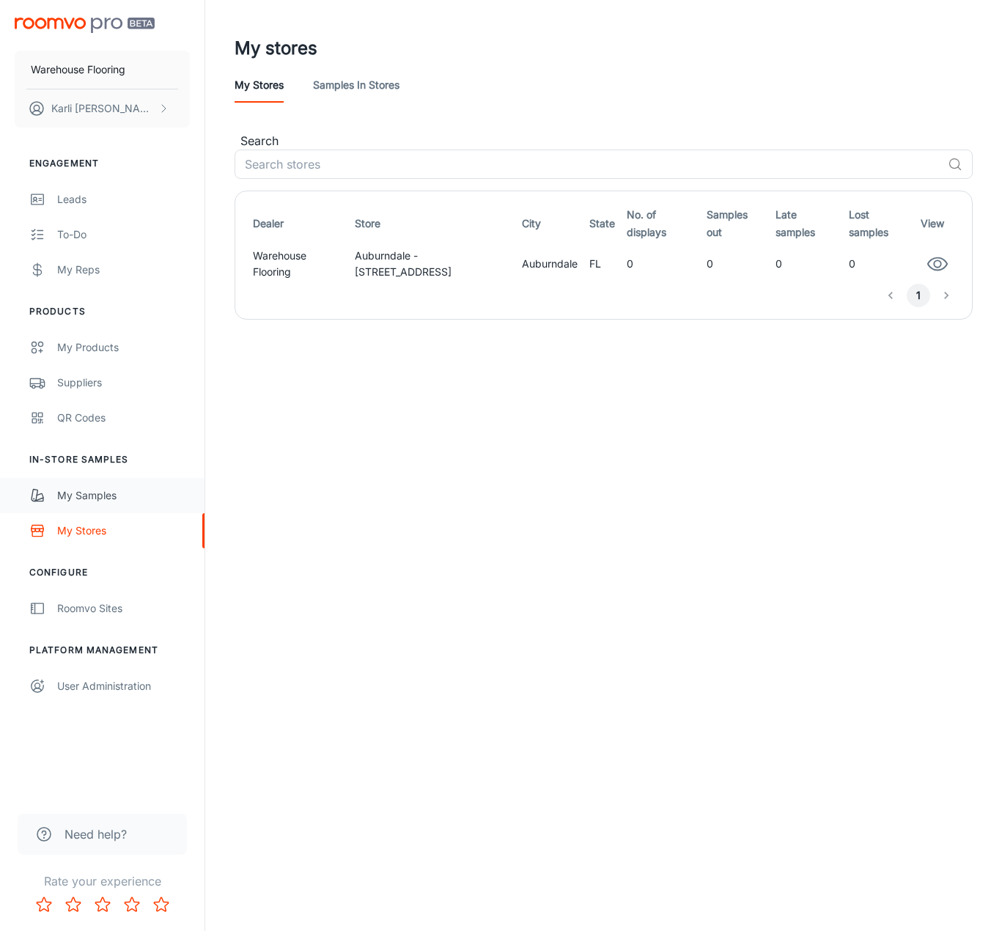
click at [81, 495] on div "My Samples" at bounding box center [123, 495] width 133 height 16
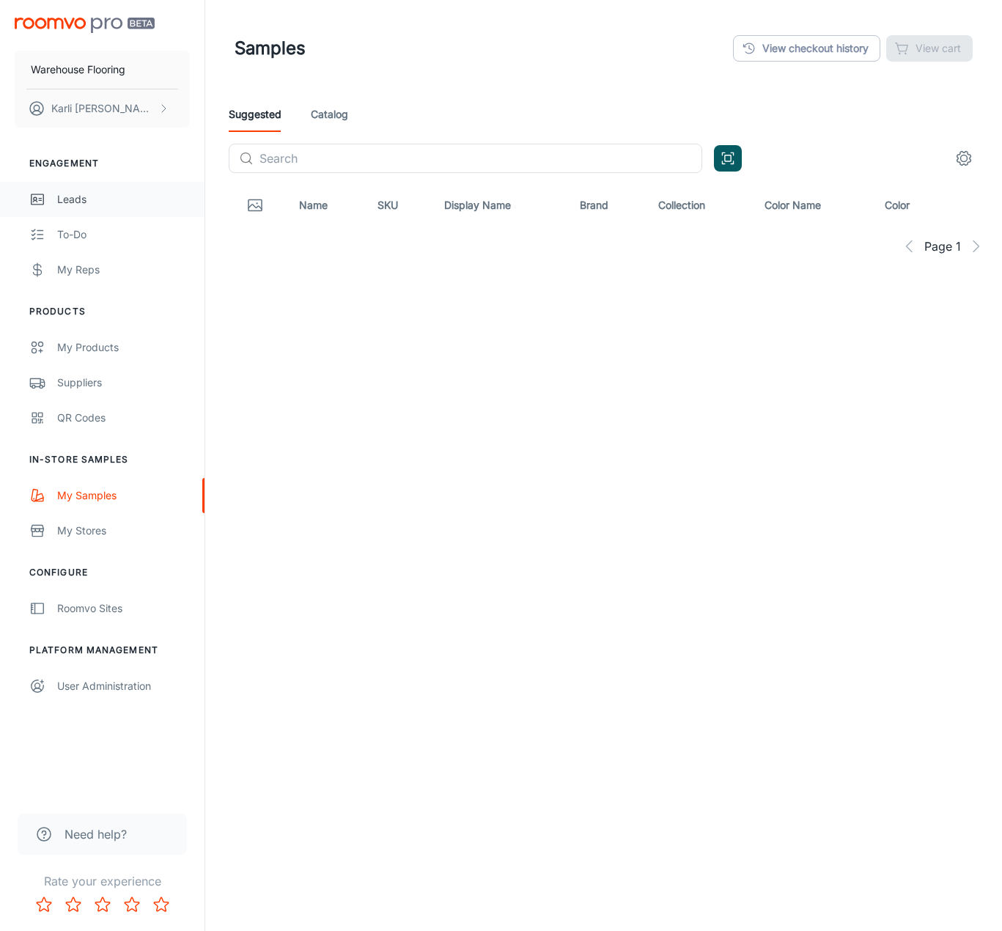
click at [101, 196] on div "Leads" at bounding box center [123, 199] width 133 height 16
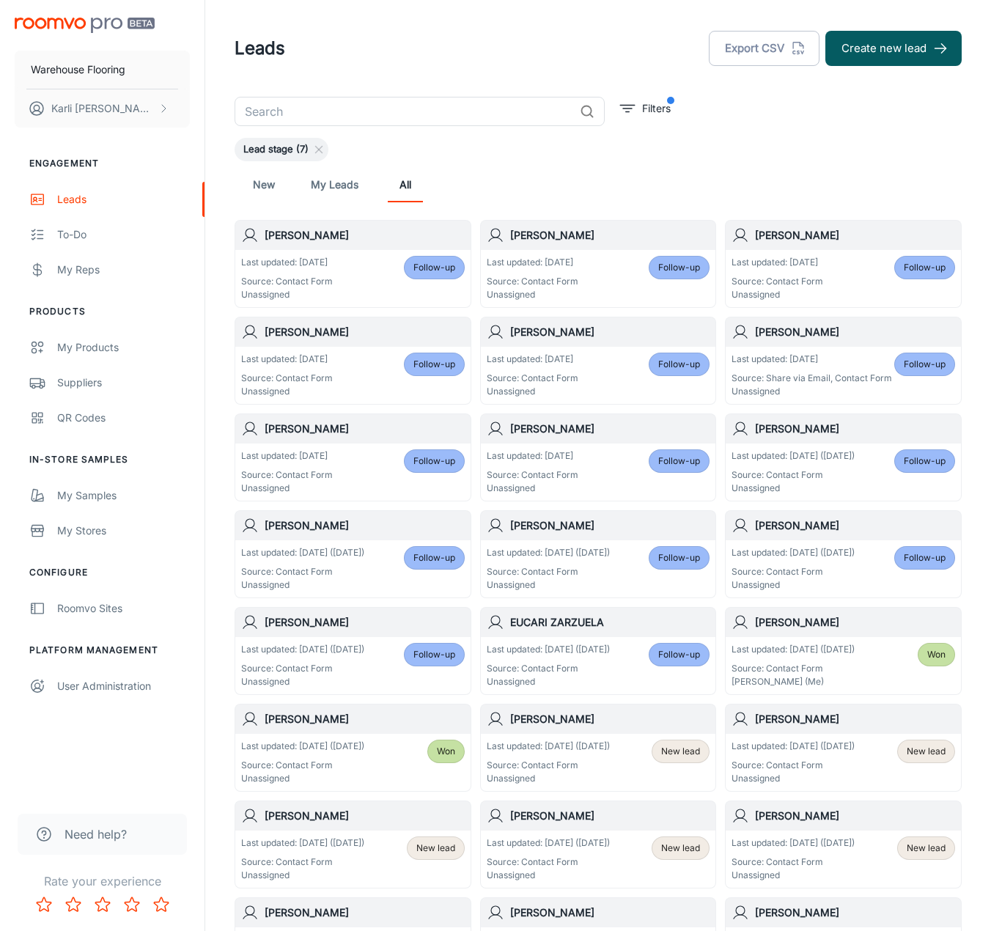
click at [610, 758] on div "Last updated: [DATE] ([DATE]) Source: Contact Form Unassigned" at bounding box center [548, 762] width 123 height 45
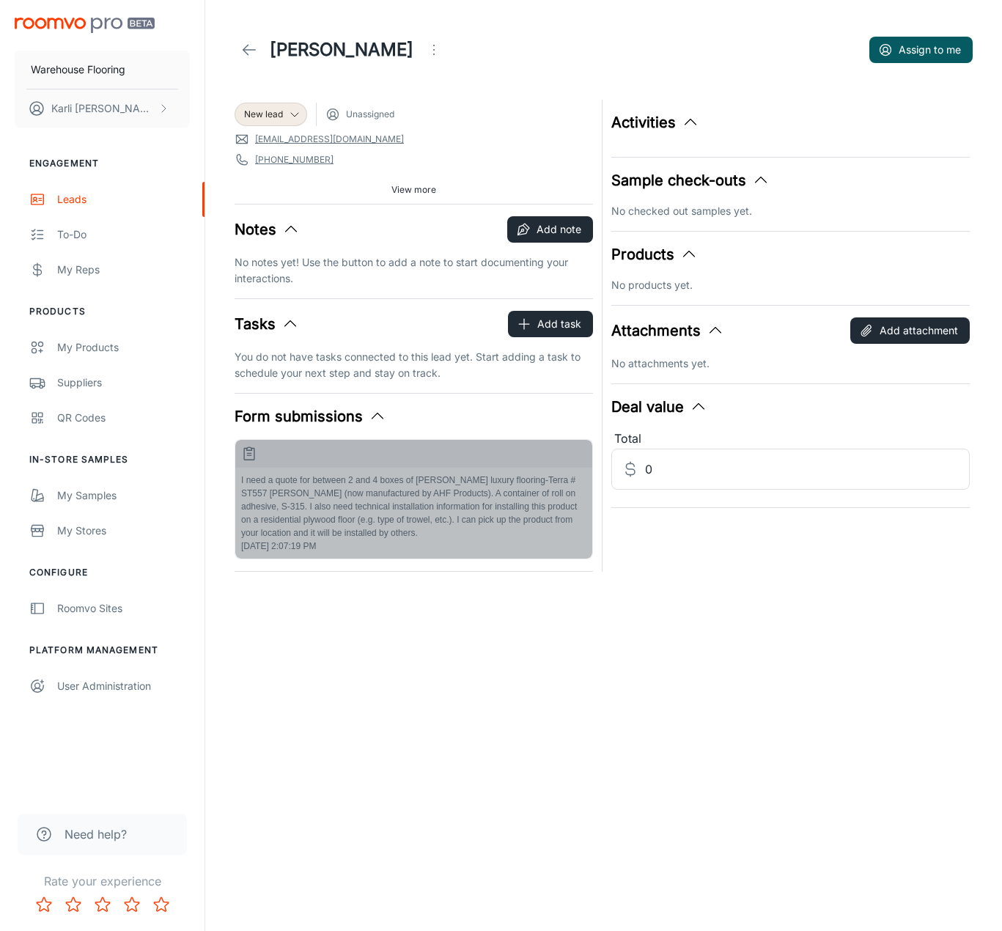
click at [370, 512] on p "I need a quote for between 2 and 4 boxes of [PERSON_NAME] luxury flooring-Terra…" at bounding box center [413, 506] width 345 height 66
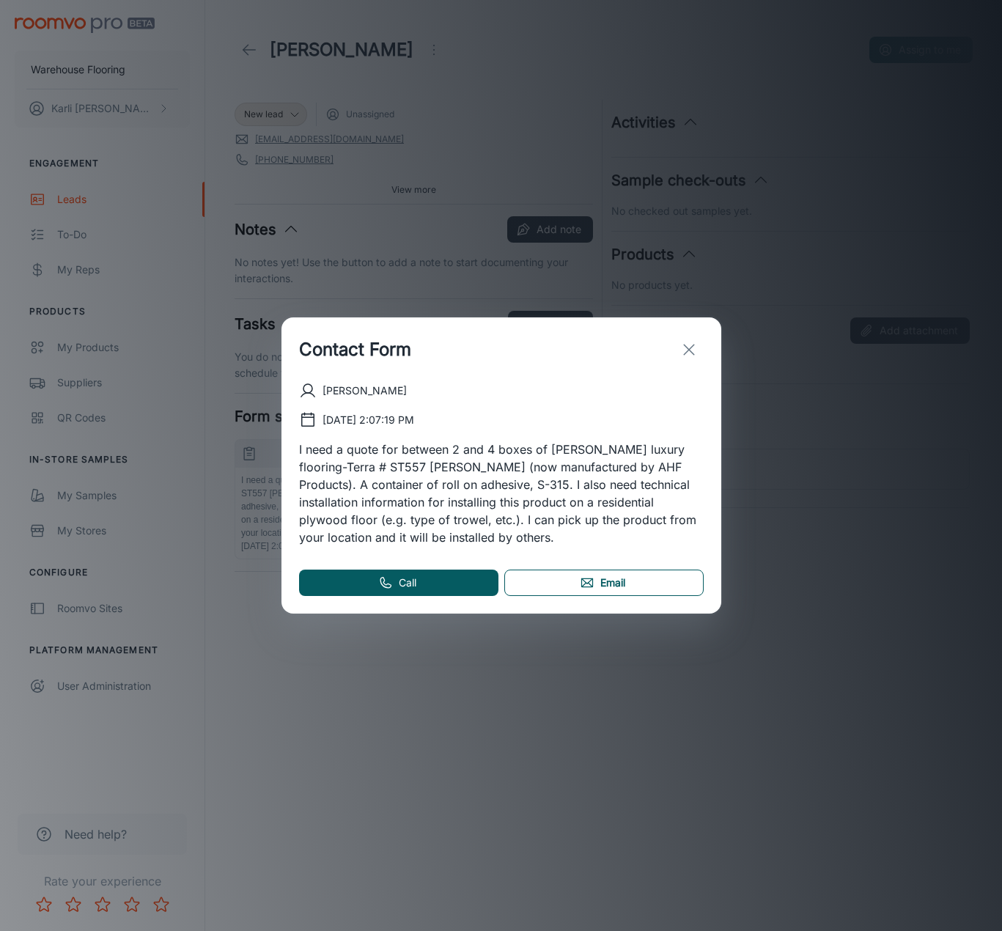
click at [616, 589] on link "Email" at bounding box center [603, 582] width 199 height 26
click at [694, 350] on icon "exit" at bounding box center [689, 350] width 18 height 18
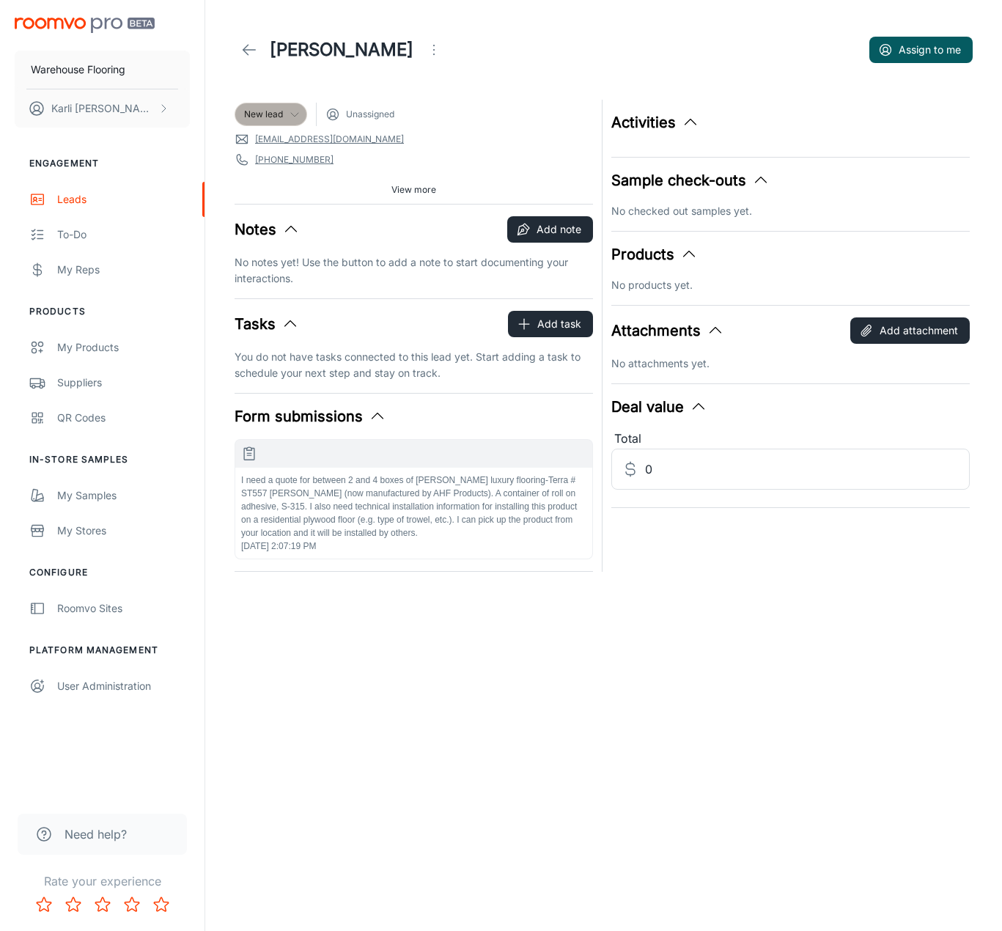
click at [250, 110] on span "New lead" at bounding box center [263, 114] width 39 height 13
click at [270, 166] on li "Follow-up" at bounding box center [287, 171] width 104 height 26
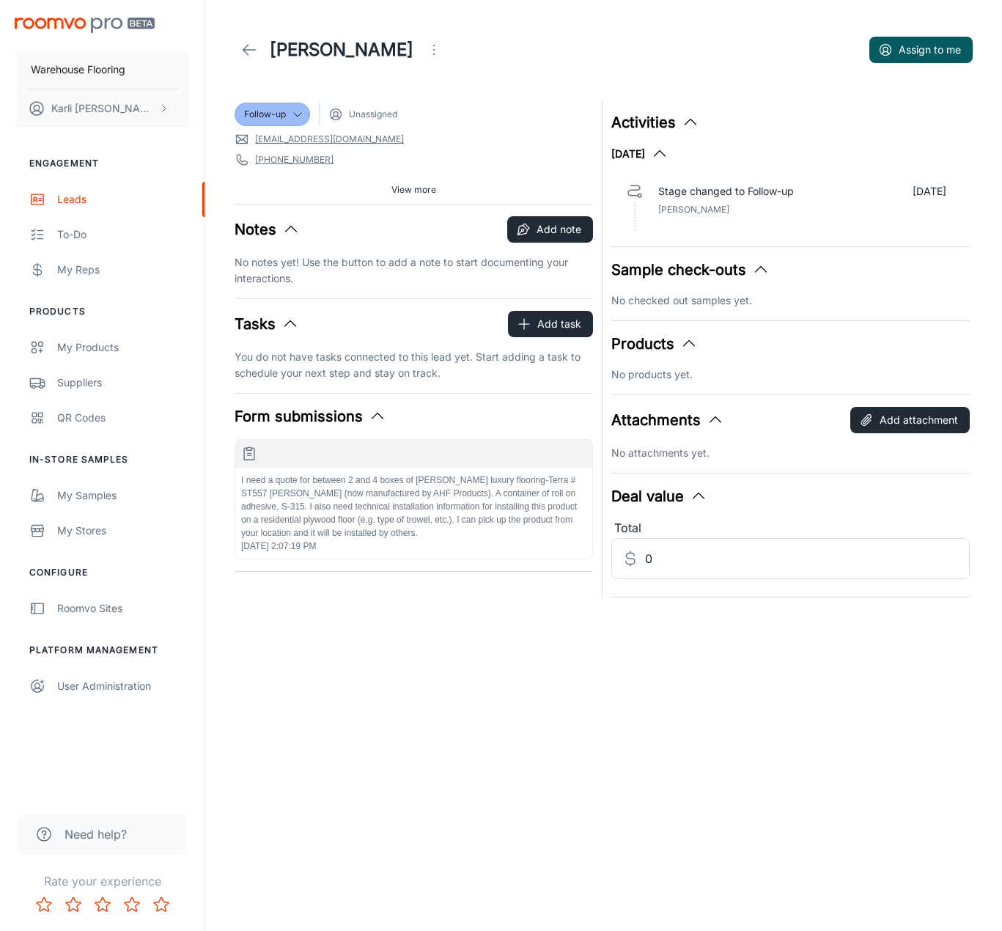
click at [253, 52] on icon at bounding box center [249, 50] width 18 height 18
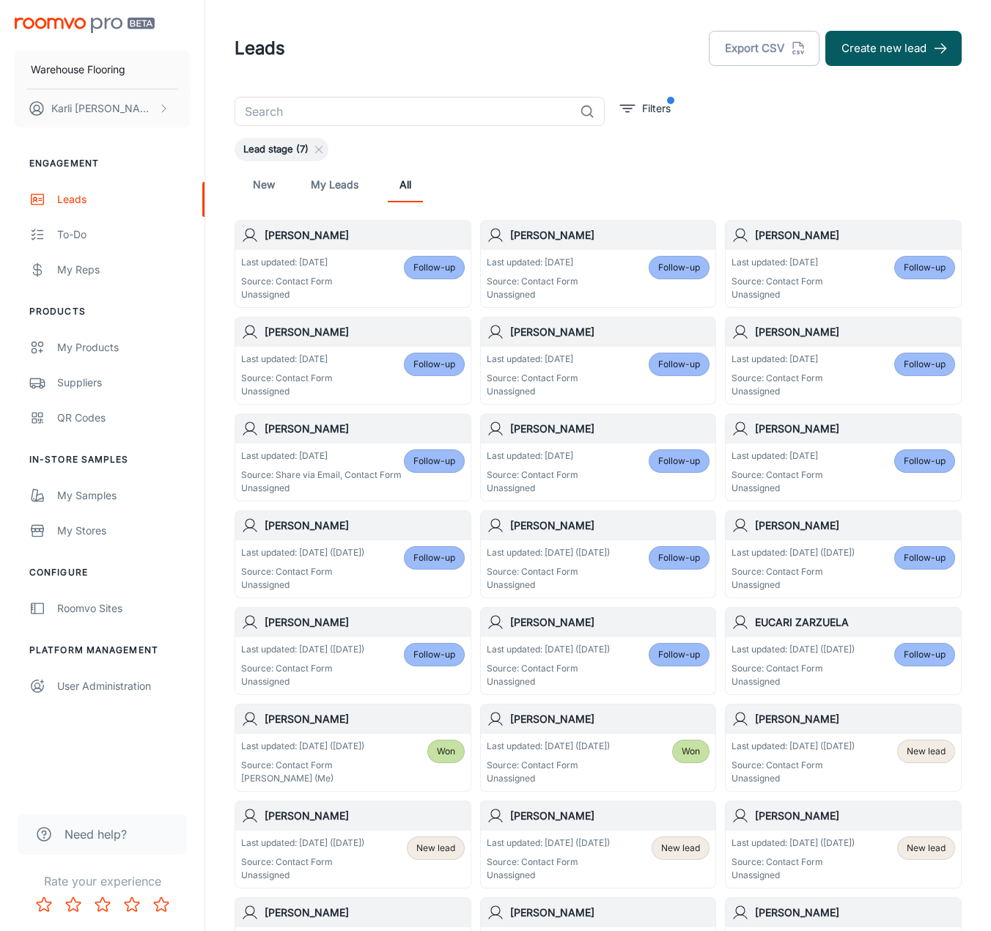
click at [852, 751] on p "Last updated: [DATE] ([DATE])" at bounding box center [792, 746] width 123 height 13
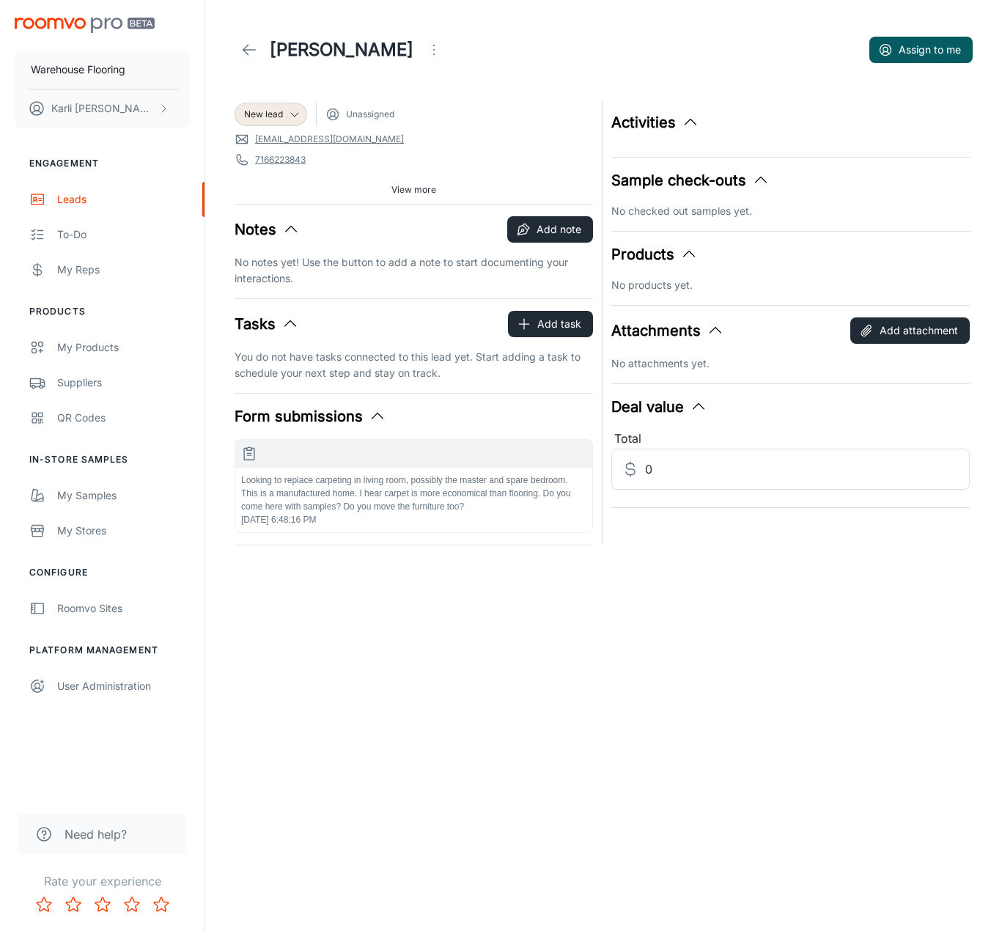
click at [454, 512] on p "Looking to replace carpeting in living room, possibly the master and spare bedr…" at bounding box center [413, 493] width 345 height 40
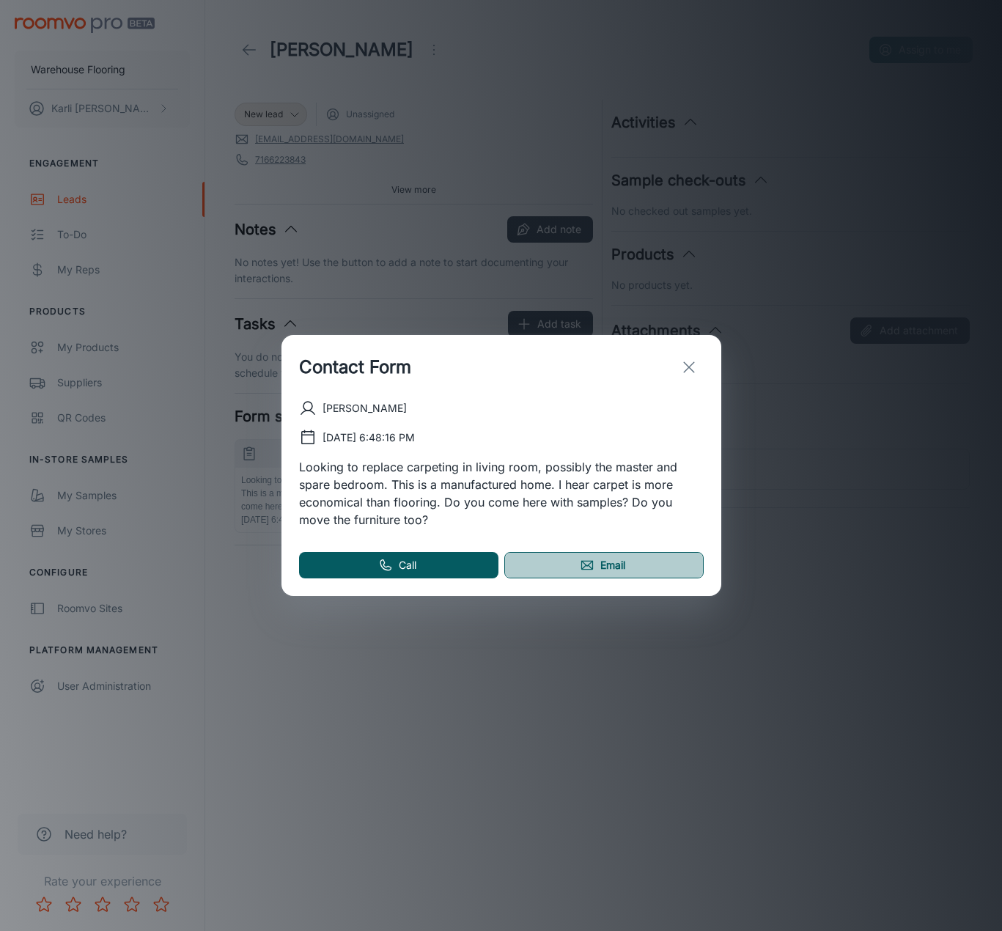
click at [621, 567] on link "Email" at bounding box center [603, 565] width 199 height 26
click at [684, 369] on icon "exit" at bounding box center [689, 367] width 18 height 18
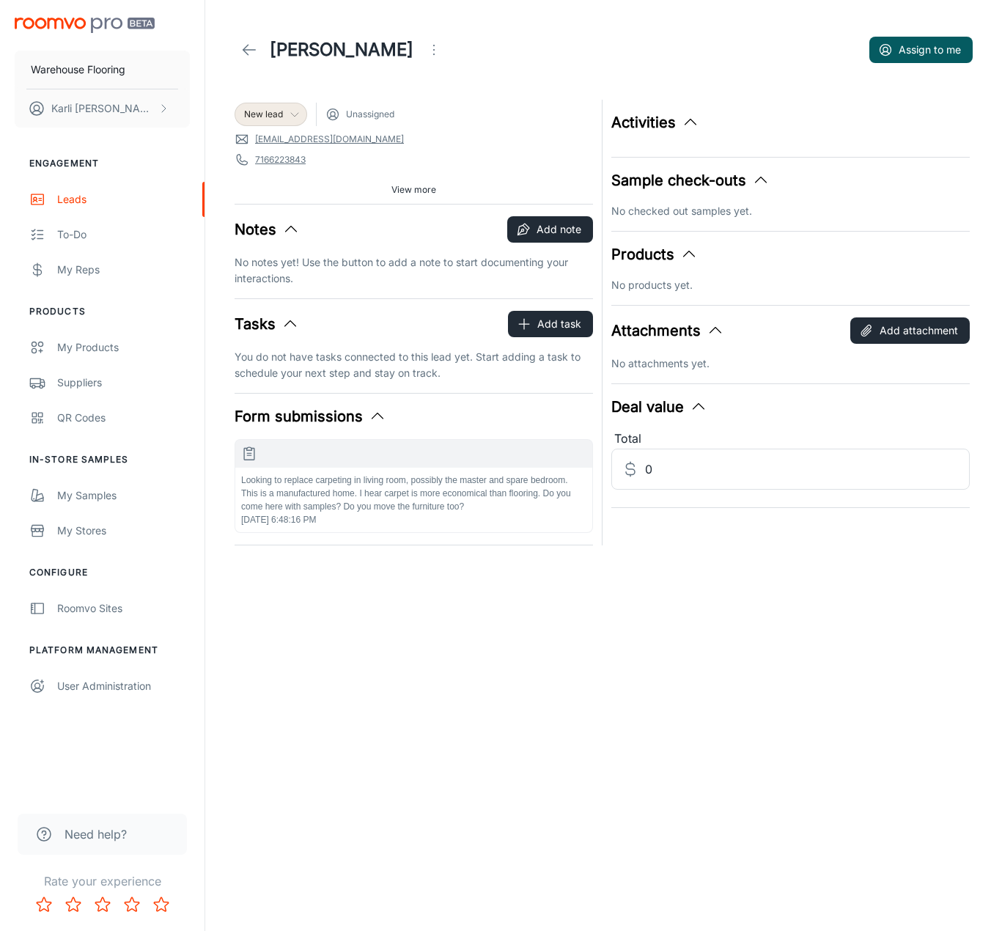
click at [265, 111] on span "New lead" at bounding box center [263, 114] width 39 height 13
click at [276, 165] on li "Follow-up" at bounding box center [287, 171] width 104 height 26
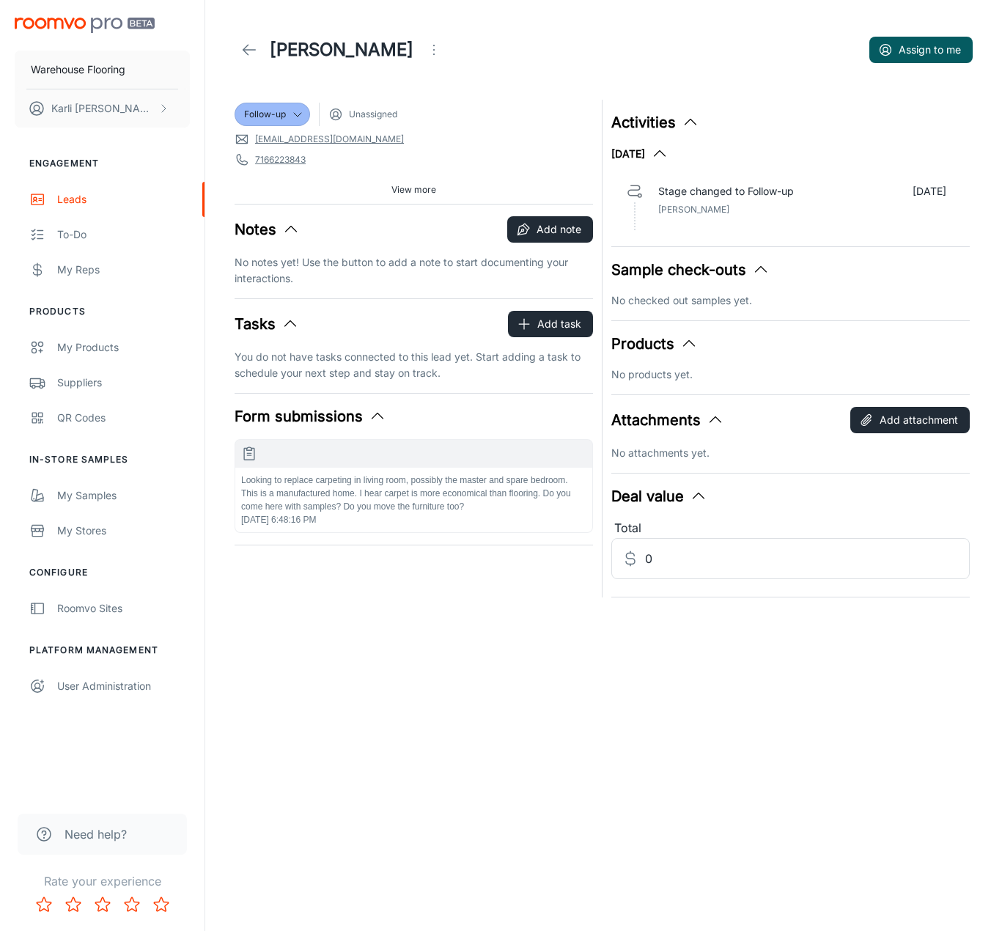
click at [250, 52] on icon at bounding box center [249, 50] width 18 height 18
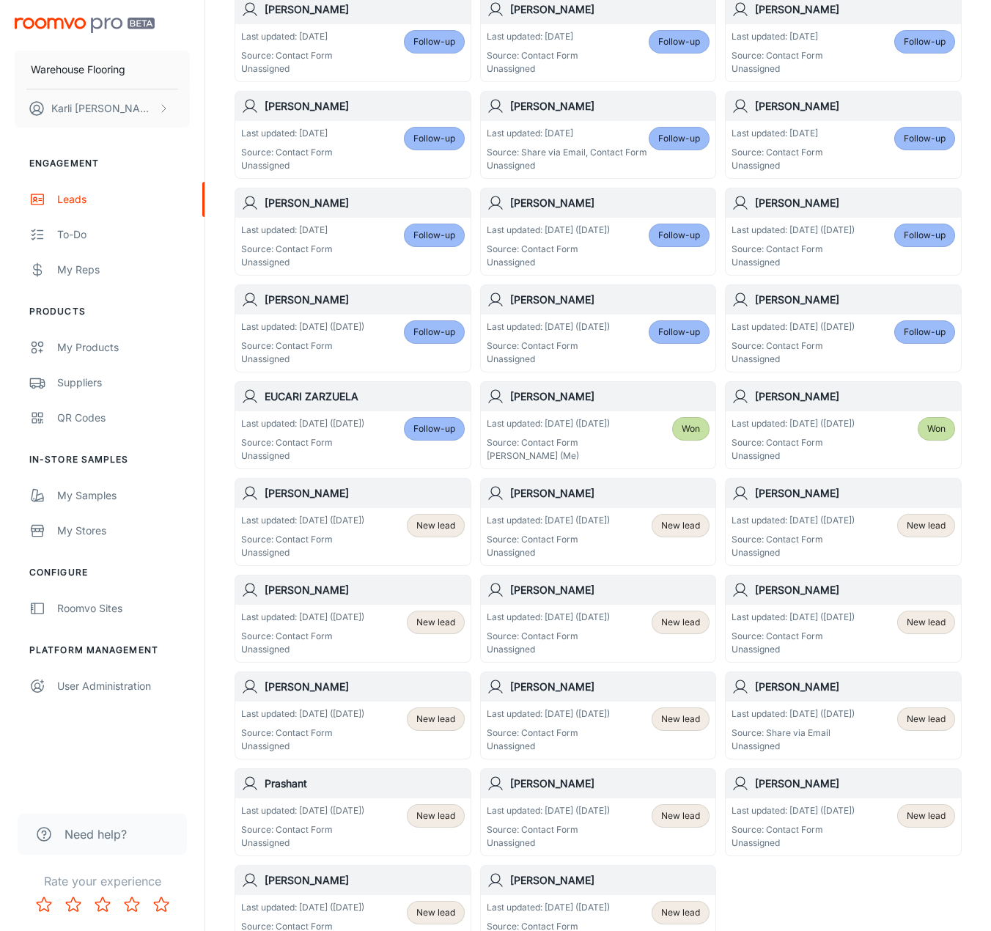
scroll to position [366, 0]
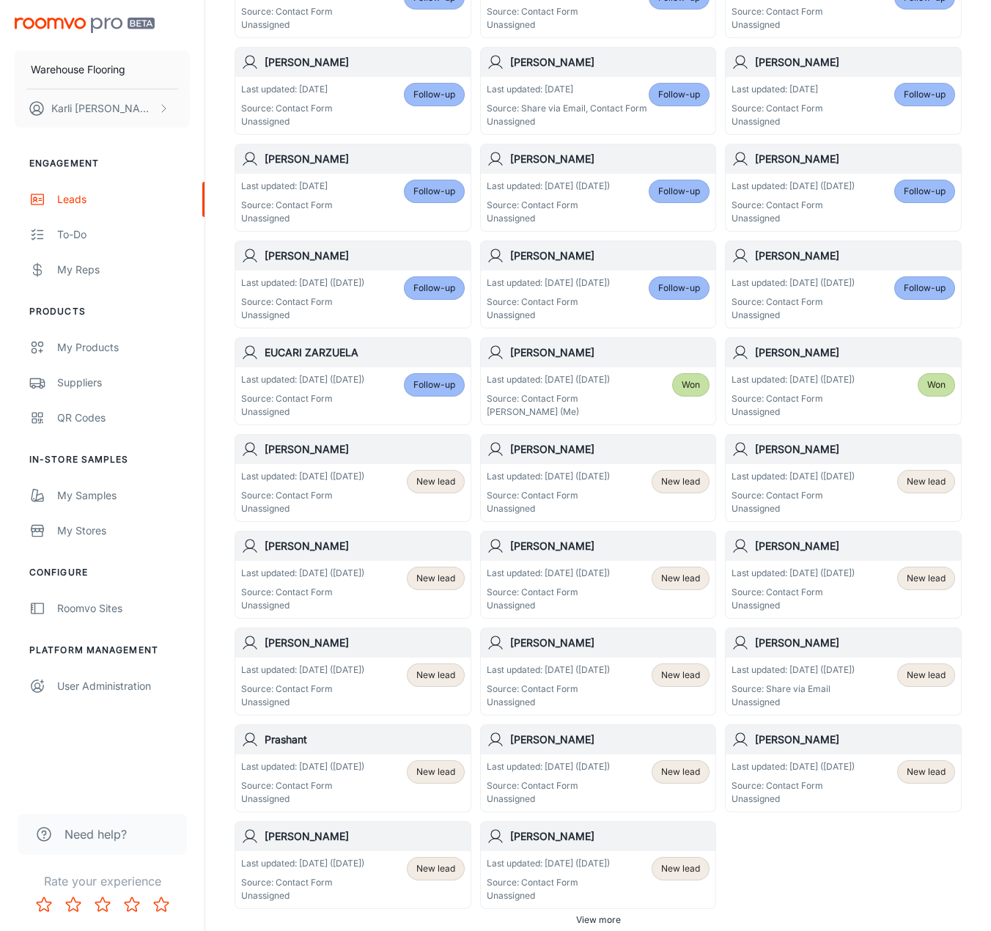
click at [325, 485] on div "Last updated: [DATE] ([DATE]) Source: Contact Form Unassigned" at bounding box center [302, 492] width 123 height 45
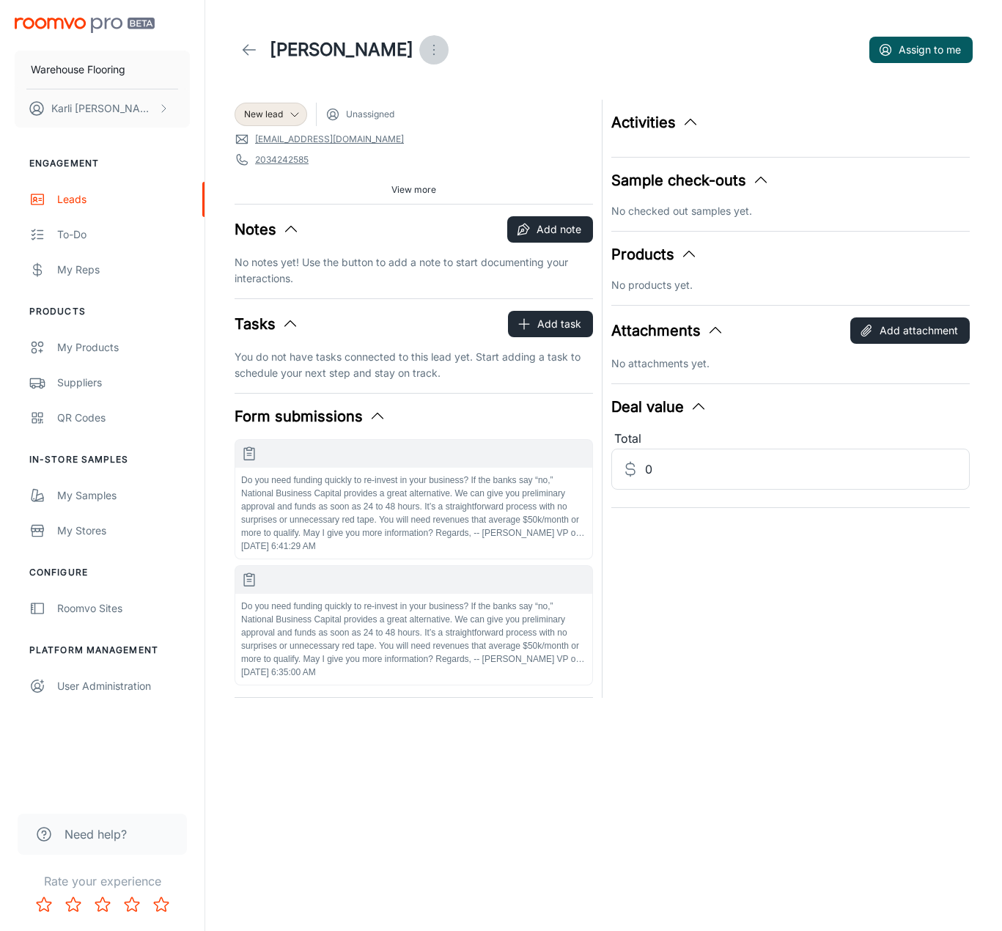
click at [425, 46] on icon "Open menu" at bounding box center [434, 50] width 18 height 18
click at [491, 135] on span "Mark as spam" at bounding box center [481, 137] width 95 height 18
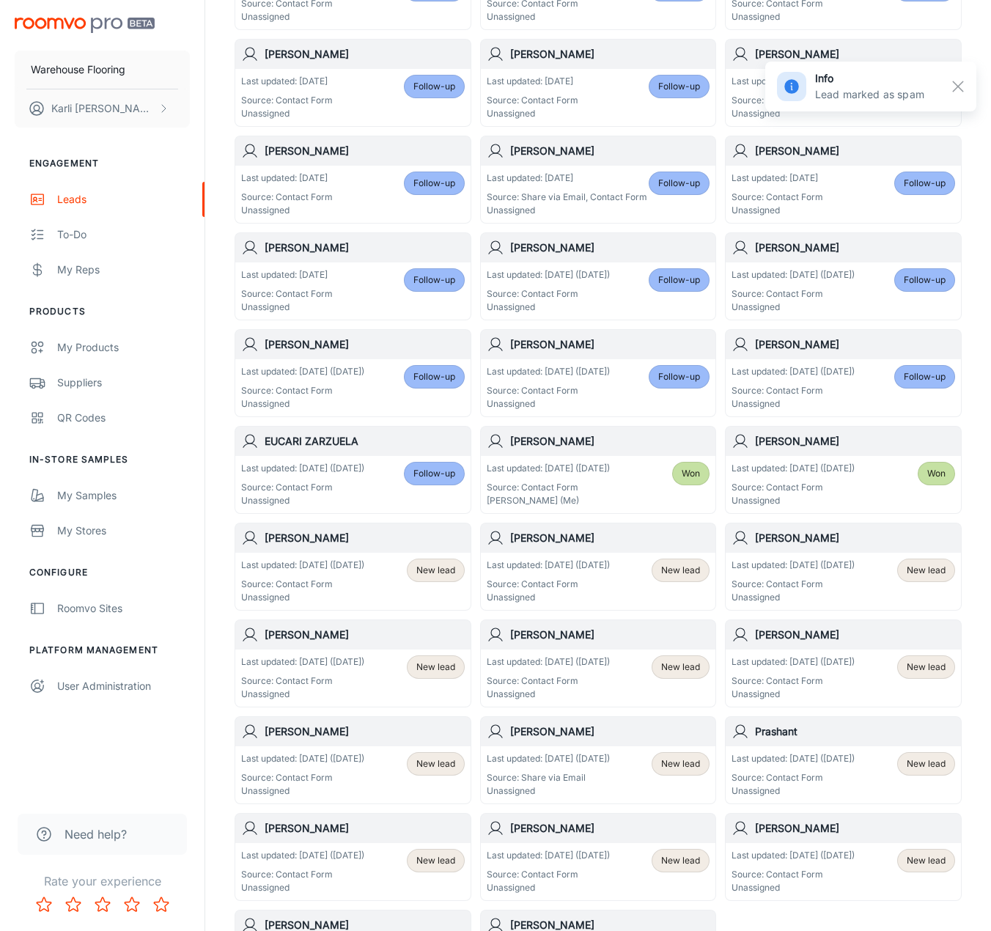
scroll to position [293, 0]
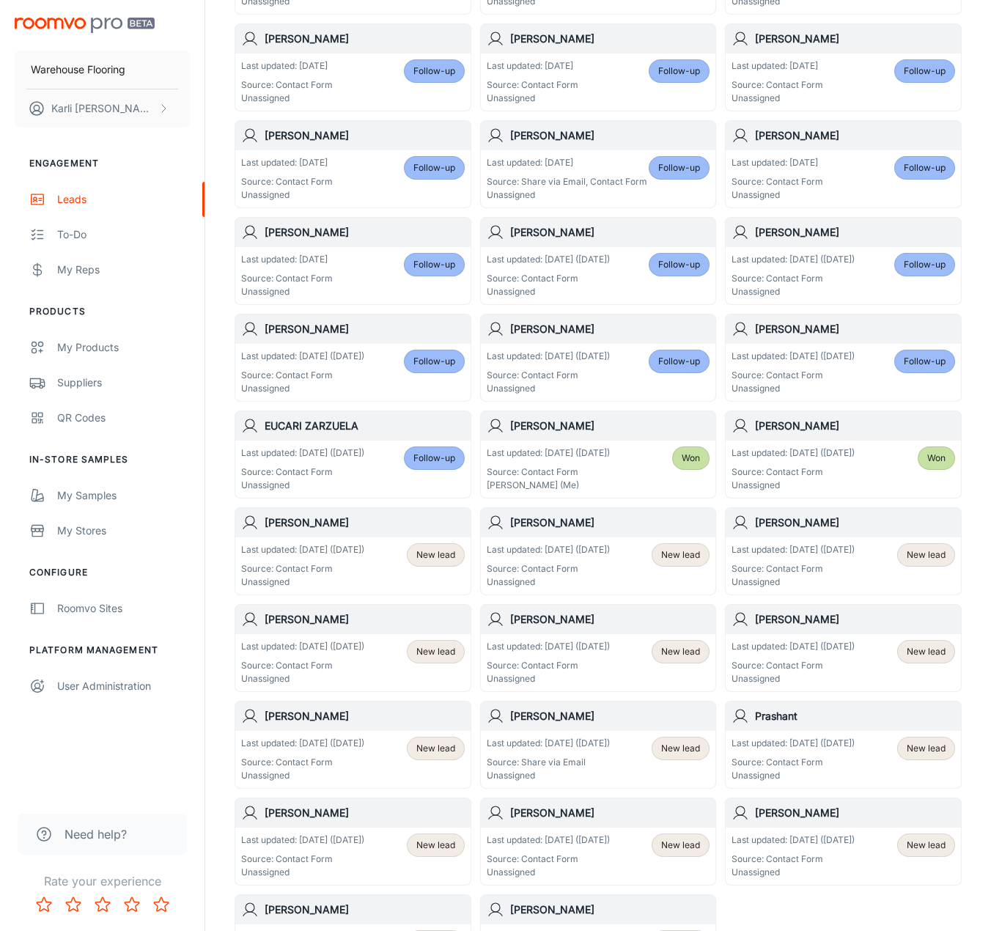
click at [345, 582] on p "Unassigned" at bounding box center [302, 581] width 123 height 13
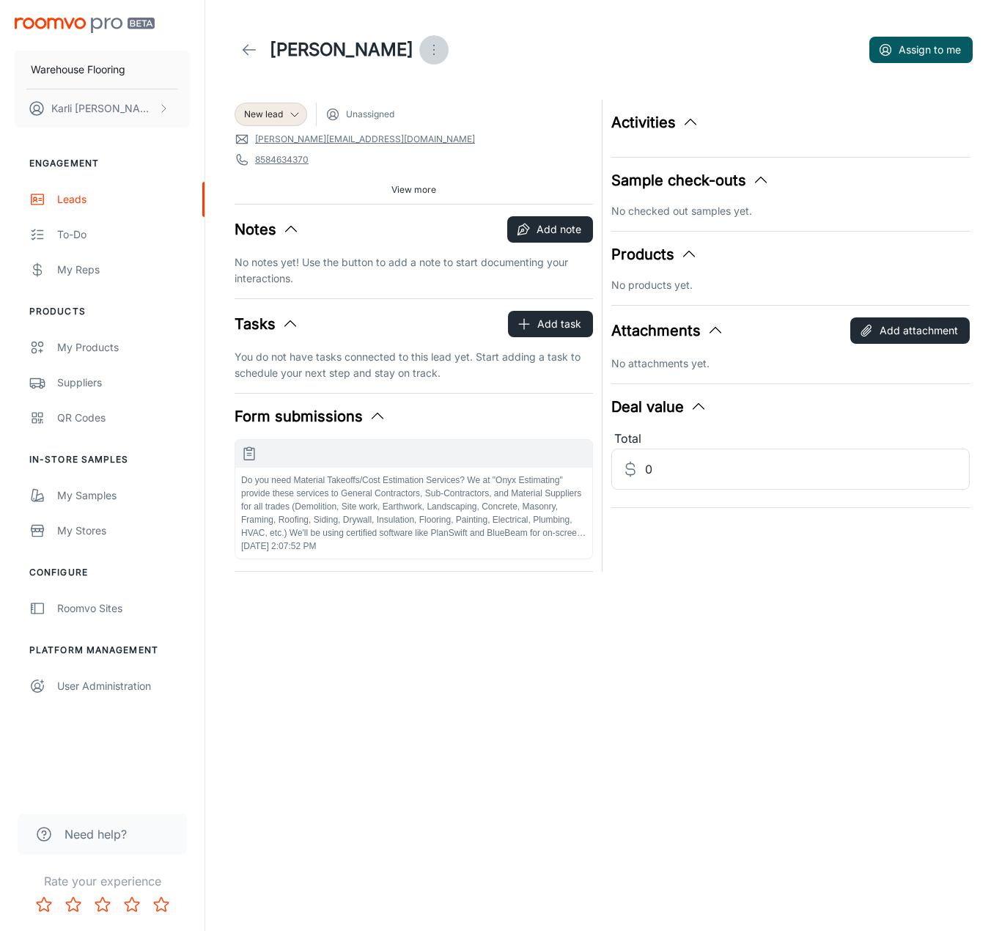
click at [425, 53] on icon "Open menu" at bounding box center [434, 50] width 18 height 18
click at [425, 138] on span "Mark as spam" at bounding box center [456, 137] width 95 height 18
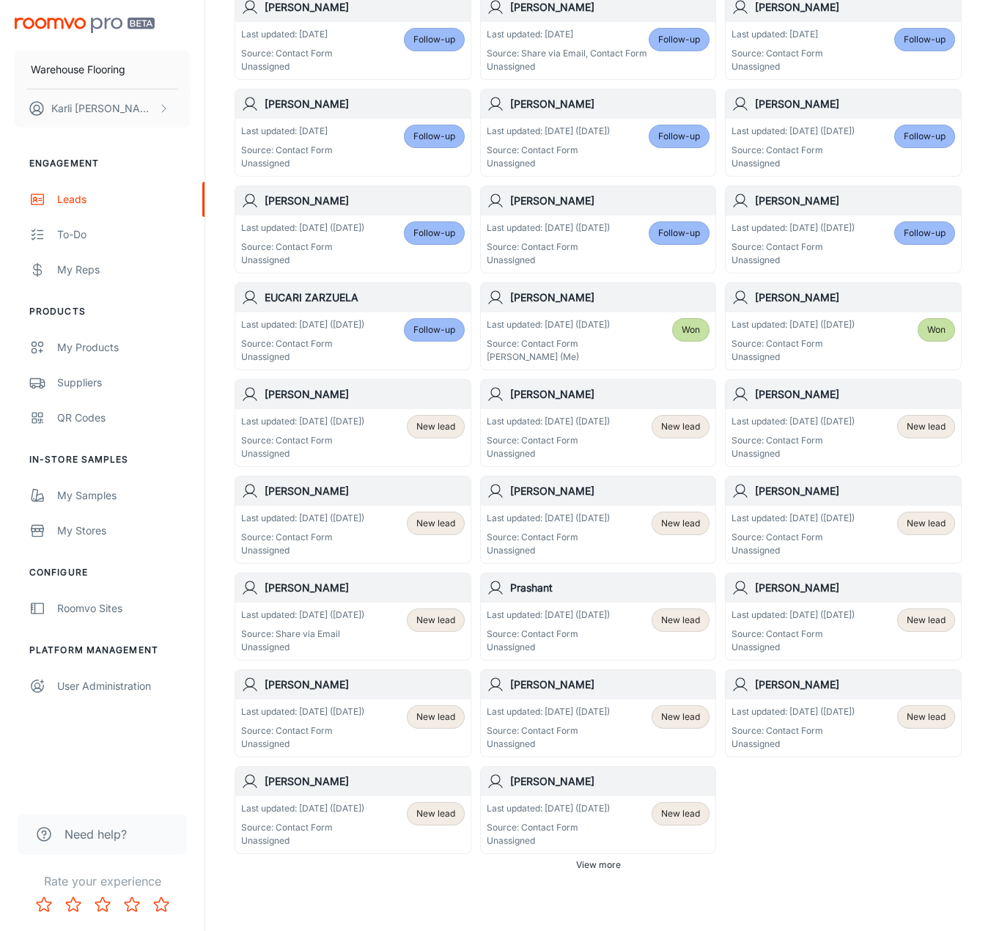
scroll to position [440, 0]
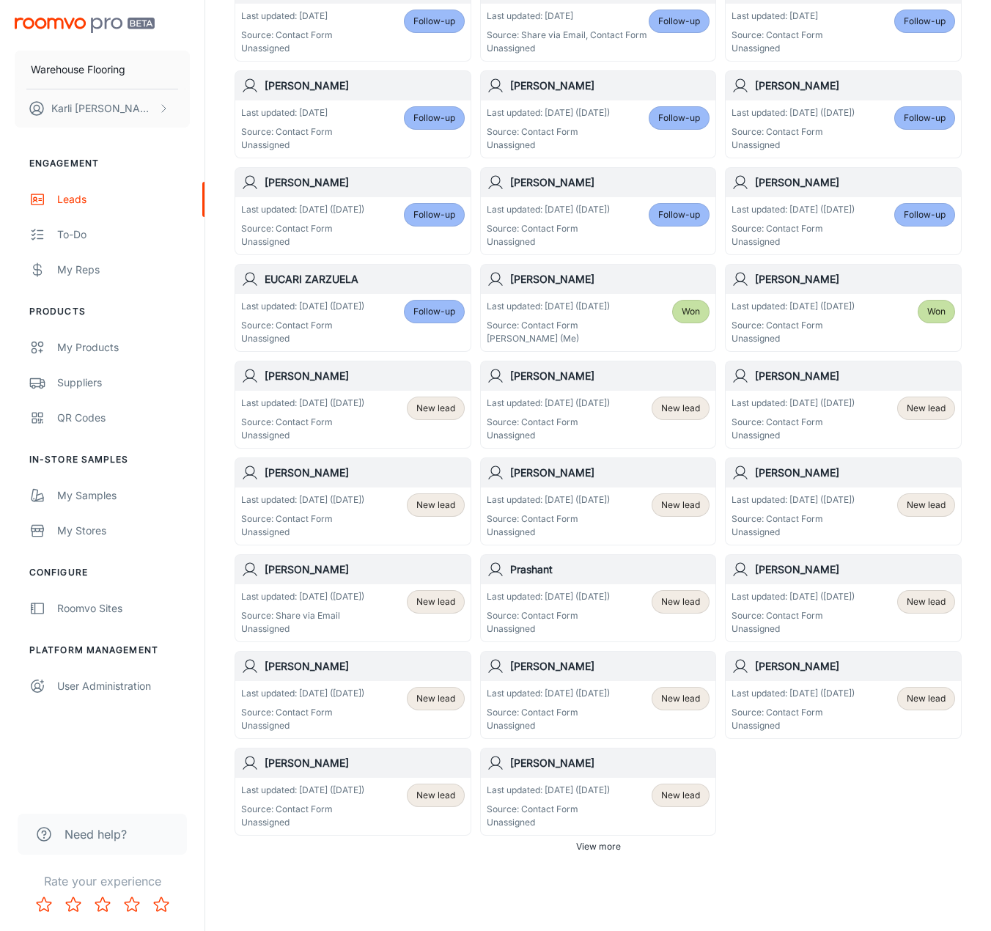
click at [364, 416] on p "Source: Contact Form" at bounding box center [302, 422] width 123 height 13
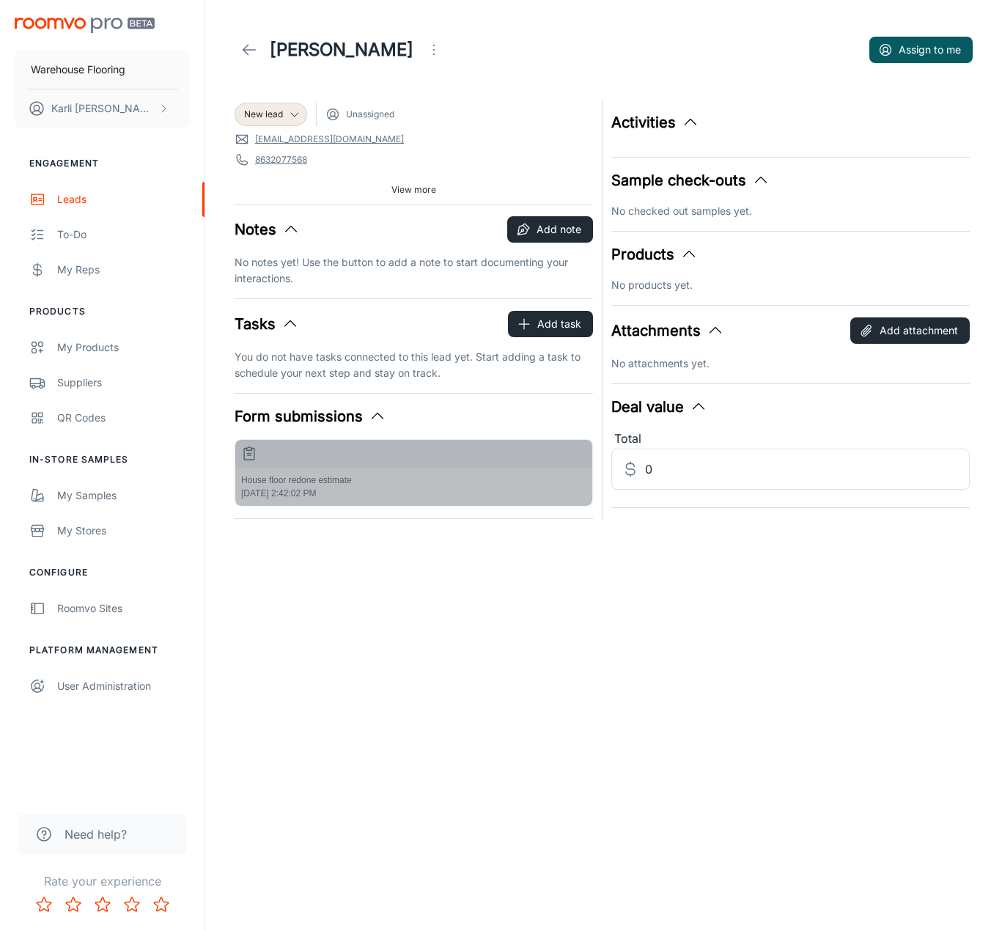
click at [373, 487] on div "House floor redone estimate [DATE] 2:42:02 PM" at bounding box center [413, 487] width 357 height 38
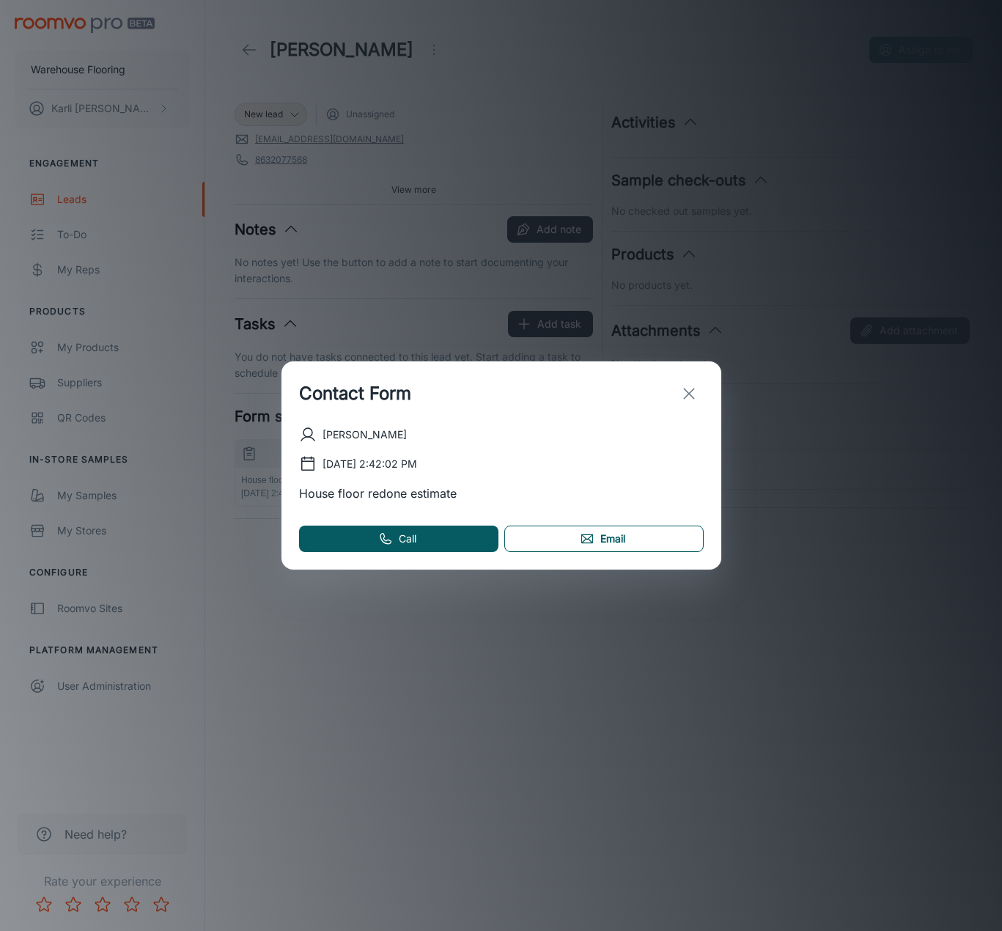
click at [594, 539] on link "Email" at bounding box center [603, 538] width 199 height 26
click at [696, 391] on icon "exit" at bounding box center [689, 394] width 18 height 18
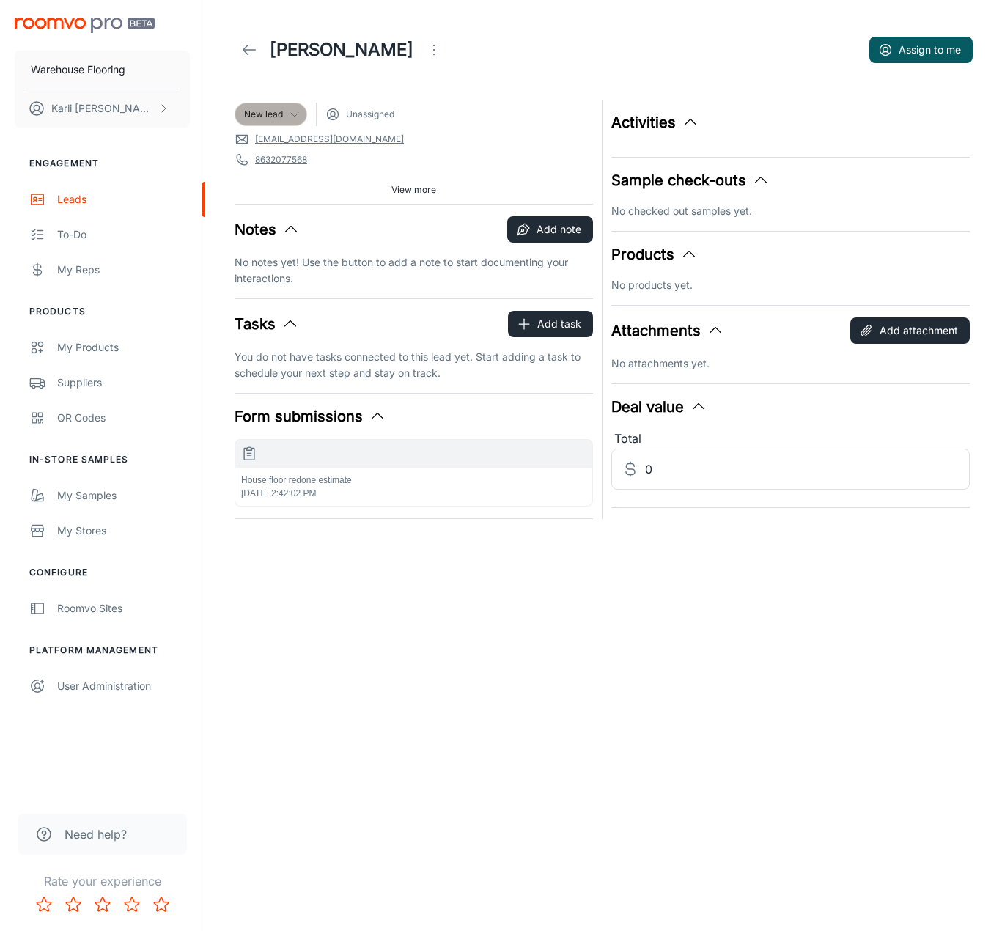
click at [276, 111] on span "New lead" at bounding box center [263, 114] width 39 height 13
click at [273, 175] on li "Follow-up" at bounding box center [287, 171] width 104 height 26
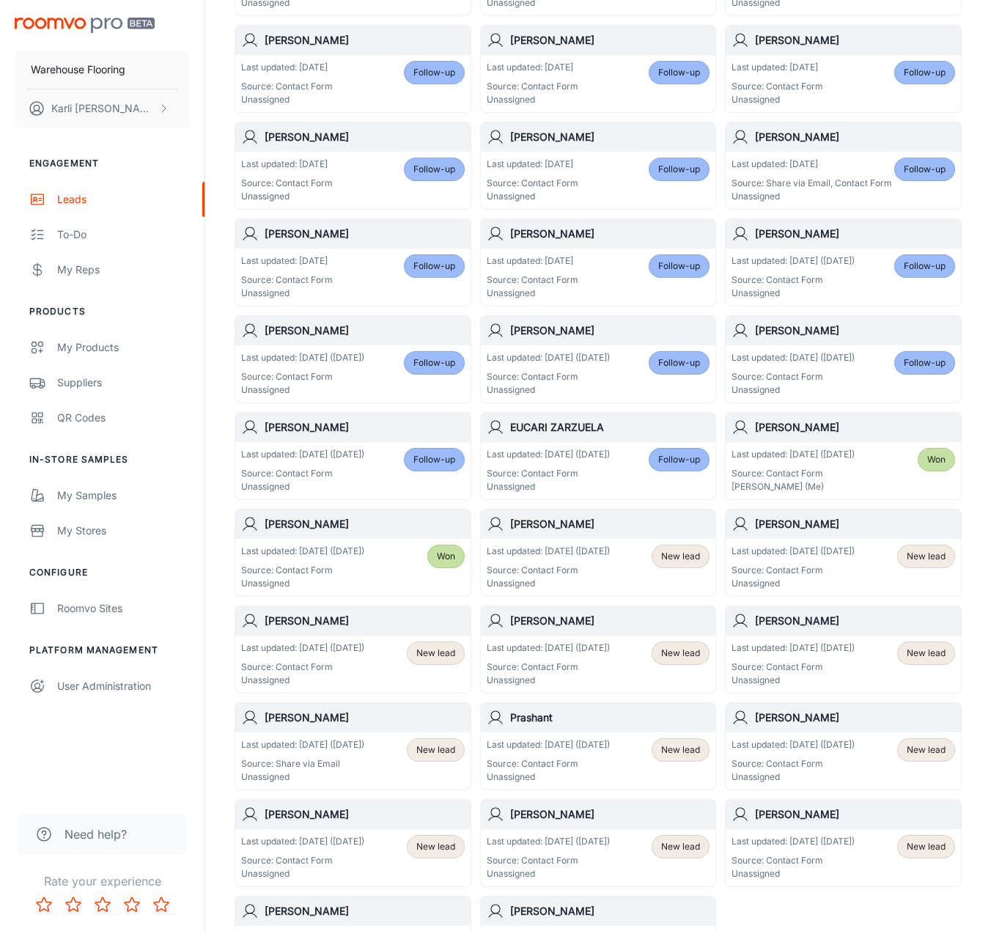
scroll to position [293, 0]
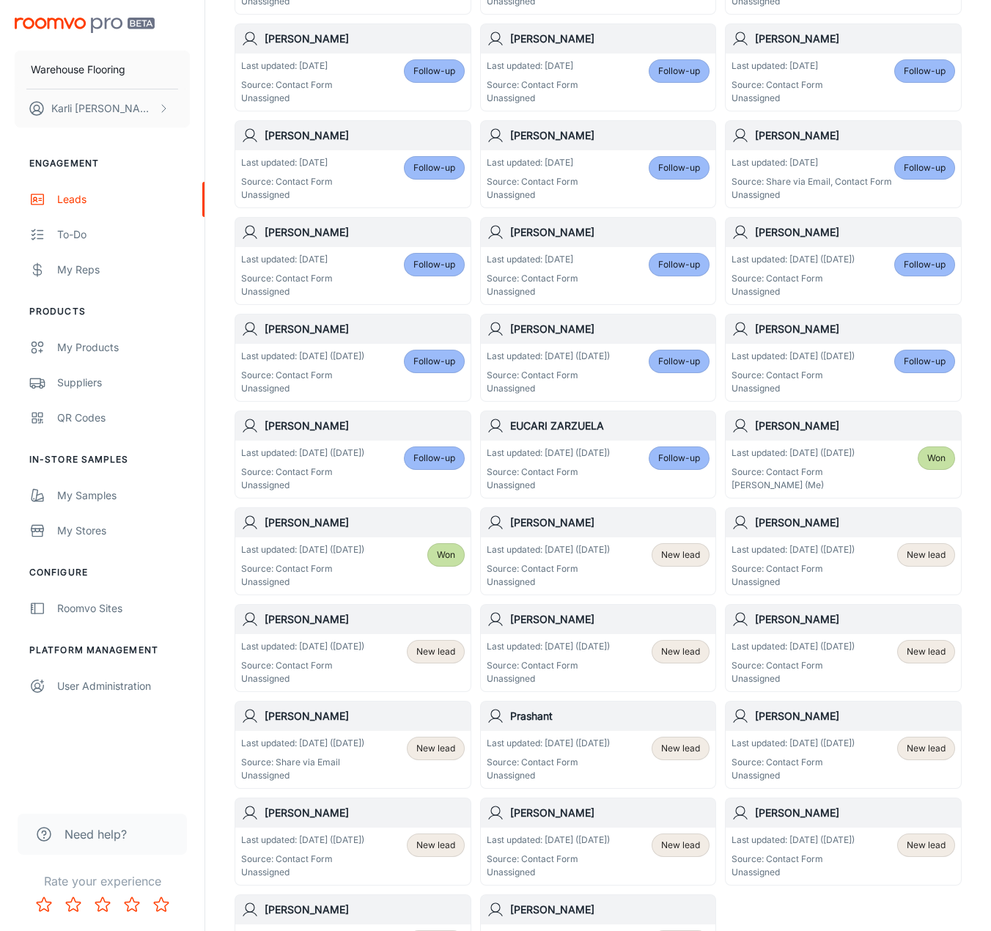
click at [609, 576] on p "Unassigned" at bounding box center [548, 581] width 123 height 13
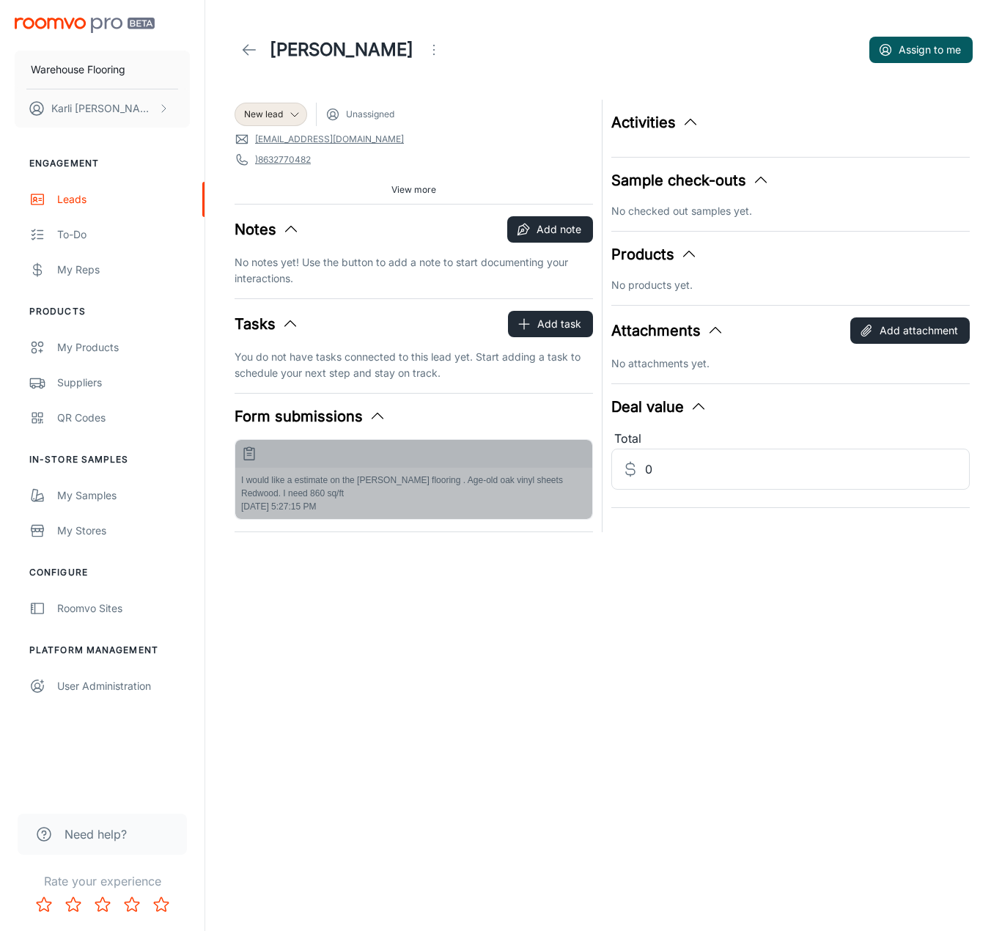
click at [432, 484] on p "I would like a estimate on the [PERSON_NAME] flooring . Age-old oak vinyl sheet…" at bounding box center [413, 486] width 345 height 26
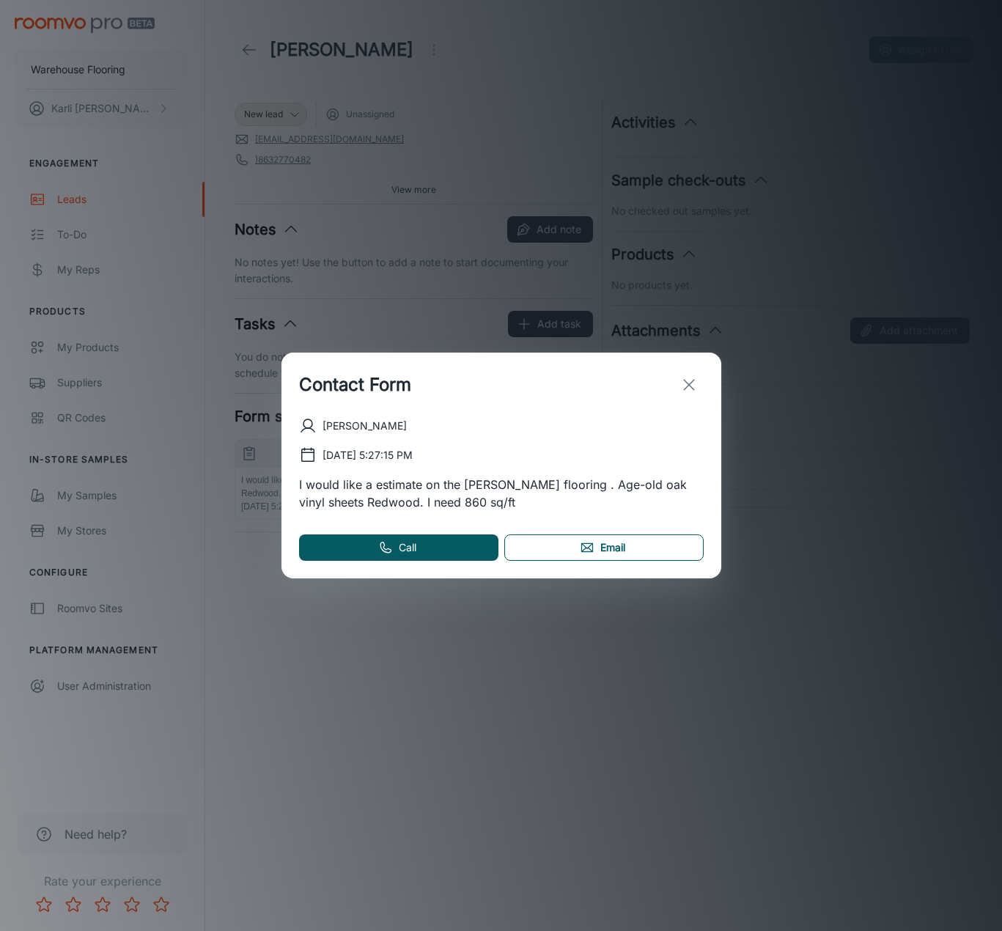
click at [595, 556] on link "Email" at bounding box center [603, 547] width 199 height 26
drag, startPoint x: 682, startPoint y: 383, endPoint x: 671, endPoint y: 372, distance: 15.0
click at [682, 383] on icon "exit" at bounding box center [689, 385] width 18 height 18
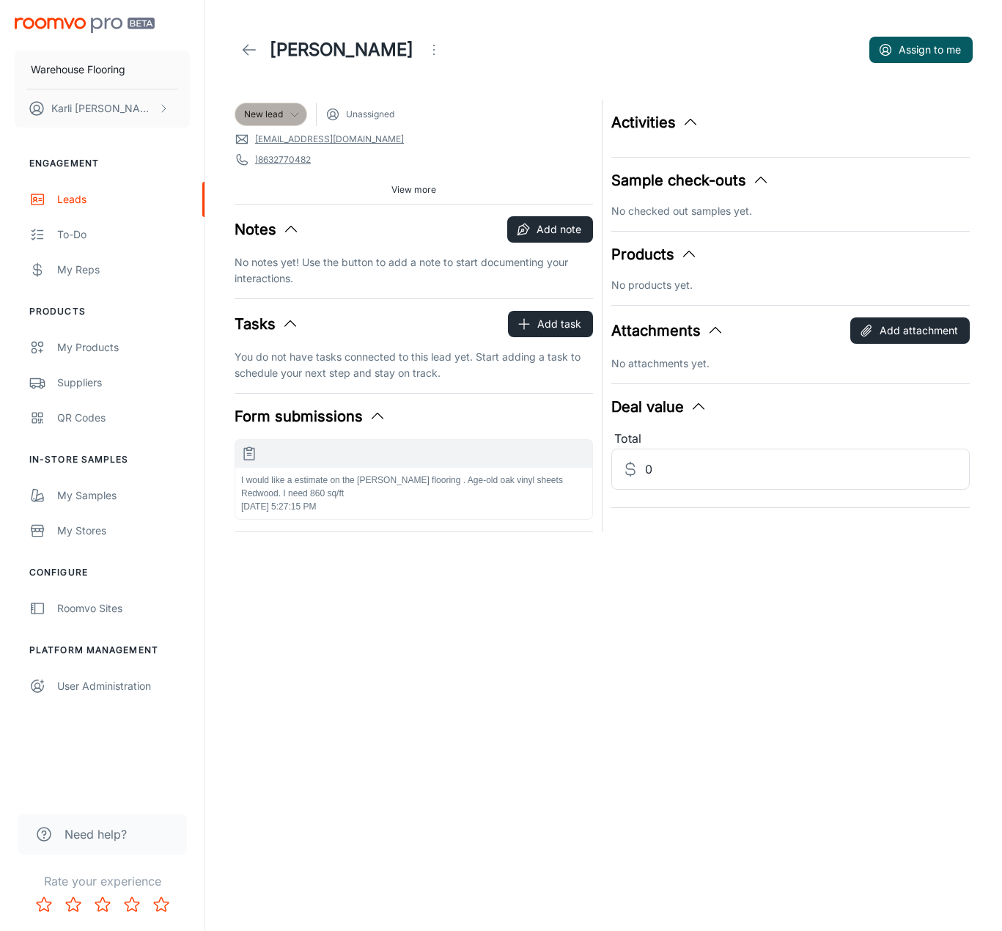
click at [286, 113] on div "New lead" at bounding box center [271, 114] width 54 height 13
click at [287, 166] on li "Follow-up" at bounding box center [287, 171] width 104 height 26
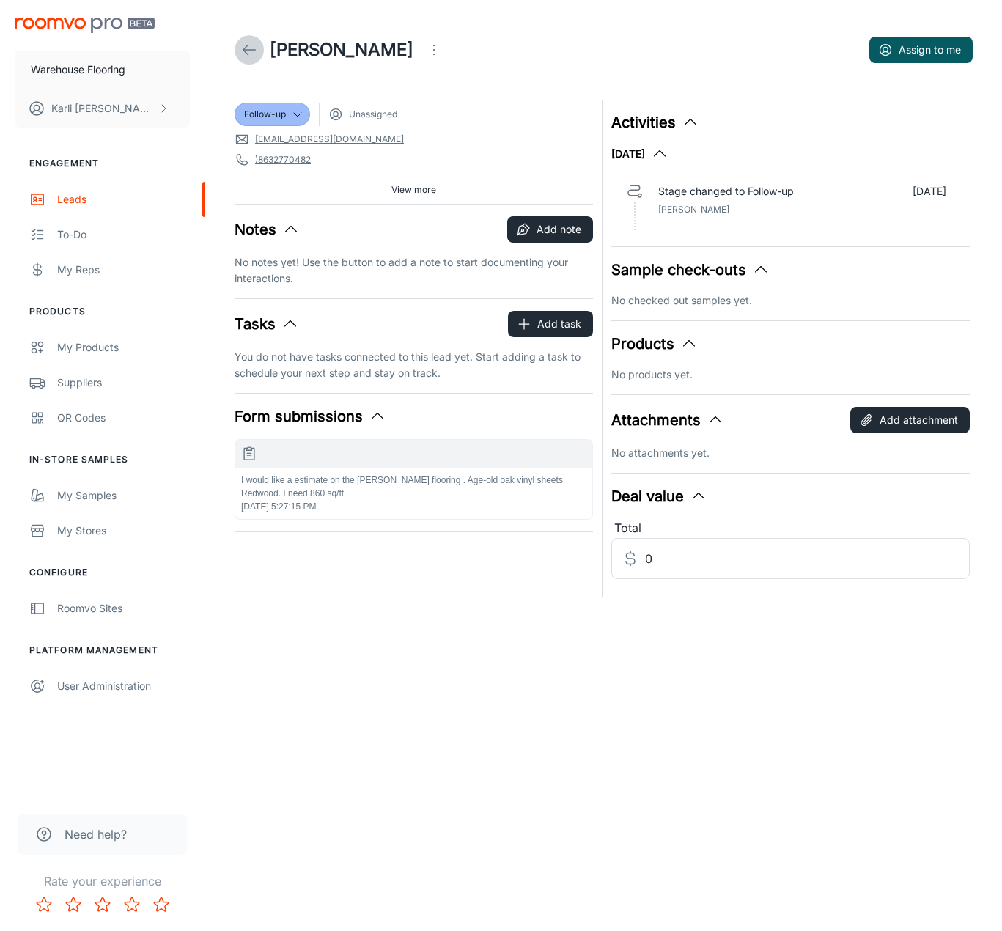
click at [250, 48] on icon at bounding box center [249, 50] width 18 height 18
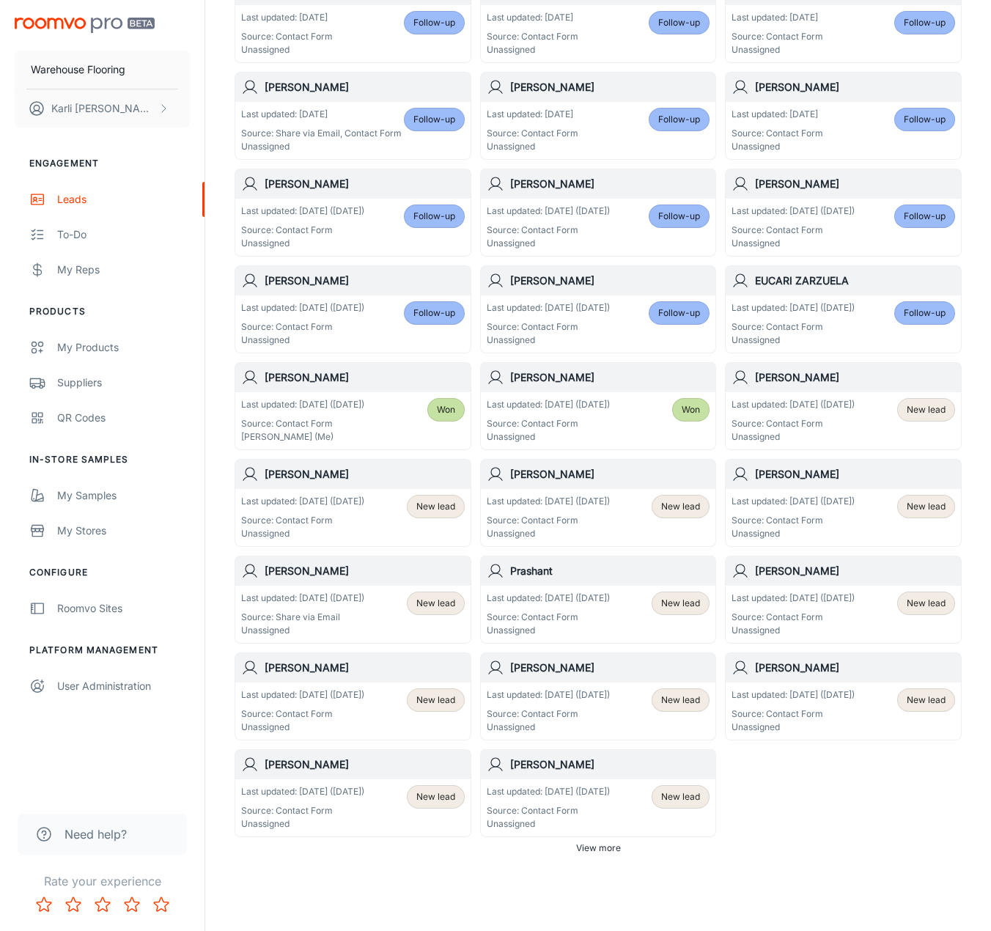
scroll to position [440, 0]
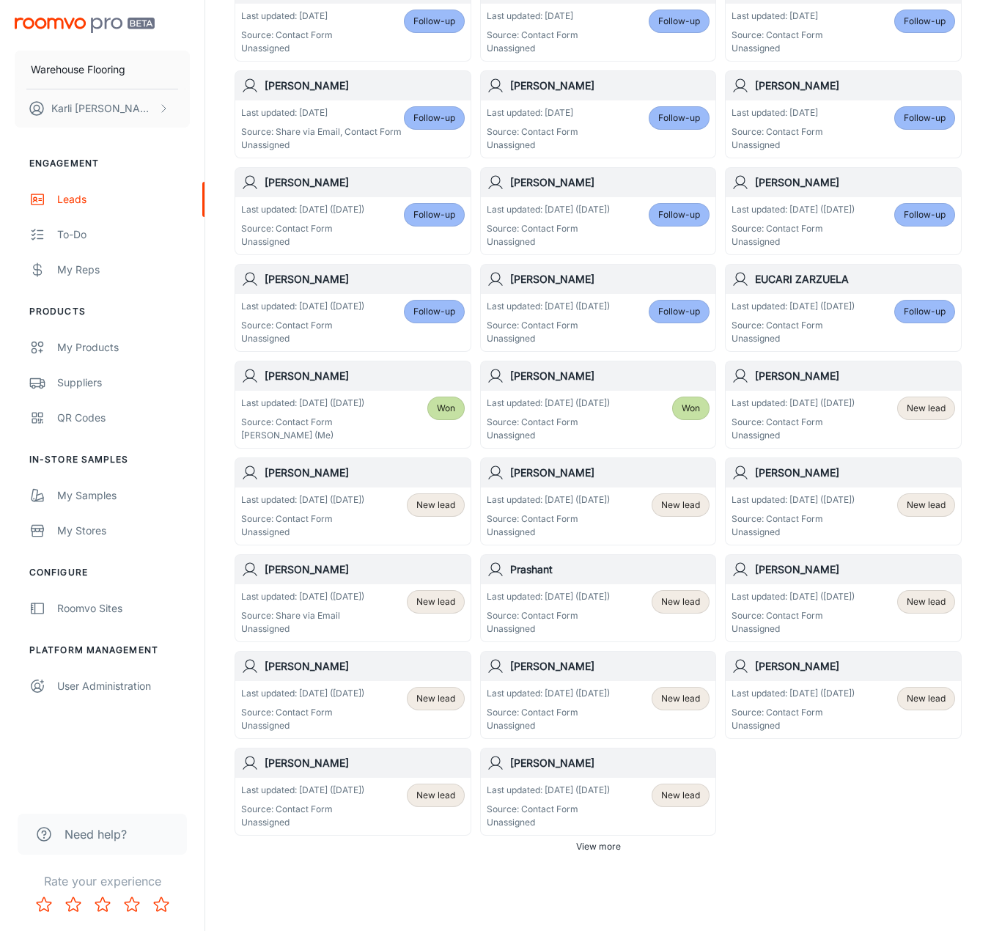
click at [787, 424] on p "Source: Contact Form" at bounding box center [792, 422] width 123 height 13
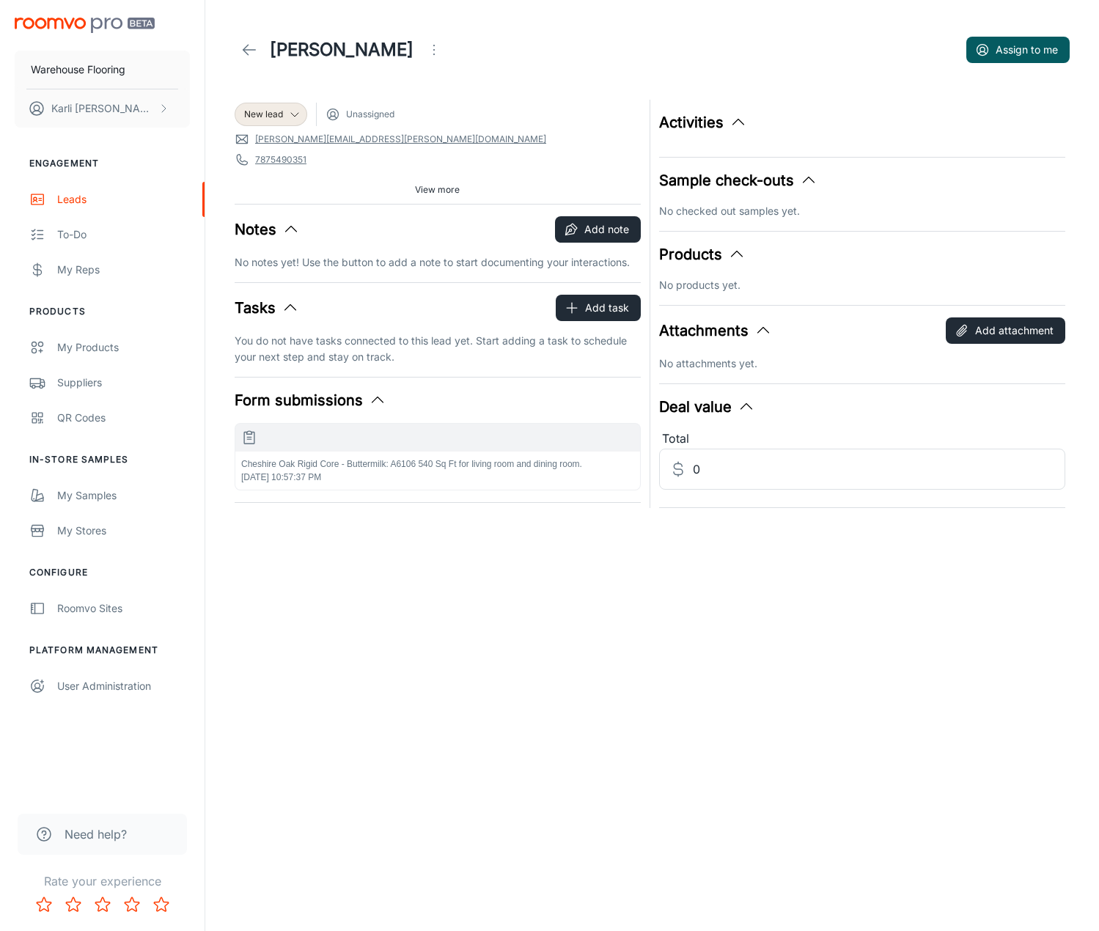
click at [446, 475] on div "Cheshire Oak Rigid Core - Buttermilk: A6106 540 Sq Ft for living room and dinin…" at bounding box center [437, 470] width 405 height 38
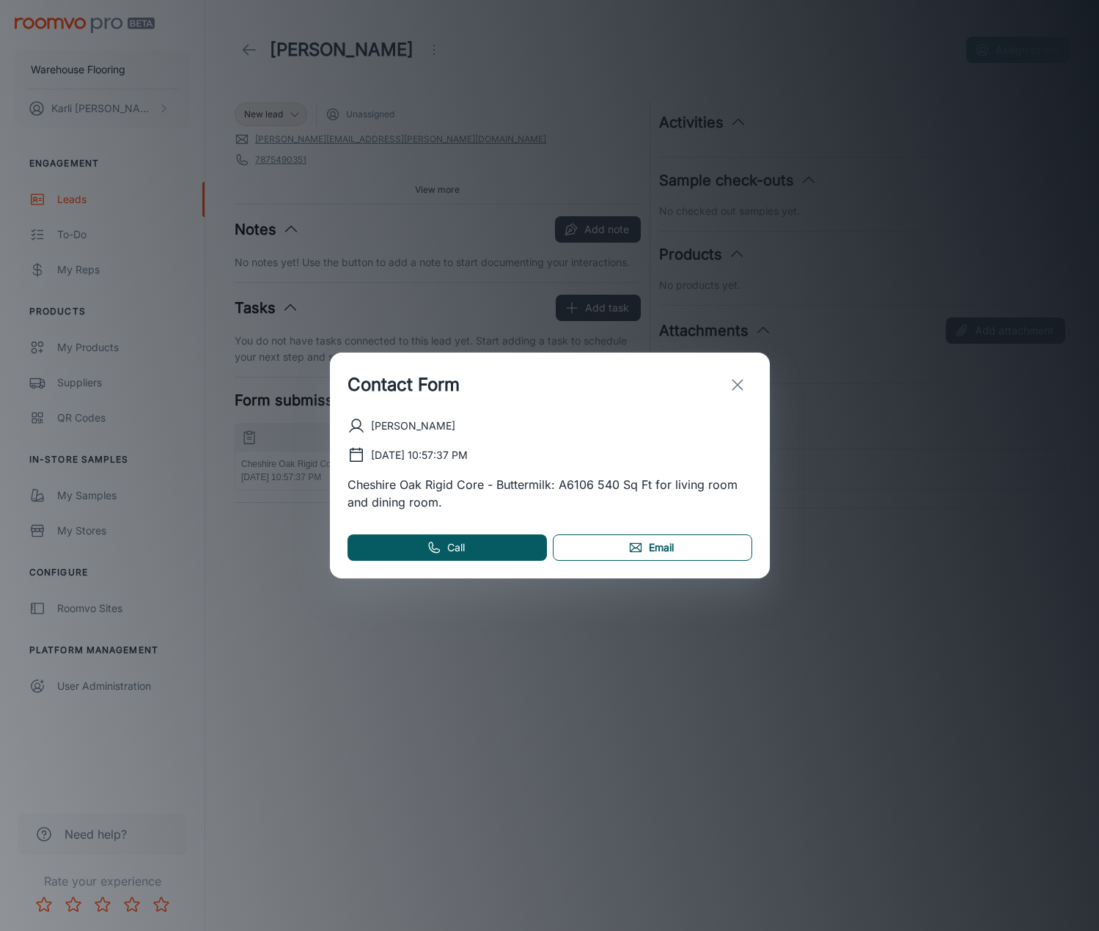
click at [699, 549] on link "Email" at bounding box center [652, 547] width 199 height 26
click at [727, 380] on button "exit" at bounding box center [737, 384] width 29 height 29
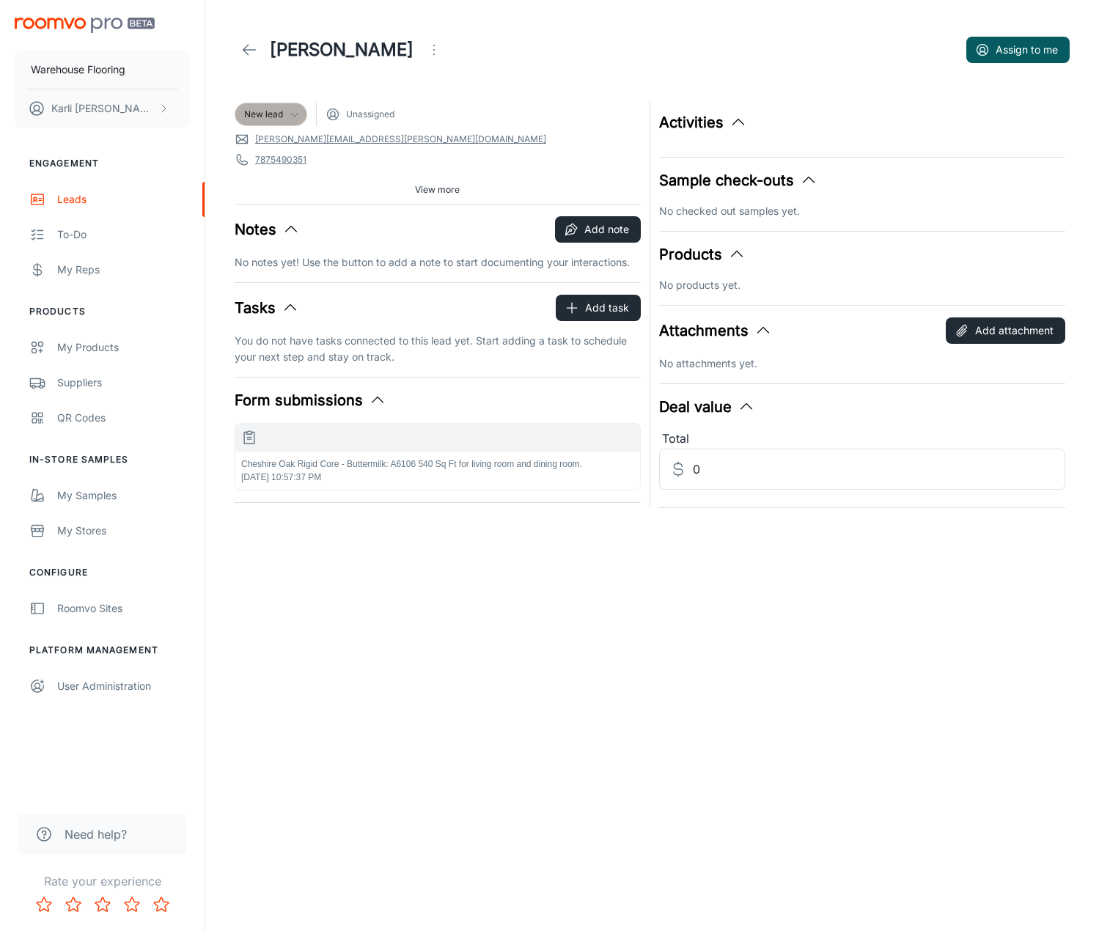
click at [270, 105] on div "New lead" at bounding box center [271, 114] width 73 height 23
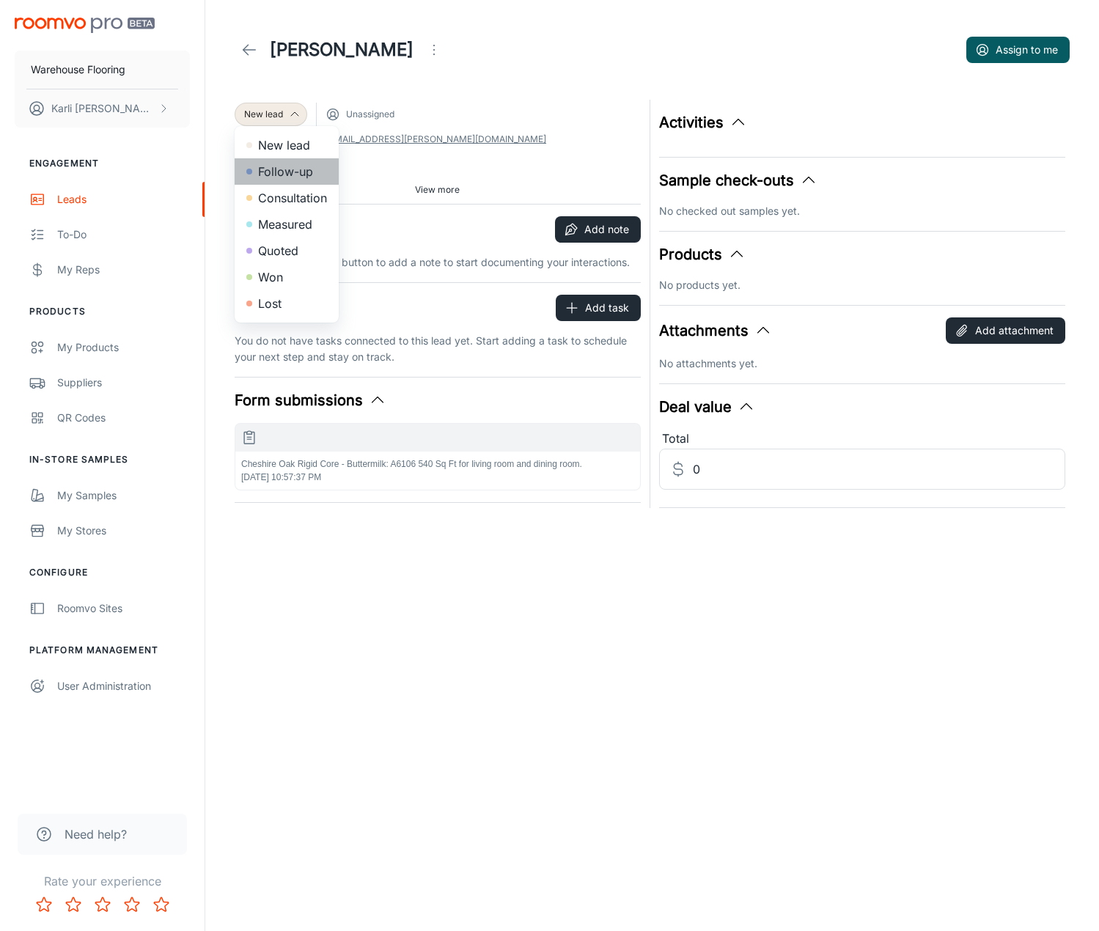
click at [269, 172] on li "Follow-up" at bounding box center [287, 171] width 104 height 26
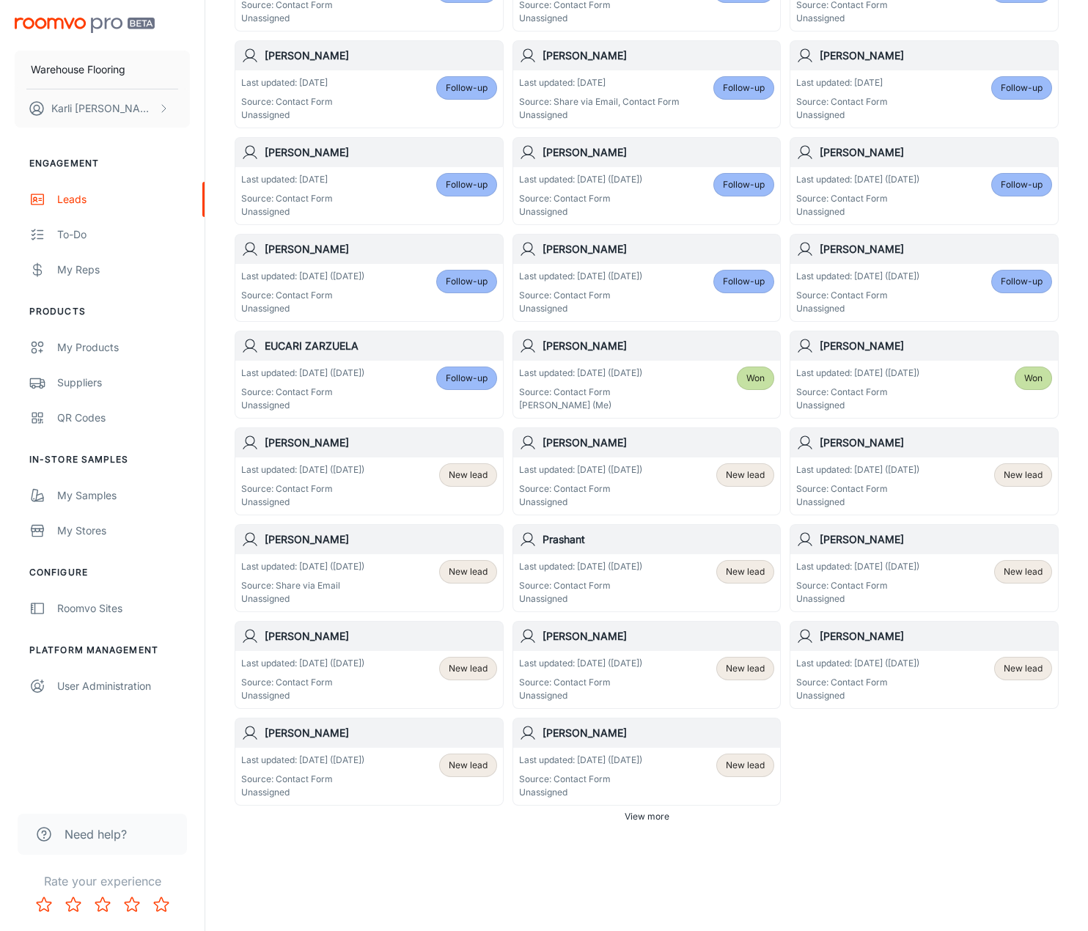
scroll to position [472, 0]
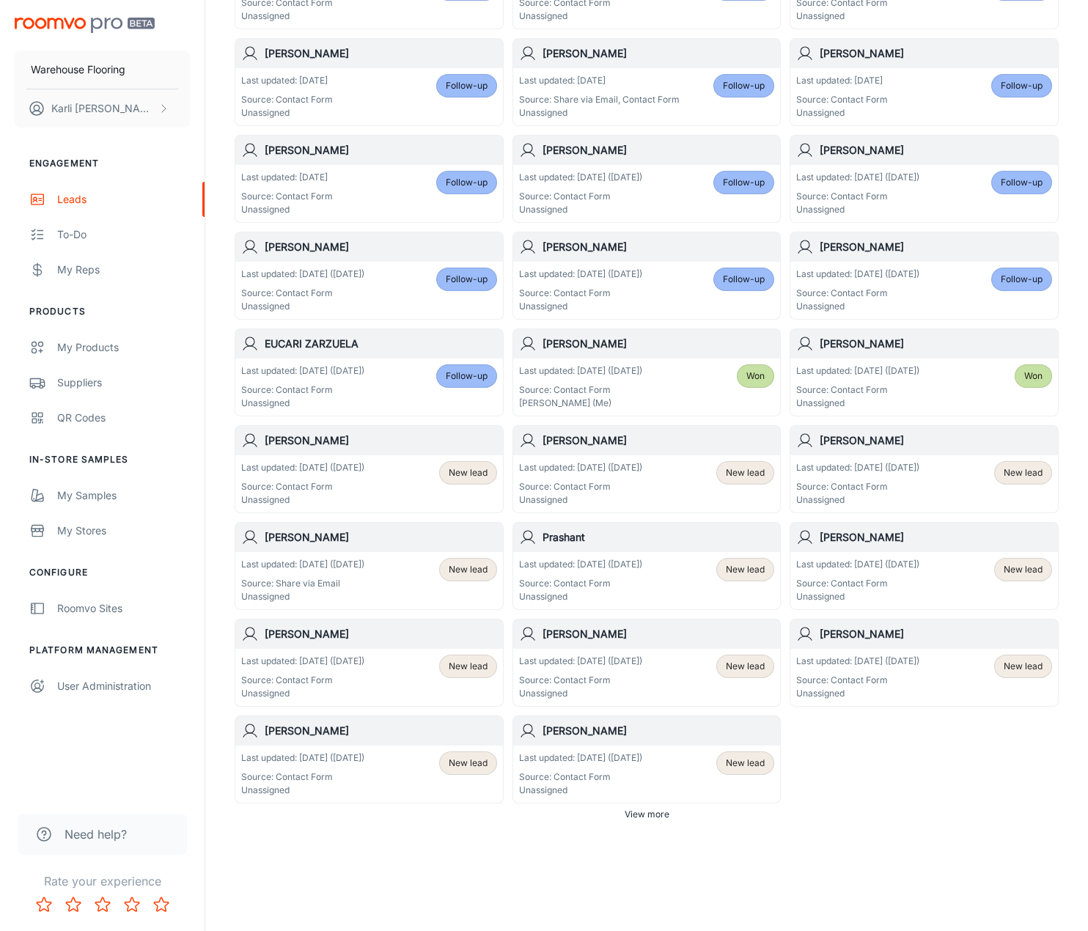
click at [357, 495] on p "Unassigned" at bounding box center [302, 499] width 123 height 13
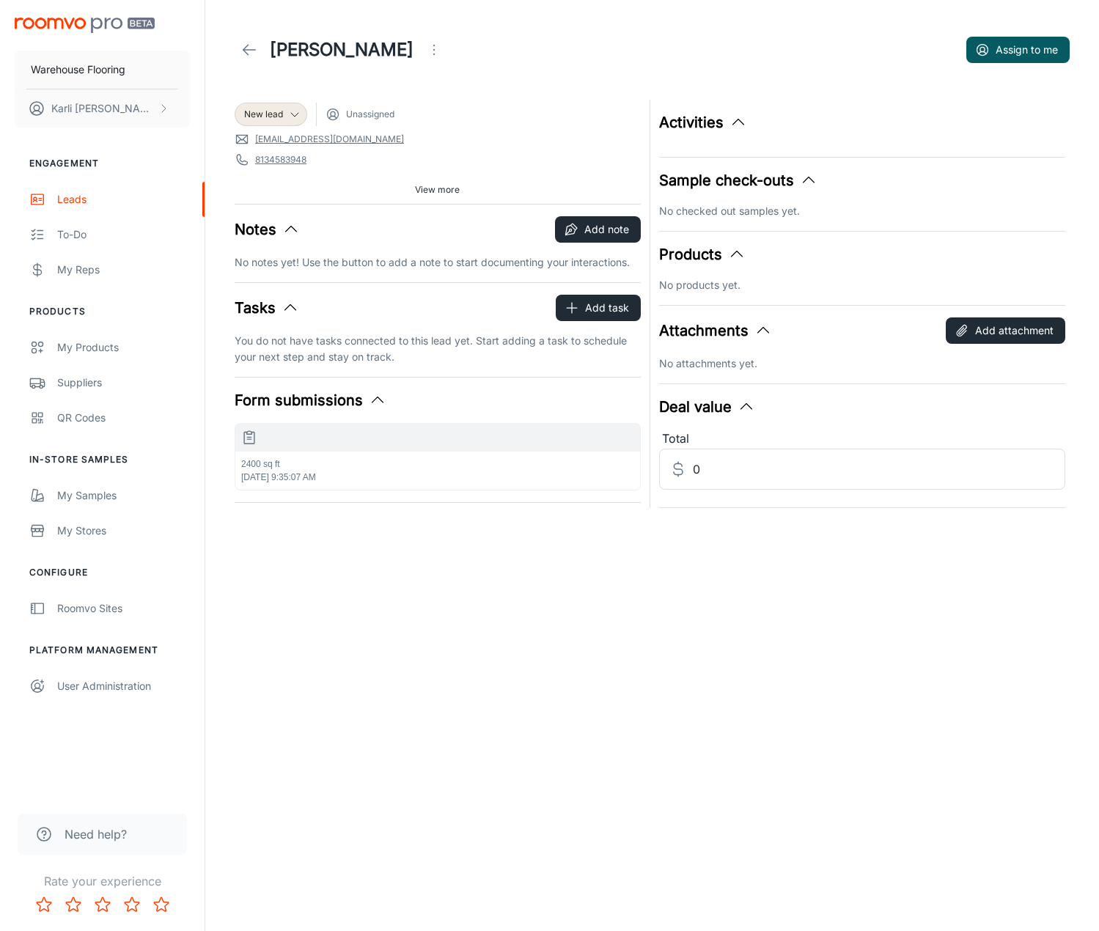
click at [369, 465] on p "2400 sq ft" at bounding box center [437, 463] width 393 height 13
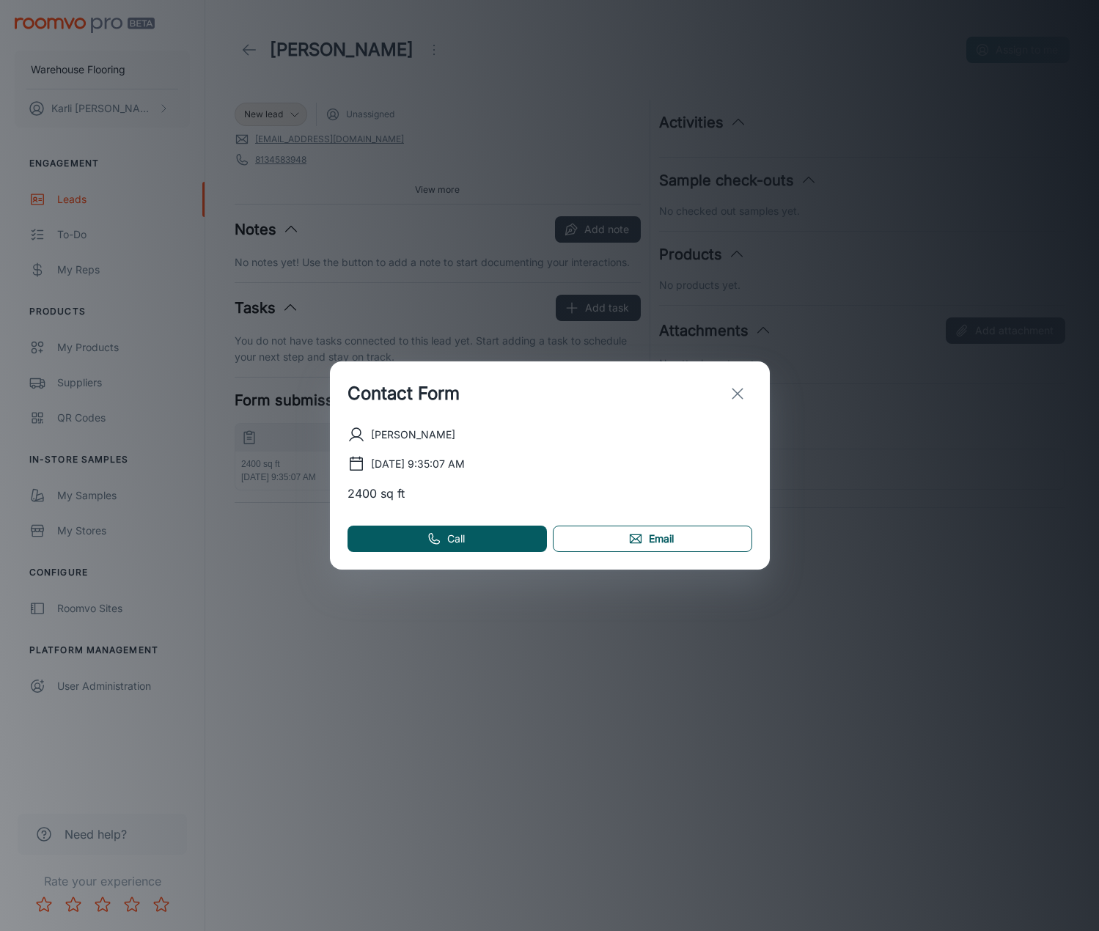
click at [602, 539] on link "Email" at bounding box center [652, 538] width 199 height 26
drag, startPoint x: 738, startPoint y: 399, endPoint x: 643, endPoint y: 336, distance: 113.6
click at [738, 399] on icon "exit" at bounding box center [738, 394] width 18 height 18
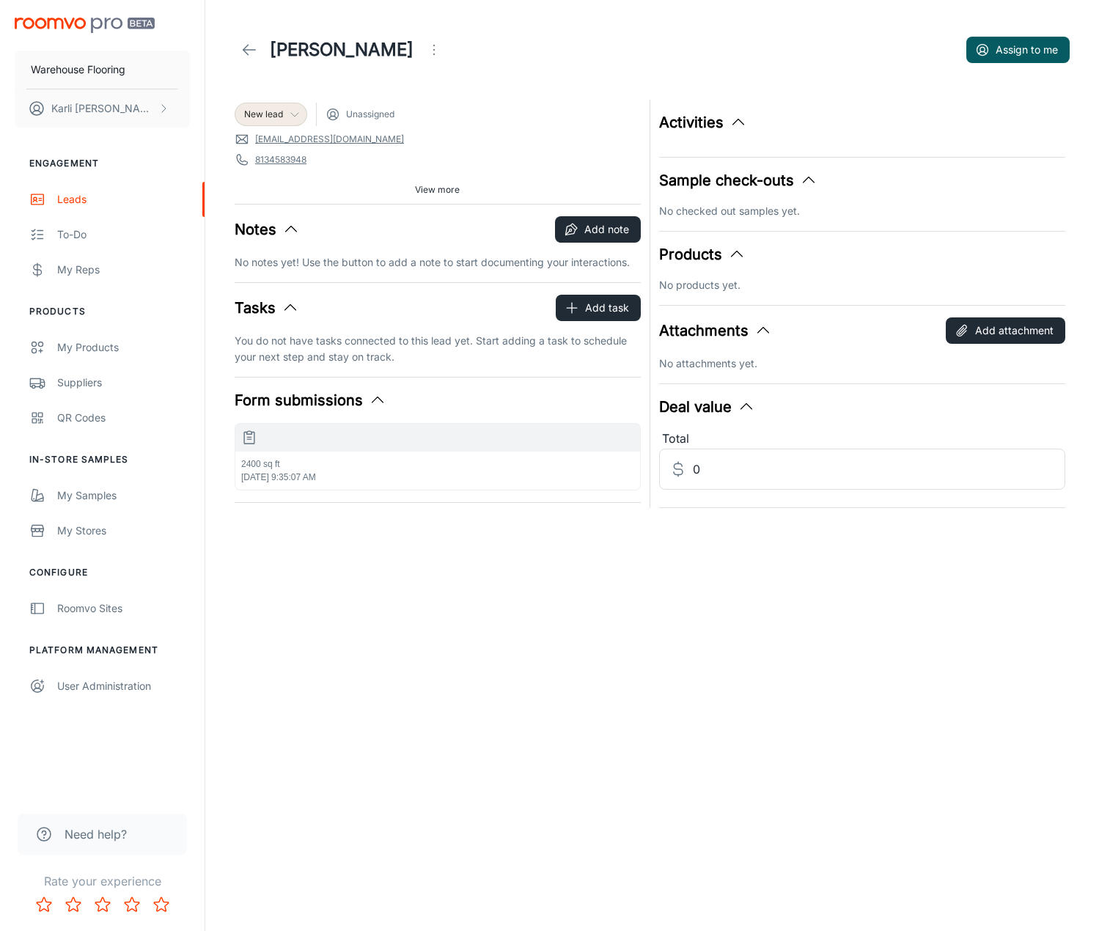
click at [268, 125] on div "New lead" at bounding box center [271, 114] width 73 height 23
click at [270, 170] on li "Follow-up" at bounding box center [287, 171] width 104 height 26
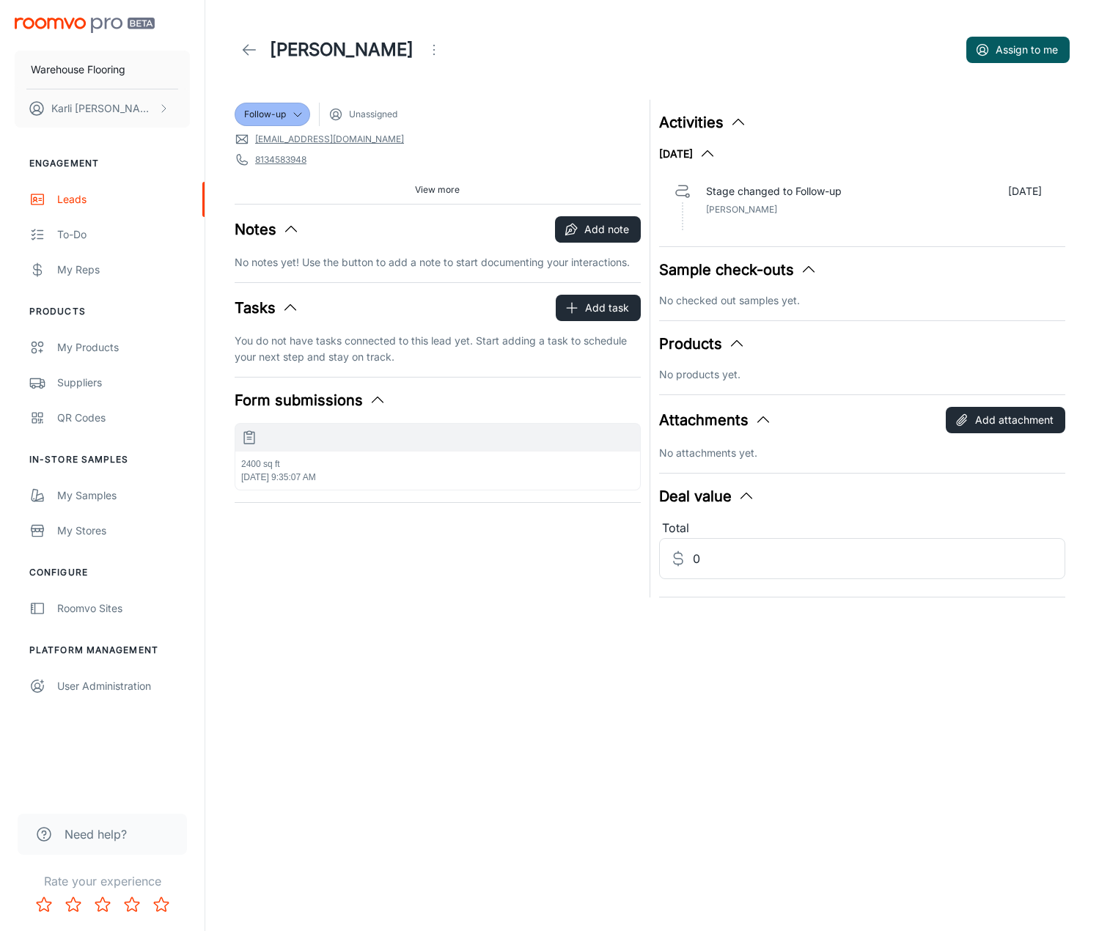
click at [261, 52] on link at bounding box center [249, 49] width 29 height 29
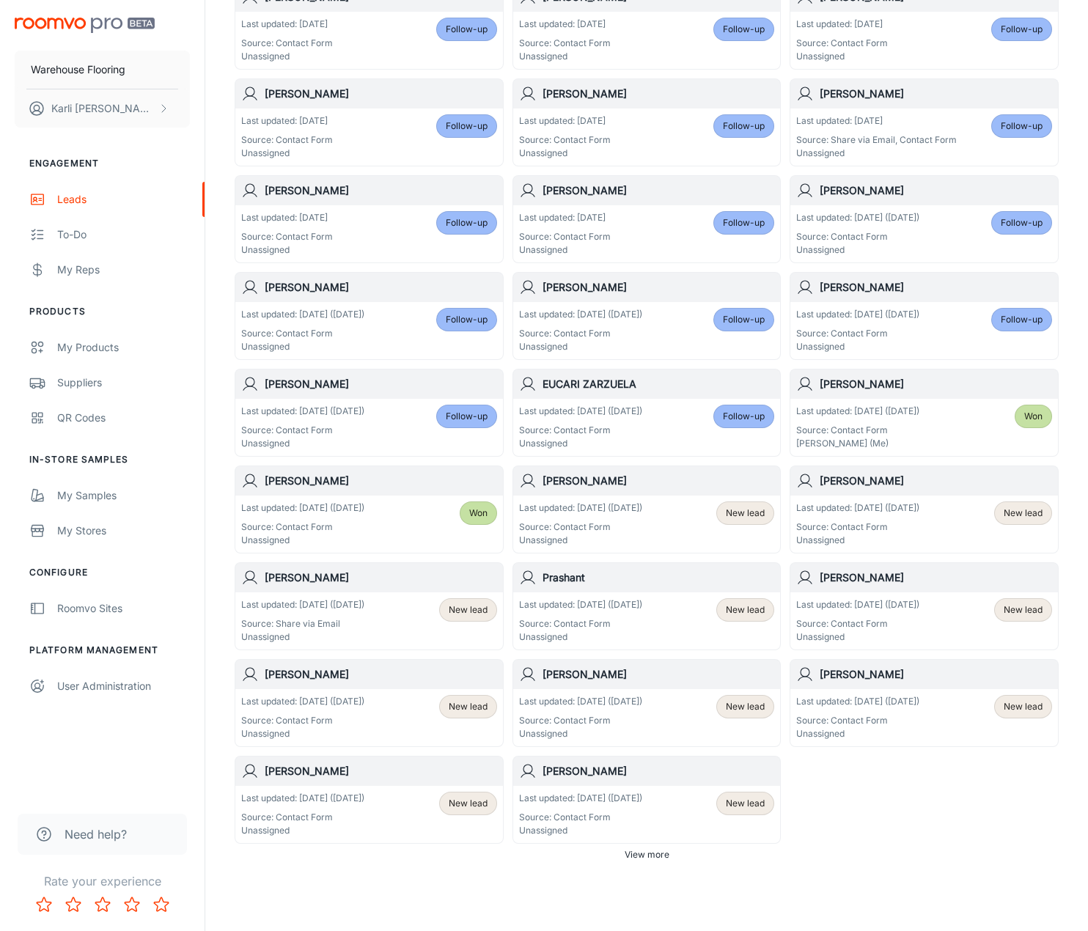
scroll to position [440, 0]
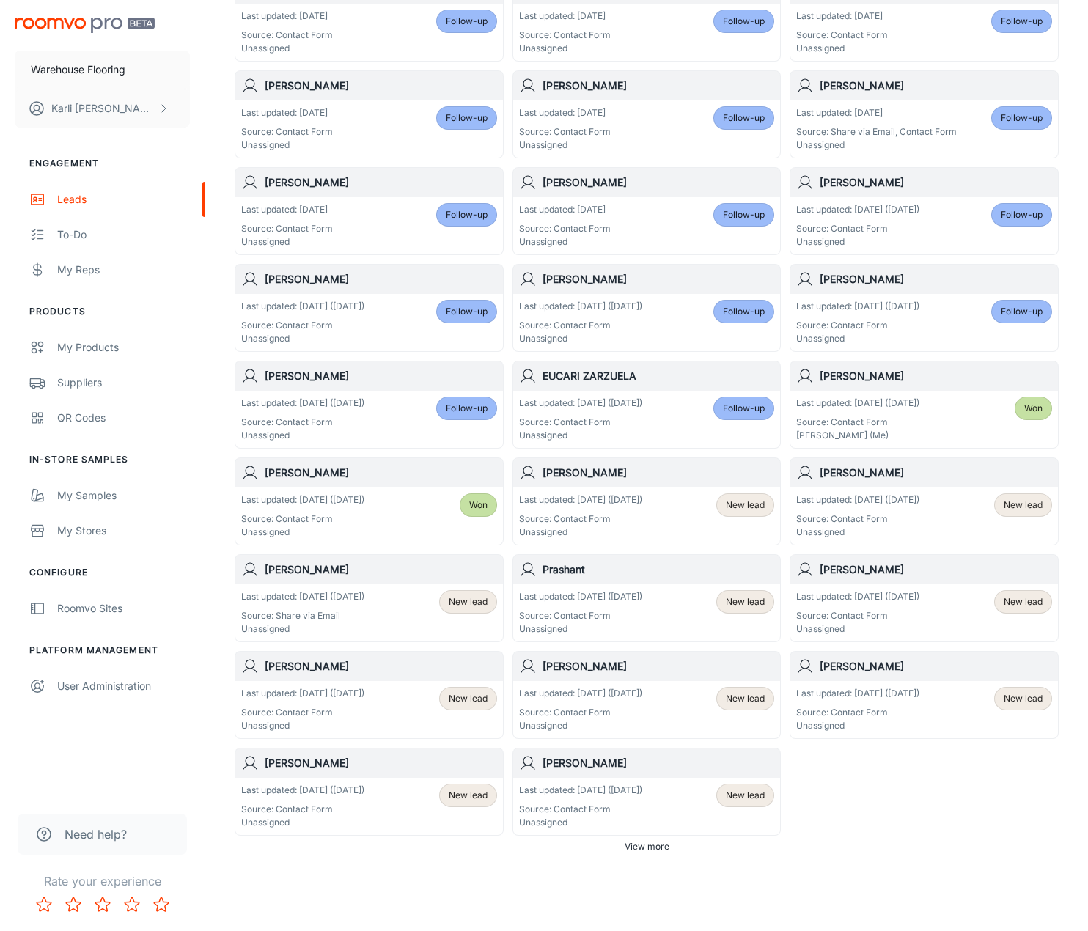
click at [642, 517] on p "Source: Contact Form" at bounding box center [580, 518] width 123 height 13
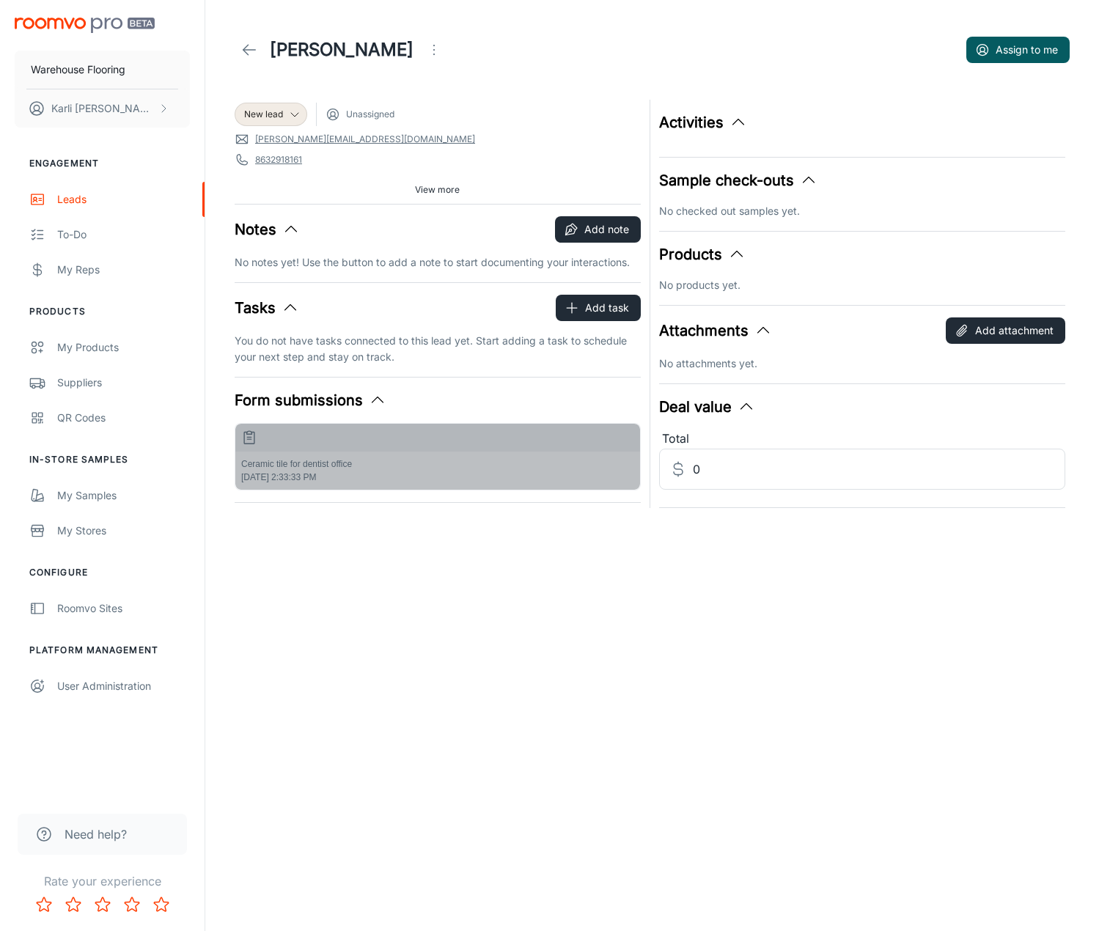
click at [451, 463] on p "Ceramic tile for dentist office" at bounding box center [437, 463] width 393 height 13
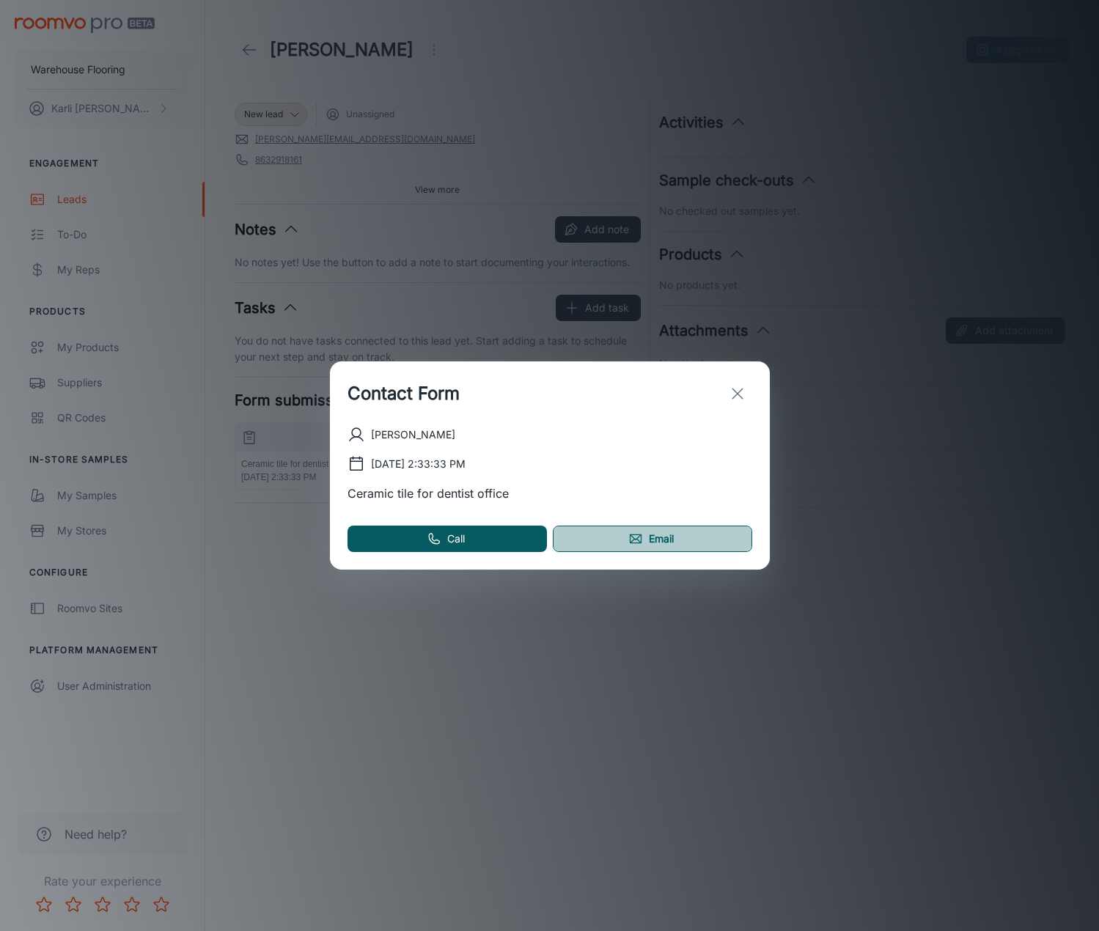
click at [683, 528] on link "Email" at bounding box center [652, 538] width 199 height 26
click at [739, 397] on icon "exit" at bounding box center [738, 394] width 18 height 18
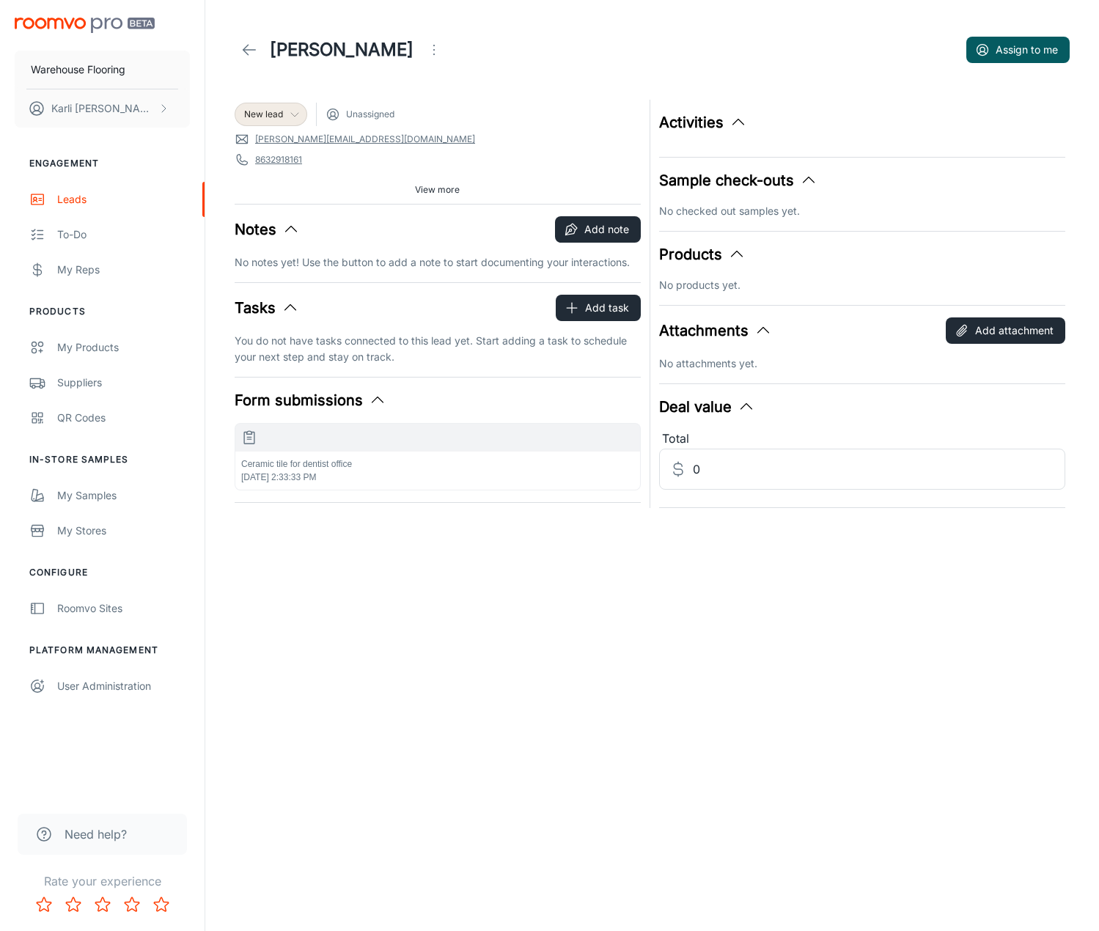
click at [254, 108] on span "New lead" at bounding box center [263, 114] width 39 height 13
click at [282, 177] on li "Follow-up" at bounding box center [287, 171] width 104 height 26
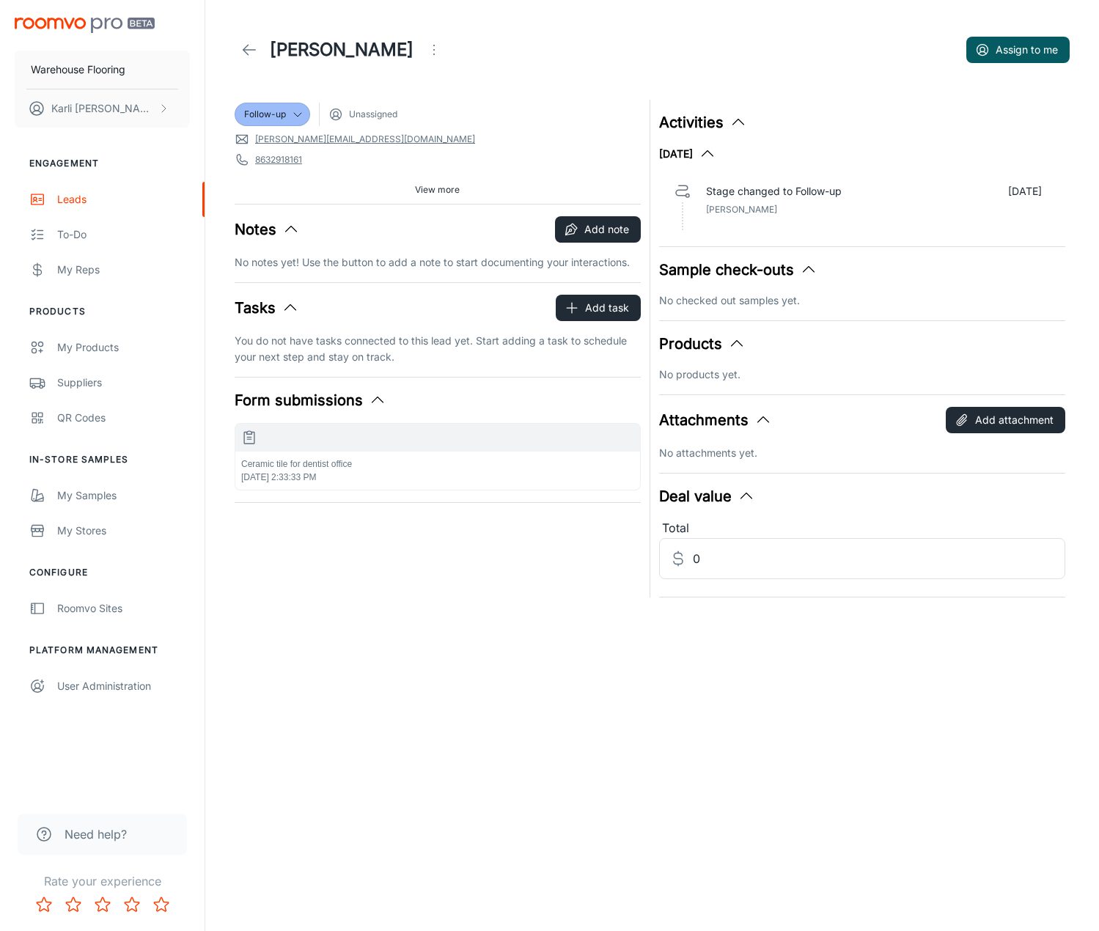
click at [253, 50] on line at bounding box center [249, 50] width 12 height 0
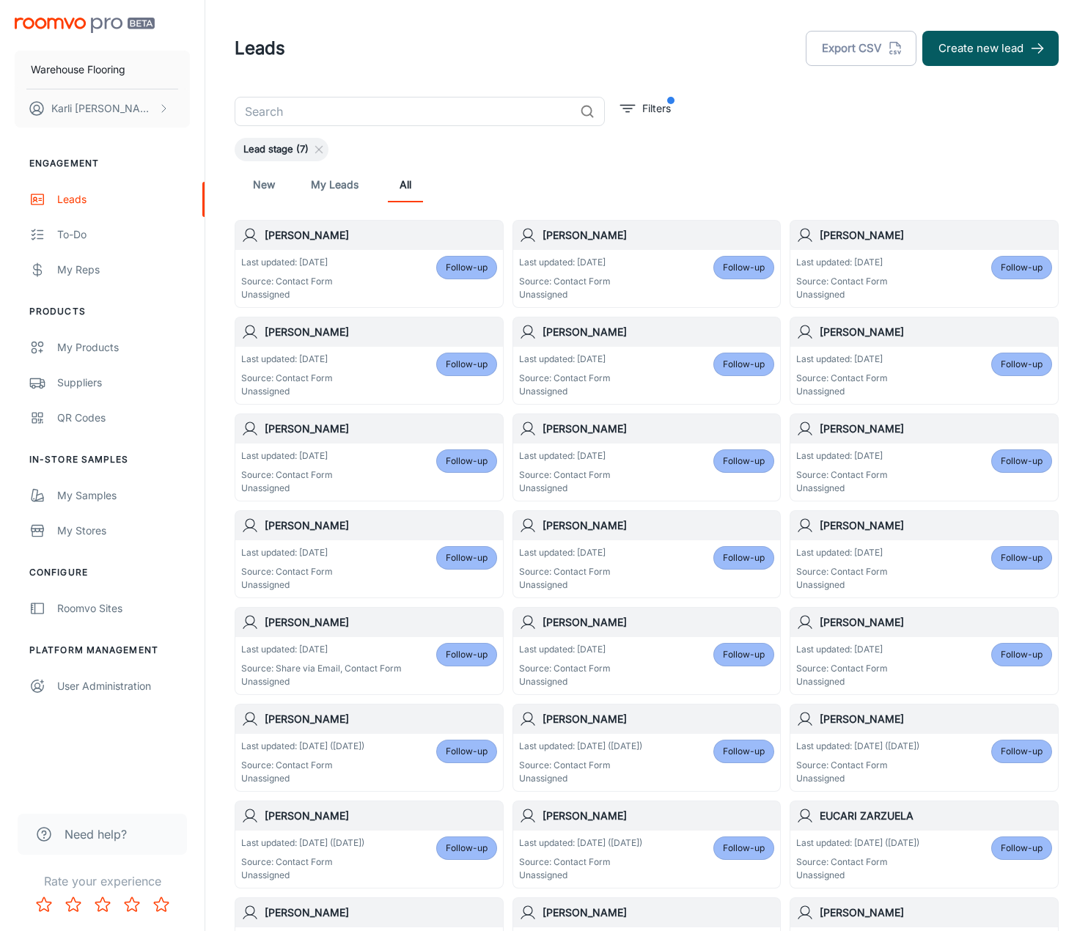
click at [591, 277] on p "Source: Contact Form" at bounding box center [565, 281] width 92 height 13
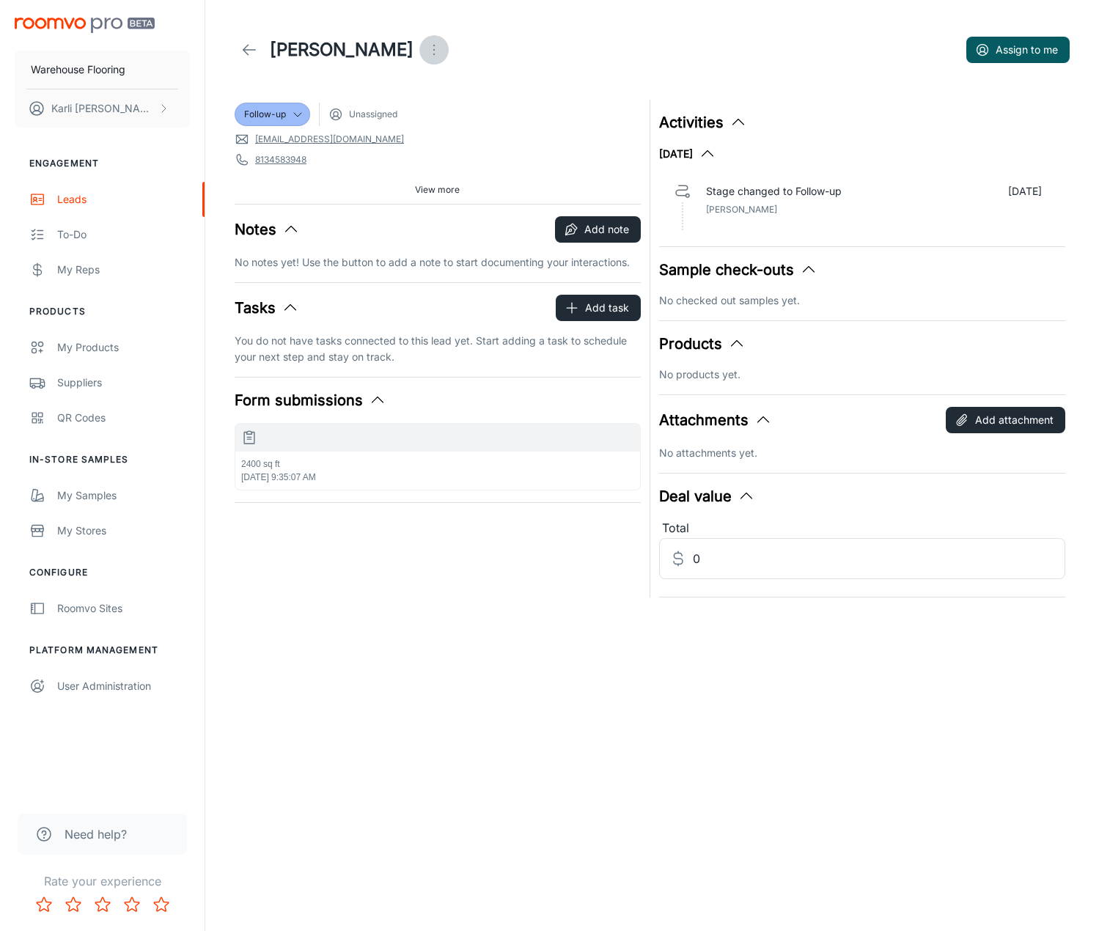
click at [433, 50] on circle "Open menu" at bounding box center [433, 49] width 1 height 1
click at [484, 132] on span "Mark as spam" at bounding box center [504, 137] width 95 height 18
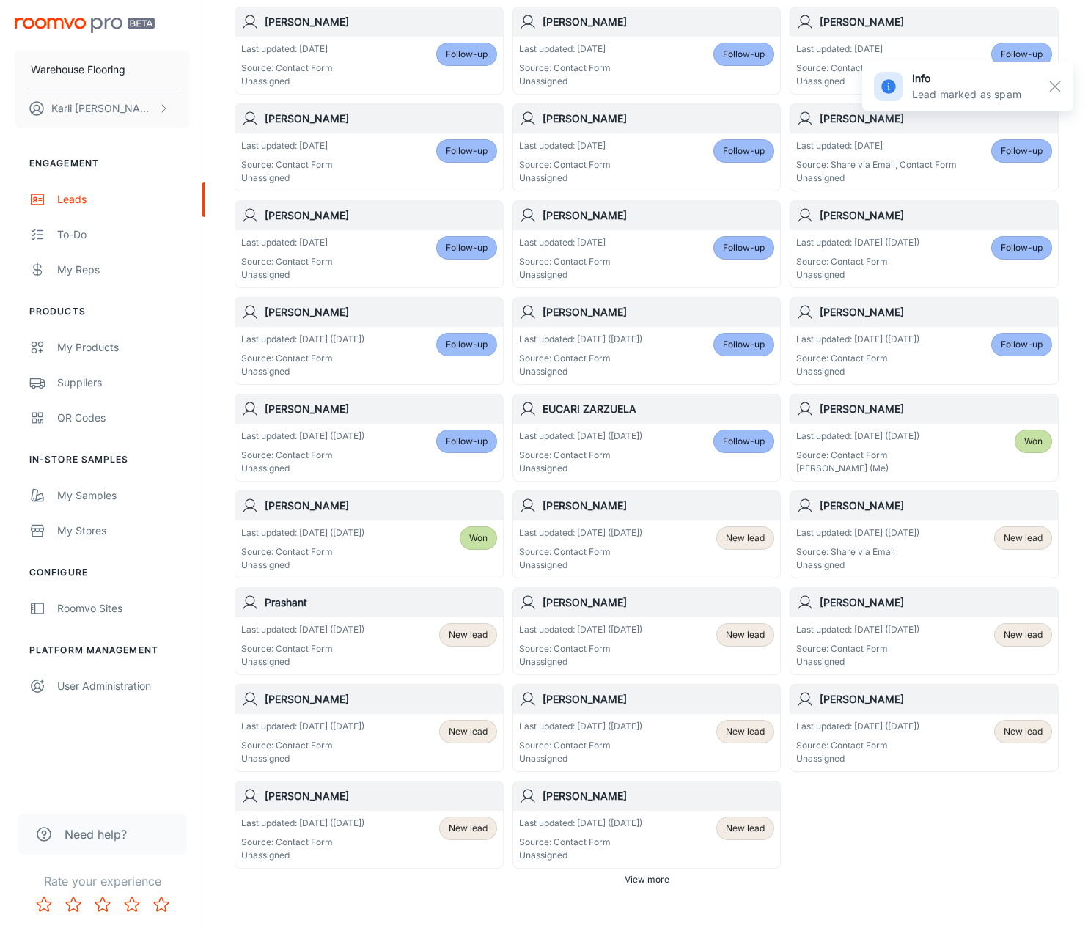
scroll to position [440, 0]
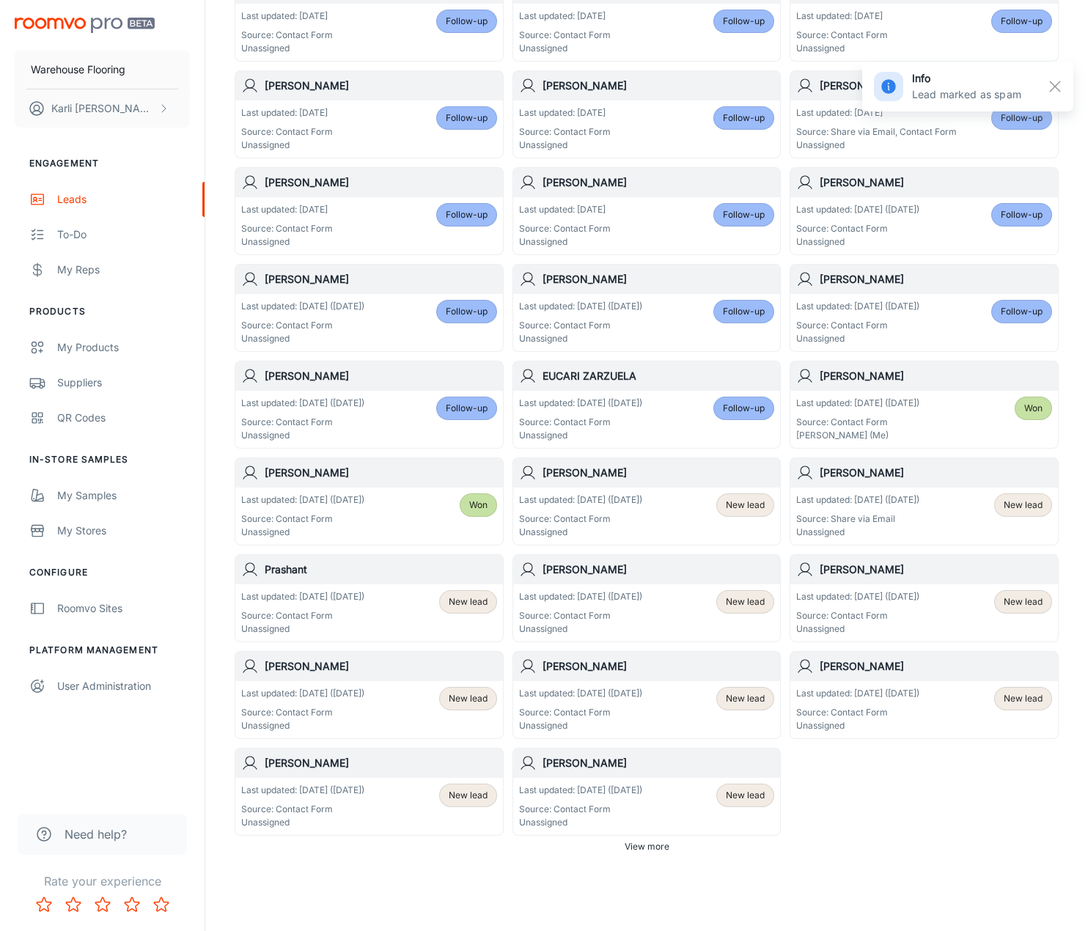
click at [642, 516] on p "Source: Contact Form" at bounding box center [580, 518] width 123 height 13
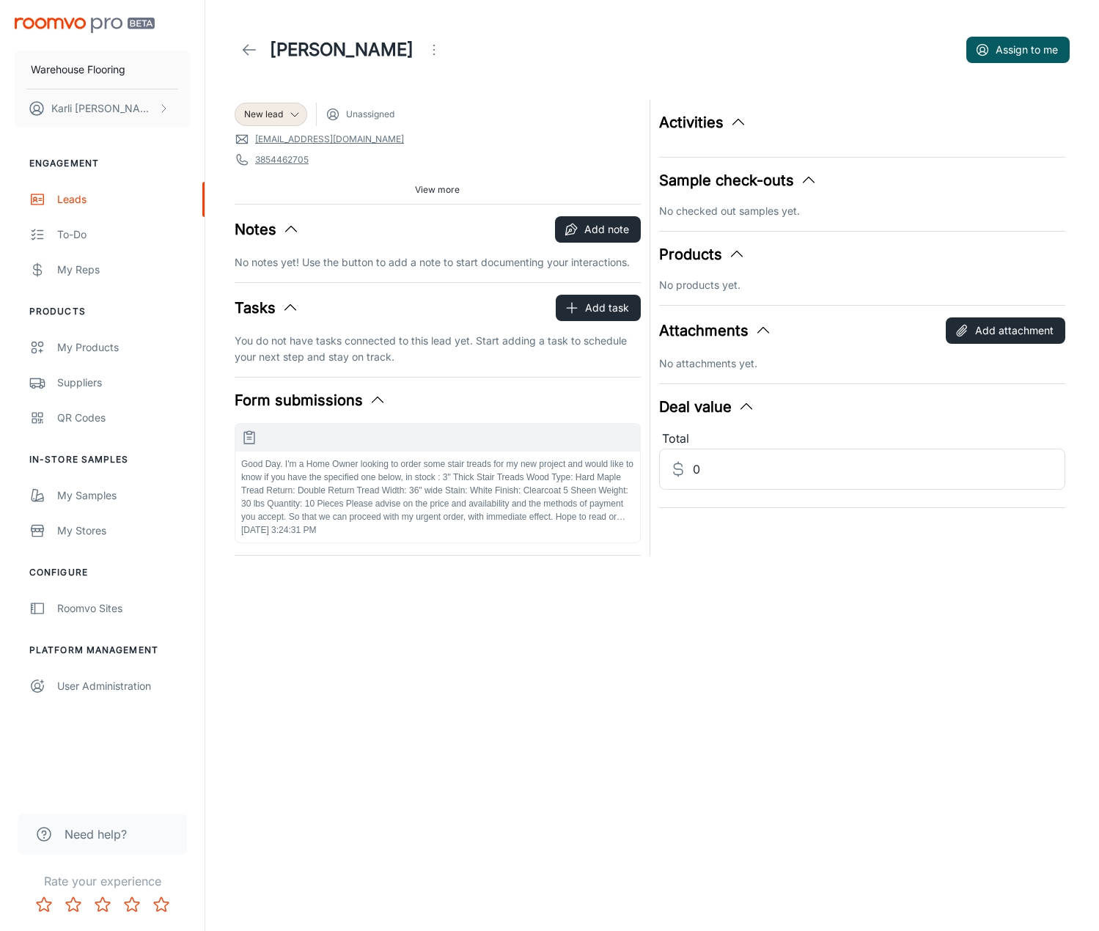
click at [493, 503] on p "Good Day. I'm a Home Owner looking to order some stair treads for my new projec…" at bounding box center [437, 490] width 393 height 66
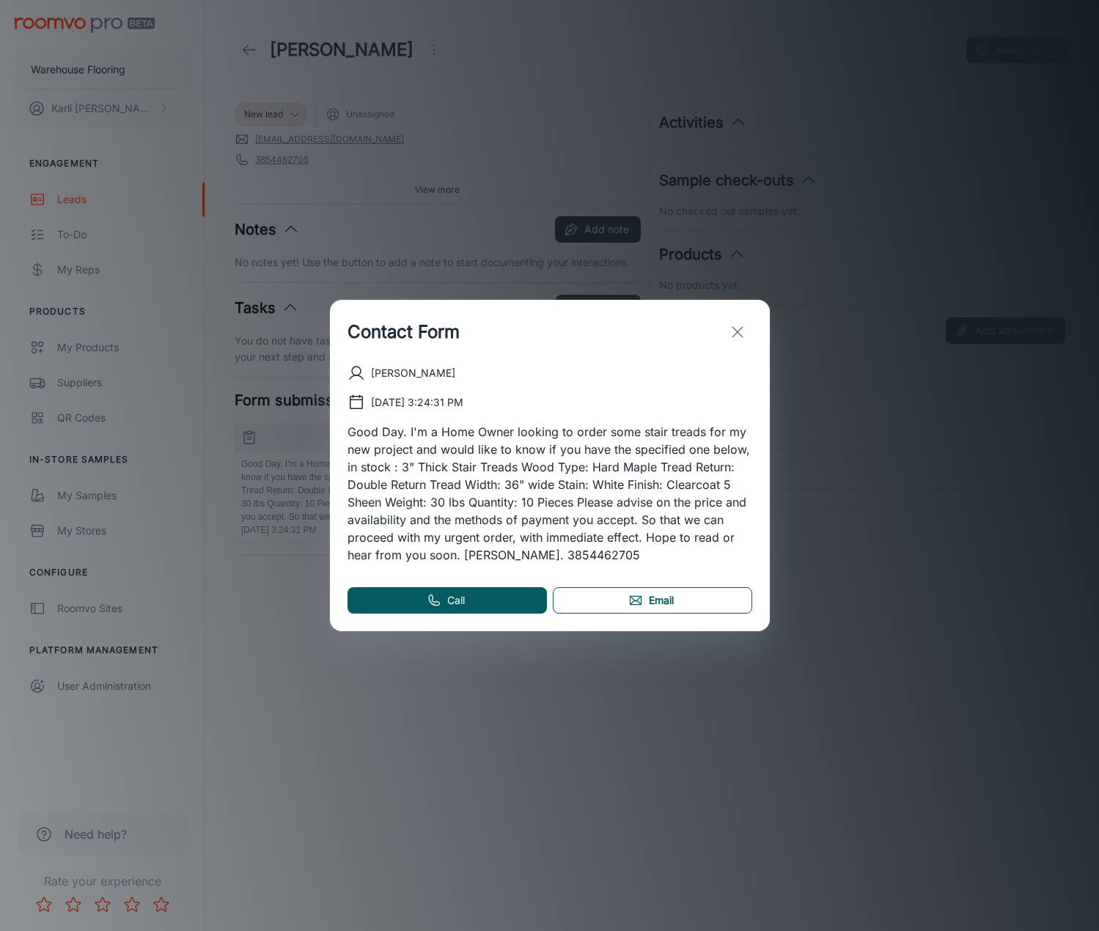
click at [714, 601] on link "Email" at bounding box center [652, 600] width 199 height 26
click at [737, 333] on icon "exit" at bounding box center [738, 332] width 18 height 18
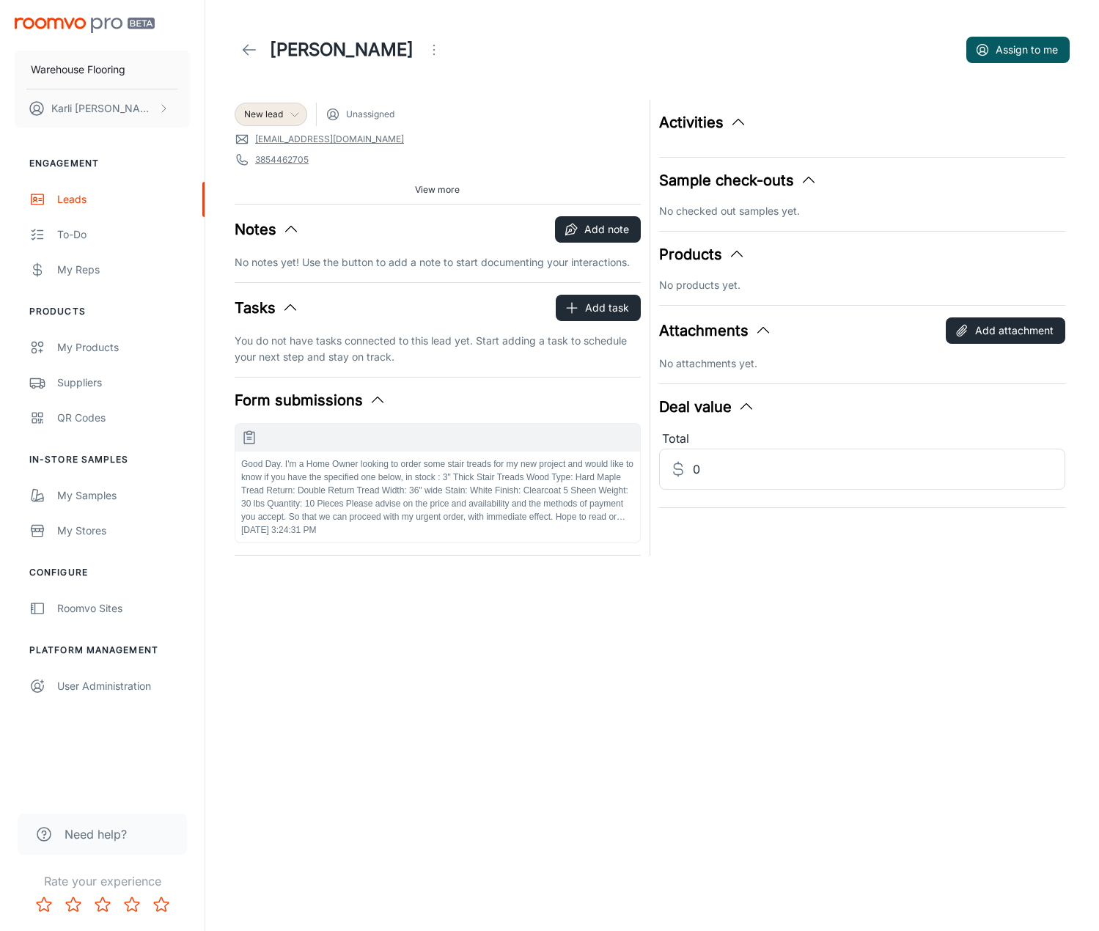
click at [266, 108] on span "New lead" at bounding box center [263, 114] width 39 height 13
click at [266, 169] on li "Follow-up" at bounding box center [287, 171] width 104 height 26
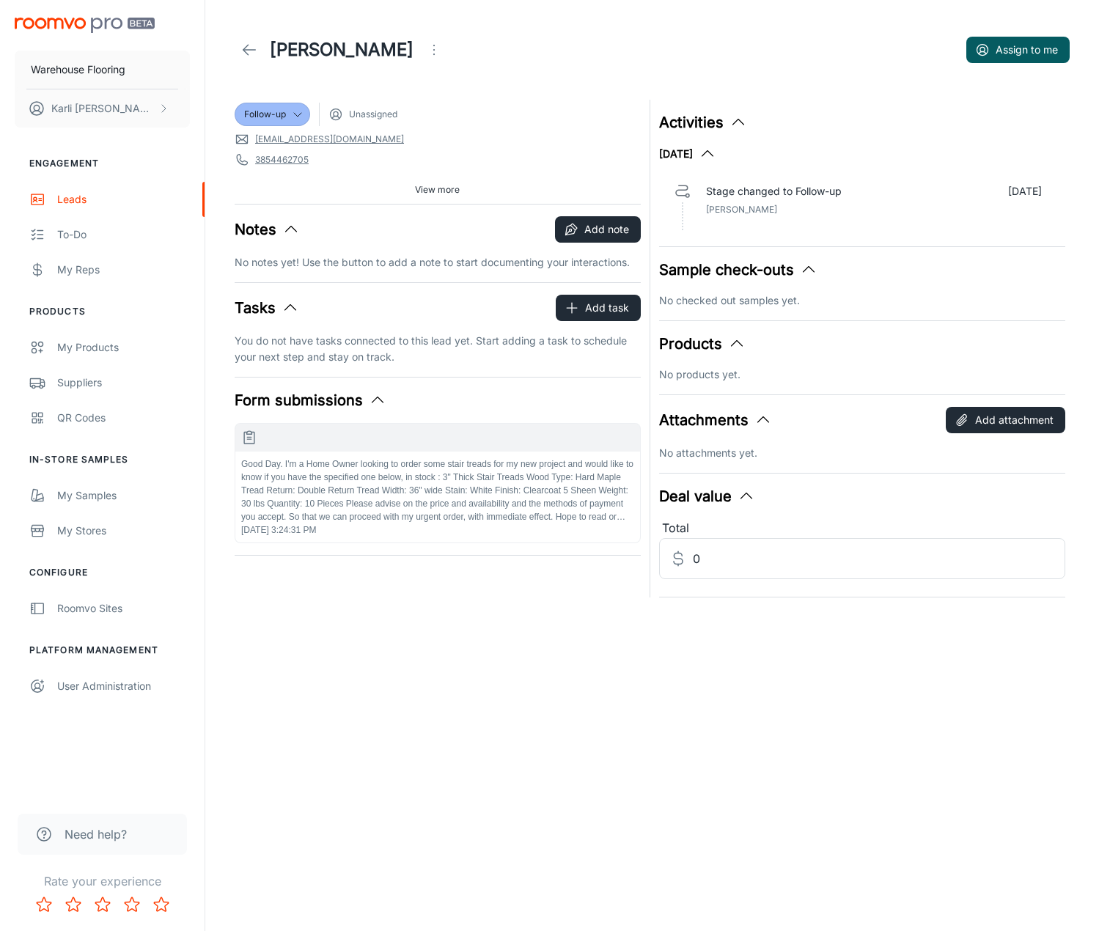
click at [248, 50] on line at bounding box center [249, 50] width 12 height 0
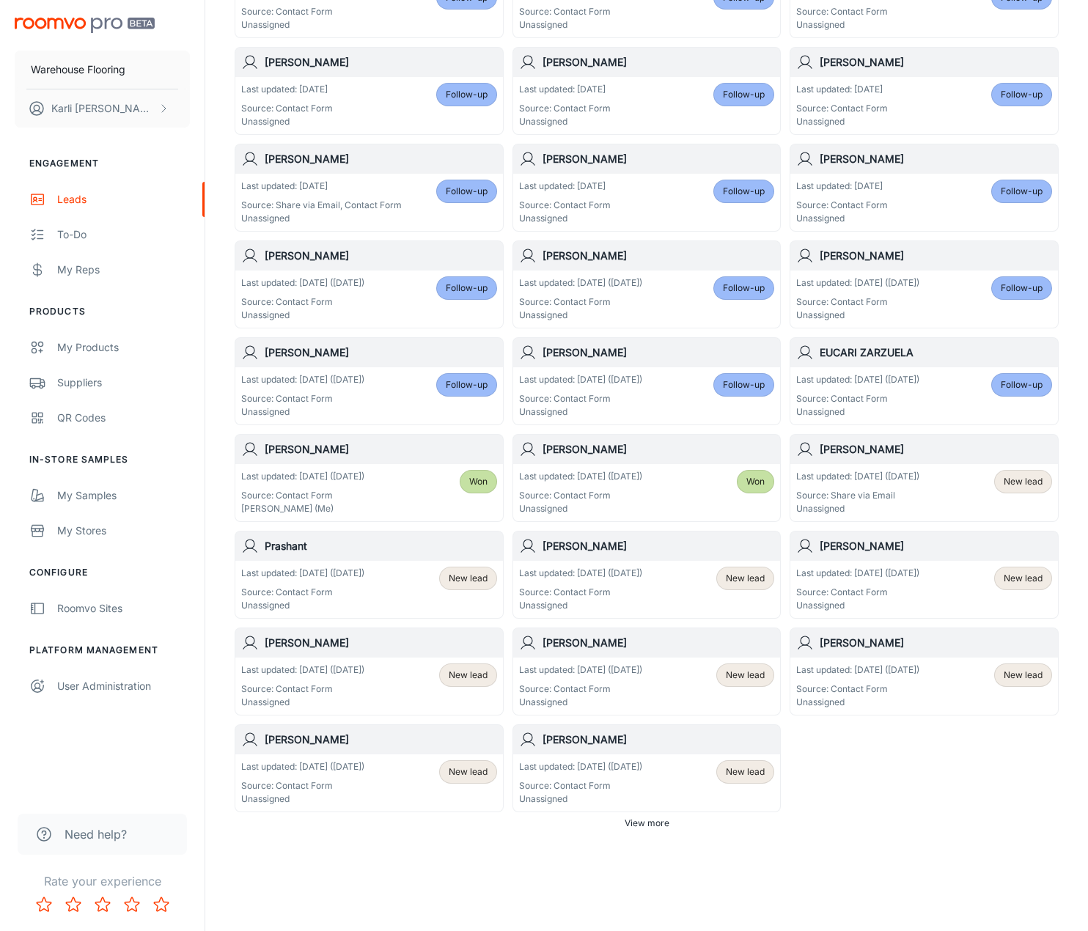
scroll to position [472, 0]
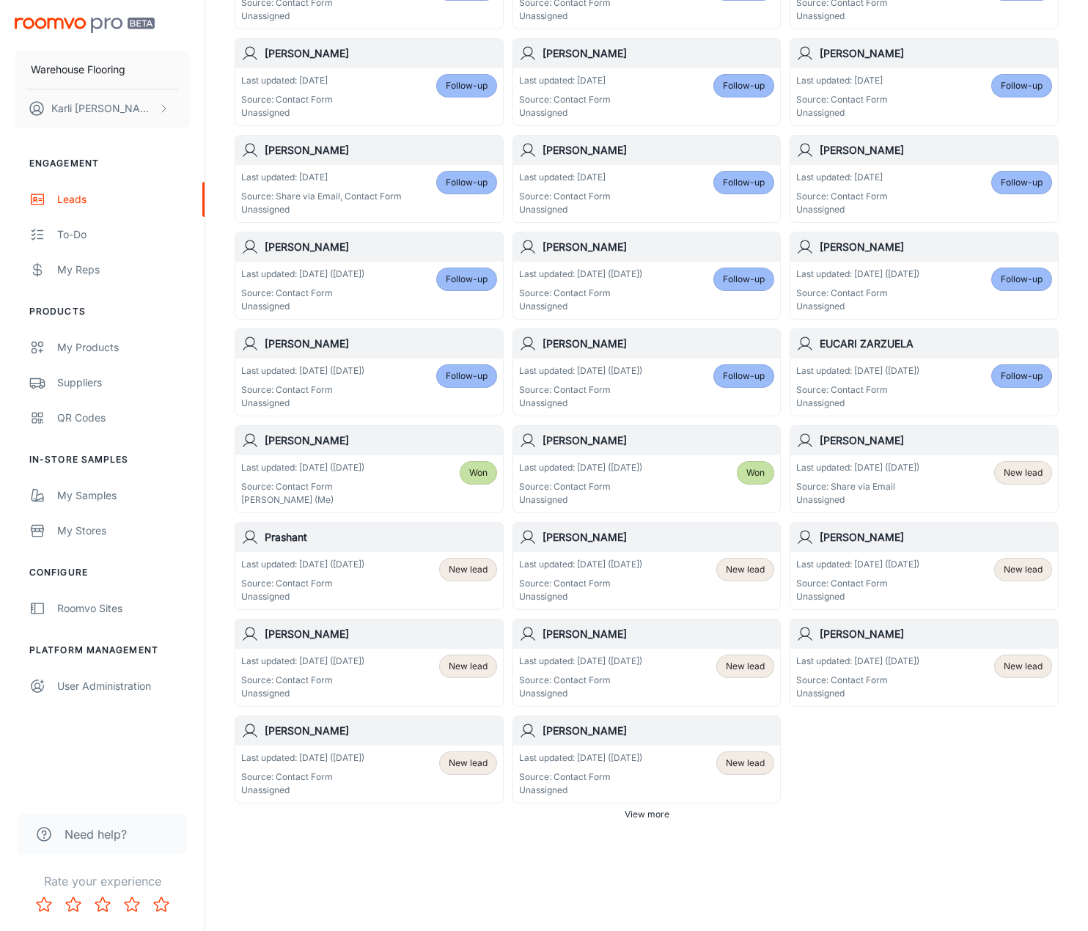
click at [919, 485] on p "Source: Share via Email" at bounding box center [857, 486] width 123 height 13
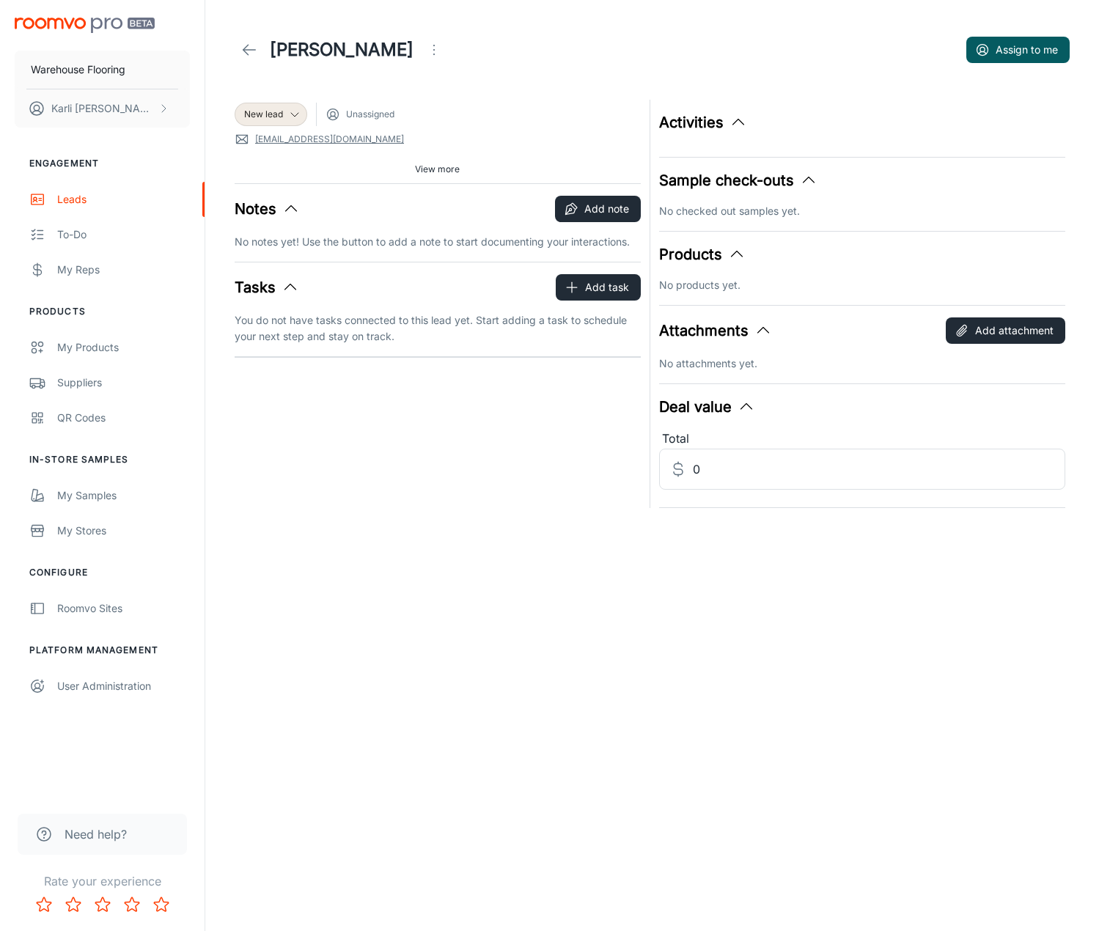
click at [296, 136] on link "[EMAIL_ADDRESS][DOMAIN_NAME]" at bounding box center [329, 139] width 149 height 13
click at [260, 116] on span "New lead" at bounding box center [263, 114] width 39 height 13
click at [276, 167] on li "Follow-up" at bounding box center [287, 171] width 104 height 26
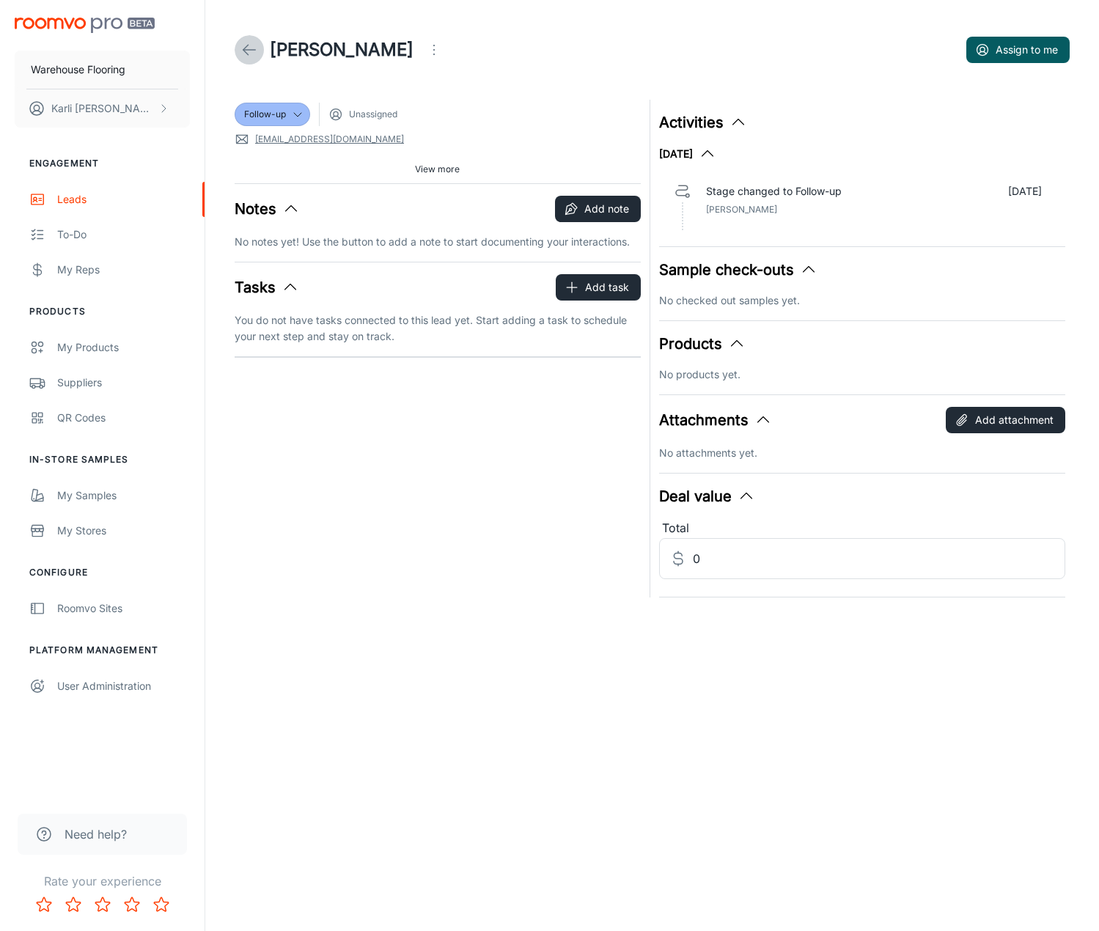
click at [254, 48] on icon at bounding box center [249, 50] width 18 height 18
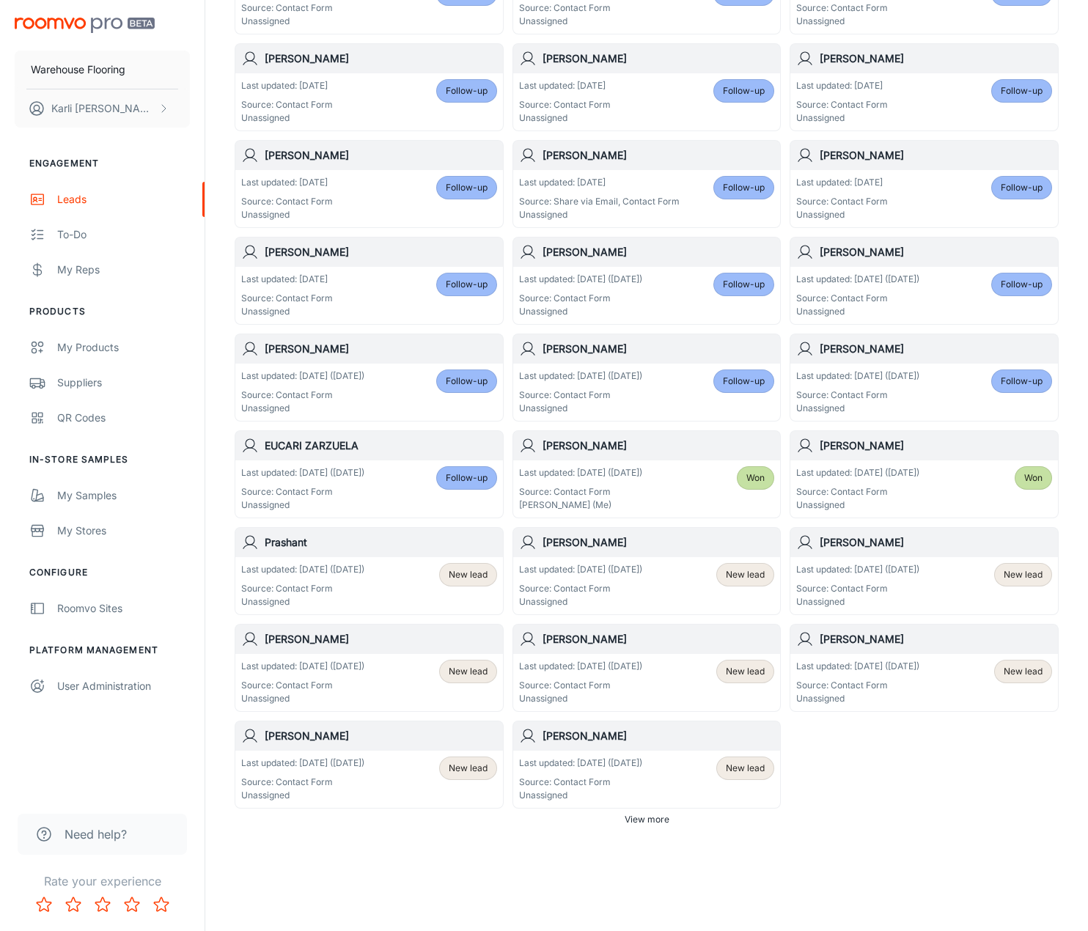
scroll to position [472, 0]
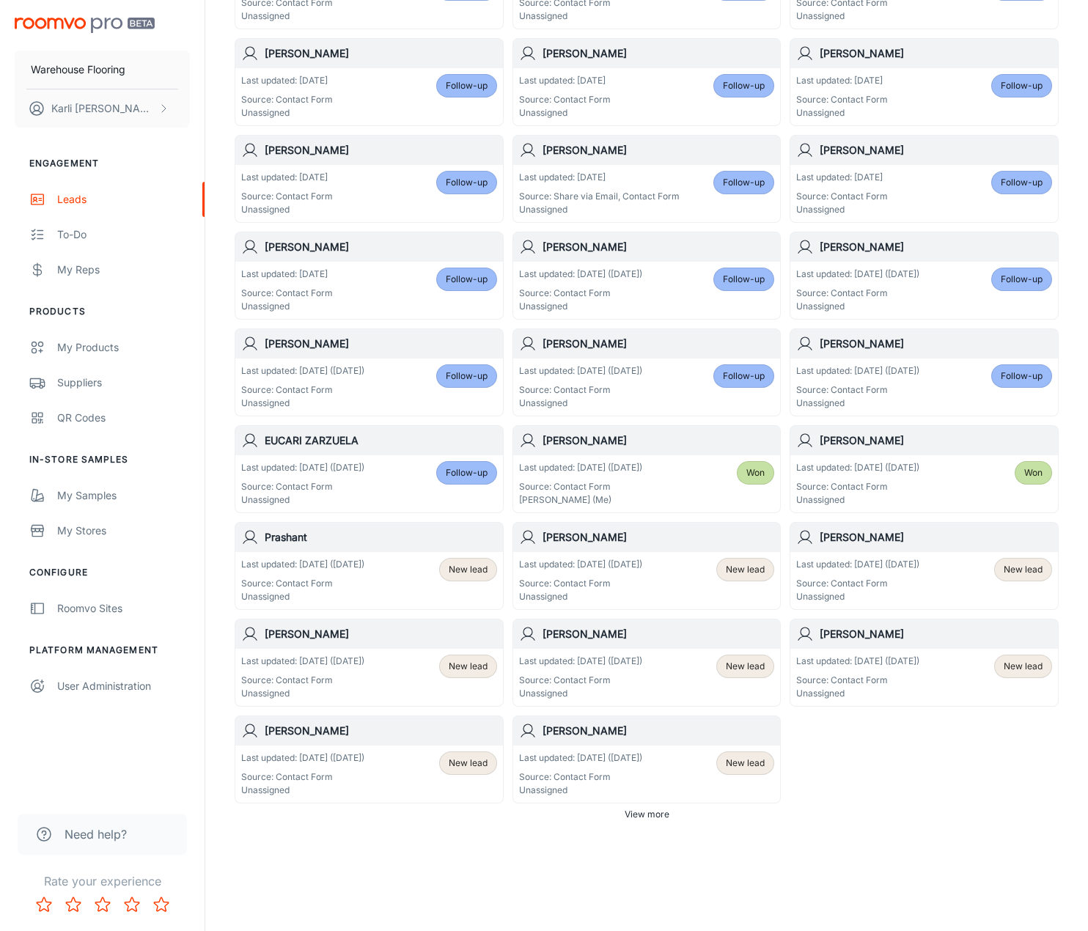
click at [325, 581] on p "Source: Contact Form" at bounding box center [302, 583] width 123 height 13
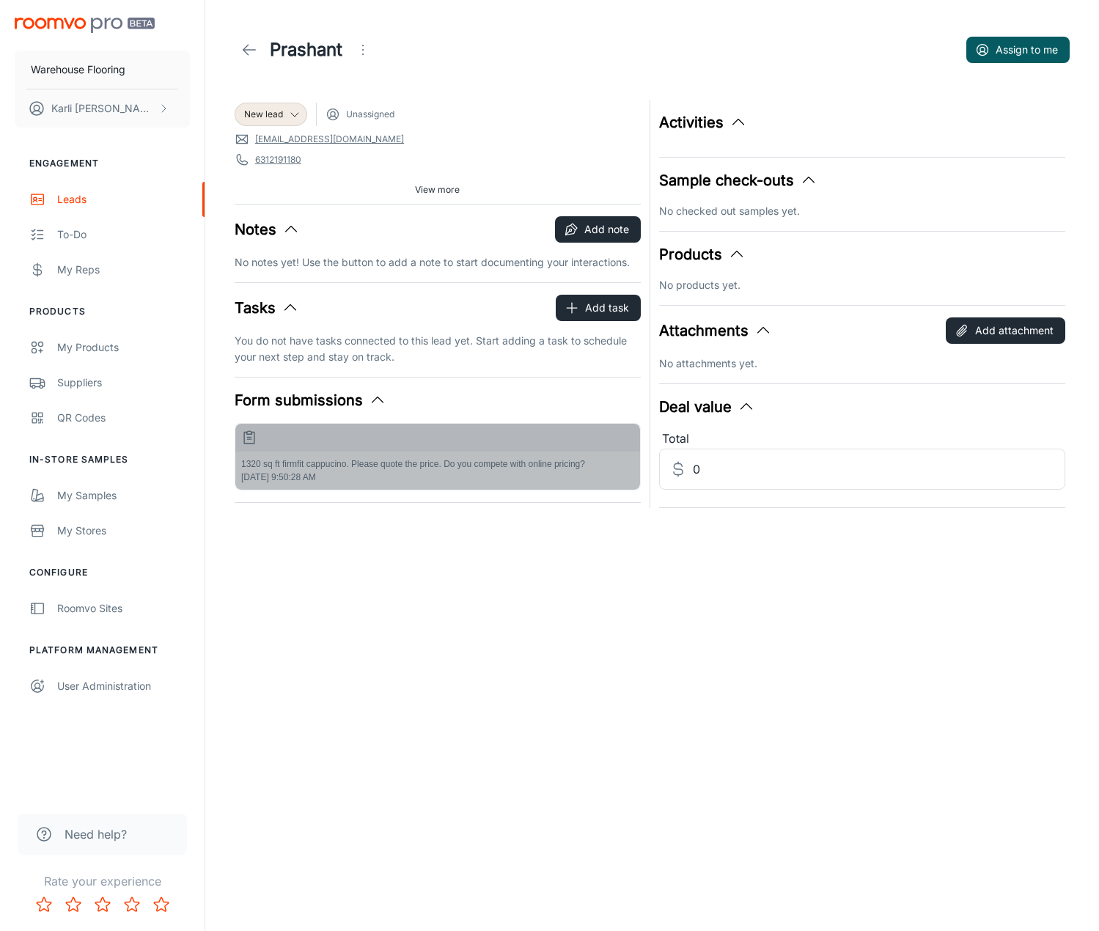
click at [427, 476] on div "1320 sq ft firmfit cappucino. Please quote the price. Do you compete with onlin…" at bounding box center [437, 470] width 405 height 38
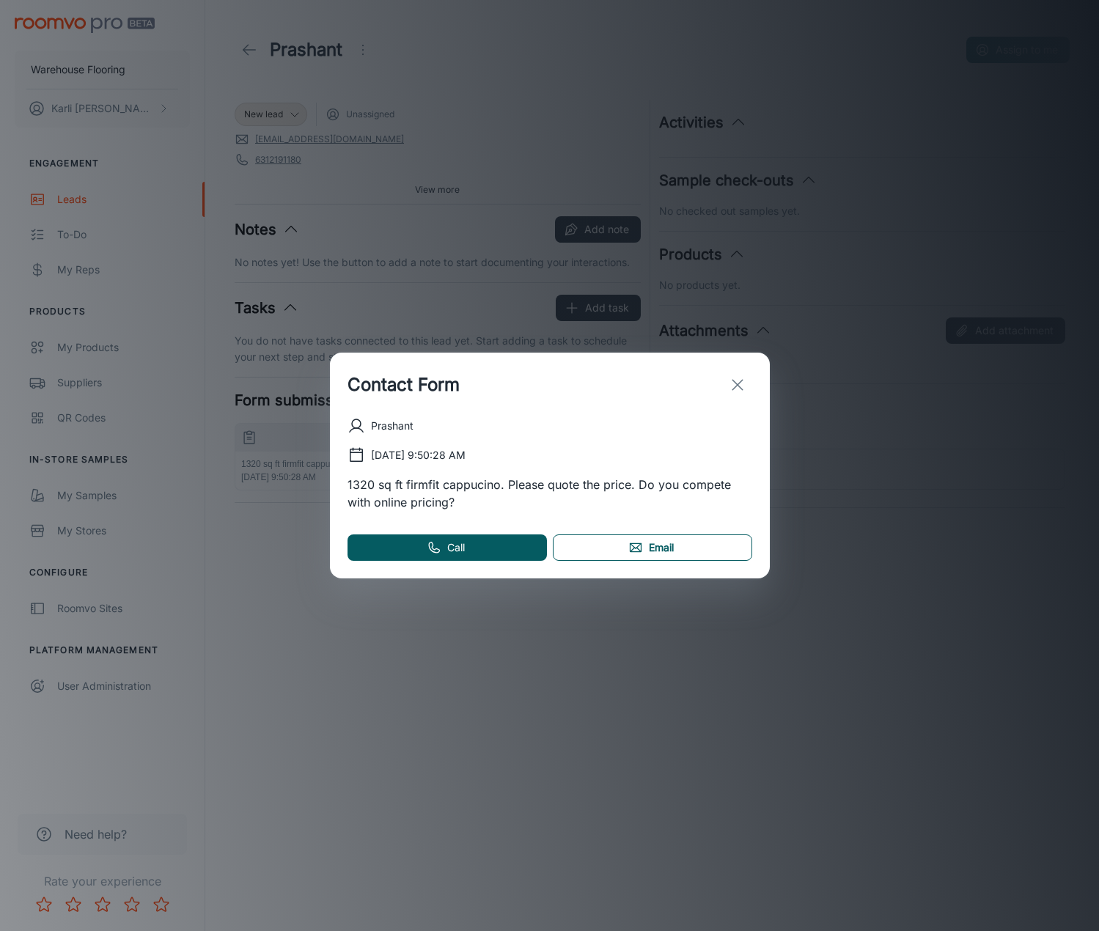
click at [649, 544] on link "Email" at bounding box center [652, 547] width 199 height 26
click at [741, 386] on icon "exit" at bounding box center [738, 385] width 18 height 18
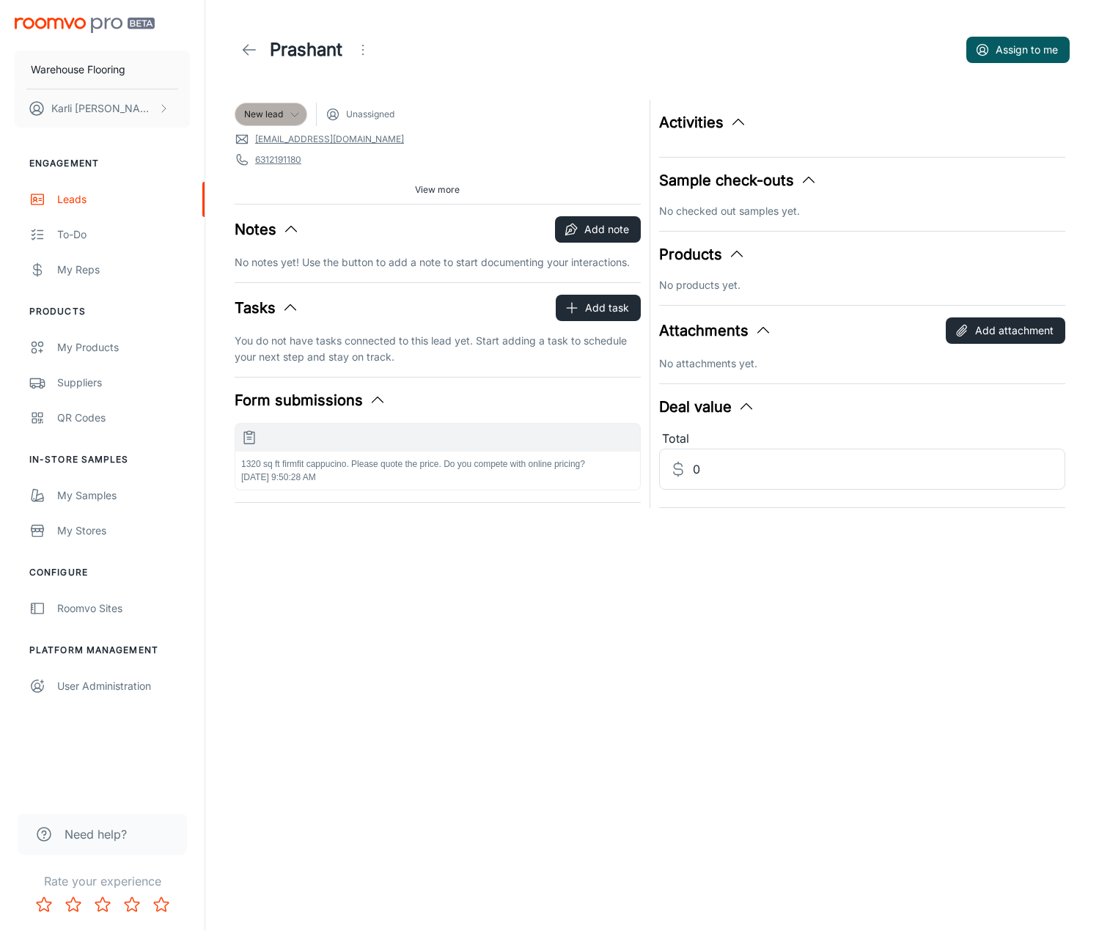
click at [265, 120] on span "New lead" at bounding box center [263, 114] width 39 height 13
click at [269, 174] on li "Follow-up" at bounding box center [287, 171] width 104 height 26
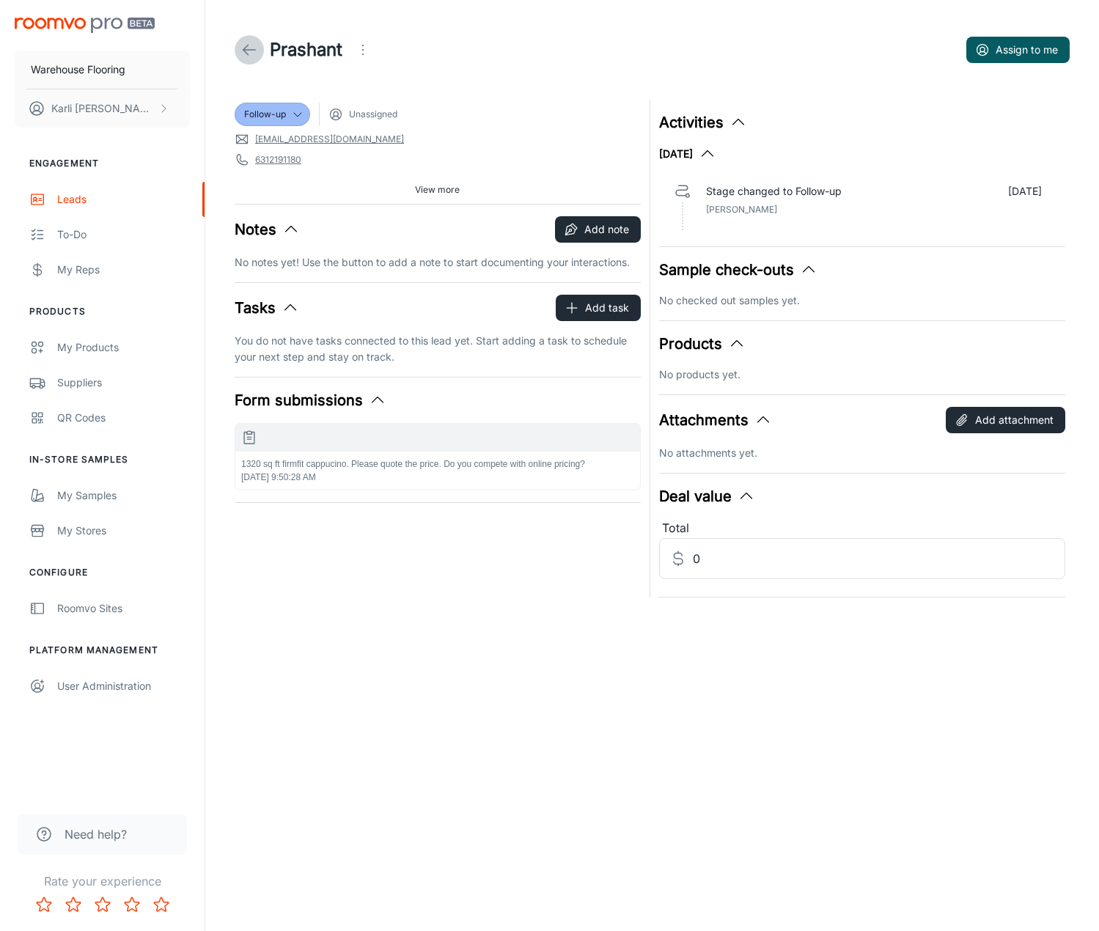
click at [254, 48] on icon at bounding box center [249, 50] width 18 height 18
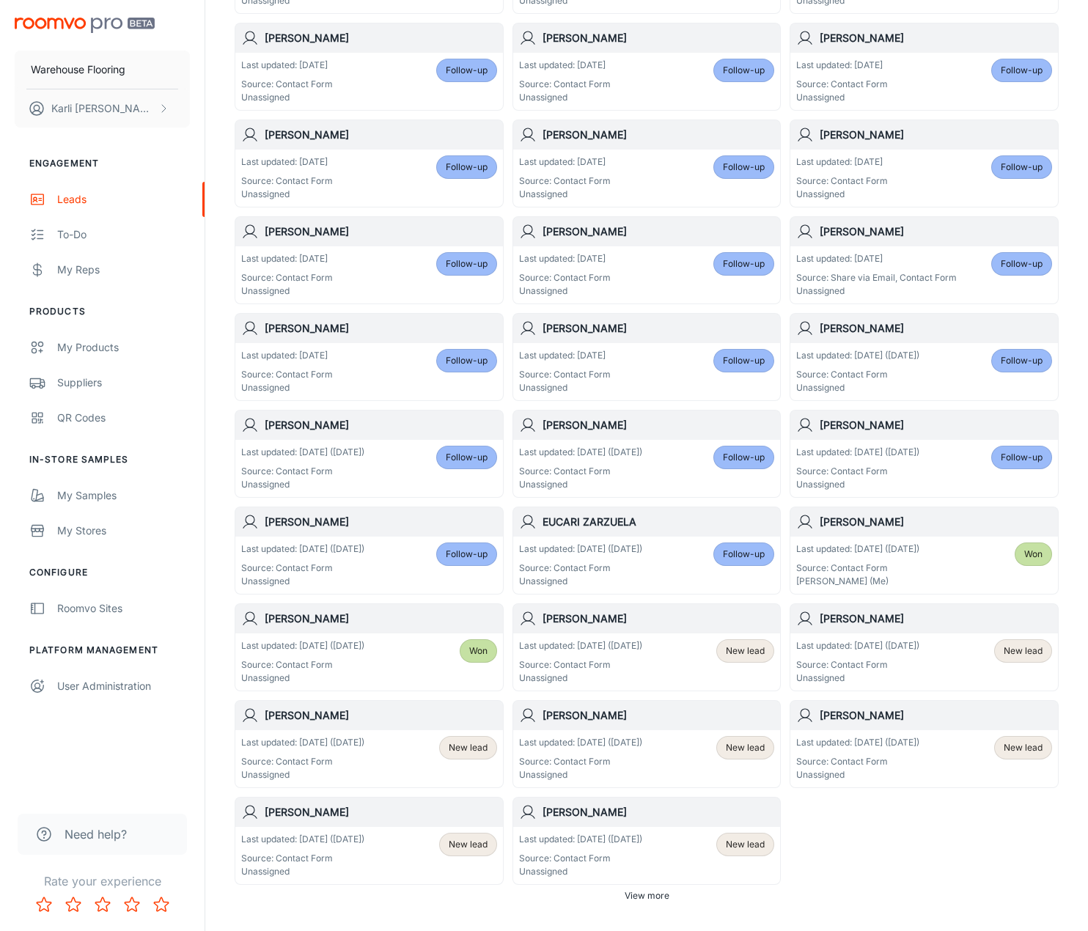
scroll to position [472, 0]
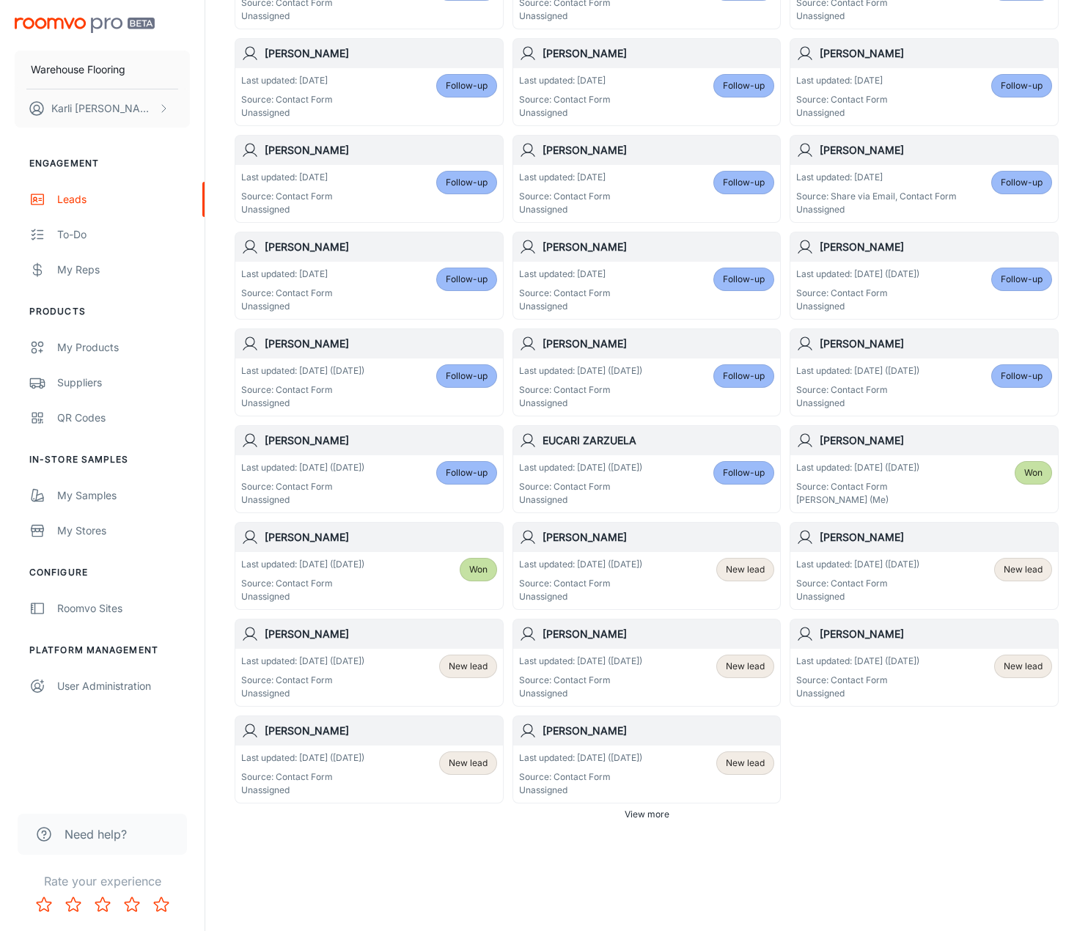
click at [642, 576] on div "Last updated: [DATE] ([DATE]) Source: Contact Form Unassigned" at bounding box center [580, 580] width 123 height 45
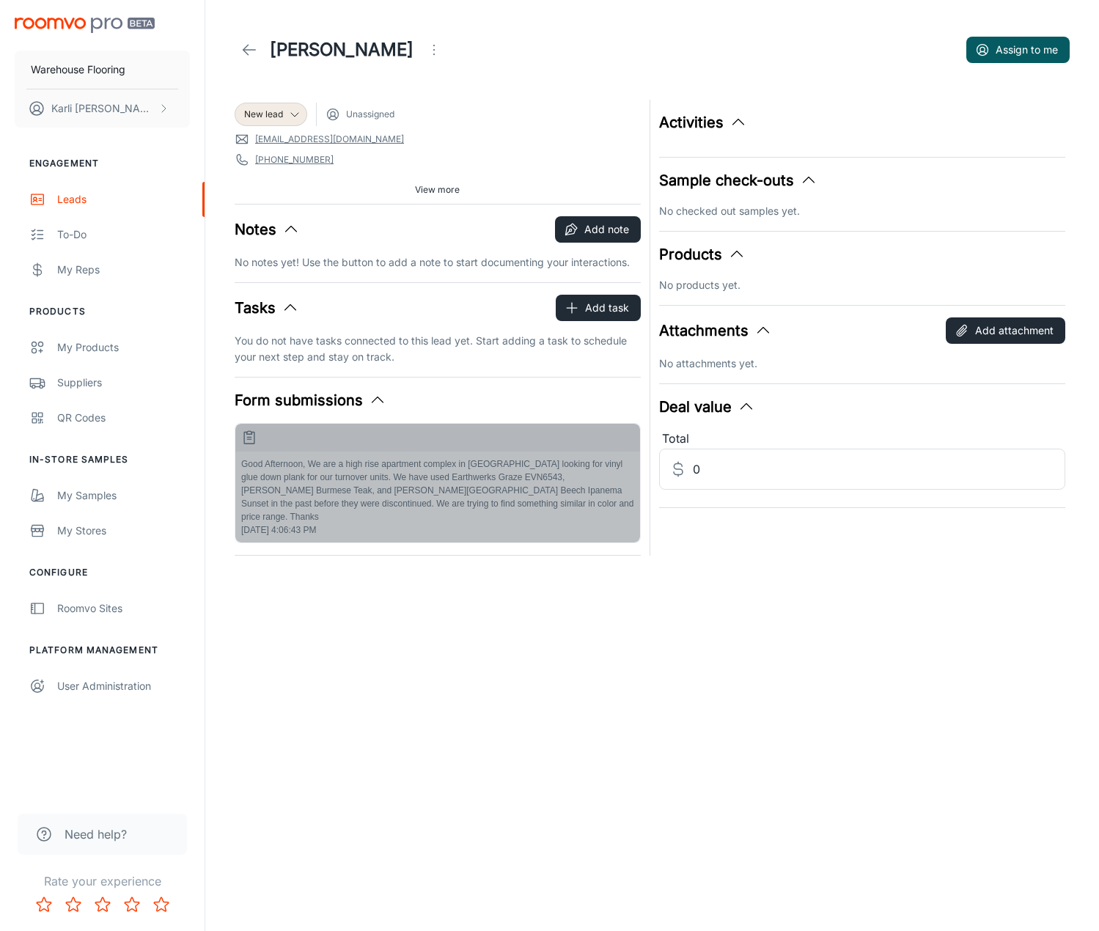
click at [451, 483] on p "Good Afternoon, We are a high rise apartment complex in [GEOGRAPHIC_DATA] looki…" at bounding box center [437, 490] width 393 height 66
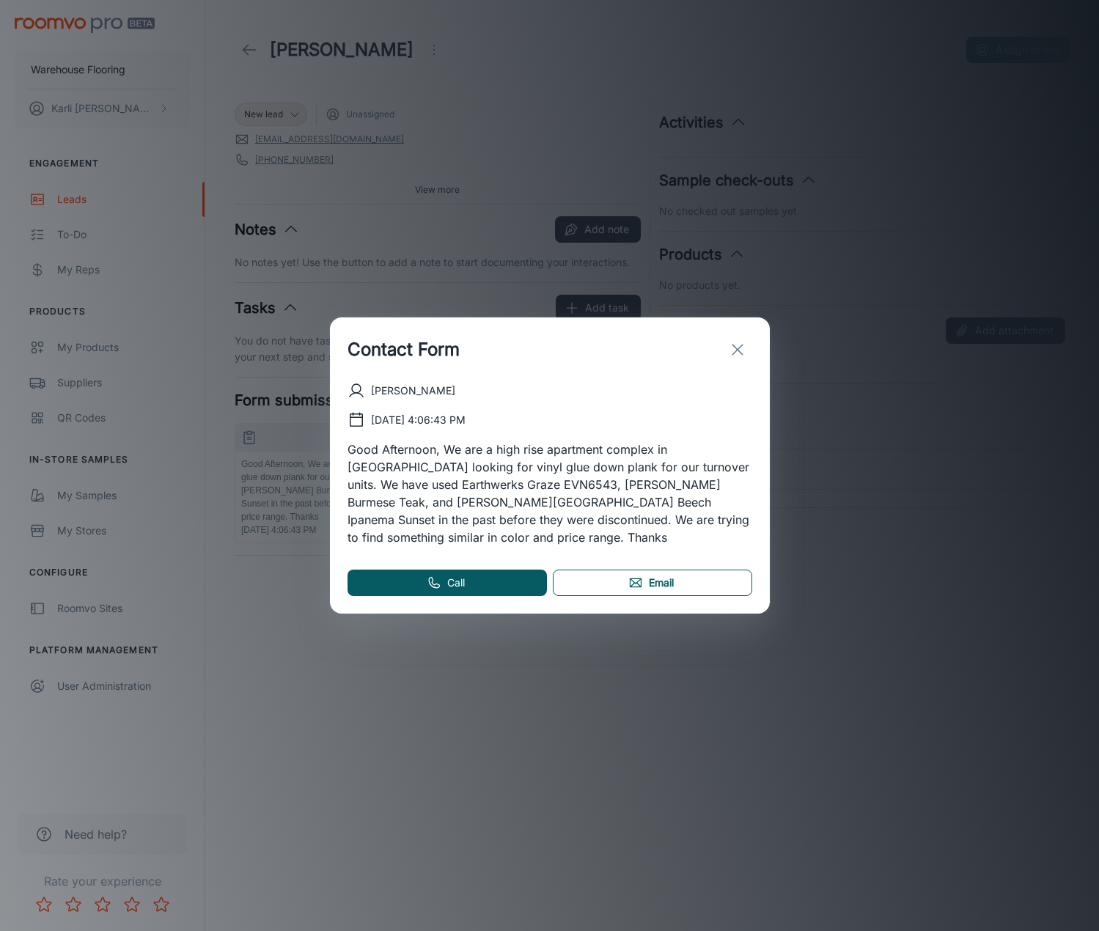
click at [637, 586] on icon at bounding box center [635, 582] width 15 height 15
click at [739, 347] on icon "exit" at bounding box center [738, 350] width 18 height 18
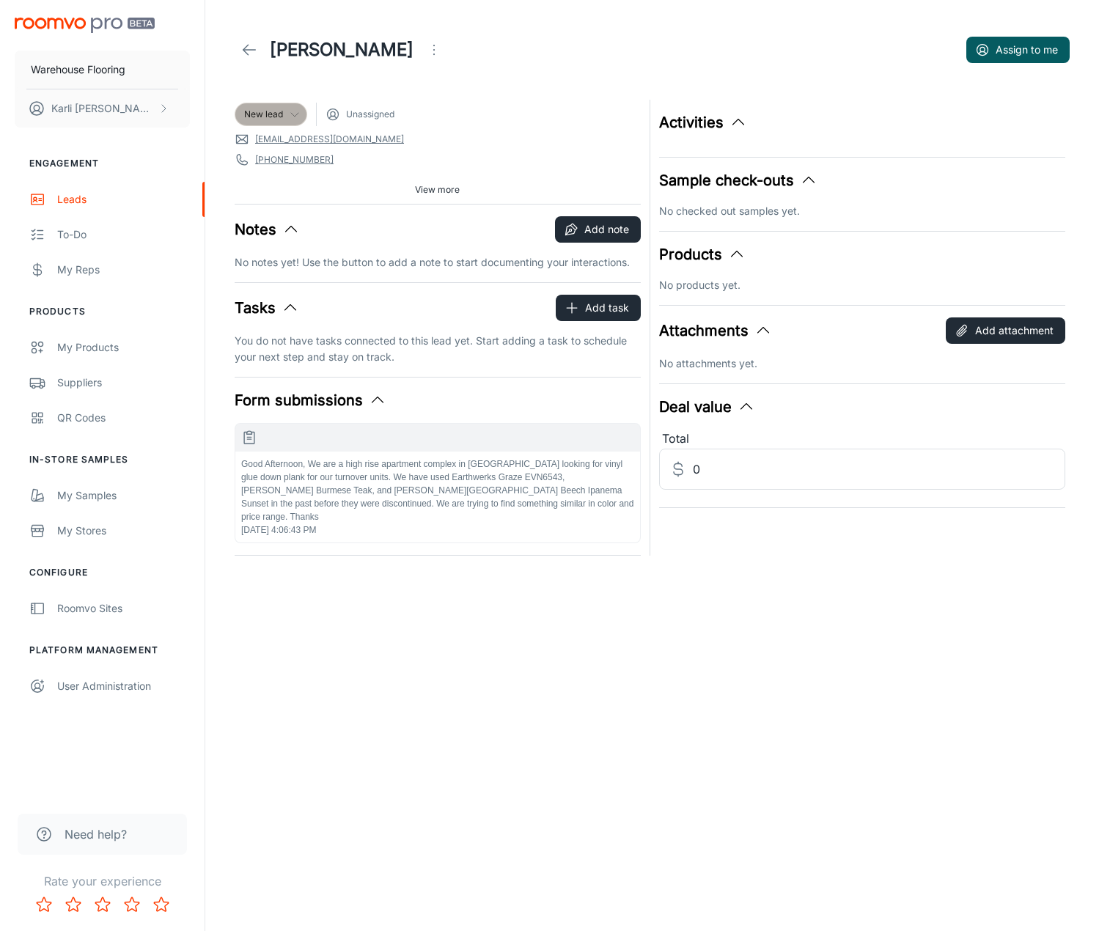
click at [281, 113] on span "New lead" at bounding box center [263, 114] width 39 height 13
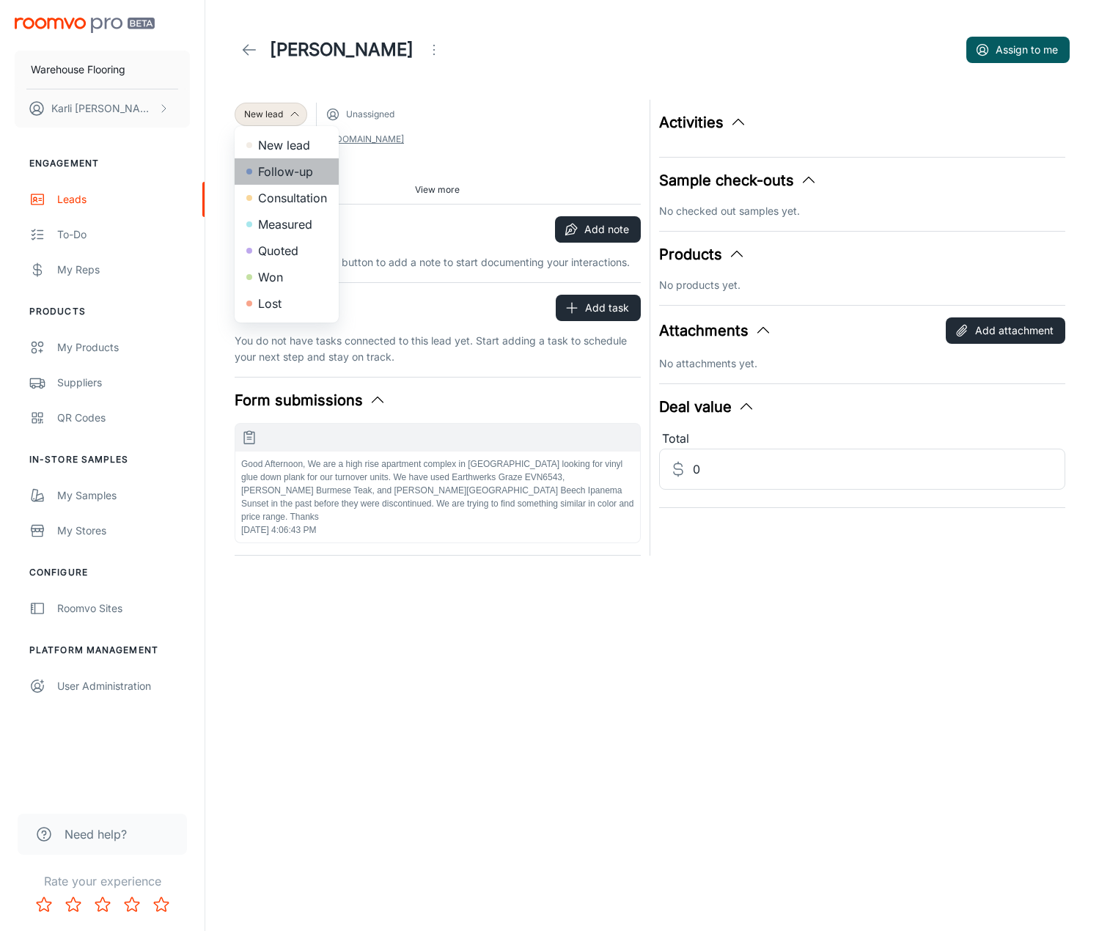
click at [282, 169] on li "Follow-up" at bounding box center [287, 171] width 104 height 26
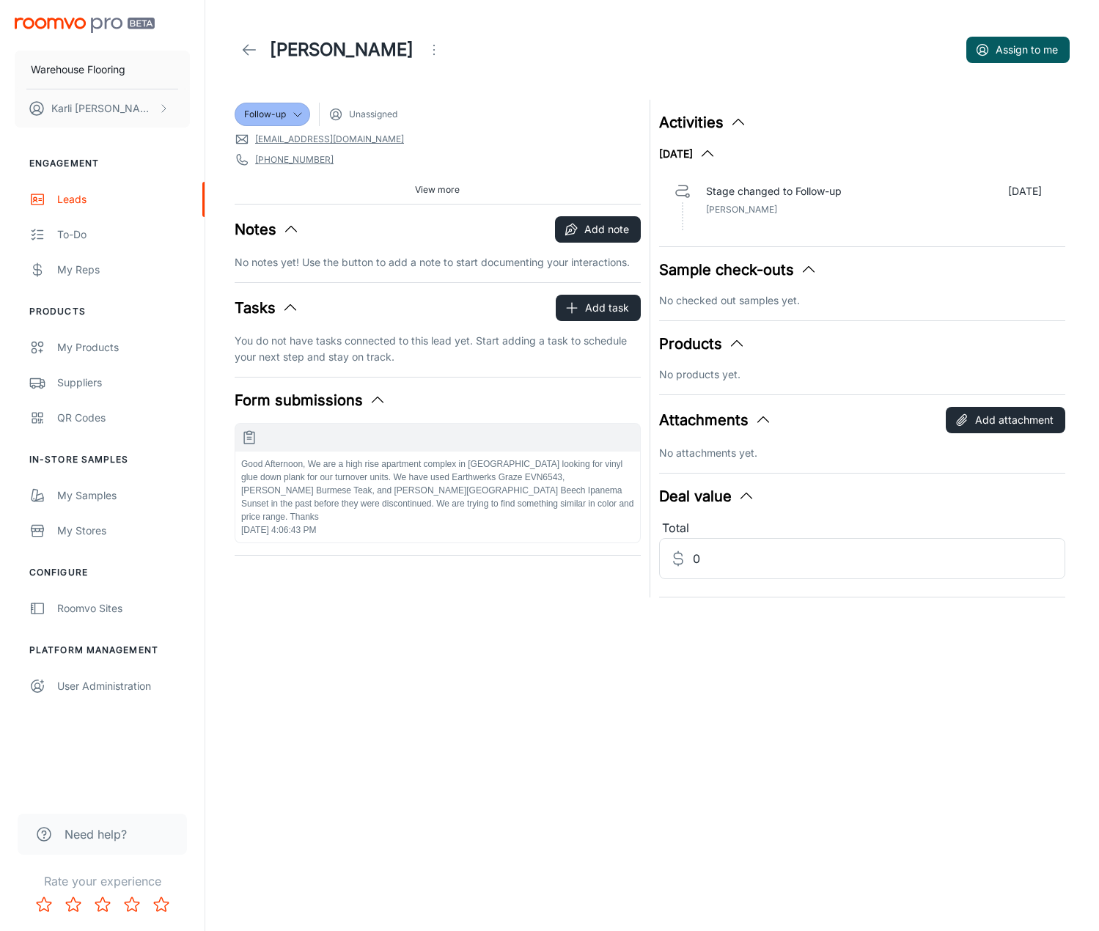
click at [245, 46] on icon at bounding box center [249, 50] width 18 height 18
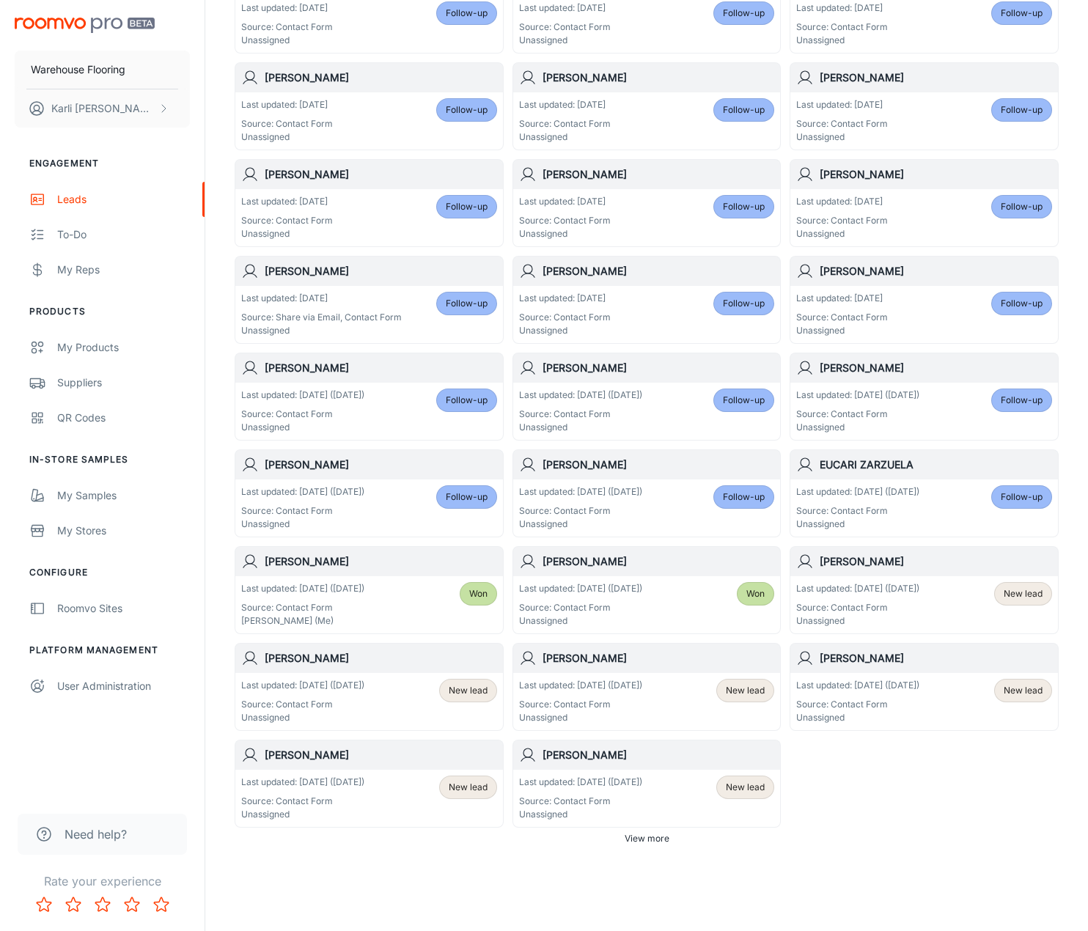
scroll to position [472, 0]
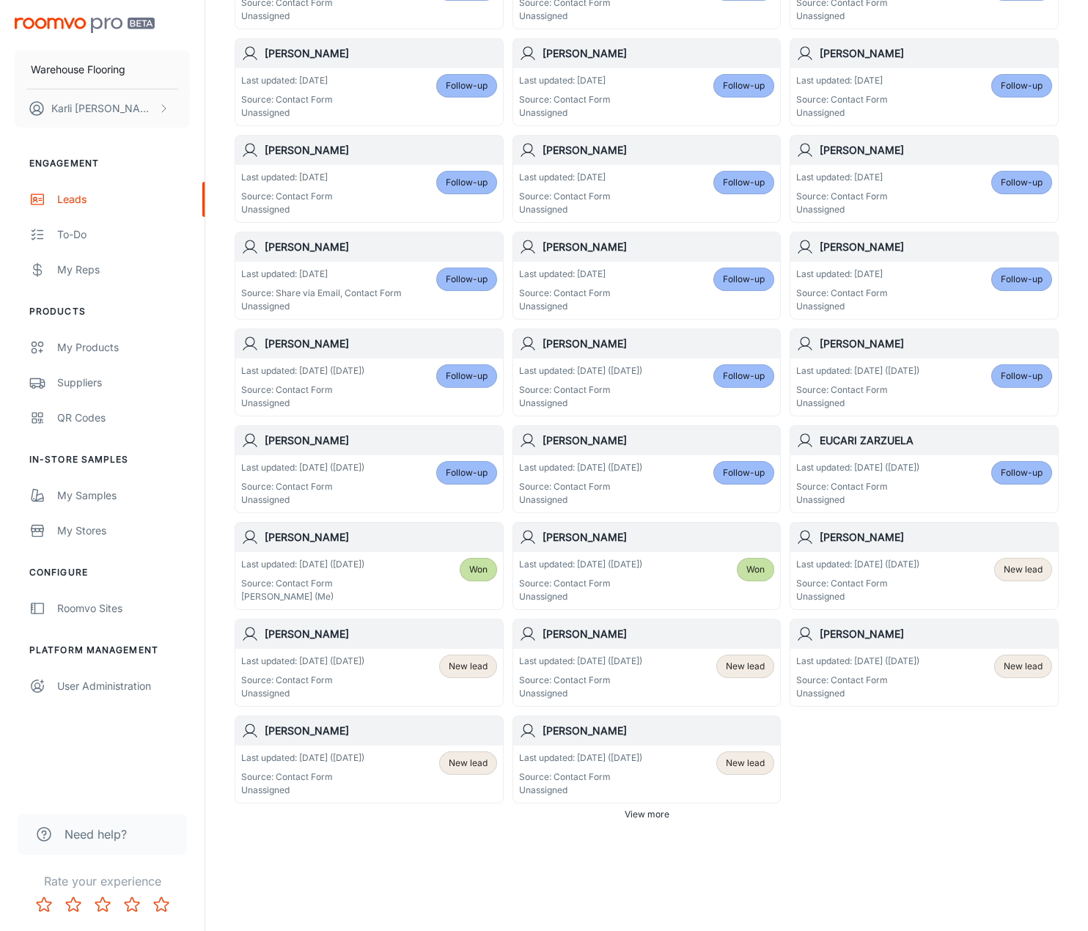
click at [964, 570] on div "Last updated: [DATE] ([DATE]) Source: Contact Form Unassigned New lead" at bounding box center [924, 580] width 256 height 45
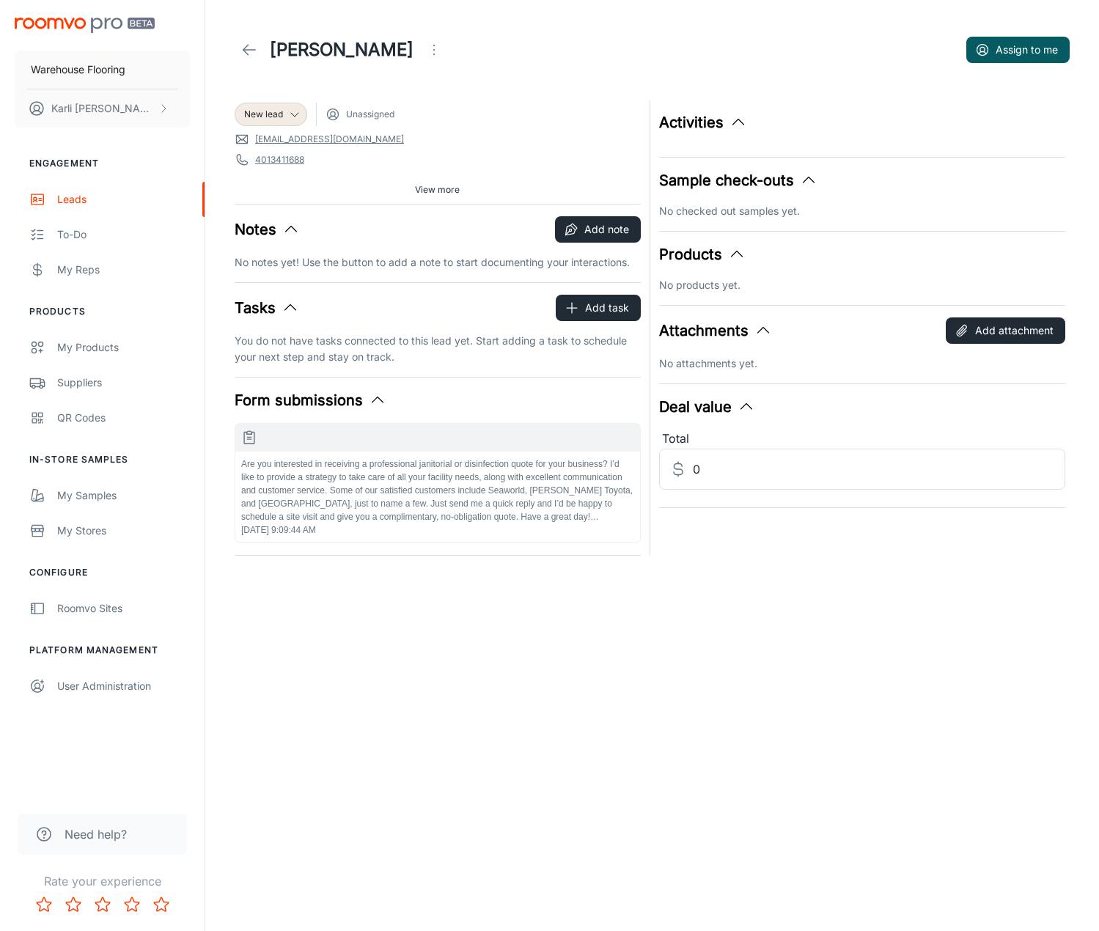
click at [425, 53] on icon "Open menu" at bounding box center [434, 50] width 18 height 18
click at [446, 140] on span "Mark as spam" at bounding box center [482, 137] width 95 height 18
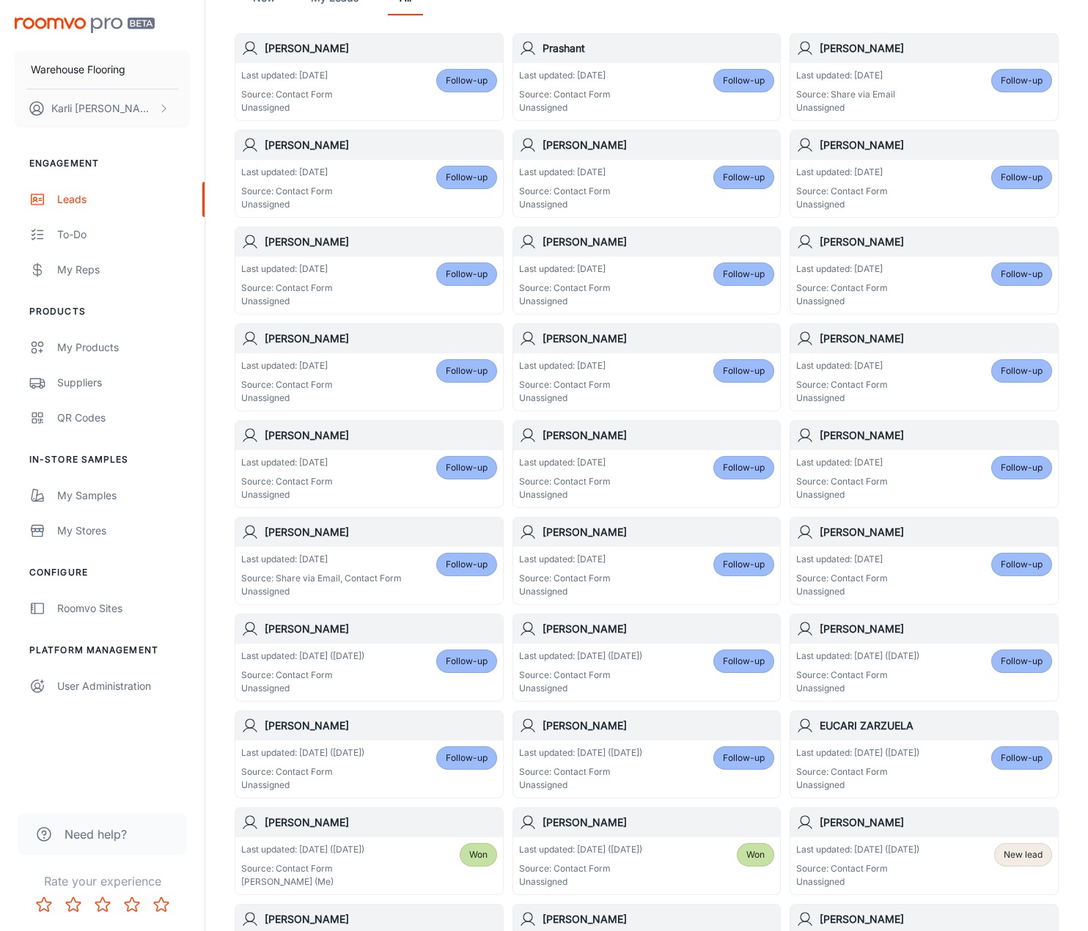
scroll to position [440, 0]
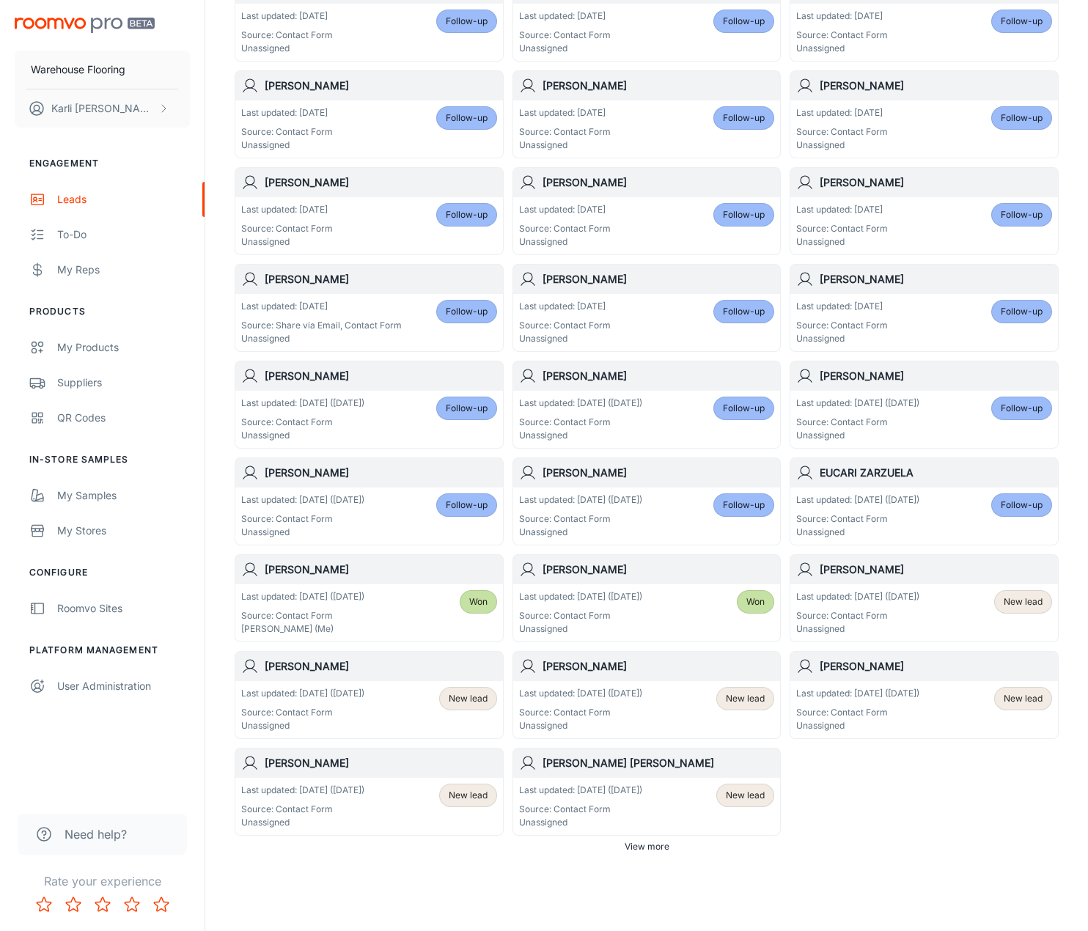
click at [892, 608] on div "Last updated: [DATE] ([DATE]) Source: Contact Form Unassigned" at bounding box center [857, 612] width 123 height 45
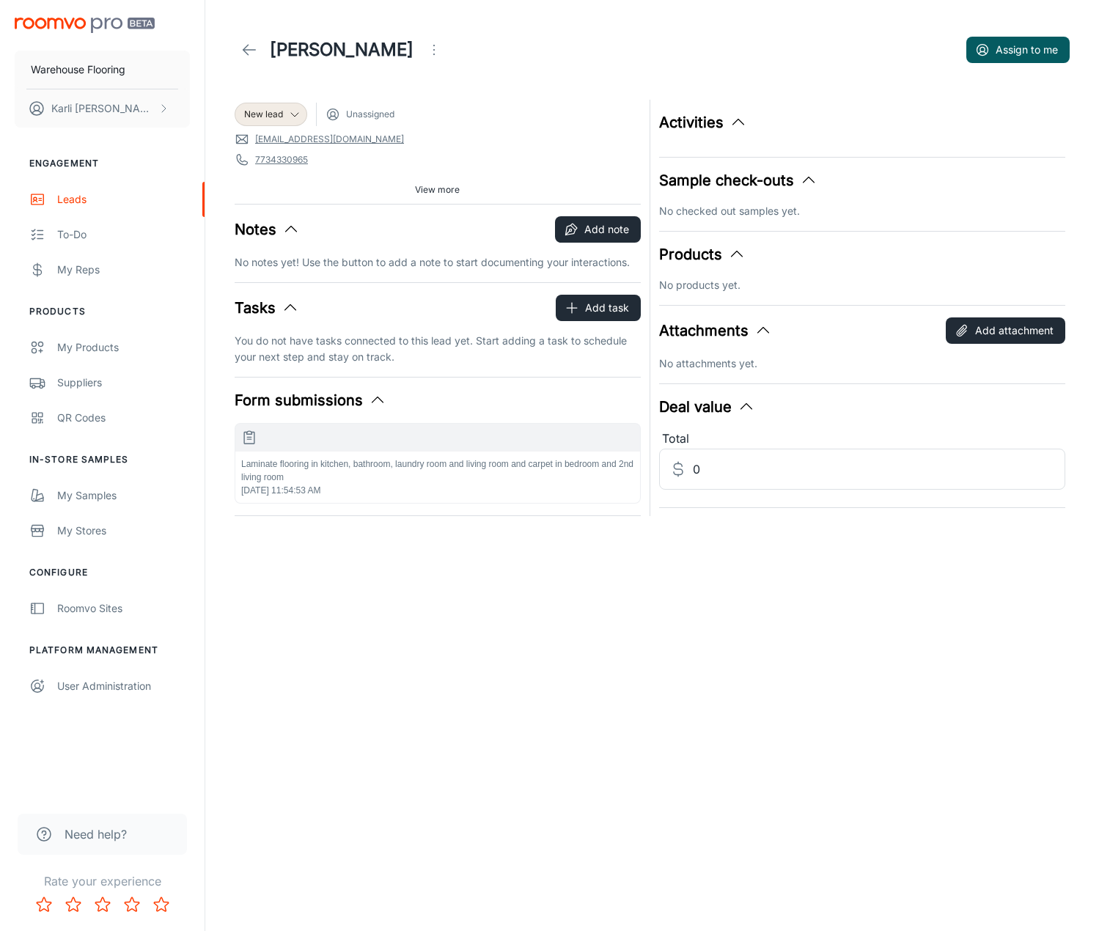
click at [459, 494] on div "Laminate flooring in kitchen, bathroom, laundry room and living room and carpet…" at bounding box center [437, 476] width 405 height 51
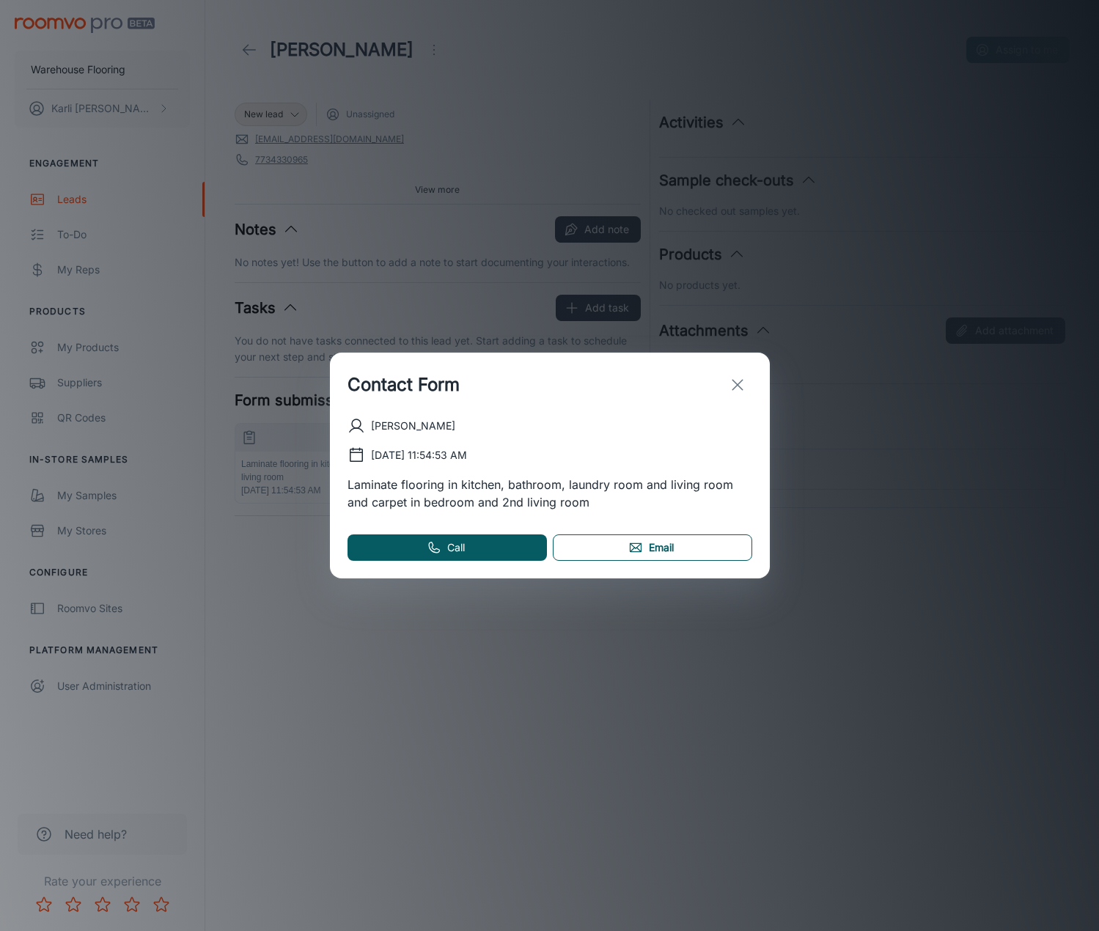
click at [709, 558] on link "Email" at bounding box center [652, 547] width 199 height 26
click at [737, 386] on line "exit" at bounding box center [737, 385] width 10 height 10
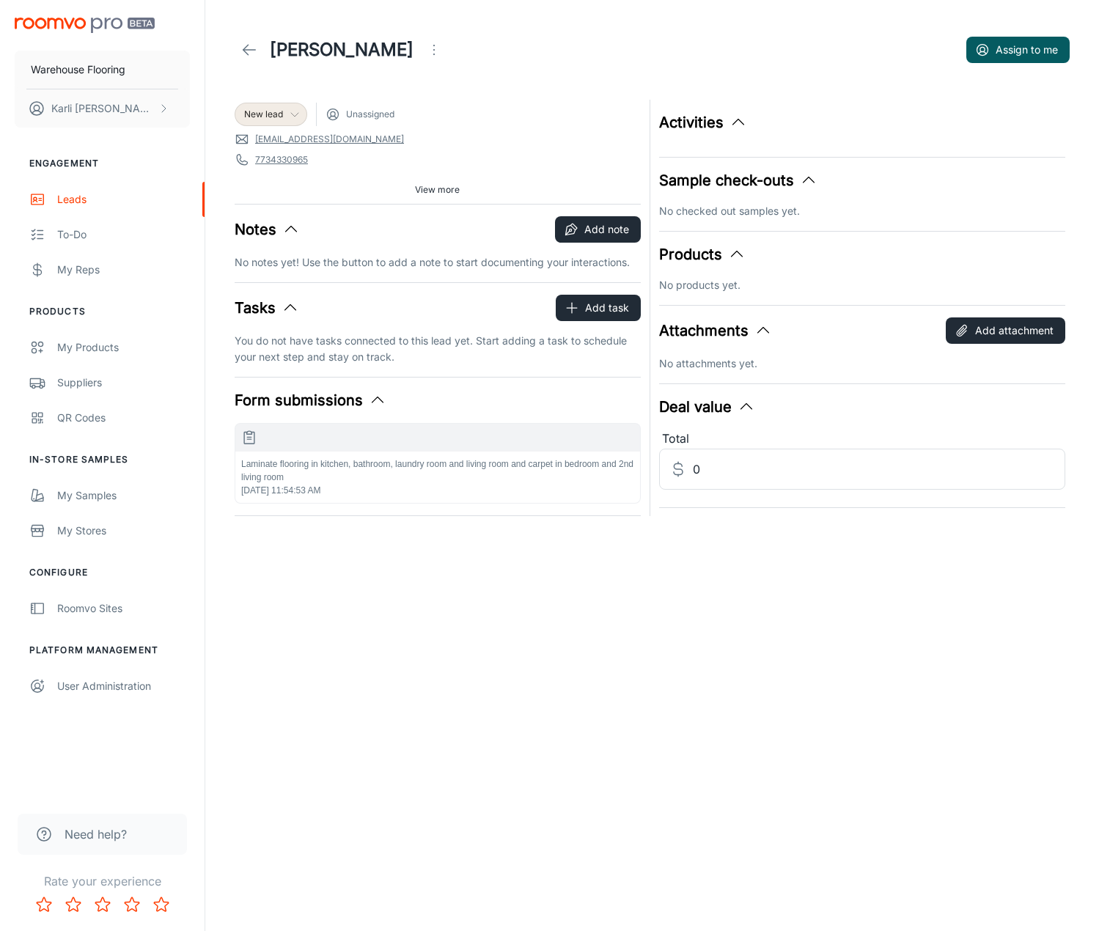
click at [255, 111] on span "New lead" at bounding box center [263, 114] width 39 height 13
click at [265, 166] on li "Follow-up" at bounding box center [287, 171] width 104 height 26
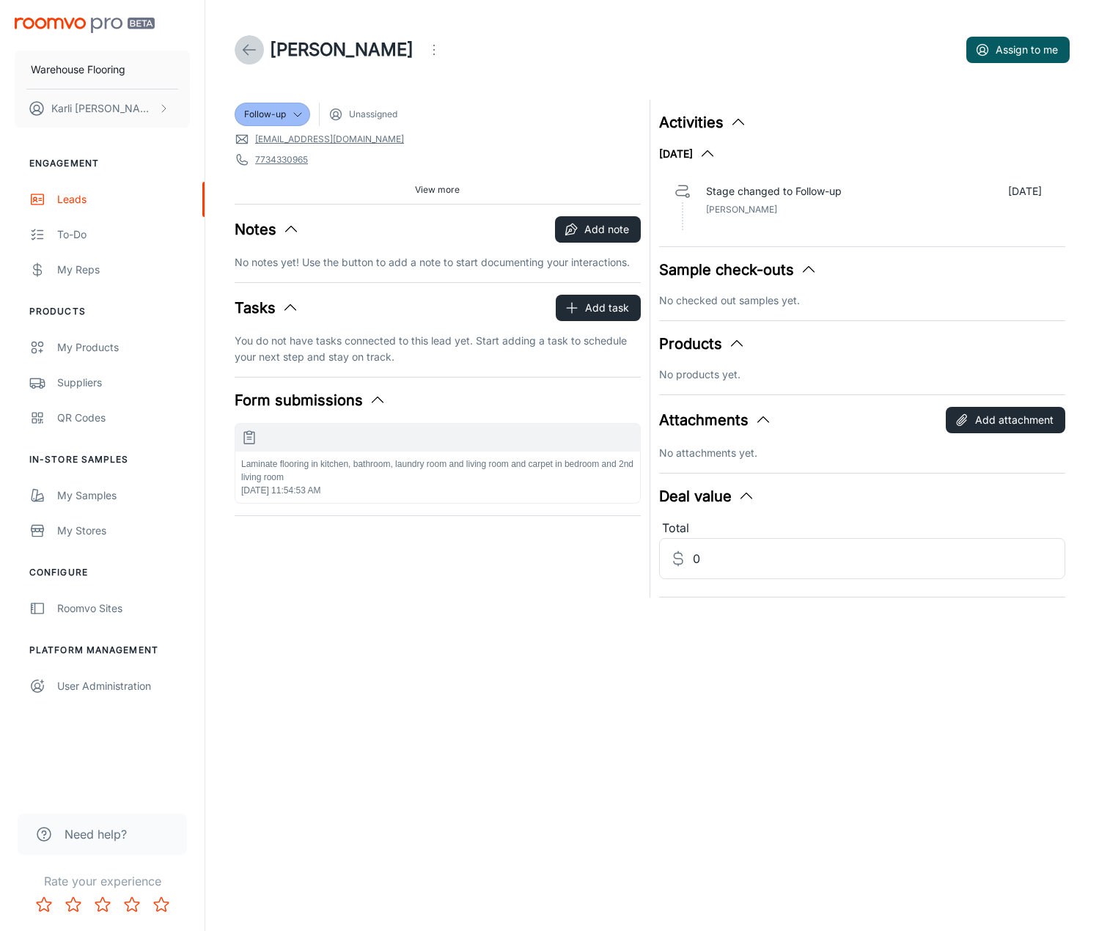
click at [239, 46] on link at bounding box center [249, 49] width 29 height 29
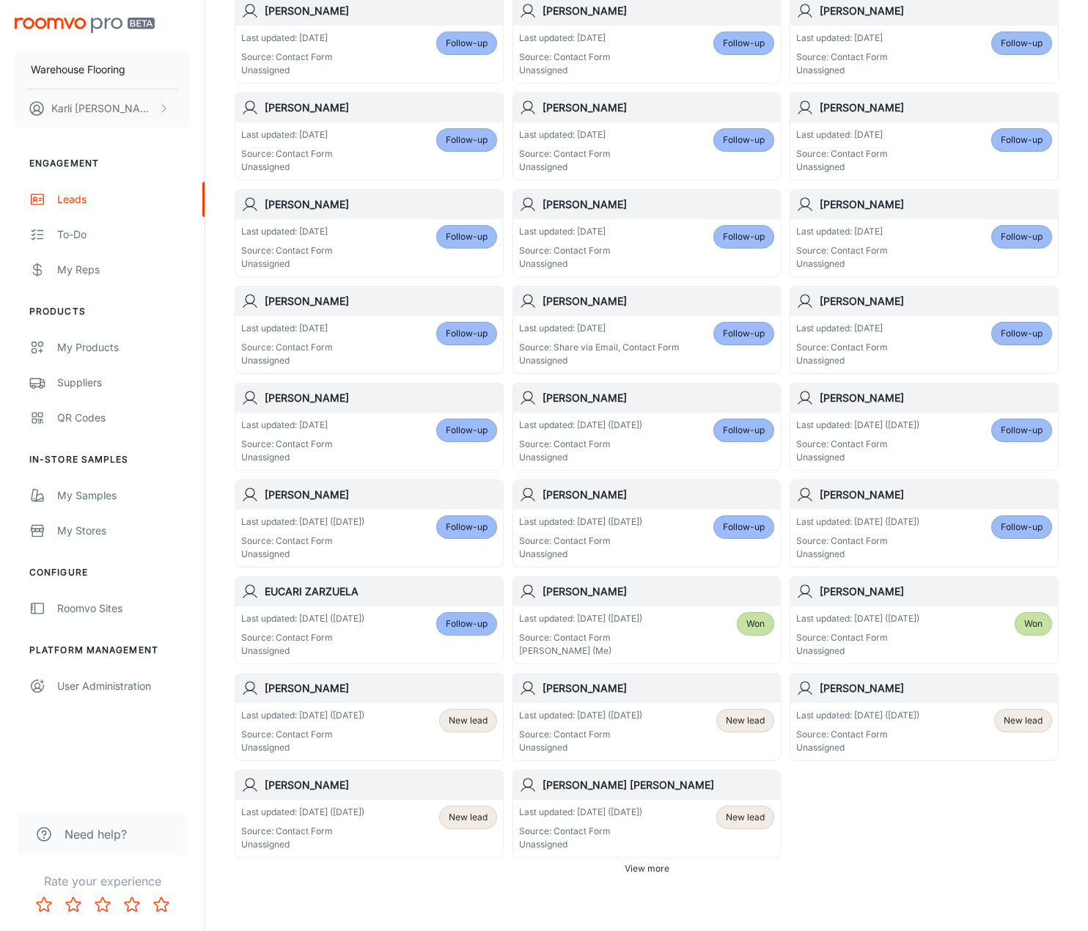
scroll to position [472, 0]
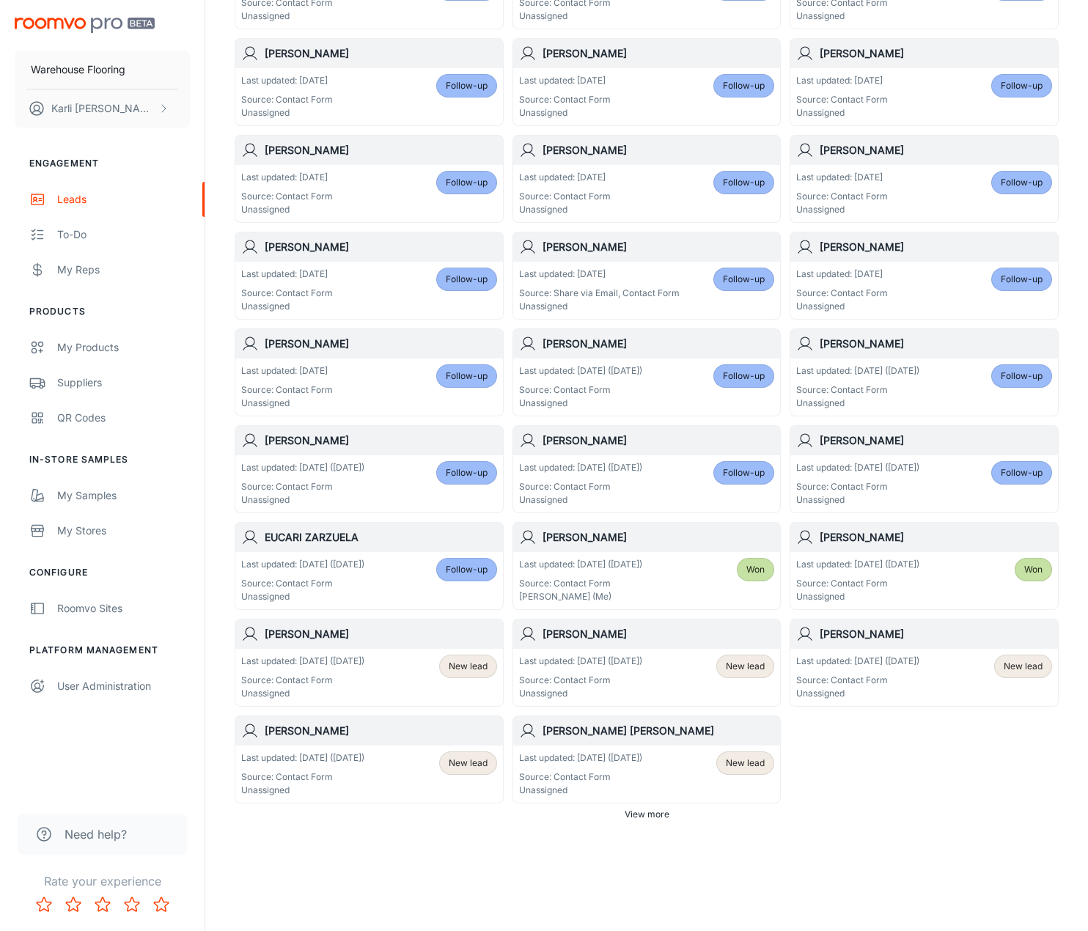
click at [343, 668] on div "Last updated: [DATE] ([DATE]) Source: Contact Form Unassigned" at bounding box center [302, 676] width 123 height 45
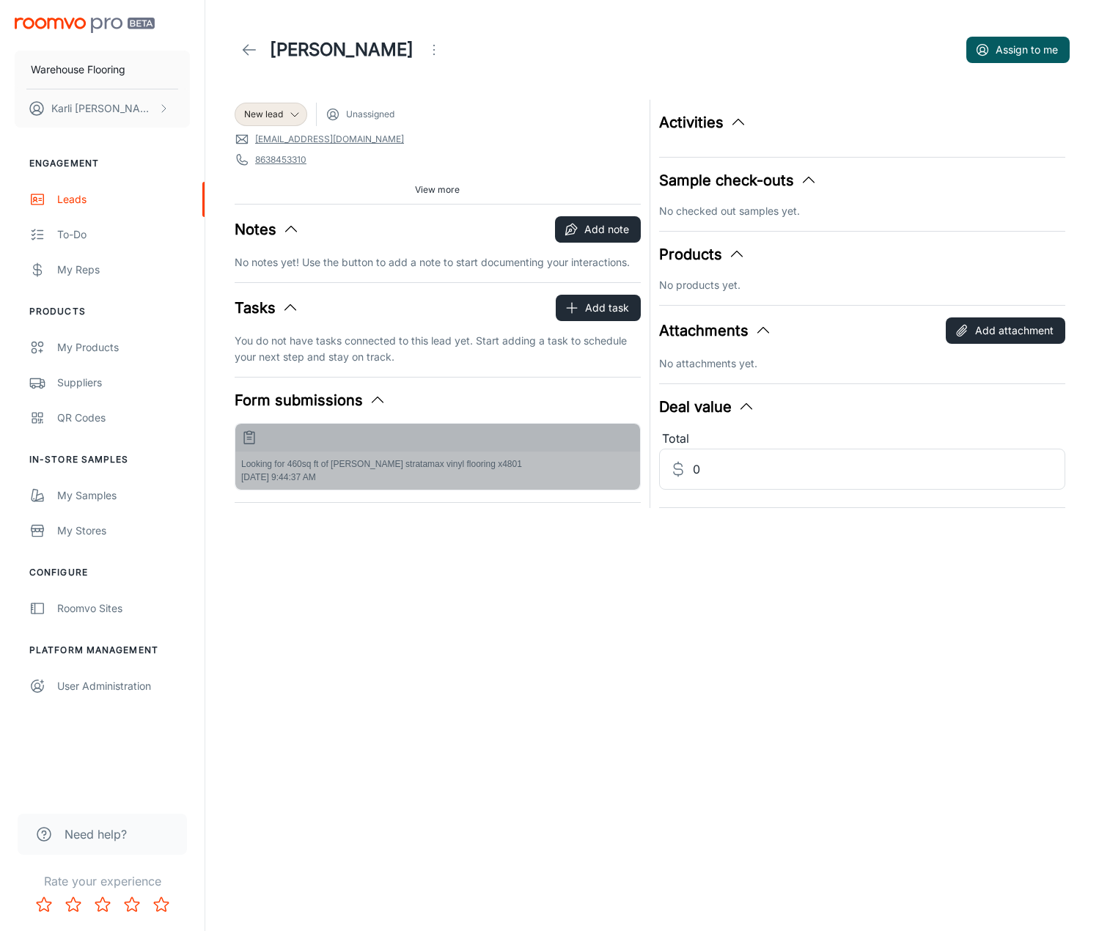
click at [479, 473] on div "Looking for 460sq ft of [PERSON_NAME] stratamax vinyl flooring x4801 [DATE] 9:4…" at bounding box center [437, 470] width 405 height 38
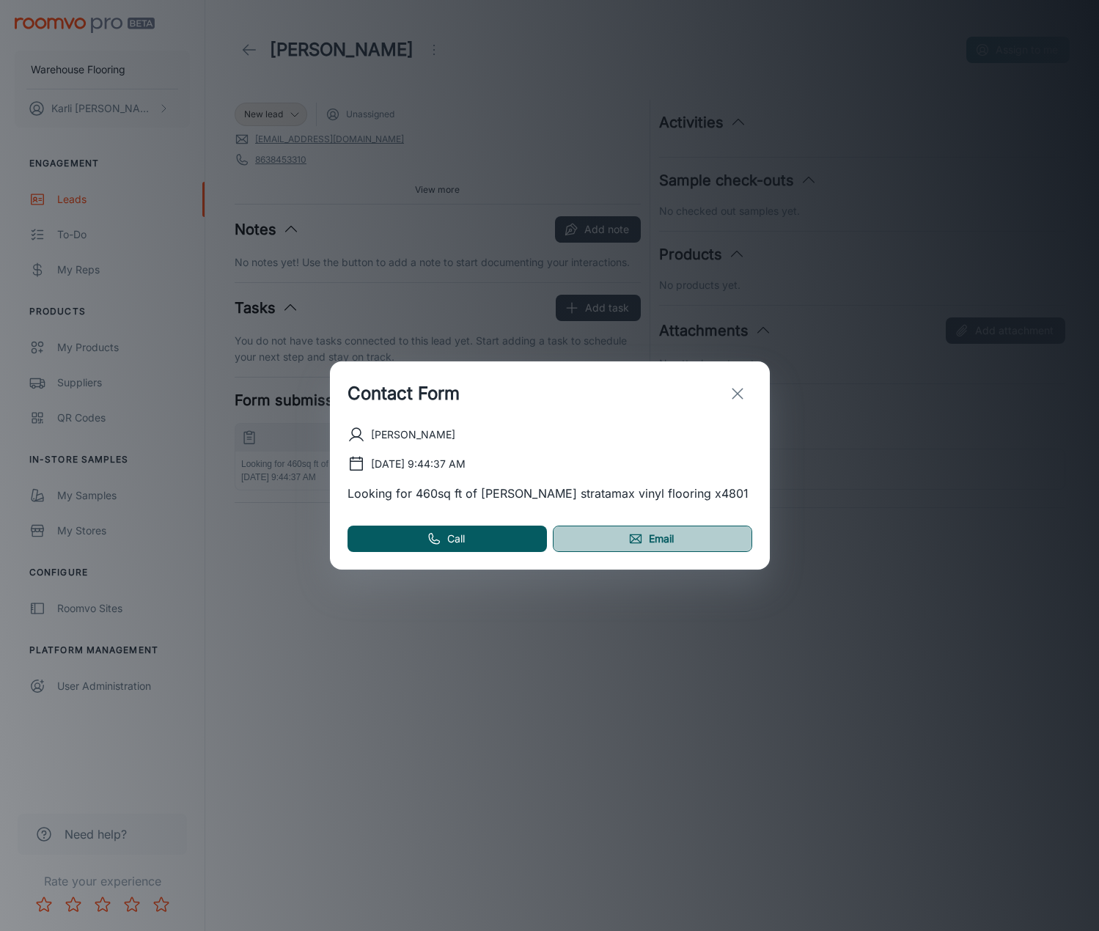
click at [657, 536] on link "Email" at bounding box center [652, 538] width 199 height 26
click at [743, 388] on icon "exit" at bounding box center [738, 394] width 18 height 18
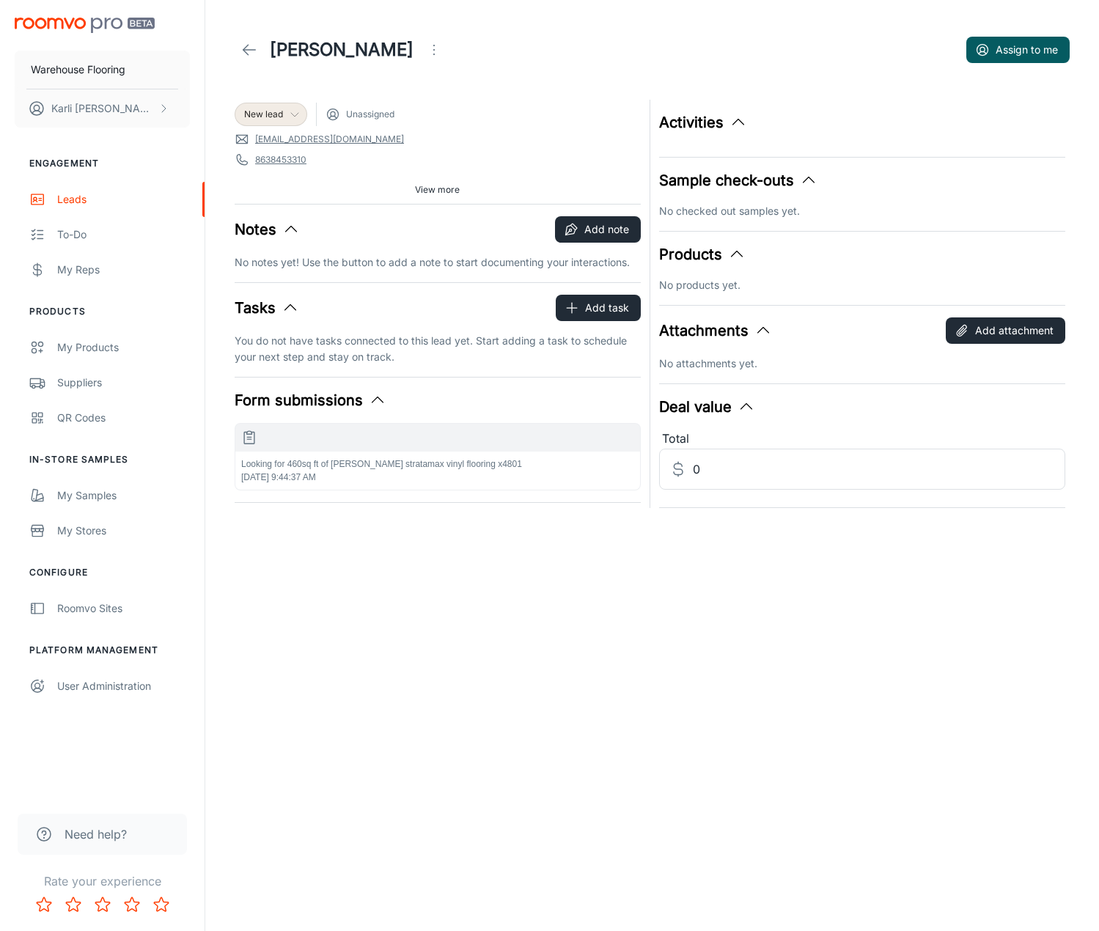
click at [256, 106] on div "New lead" at bounding box center [271, 114] width 73 height 23
click at [303, 181] on li "Follow-up" at bounding box center [287, 171] width 104 height 26
click at [251, 54] on icon at bounding box center [249, 50] width 18 height 18
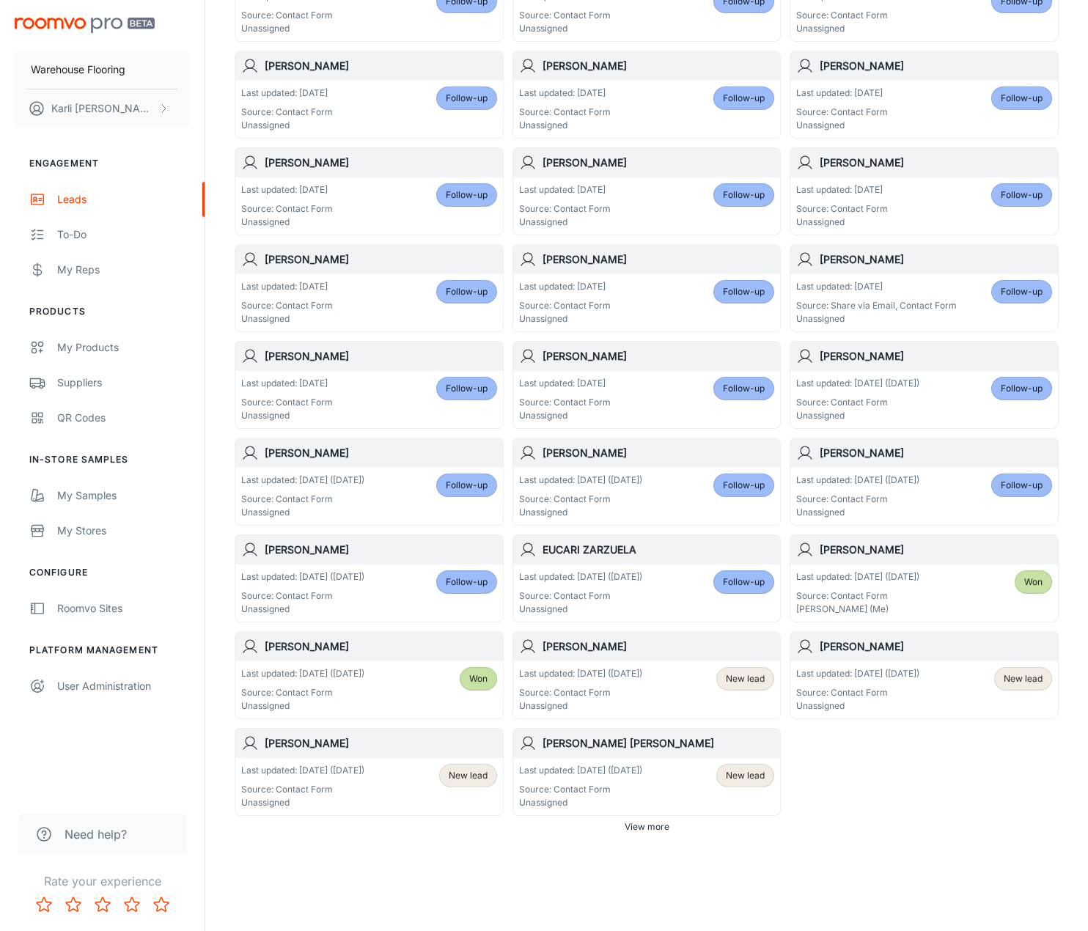
scroll to position [472, 0]
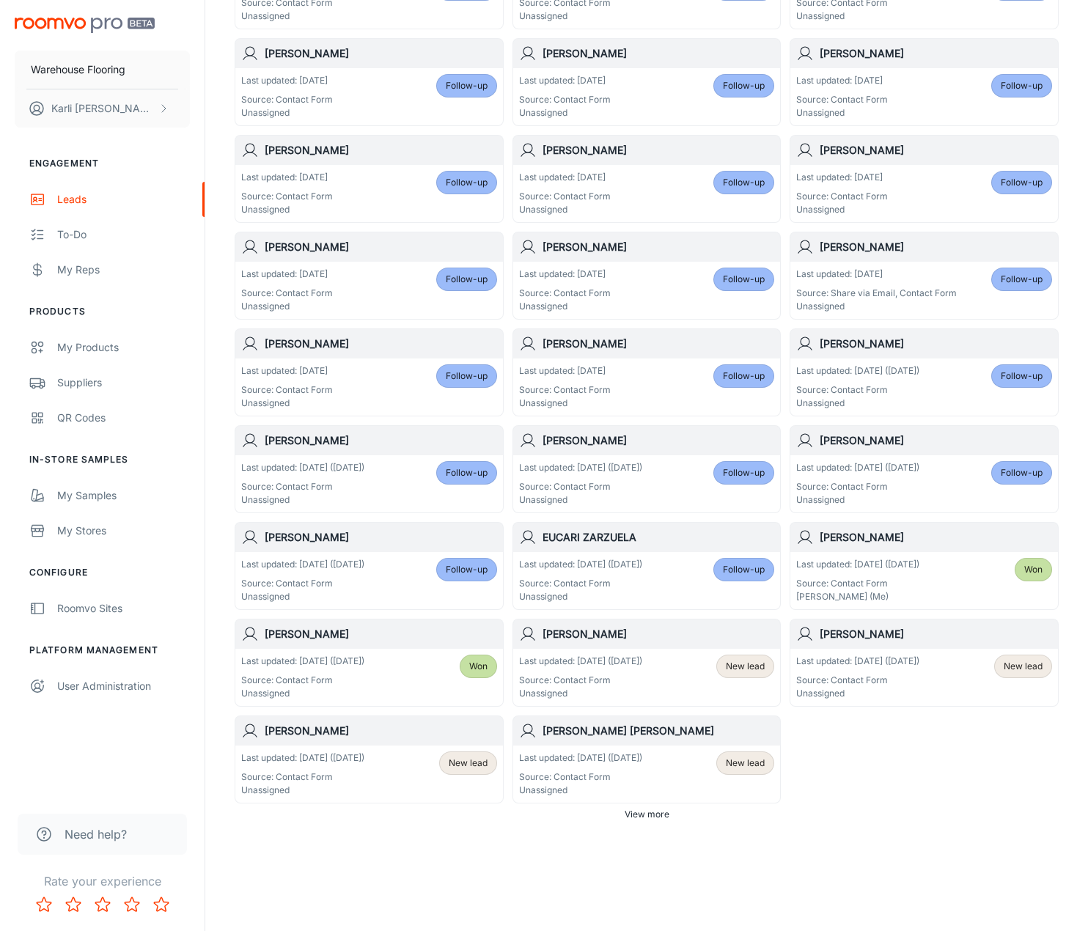
click at [642, 674] on p "Source: Contact Form" at bounding box center [580, 680] width 123 height 13
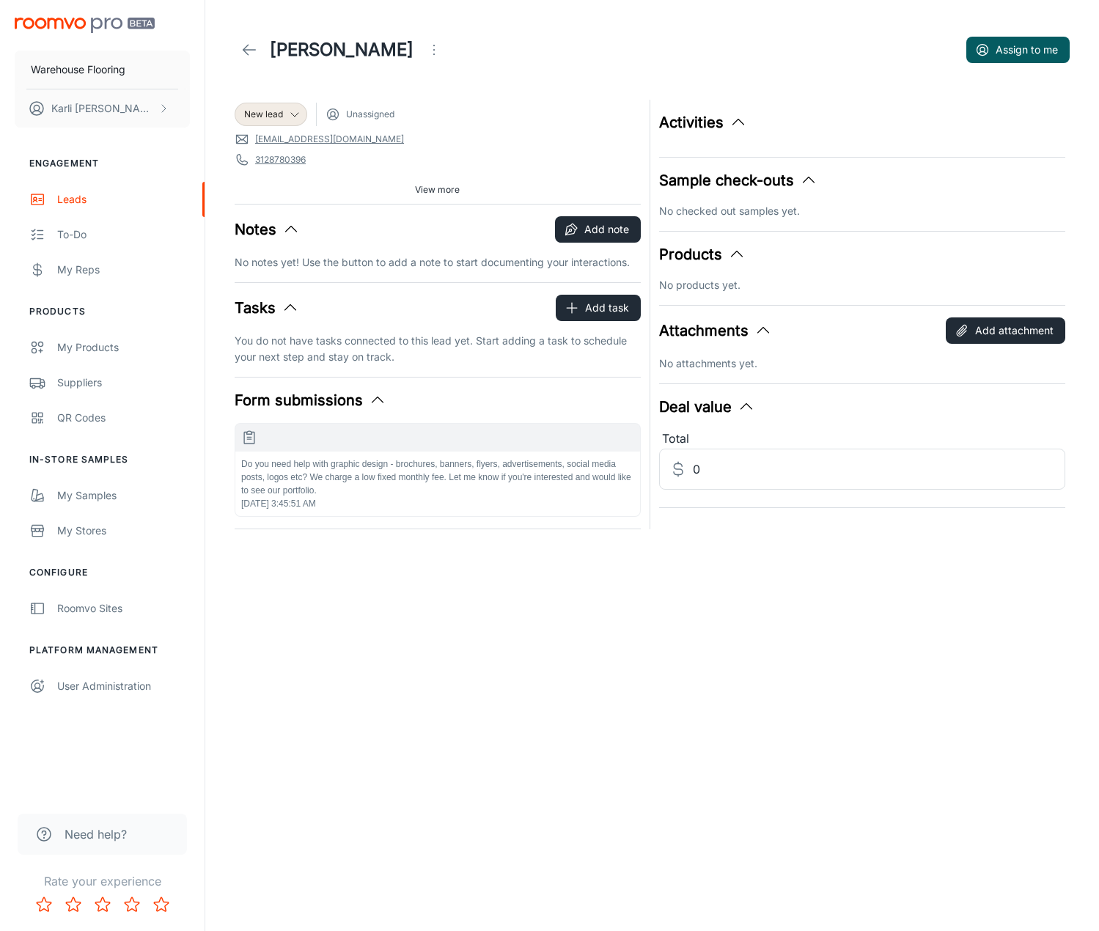
click at [419, 59] on button "Open menu" at bounding box center [433, 49] width 29 height 29
click at [382, 135] on div at bounding box center [370, 137] width 26 height 18
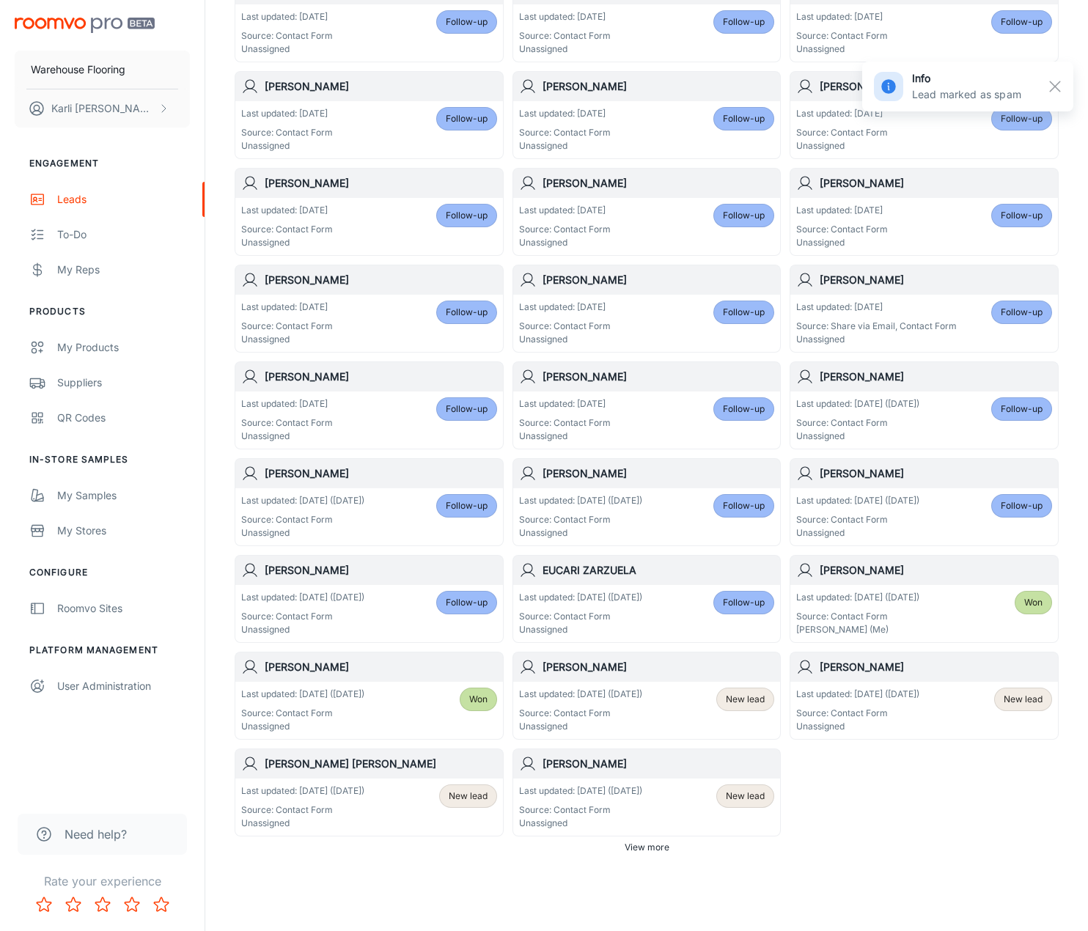
scroll to position [440, 0]
click at [619, 726] on p "Unassigned" at bounding box center [580, 725] width 123 height 13
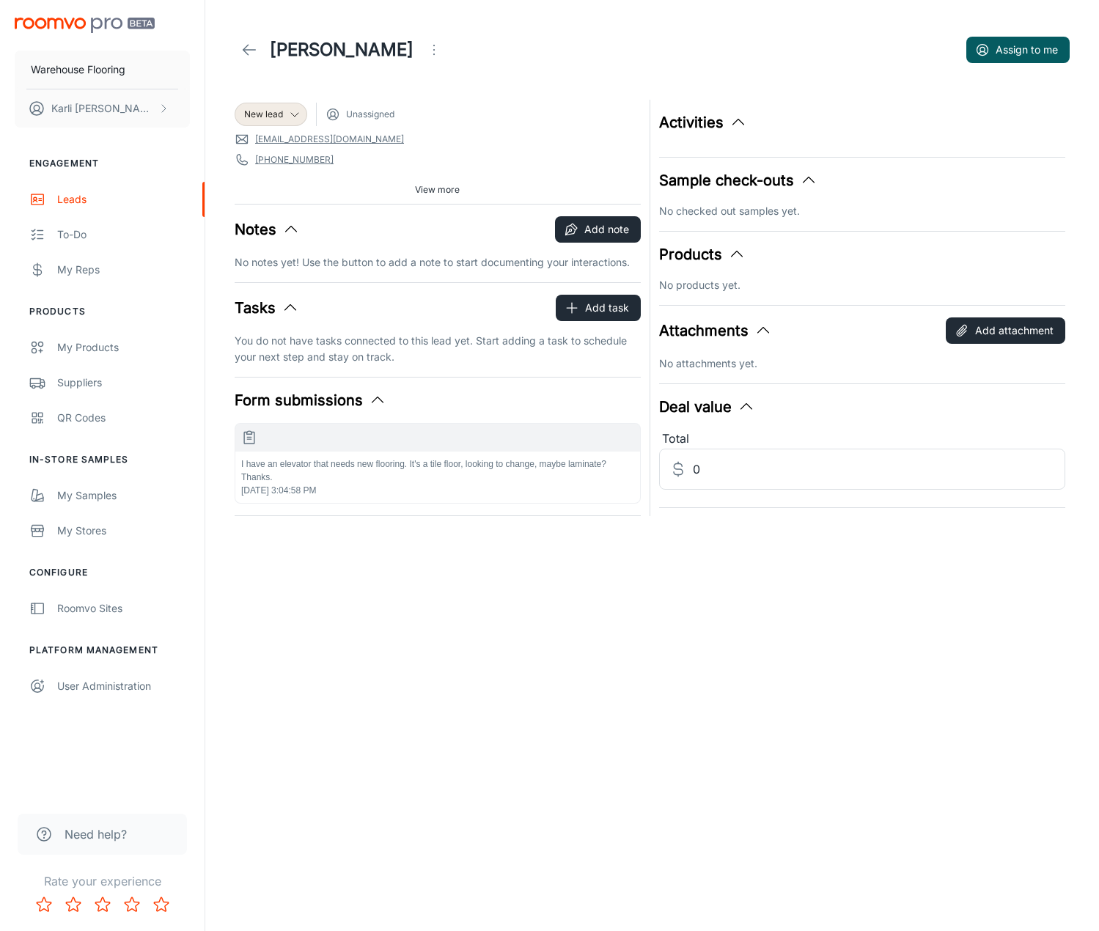
click at [432, 470] on p "I have an elevator that needs new flooring. It's a tile floor, looking to chang…" at bounding box center [437, 470] width 393 height 26
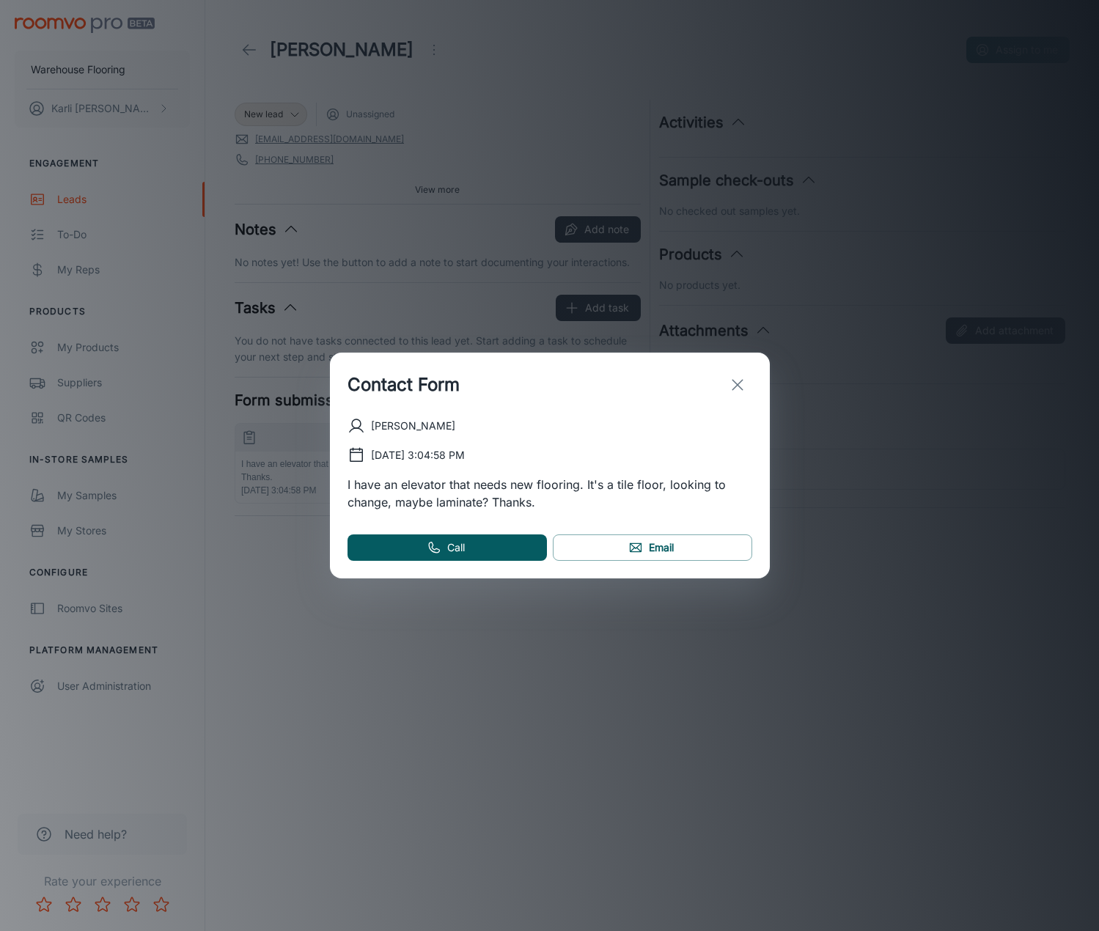
click at [663, 534] on div "[PERSON_NAME] [DATE] 3:04:58 PM I have an elevator that needs new flooring. It'…" at bounding box center [550, 497] width 440 height 161
click at [663, 535] on link "Email" at bounding box center [652, 547] width 199 height 26
drag, startPoint x: 737, startPoint y: 377, endPoint x: 690, endPoint y: 343, distance: 57.6
click at [737, 377] on icon "exit" at bounding box center [738, 385] width 18 height 18
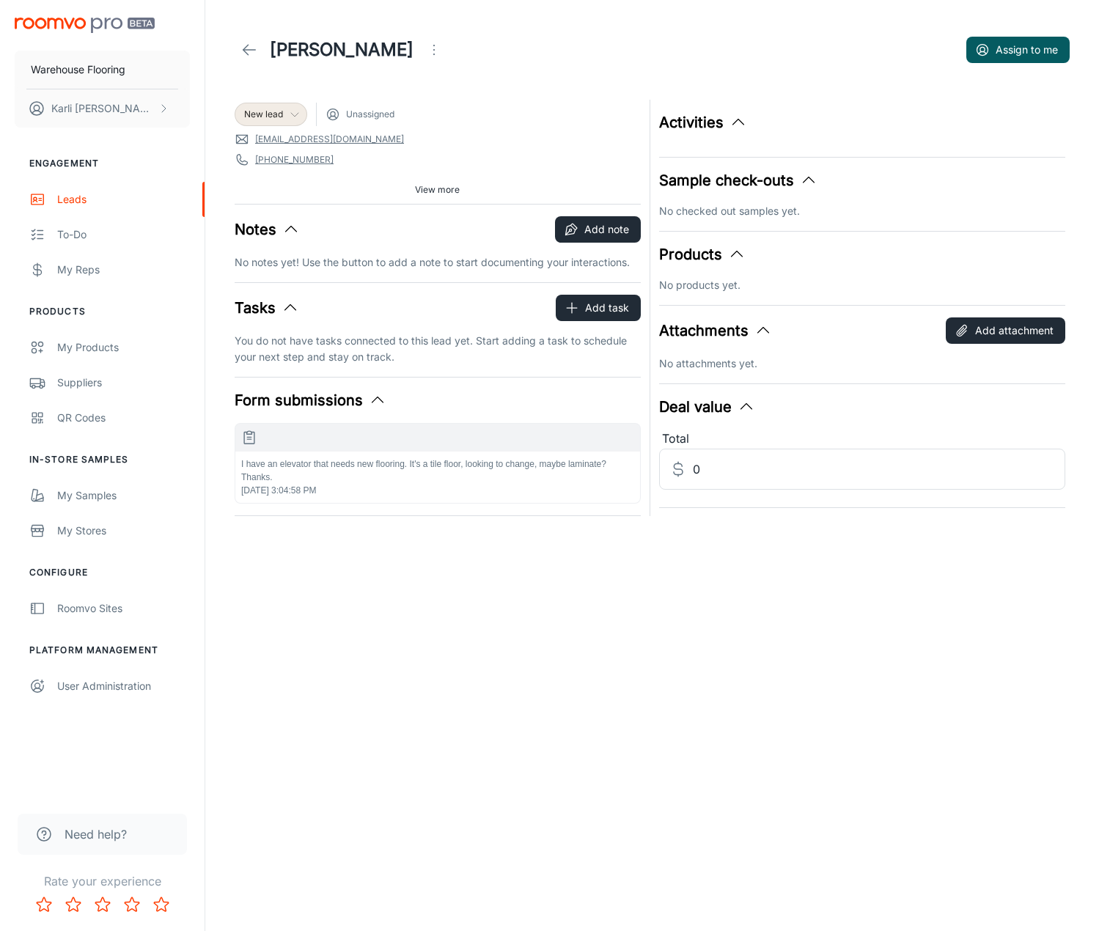
click at [292, 111] on icon at bounding box center [295, 114] width 12 height 12
click at [289, 177] on li "Follow-up" at bounding box center [287, 171] width 104 height 26
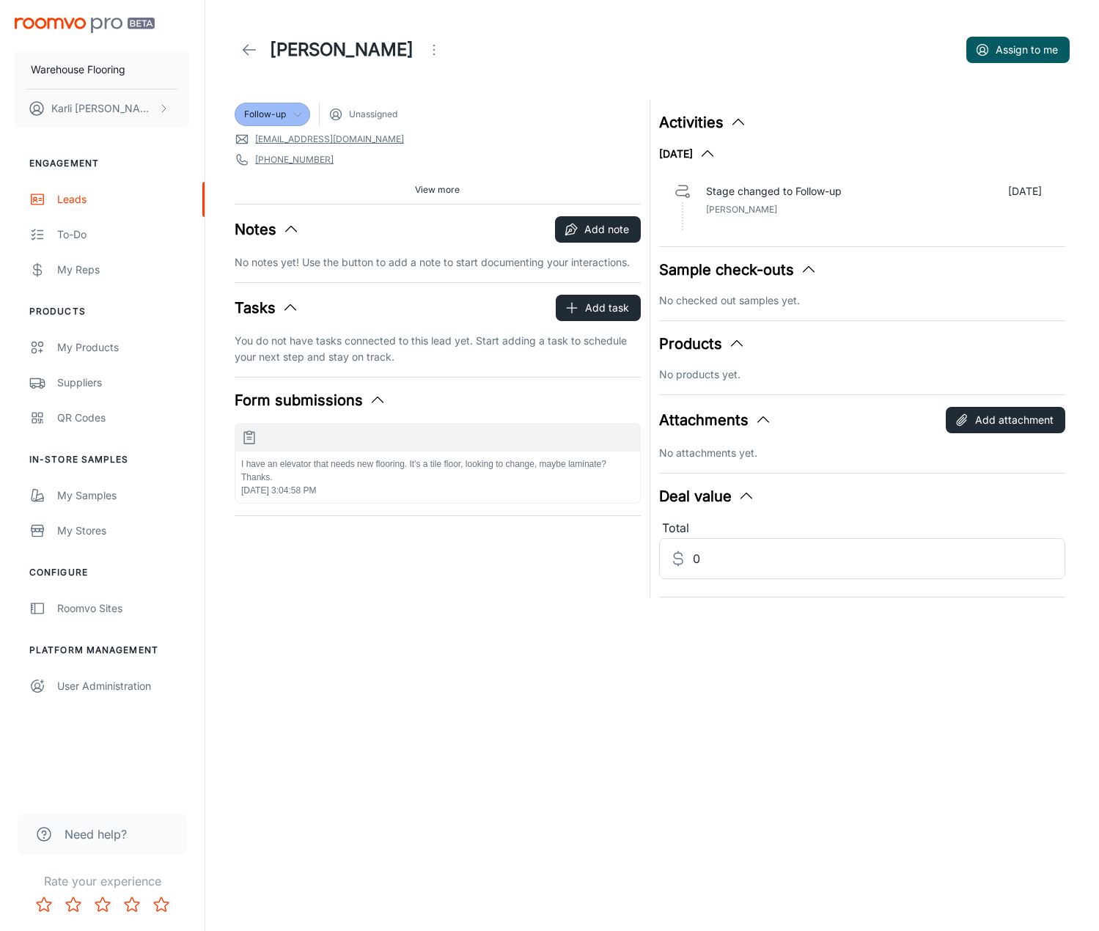
click at [257, 49] on icon at bounding box center [249, 50] width 18 height 18
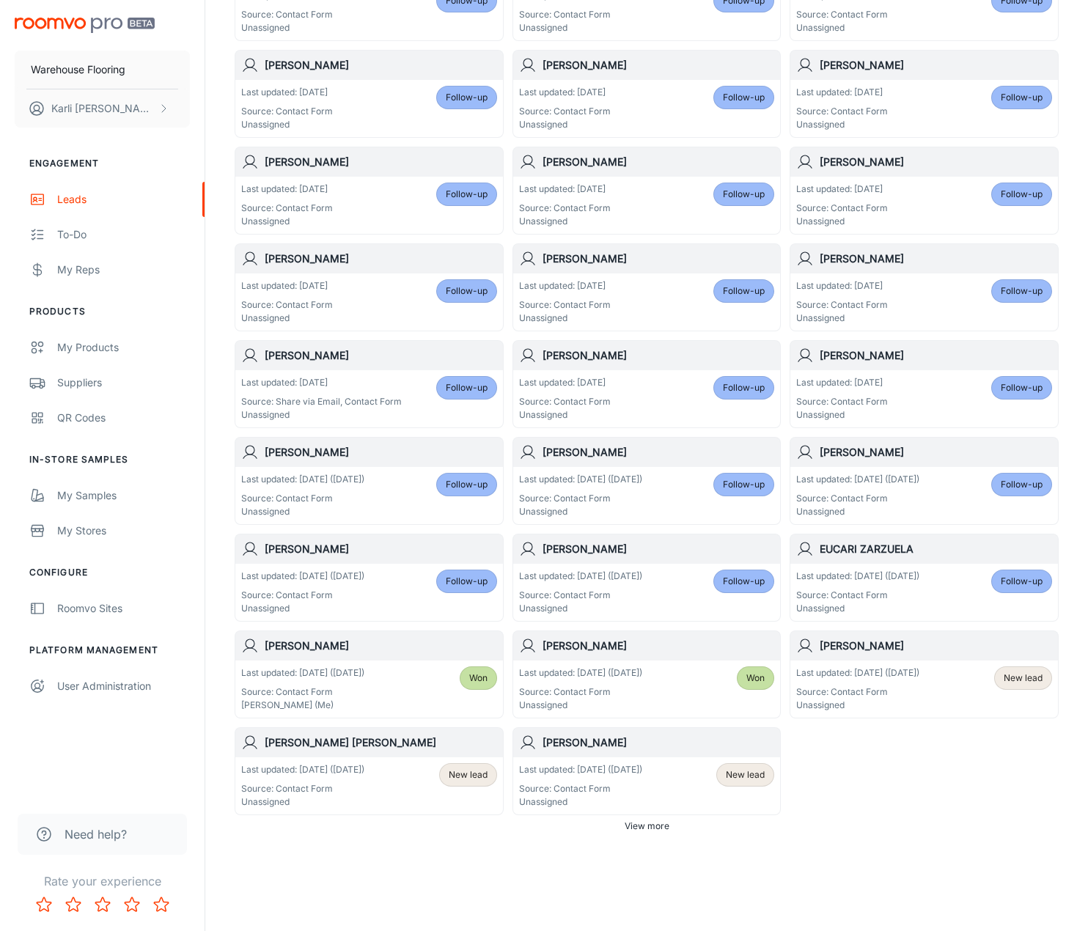
scroll to position [472, 0]
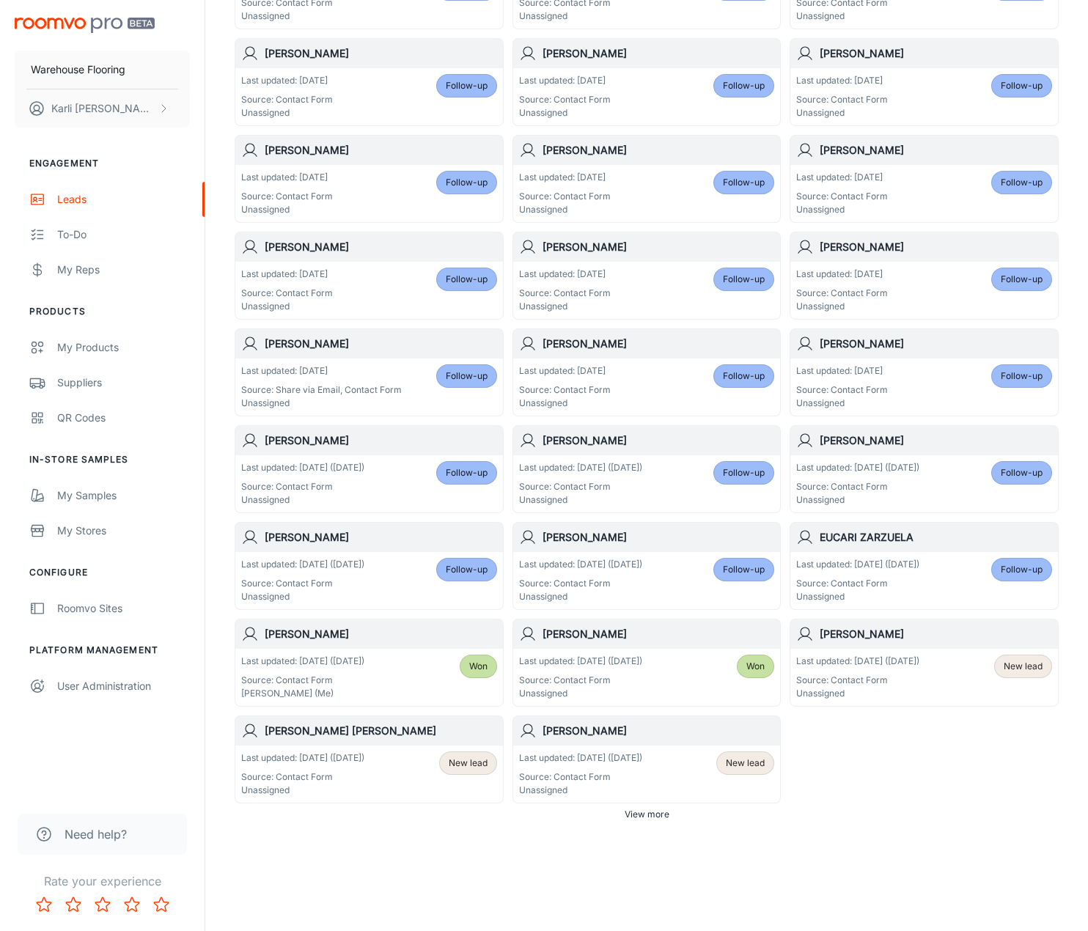
click at [899, 678] on p "Source: Contact Form" at bounding box center [857, 680] width 123 height 13
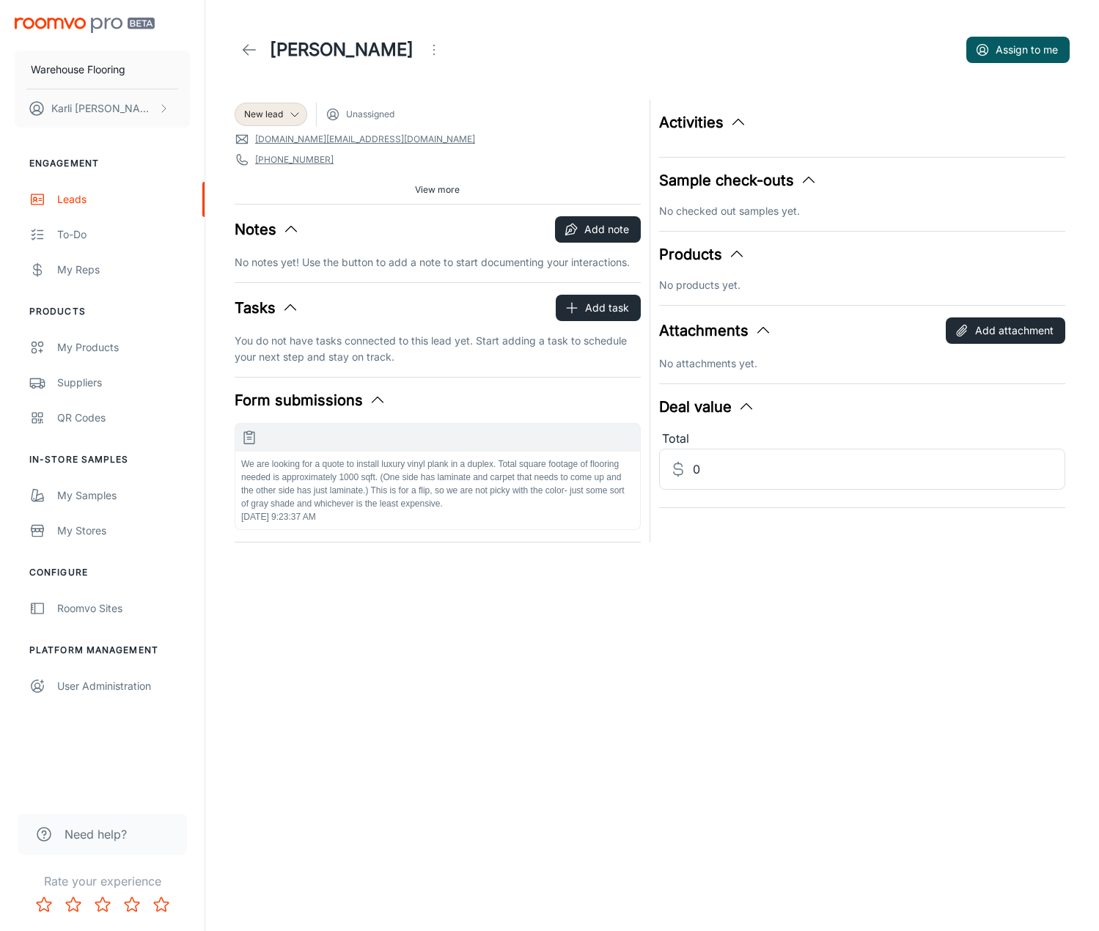
click at [553, 477] on p "We are looking for a quote to install luxury vinyl plank in a duplex. Total squ…" at bounding box center [437, 483] width 393 height 53
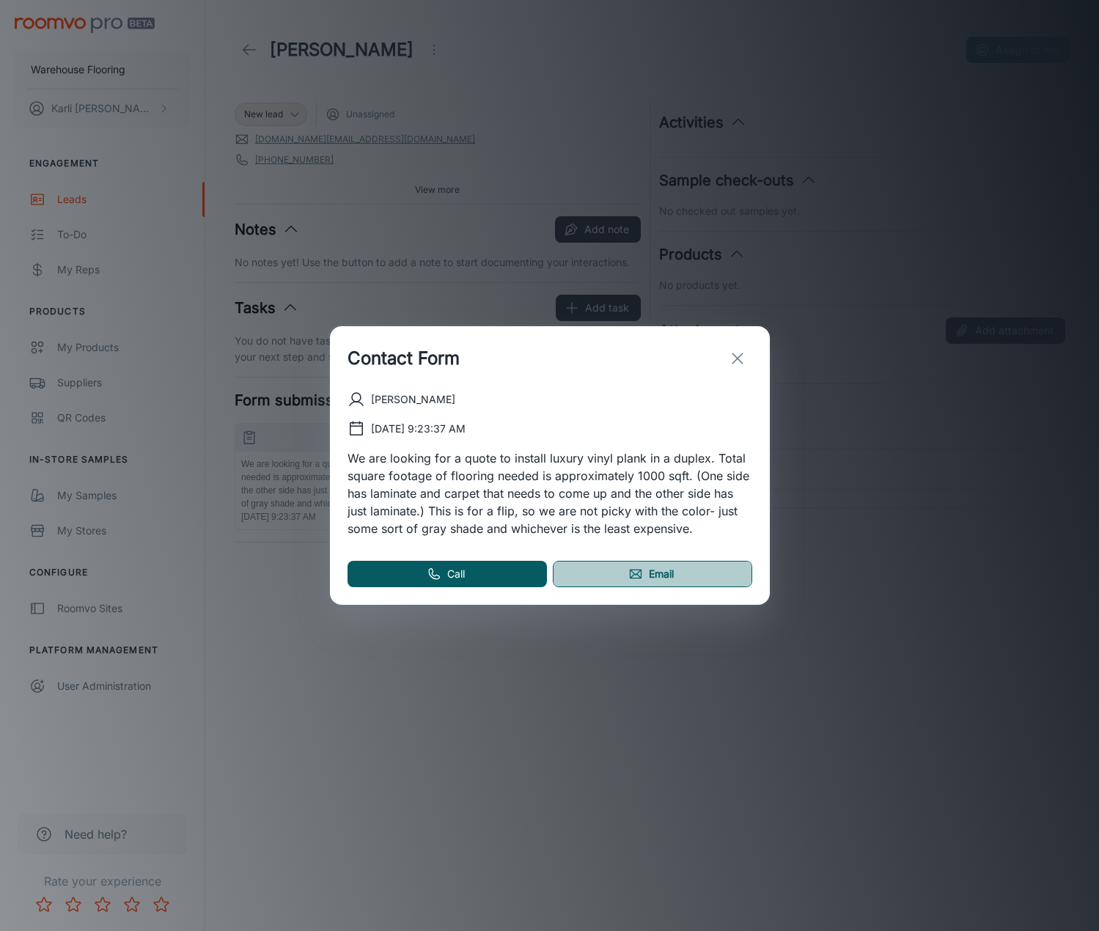
click at [654, 572] on link "Email" at bounding box center [652, 574] width 199 height 26
drag, startPoint x: 745, startPoint y: 364, endPoint x: 611, endPoint y: 356, distance: 134.3
click at [745, 364] on icon "exit" at bounding box center [738, 359] width 18 height 18
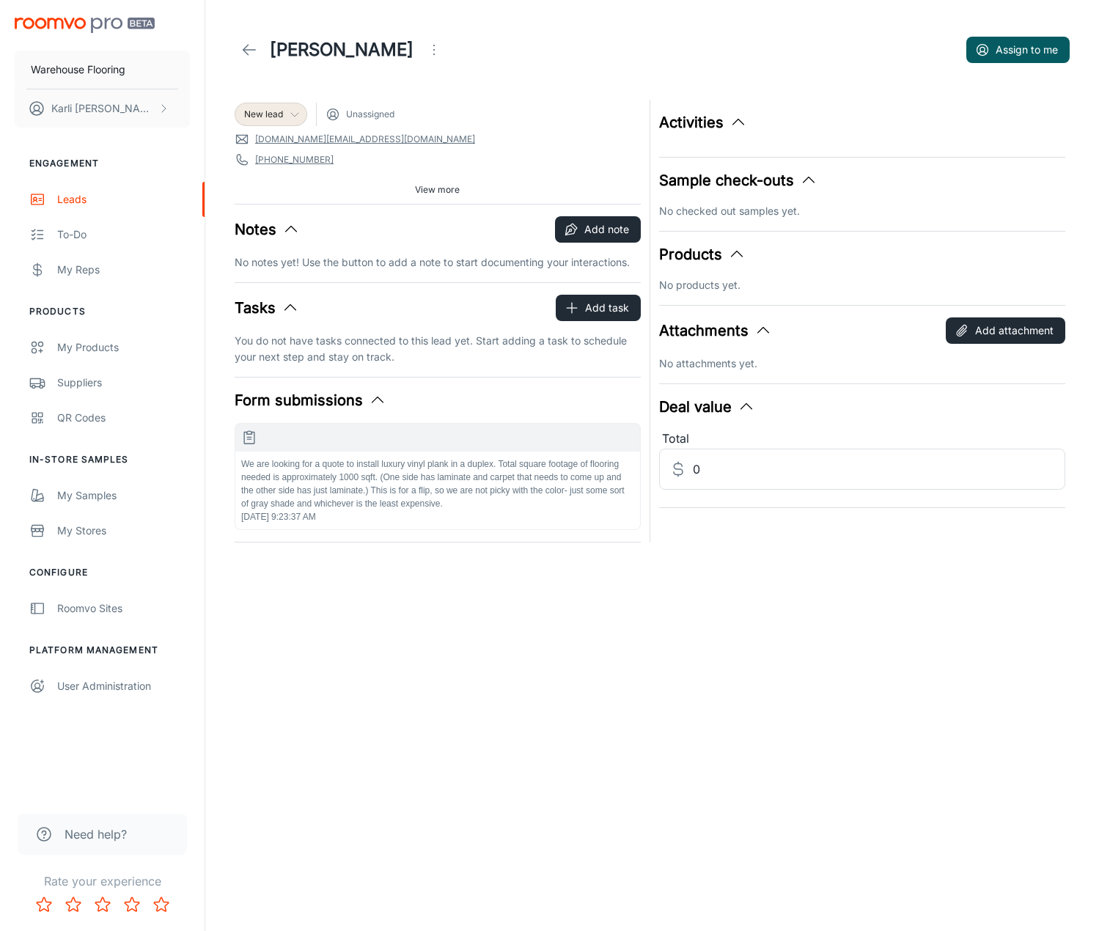
click at [268, 113] on span "New lead" at bounding box center [263, 114] width 39 height 13
click at [268, 168] on li "Follow-up" at bounding box center [287, 171] width 104 height 26
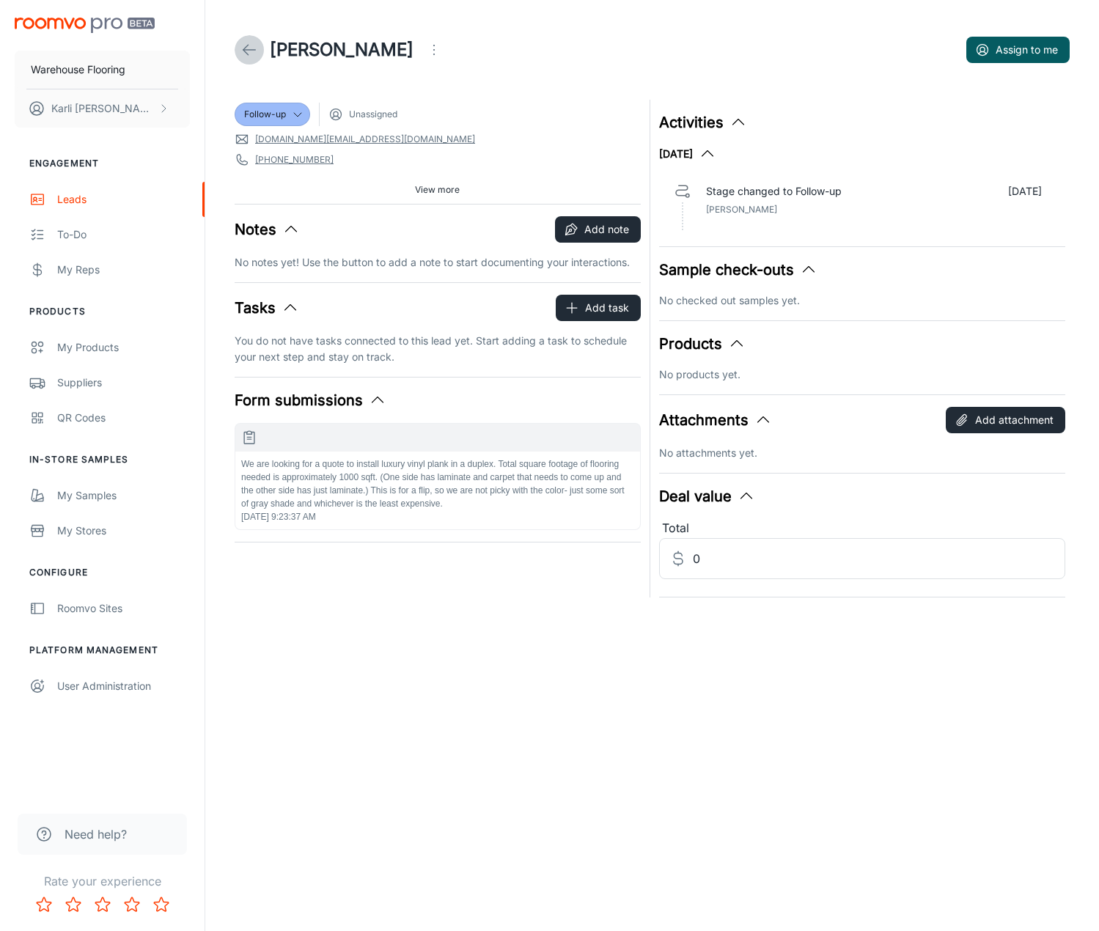
click at [236, 49] on link at bounding box center [249, 49] width 29 height 29
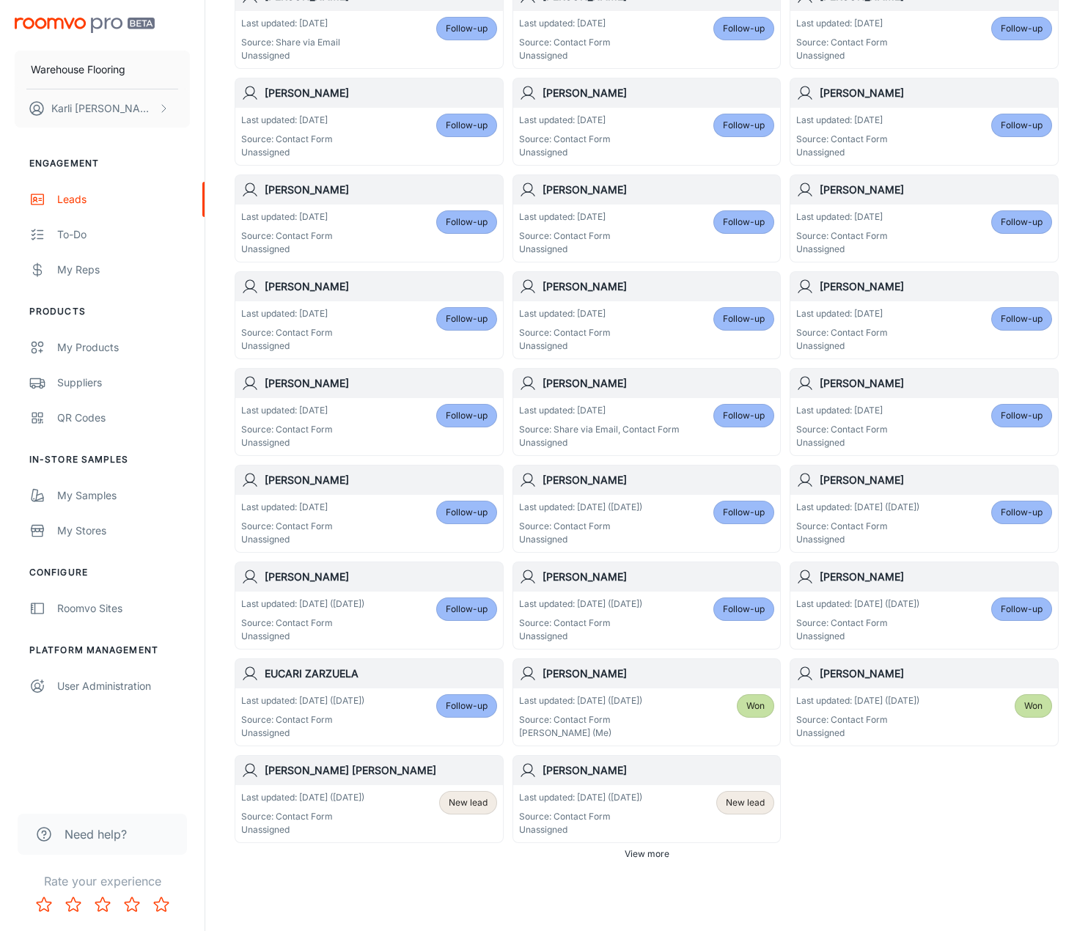
scroll to position [440, 0]
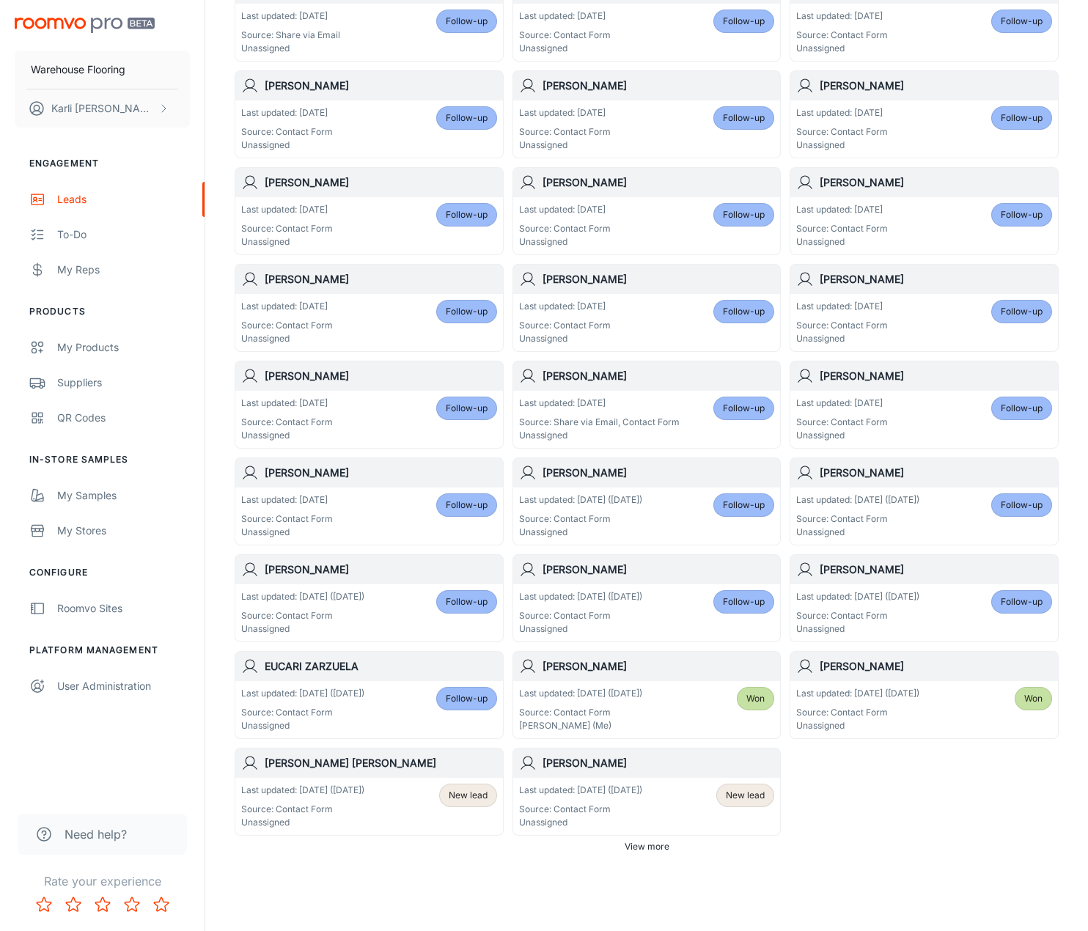
click at [353, 789] on p "Last updated: [DATE] ([DATE])" at bounding box center [302, 789] width 123 height 13
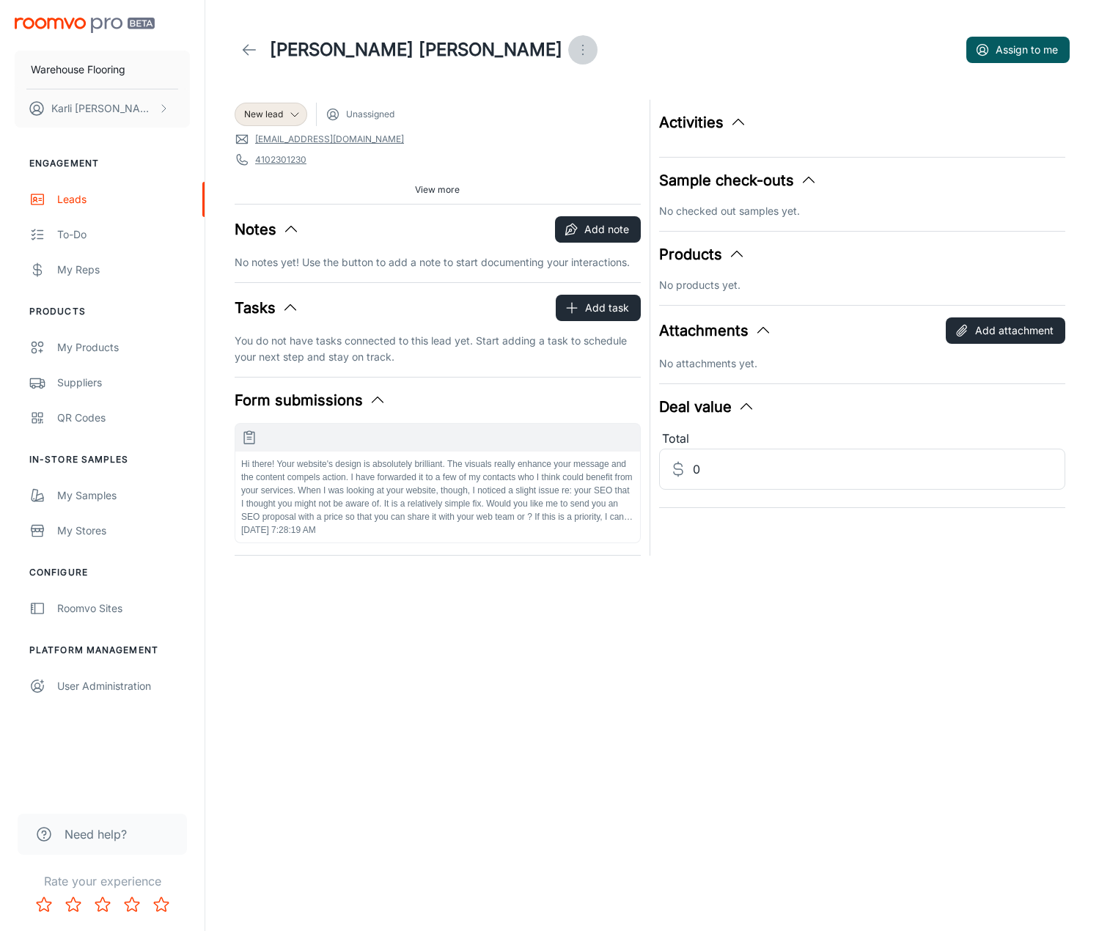
click at [574, 43] on icon "Open menu" at bounding box center [583, 50] width 18 height 18
click at [510, 140] on span "Mark as spam" at bounding box center [496, 137] width 95 height 18
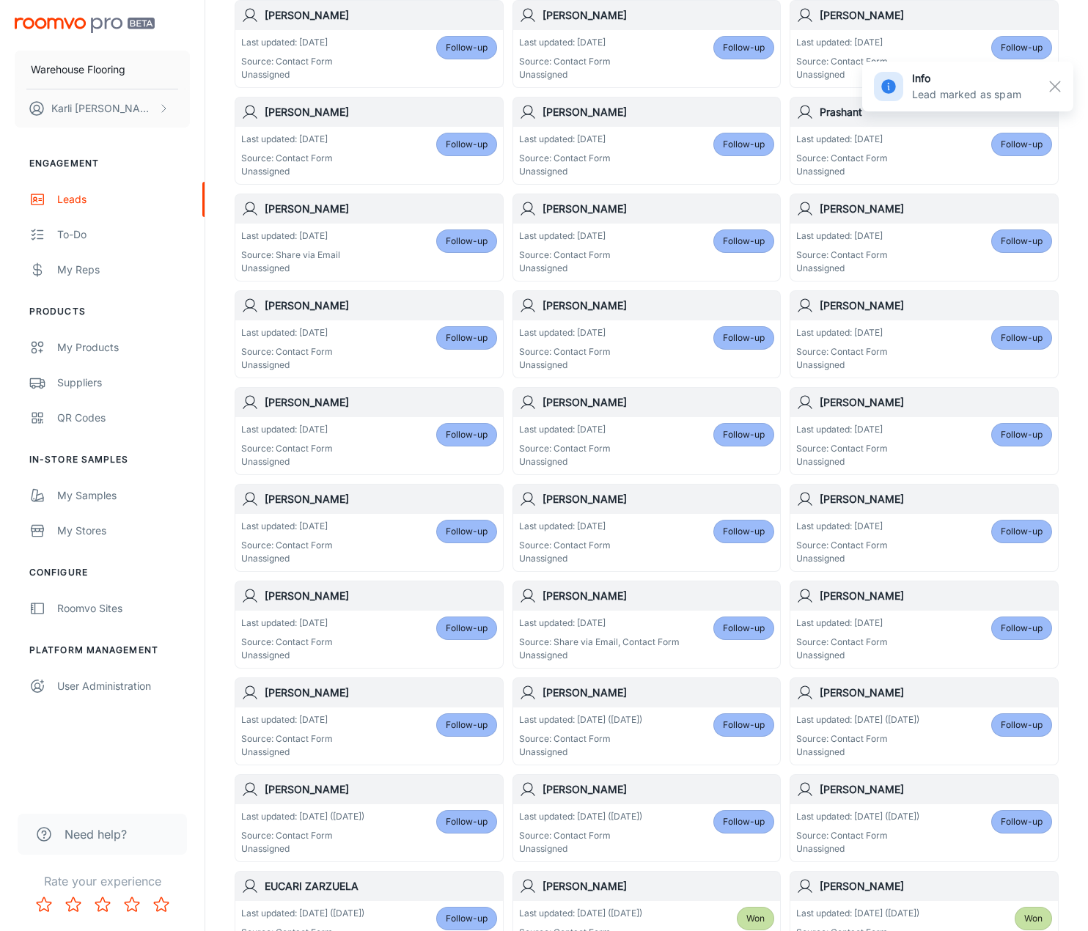
scroll to position [472, 0]
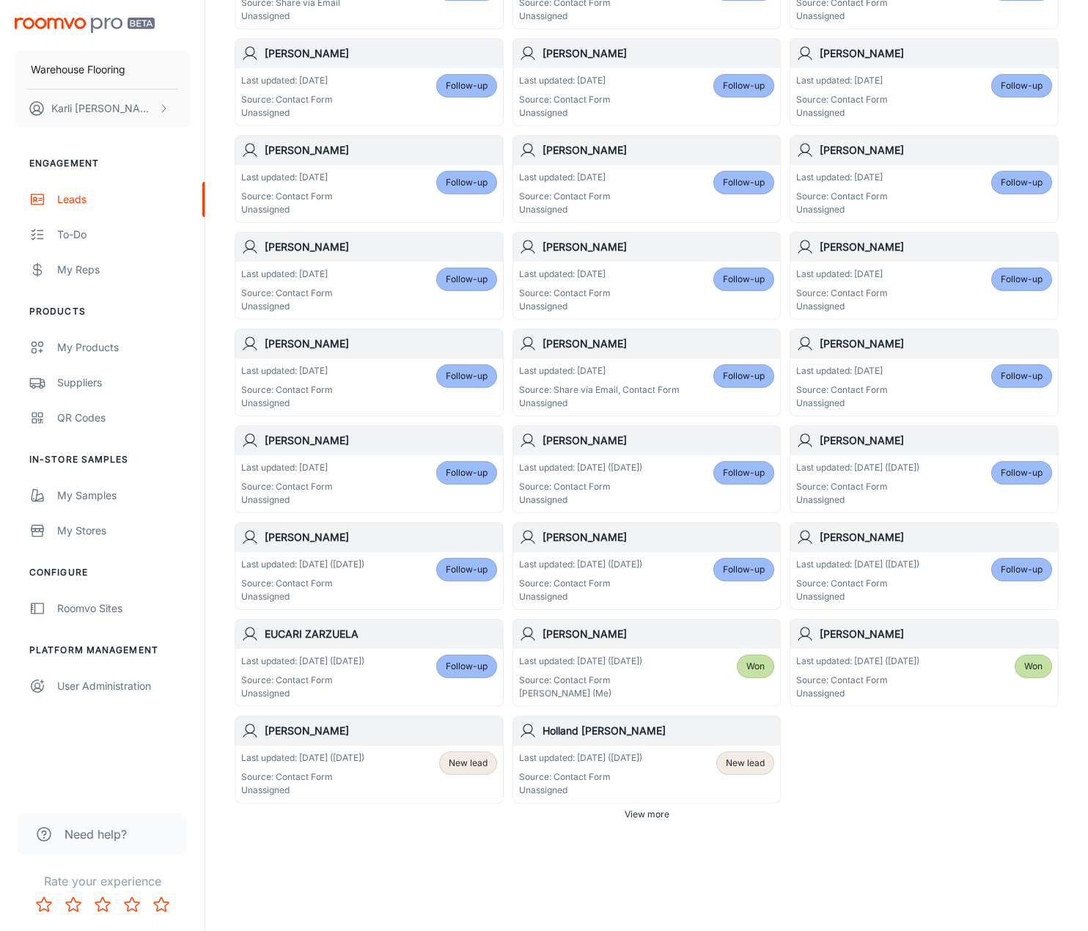
click at [364, 769] on div "Last updated: [DATE] ([DATE]) Source: Contact Form Unassigned" at bounding box center [302, 773] width 123 height 45
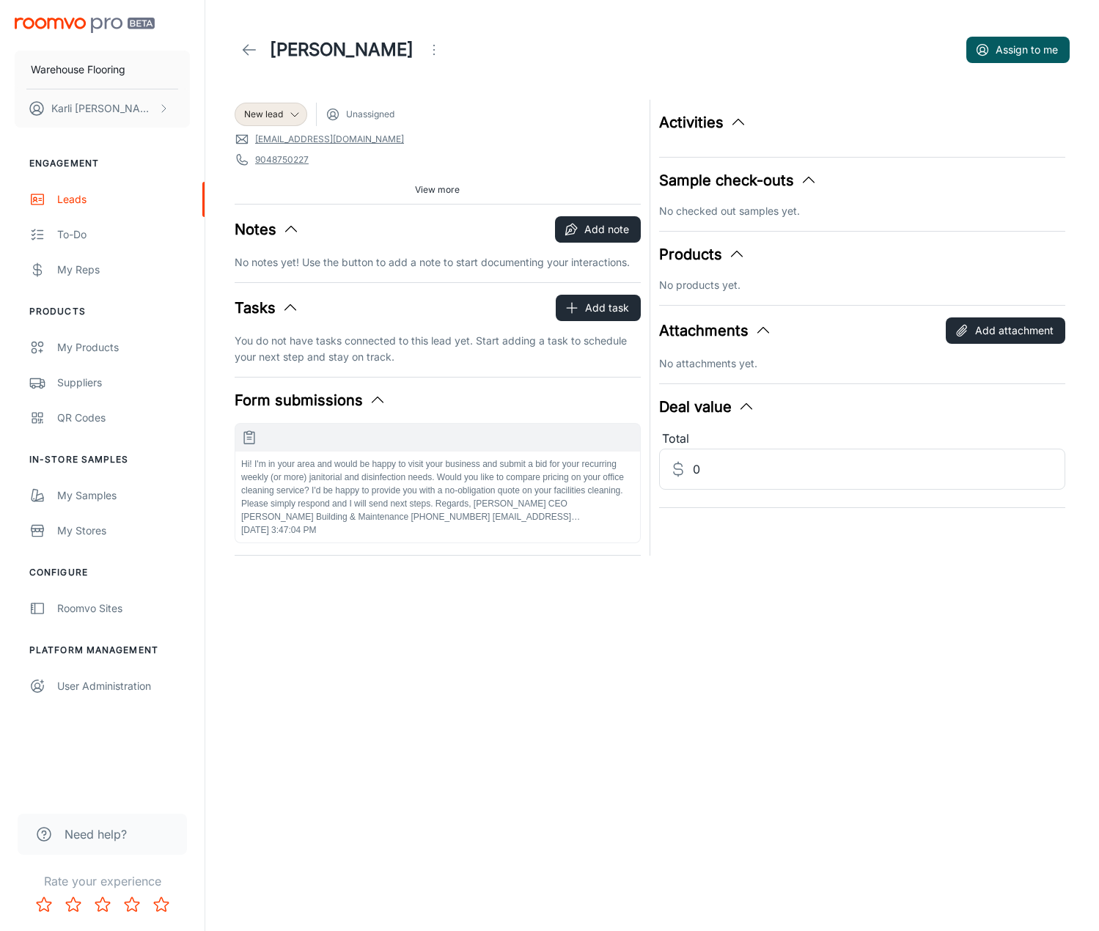
click at [425, 51] on icon "Open menu" at bounding box center [434, 50] width 18 height 18
click at [454, 141] on span "Mark as spam" at bounding box center [479, 137] width 95 height 18
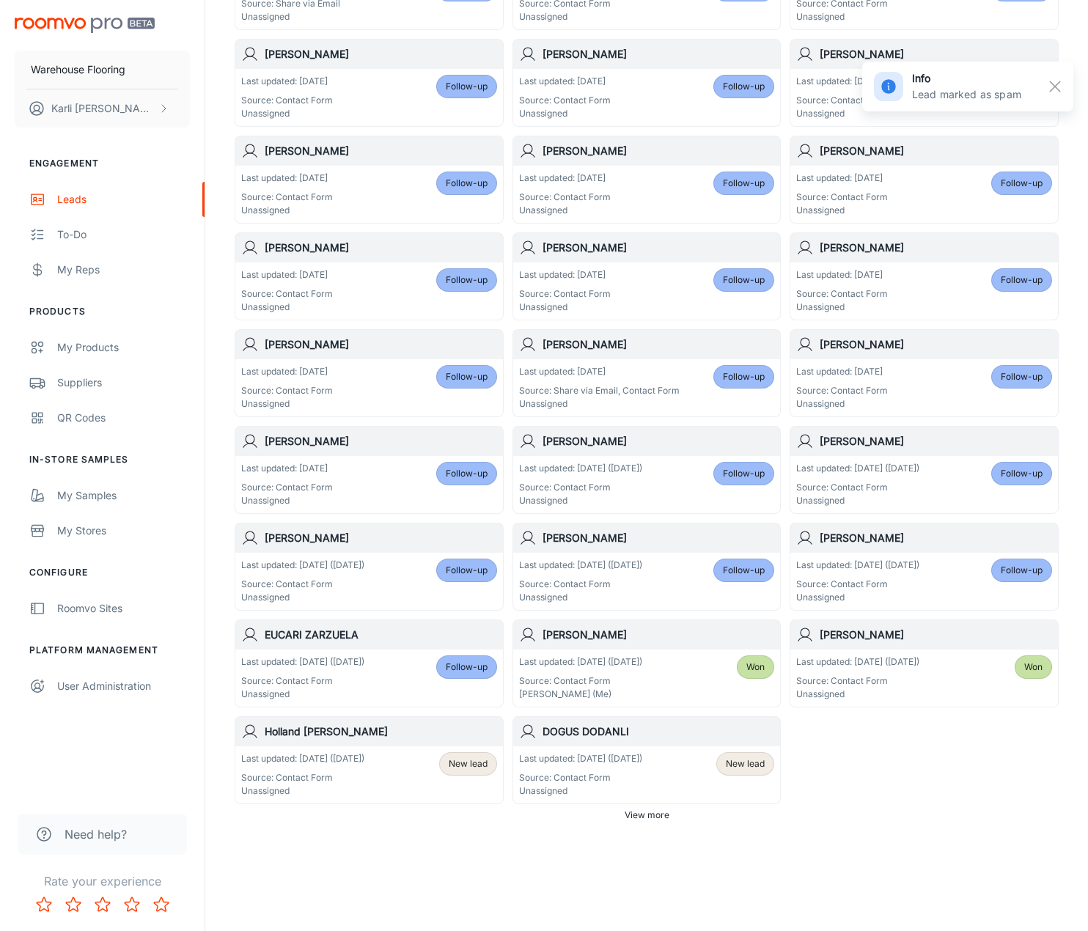
scroll to position [472, 0]
click at [281, 764] on div "Last updated: [DATE] ([DATE]) Source: Contact Form Unassigned" at bounding box center [302, 773] width 123 height 45
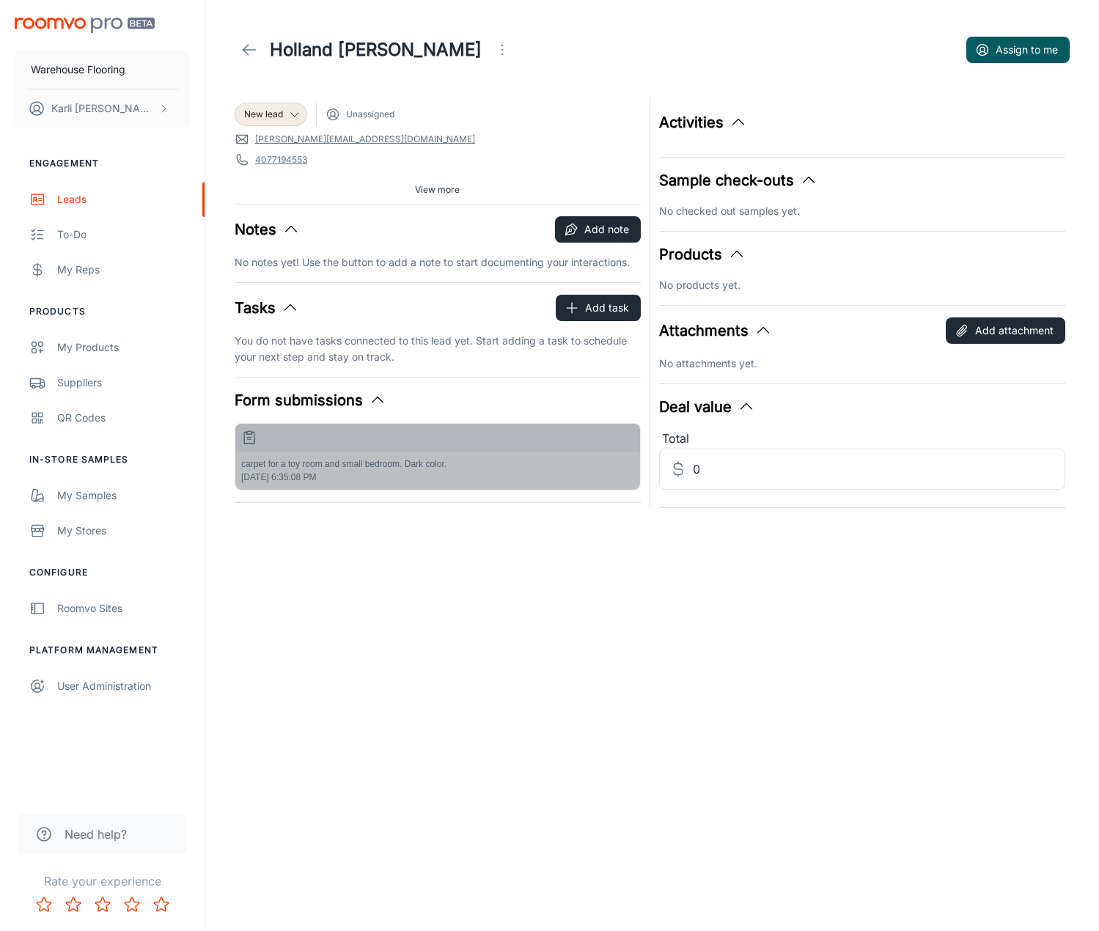
click at [418, 468] on p "carpet for a toy room and small bedroom. Dark color." at bounding box center [437, 463] width 393 height 13
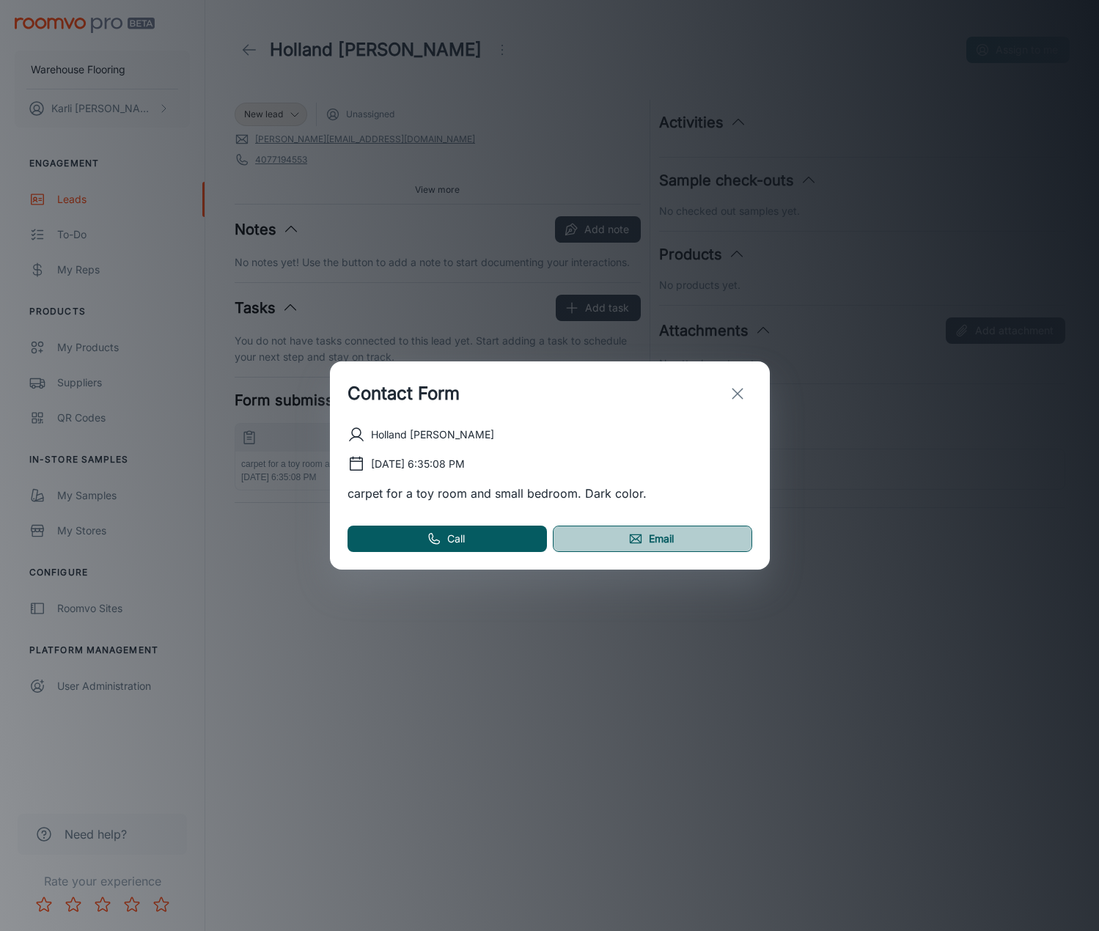
click at [693, 547] on link "Email" at bounding box center [652, 538] width 199 height 26
click at [747, 383] on button "exit" at bounding box center [737, 393] width 29 height 29
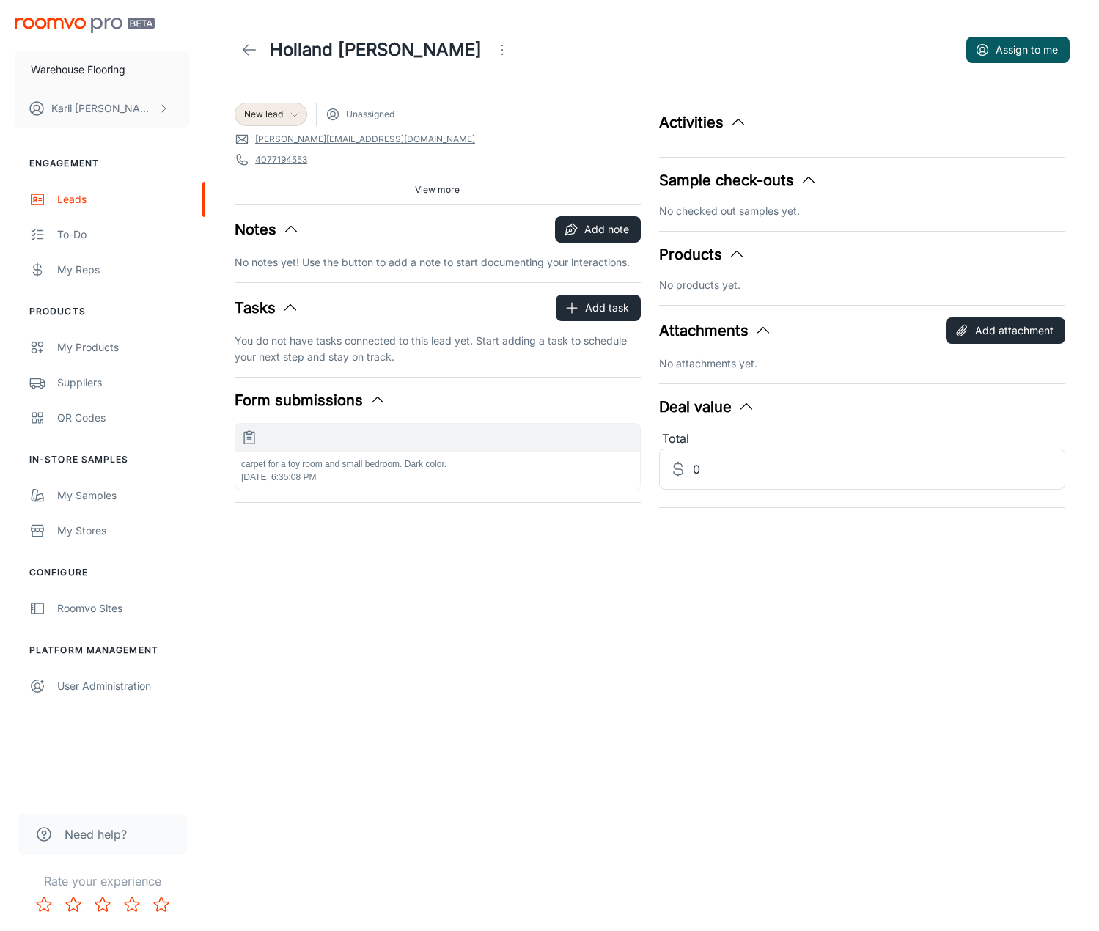
click at [286, 118] on div "New lead" at bounding box center [271, 114] width 54 height 13
click at [281, 169] on li "Follow-up" at bounding box center [287, 171] width 104 height 26
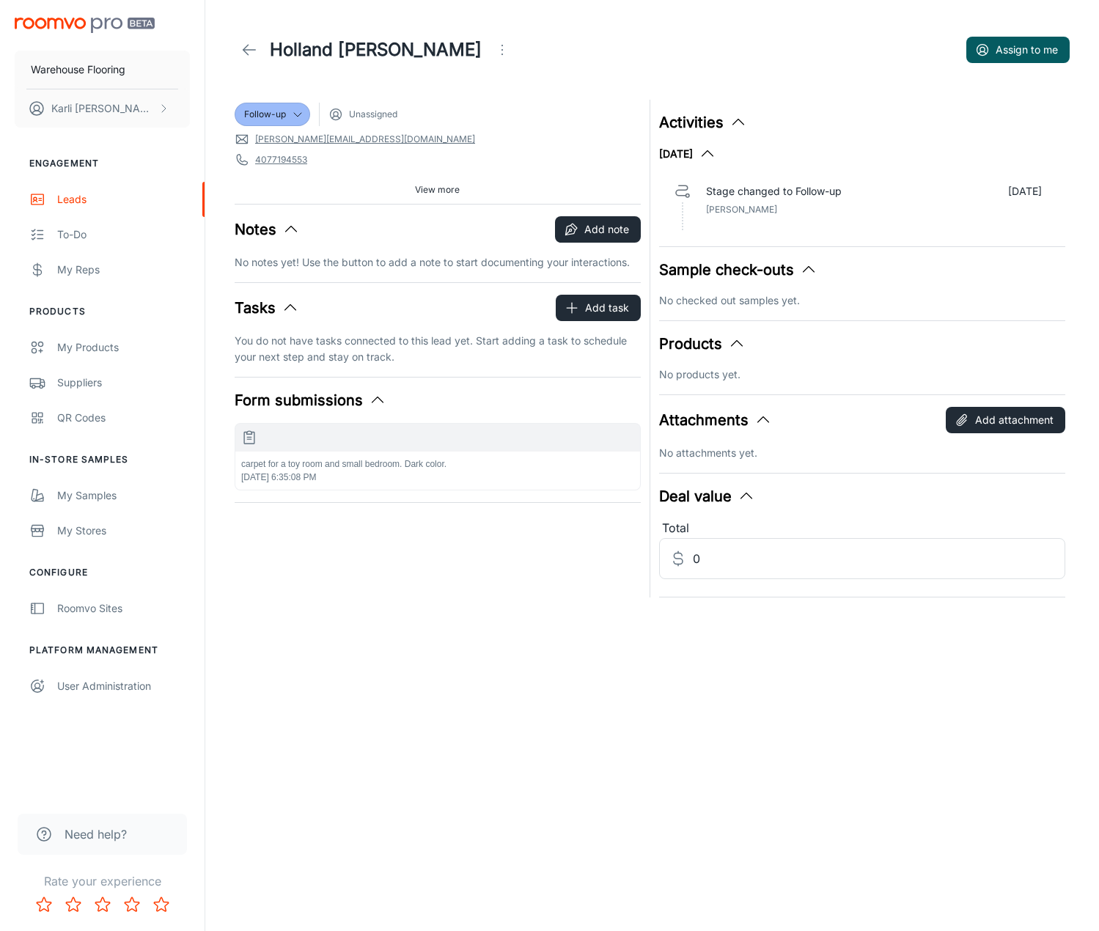
click at [249, 43] on icon at bounding box center [249, 50] width 18 height 18
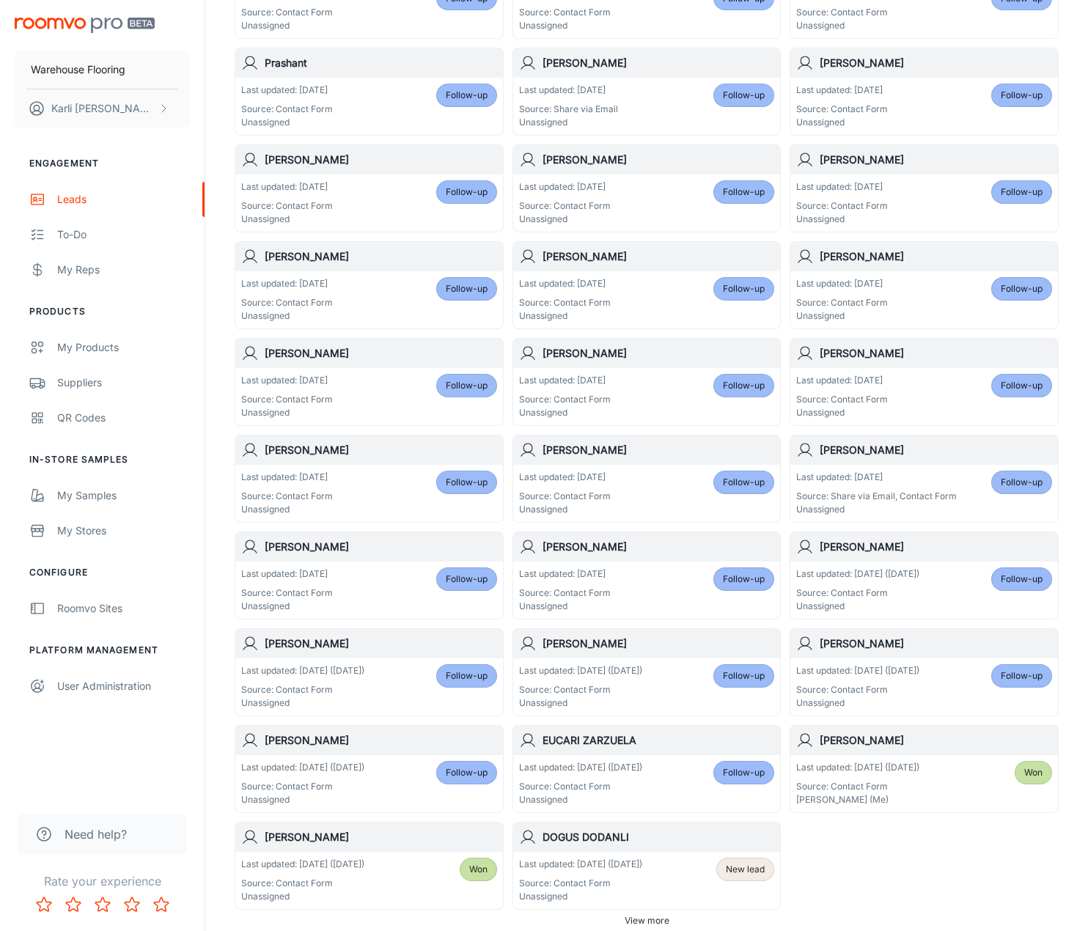
scroll to position [472, 0]
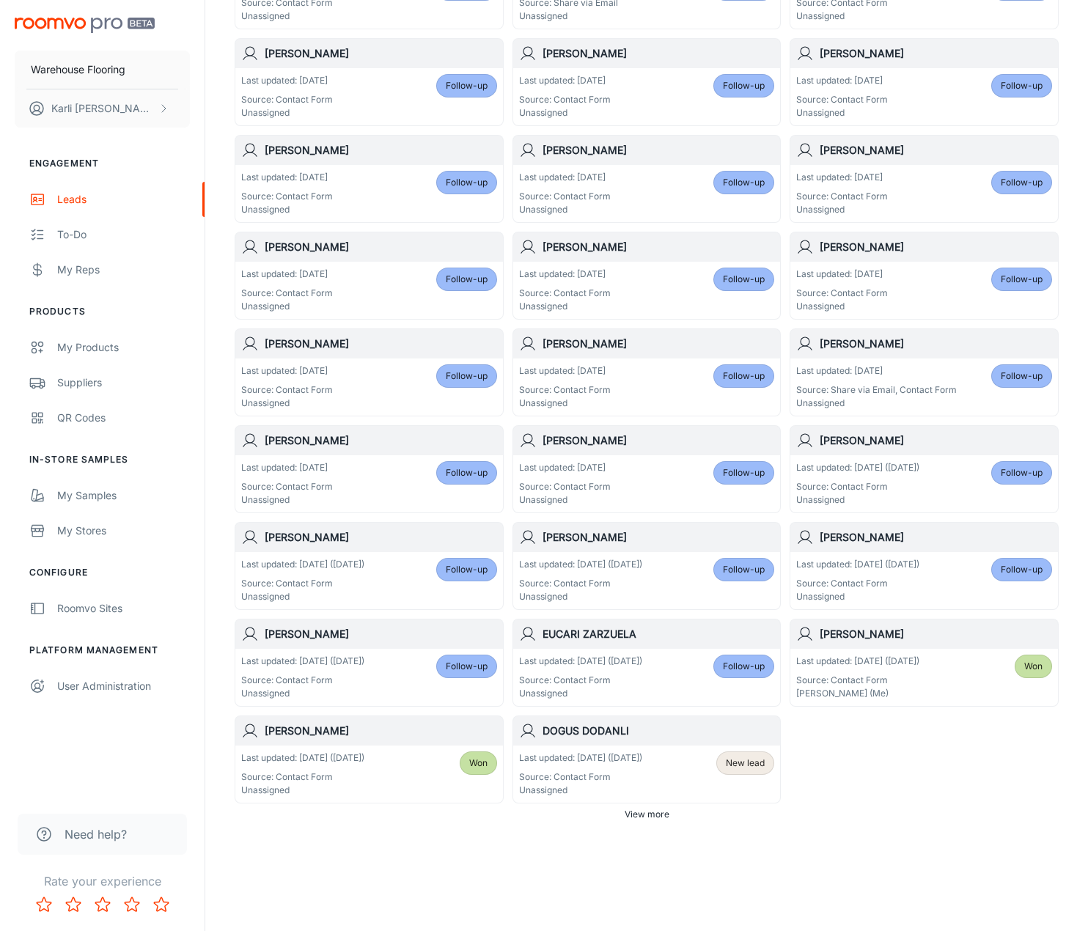
click at [642, 771] on p "Source: Contact Form" at bounding box center [580, 776] width 123 height 13
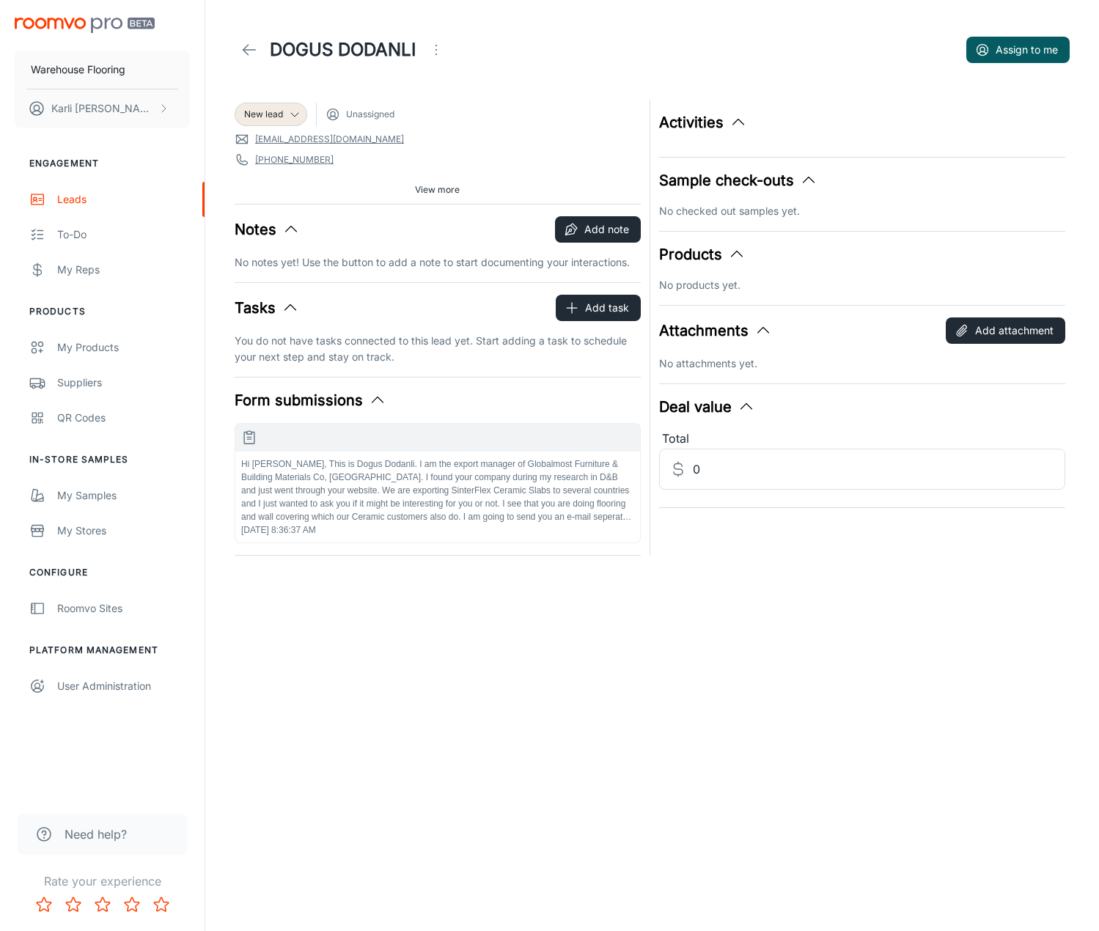
click at [438, 43] on icon "Open menu" at bounding box center [436, 50] width 18 height 18
click at [465, 136] on li "Mark as spam" at bounding box center [500, 136] width 156 height 26
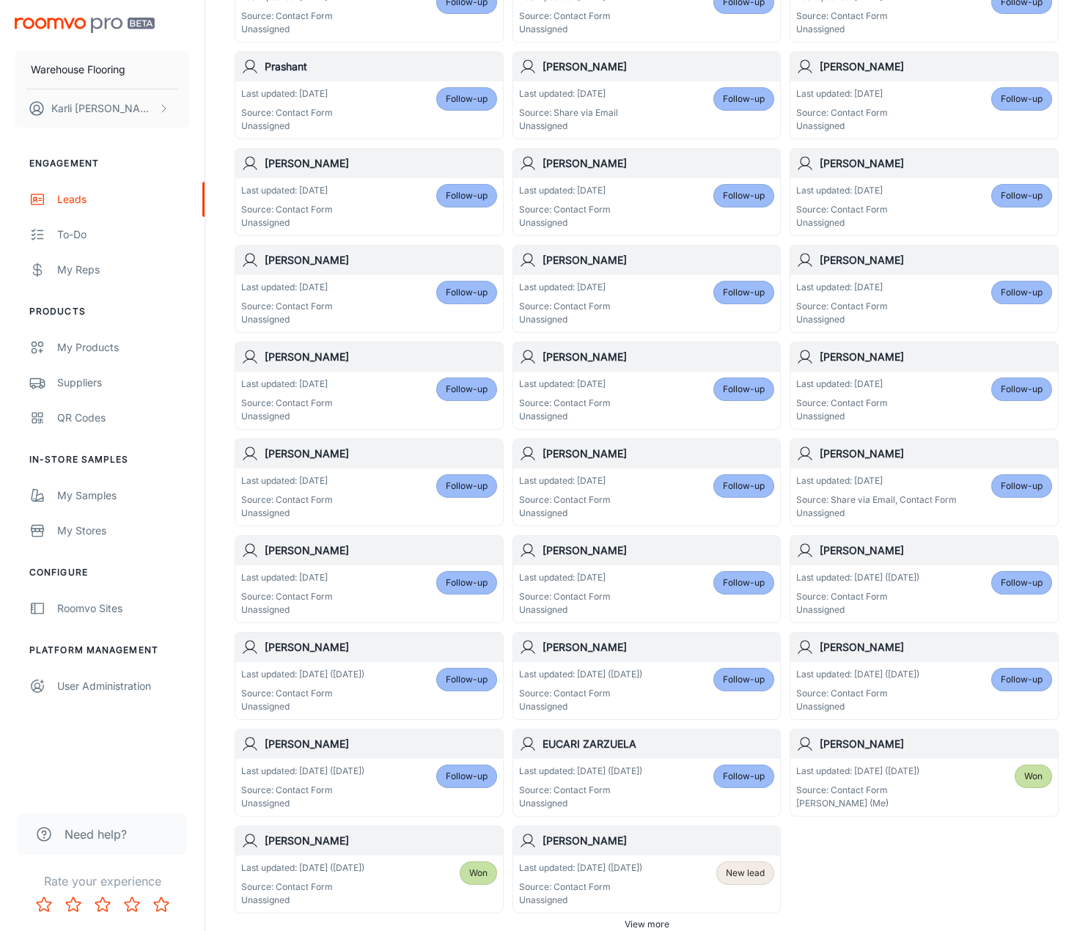
scroll to position [472, 0]
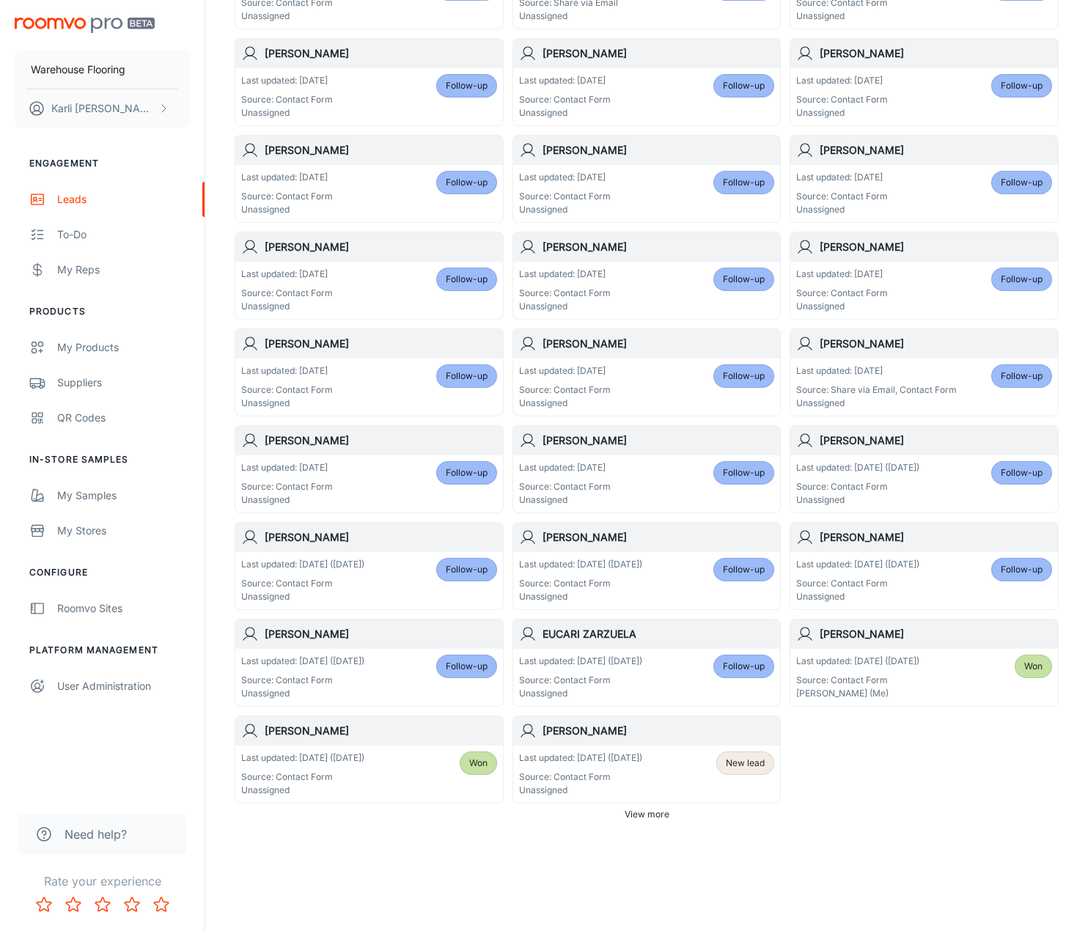
click at [633, 763] on p "Last updated: [DATE] ([DATE])" at bounding box center [580, 757] width 123 height 13
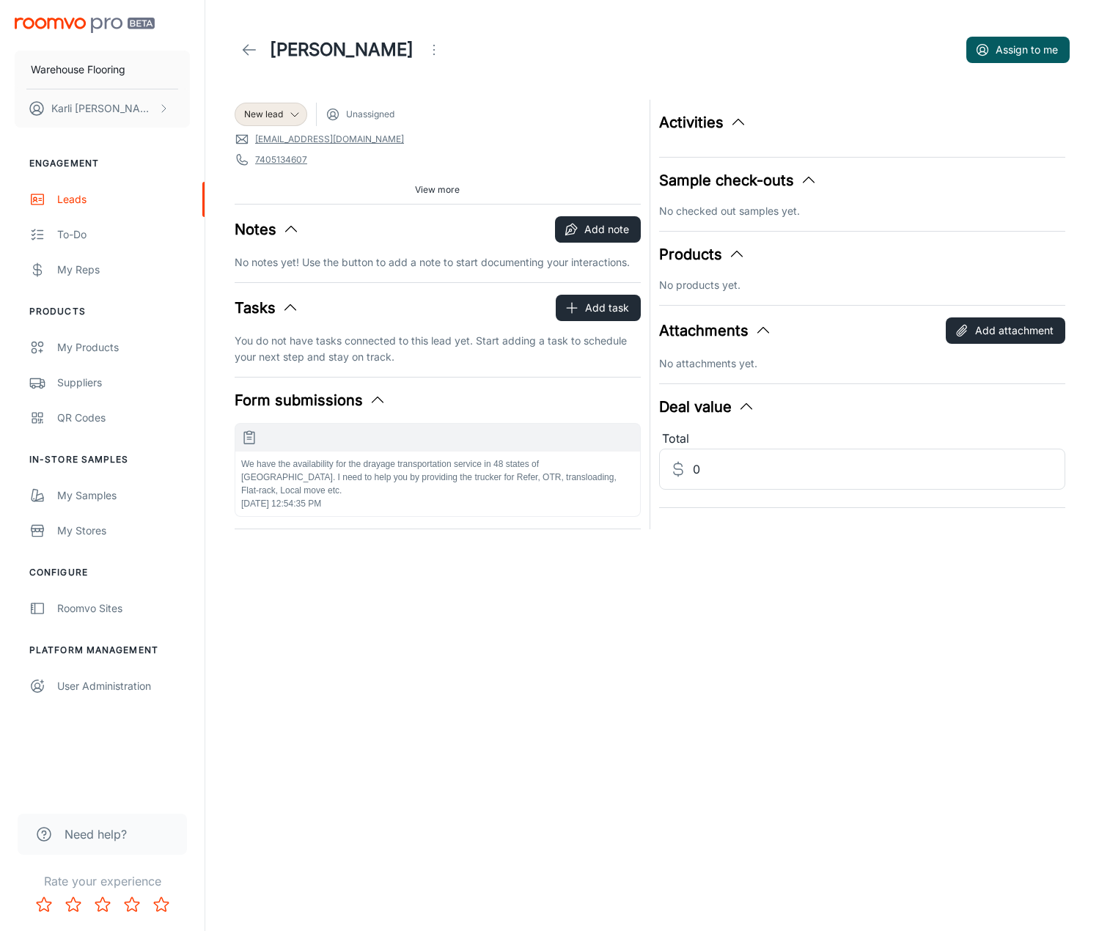
click at [425, 46] on icon "Open menu" at bounding box center [434, 50] width 18 height 18
click at [447, 134] on span "Mark as spam" at bounding box center [479, 137] width 95 height 18
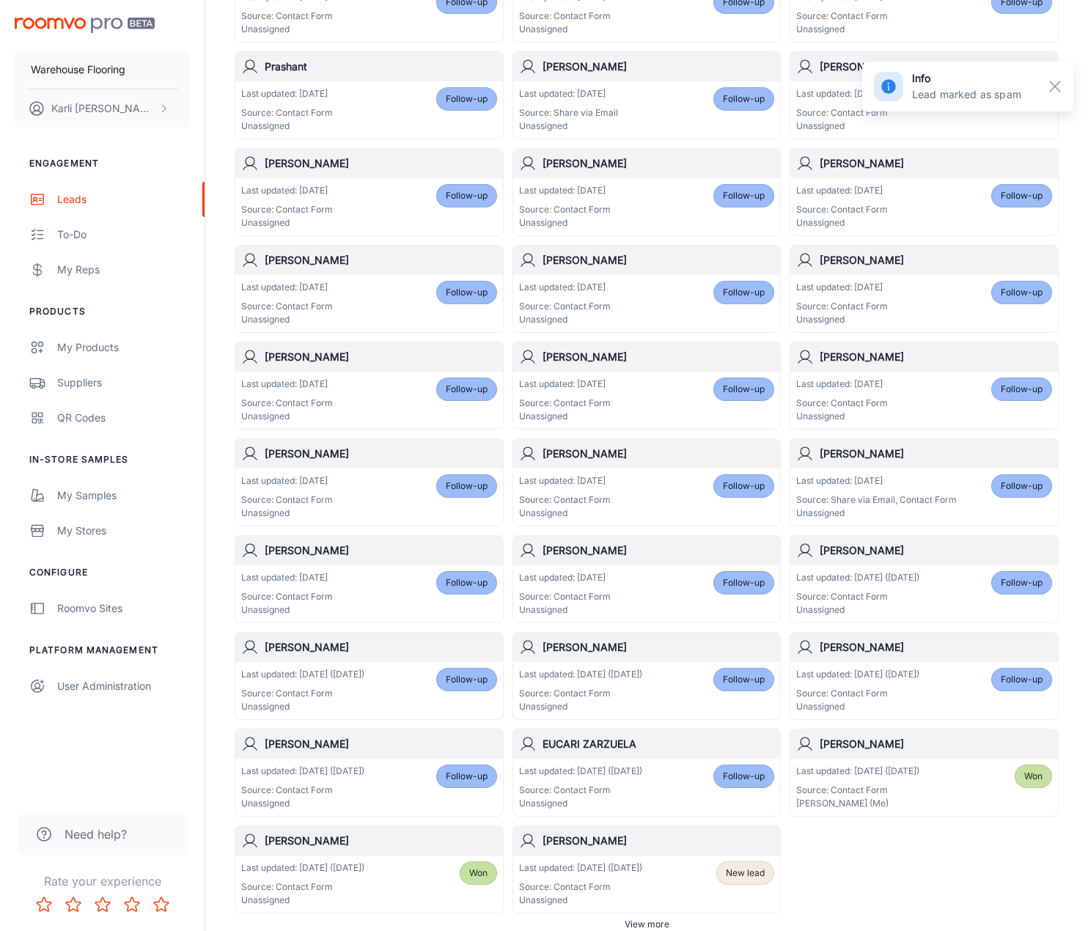
scroll to position [472, 0]
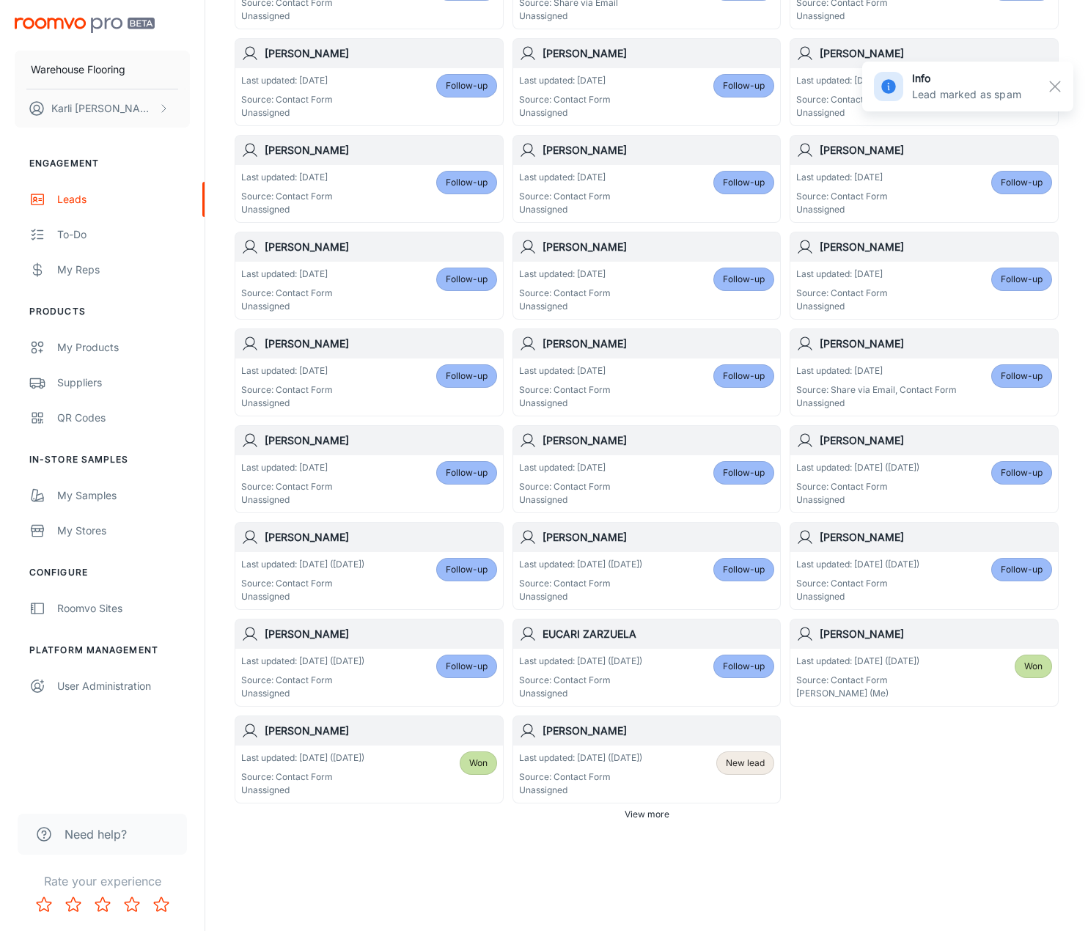
click at [637, 775] on p "Source: Contact Form" at bounding box center [580, 776] width 123 height 13
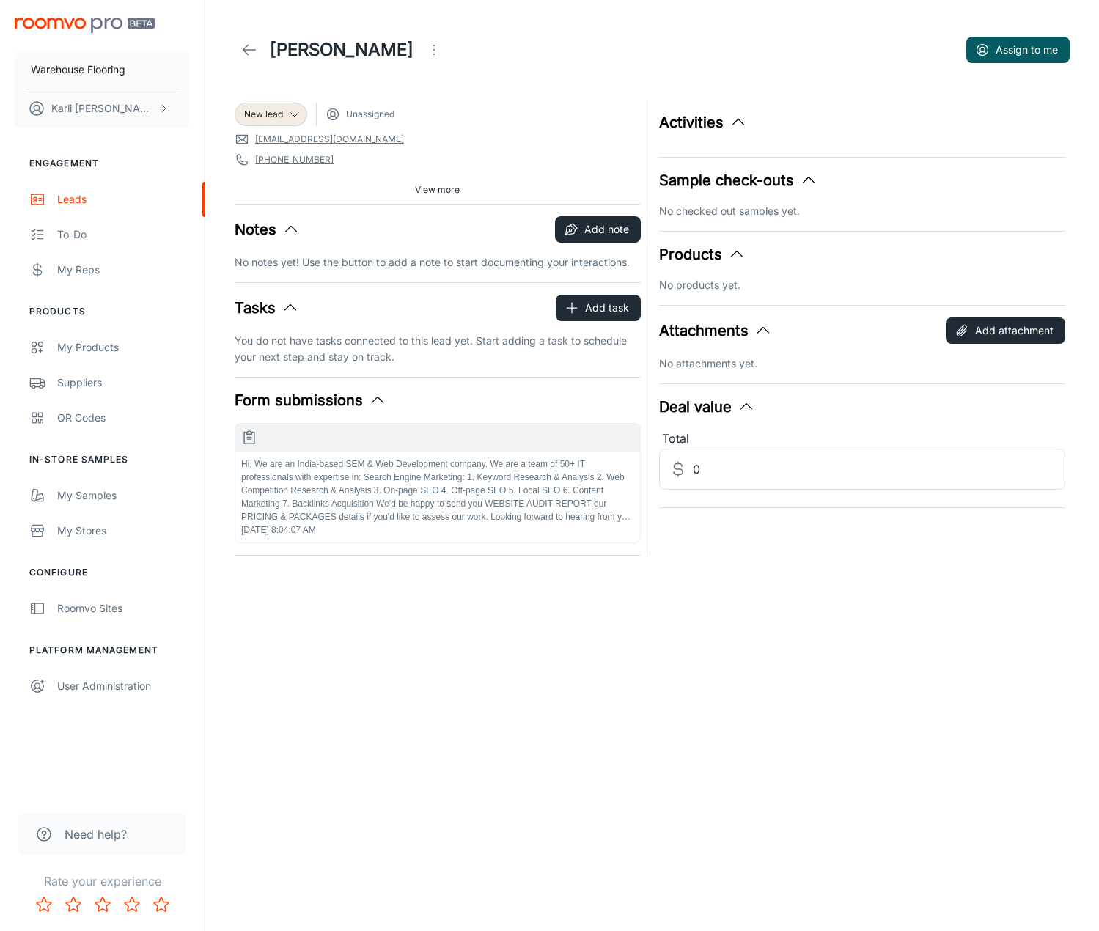
click at [425, 46] on icon "Open menu" at bounding box center [434, 50] width 18 height 18
click at [442, 130] on span "Mark as spam" at bounding box center [438, 137] width 95 height 18
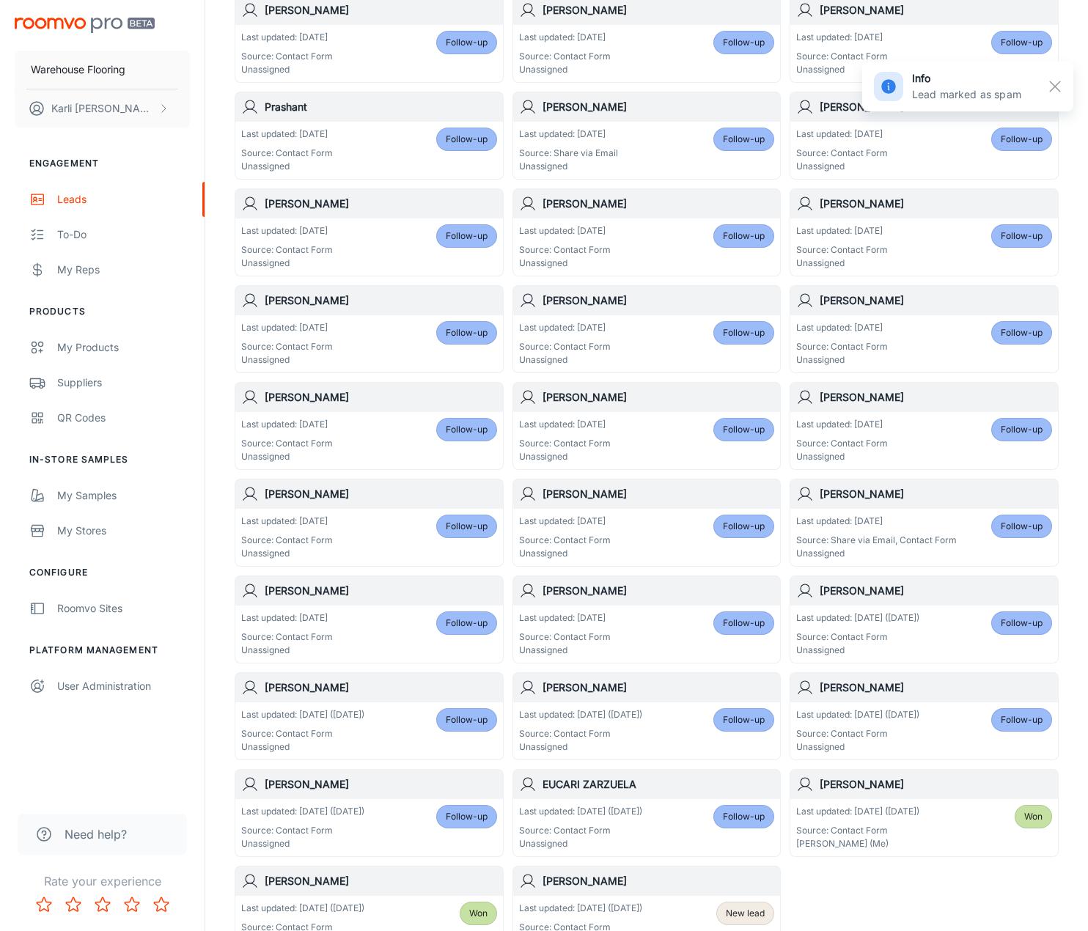
scroll to position [450, 0]
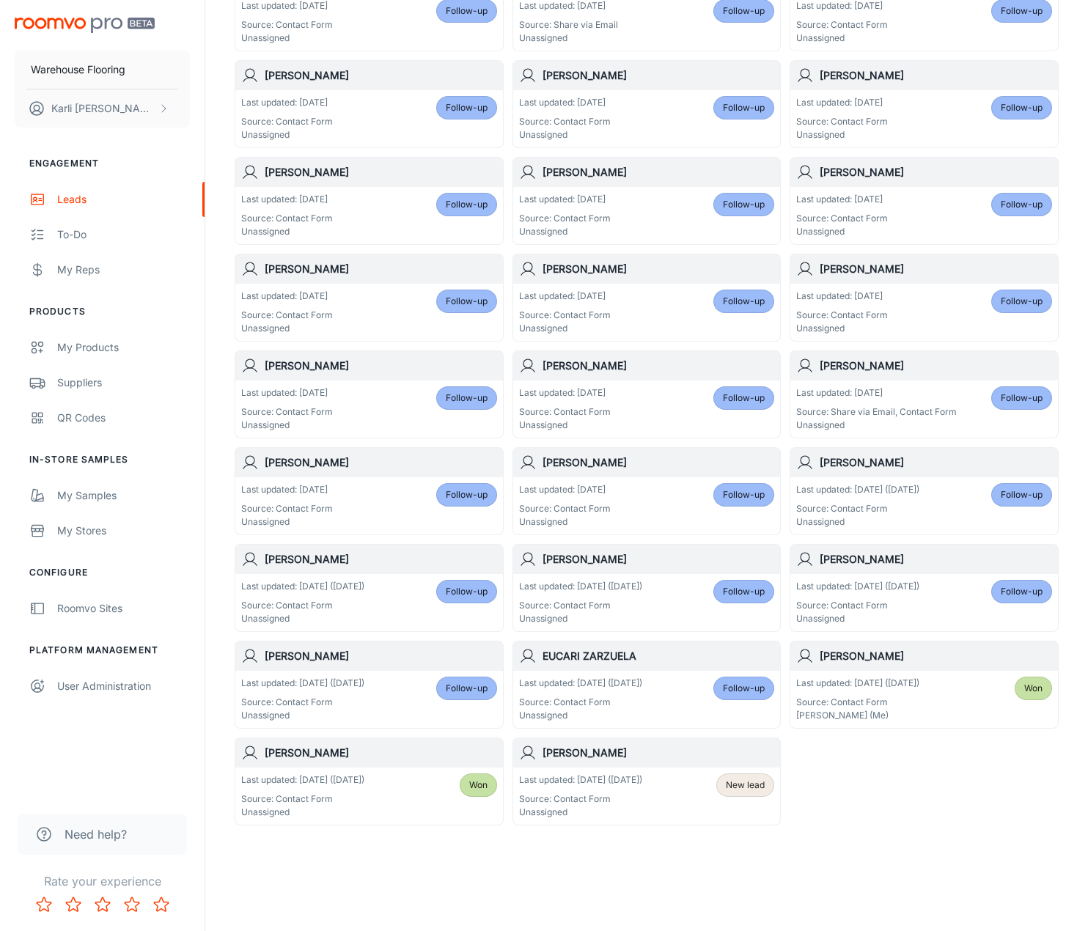
click at [570, 788] on div "Last updated: [DATE] ([DATE]) Source: Contact Form Unassigned" at bounding box center [580, 795] width 123 height 45
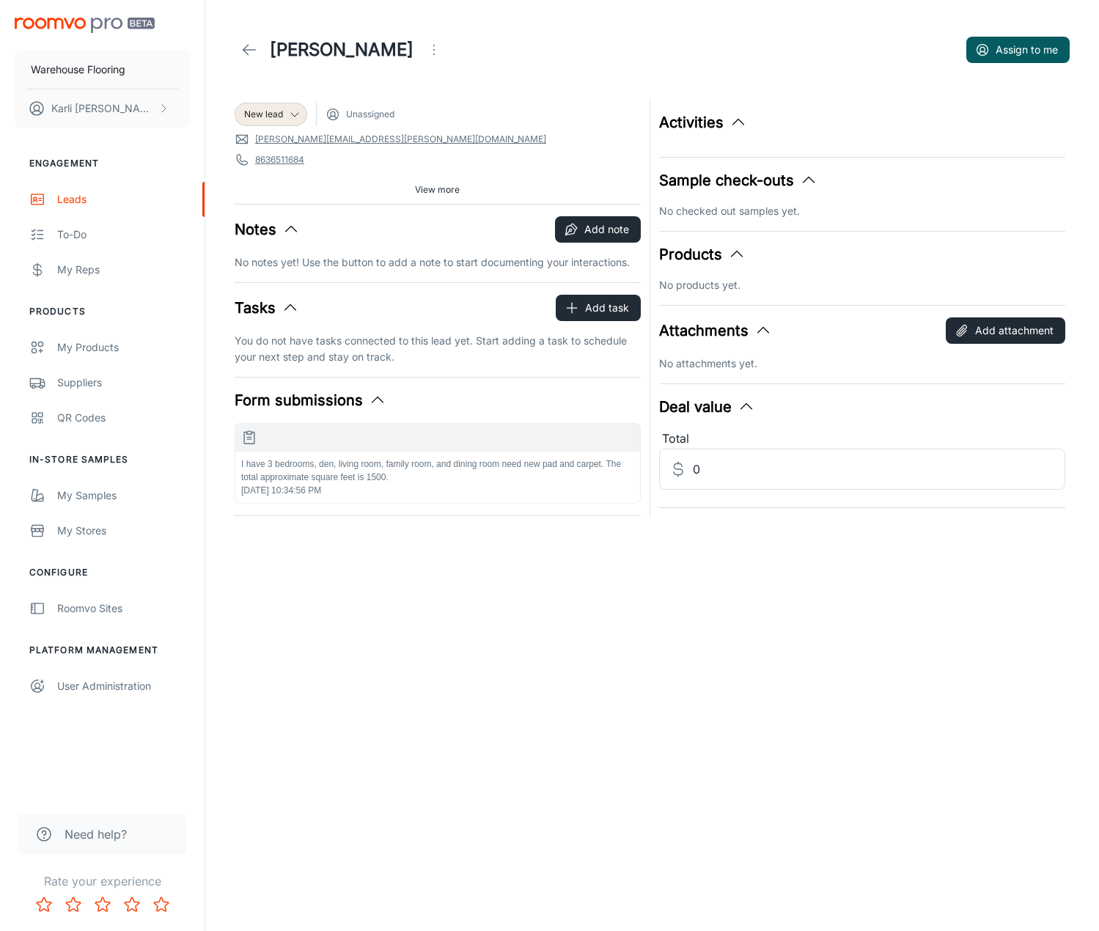
click at [429, 476] on p "I have 3 bedrooms, den, living room, family room, and dining room need new pad …" at bounding box center [437, 470] width 393 height 26
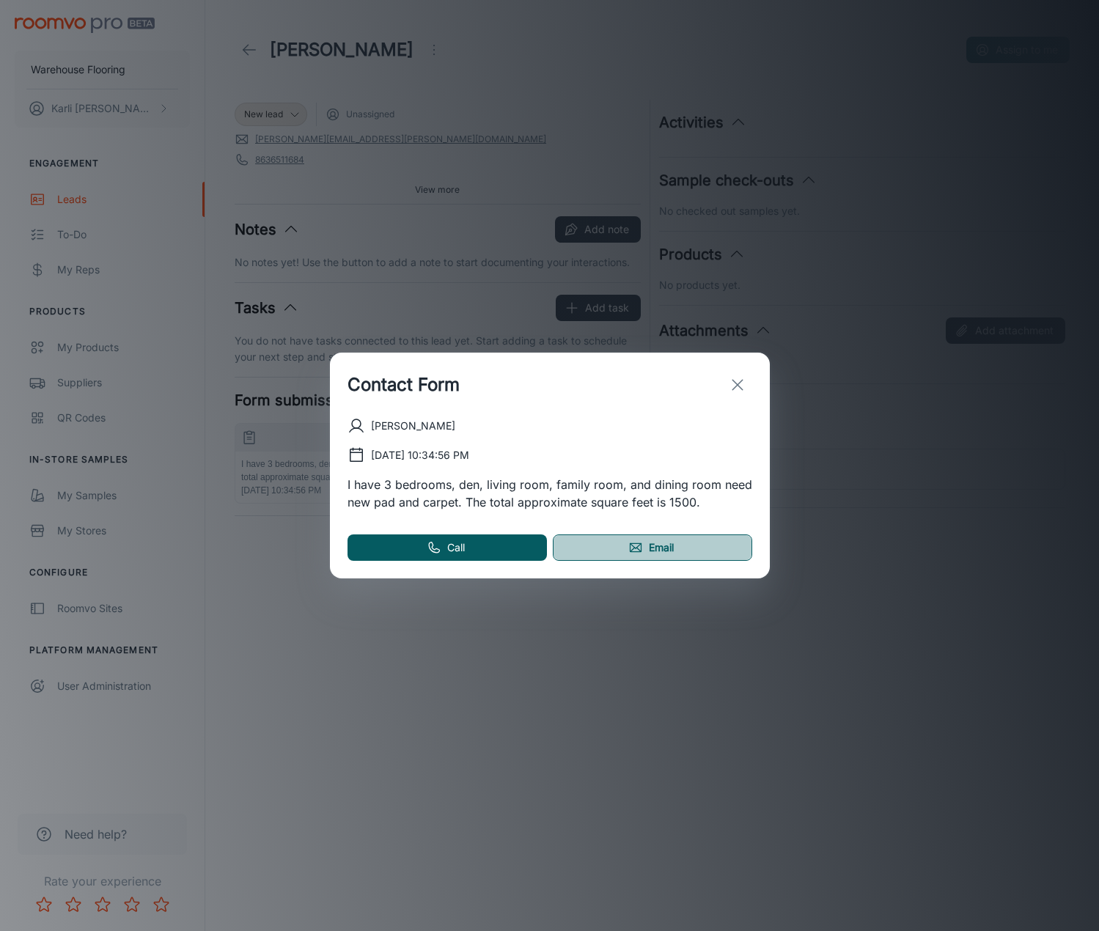
click at [679, 558] on link "Email" at bounding box center [652, 547] width 199 height 26
click at [729, 384] on icon "exit" at bounding box center [738, 385] width 18 height 18
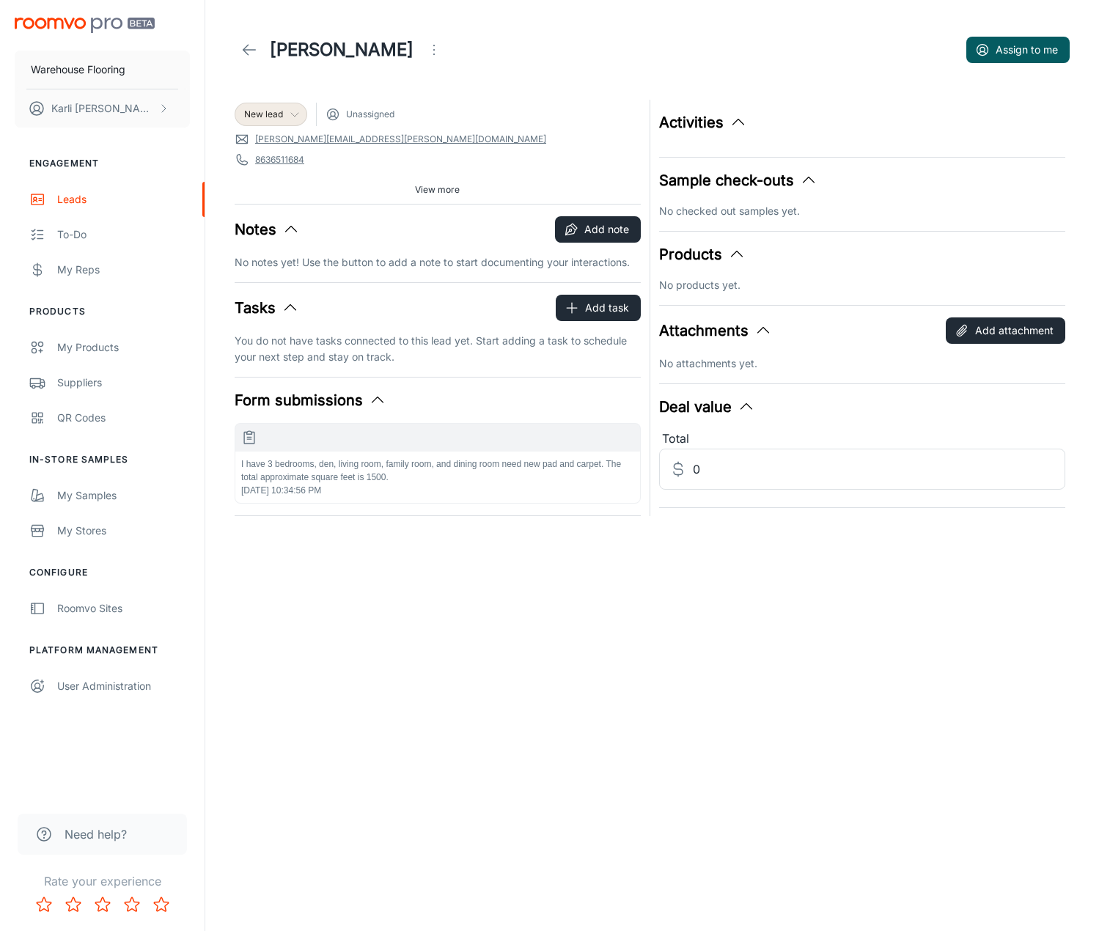
click at [247, 113] on span "New lead" at bounding box center [263, 114] width 39 height 13
click at [270, 169] on li "Follow-up" at bounding box center [287, 171] width 104 height 26
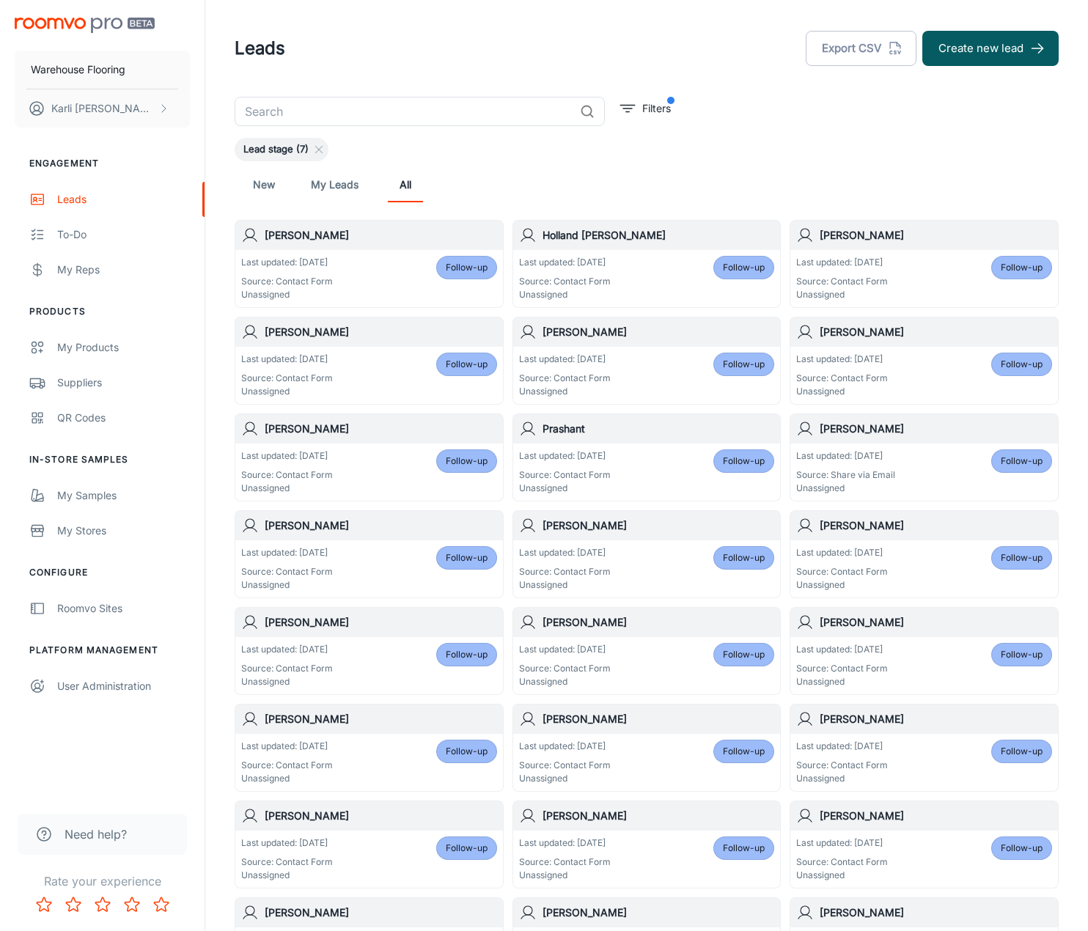
click at [276, 180] on link "New" at bounding box center [263, 184] width 35 height 35
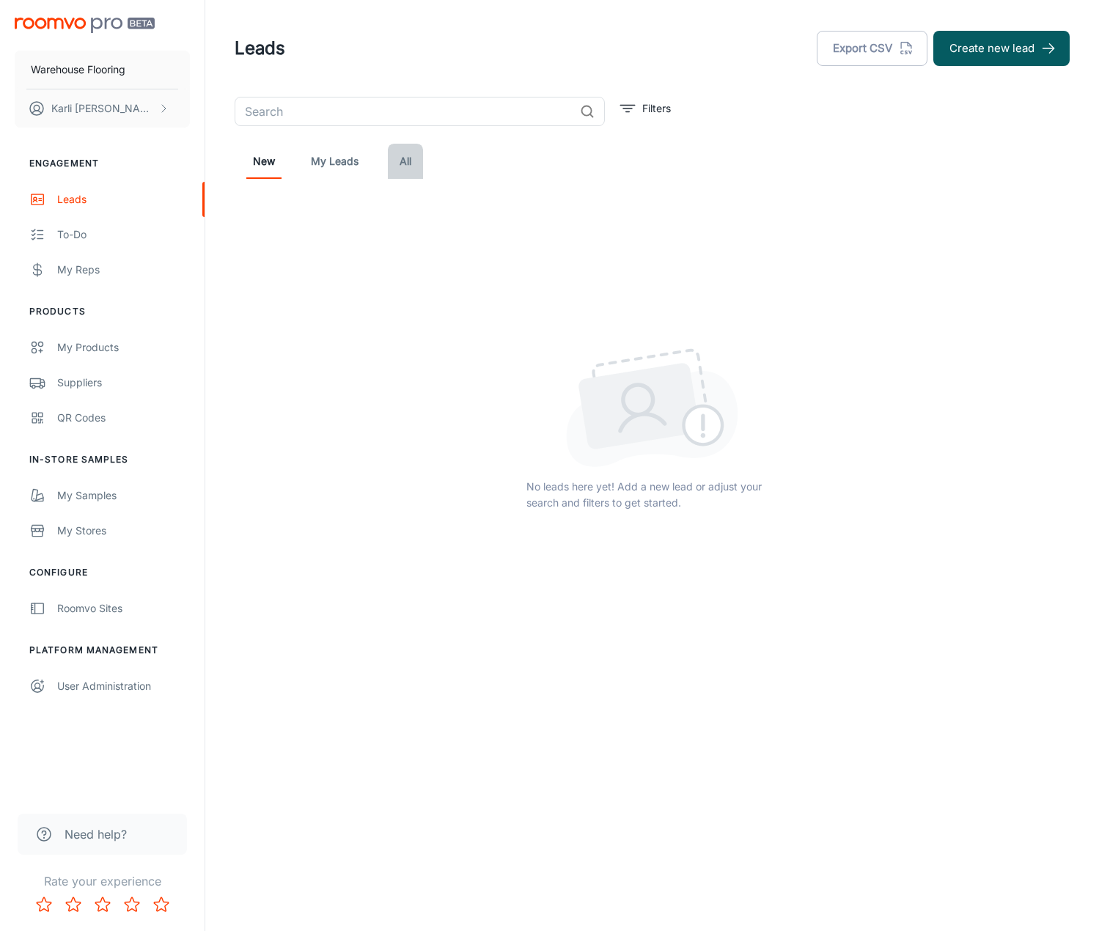
click at [398, 161] on link "All" at bounding box center [405, 161] width 35 height 35
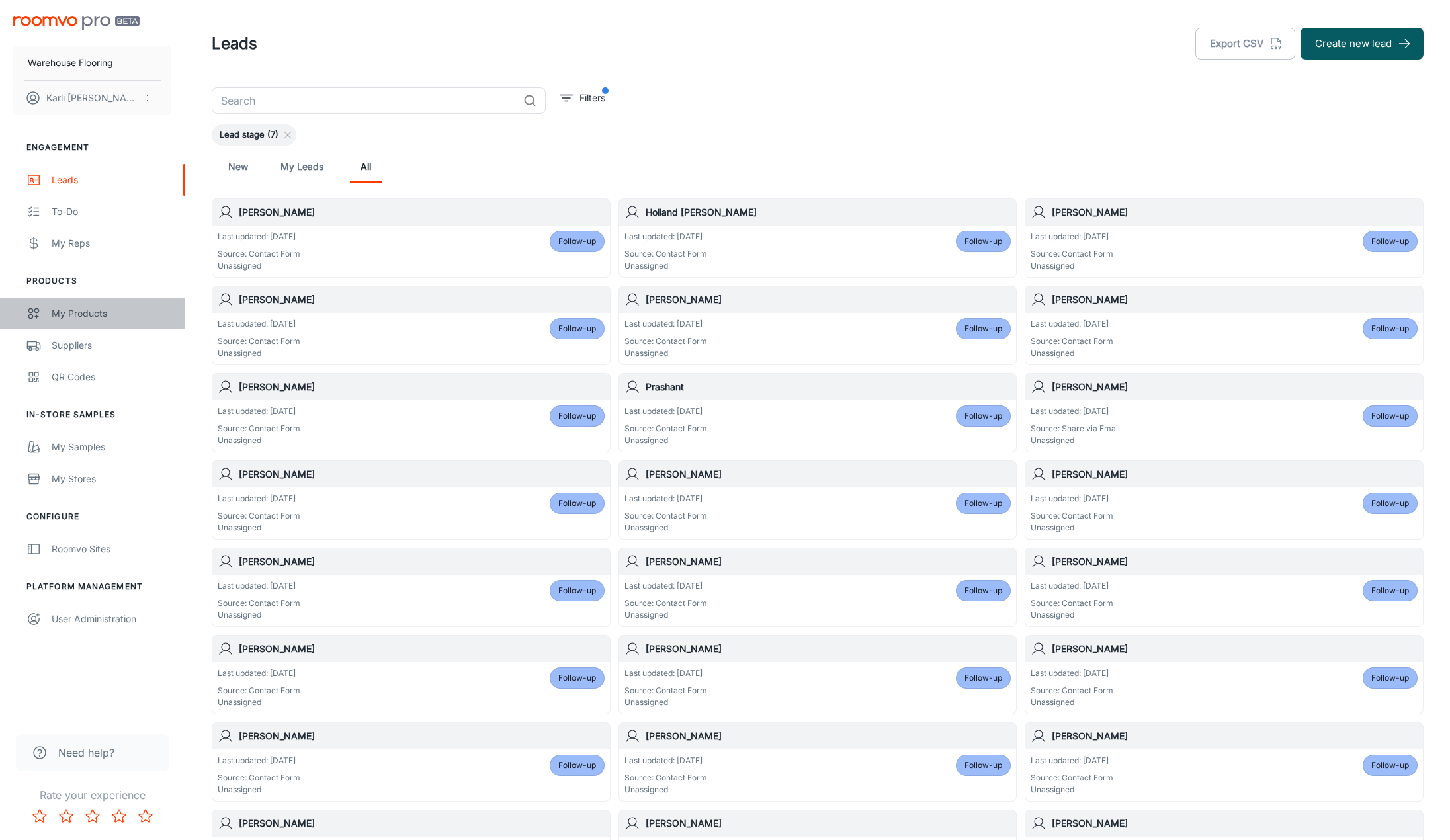
click at [67, 316] on div "My Products" at bounding box center [111, 313] width 120 height 14
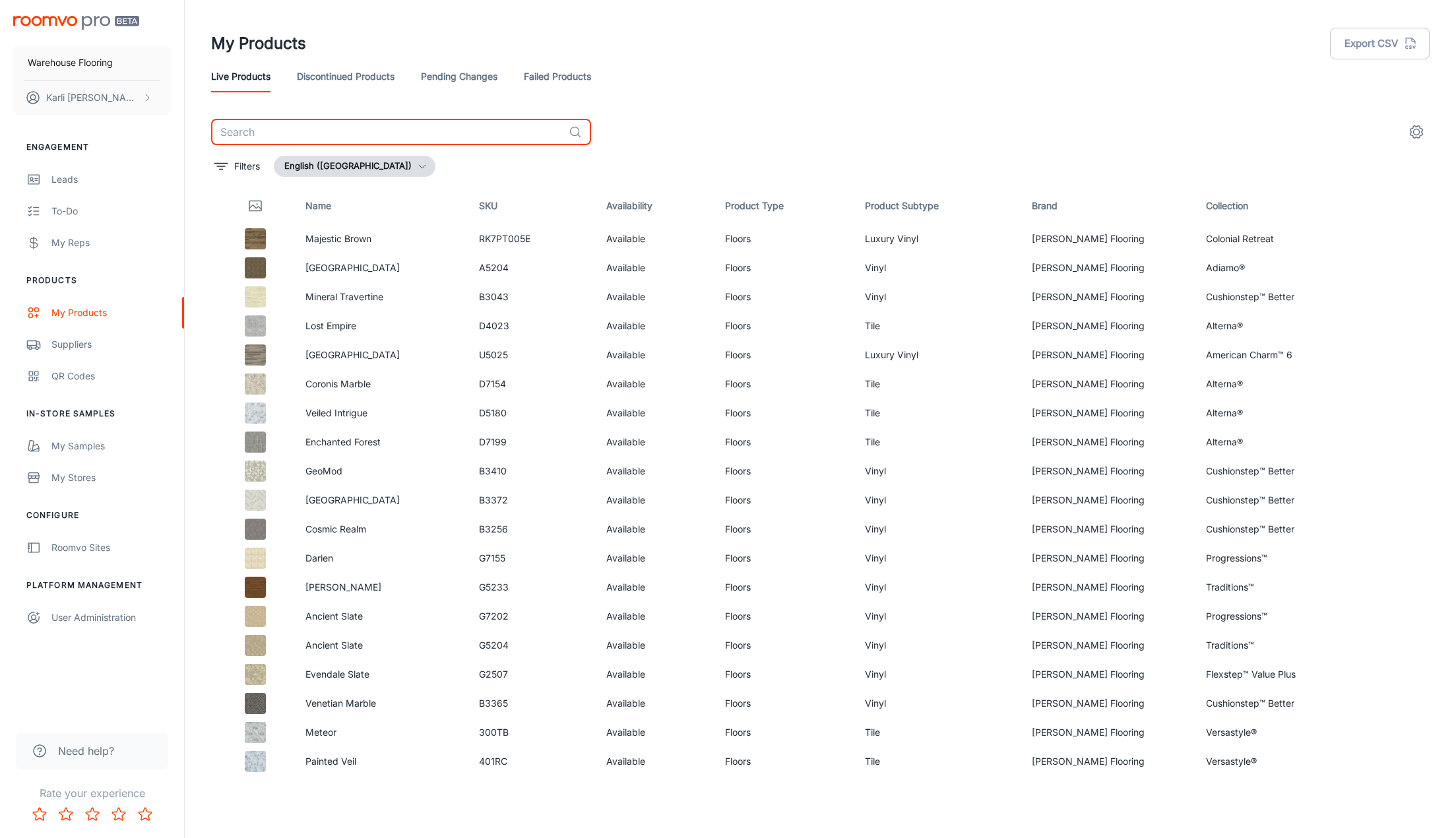
click at [322, 133] on input "text" at bounding box center [387, 131] width 352 height 26
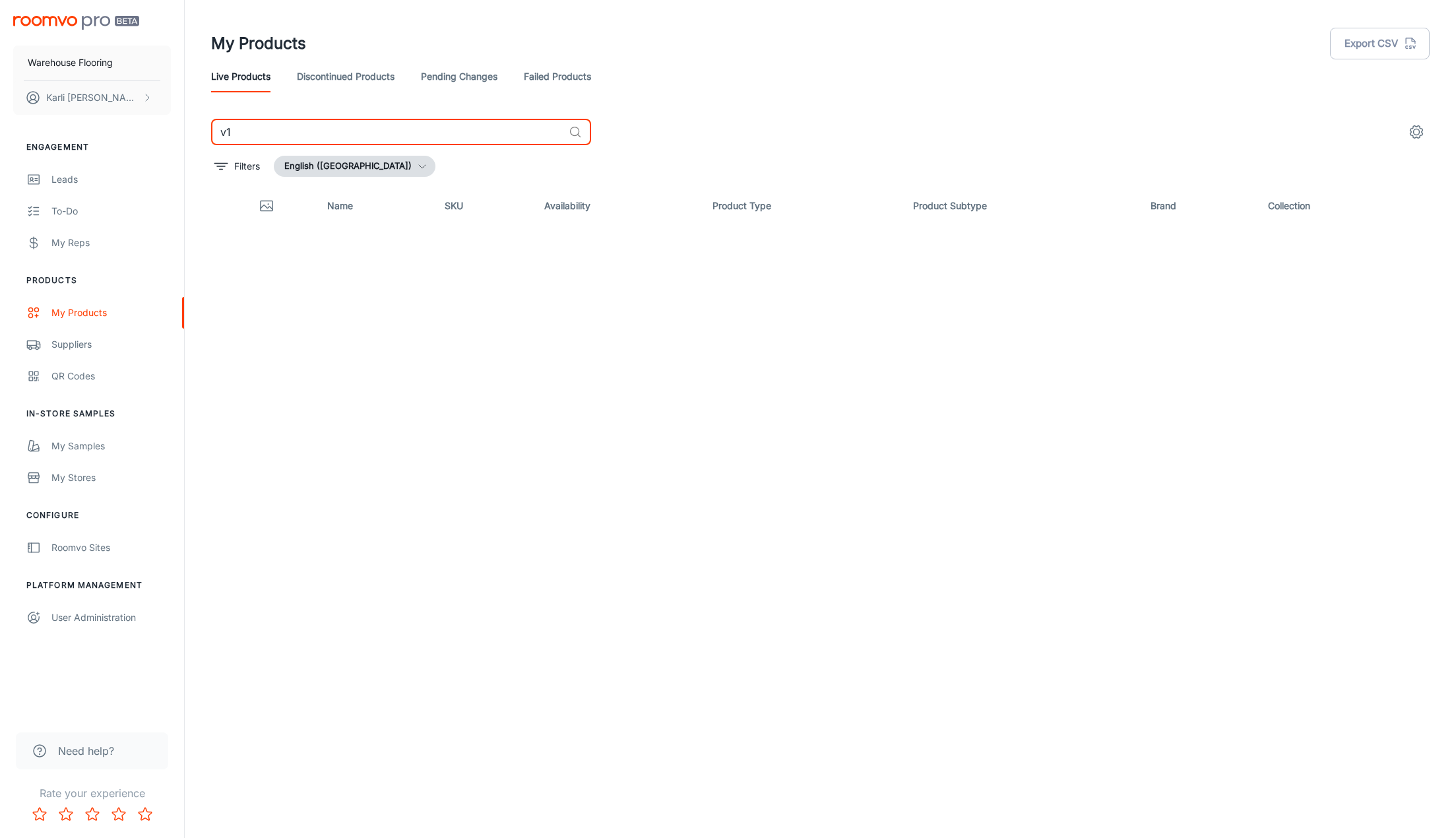
type input "v"
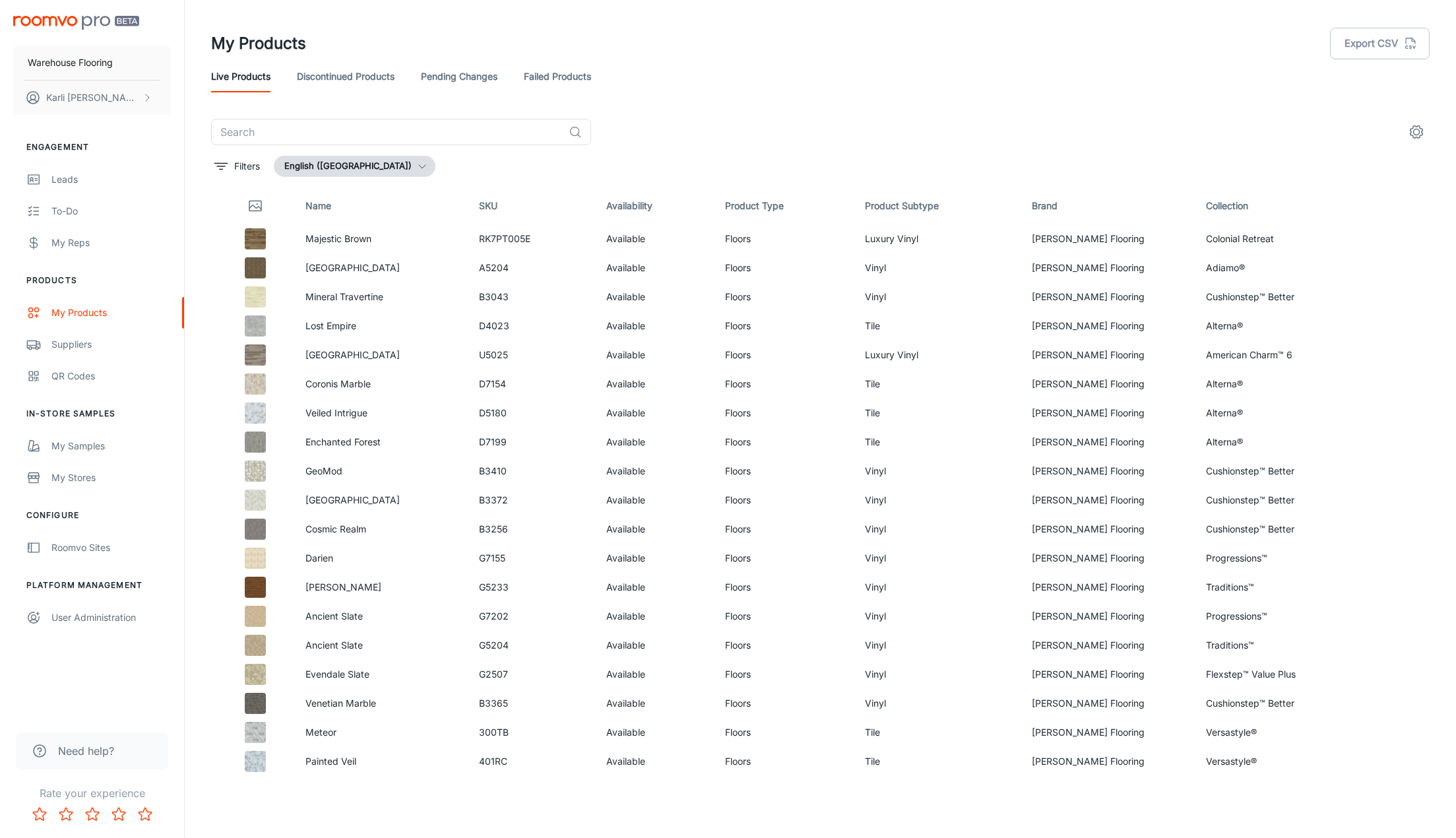
click at [852, 39] on div "My Products Export CSV" at bounding box center [821, 43] width 1218 height 34
click at [89, 347] on div "Suppliers" at bounding box center [111, 345] width 120 height 14
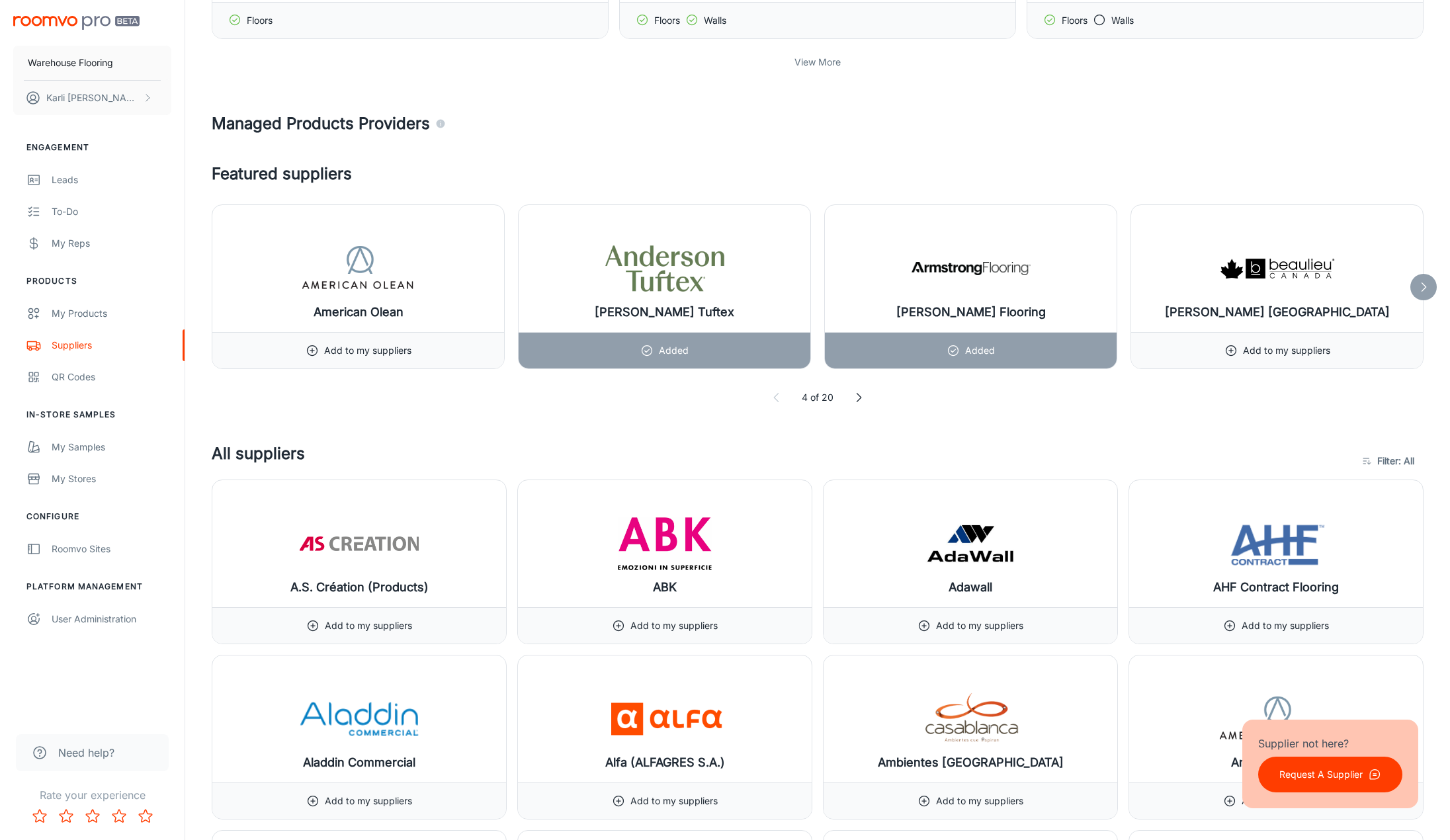
scroll to position [595, 0]
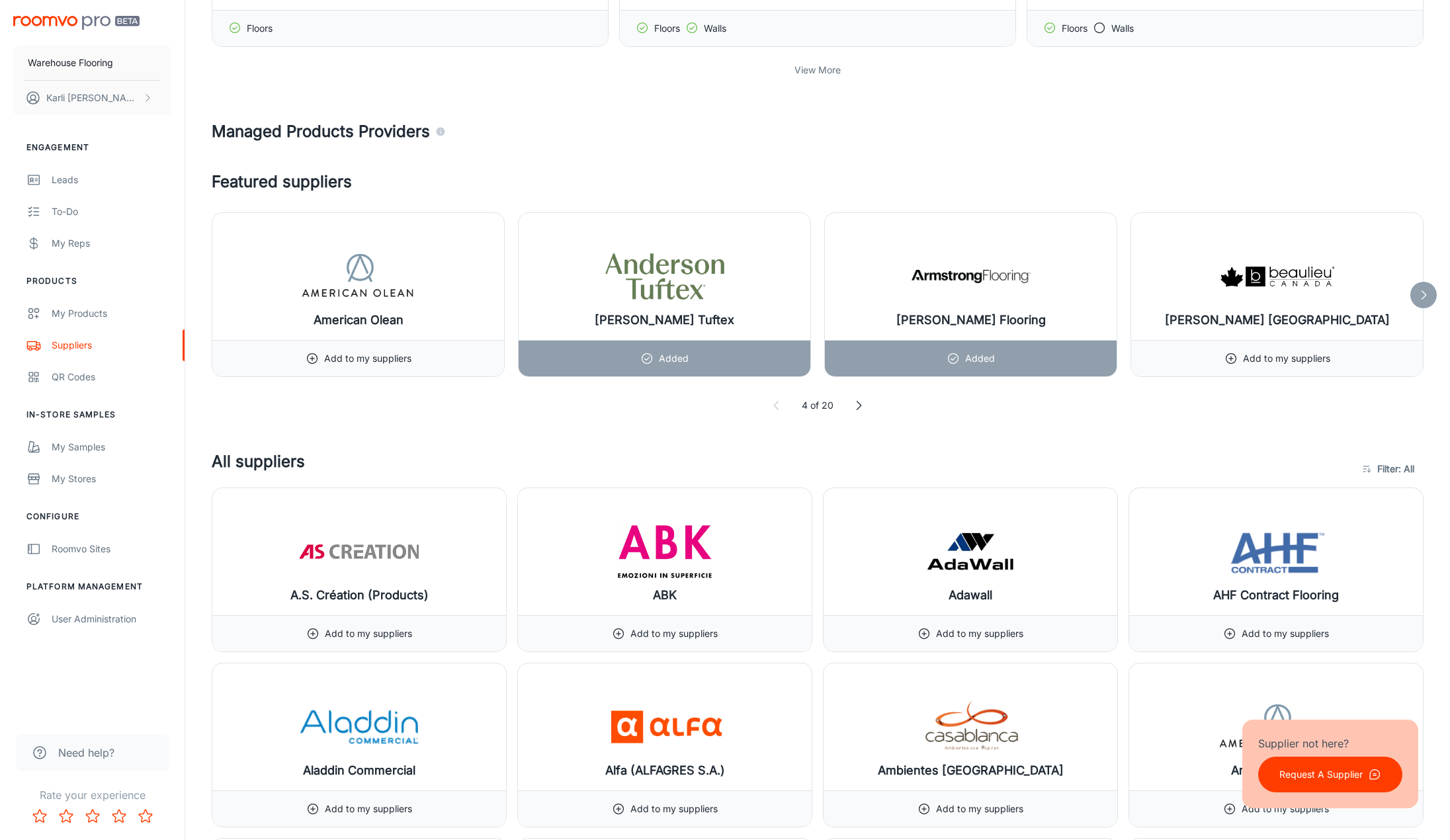
click at [1426, 296] on icon at bounding box center [1423, 295] width 14 height 14
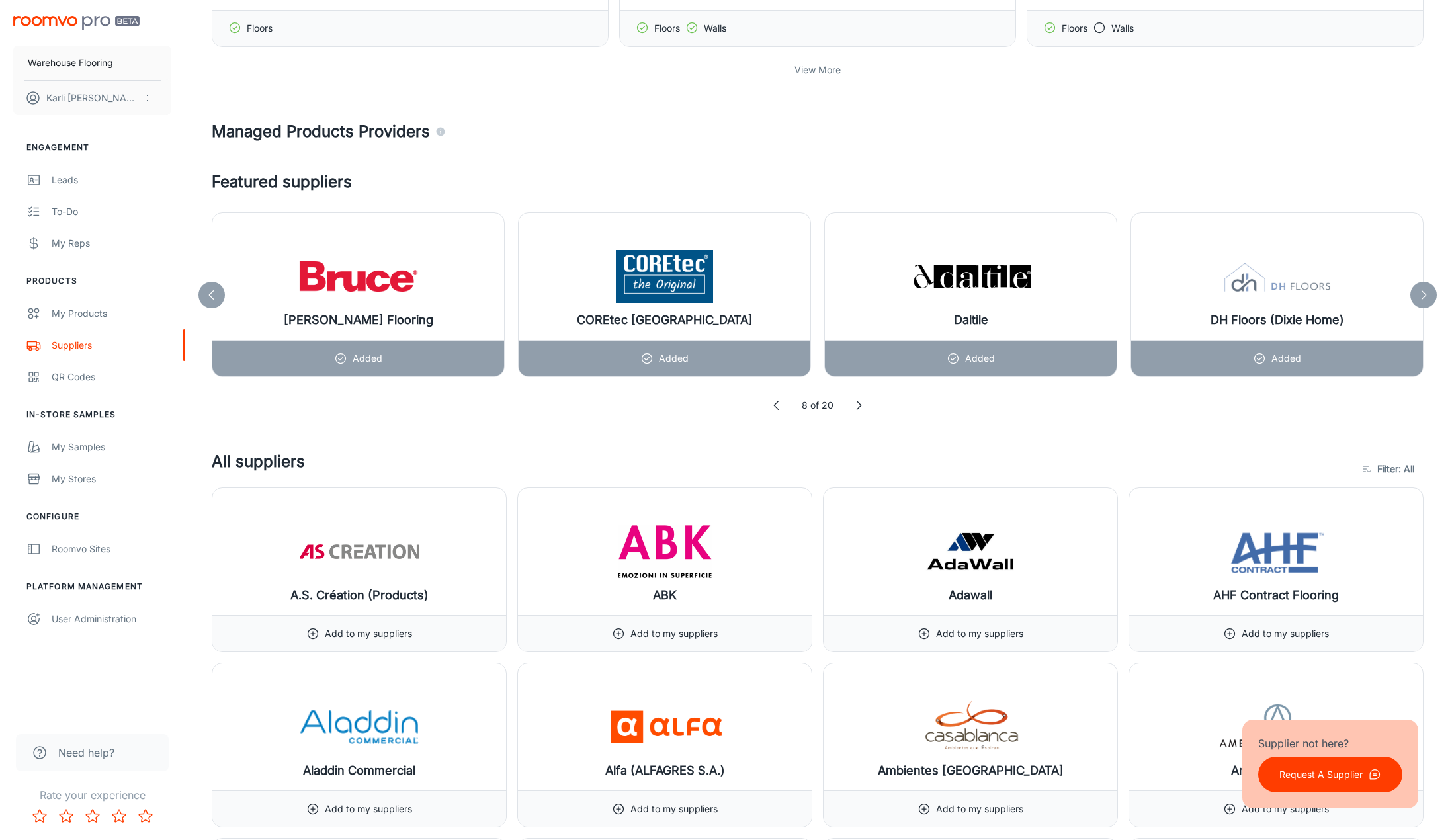
click at [1426, 296] on icon at bounding box center [1423, 295] width 14 height 14
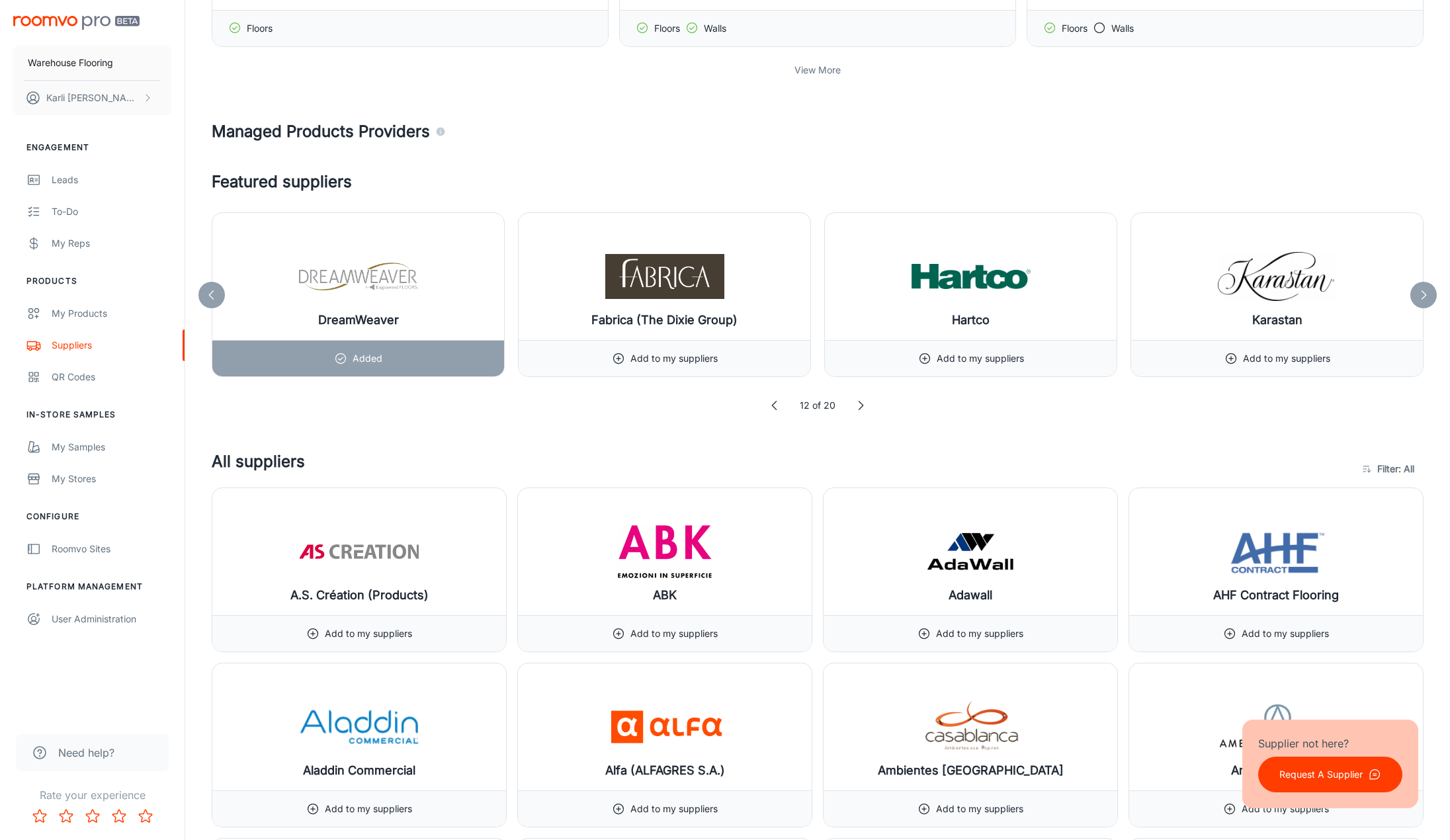
click at [1426, 296] on icon at bounding box center [1423, 295] width 14 height 14
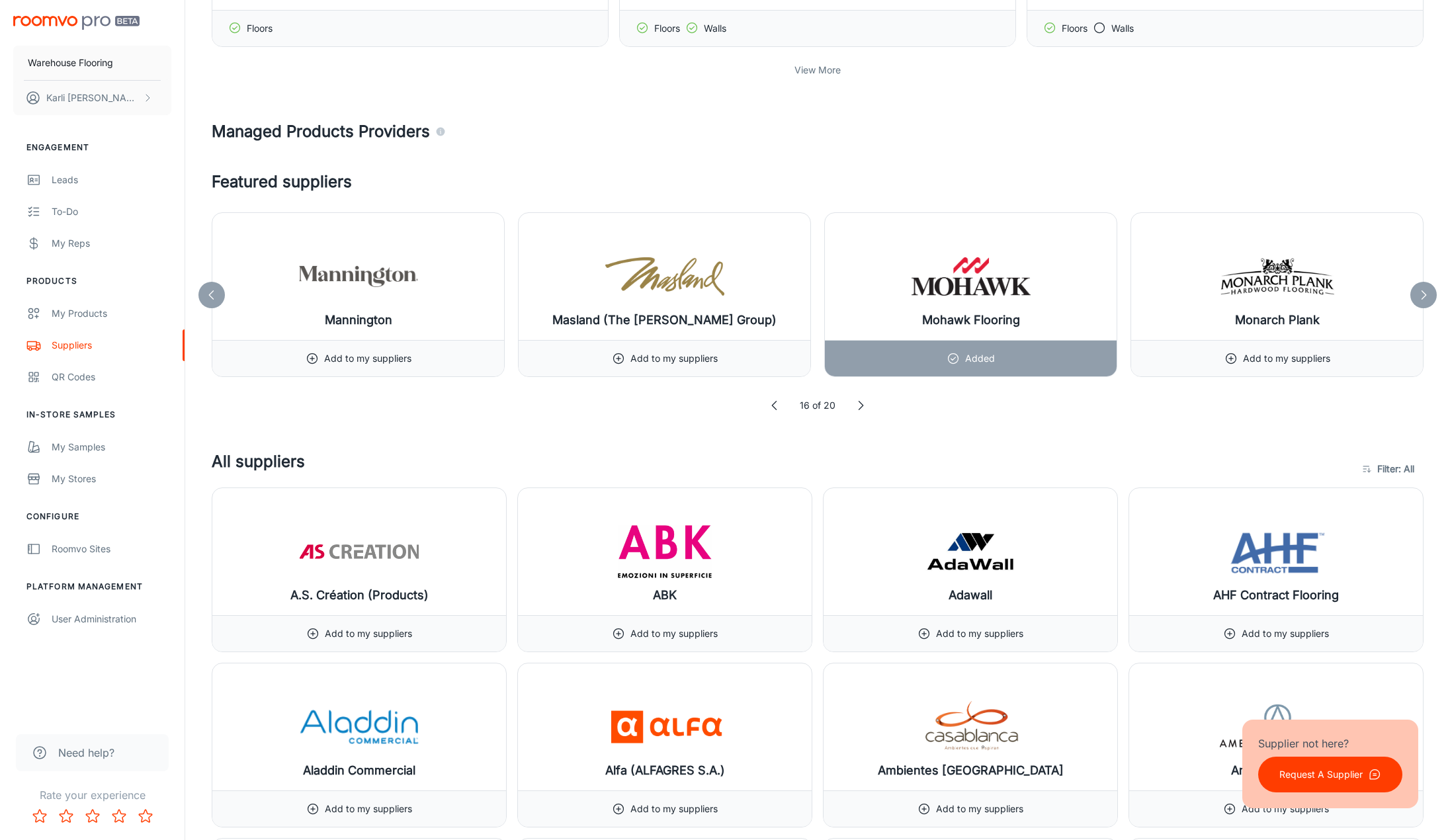
click at [1426, 296] on icon at bounding box center [1423, 295] width 14 height 14
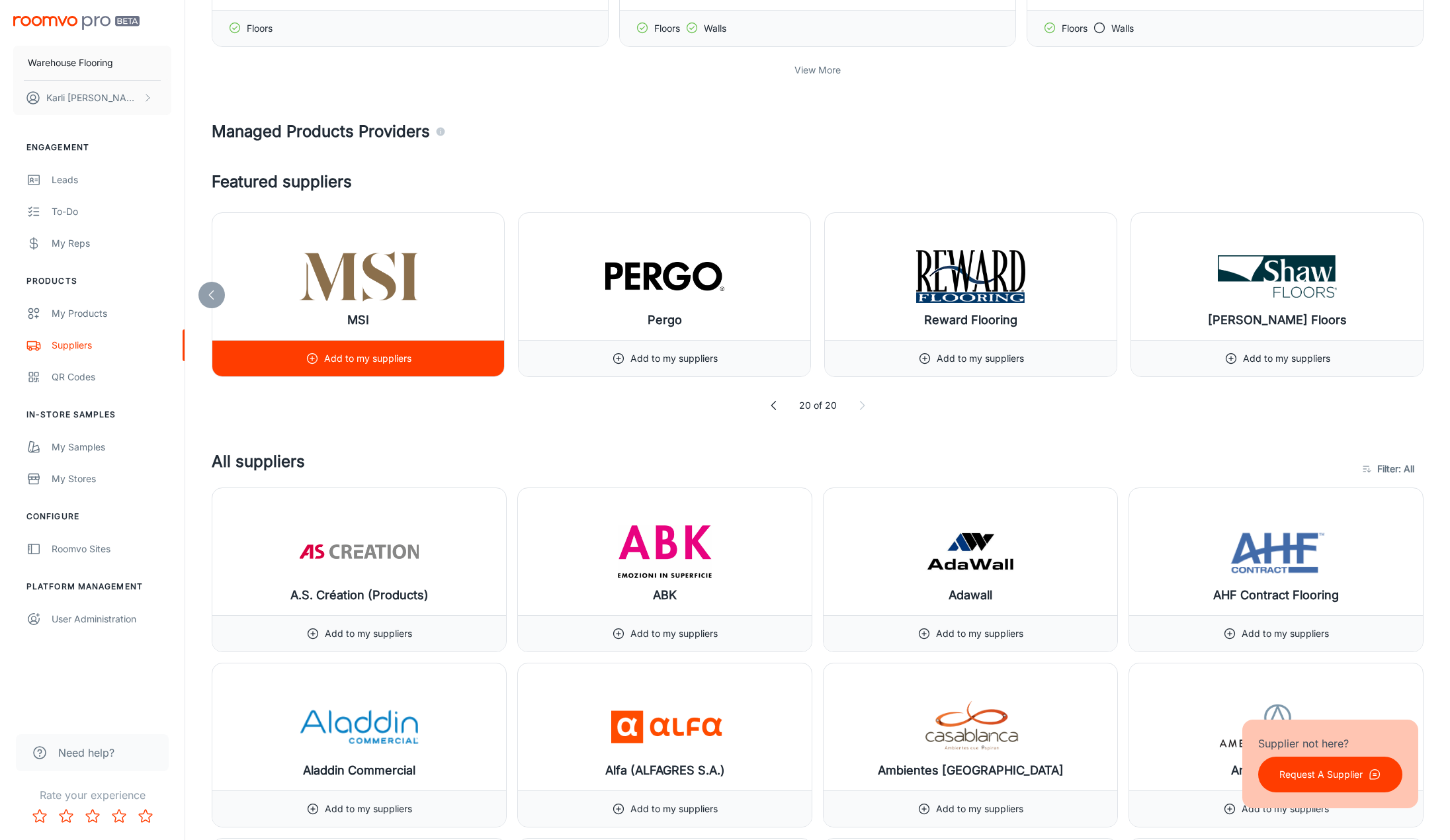
click at [372, 366] on div "Add to my suppliers" at bounding box center [358, 358] width 106 height 36
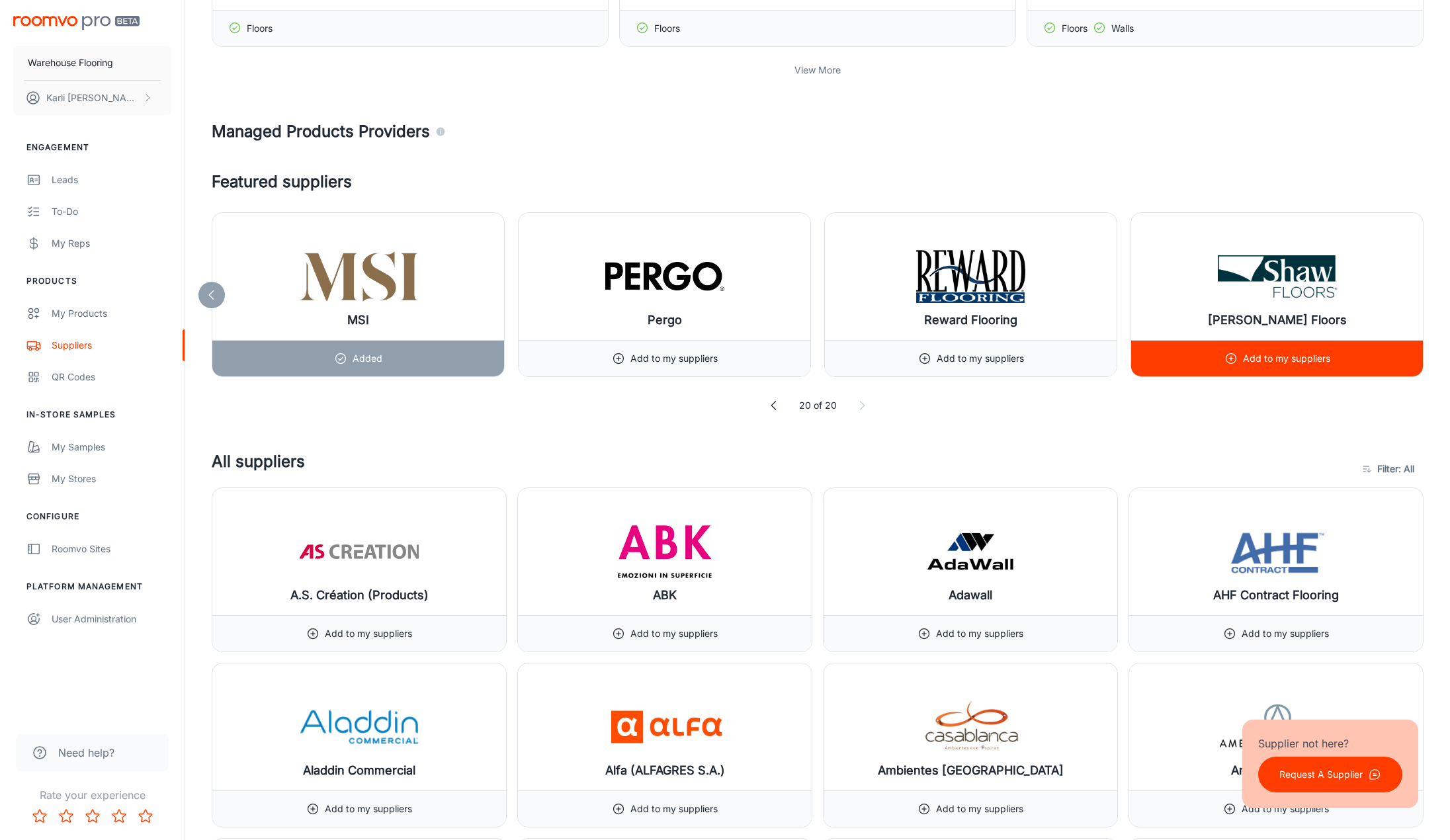
click at [1297, 360] on p "Add to my suppliers" at bounding box center [1286, 358] width 88 height 14
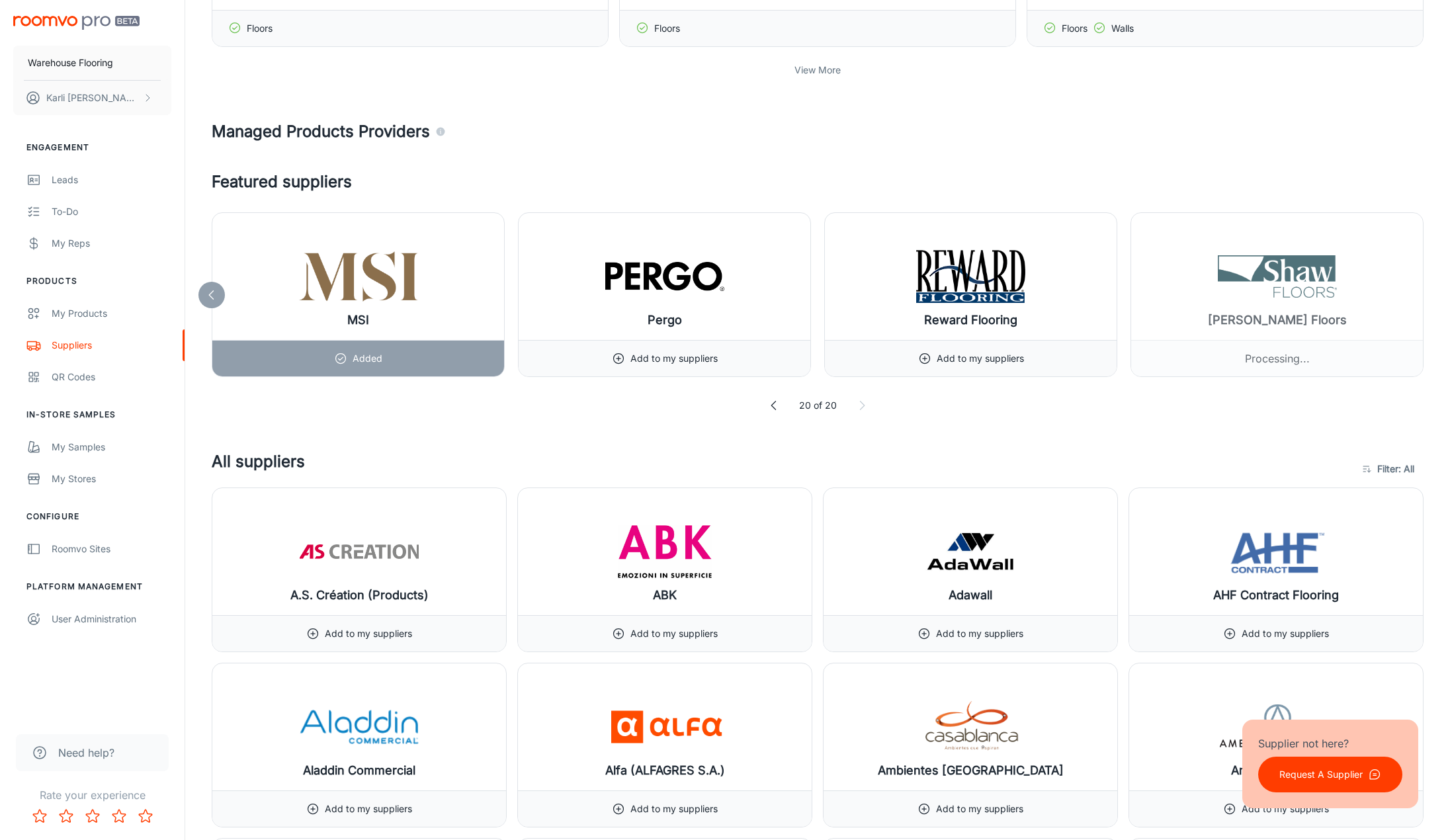
click at [207, 297] on icon at bounding box center [211, 295] width 14 height 14
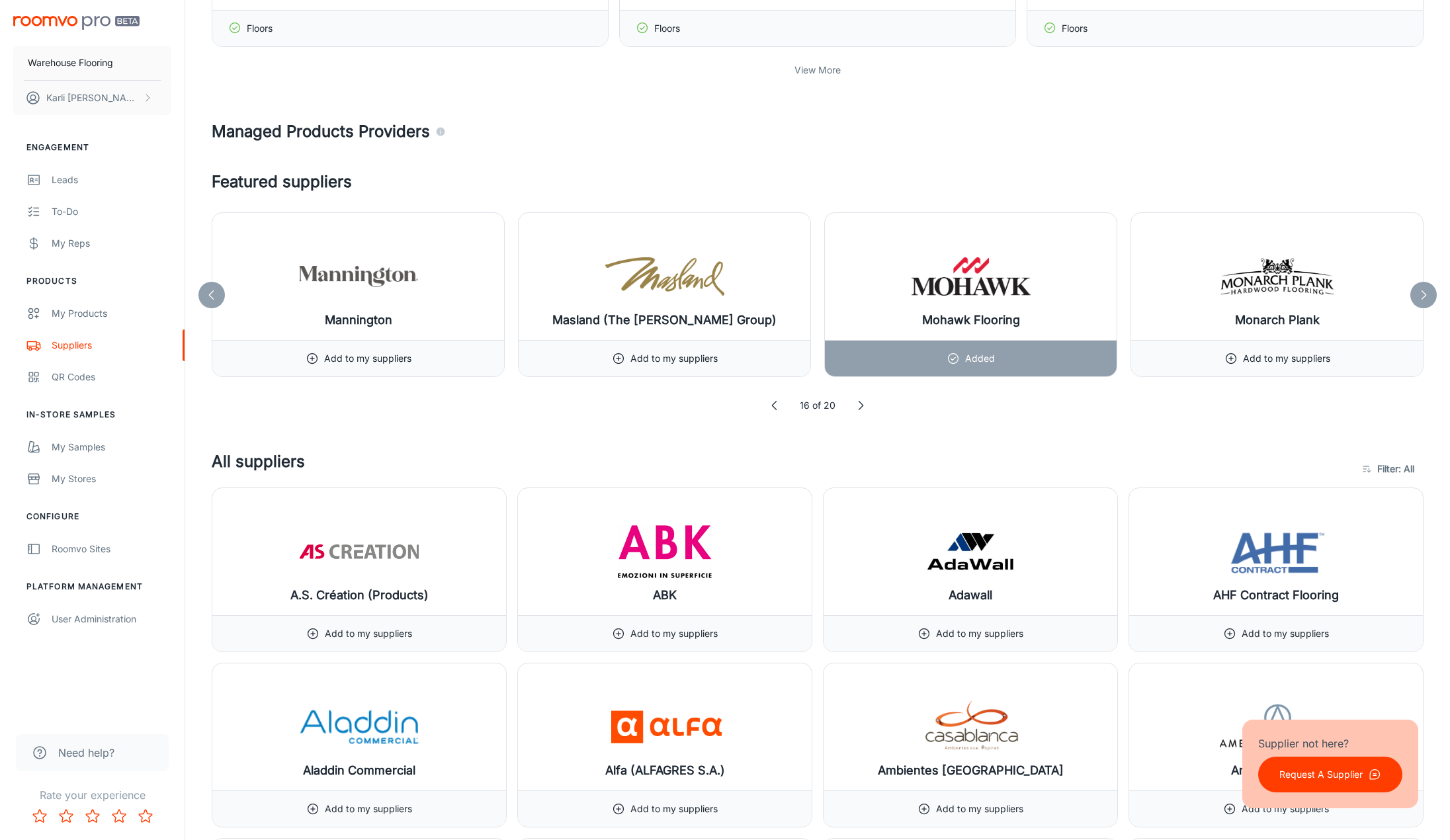
click at [208, 296] on icon at bounding box center [211, 295] width 14 height 14
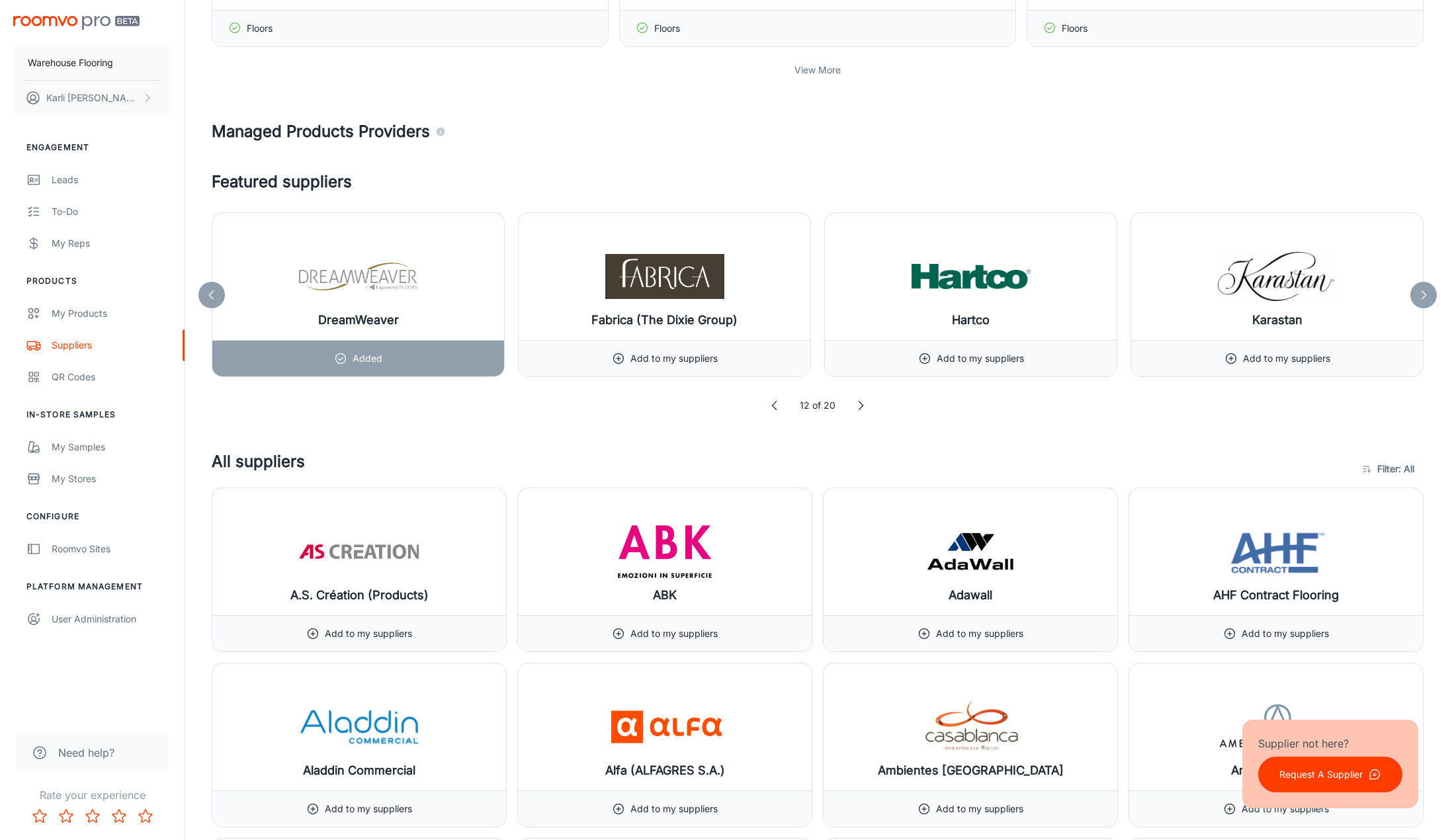
click at [208, 296] on icon at bounding box center [211, 295] width 14 height 14
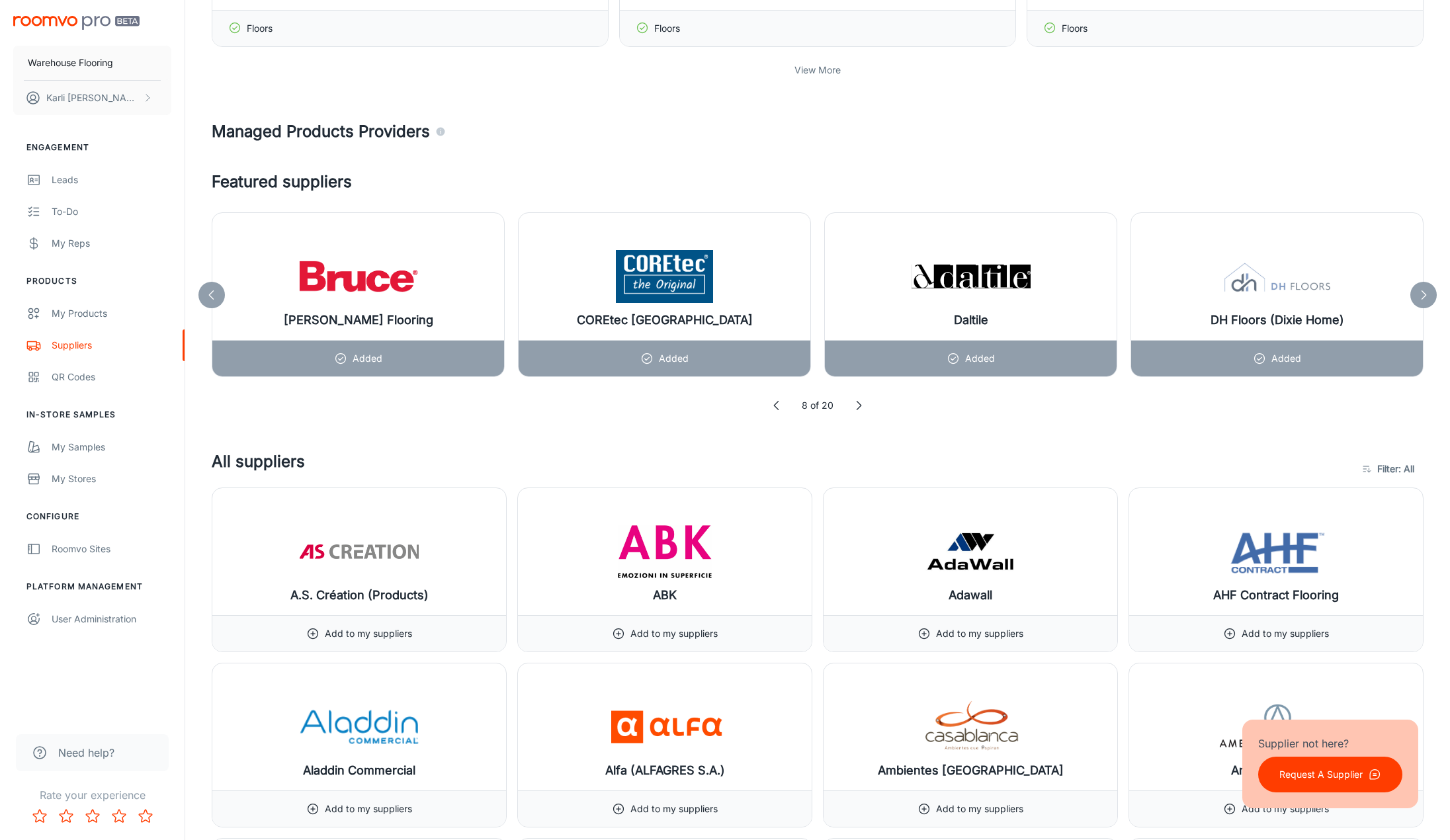
click at [208, 296] on icon at bounding box center [211, 295] width 14 height 14
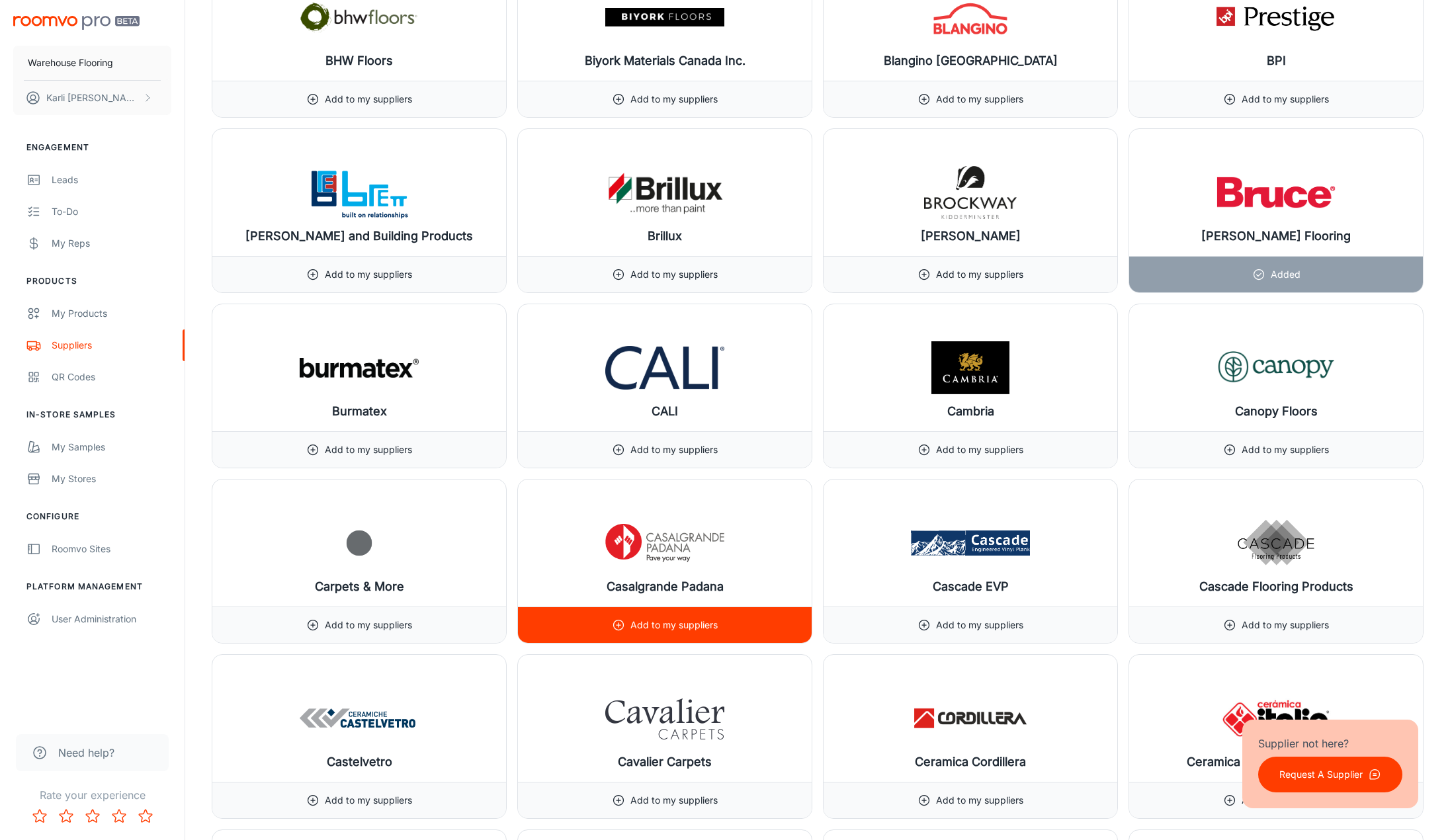
scroll to position [3108, 0]
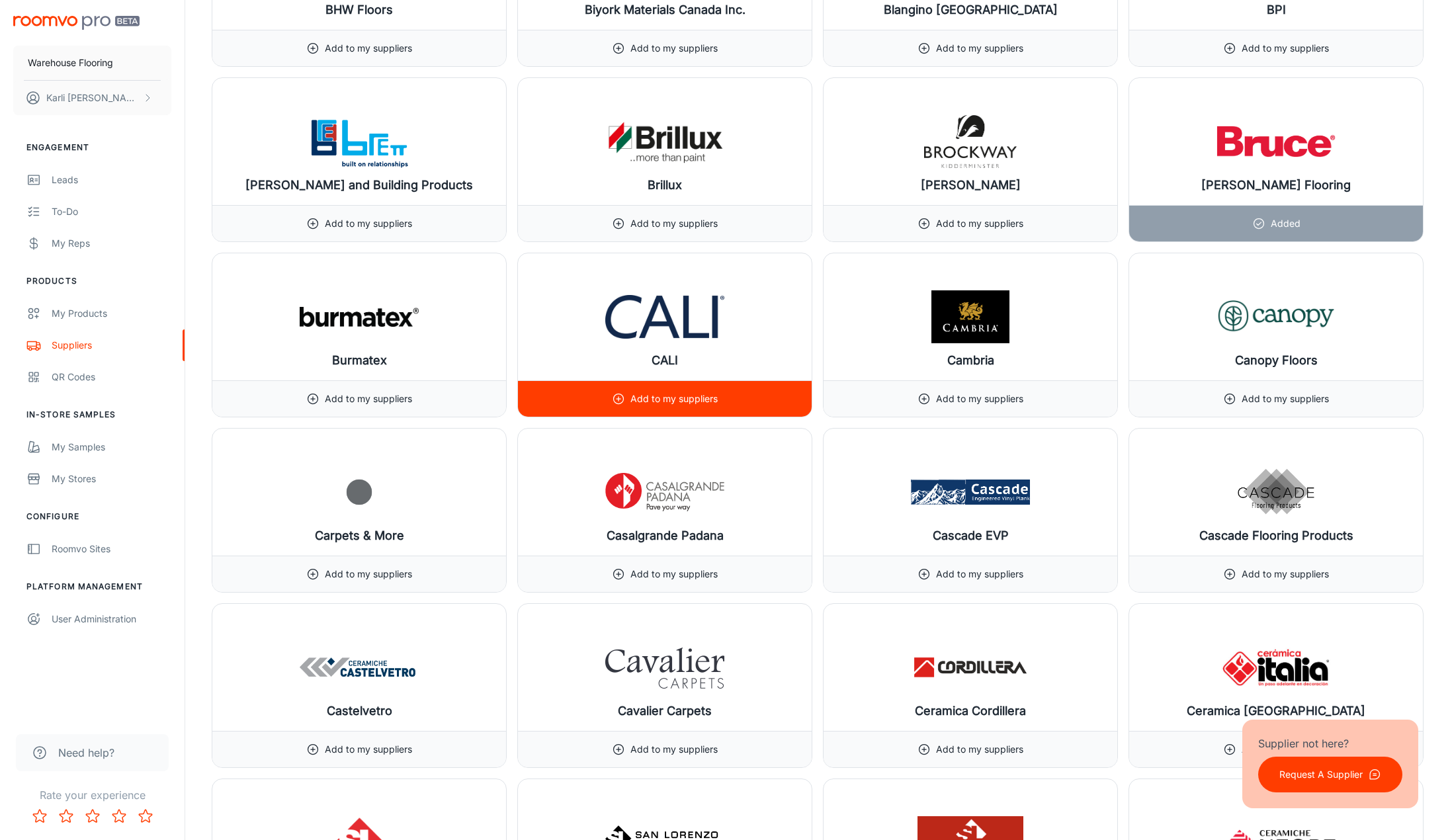
click at [698, 403] on p "Add to my suppliers" at bounding box center [673, 399] width 88 height 14
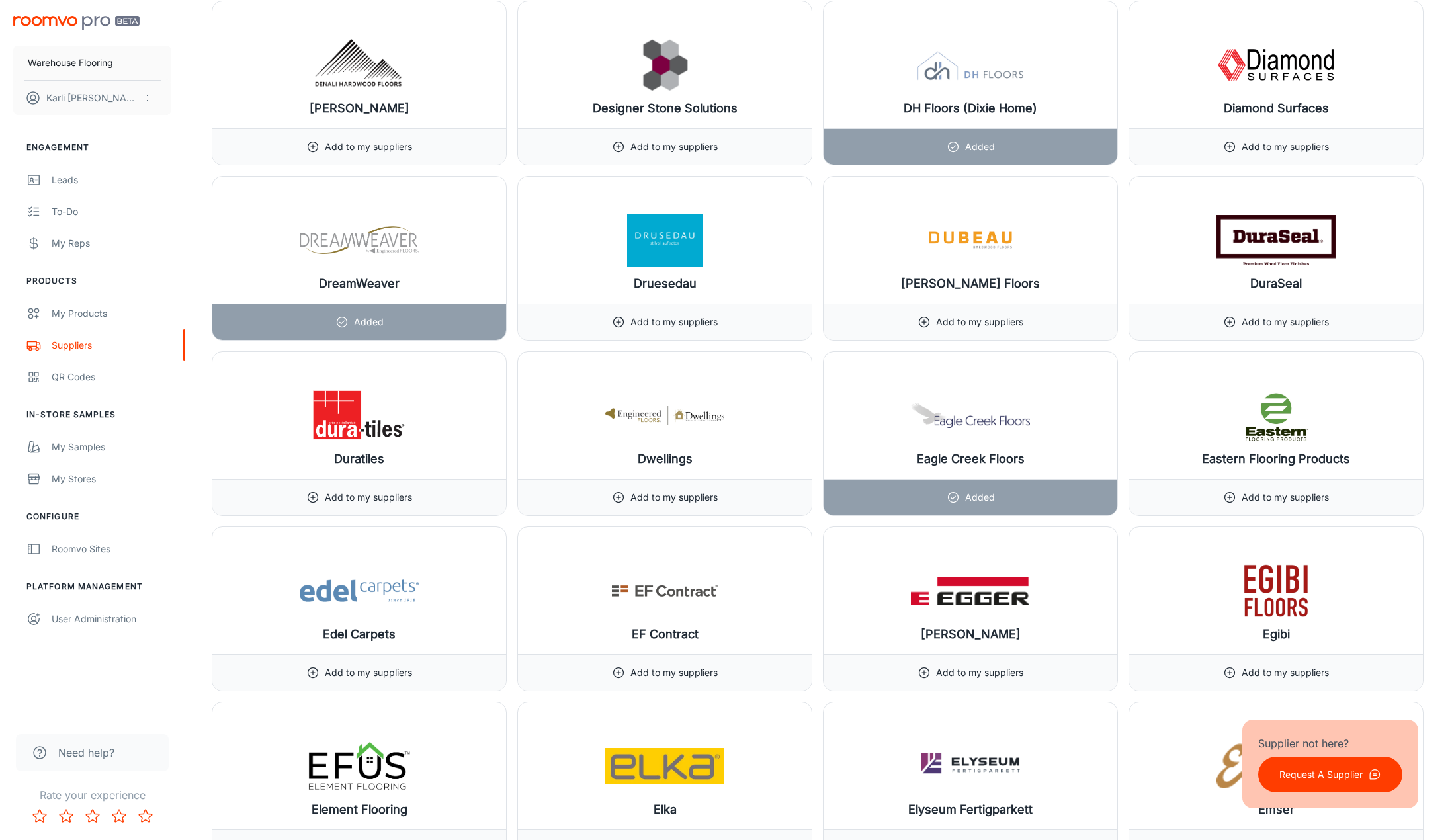
scroll to position [5290, 0]
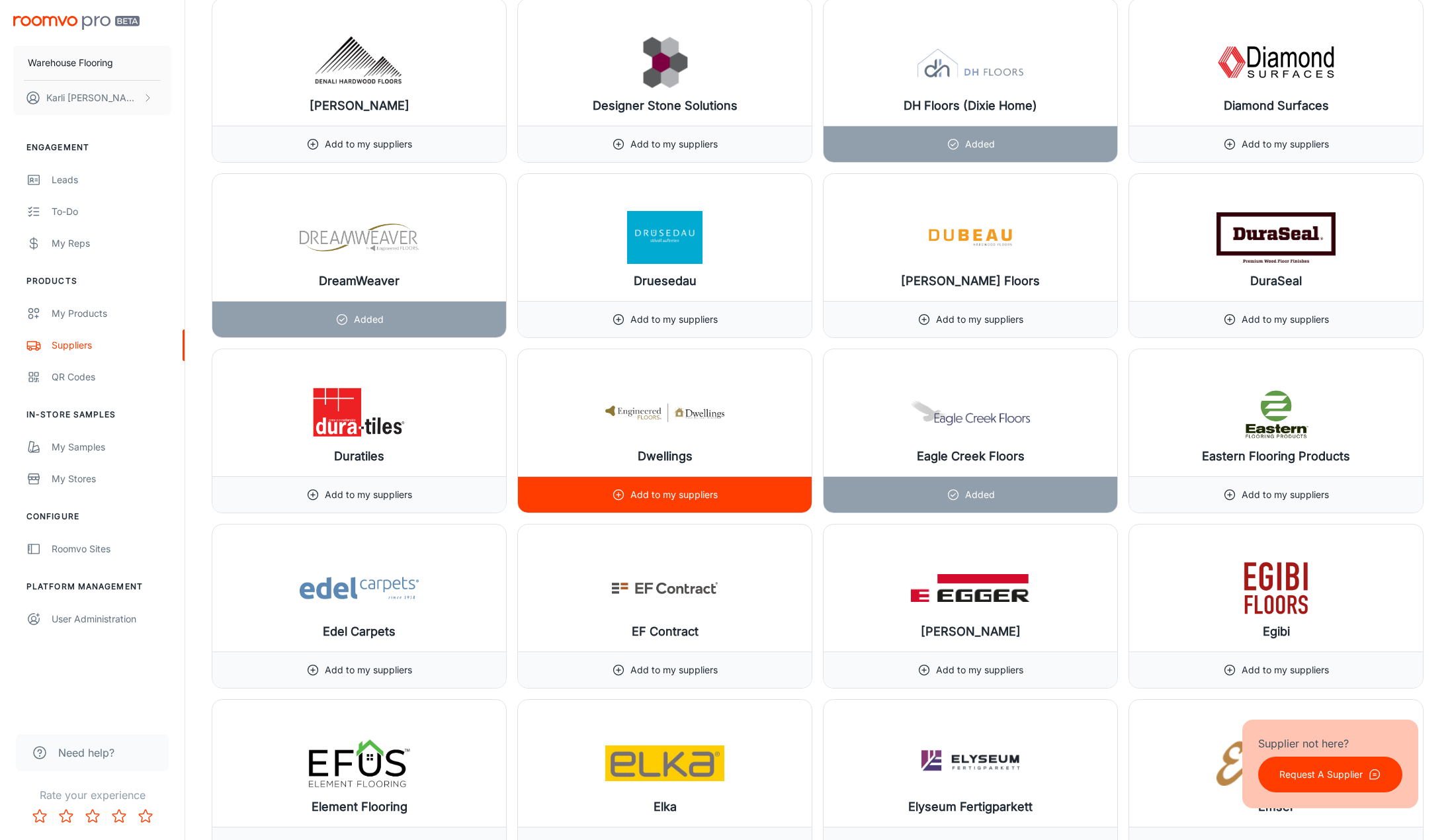
click at [635, 494] on p "Add to my suppliers" at bounding box center [673, 494] width 88 height 14
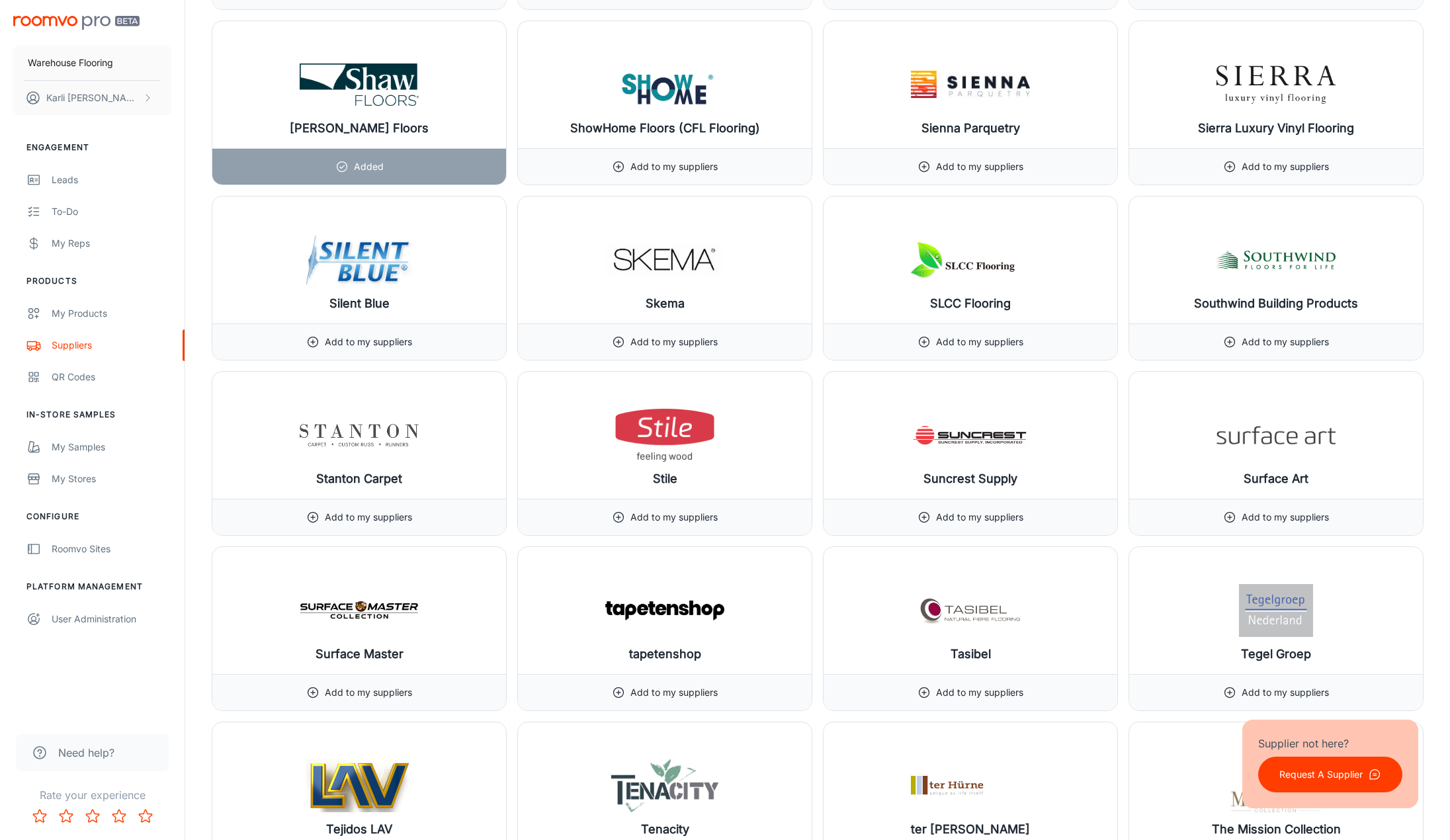
scroll to position [13500, 0]
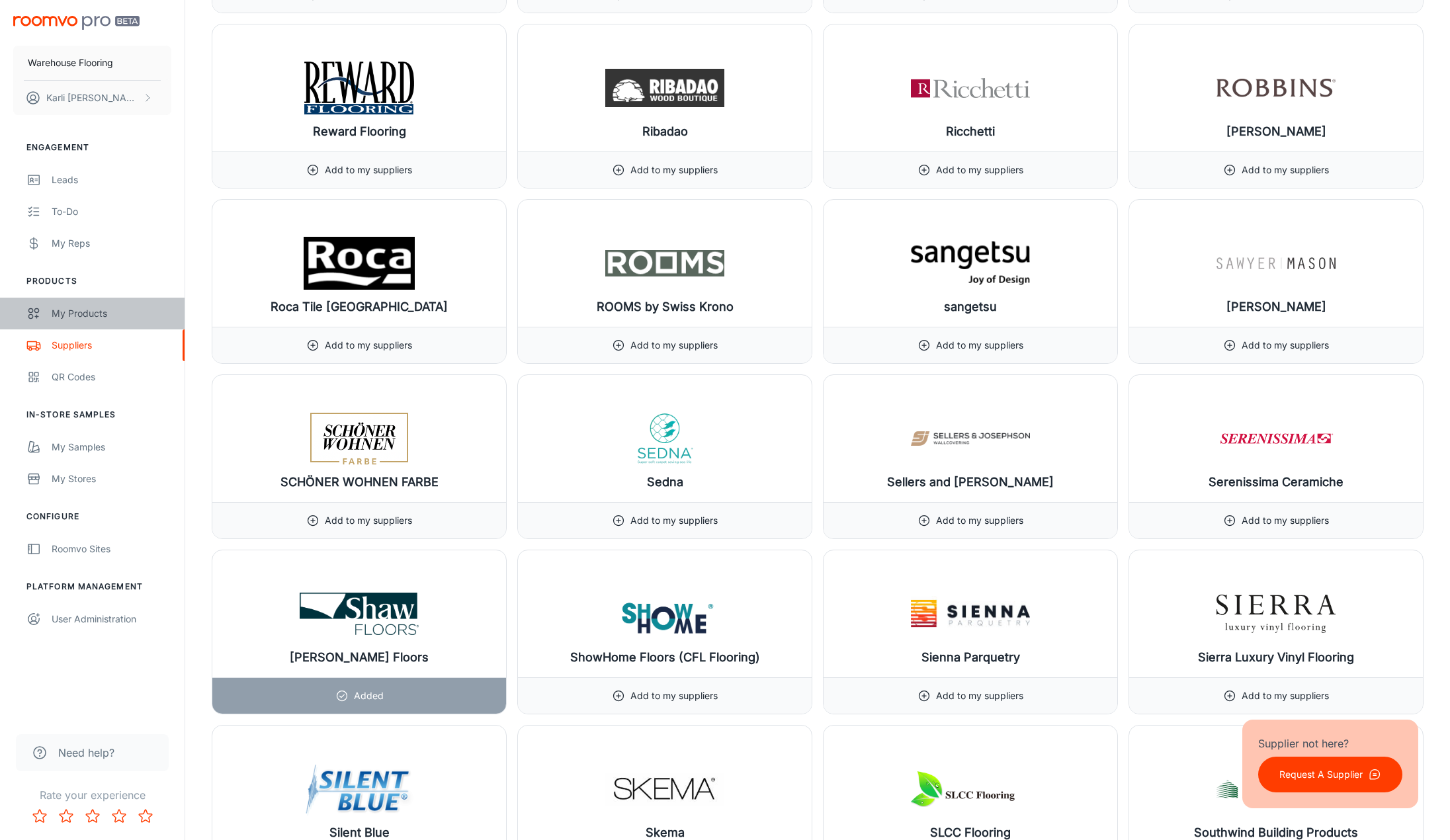
click at [42, 306] on link "My Products" at bounding box center [92, 313] width 184 height 32
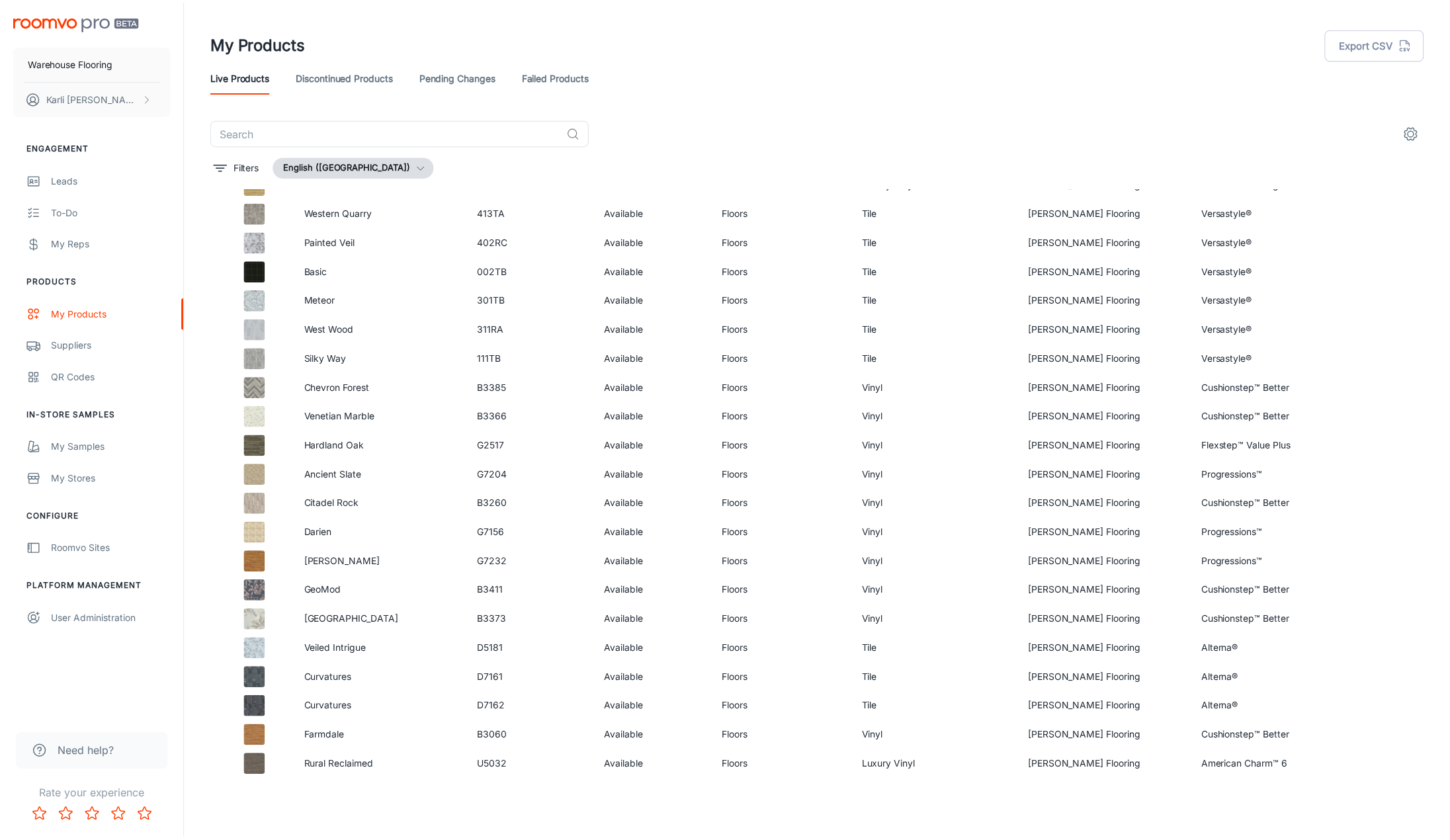
scroll to position [1107, 0]
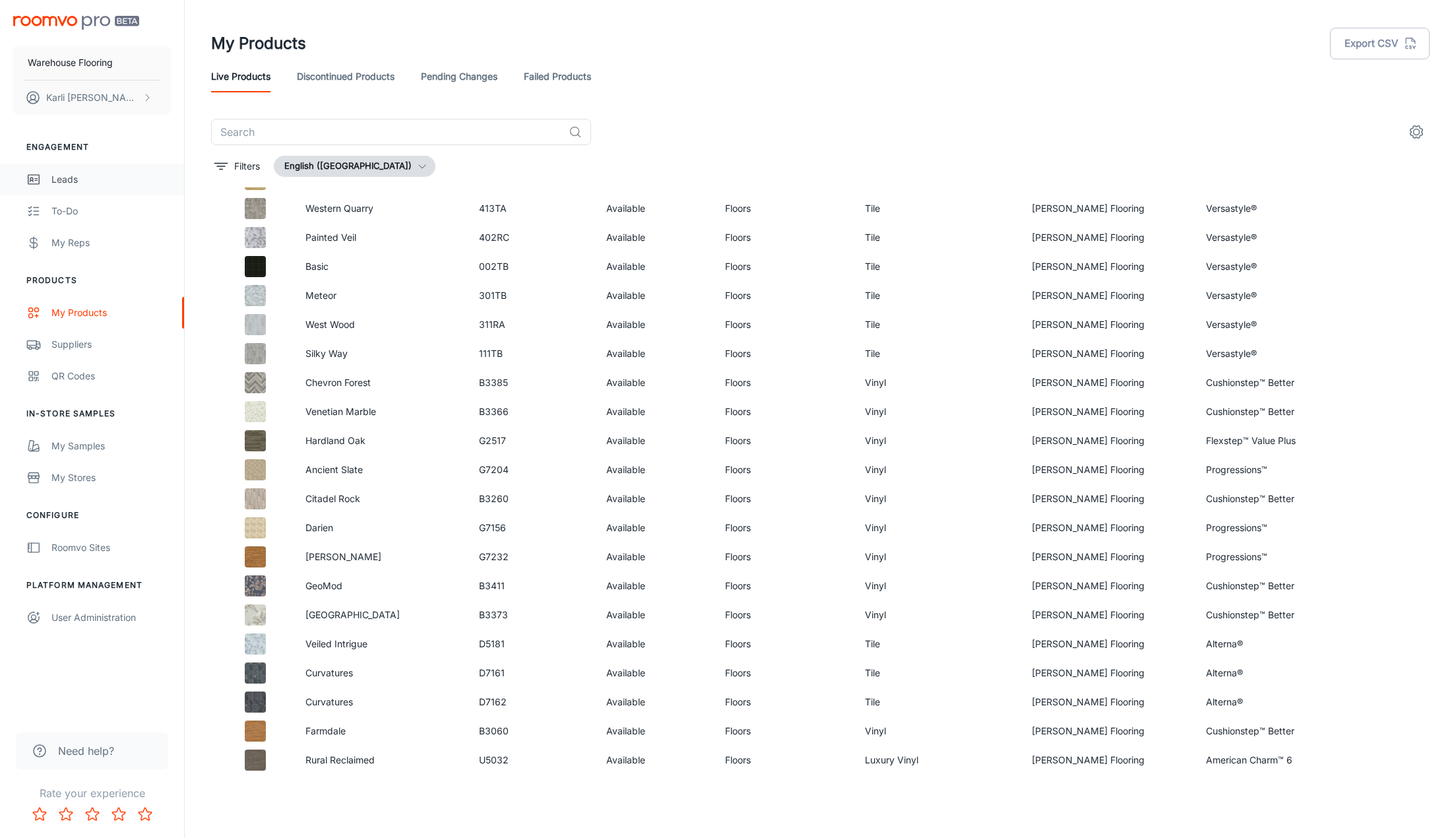
click at [63, 181] on div "Leads" at bounding box center [111, 179] width 120 height 14
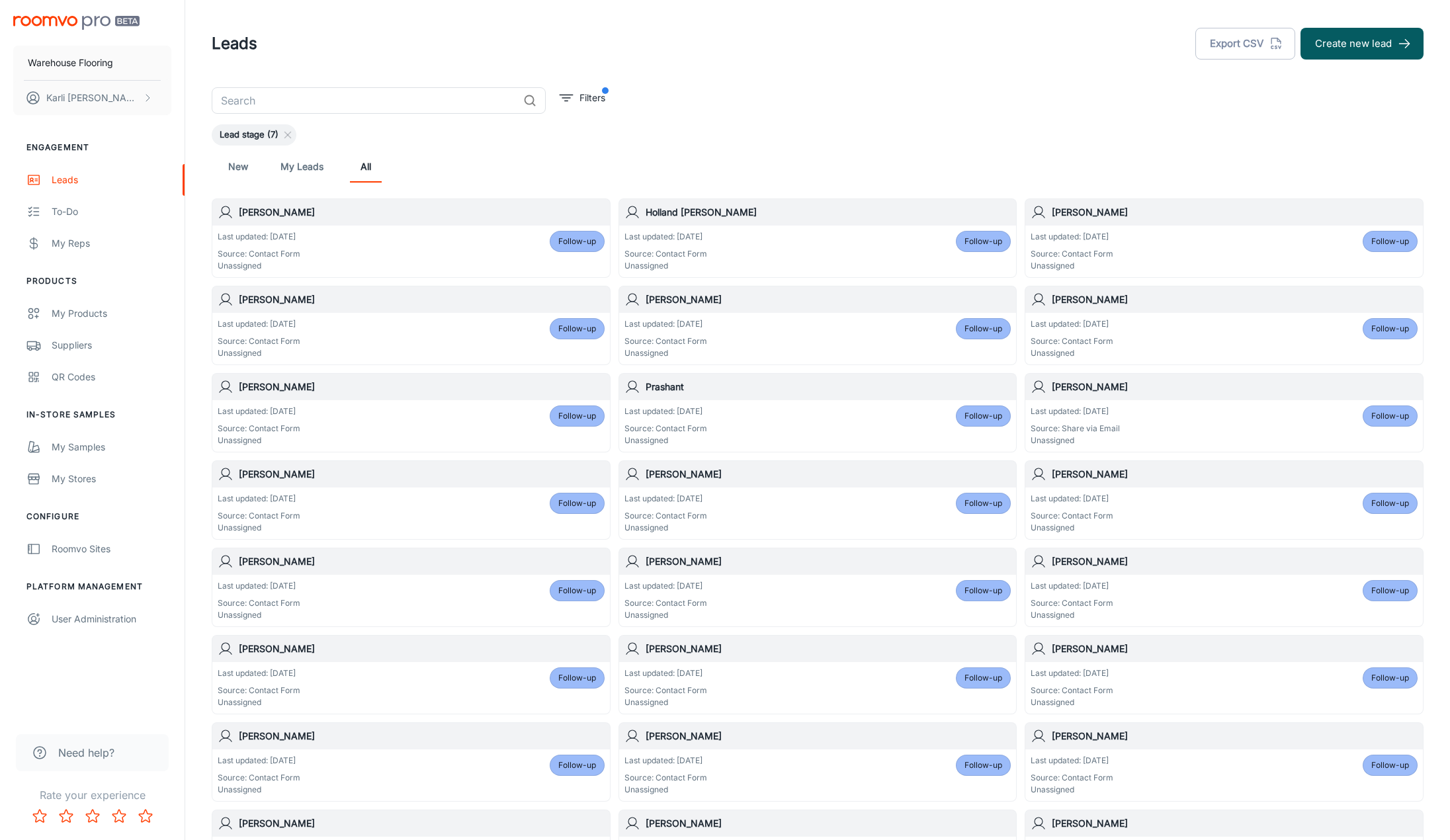
click at [373, 263] on div "Last updated: [DATE] Source: Contact Form Unassigned Follow-up" at bounding box center [411, 251] width 387 height 41
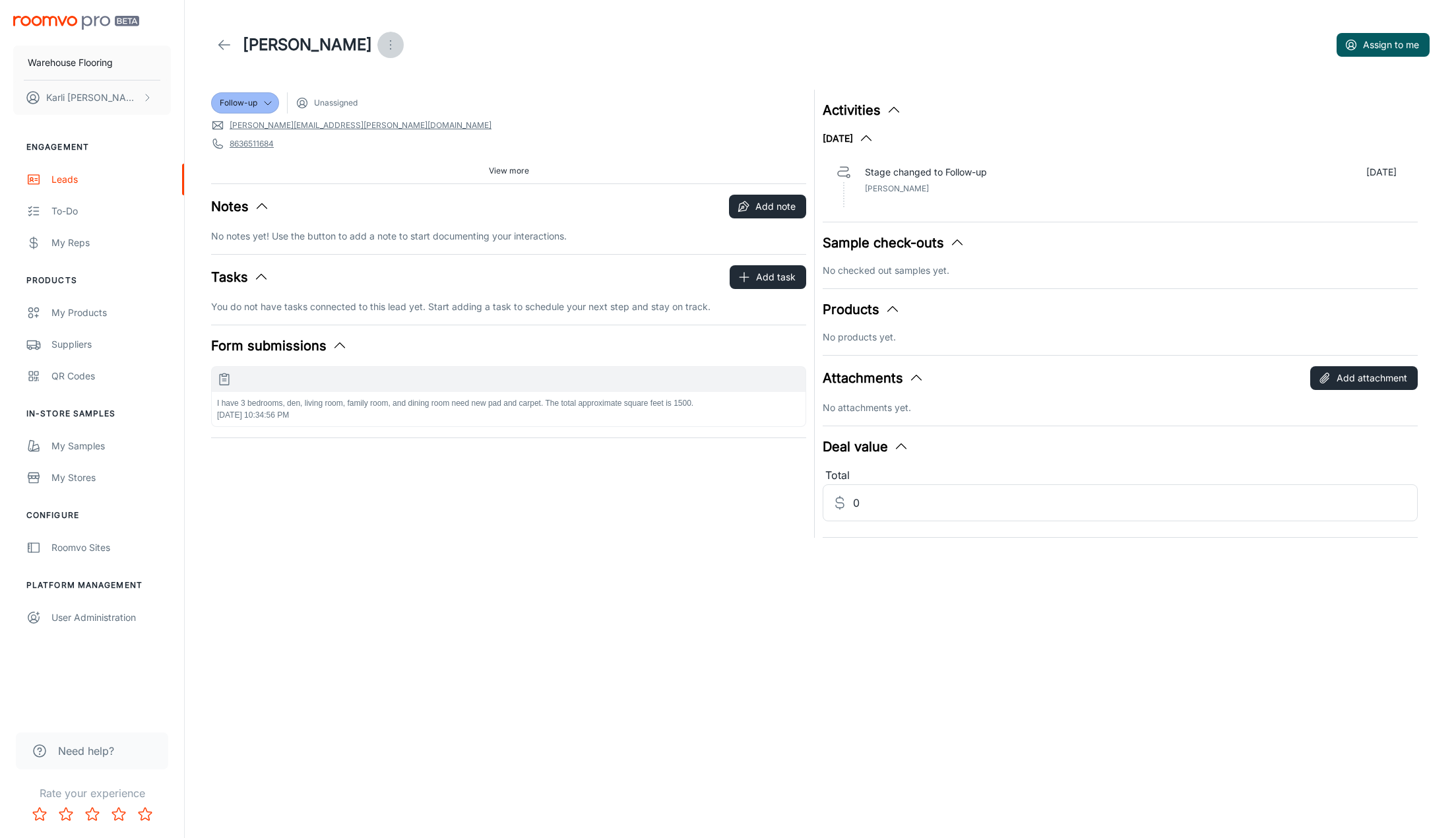
click at [377, 33] on button "Open menu" at bounding box center [390, 44] width 26 height 26
click at [348, 122] on span "Mark as spam" at bounding box center [372, 123] width 85 height 16
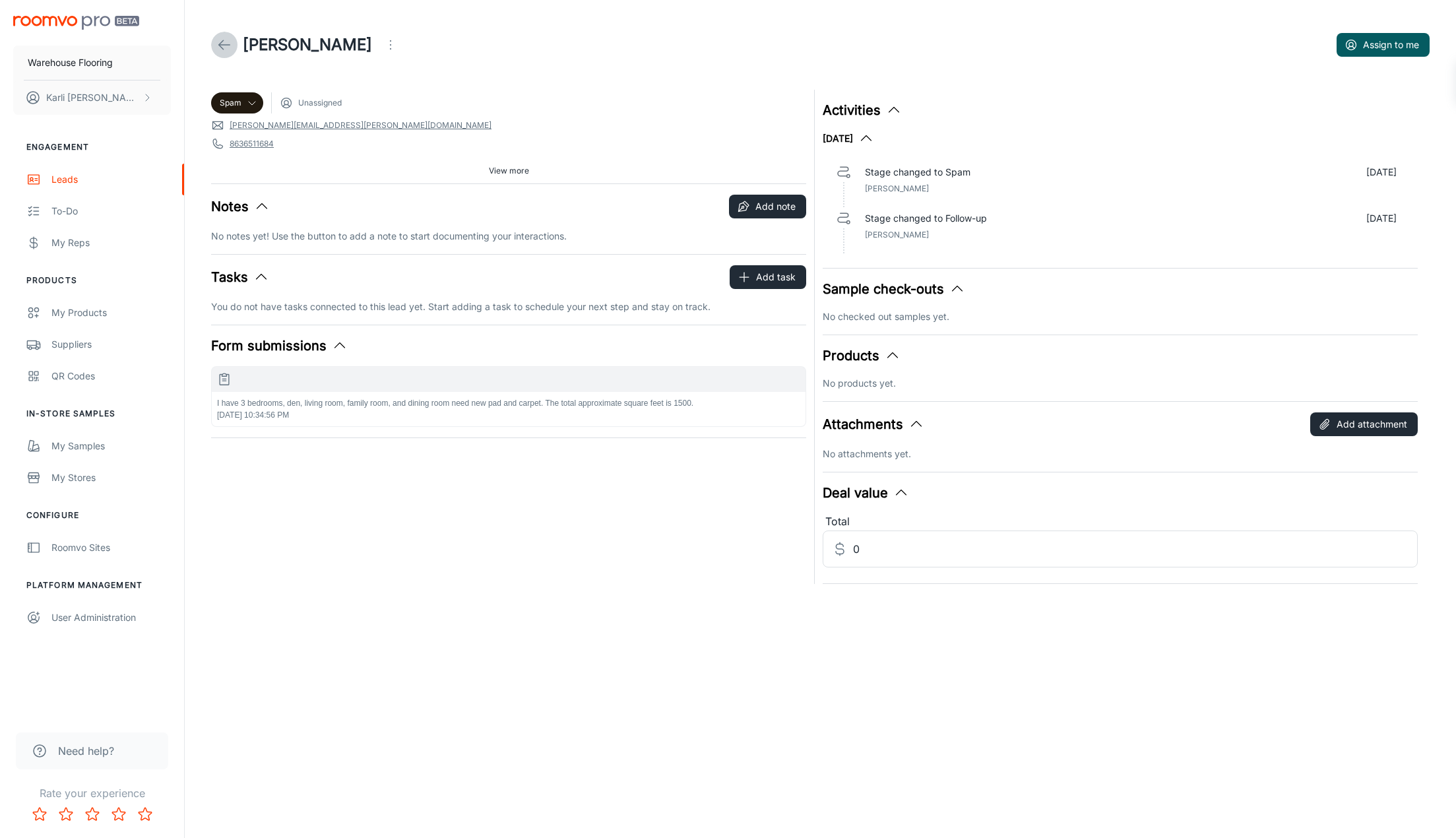
click at [226, 41] on icon at bounding box center [224, 45] width 16 height 16
